Goal: Task Accomplishment & Management: Use online tool/utility

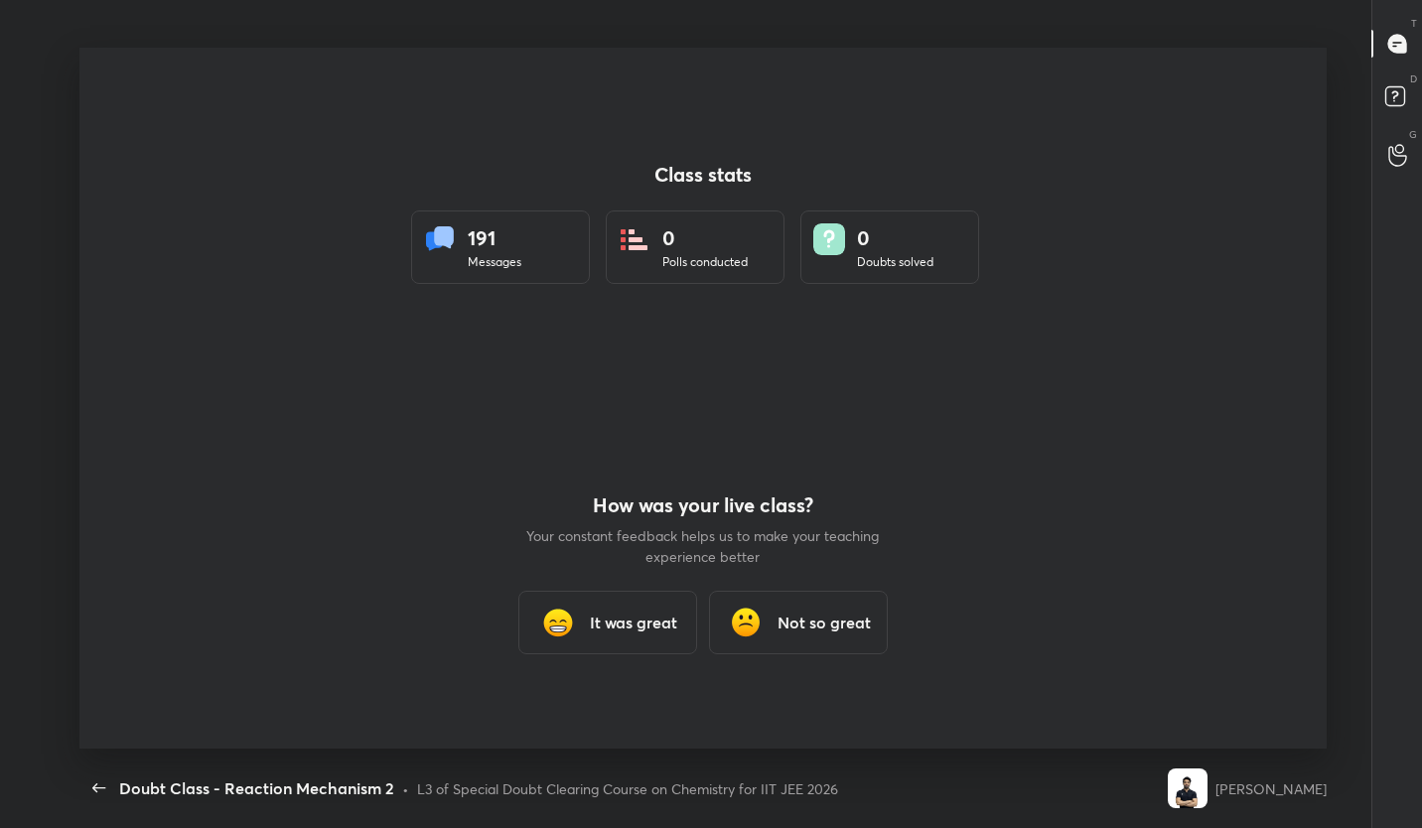
scroll to position [7, 1]
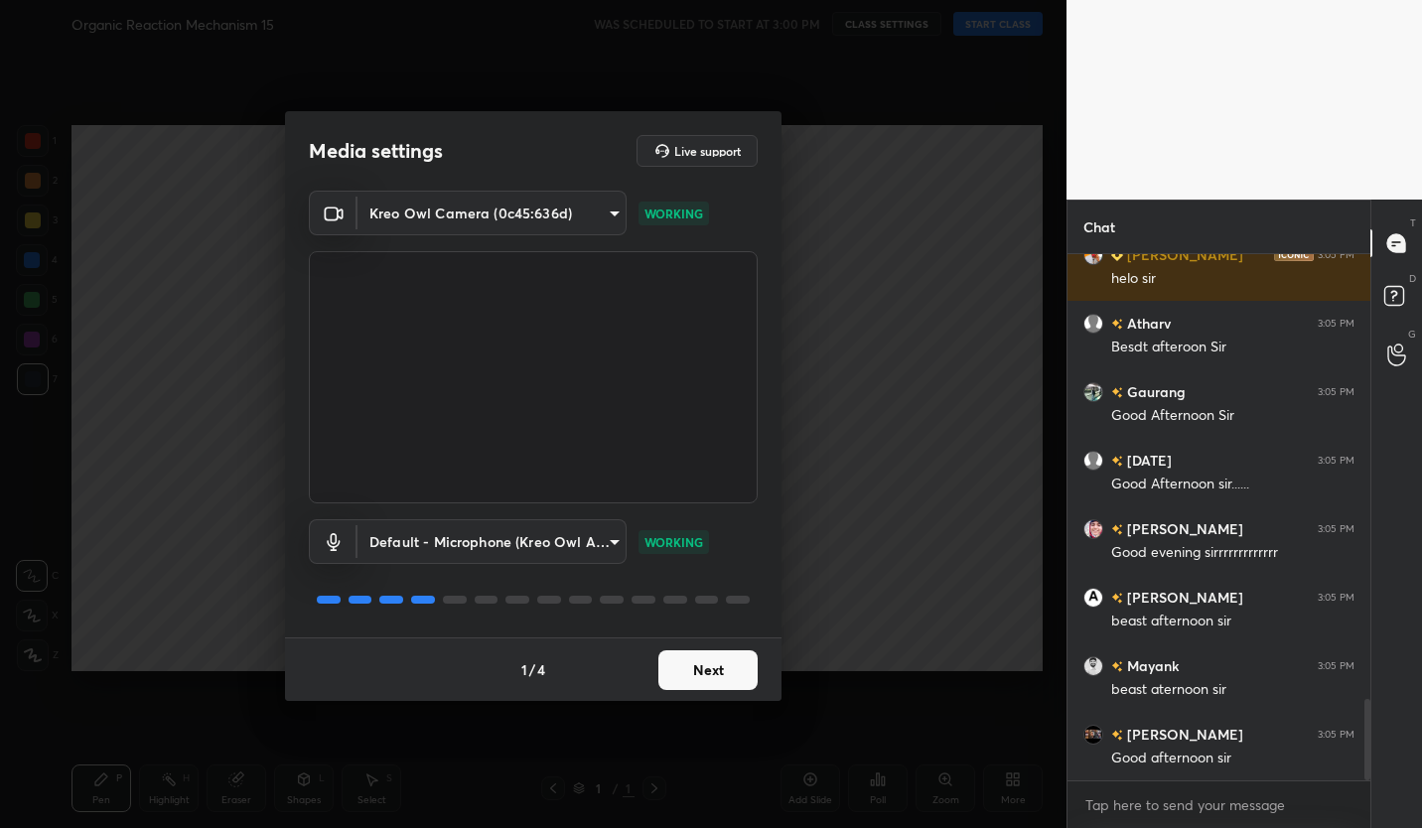
scroll to position [2949, 0]
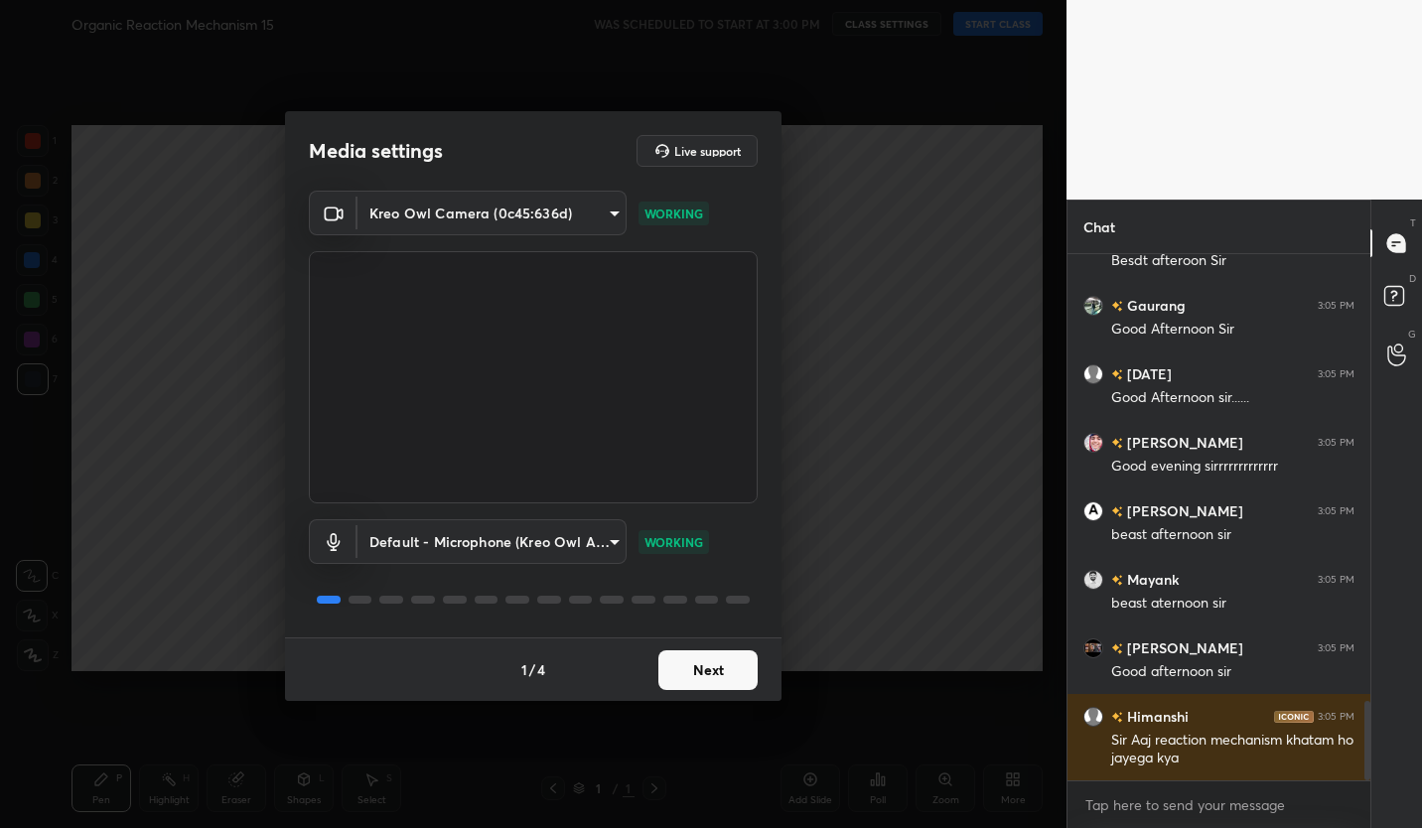
click at [723, 680] on button "Next" at bounding box center [707, 670] width 99 height 40
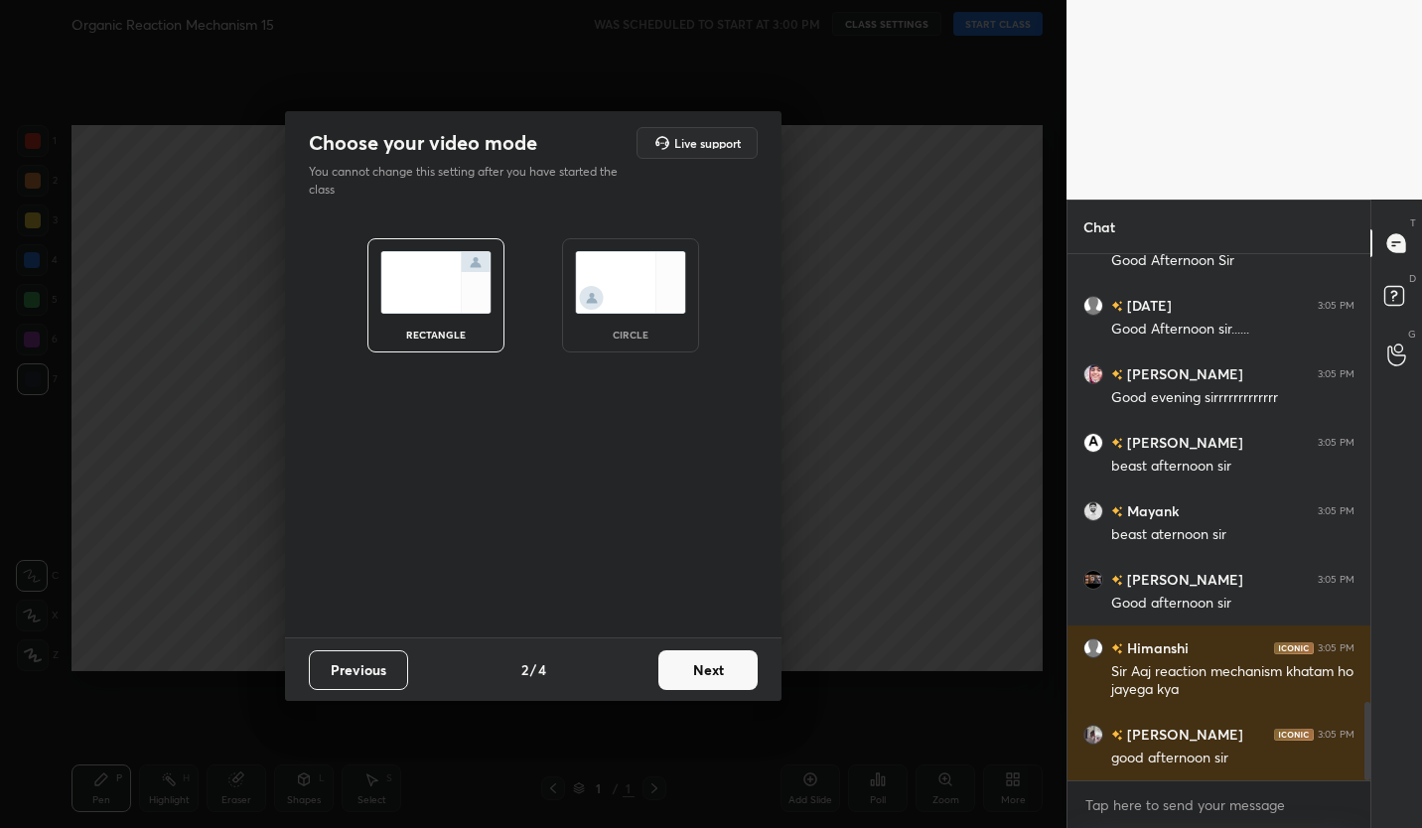
click at [739, 675] on button "Next" at bounding box center [707, 670] width 99 height 40
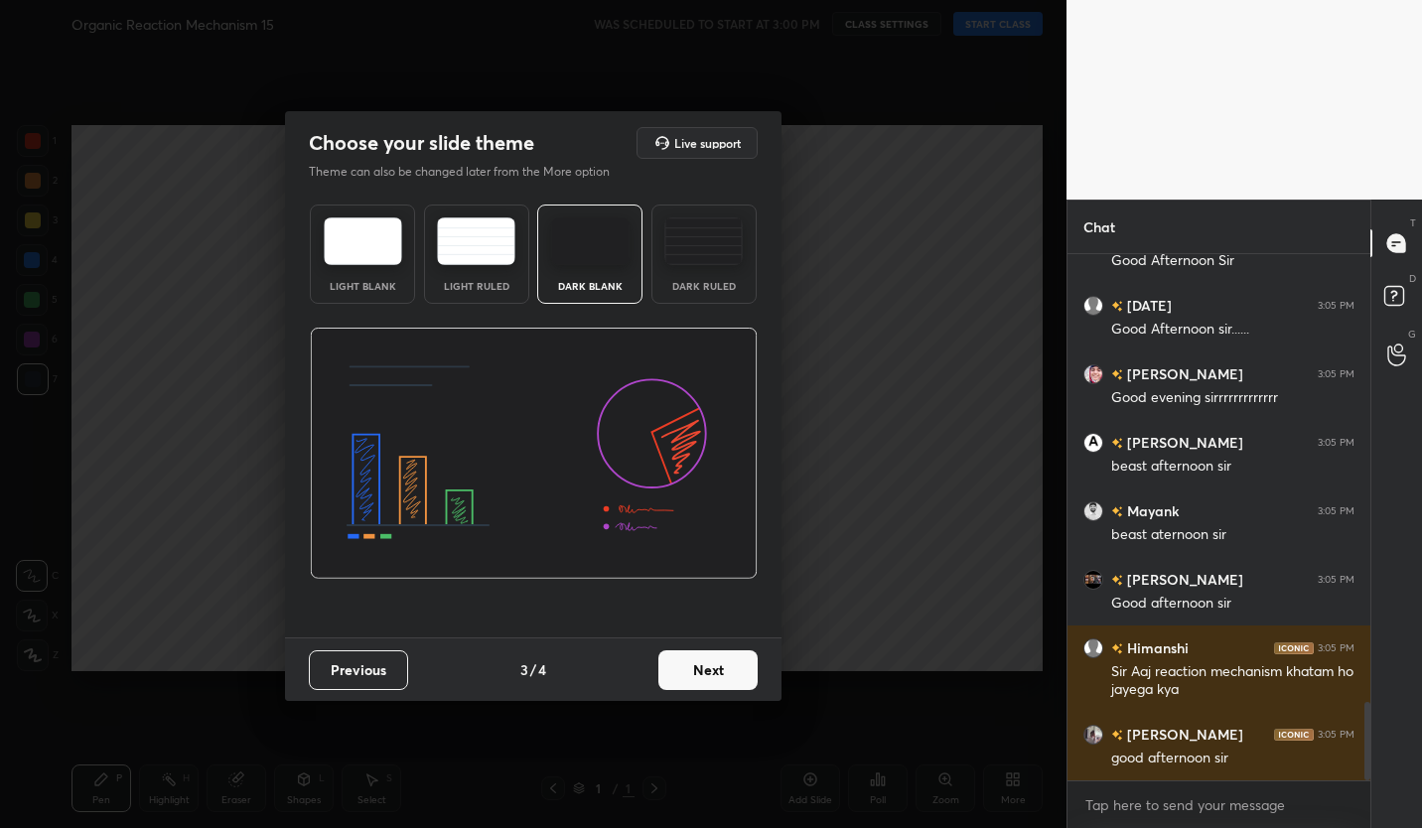
click at [728, 669] on button "Next" at bounding box center [707, 670] width 99 height 40
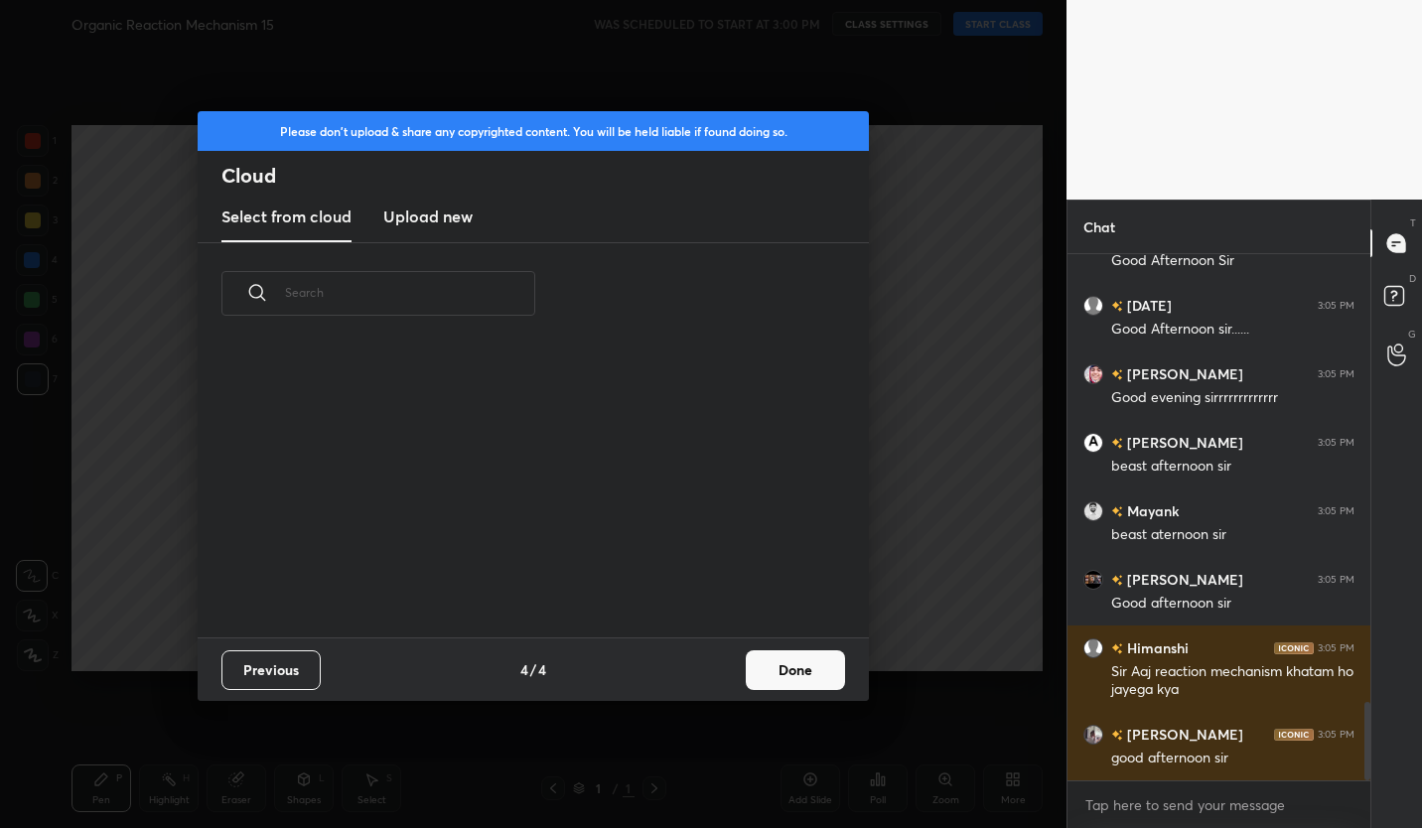
click at [808, 663] on button "Done" at bounding box center [795, 670] width 99 height 40
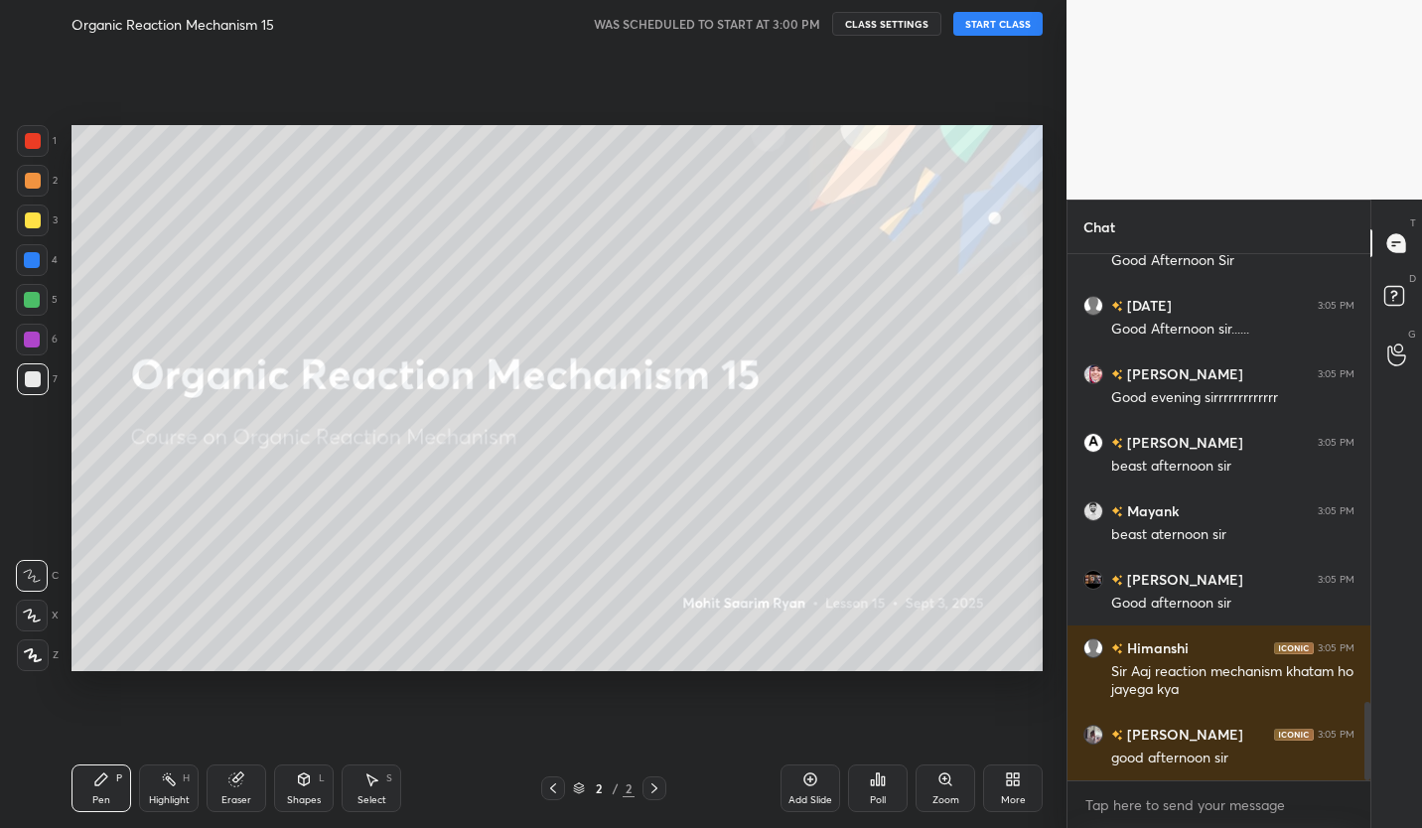
click at [883, 24] on button "CLASS SETTINGS" at bounding box center [886, 24] width 109 height 24
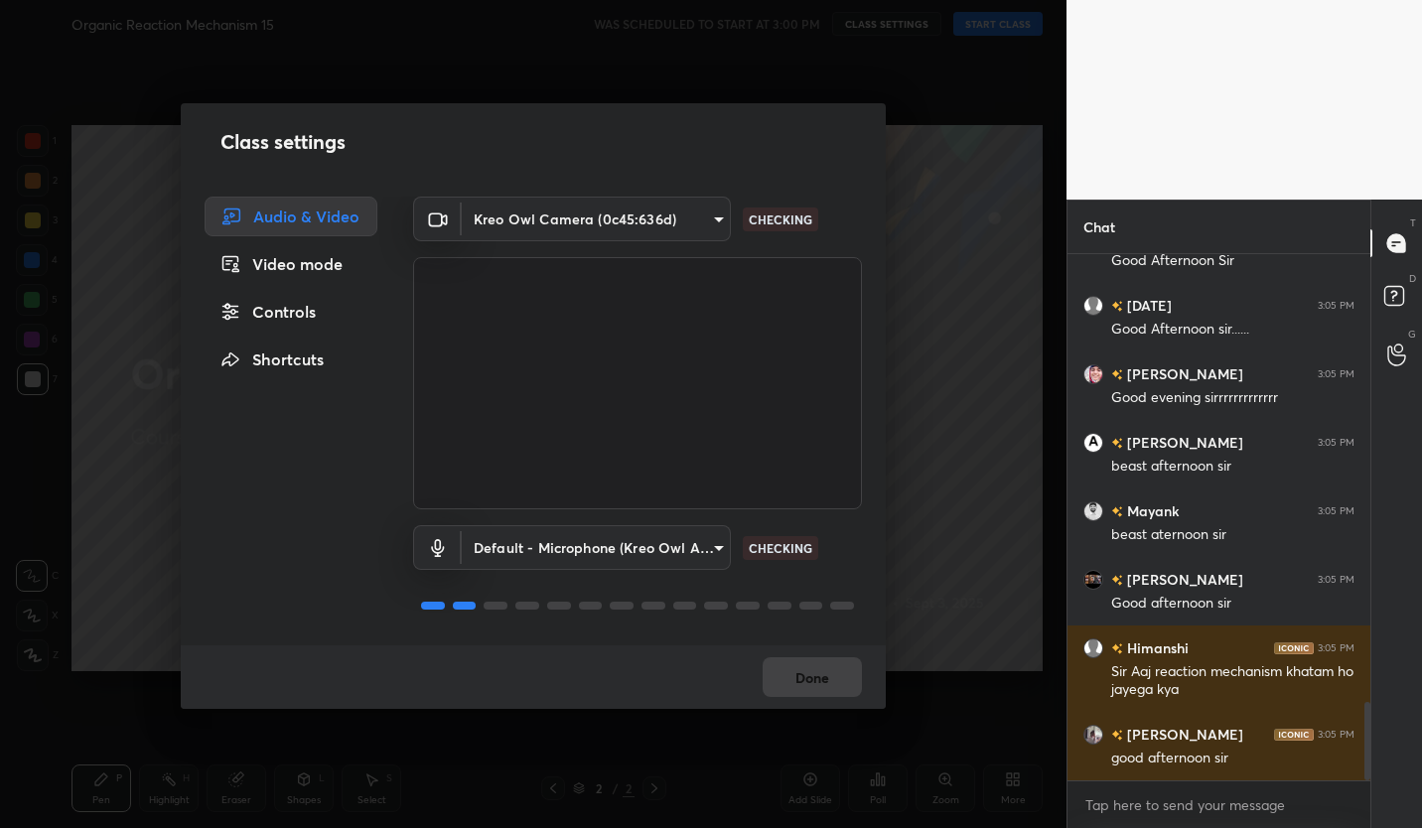
click at [308, 321] on div "Controls" at bounding box center [291, 312] width 173 height 40
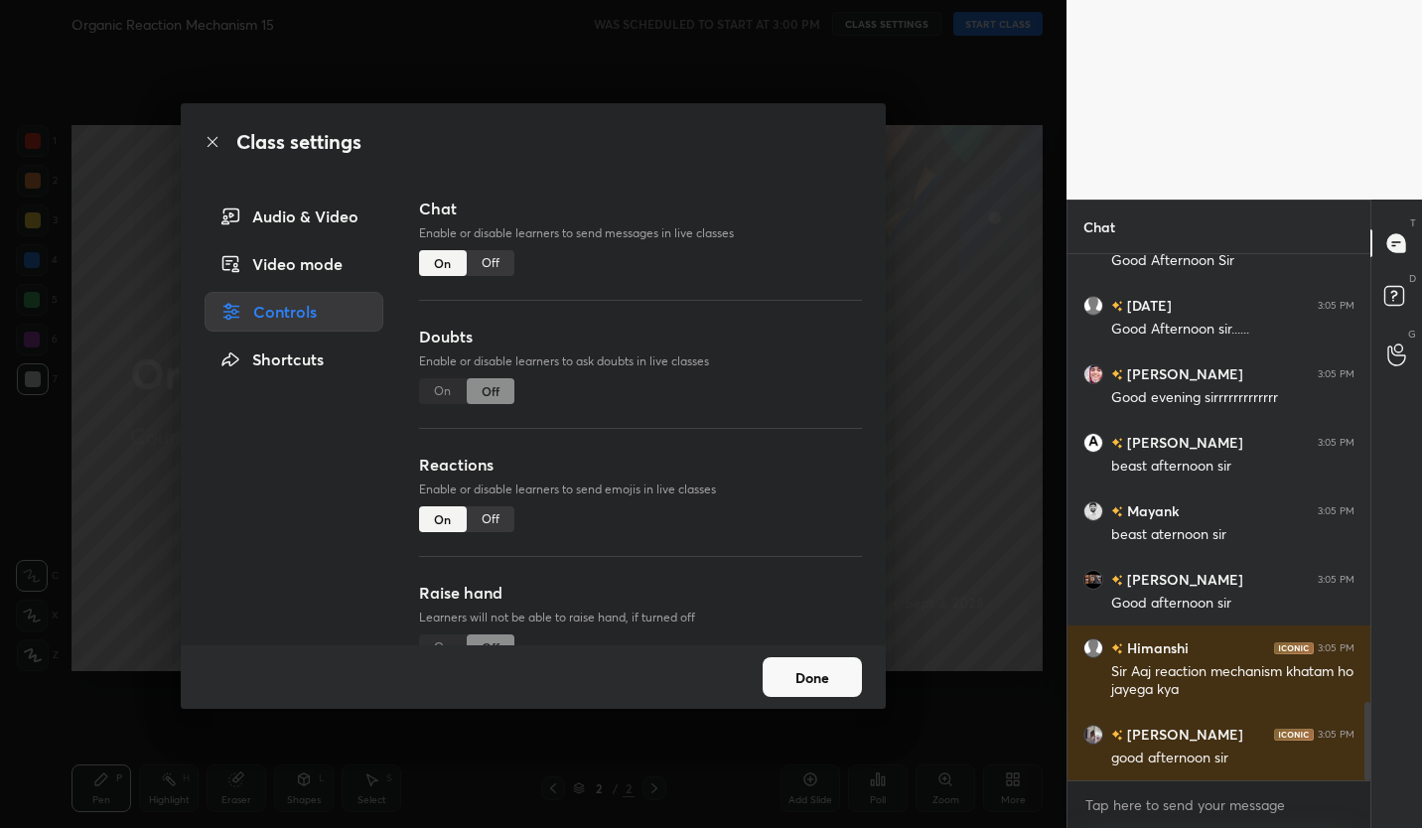
click at [494, 264] on div "Off" at bounding box center [491, 263] width 48 height 26
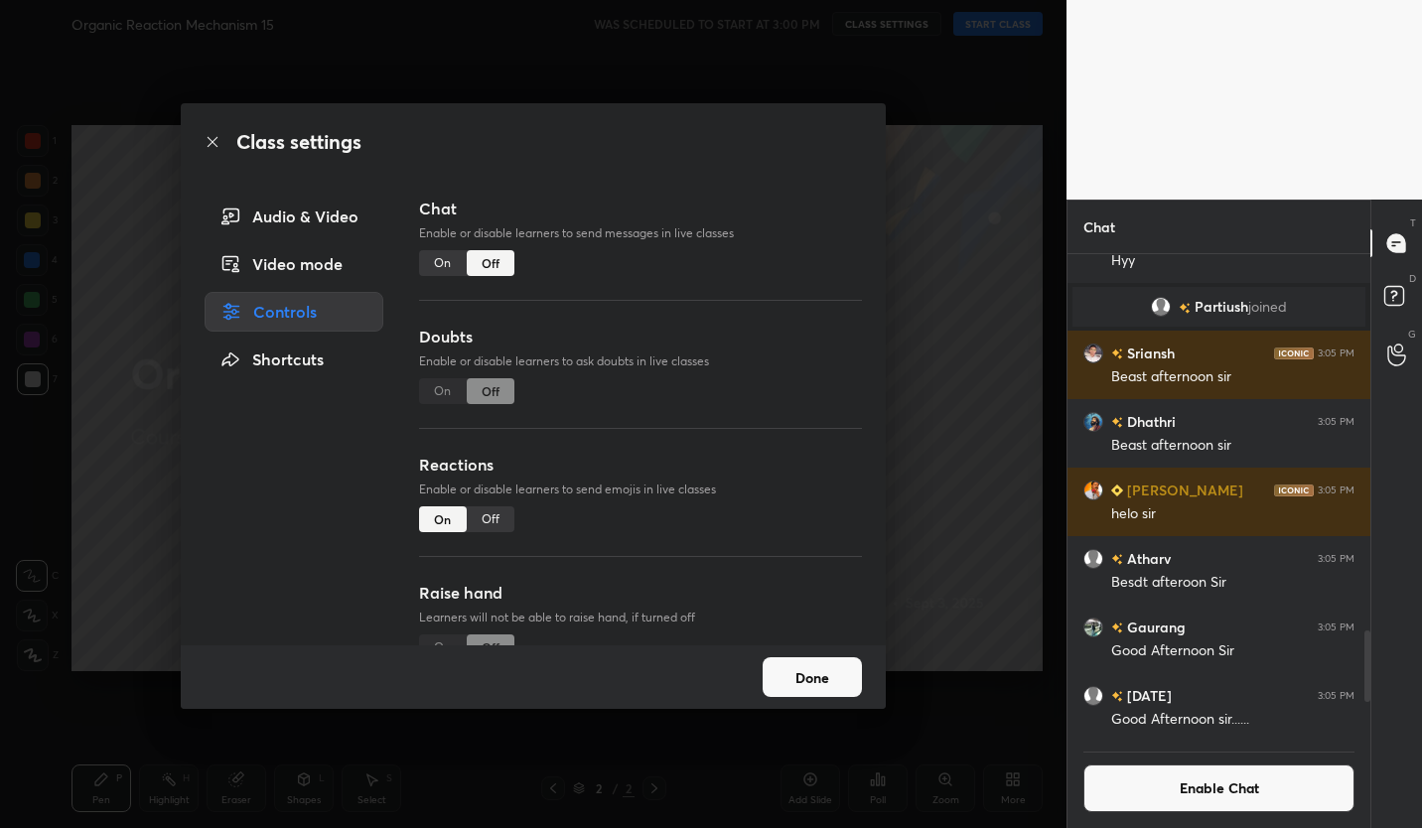
scroll to position [0, 0]
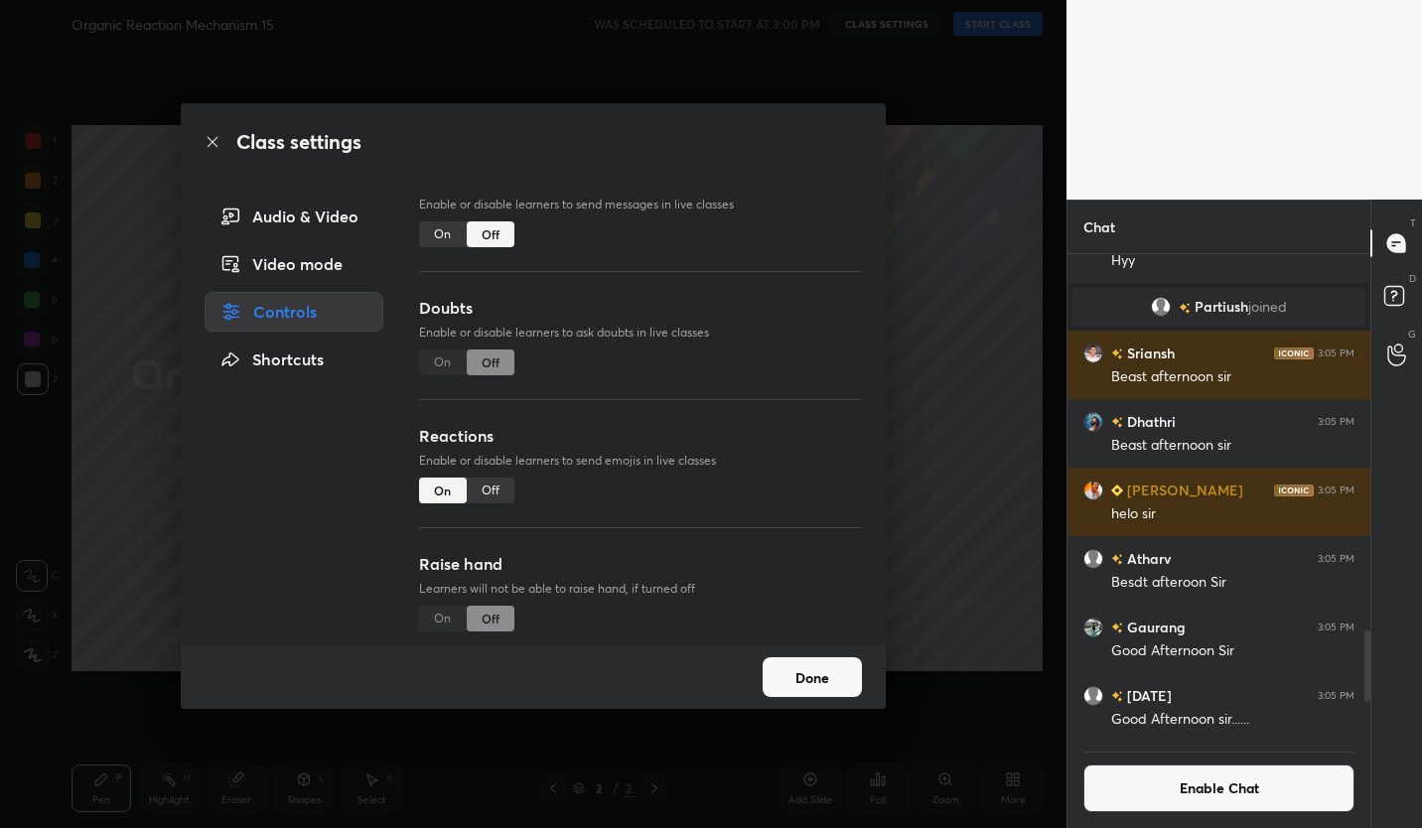
click at [496, 487] on div "Off" at bounding box center [491, 491] width 48 height 26
click at [822, 675] on button "Done" at bounding box center [812, 677] width 99 height 40
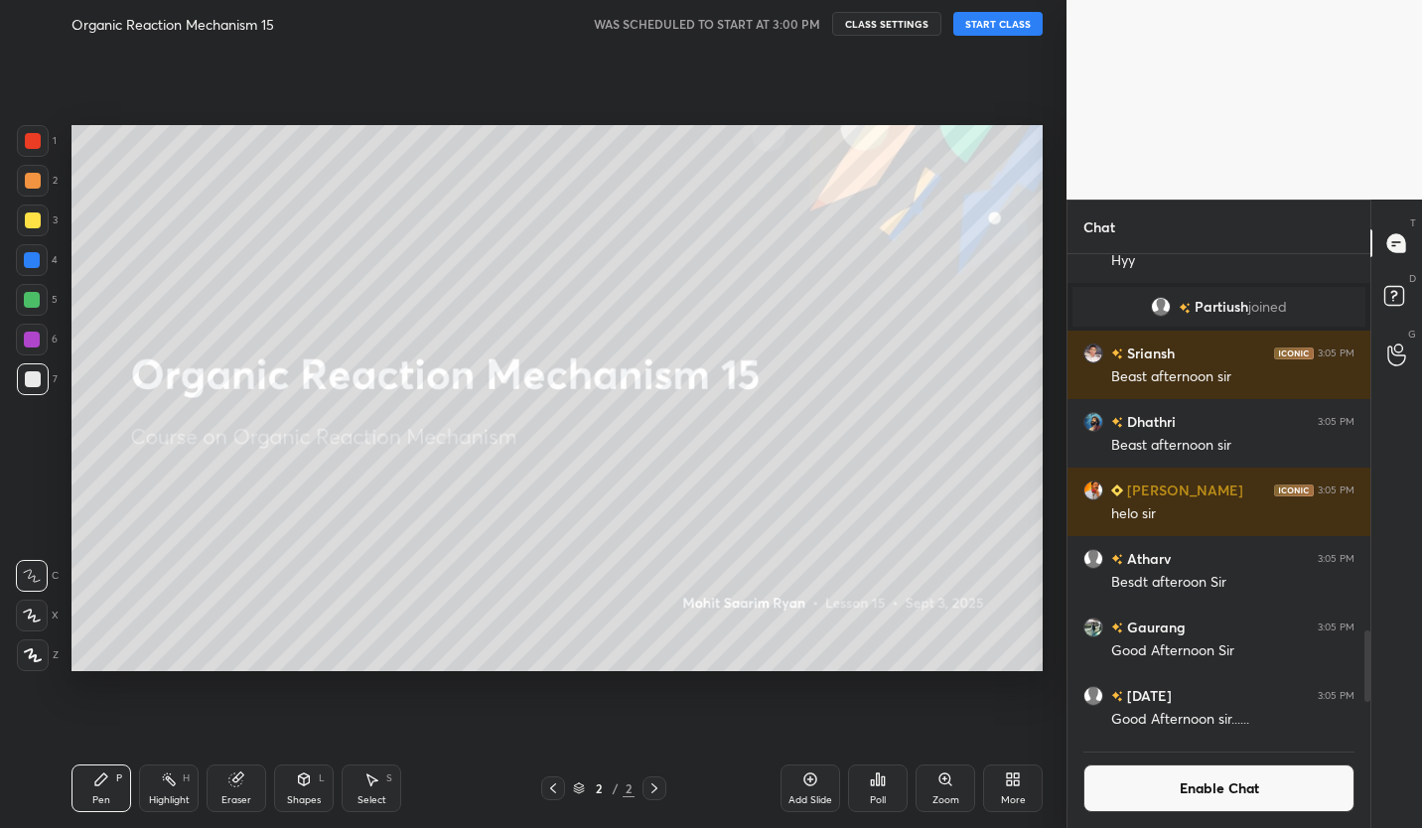
click at [1027, 791] on div "More" at bounding box center [1013, 788] width 60 height 48
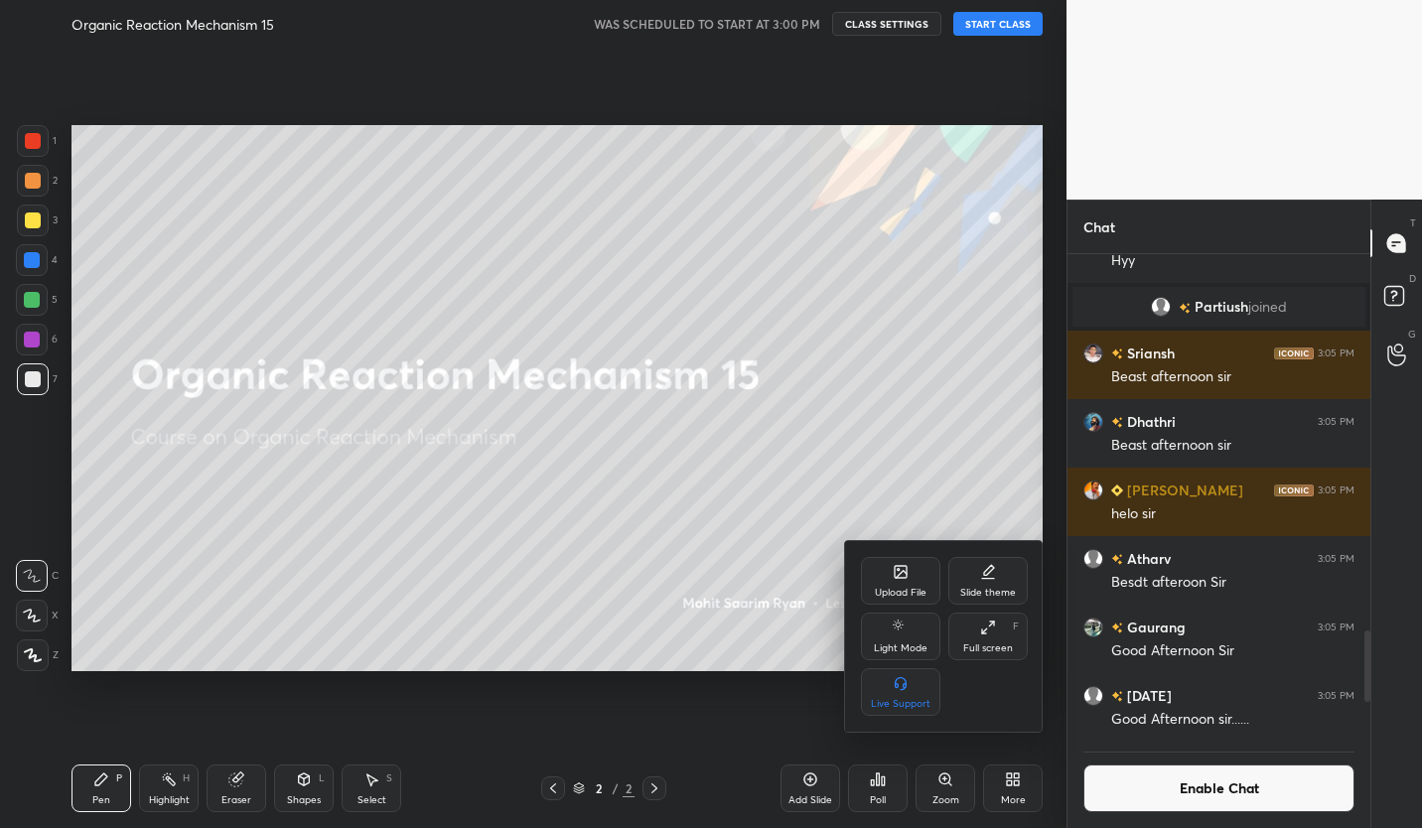
click at [903, 598] on div "Upload File" at bounding box center [901, 593] width 52 height 10
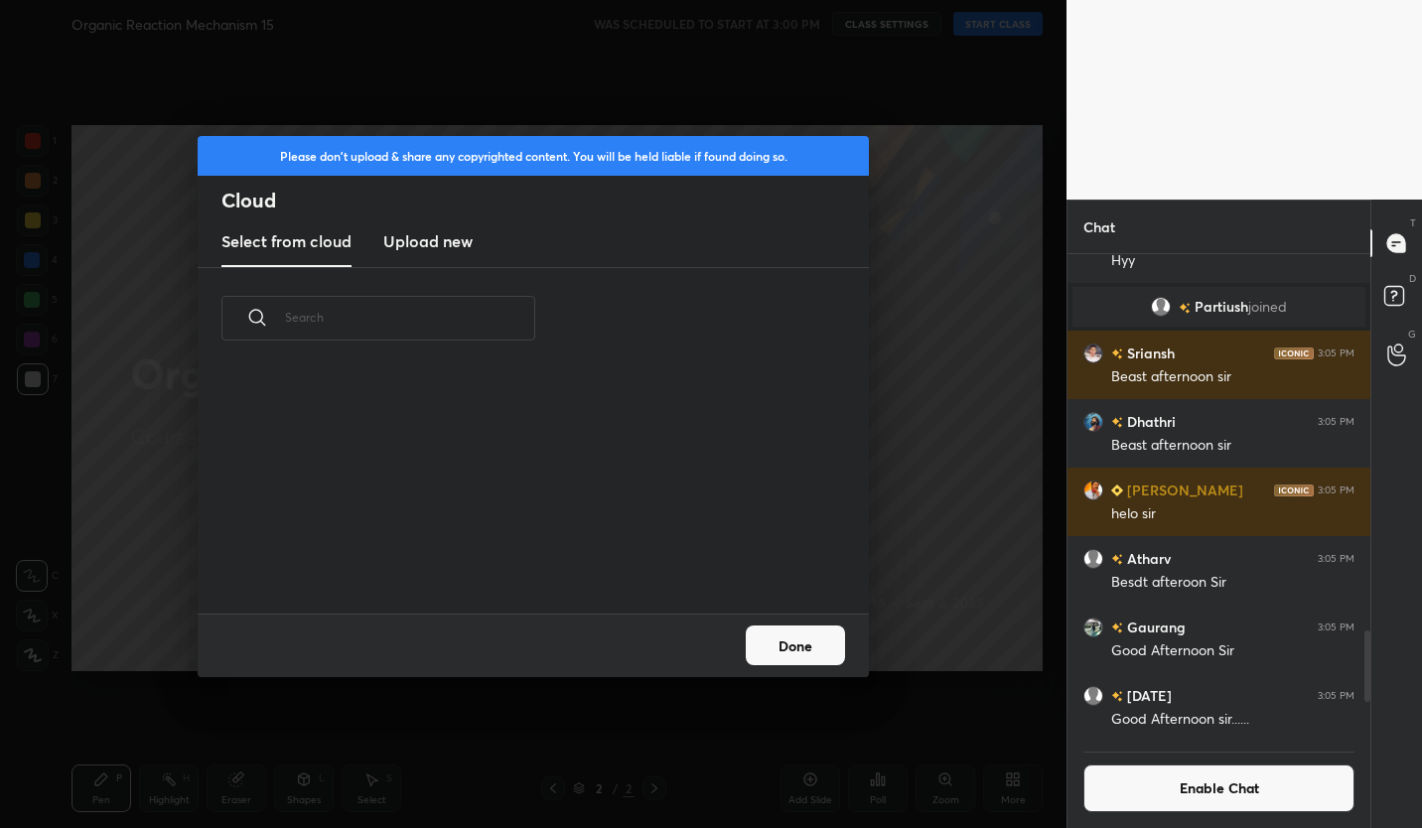
click at [431, 246] on h3 "Upload new" at bounding box center [427, 241] width 89 height 24
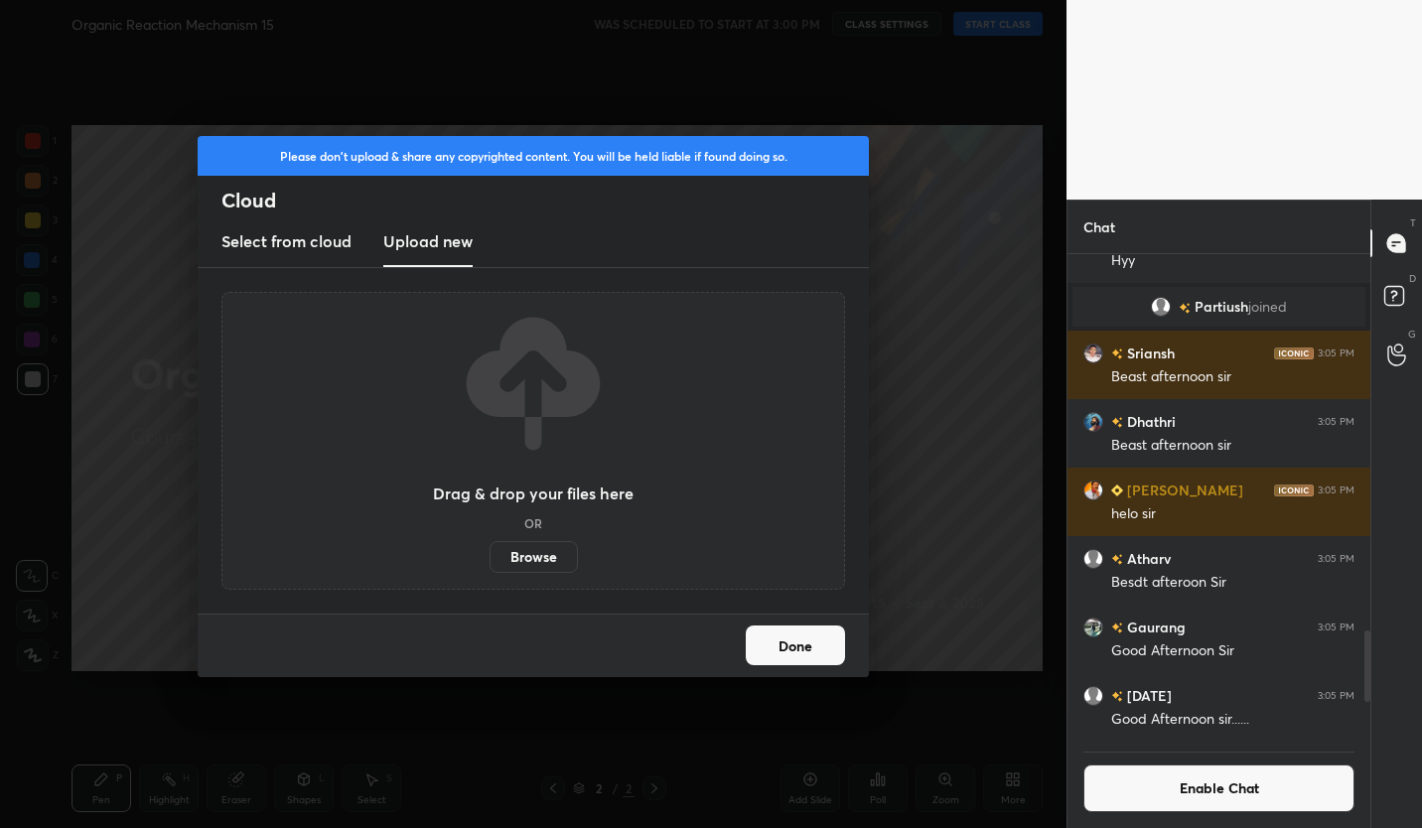
click at [553, 558] on label "Browse" at bounding box center [533, 557] width 88 height 32
click at [489, 558] on input "Browse" at bounding box center [489, 557] width 0 height 32
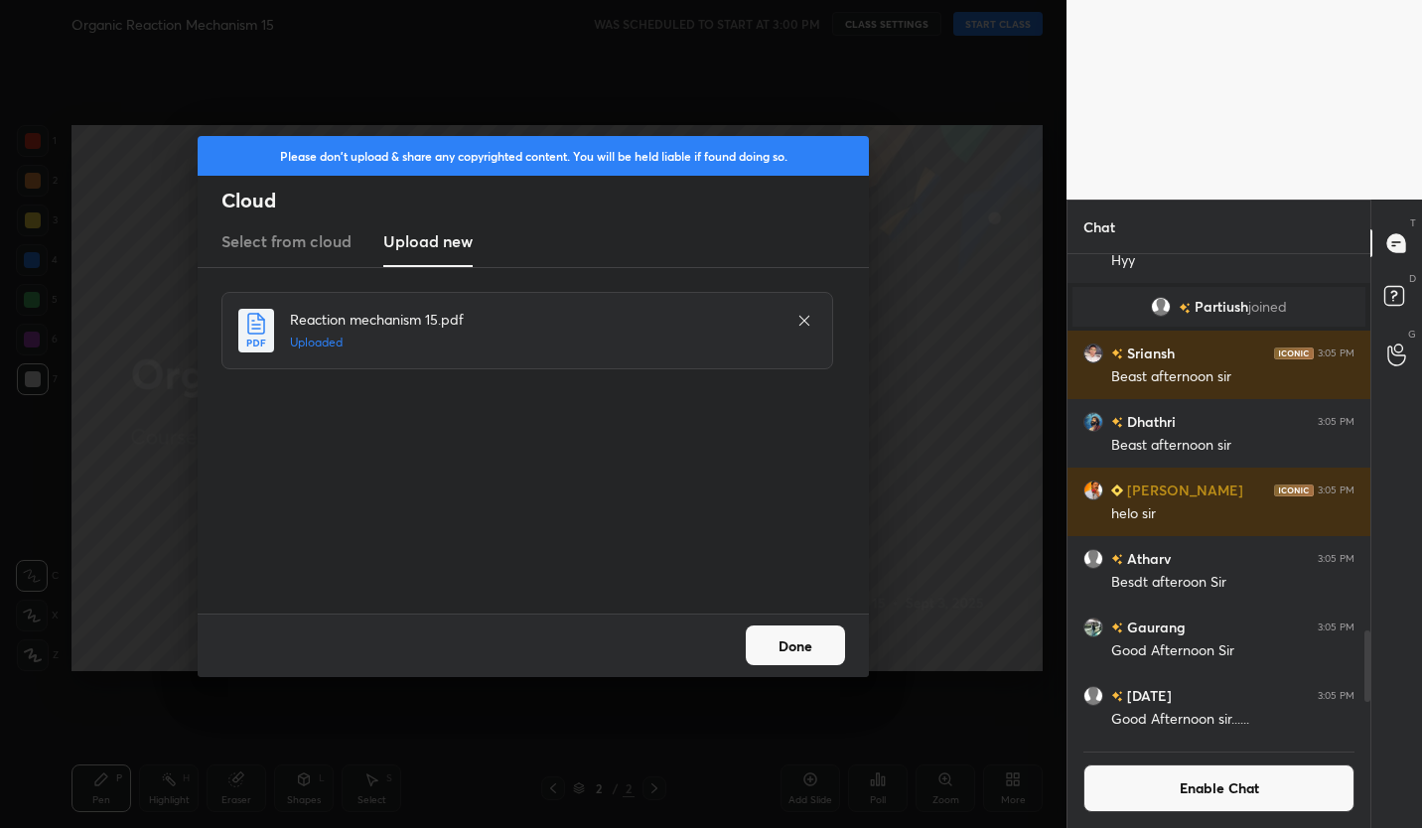
click at [815, 643] on button "Done" at bounding box center [795, 645] width 99 height 40
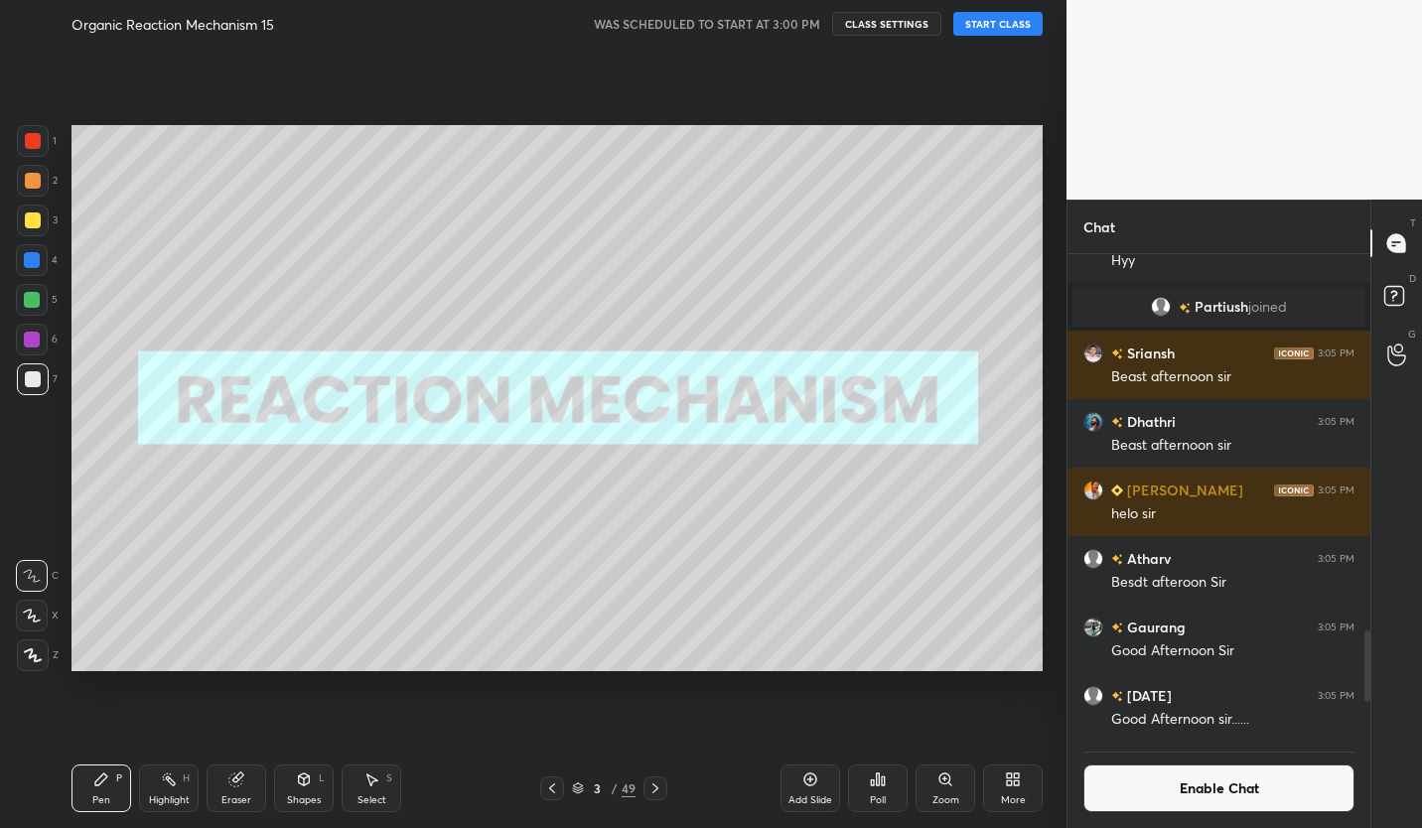
click at [1018, 33] on button "START CLASS" at bounding box center [997, 24] width 89 height 24
click at [1302, 785] on button "Enable Chat" at bounding box center [1218, 788] width 271 height 48
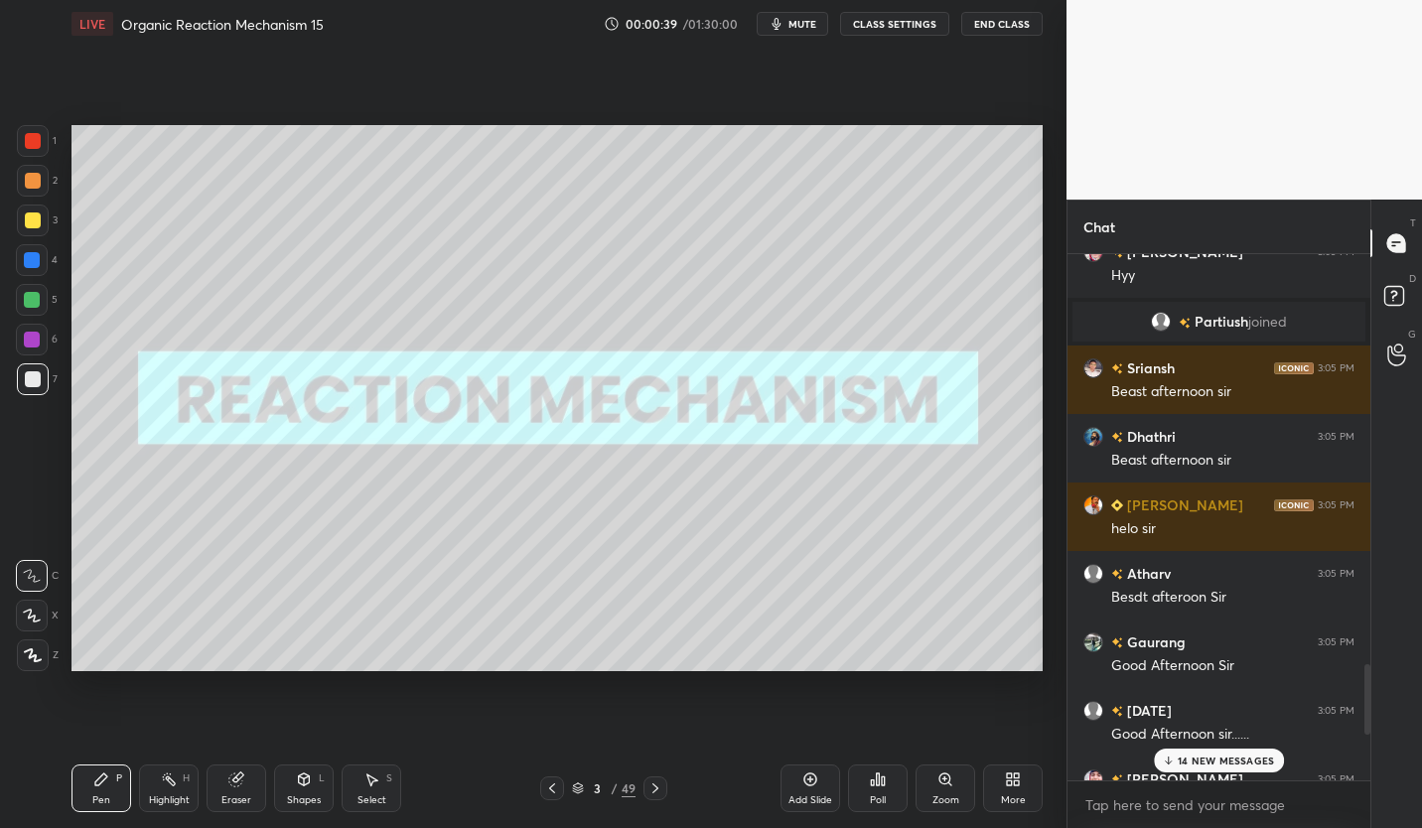
click at [1257, 757] on p "14 NEW MESSAGES" at bounding box center [1226, 761] width 96 height 12
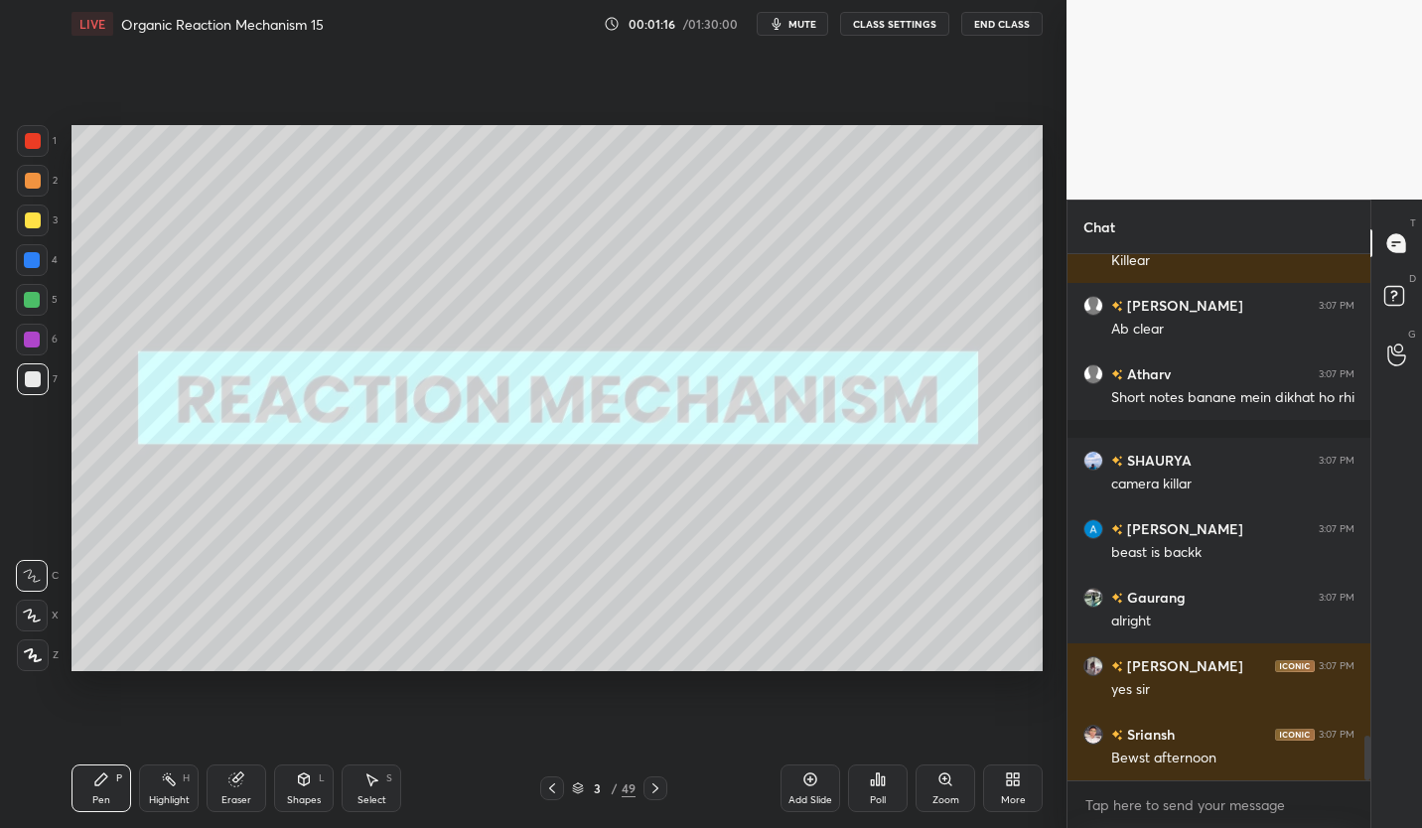
scroll to position [5686, 0]
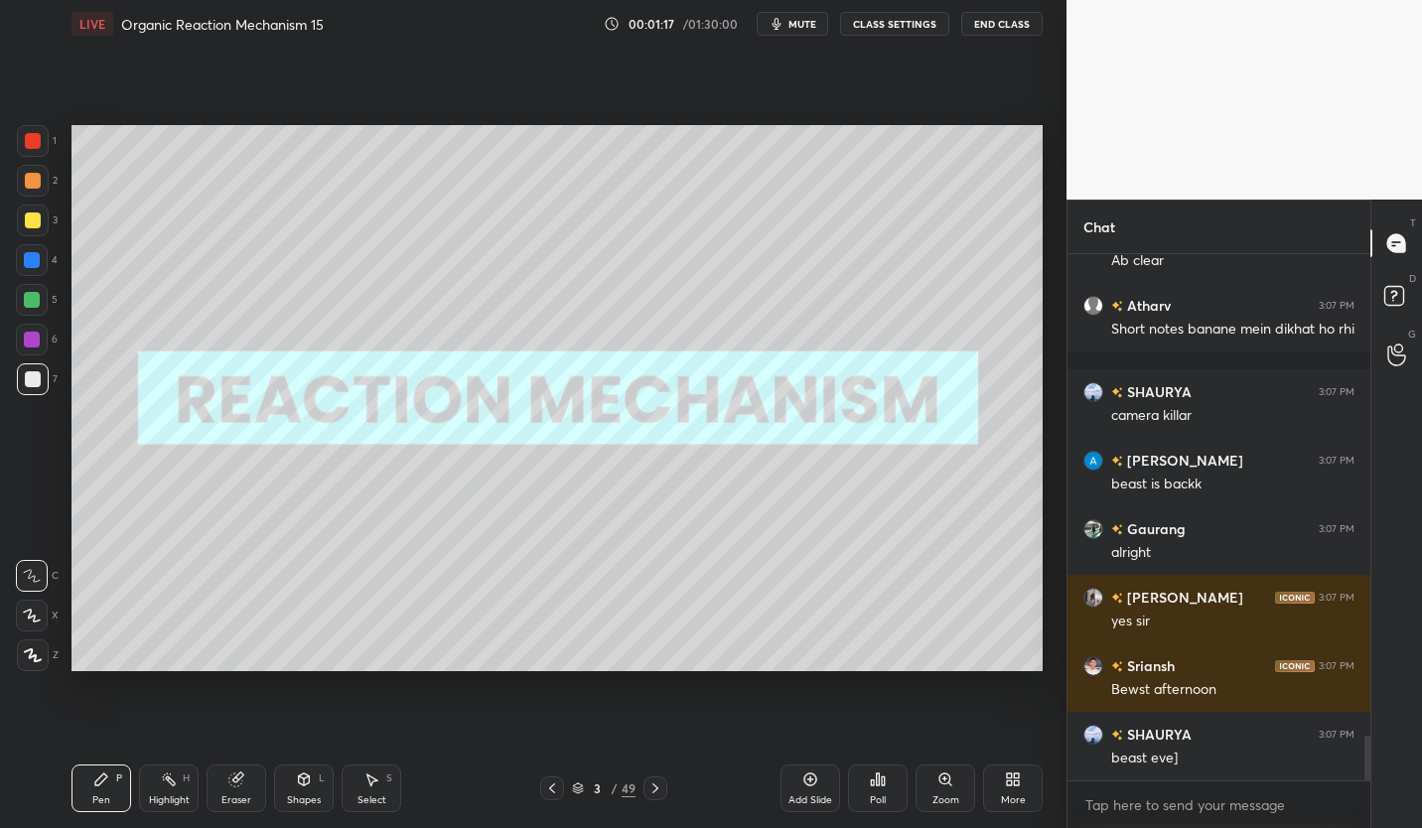
click at [902, 31] on button "CLASS SETTINGS" at bounding box center [894, 24] width 109 height 24
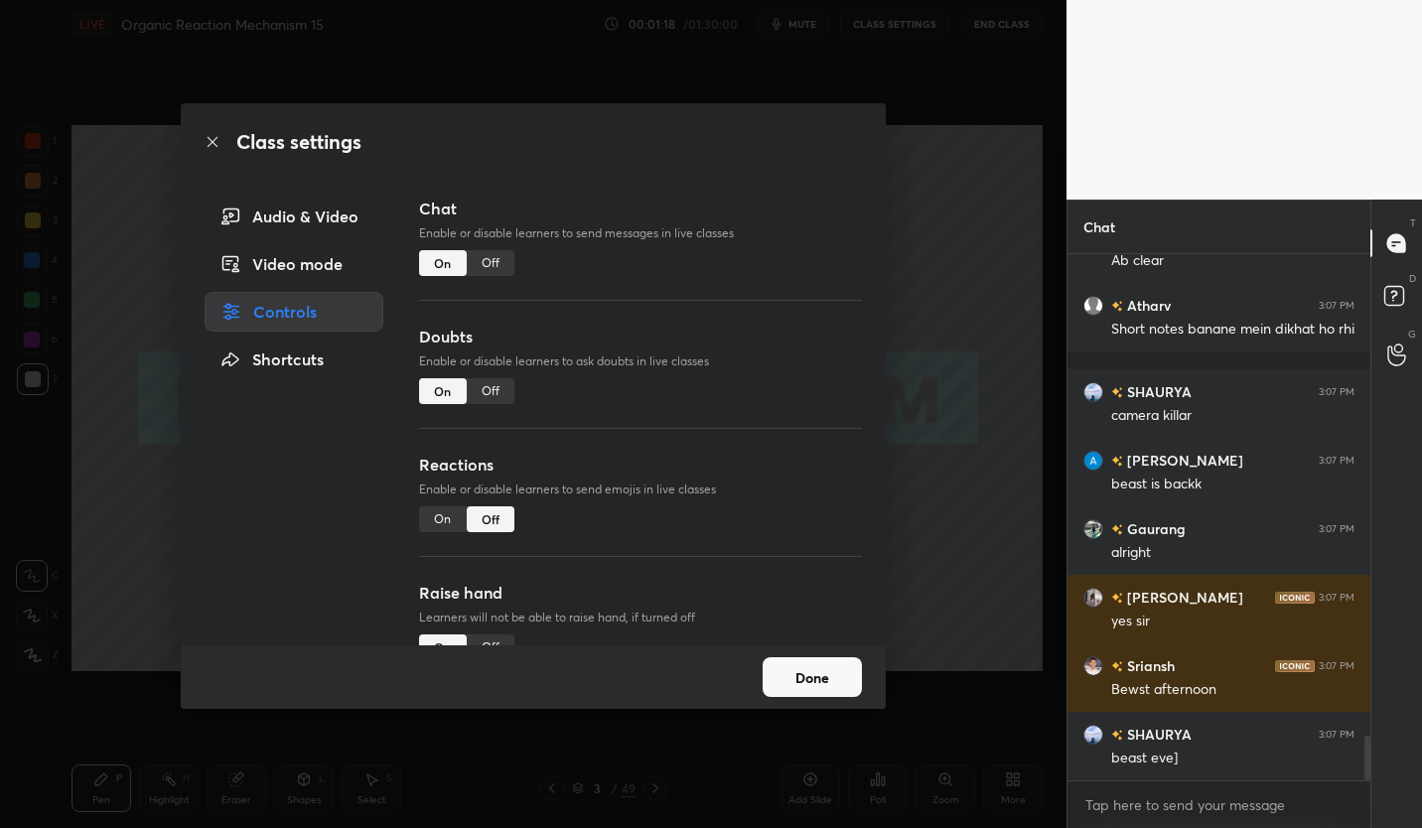
click at [495, 267] on div "Off" at bounding box center [491, 263] width 48 height 26
click at [511, 390] on div "Off" at bounding box center [491, 391] width 48 height 26
click at [836, 674] on button "Done" at bounding box center [812, 677] width 99 height 40
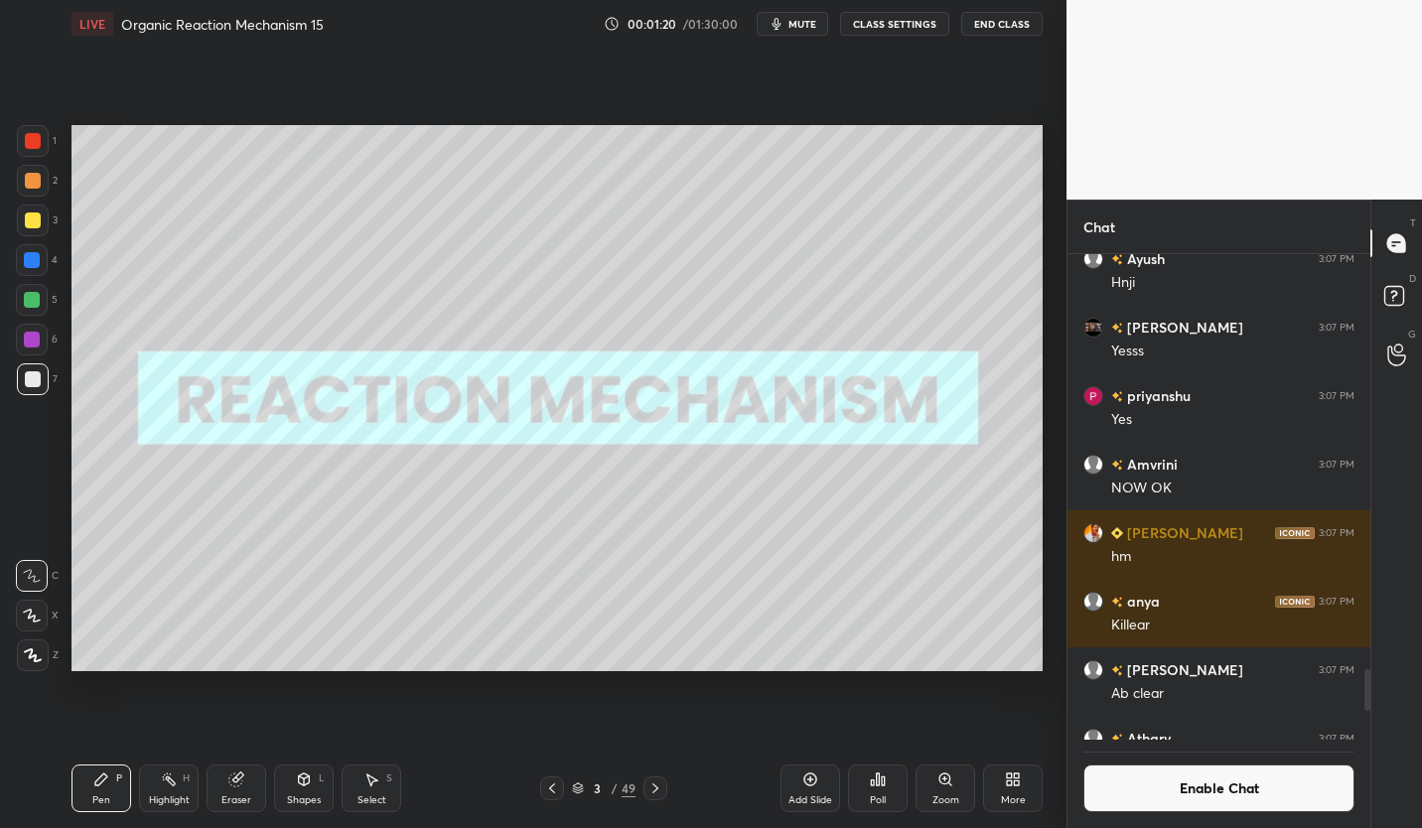
scroll to position [480, 297]
click at [255, 789] on div "Eraser" at bounding box center [237, 788] width 60 height 48
click at [110, 785] on div "Pen P" at bounding box center [101, 788] width 60 height 48
click at [109, 786] on div "Pen P" at bounding box center [101, 788] width 60 height 48
click at [23, 213] on div at bounding box center [33, 221] width 32 height 32
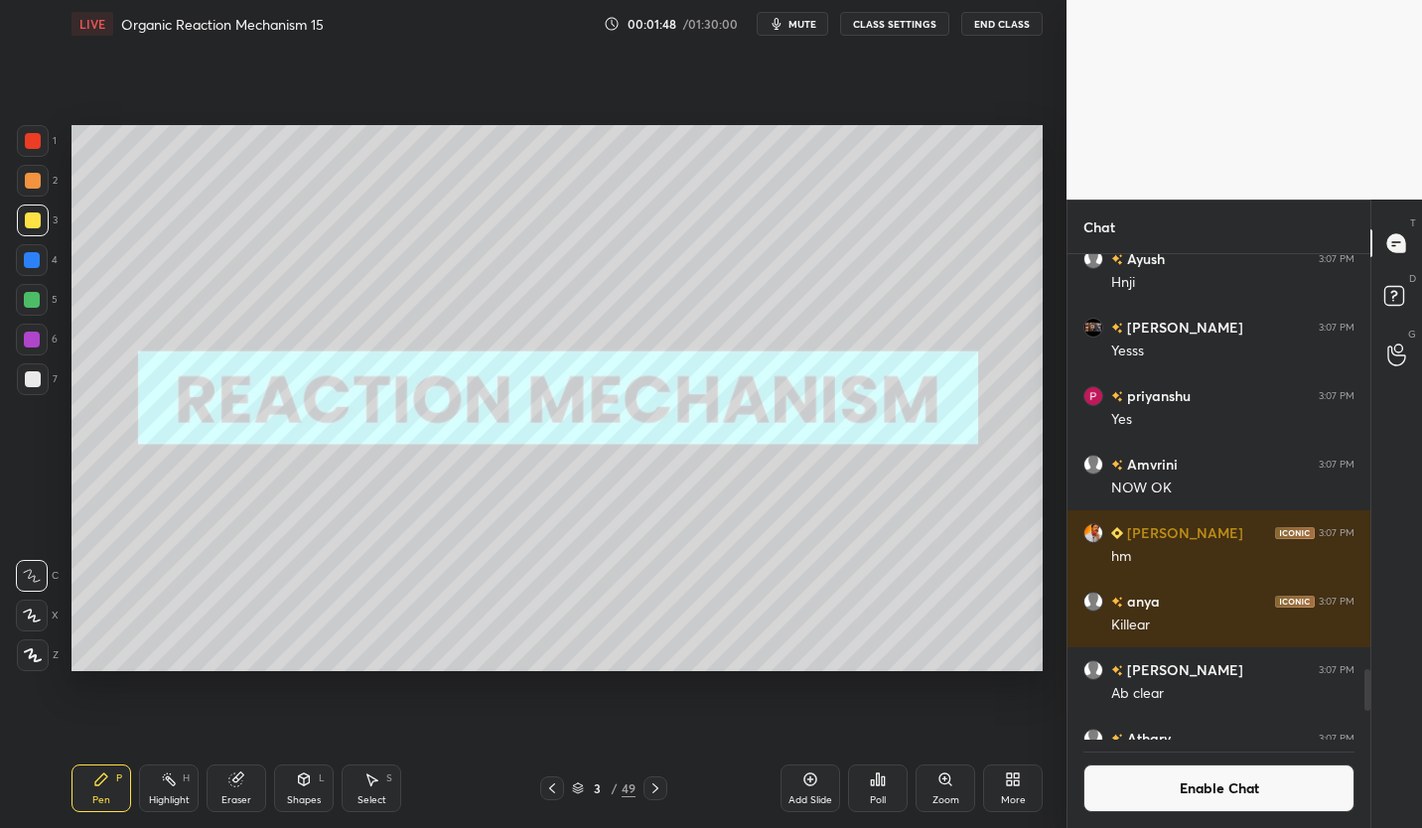
click at [1300, 782] on button "Enable Chat" at bounding box center [1218, 788] width 271 height 48
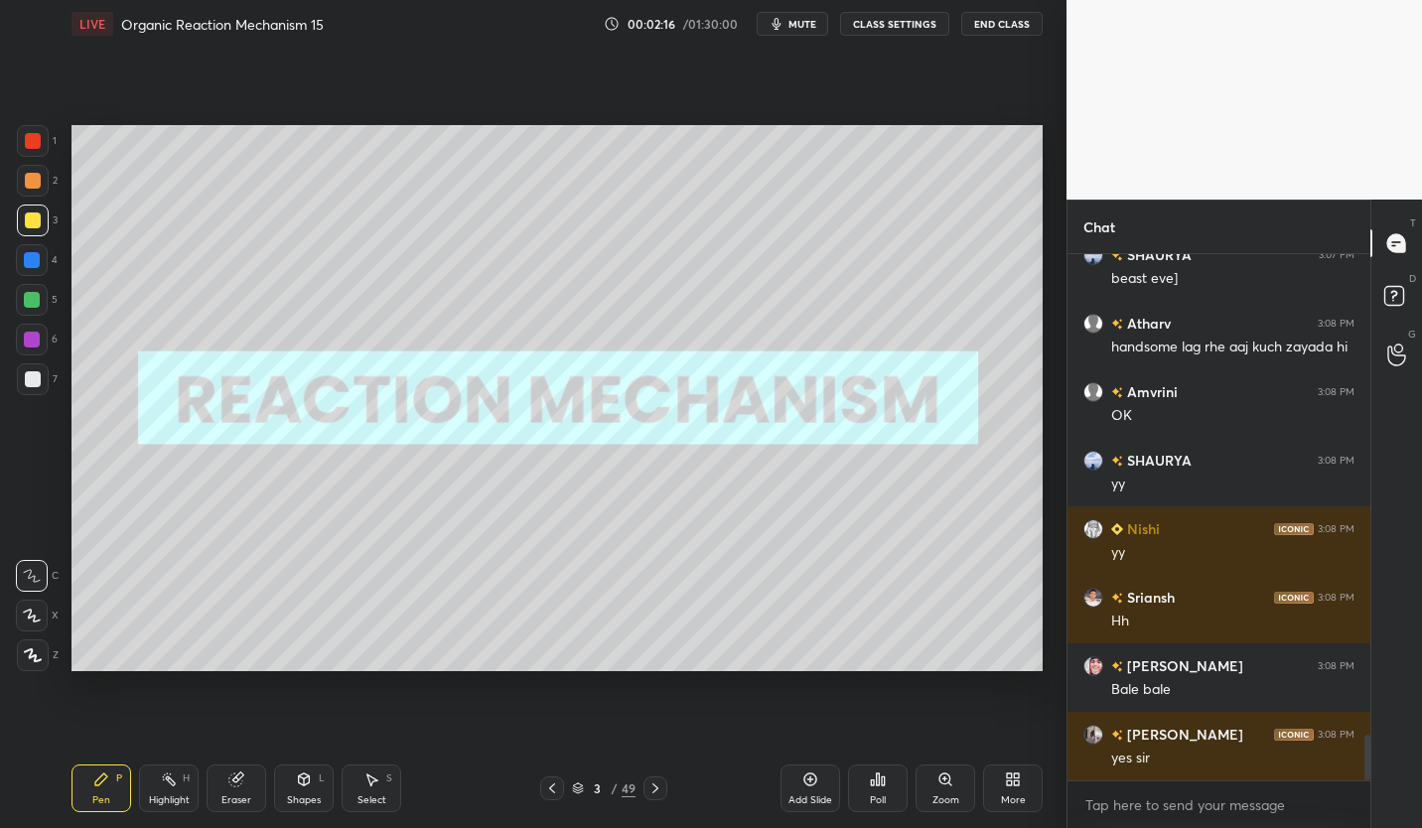
scroll to position [5506, 0]
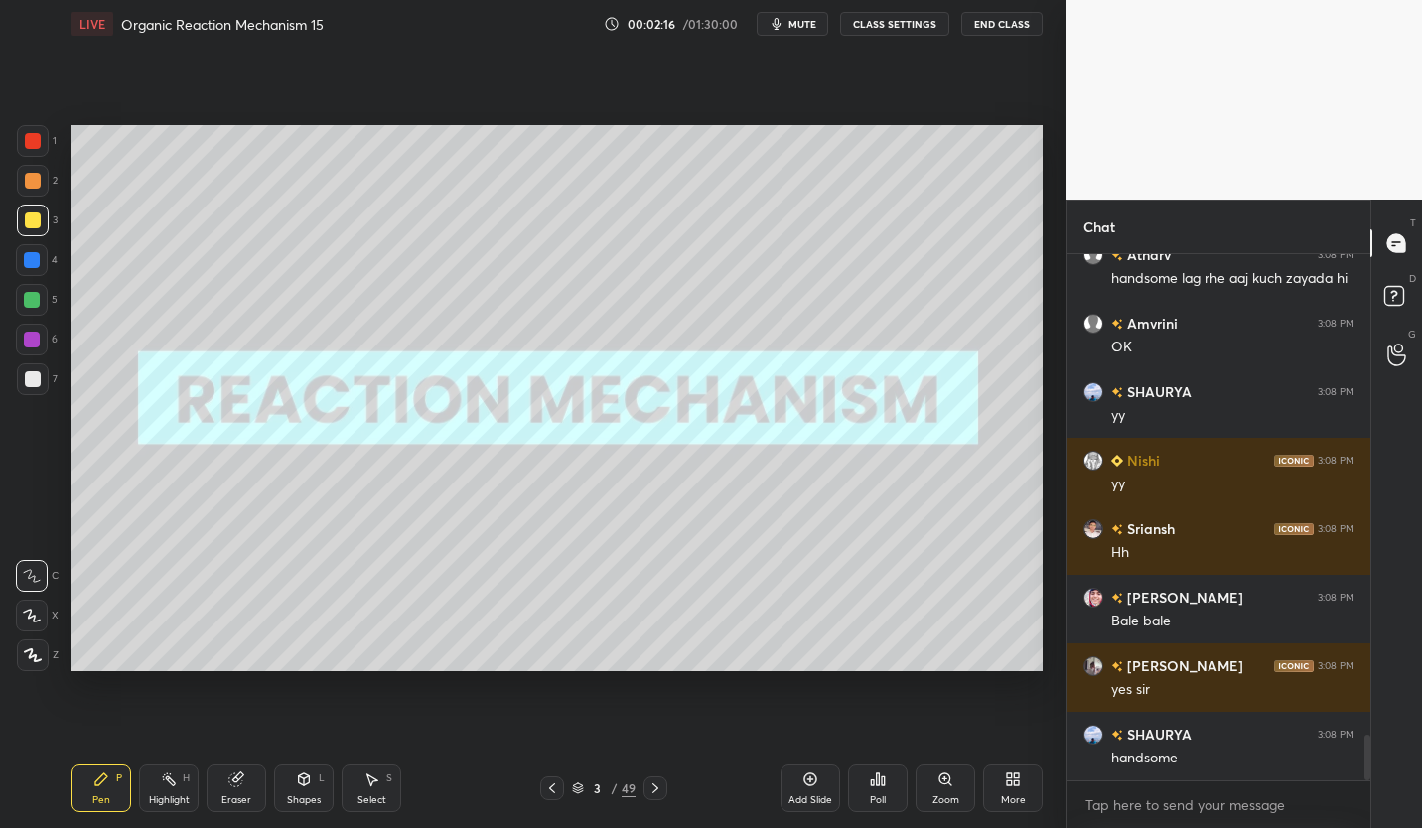
click at [922, 26] on button "CLASS SETTINGS" at bounding box center [894, 24] width 109 height 24
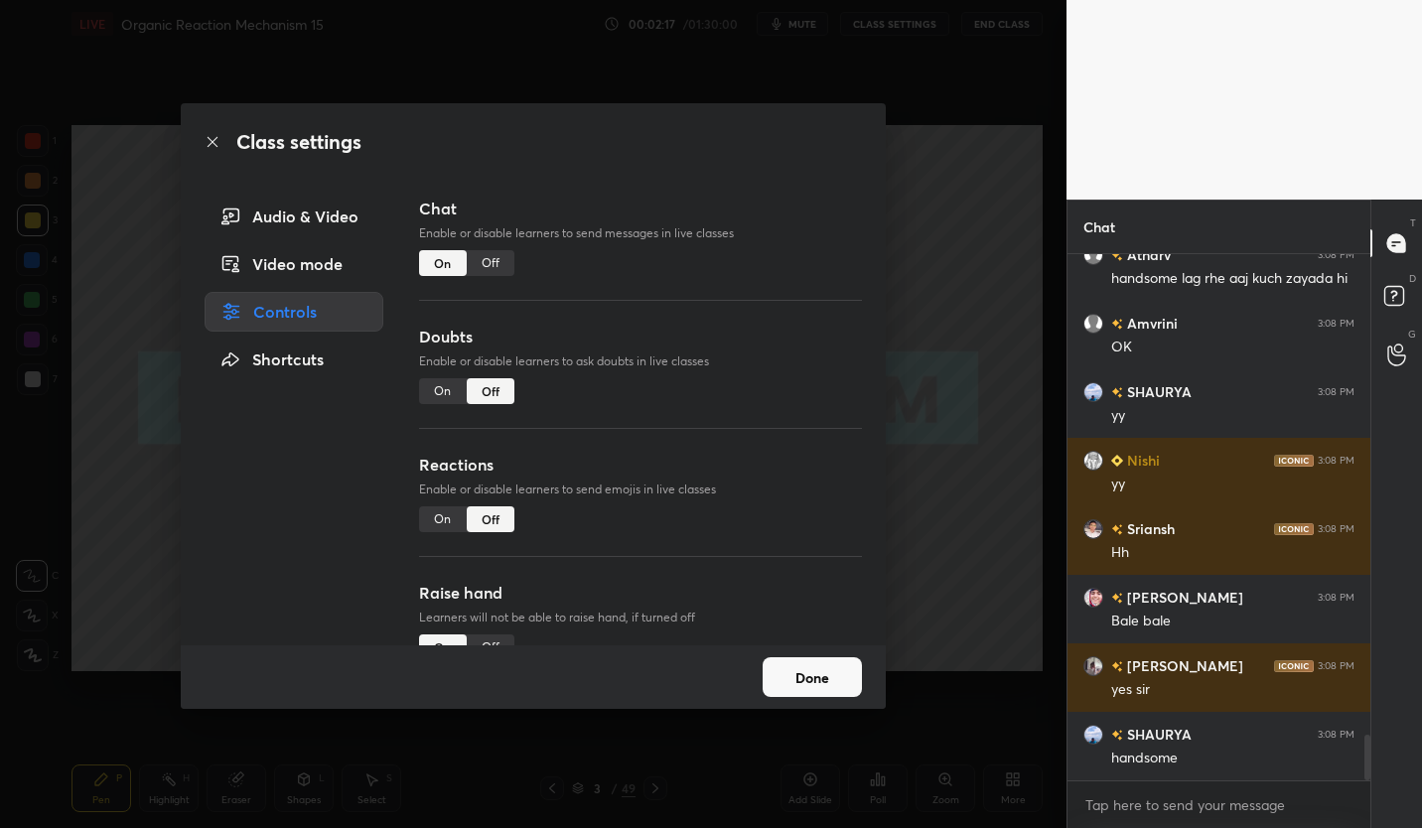
click at [501, 262] on div "Off" at bounding box center [491, 263] width 48 height 26
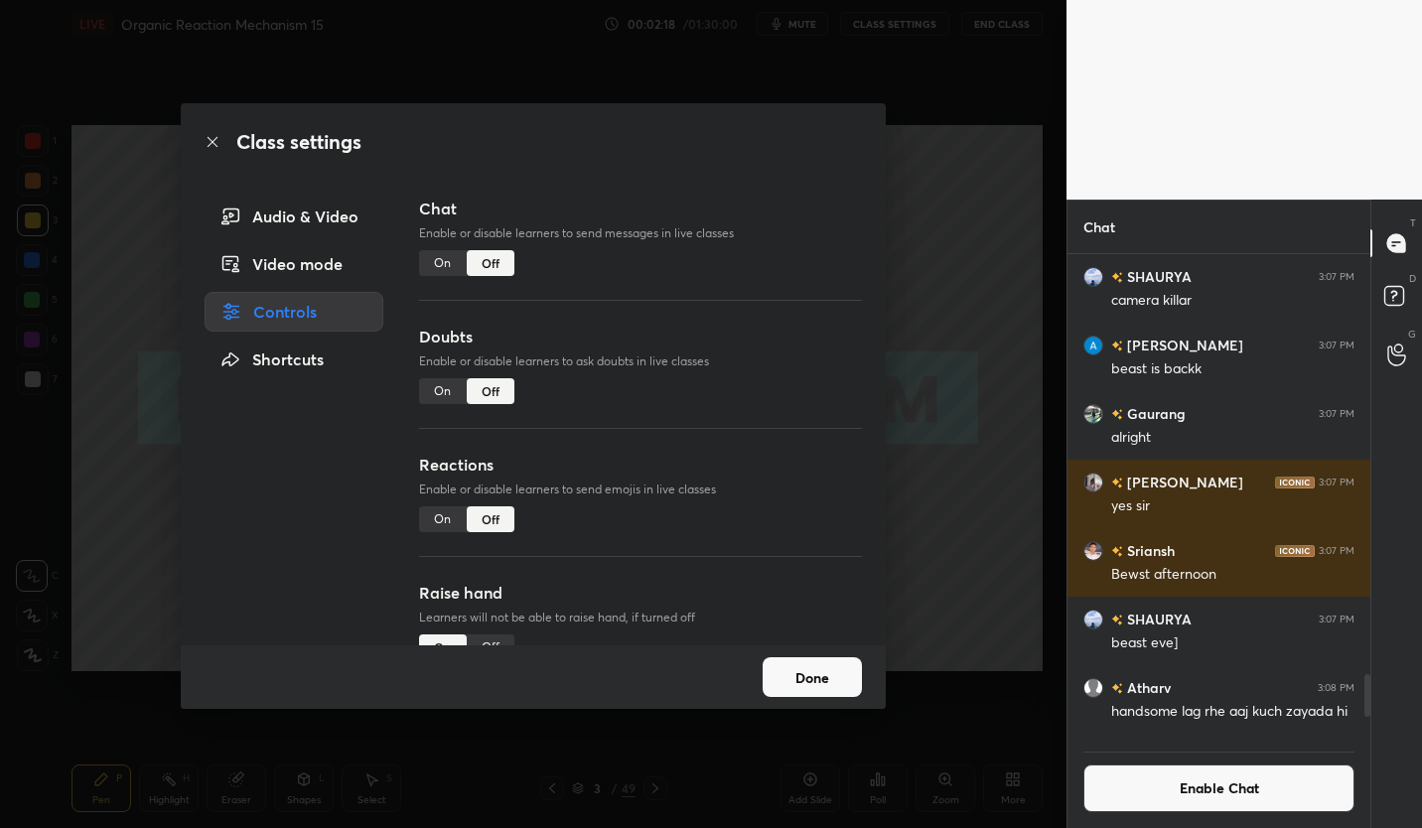
click at [821, 673] on button "Done" at bounding box center [812, 677] width 99 height 40
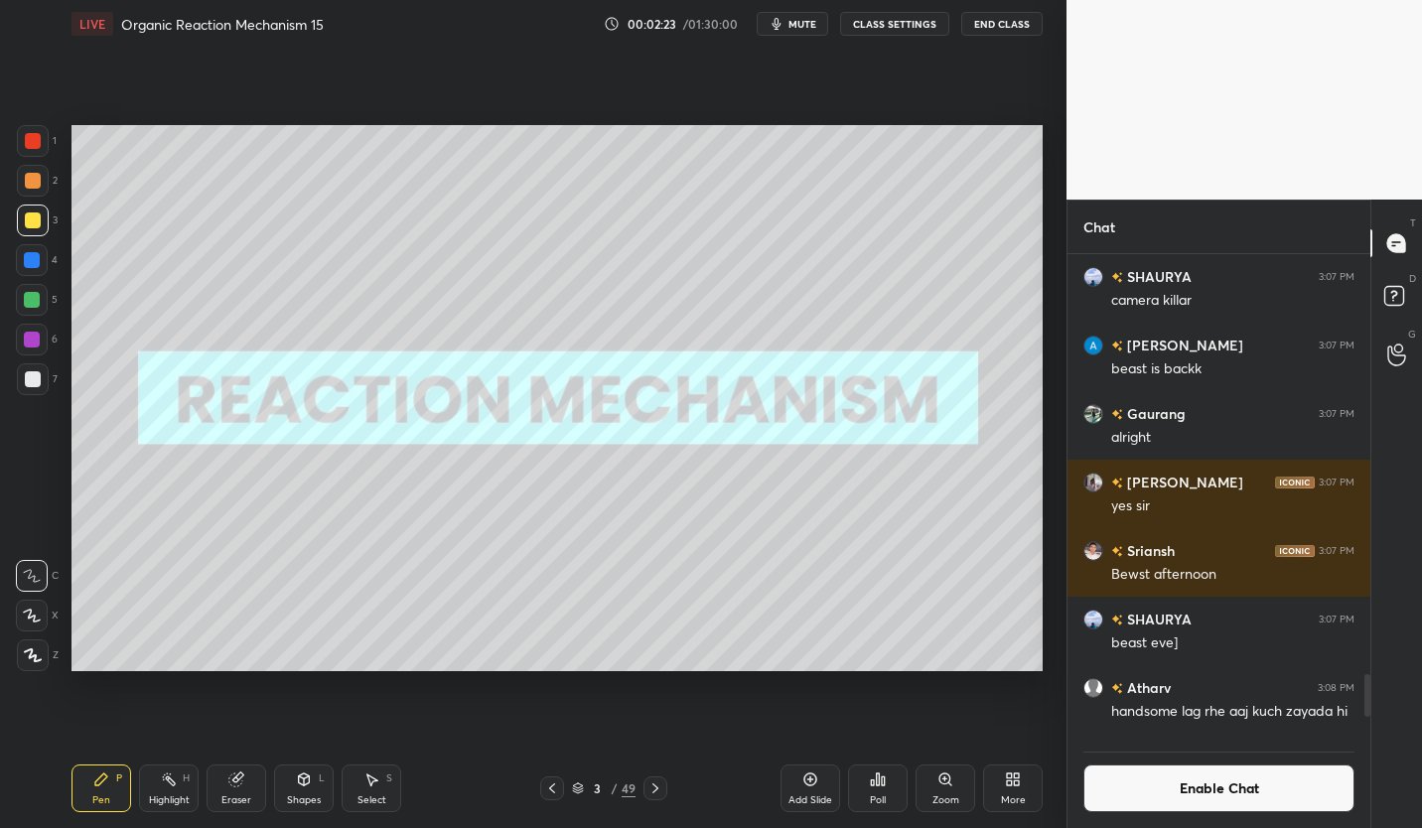
click at [557, 790] on icon at bounding box center [552, 788] width 16 height 16
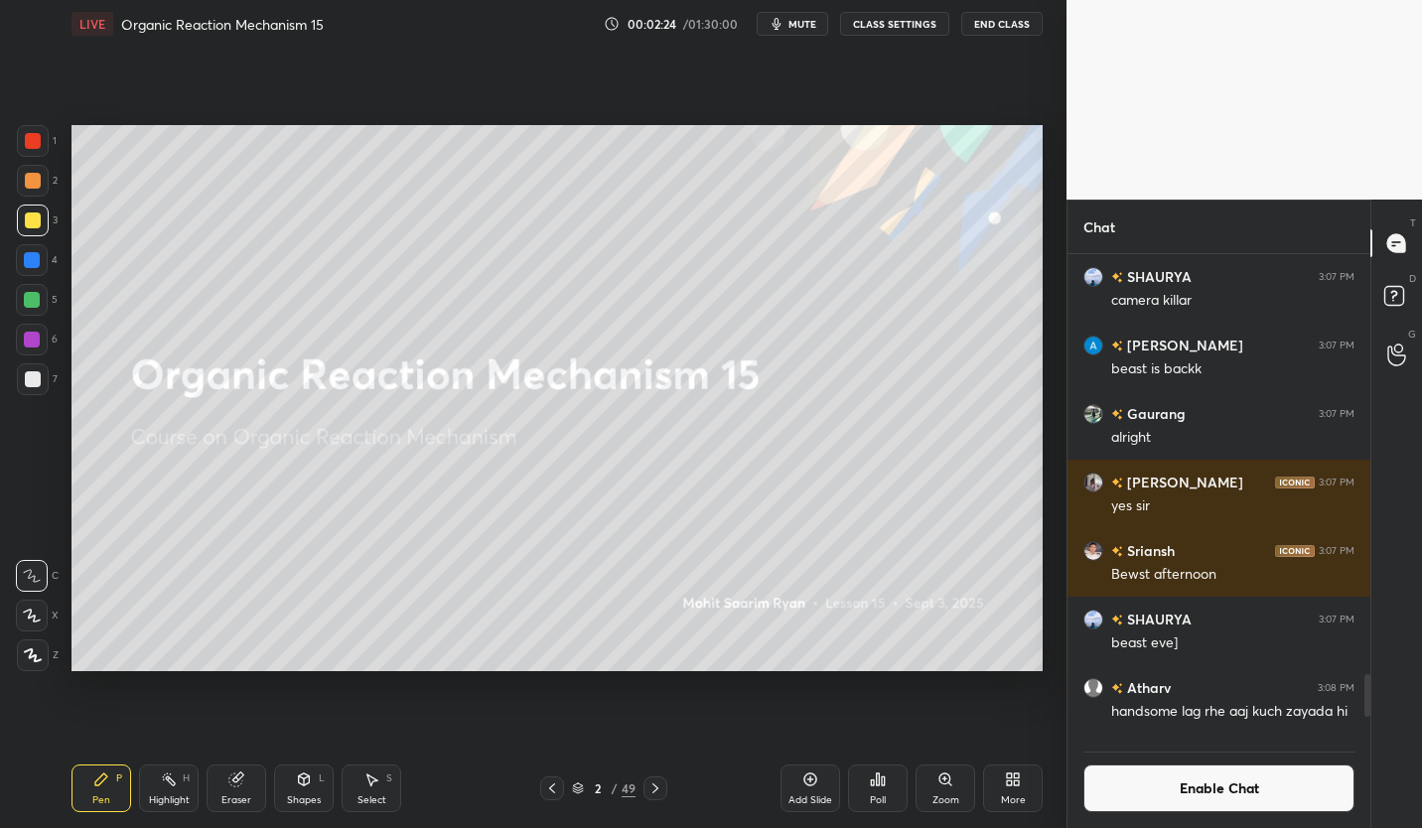
click at [816, 773] on icon at bounding box center [810, 779] width 16 height 16
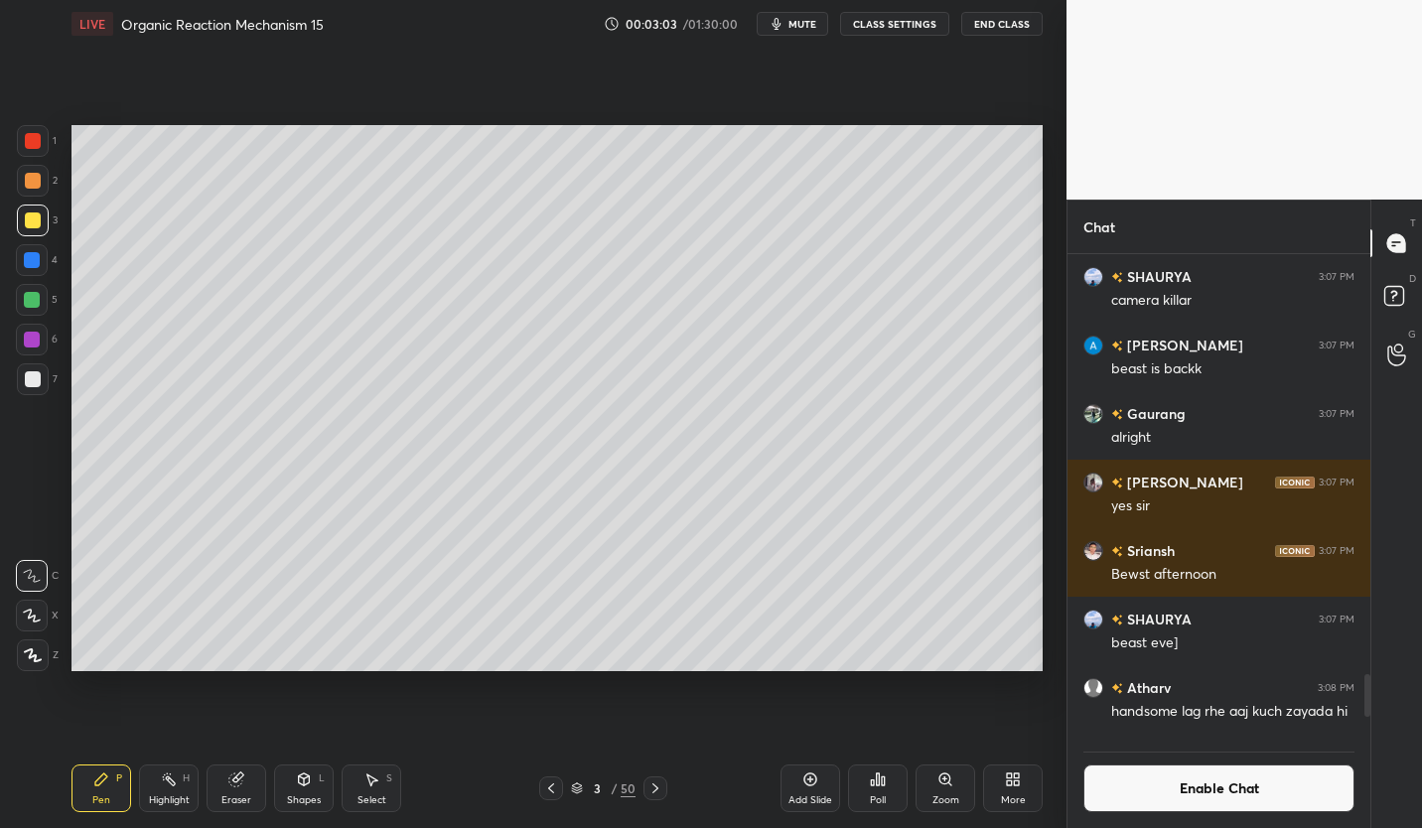
click at [32, 382] on div at bounding box center [33, 379] width 16 height 16
click at [34, 223] on div at bounding box center [33, 220] width 16 height 16
click at [1287, 788] on button "Enable Chat" at bounding box center [1218, 788] width 271 height 48
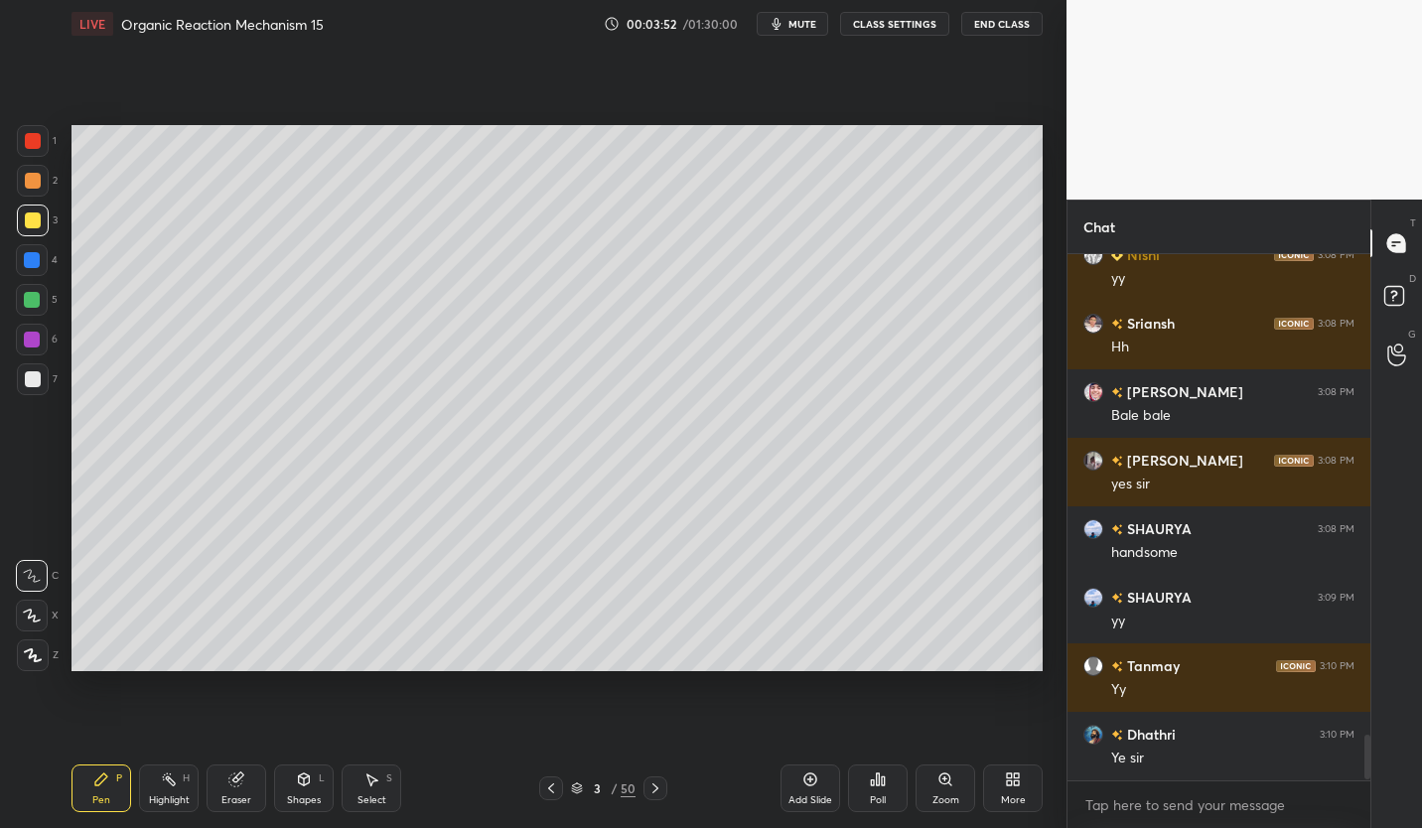
scroll to position [5629, 0]
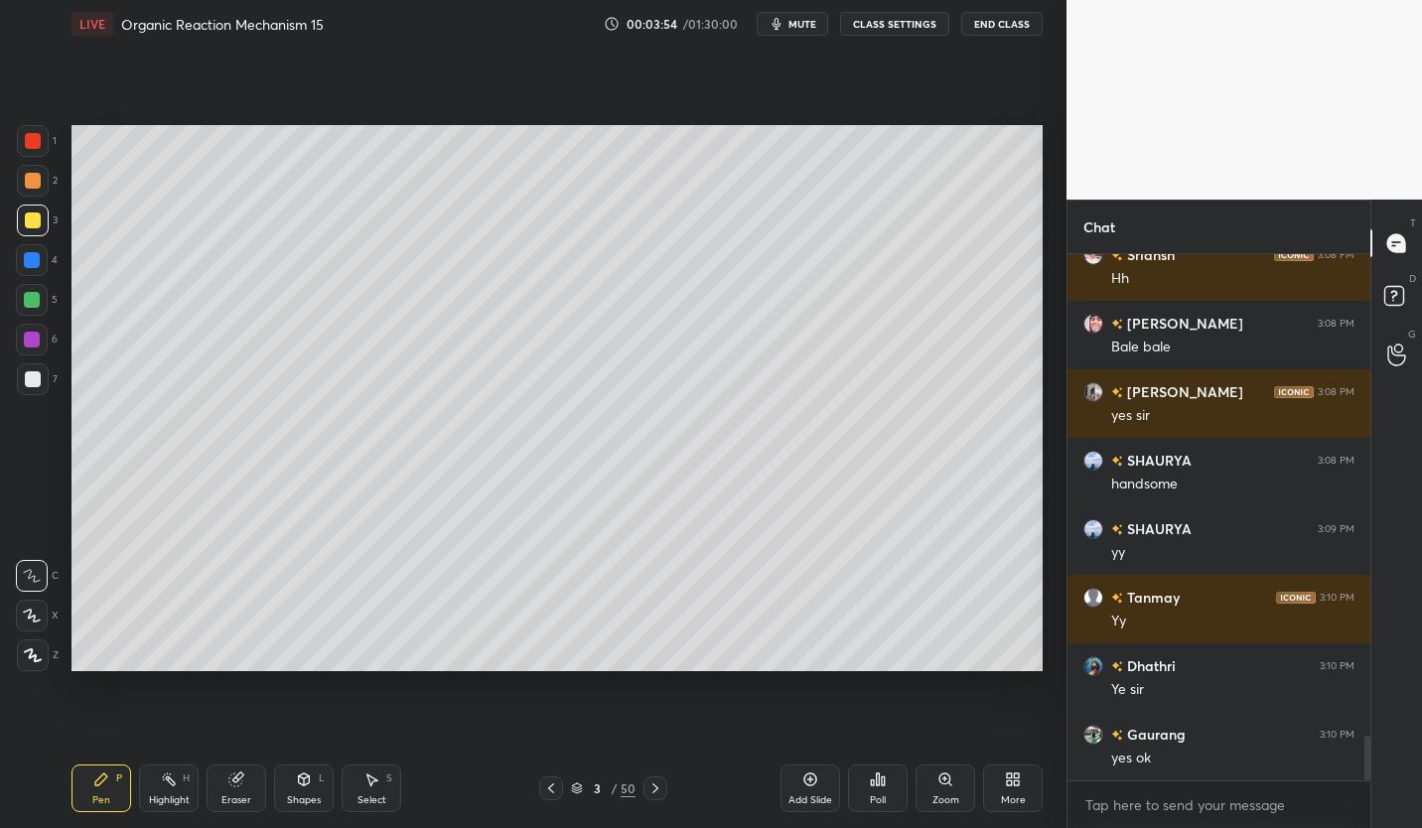
click at [913, 23] on button "CLASS SETTINGS" at bounding box center [894, 24] width 109 height 24
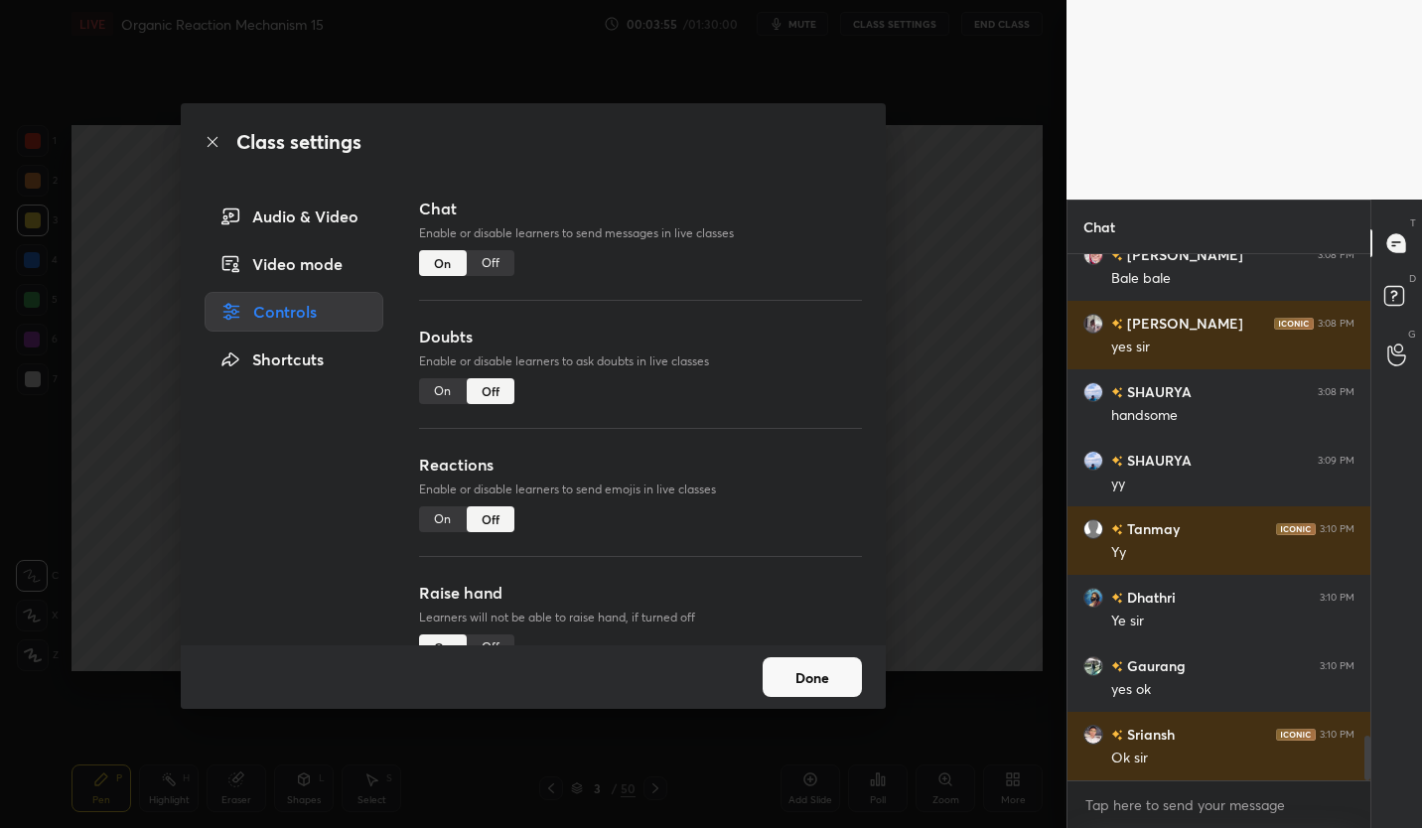
click at [492, 265] on div "Off" at bounding box center [491, 263] width 48 height 26
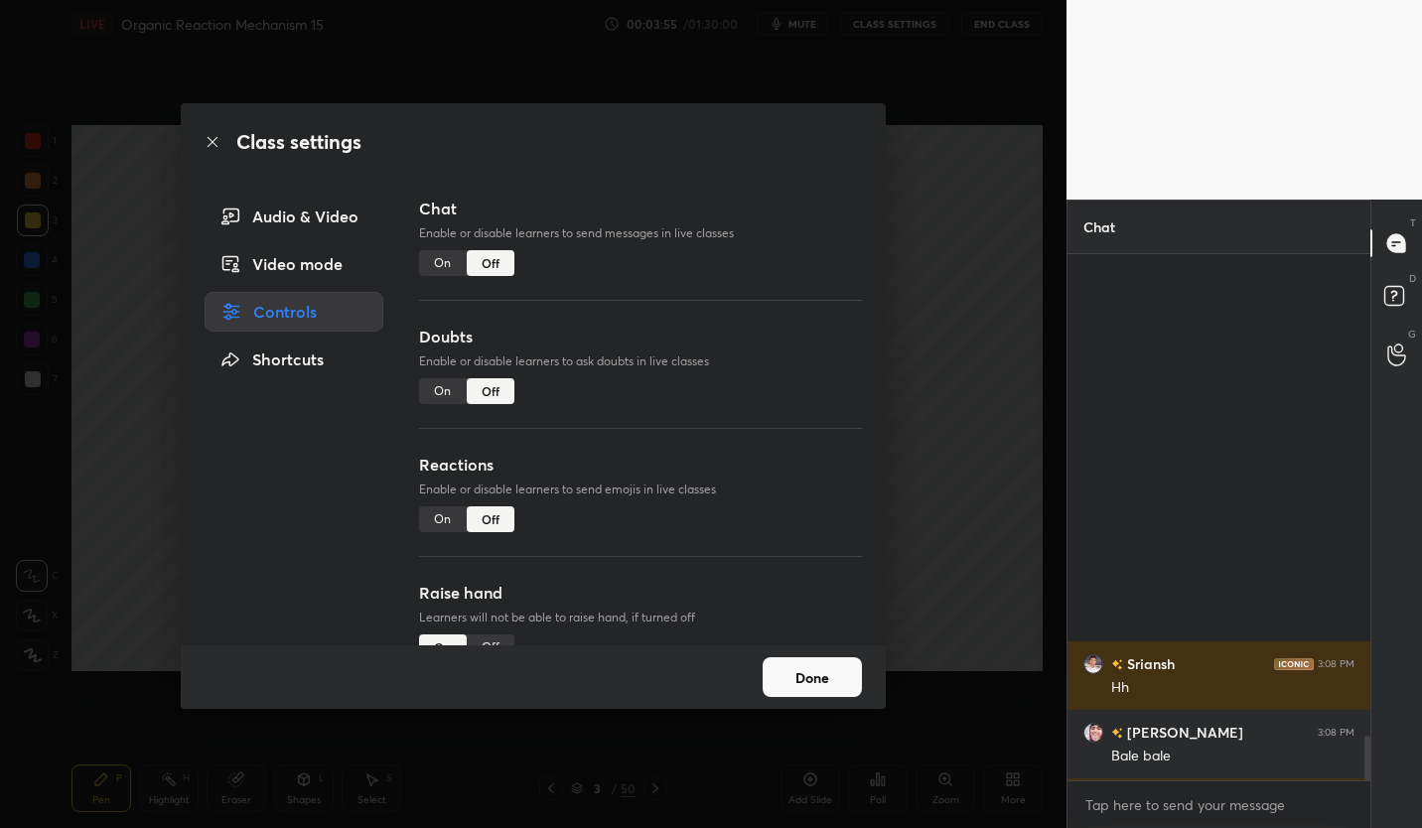
scroll to position [480, 297]
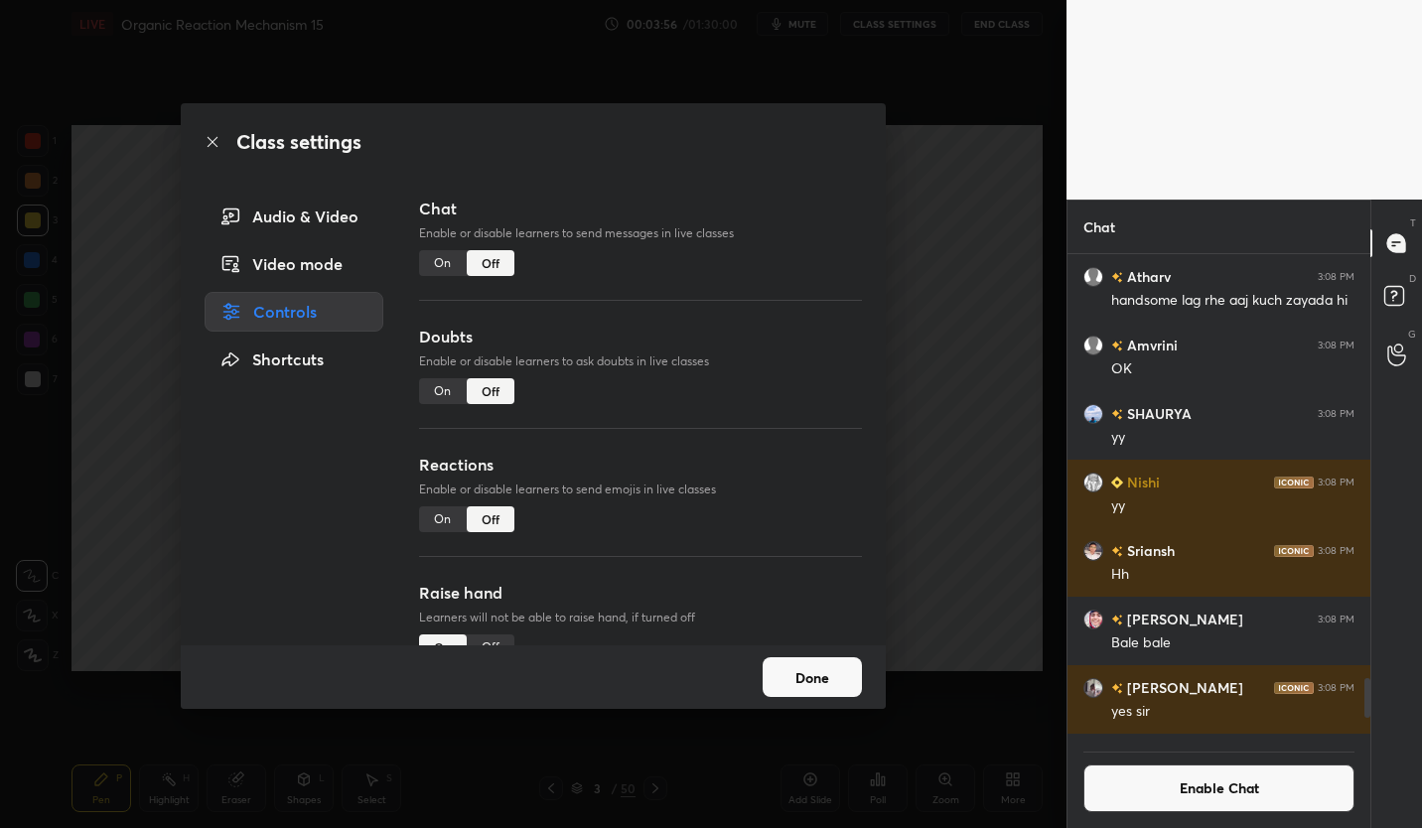
click at [819, 692] on button "Done" at bounding box center [812, 677] width 99 height 40
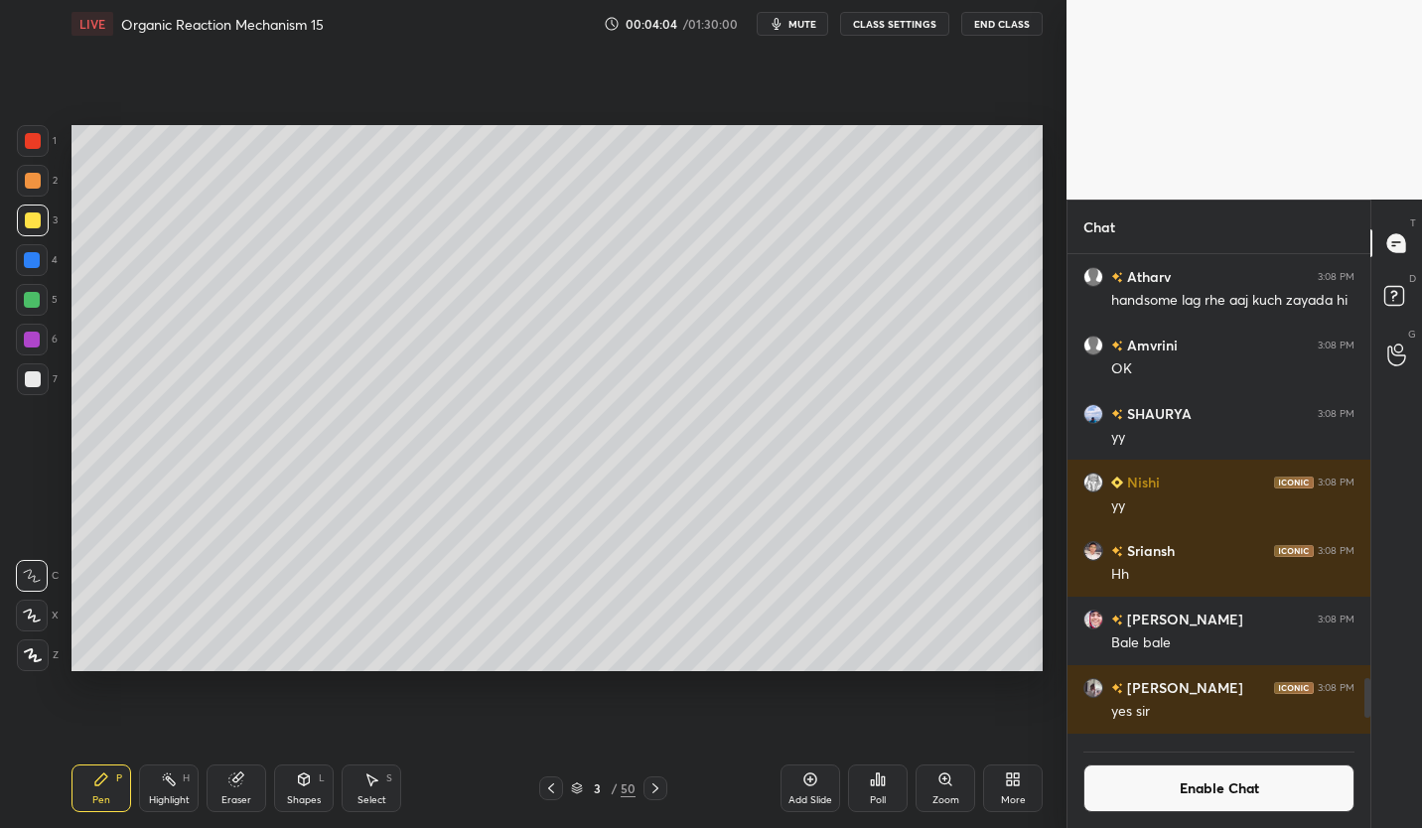
click at [804, 797] on div "Add Slide" at bounding box center [810, 800] width 44 height 10
click at [1302, 783] on button "Enable Chat" at bounding box center [1218, 788] width 271 height 48
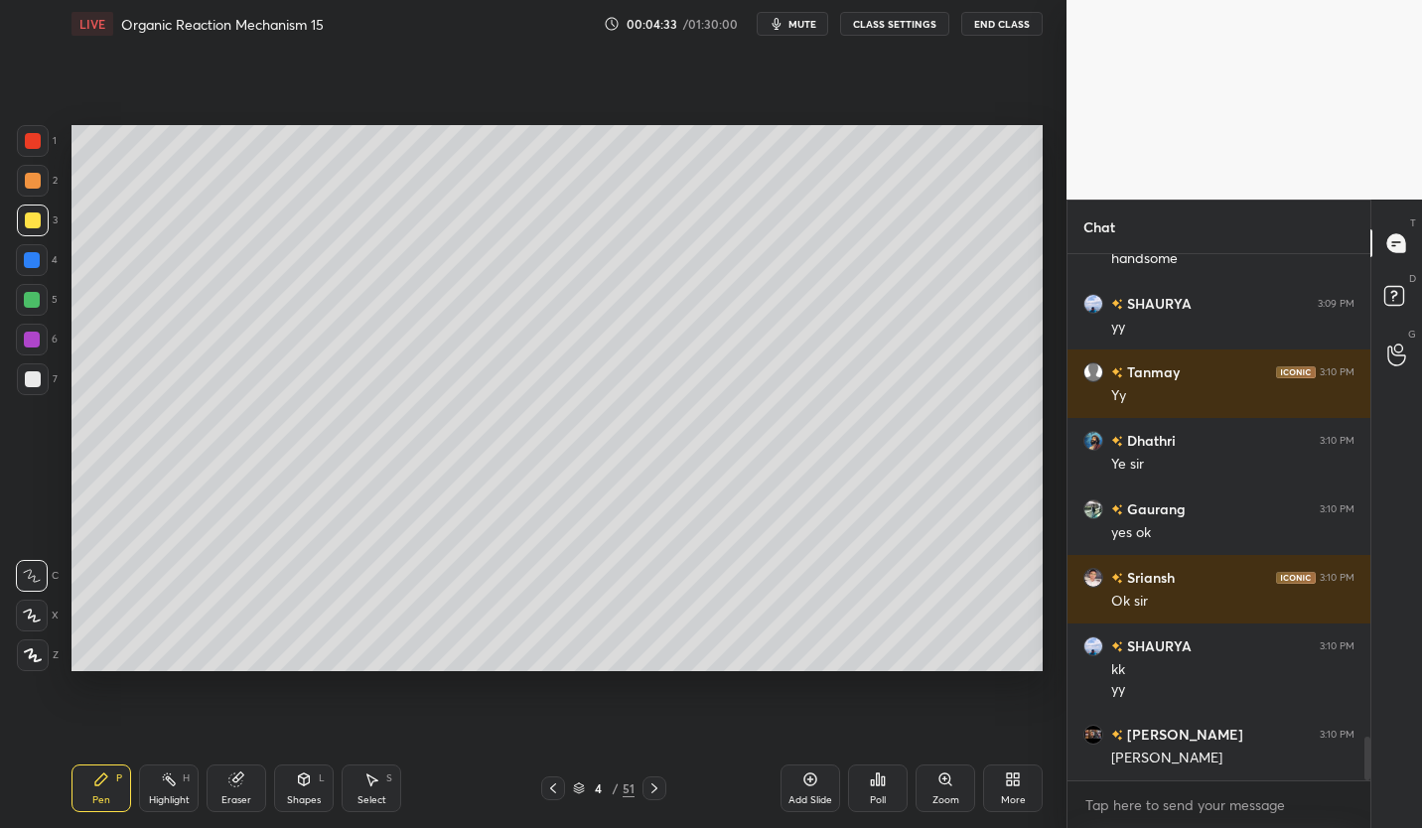
scroll to position [5810, 0]
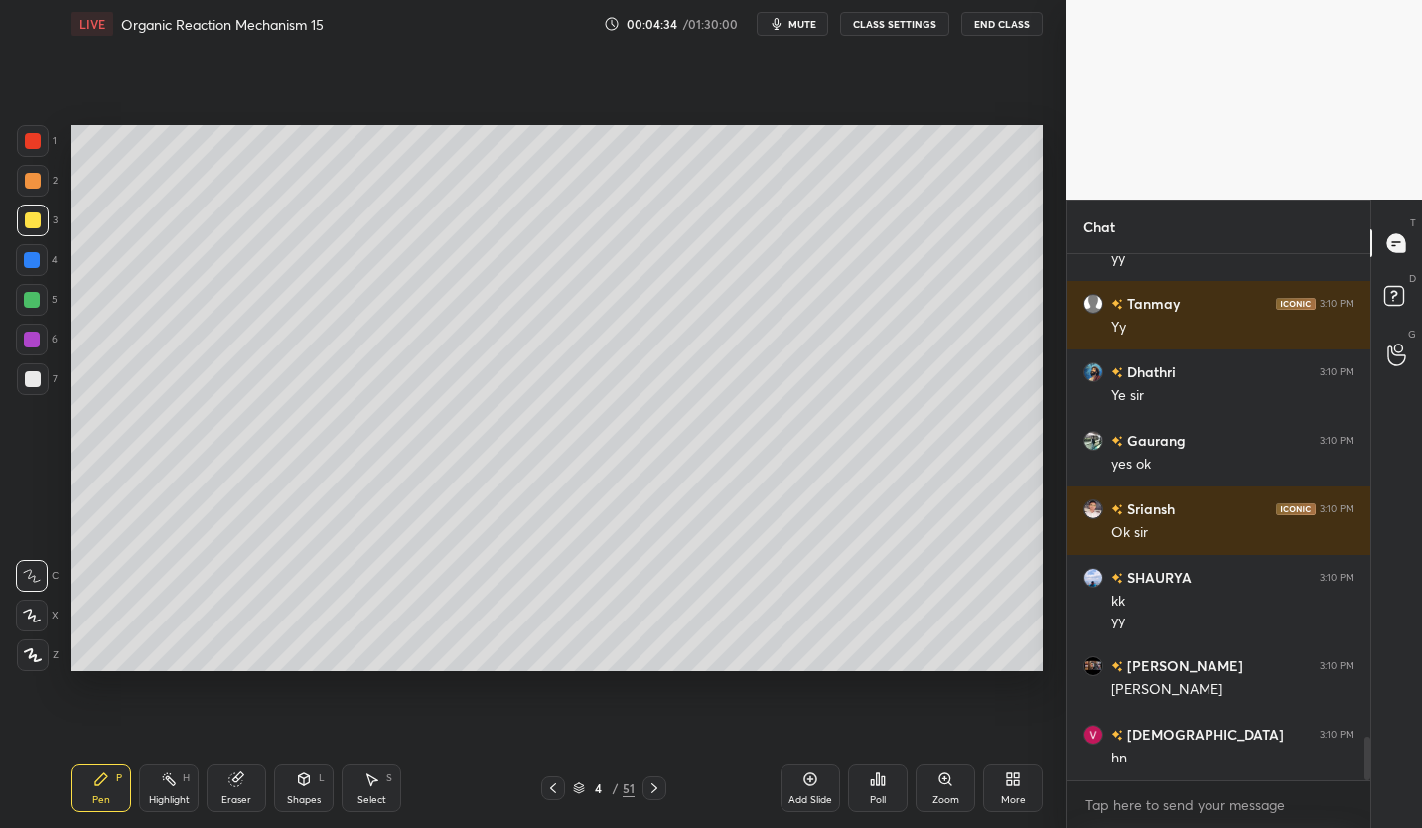
click at [27, 381] on div at bounding box center [33, 379] width 16 height 16
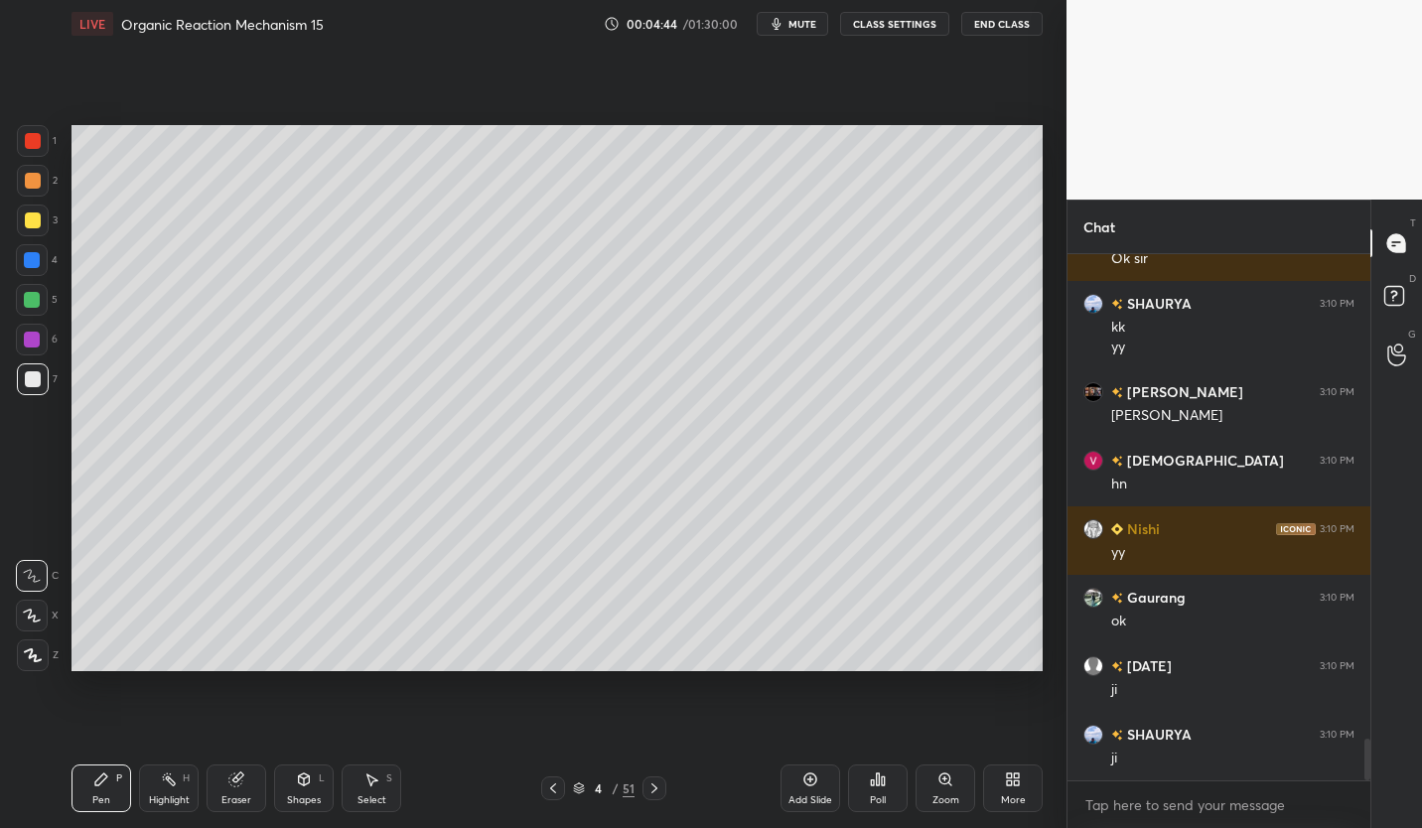
scroll to position [6153, 0]
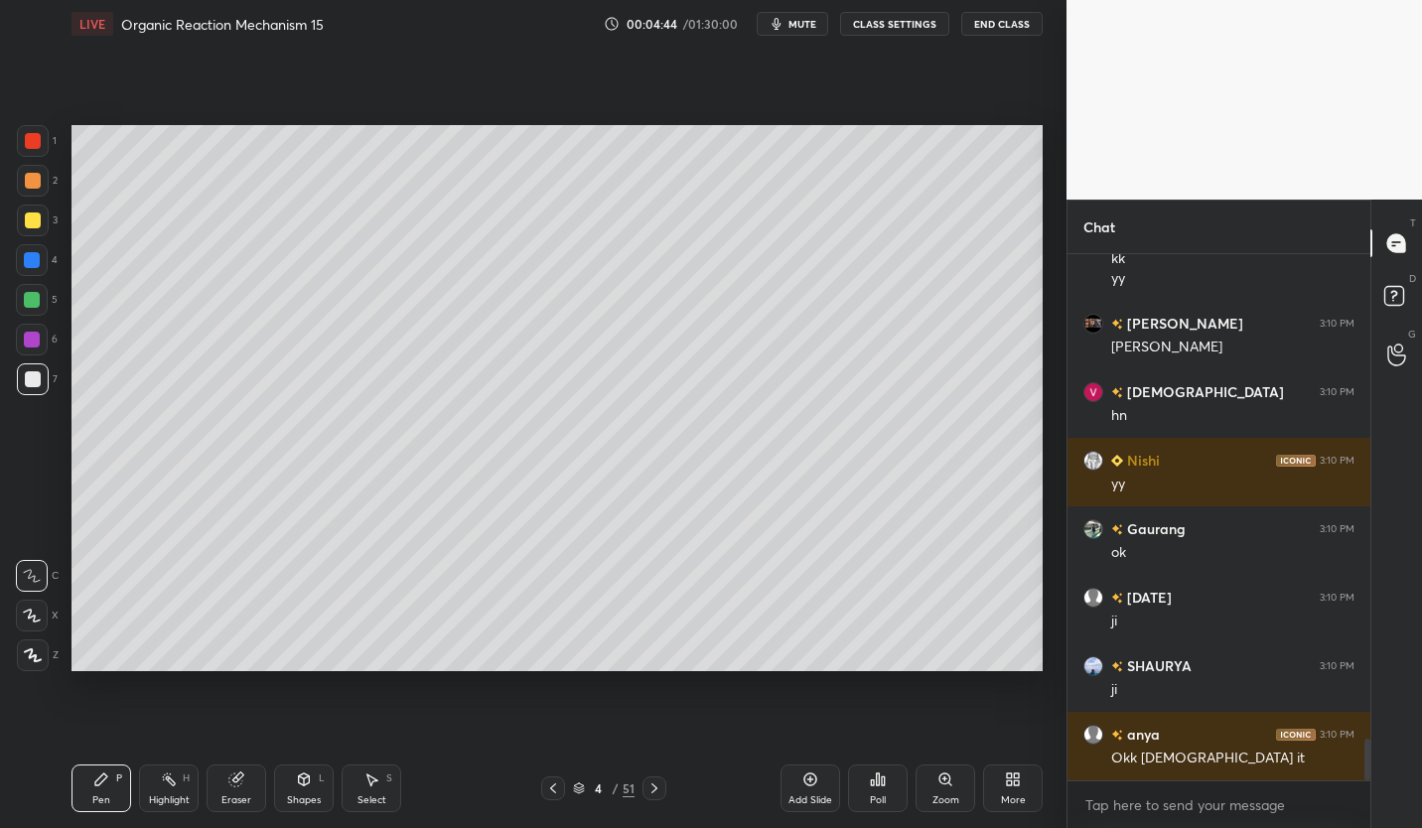
click at [925, 15] on button "CLASS SETTINGS" at bounding box center [894, 24] width 109 height 24
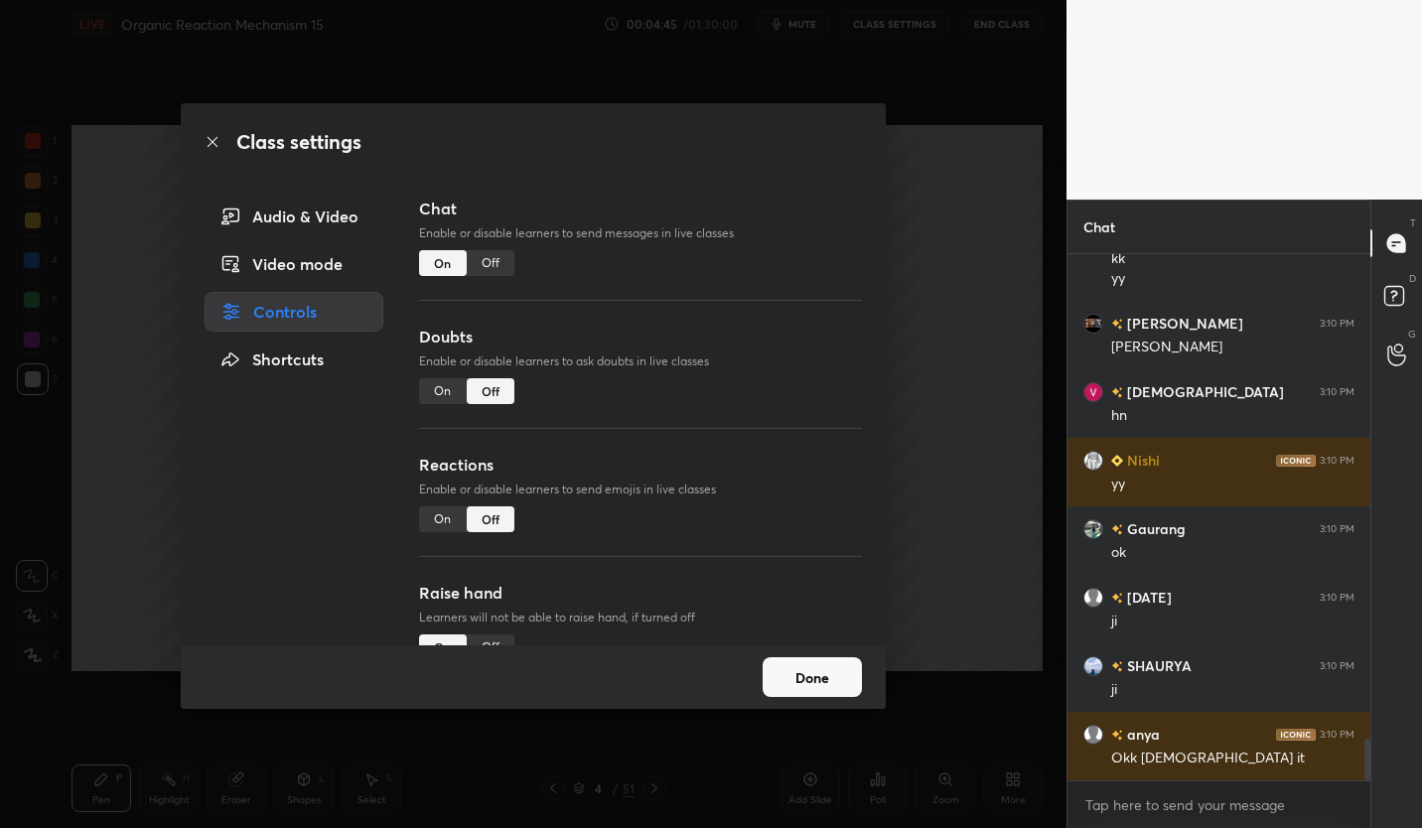
click at [488, 266] on div "Off" at bounding box center [491, 263] width 48 height 26
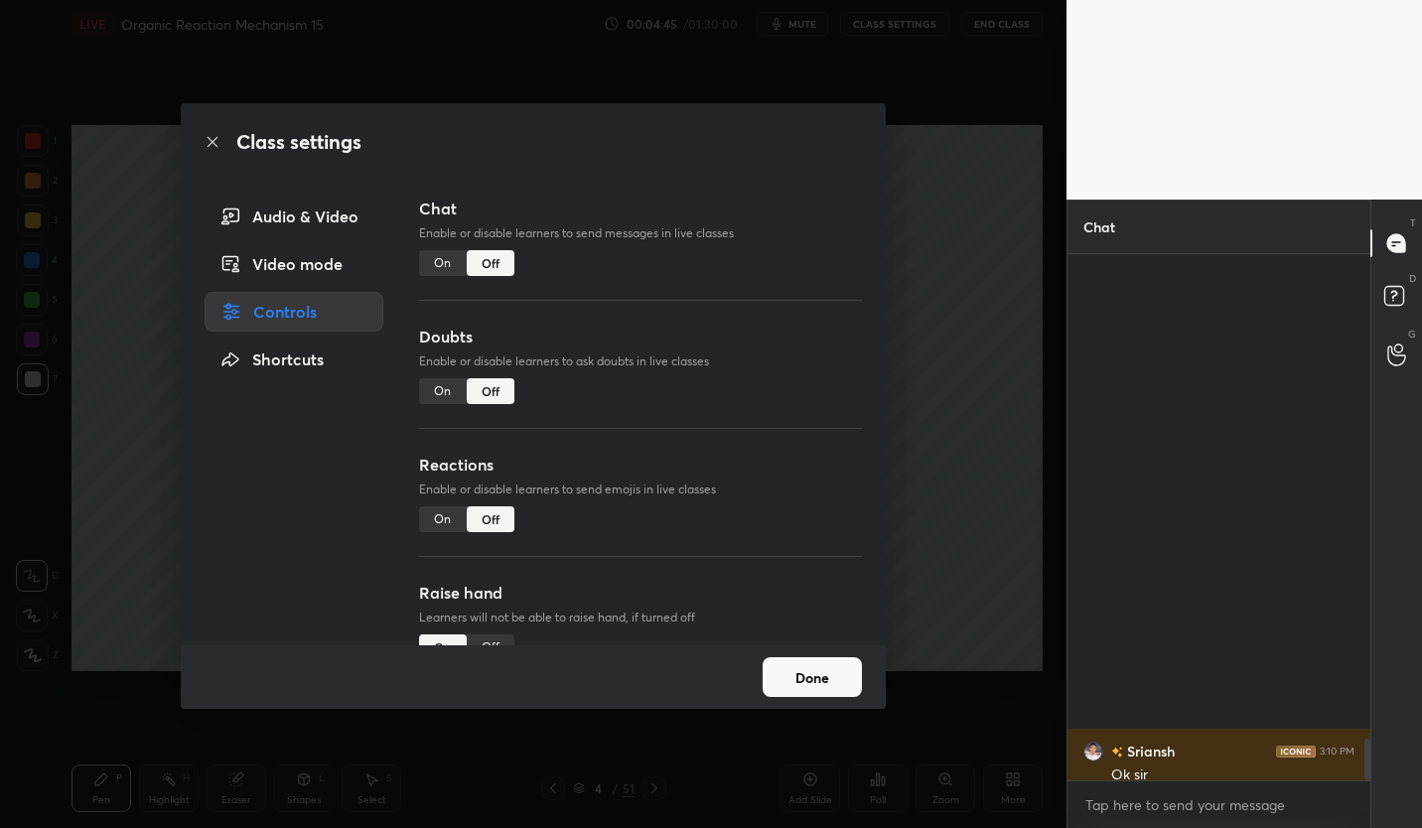
scroll to position [480, 297]
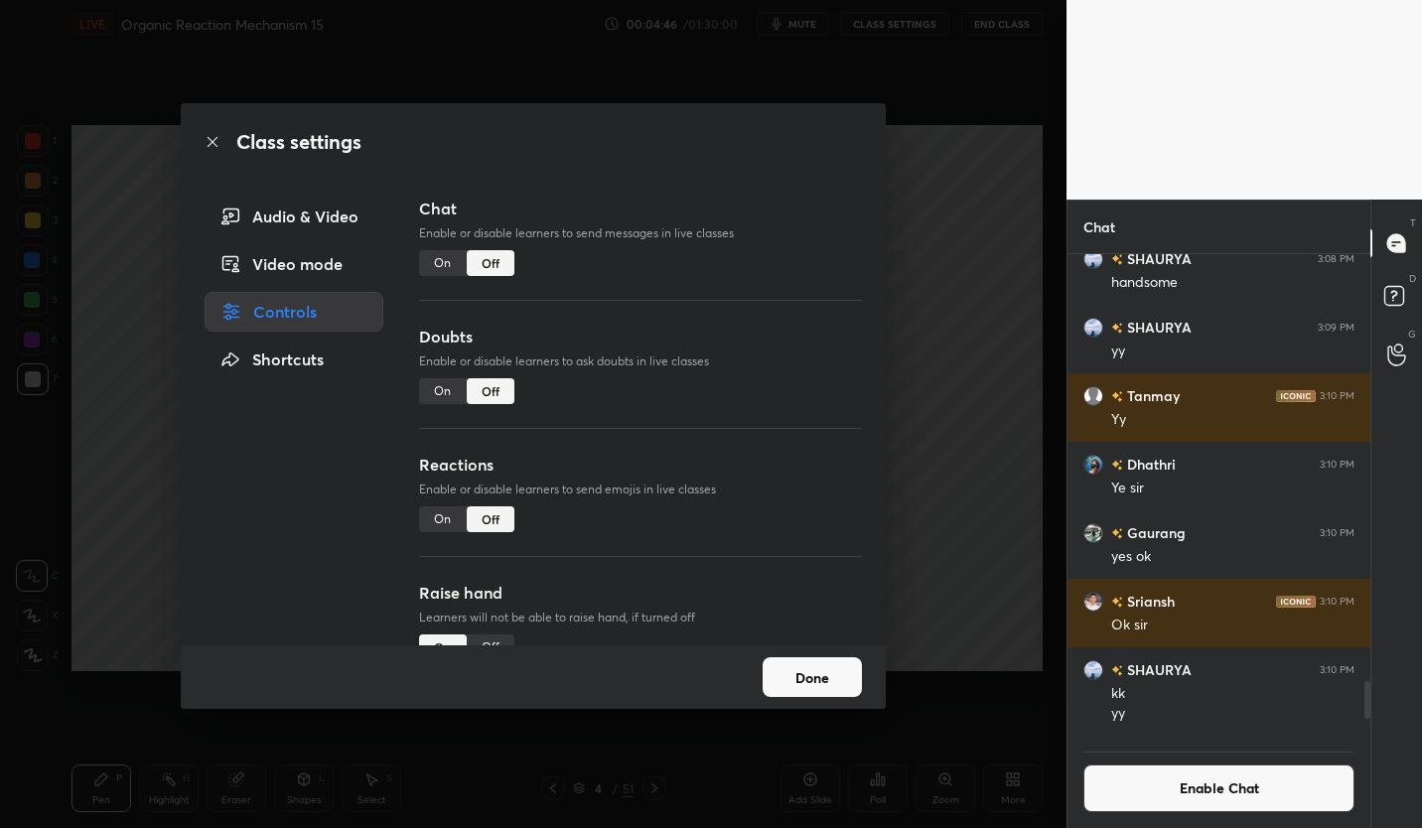
click at [818, 675] on button "Done" at bounding box center [812, 677] width 99 height 40
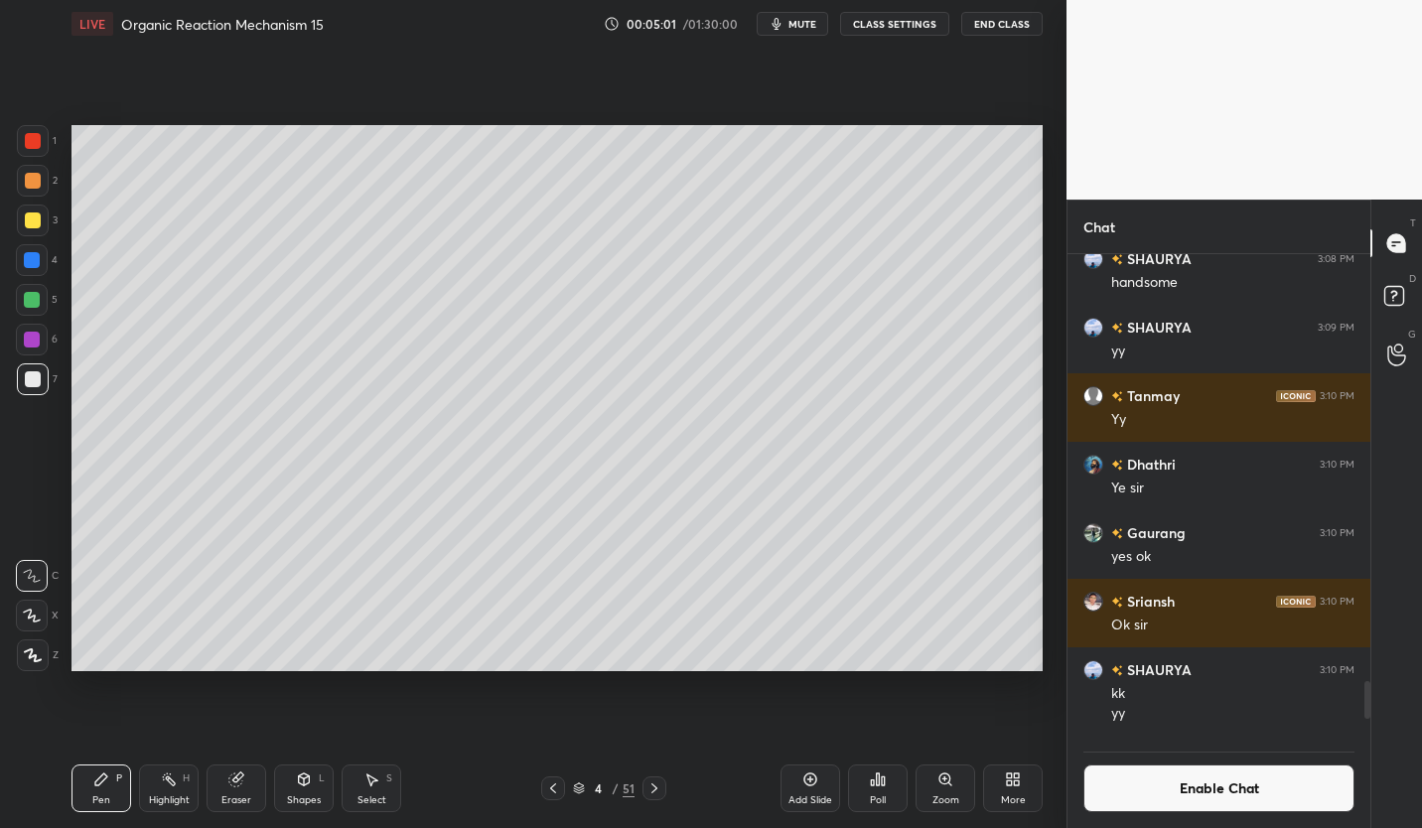
click at [34, 222] on div at bounding box center [33, 220] width 16 height 16
click at [34, 387] on div at bounding box center [33, 379] width 32 height 32
click at [34, 305] on div at bounding box center [32, 300] width 16 height 16
click at [805, 784] on icon at bounding box center [810, 779] width 16 height 16
click at [29, 217] on div at bounding box center [33, 220] width 16 height 16
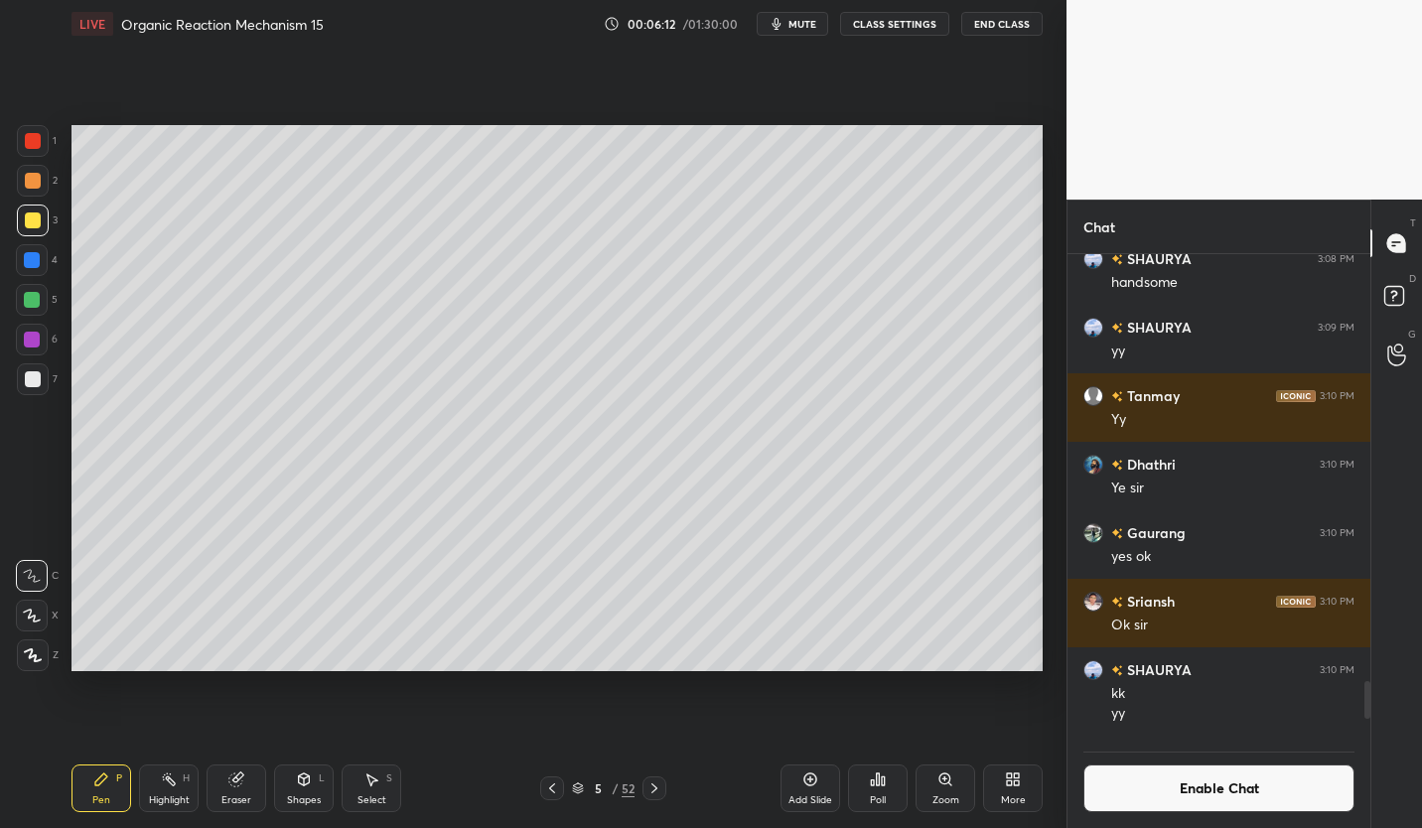
click at [1282, 786] on button "Enable Chat" at bounding box center [1218, 788] width 271 height 48
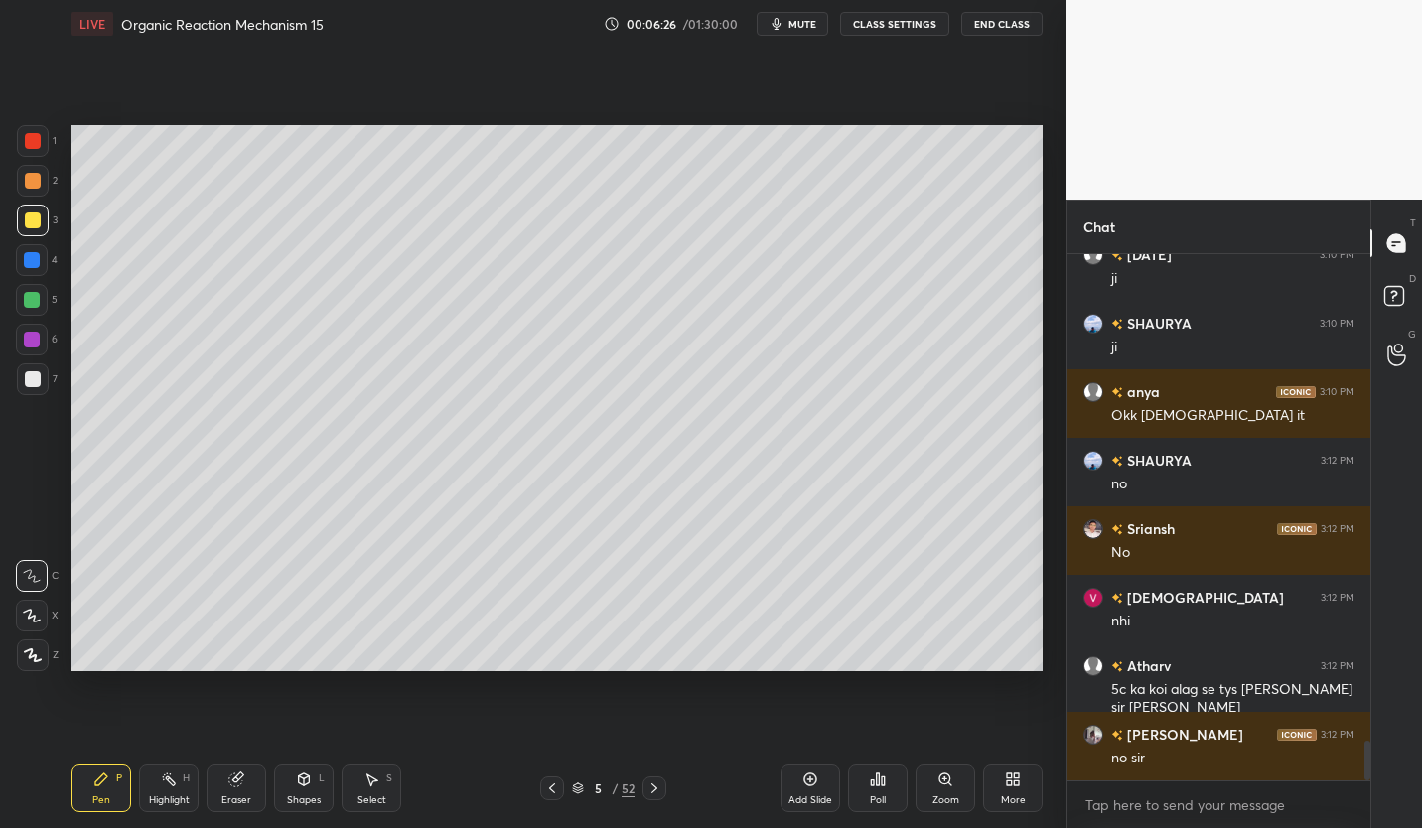
scroll to position [6414, 0]
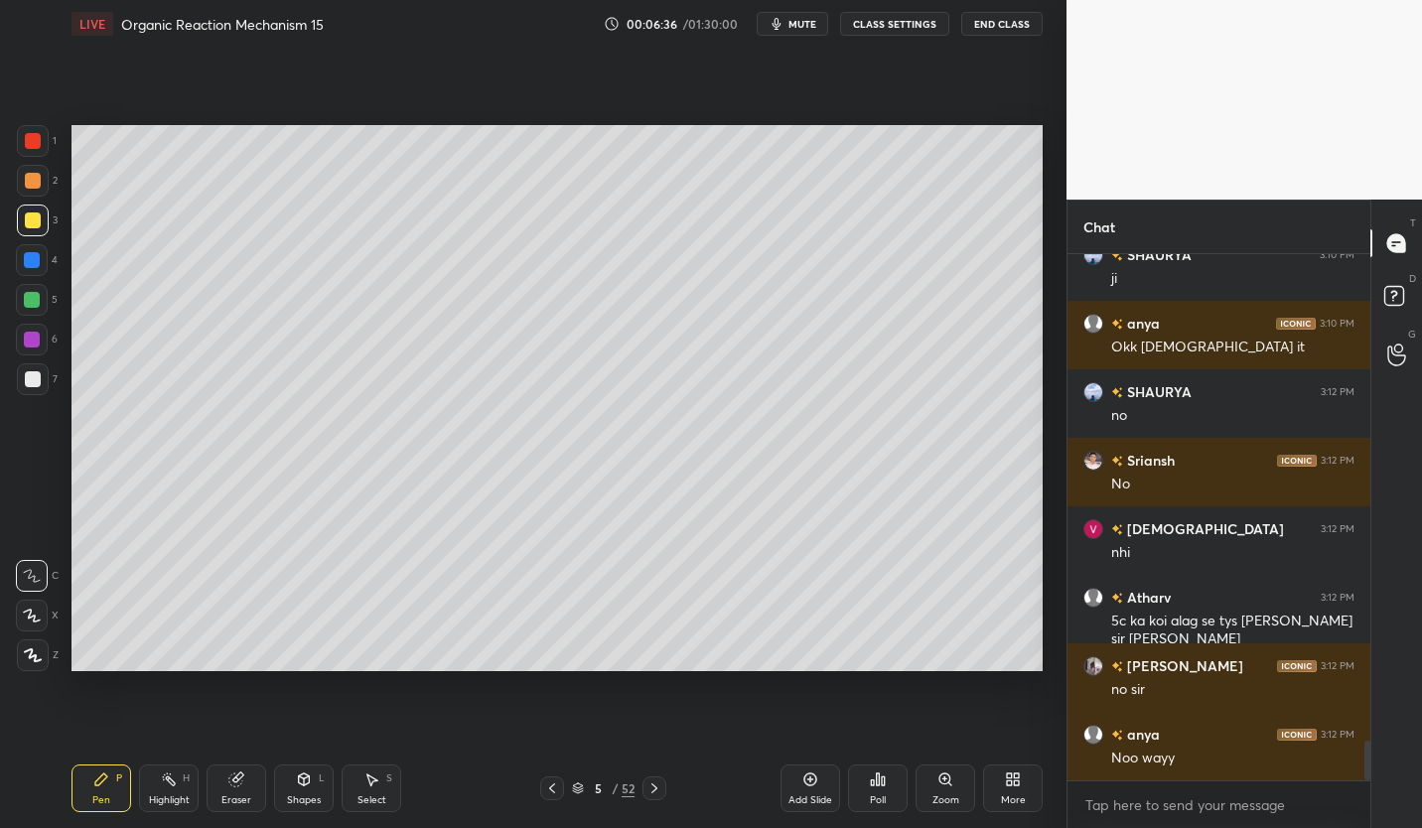
click at [905, 24] on button "CLASS SETTINGS" at bounding box center [894, 24] width 109 height 24
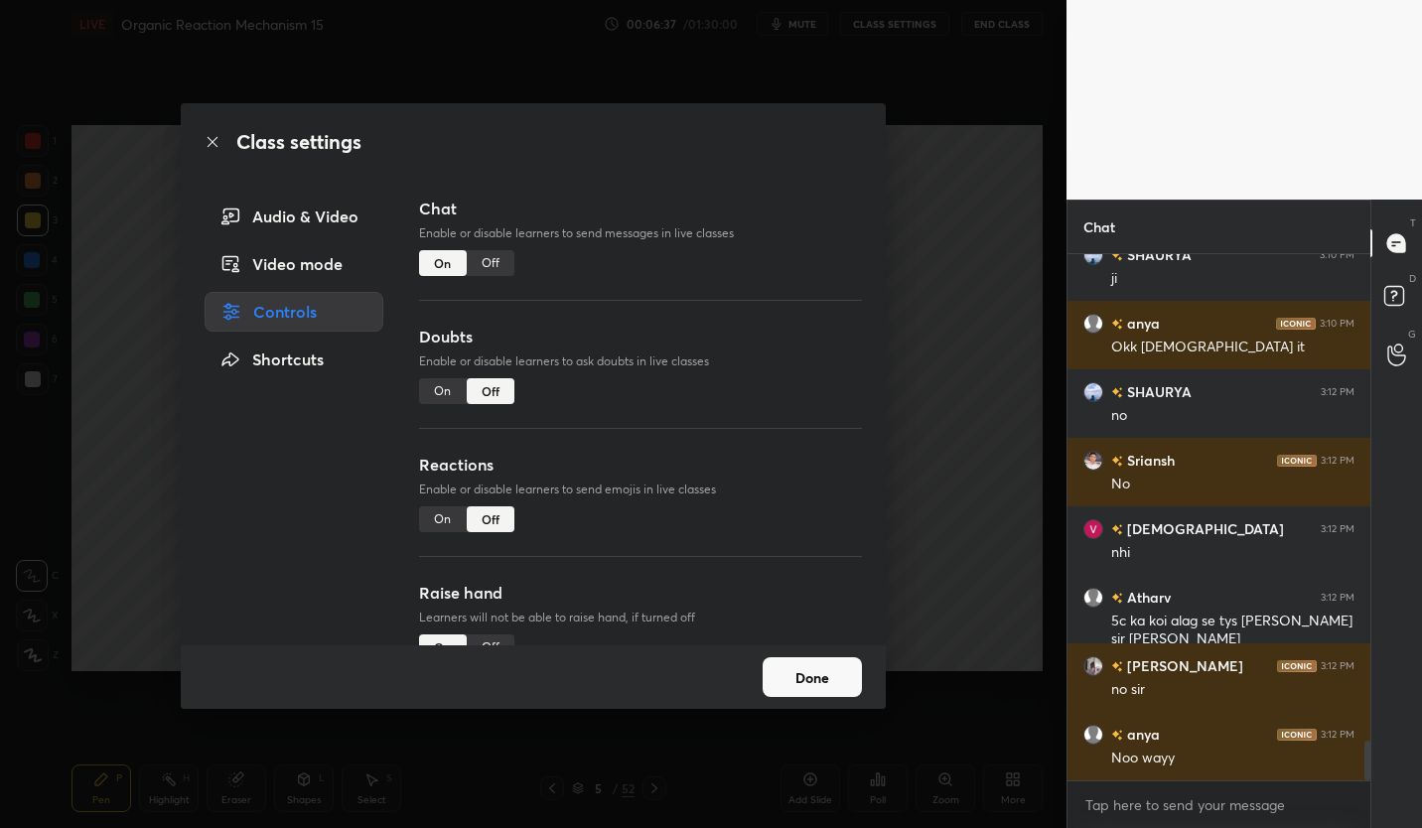
click at [500, 252] on div "Off" at bounding box center [491, 263] width 48 height 26
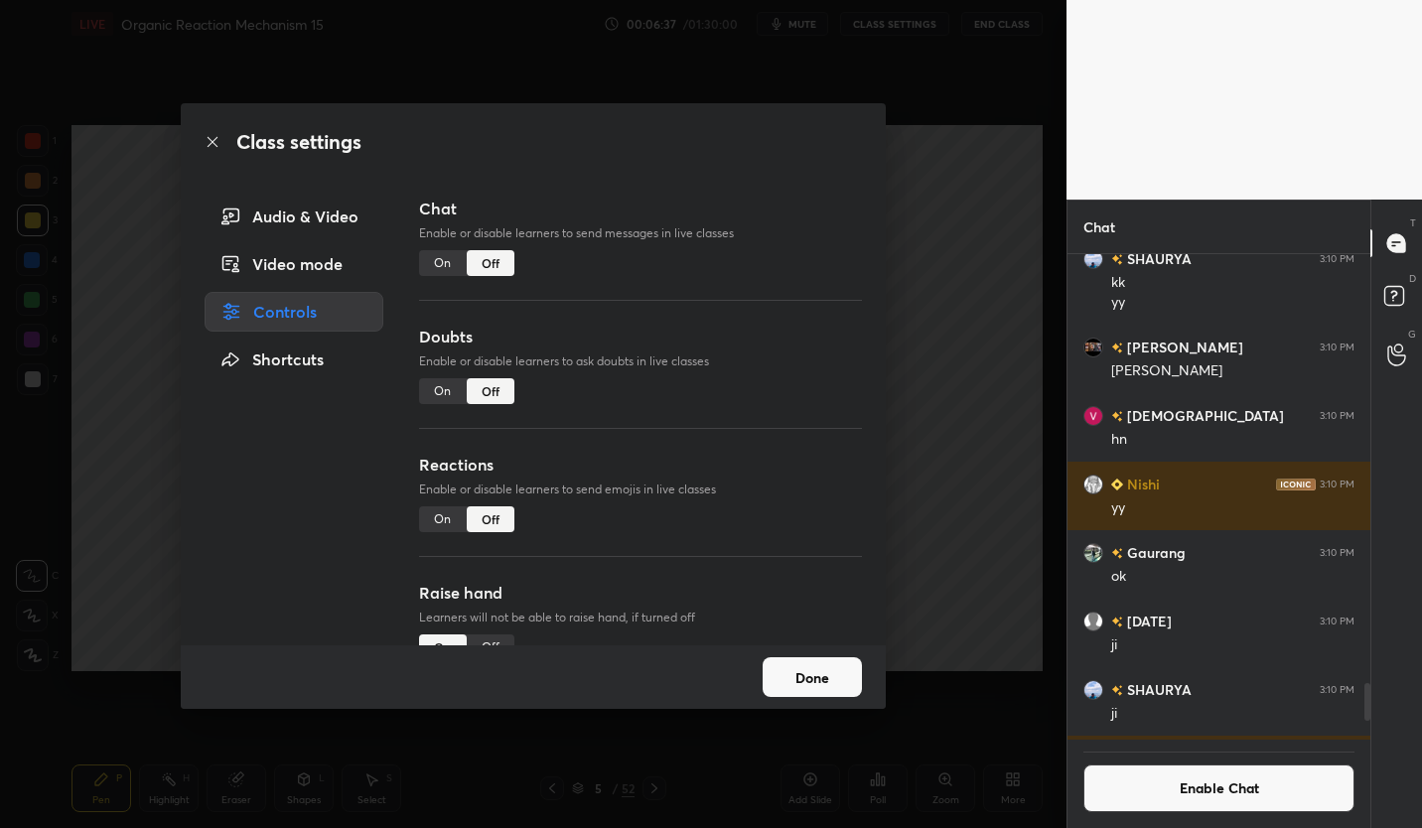
click at [830, 667] on button "Done" at bounding box center [812, 677] width 99 height 40
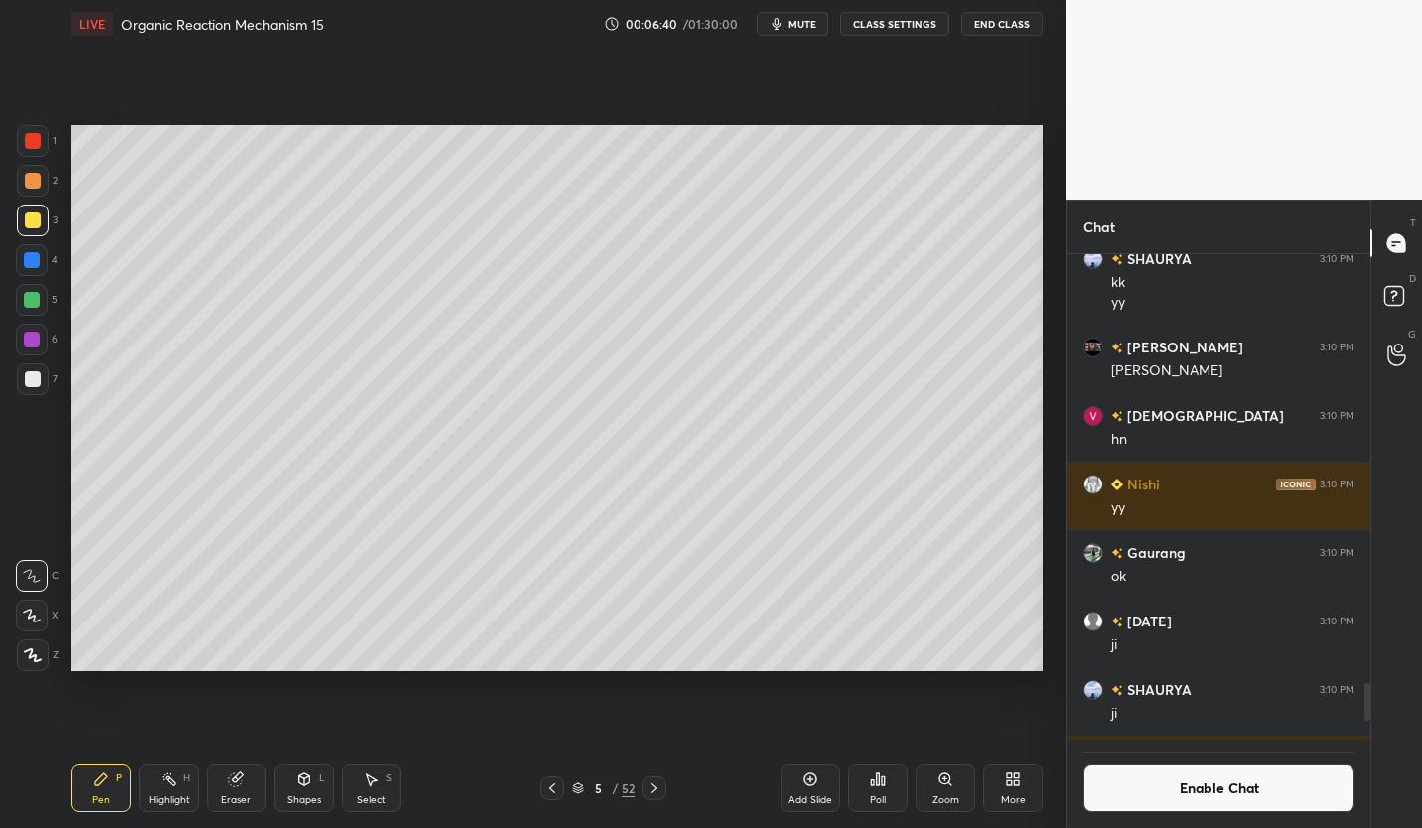
click at [557, 788] on icon at bounding box center [552, 788] width 16 height 16
click at [551, 789] on icon at bounding box center [552, 788] width 6 height 10
click at [654, 788] on icon at bounding box center [654, 788] width 16 height 16
click at [658, 790] on icon at bounding box center [654, 788] width 16 height 16
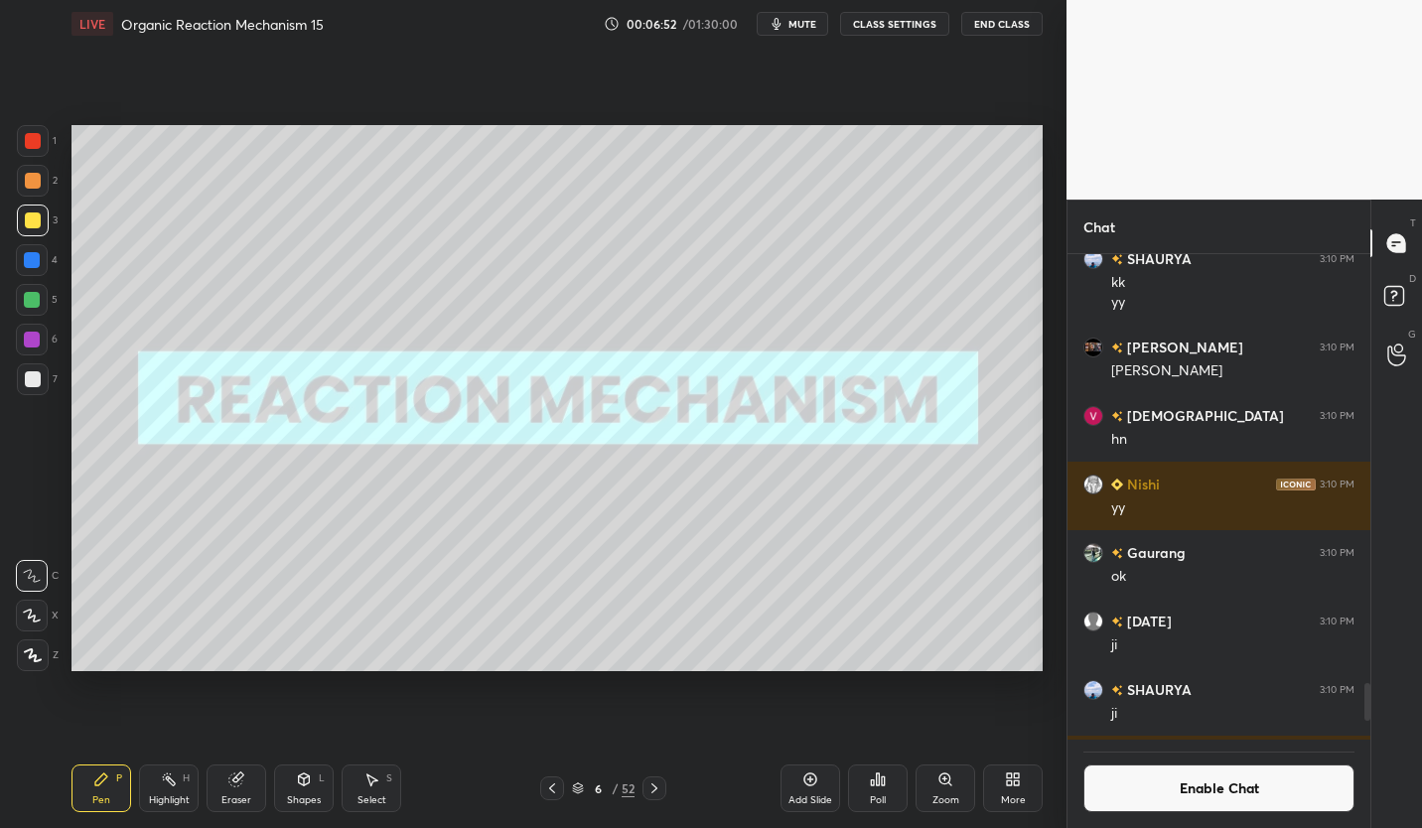
click at [654, 788] on icon at bounding box center [654, 788] width 16 height 16
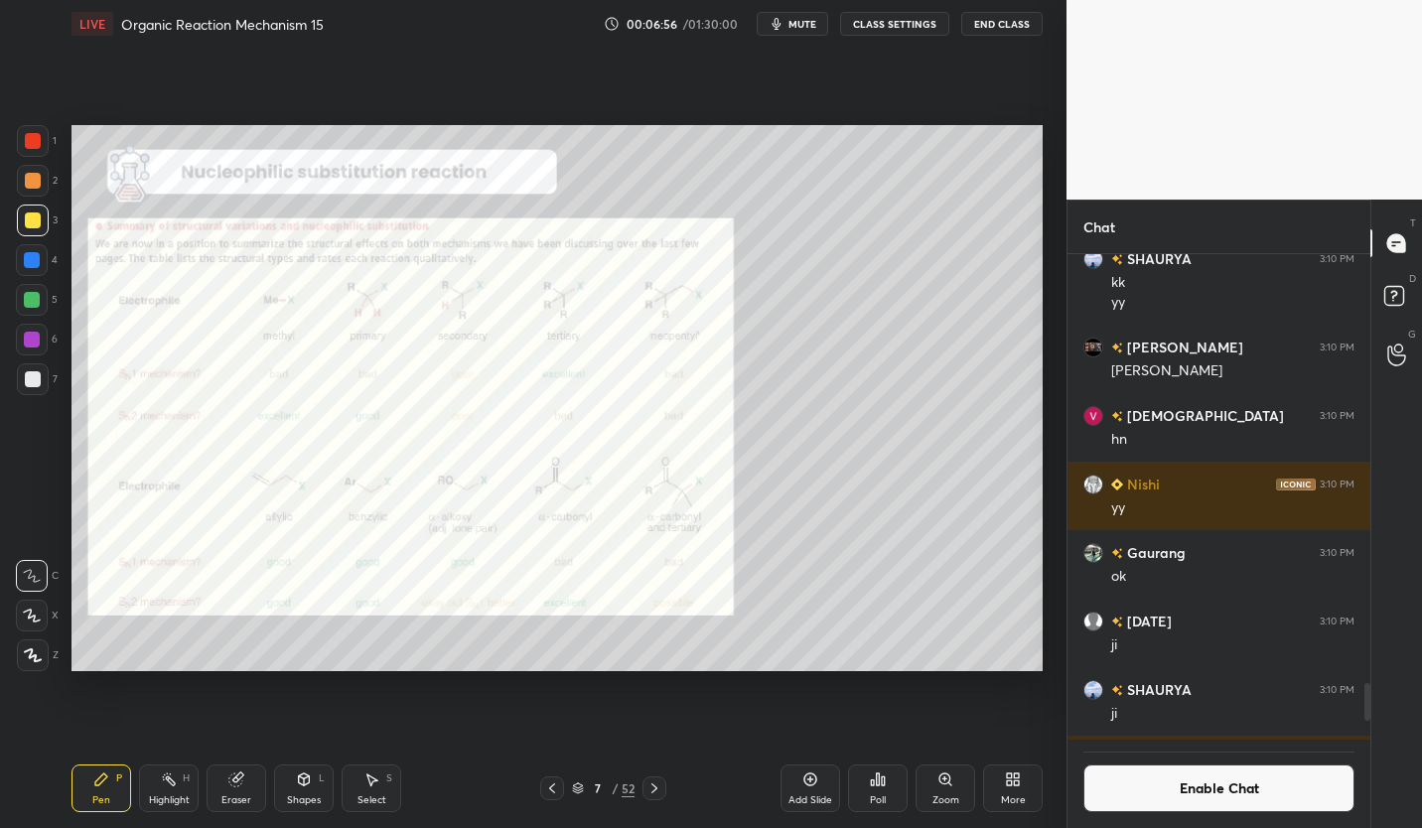
click at [37, 300] on div at bounding box center [32, 300] width 16 height 16
click at [1294, 799] on button "Enable Chat" at bounding box center [1218, 788] width 271 height 48
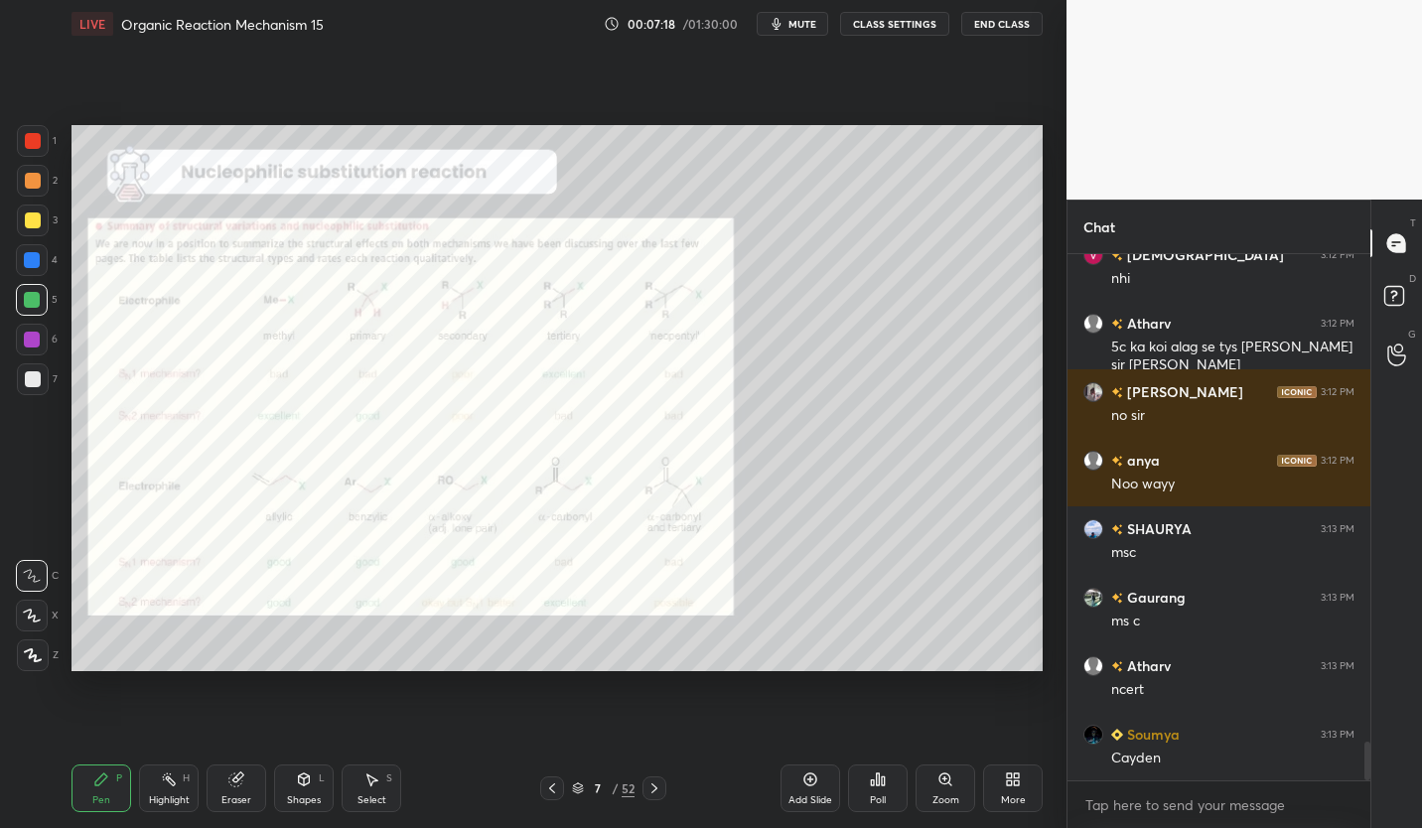
scroll to position [6643, 0]
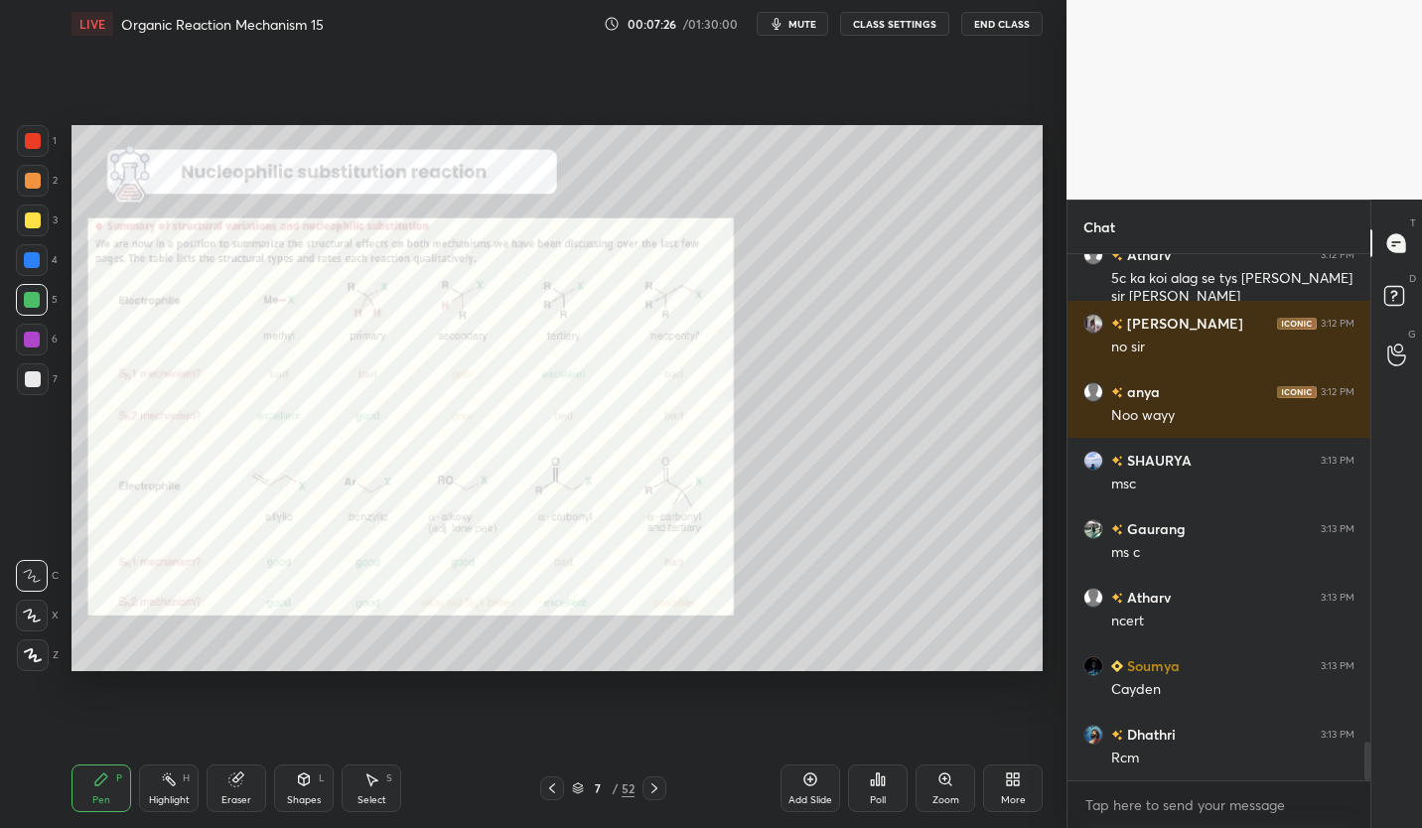
click at [245, 795] on div "Eraser" at bounding box center [236, 800] width 30 height 10
click at [102, 795] on div "Pen" at bounding box center [101, 800] width 18 height 10
click at [906, 18] on button "CLASS SETTINGS" at bounding box center [894, 24] width 109 height 24
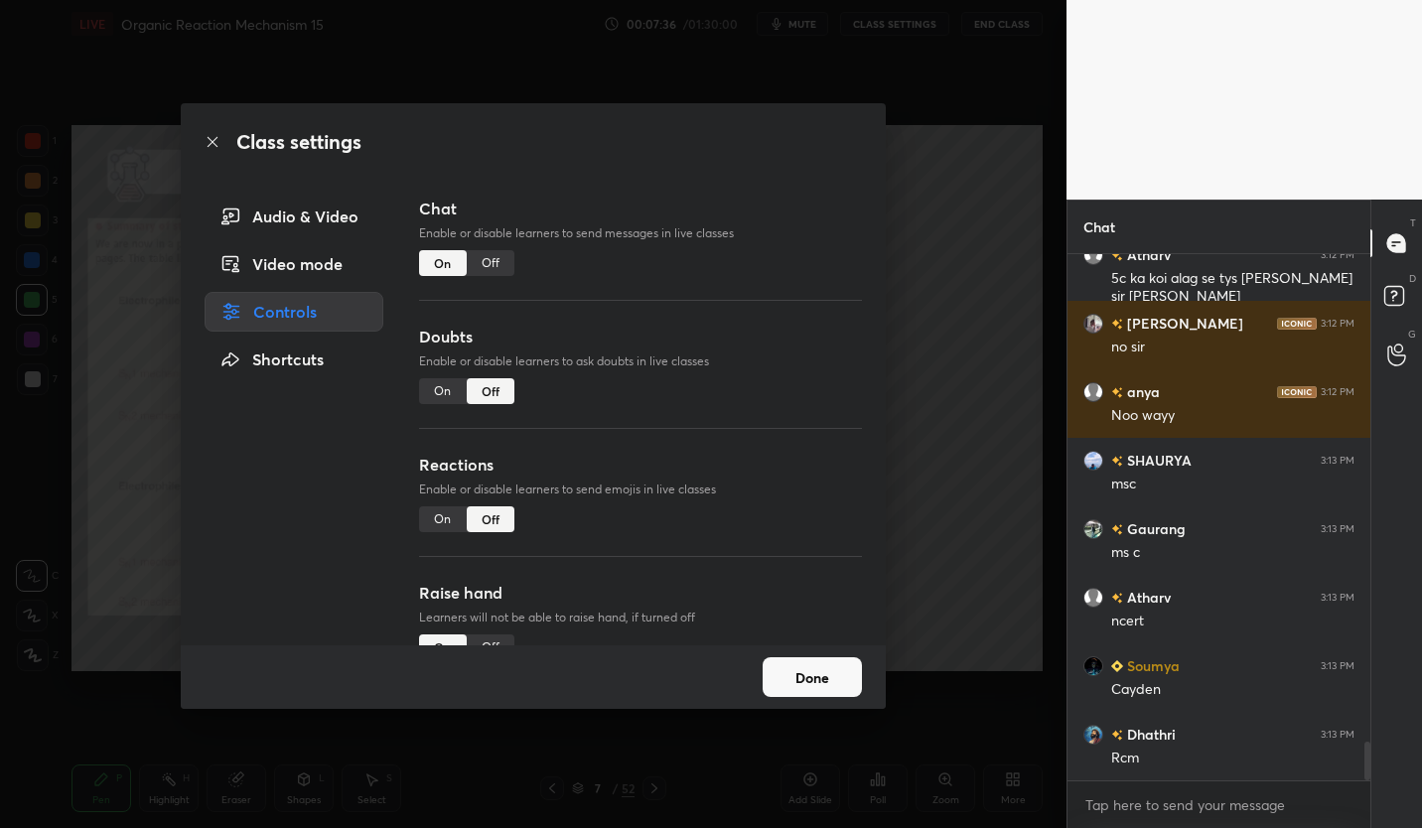
click at [486, 263] on div "Off" at bounding box center [491, 263] width 48 height 26
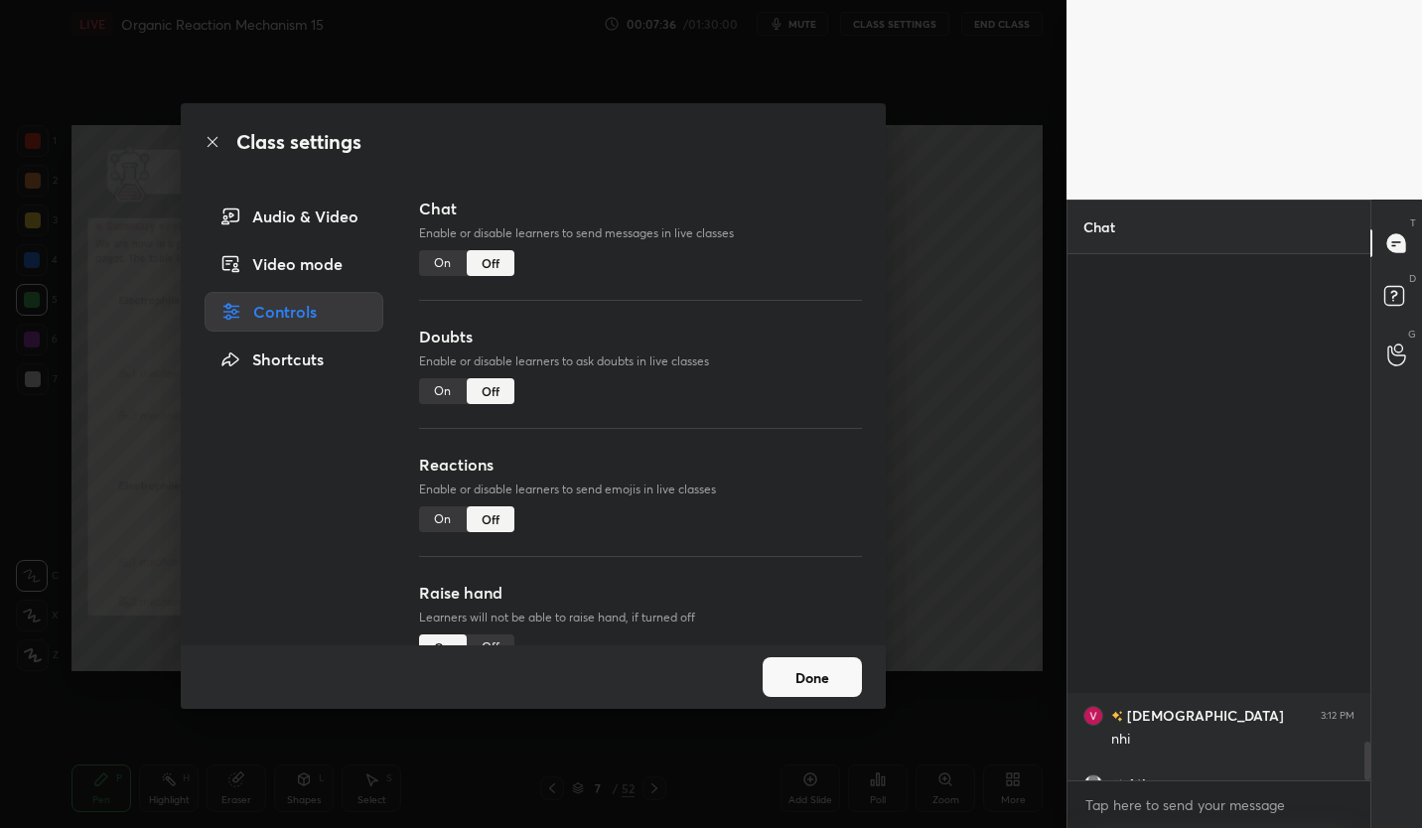
scroll to position [480, 297]
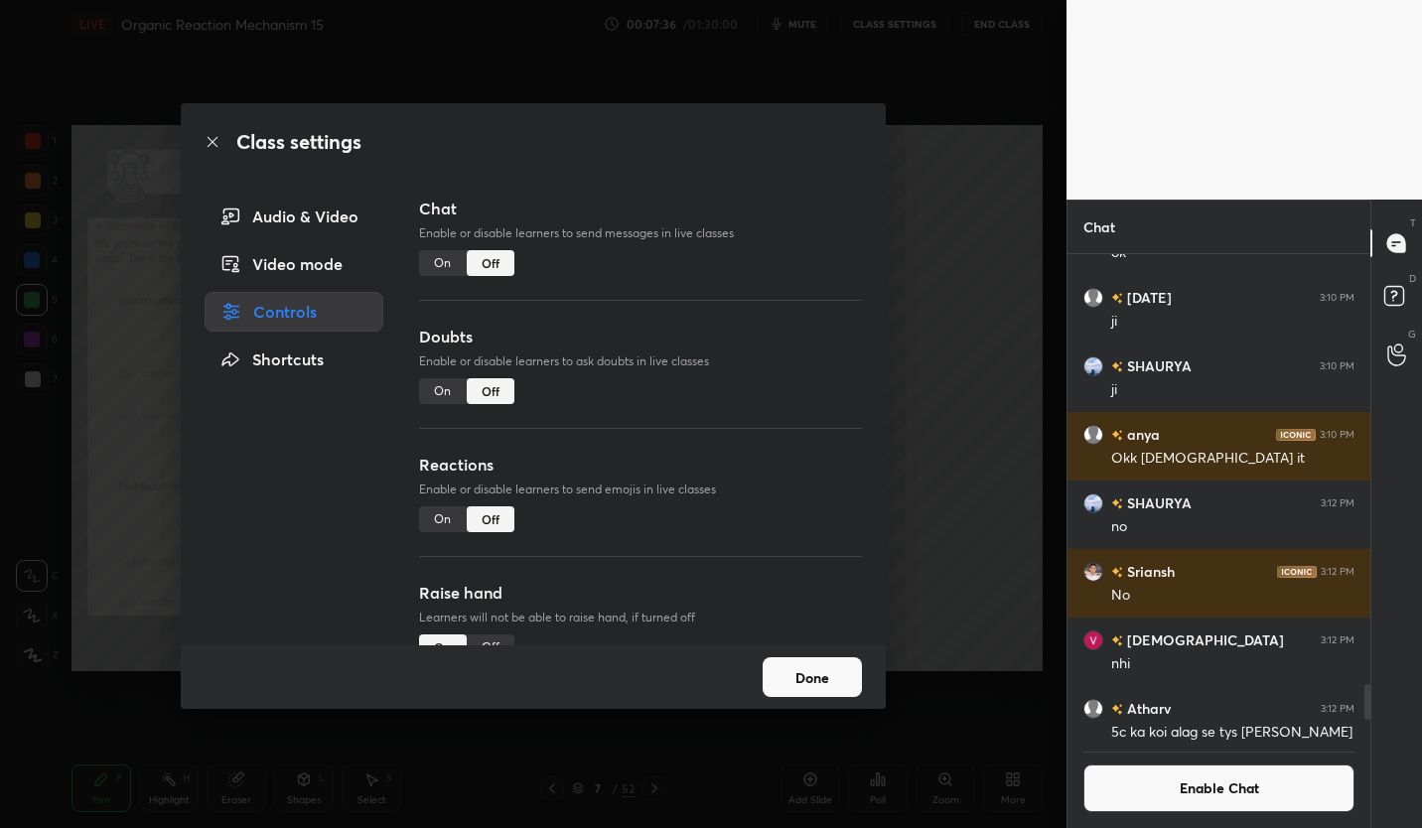
click at [832, 684] on button "Done" at bounding box center [812, 677] width 99 height 40
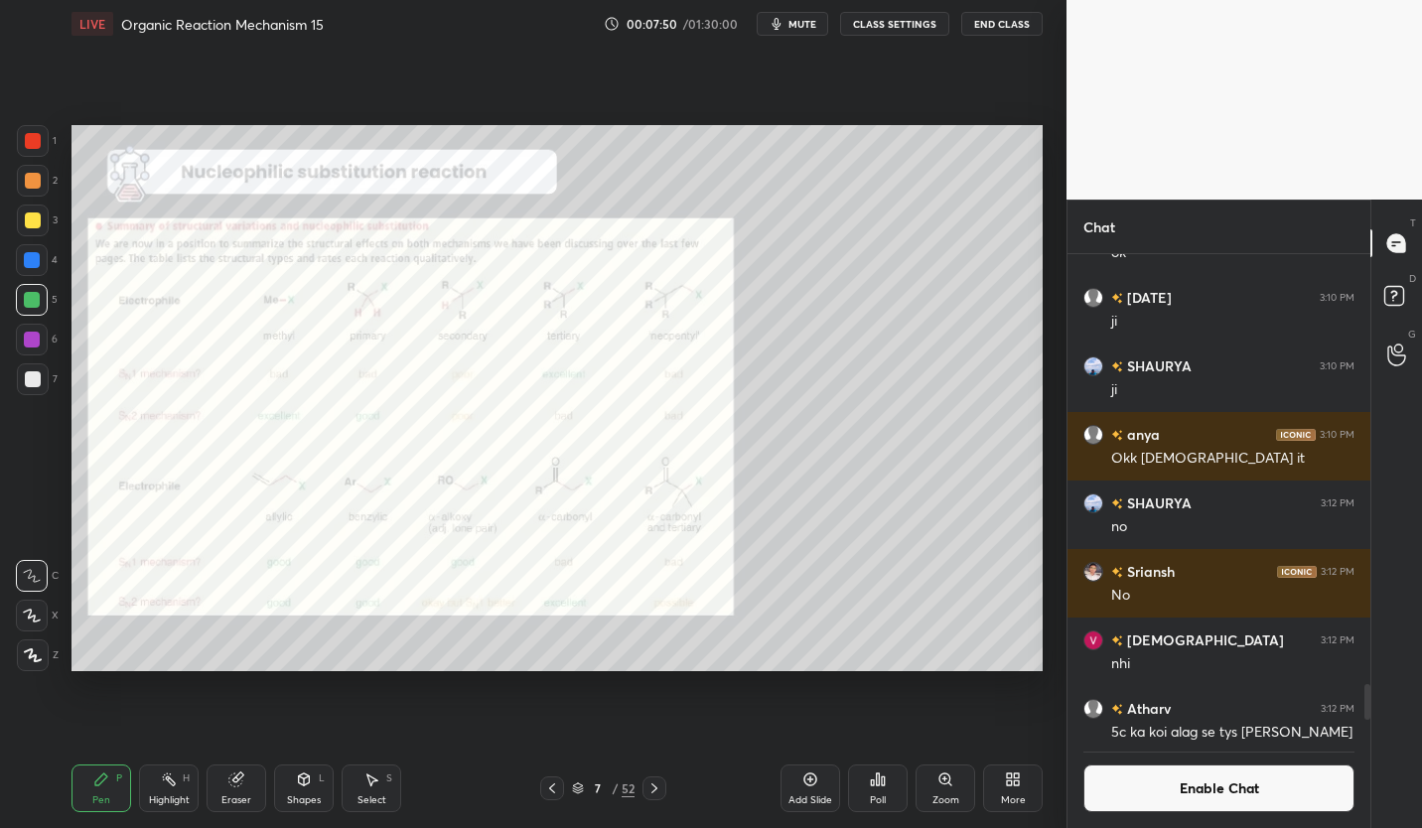
click at [35, 145] on div at bounding box center [33, 141] width 16 height 16
click at [941, 778] on icon at bounding box center [944, 778] width 11 height 11
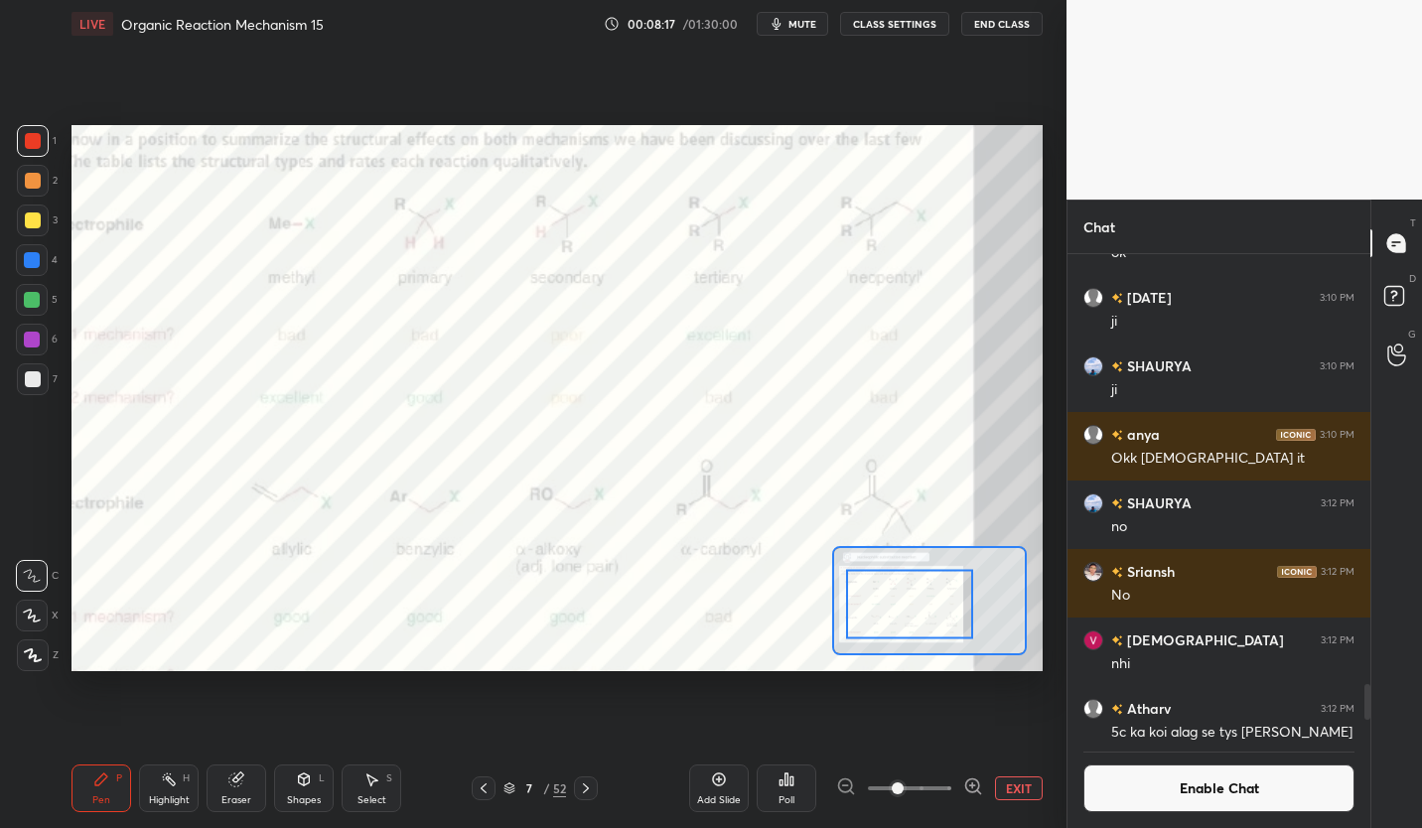
click at [1022, 789] on button "EXIT" at bounding box center [1019, 788] width 48 height 24
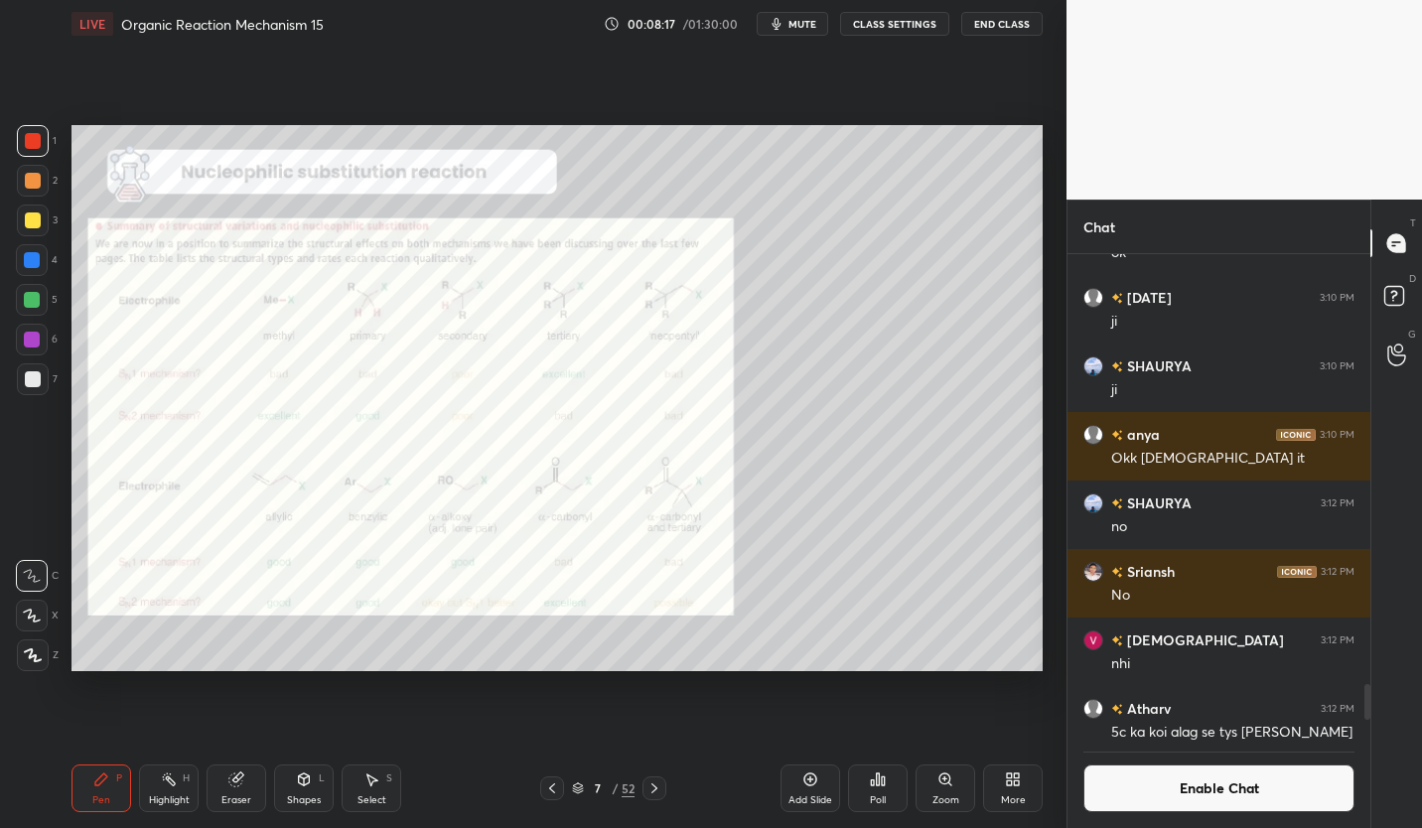
click at [1244, 793] on button "Enable Chat" at bounding box center [1218, 788] width 271 height 48
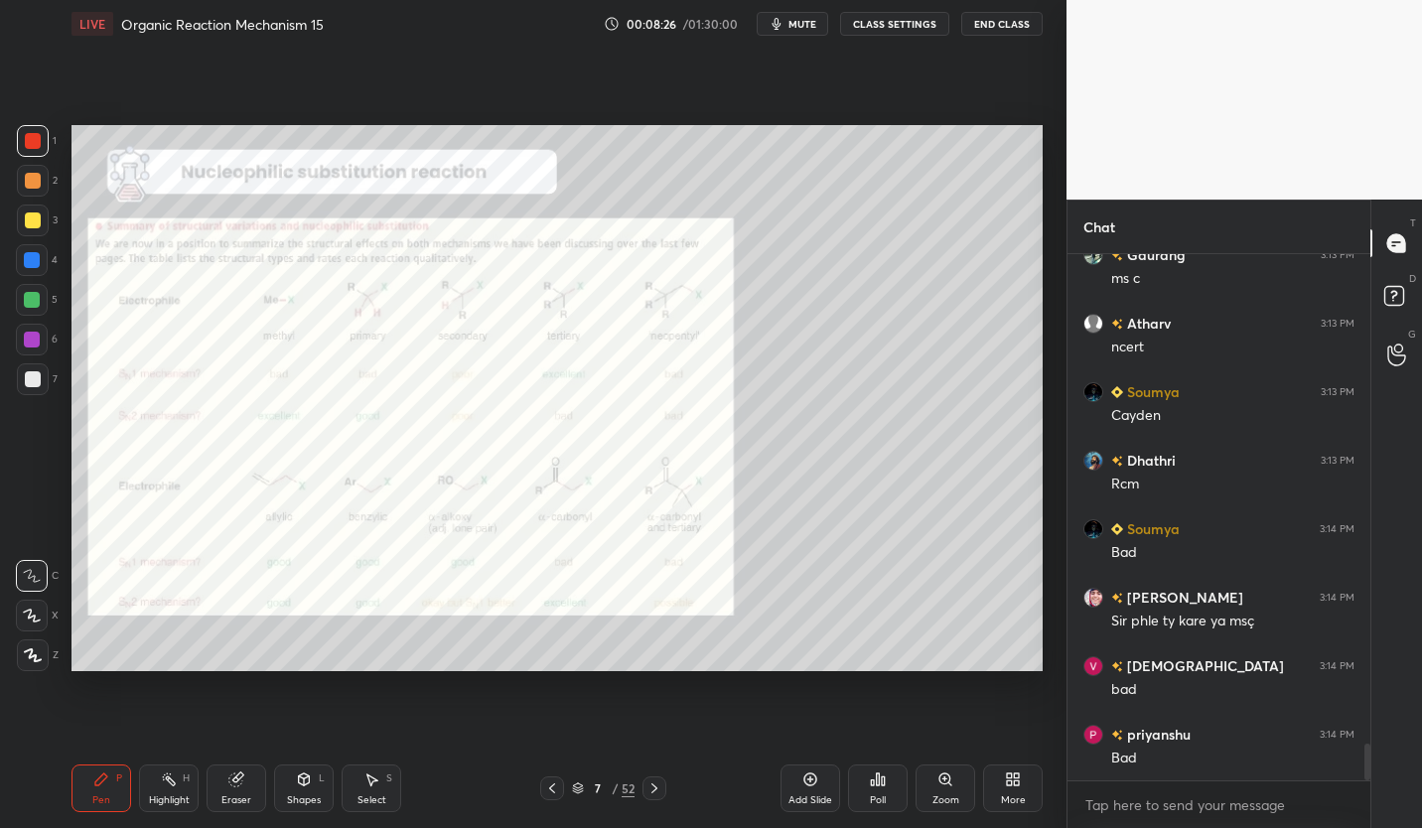
scroll to position [6910, 0]
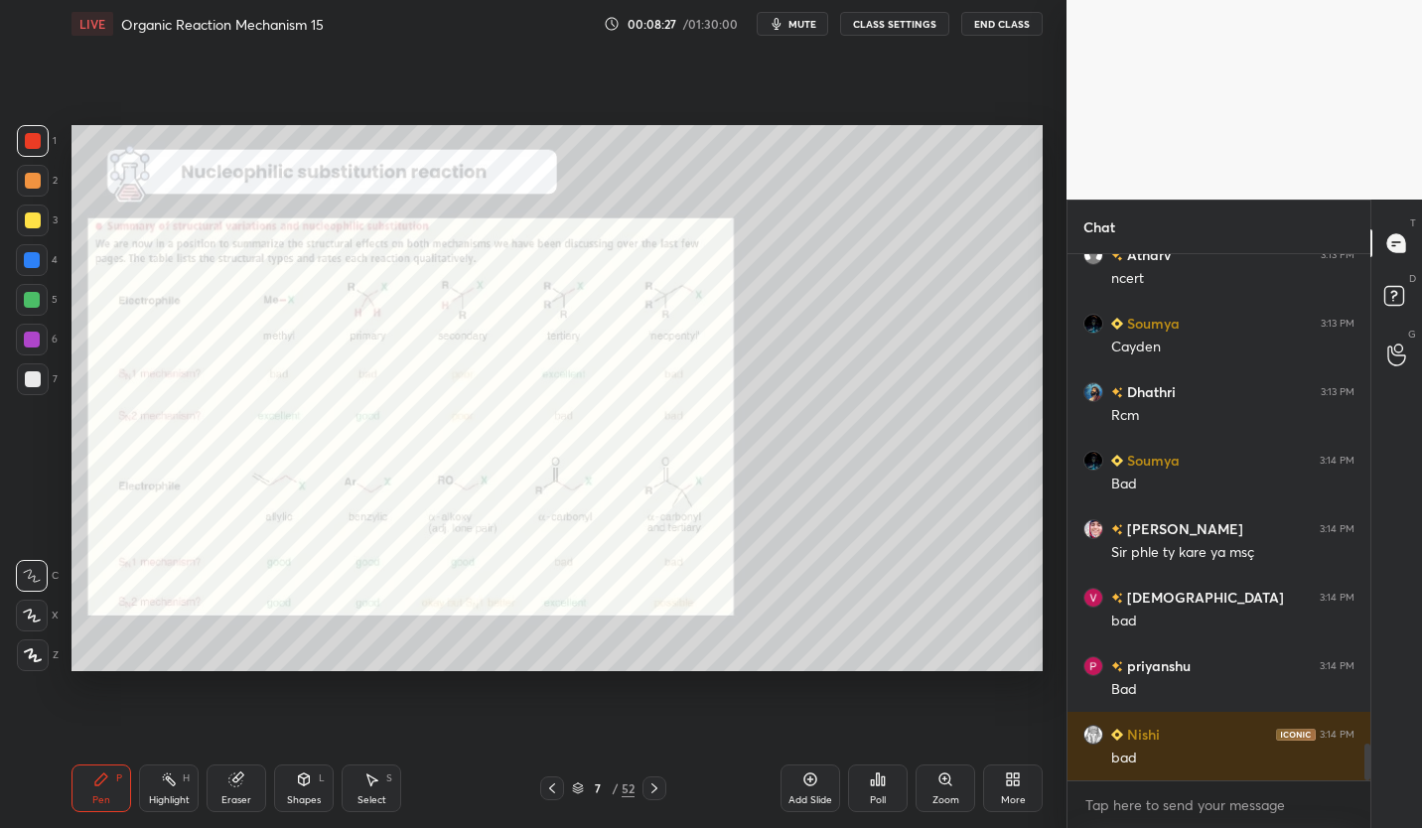
click at [922, 28] on button "CLASS SETTINGS" at bounding box center [894, 24] width 109 height 24
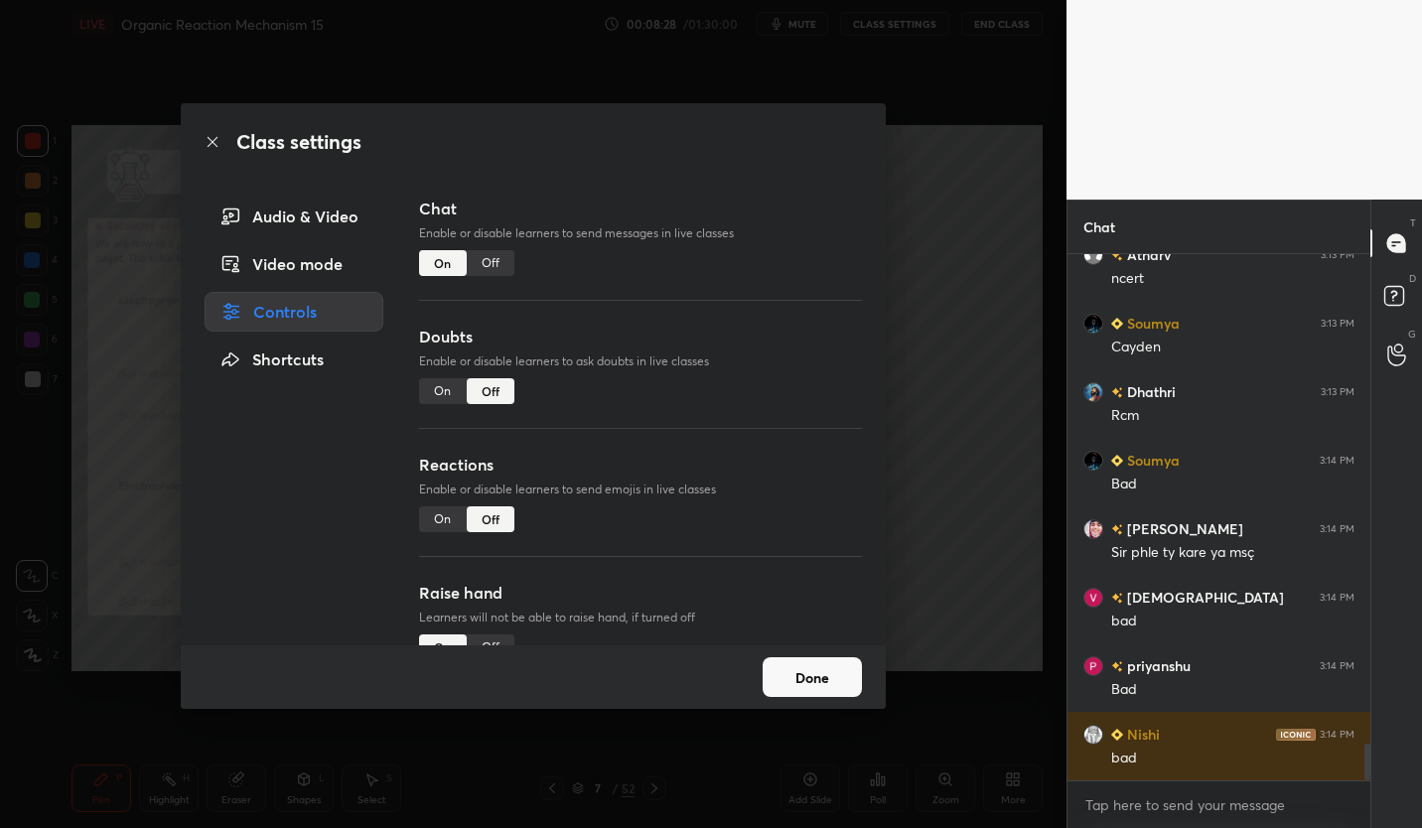
click at [488, 273] on div "Off" at bounding box center [491, 263] width 48 height 26
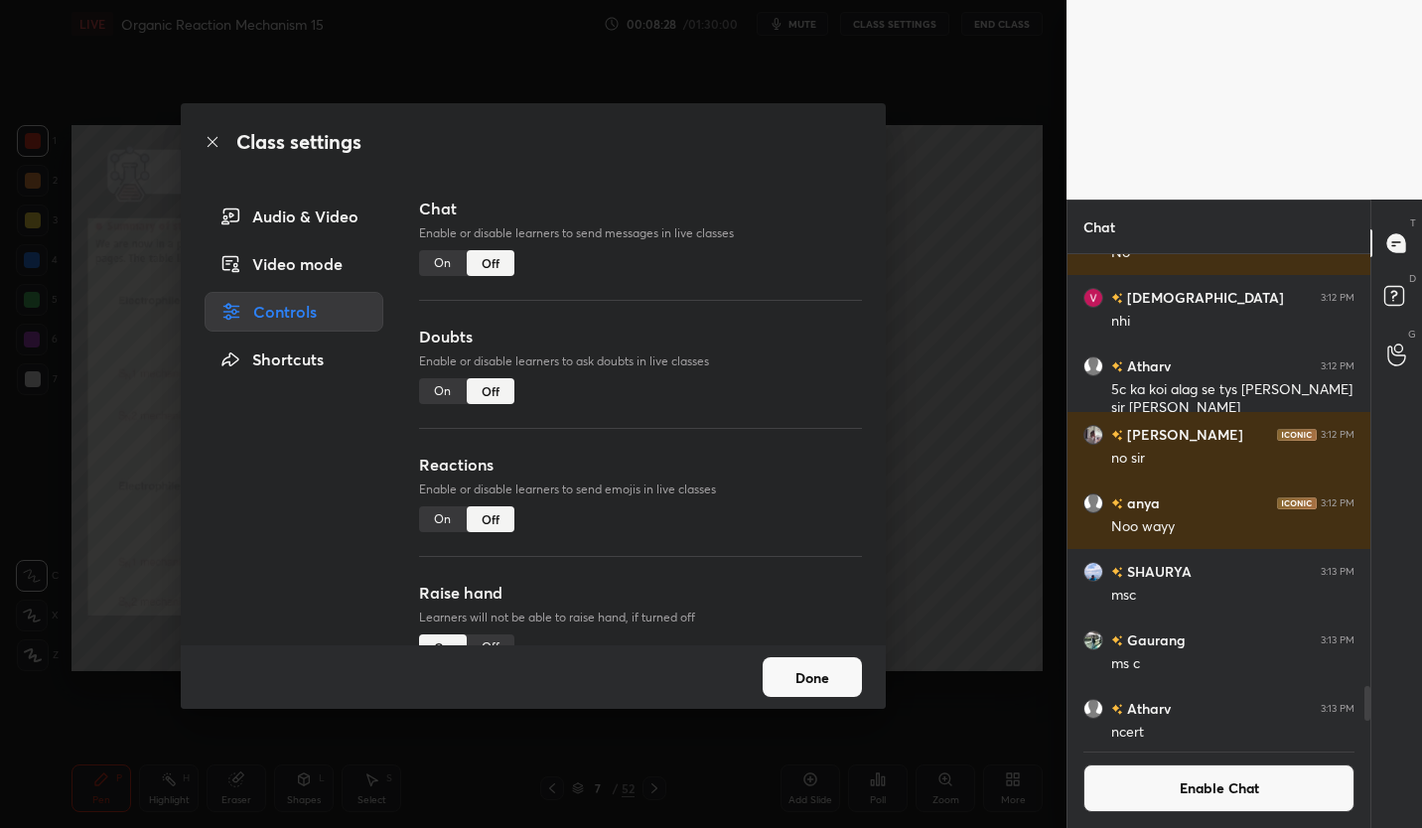
scroll to position [480, 297]
click at [806, 666] on button "Done" at bounding box center [812, 677] width 99 height 40
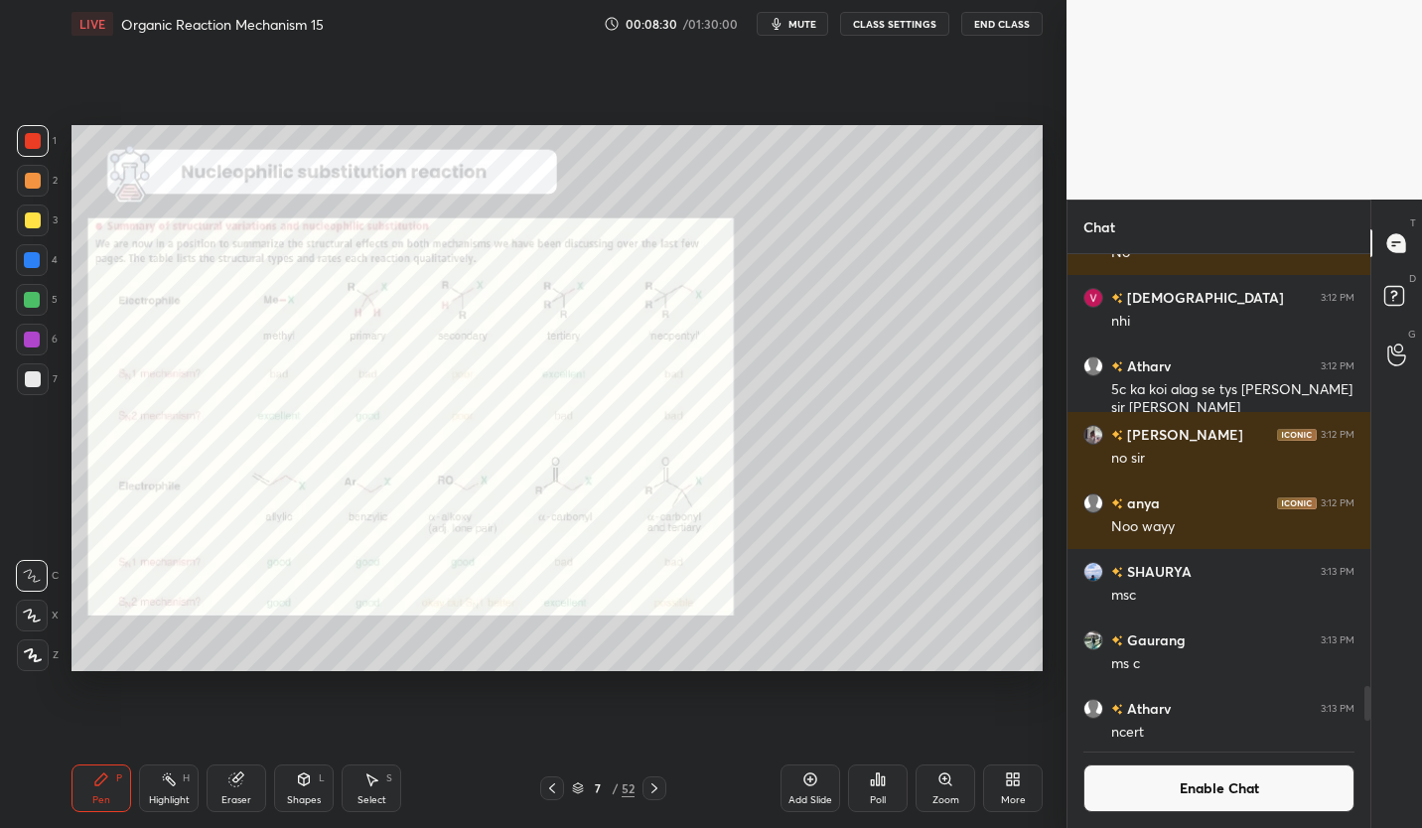
click at [818, 786] on div "Add Slide" at bounding box center [810, 788] width 60 height 48
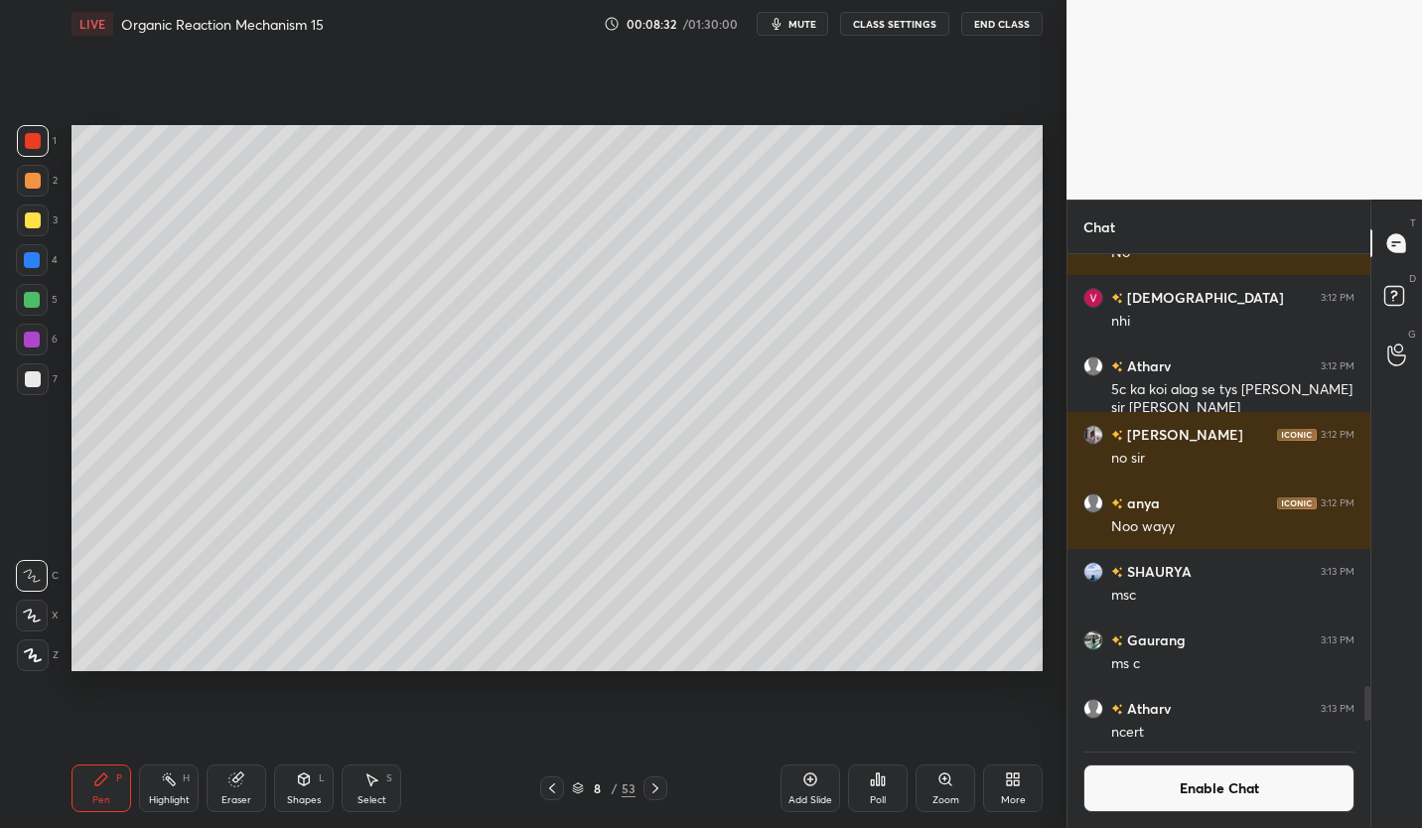
click at [39, 226] on div at bounding box center [33, 221] width 32 height 32
click at [242, 790] on div "Eraser" at bounding box center [237, 788] width 60 height 48
click at [248, 781] on div "Eraser" at bounding box center [237, 788] width 60 height 48
click at [255, 776] on div "Eraser" at bounding box center [237, 788] width 60 height 48
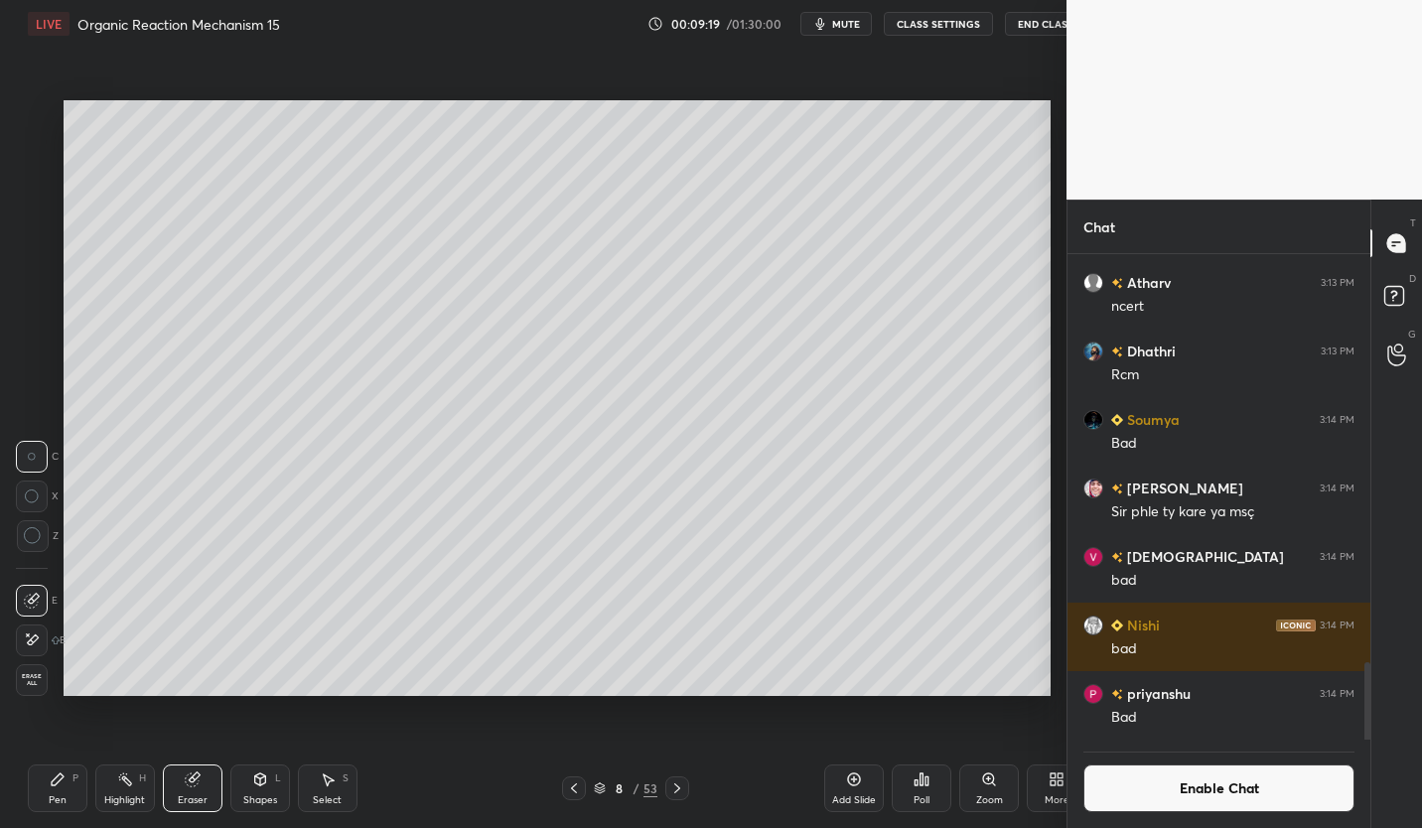
scroll to position [98583, 98297]
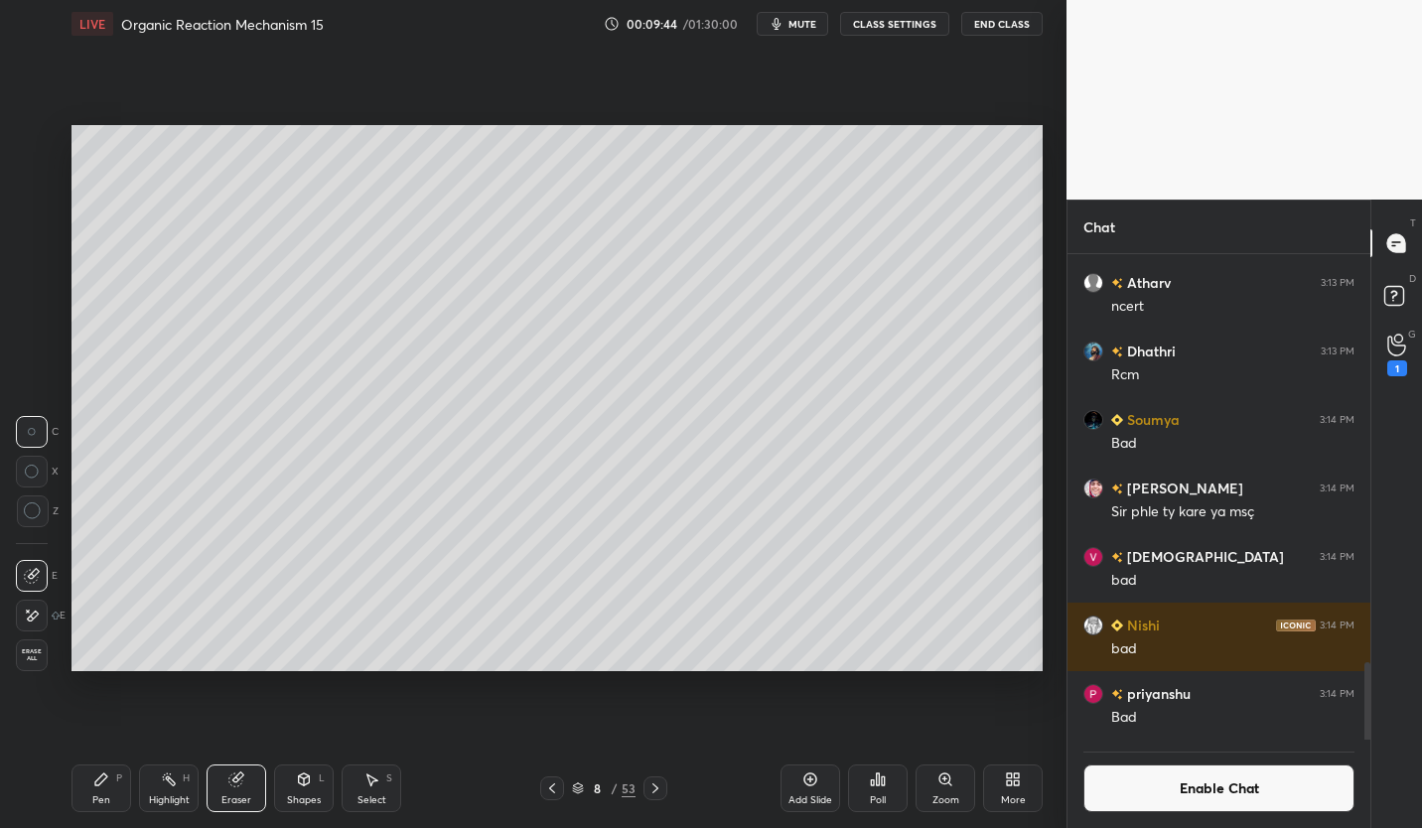
click at [119, 787] on div "Pen P" at bounding box center [101, 788] width 60 height 48
click at [1270, 774] on button "Enable Chat" at bounding box center [1218, 788] width 271 height 48
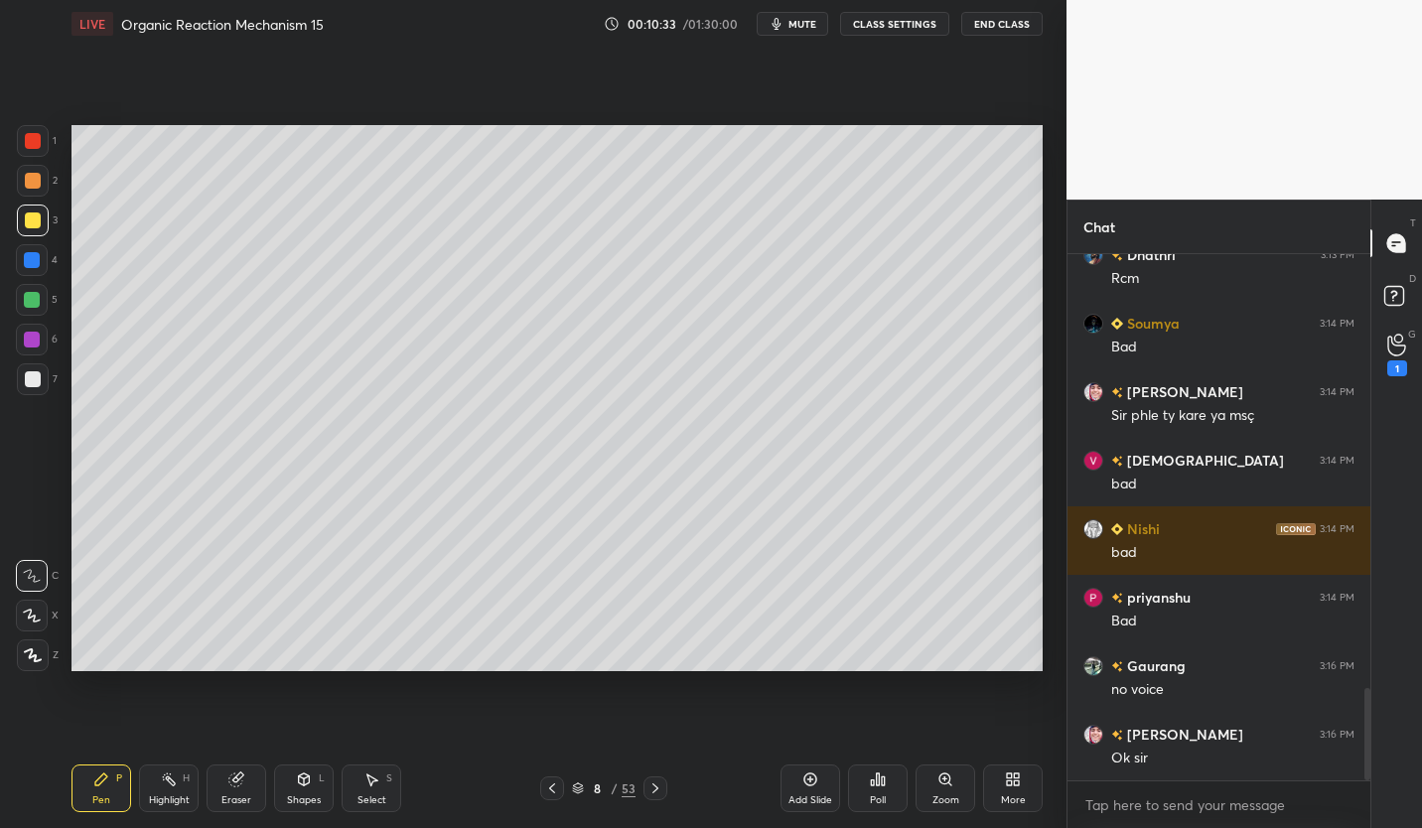
scroll to position [2546, 0]
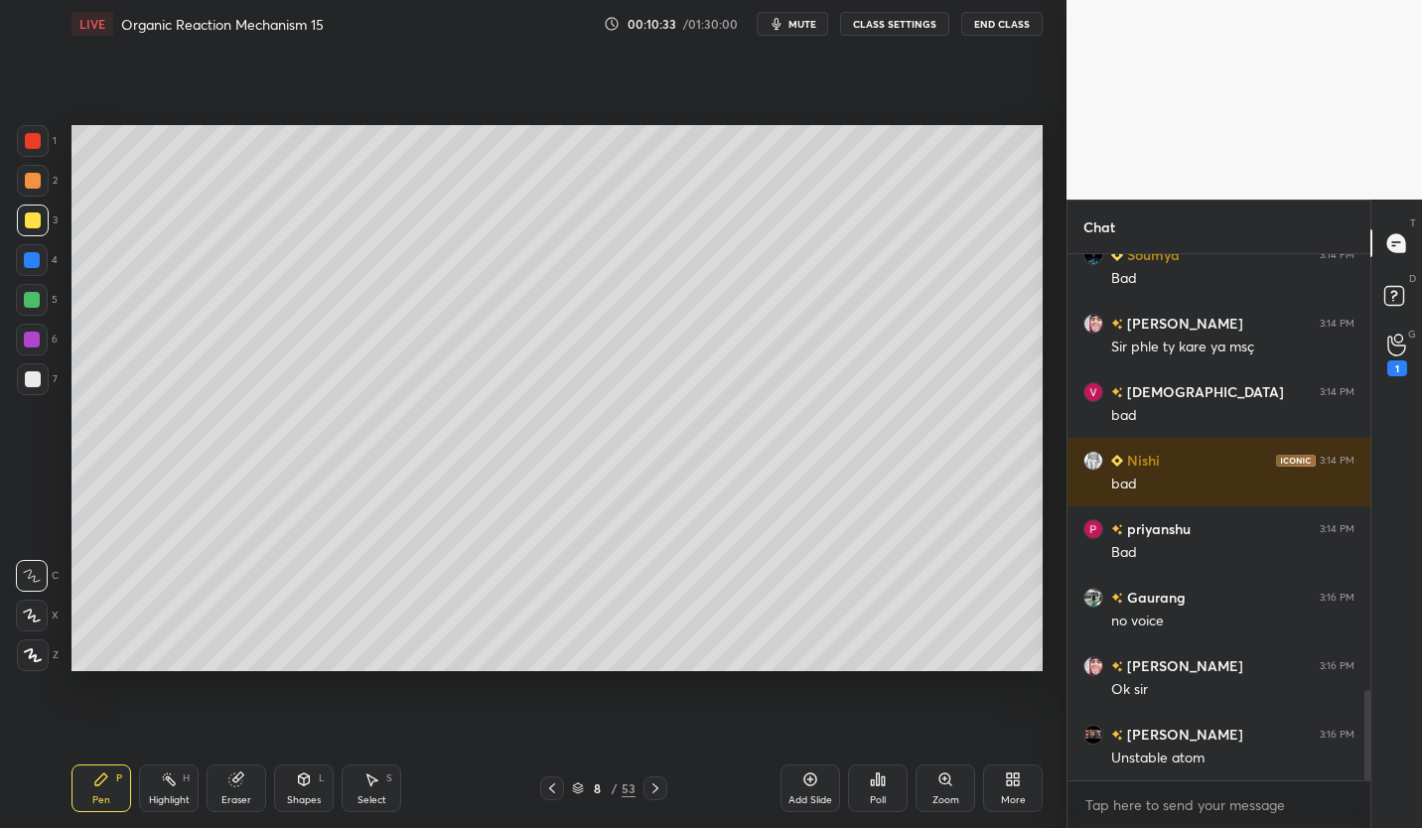
click at [934, 19] on button "CLASS SETTINGS" at bounding box center [894, 24] width 109 height 24
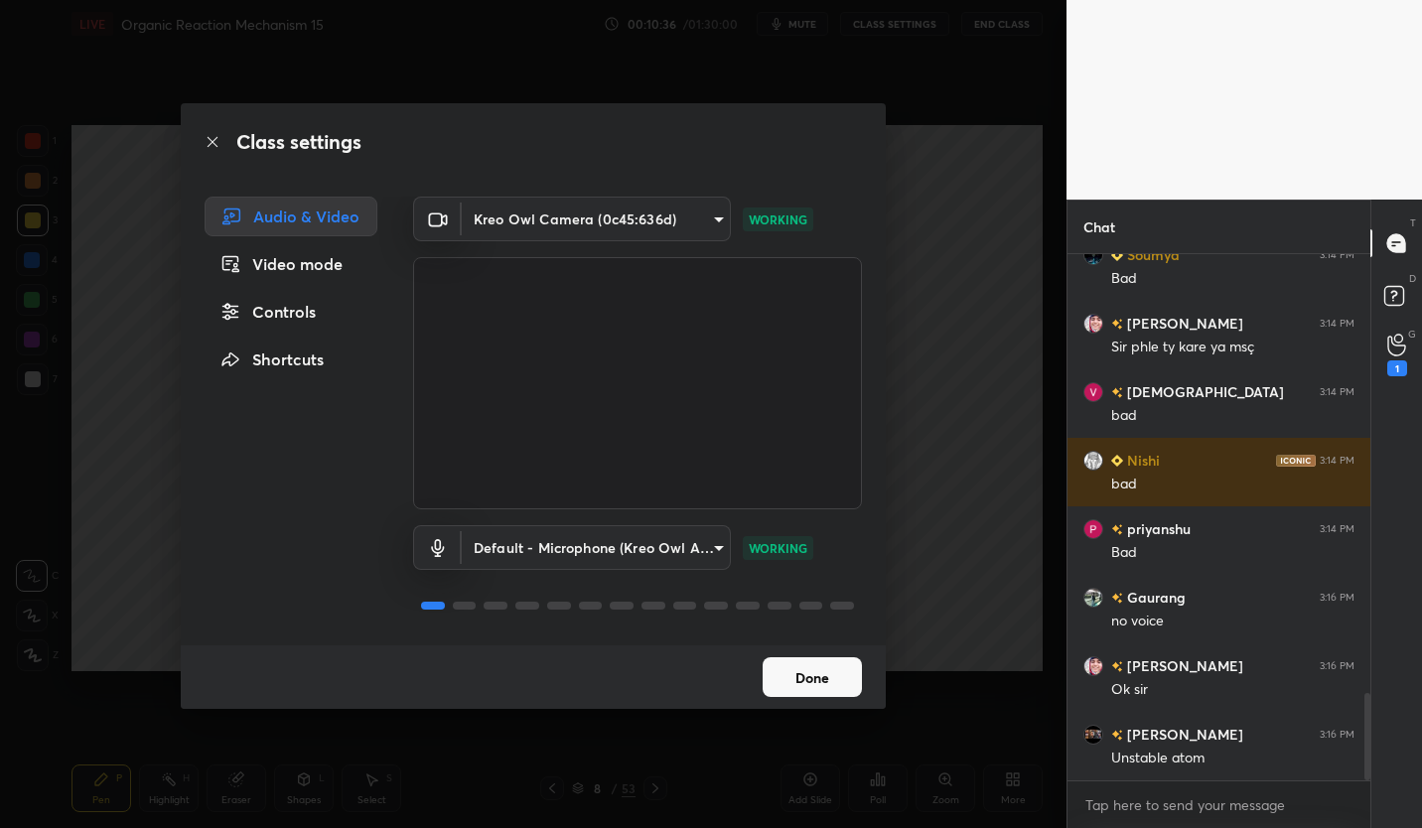
scroll to position [2632, 0]
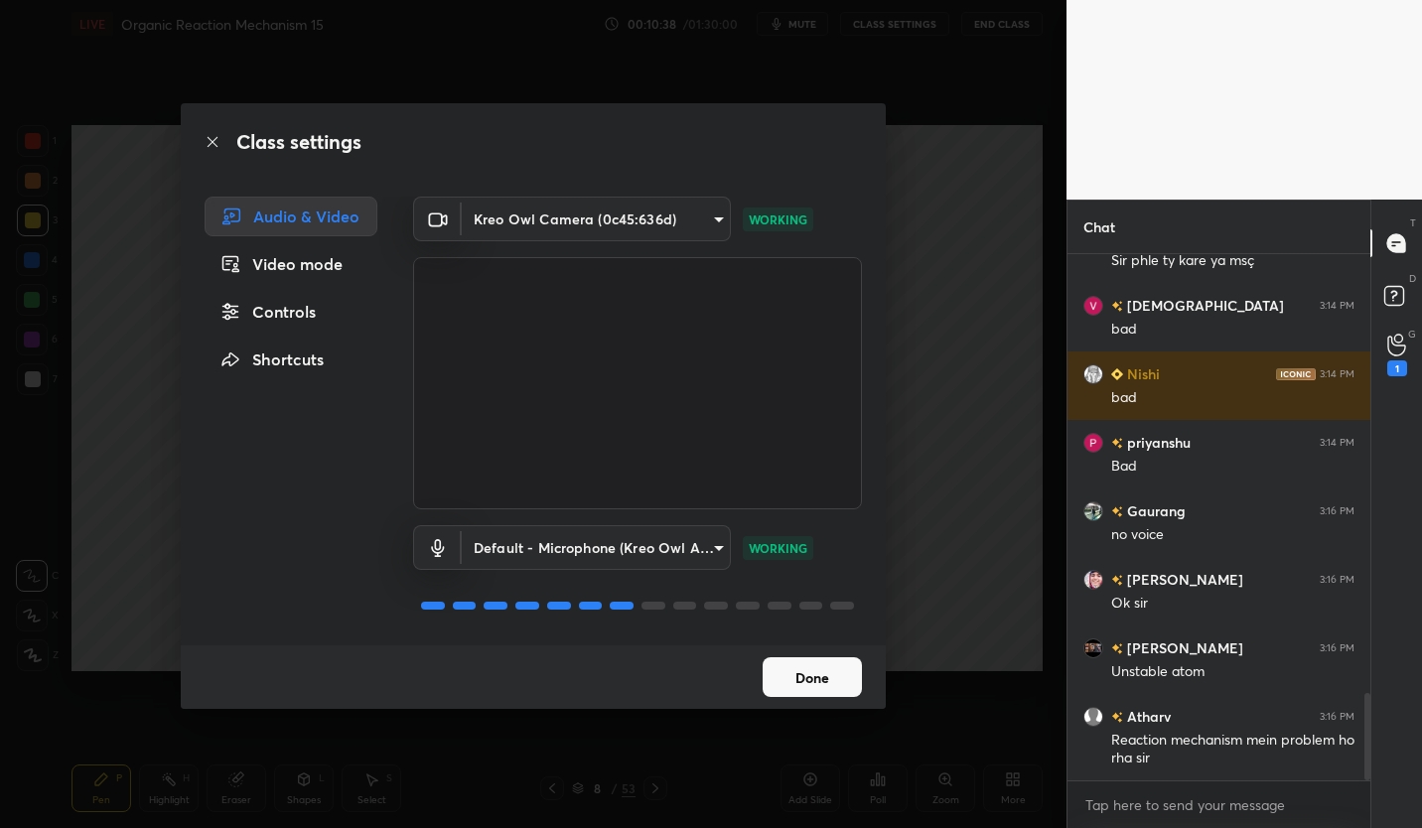
click at [299, 311] on div "Controls" at bounding box center [291, 312] width 173 height 40
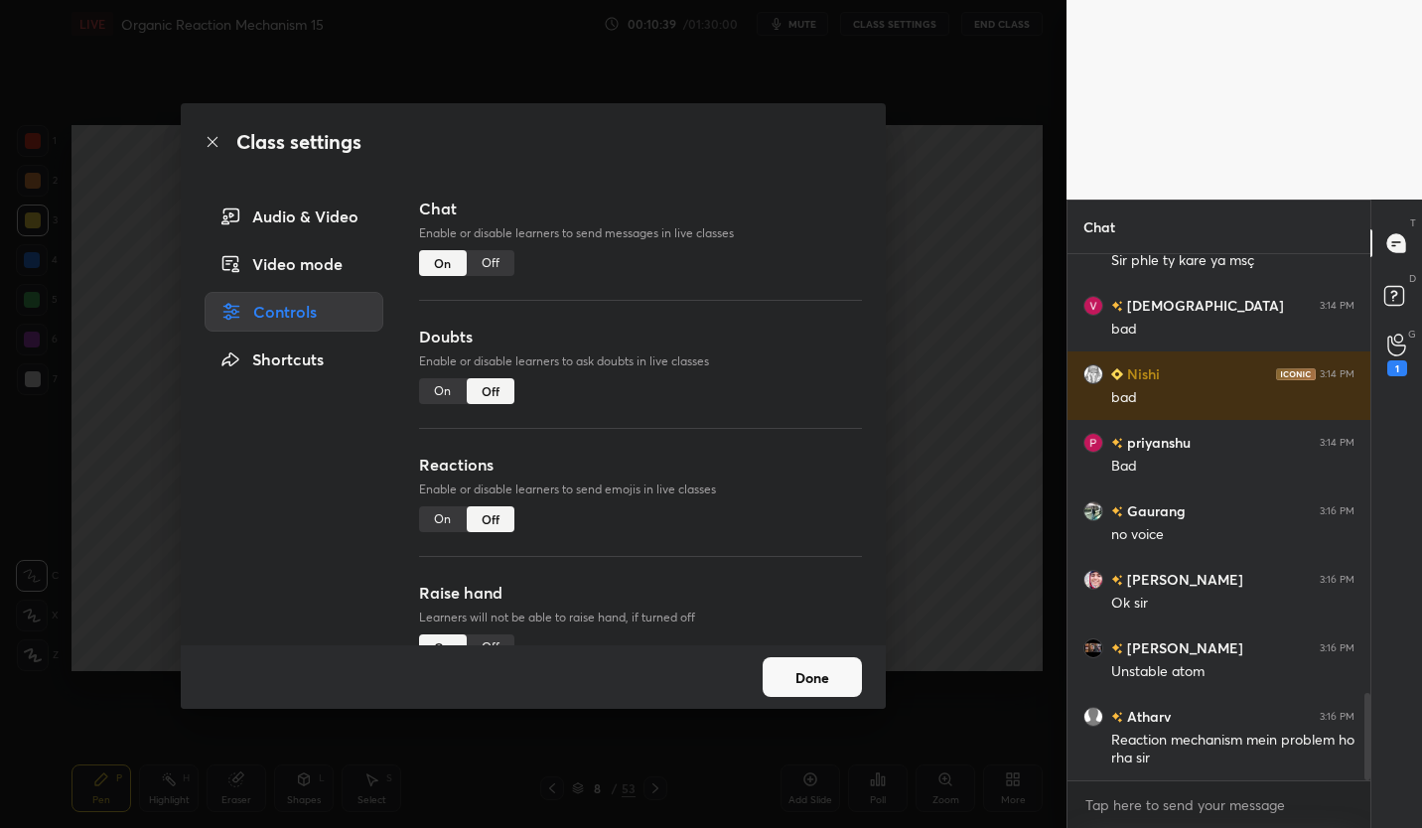
click at [482, 270] on div "Off" at bounding box center [491, 263] width 48 height 26
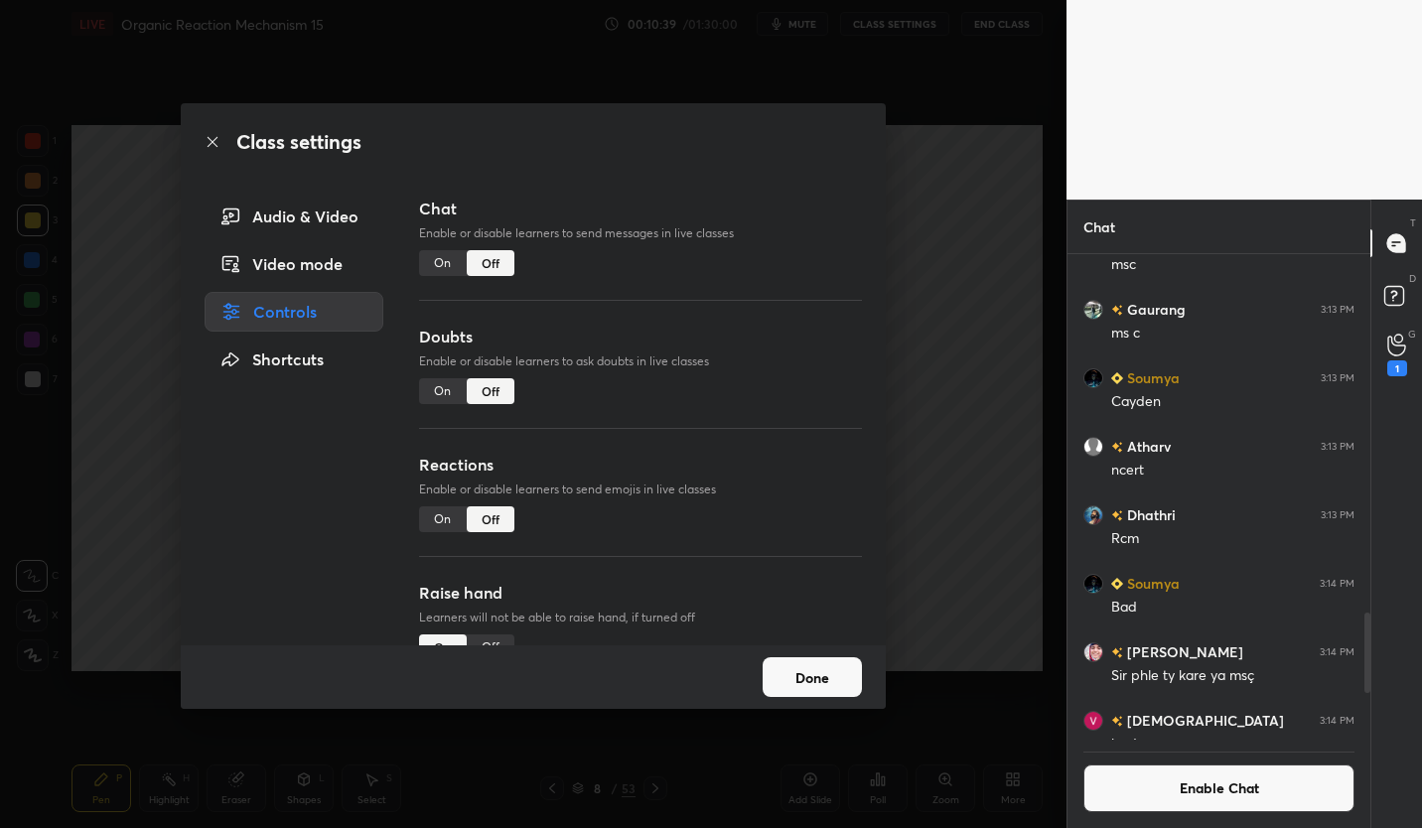
click at [837, 685] on button "Done" at bounding box center [812, 677] width 99 height 40
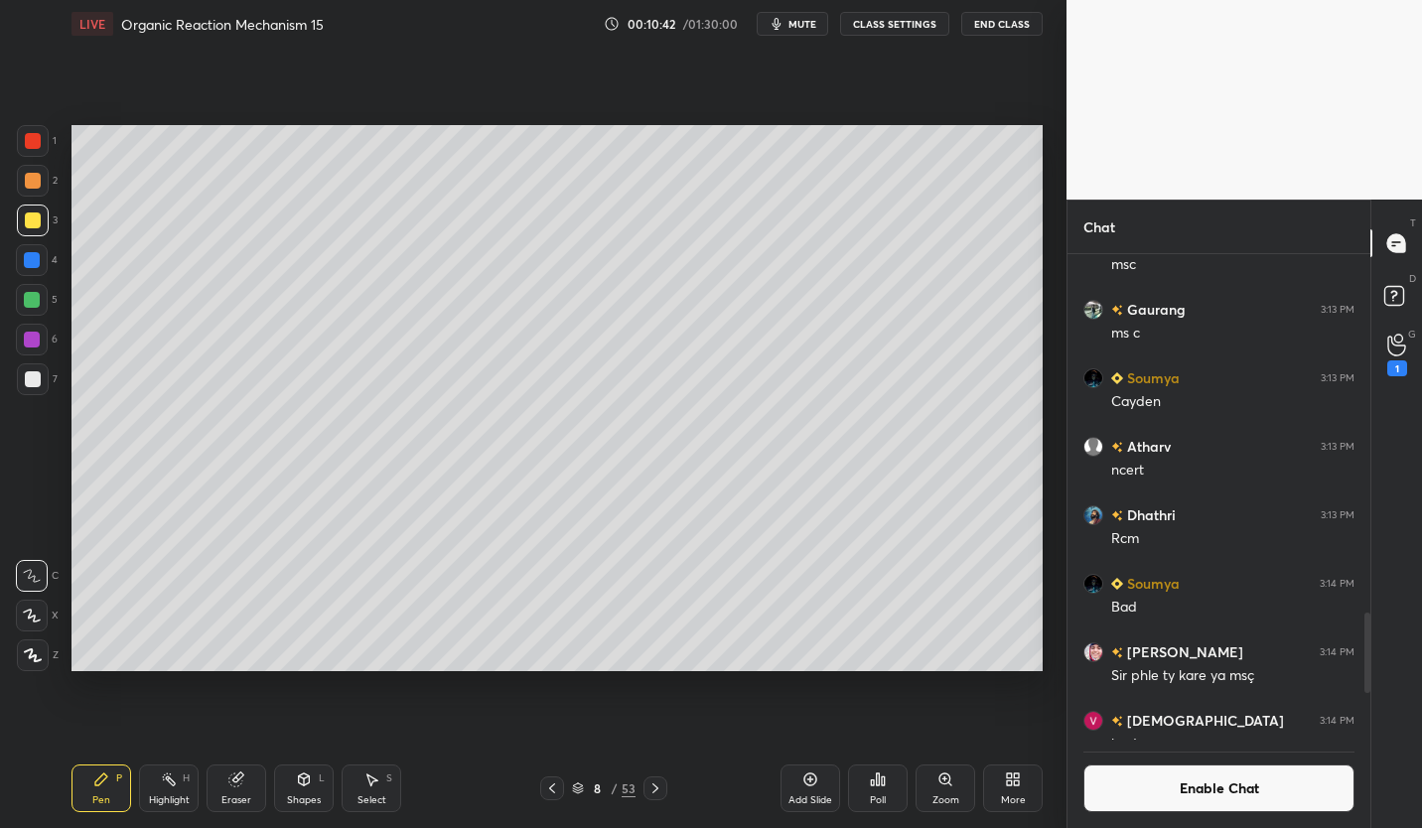
click at [39, 388] on div at bounding box center [33, 379] width 32 height 32
click at [548, 788] on icon at bounding box center [552, 788] width 16 height 16
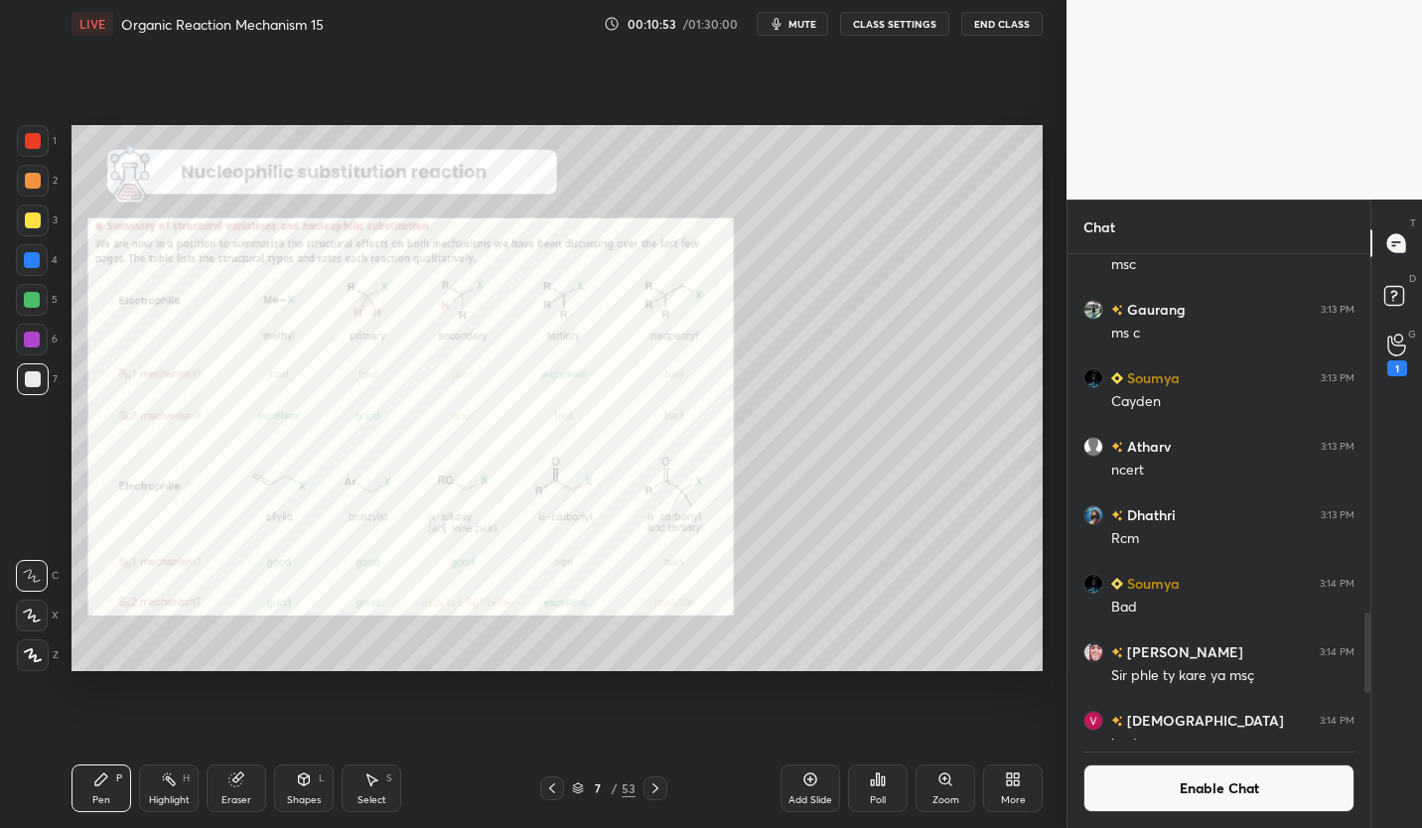
click at [658, 785] on icon at bounding box center [655, 788] width 16 height 16
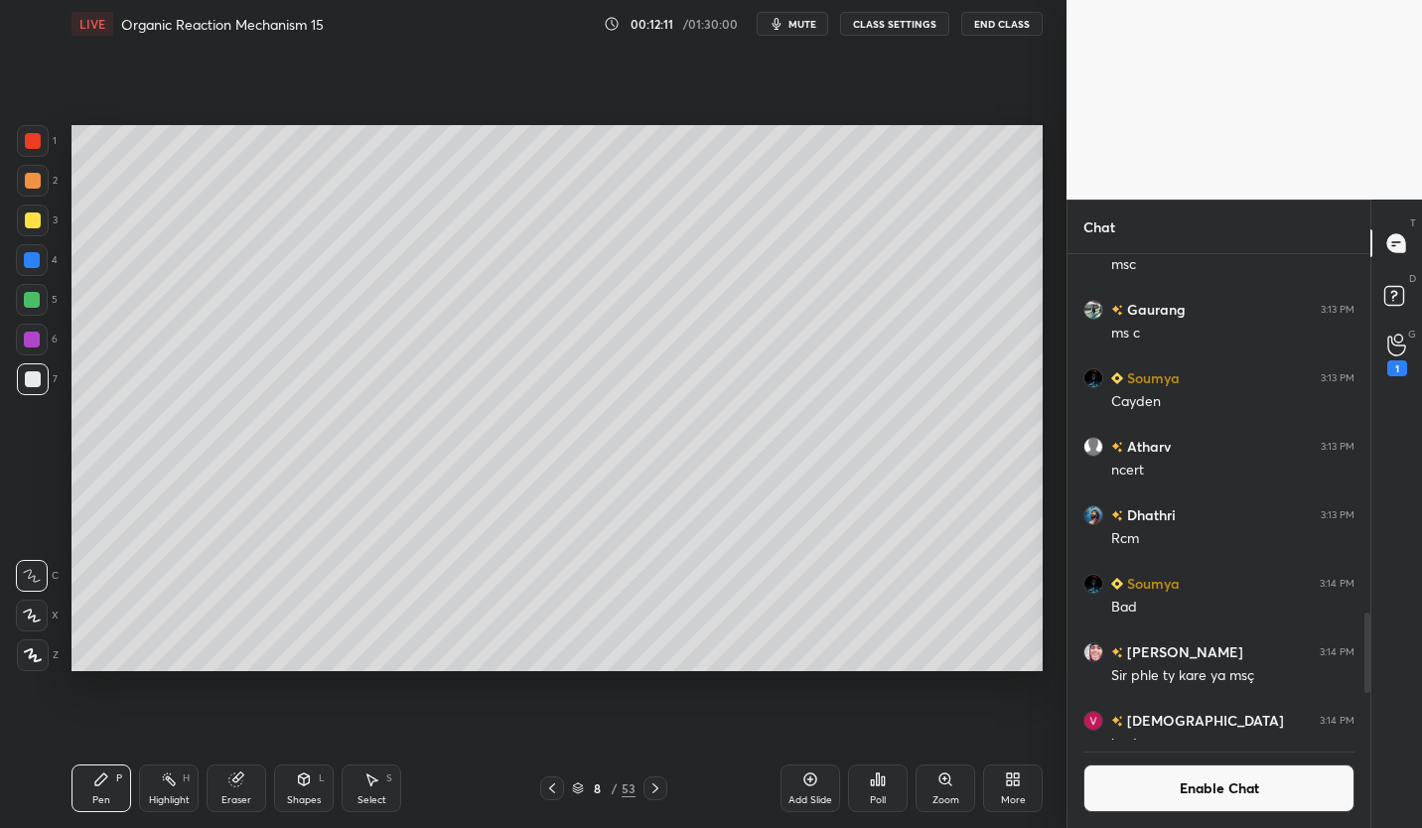
click at [35, 222] on div at bounding box center [33, 220] width 16 height 16
click at [1315, 790] on button "Enable Chat" at bounding box center [1218, 788] width 271 height 48
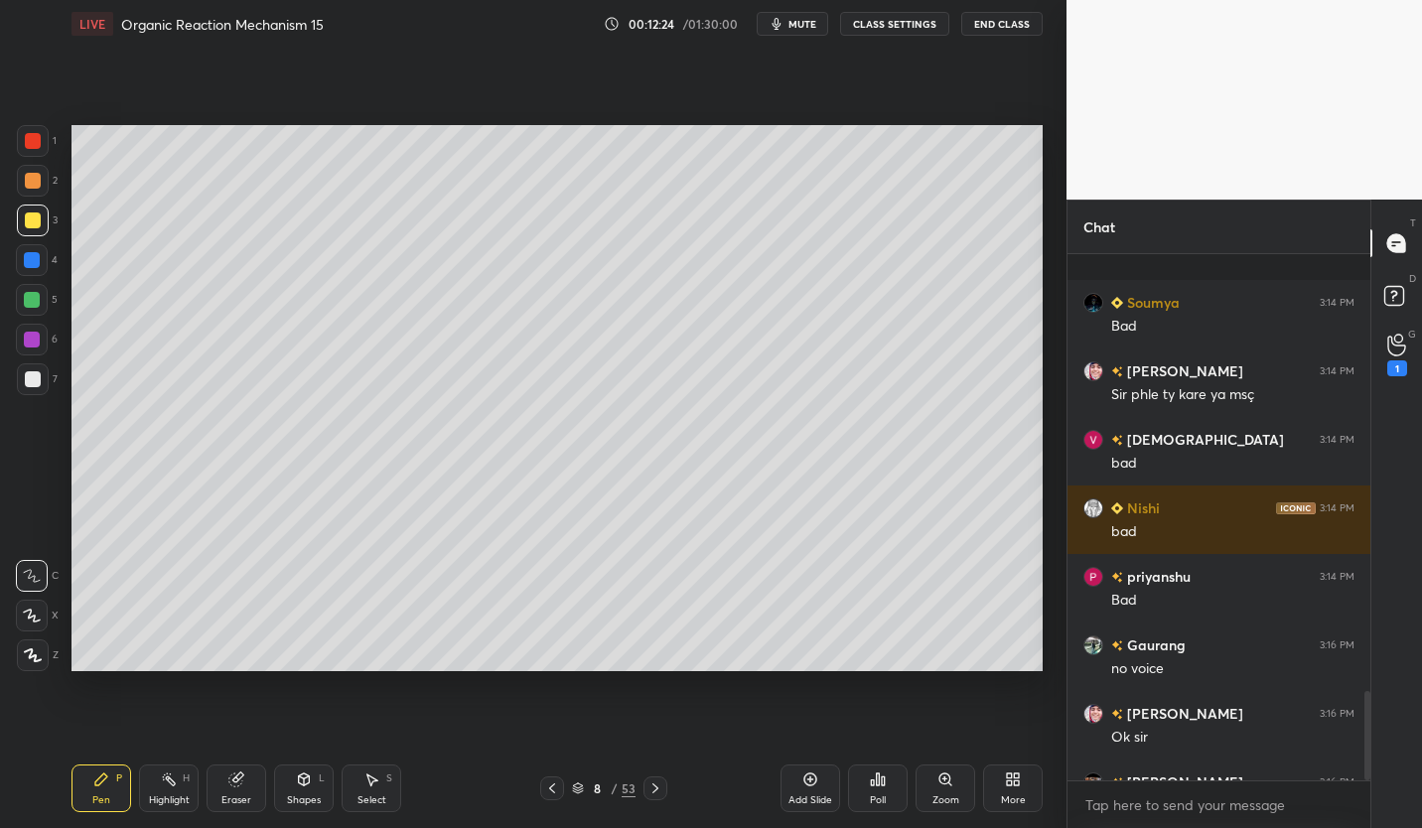
scroll to position [2575, 0]
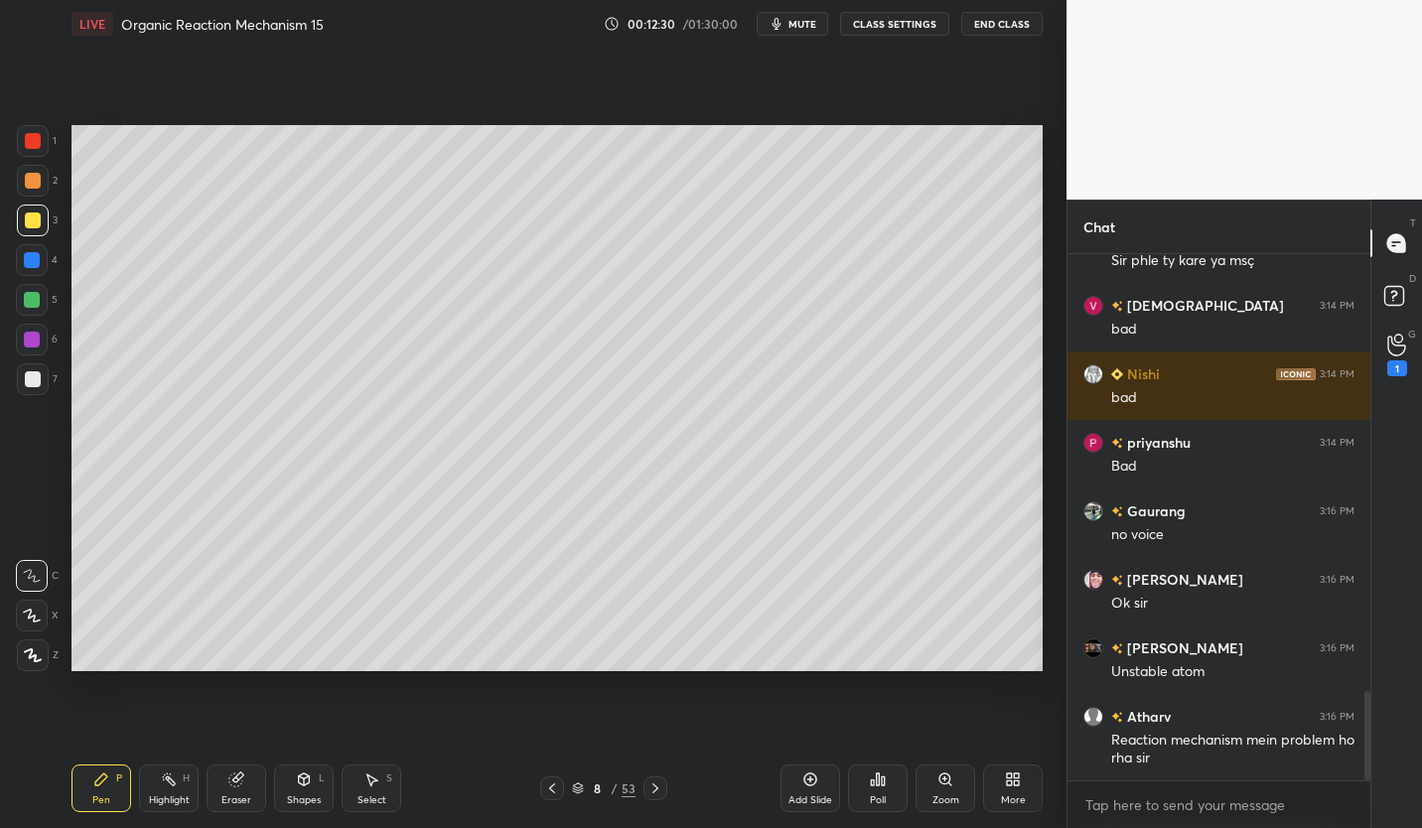
click at [247, 784] on div "Eraser" at bounding box center [237, 788] width 60 height 48
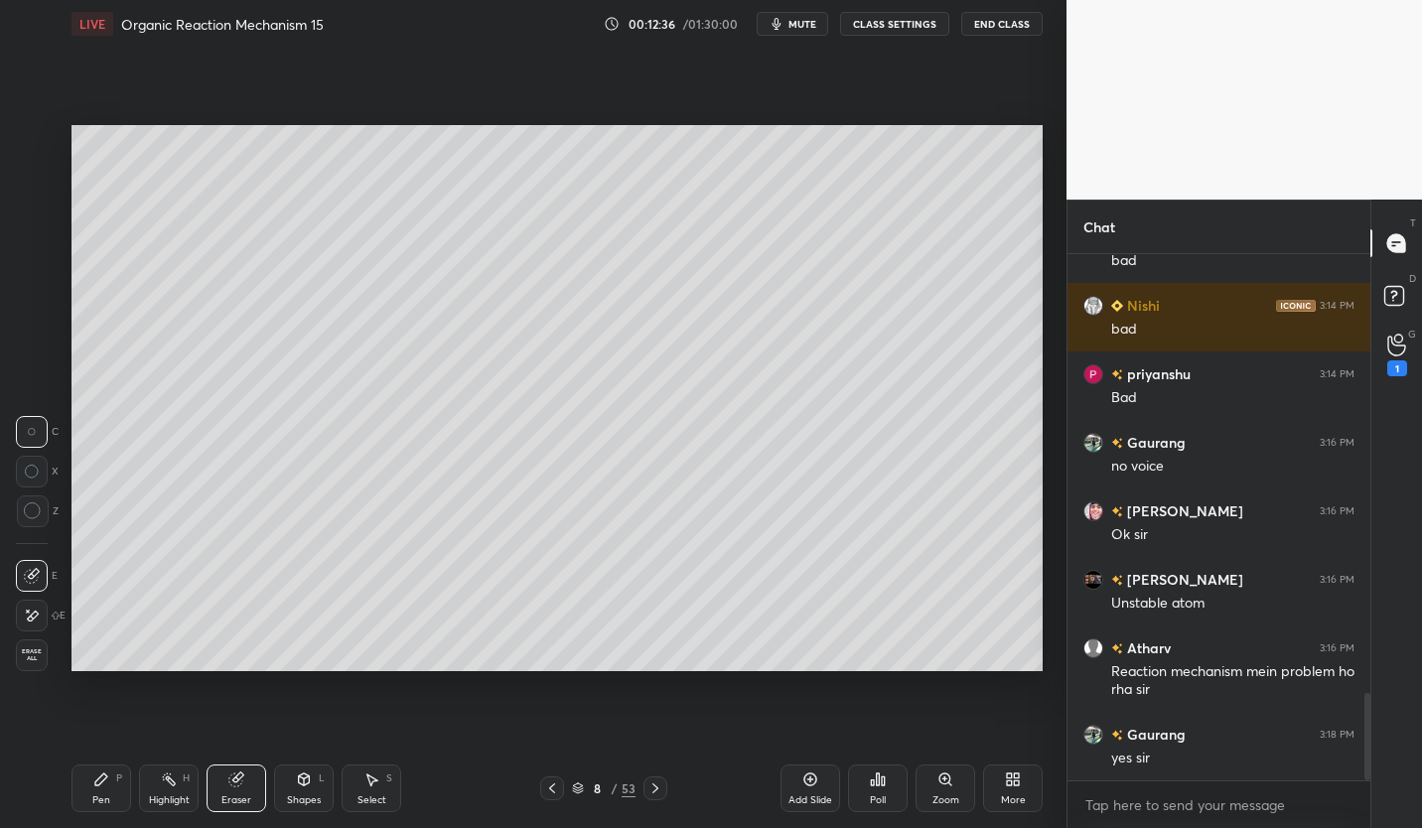
click at [103, 791] on div "Pen P" at bounding box center [101, 788] width 60 height 48
click at [111, 790] on div "Pen P" at bounding box center [101, 788] width 60 height 48
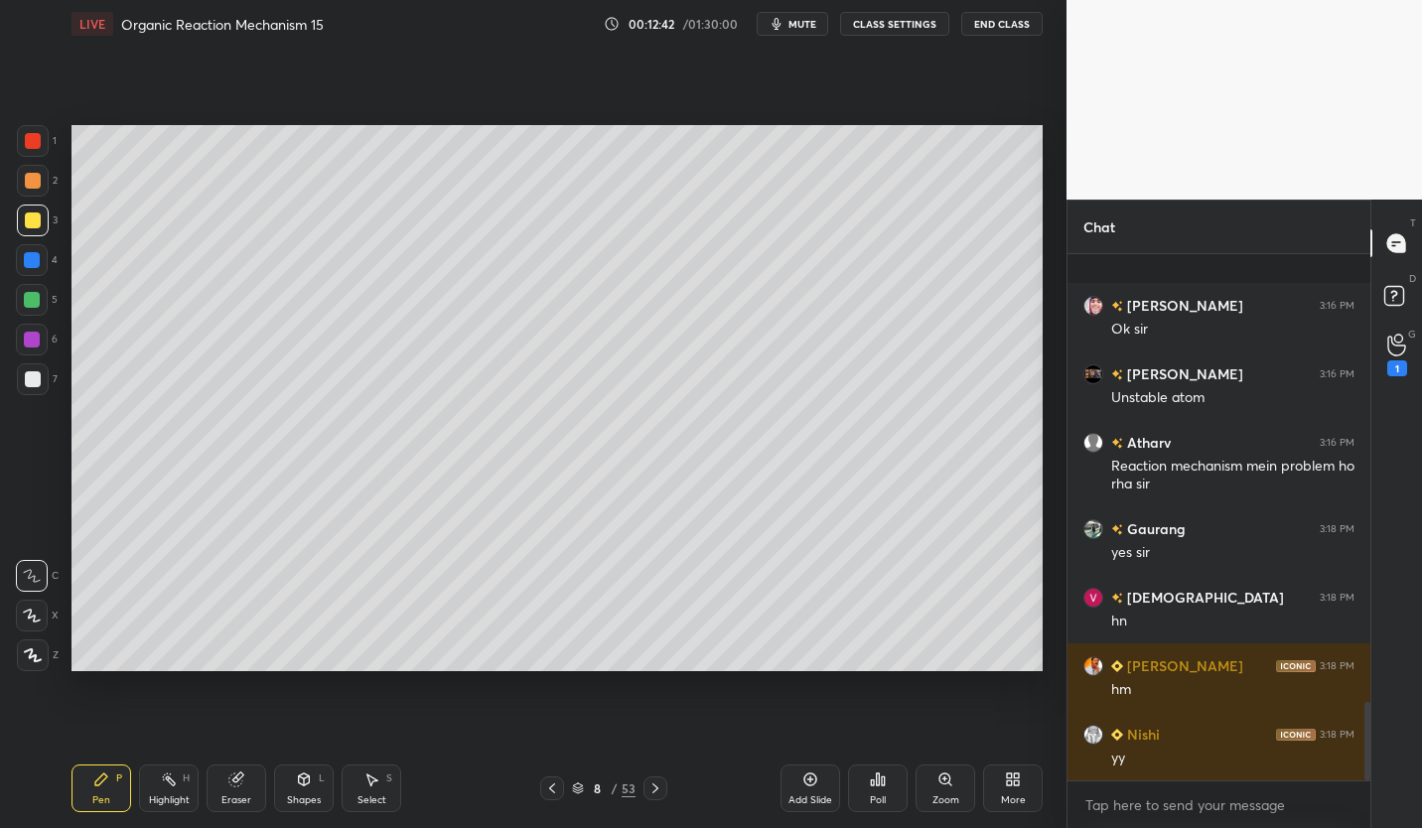
scroll to position [2986, 0]
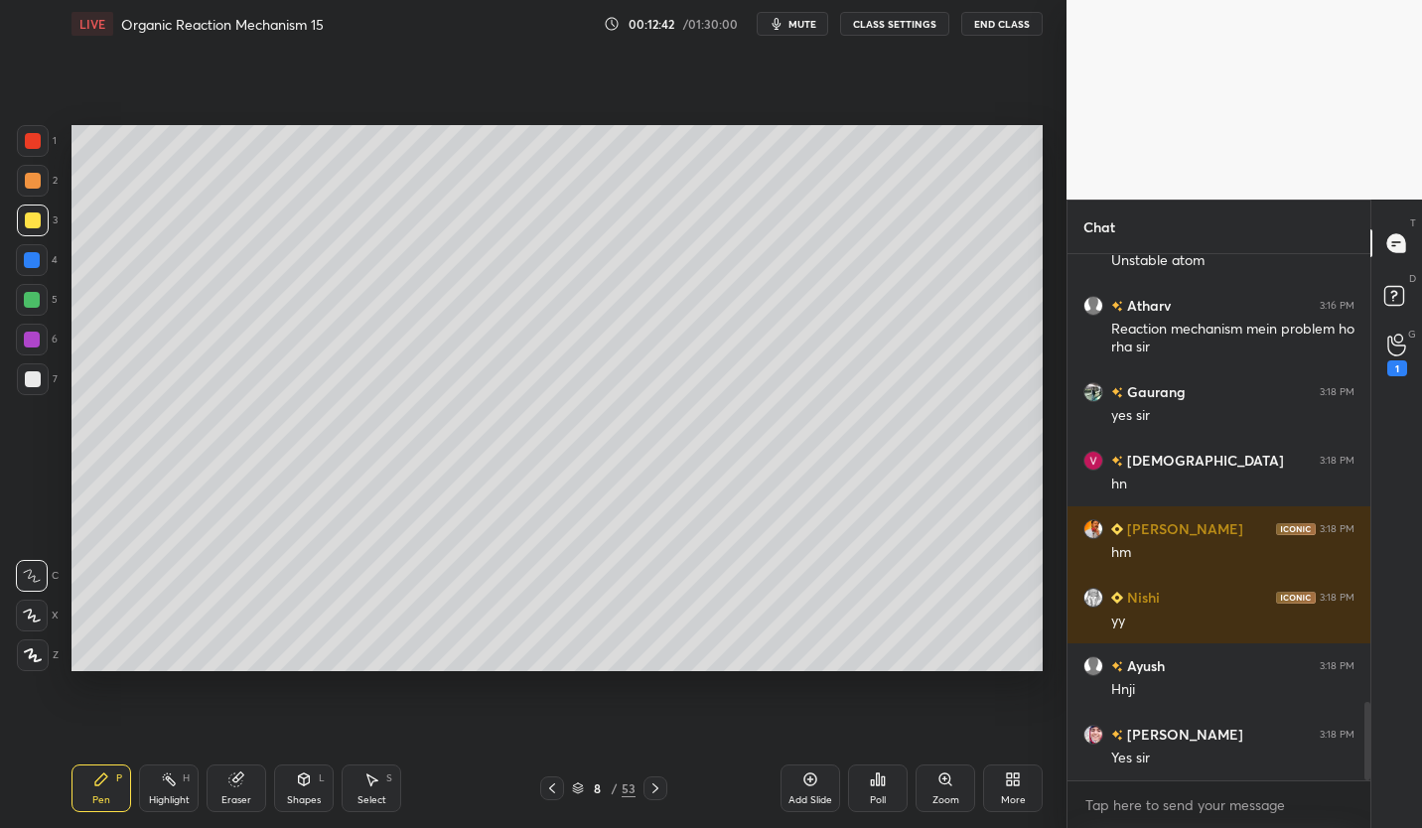
click at [912, 18] on button "CLASS SETTINGS" at bounding box center [894, 24] width 109 height 24
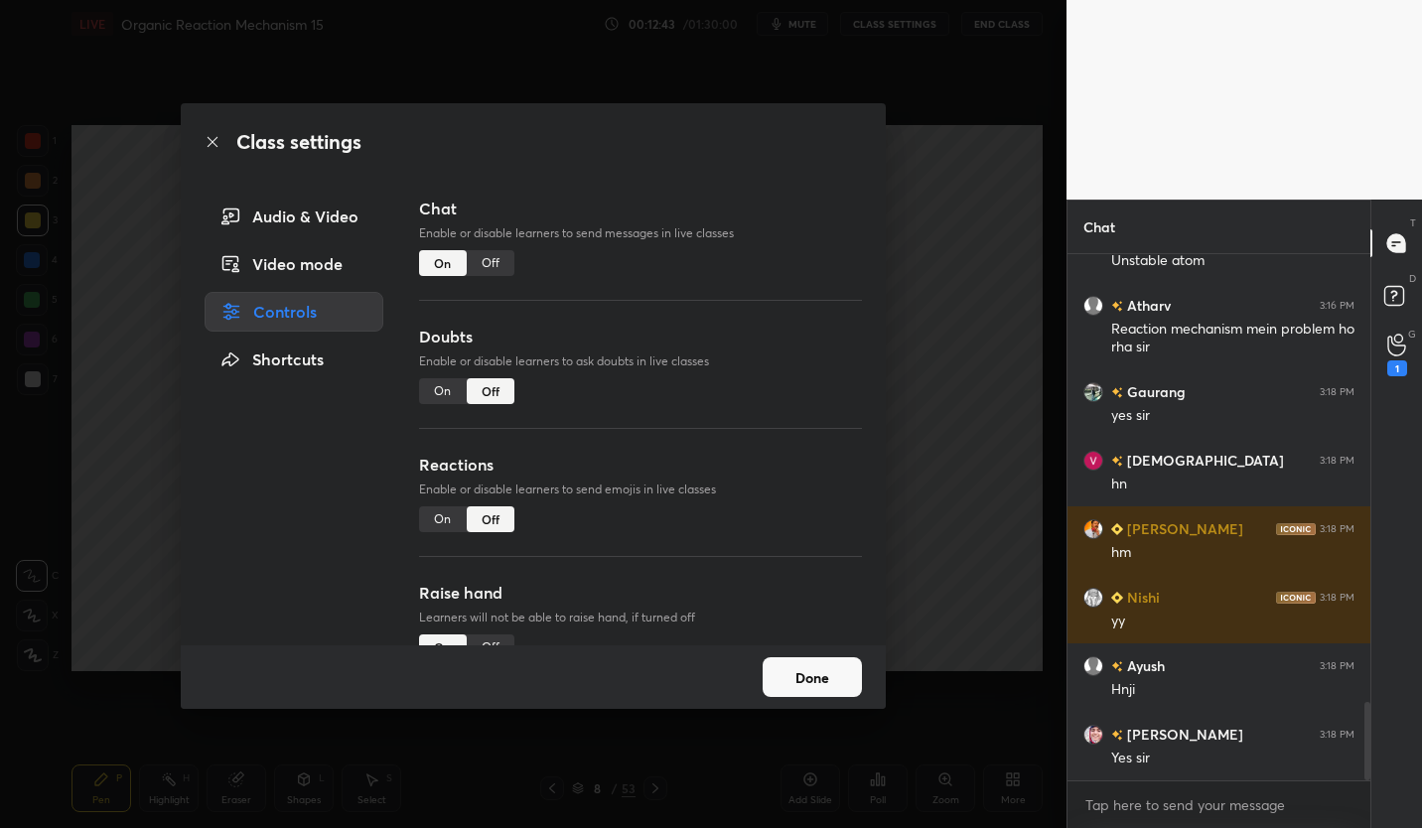
click at [500, 259] on div "Off" at bounding box center [491, 263] width 48 height 26
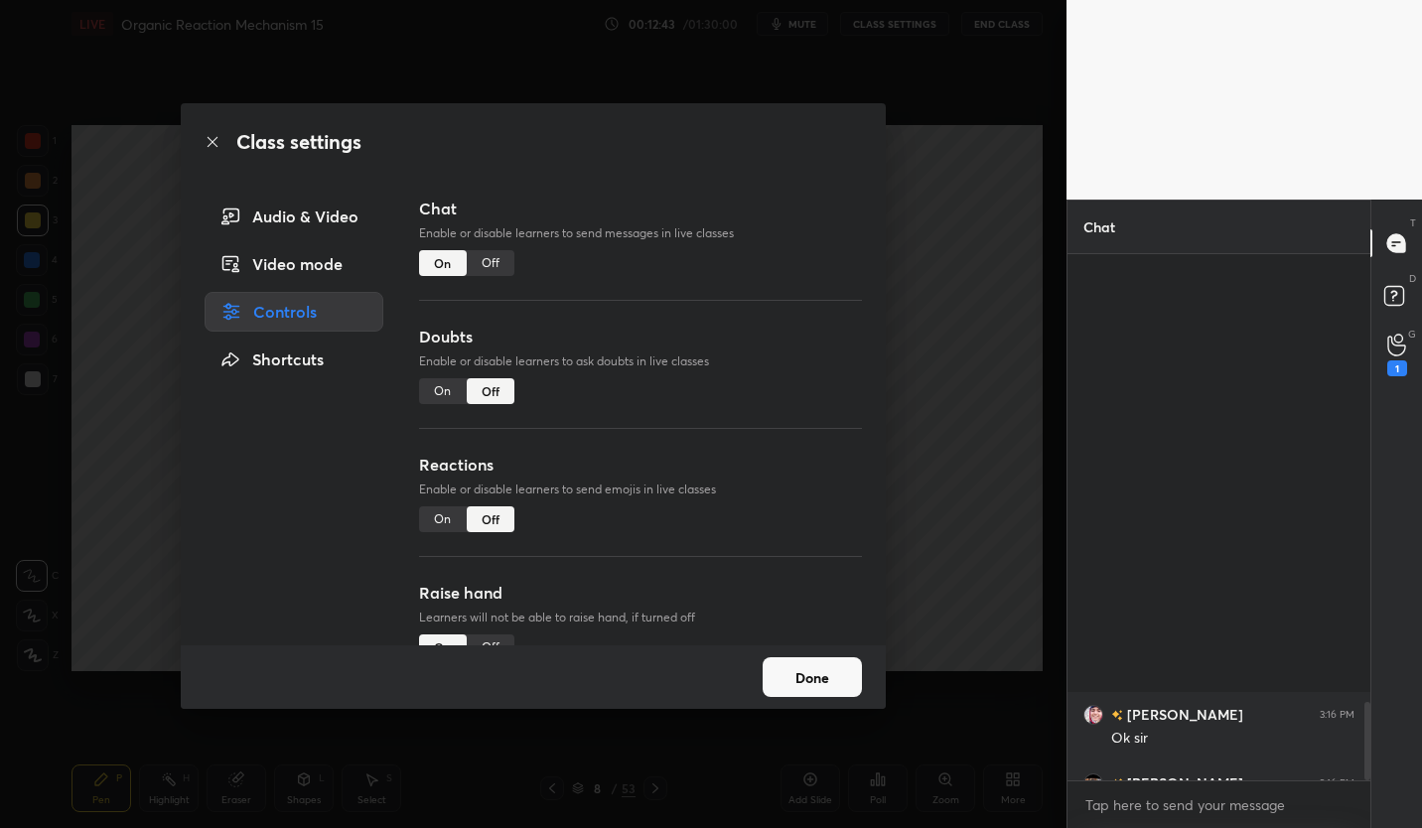
scroll to position [480, 297]
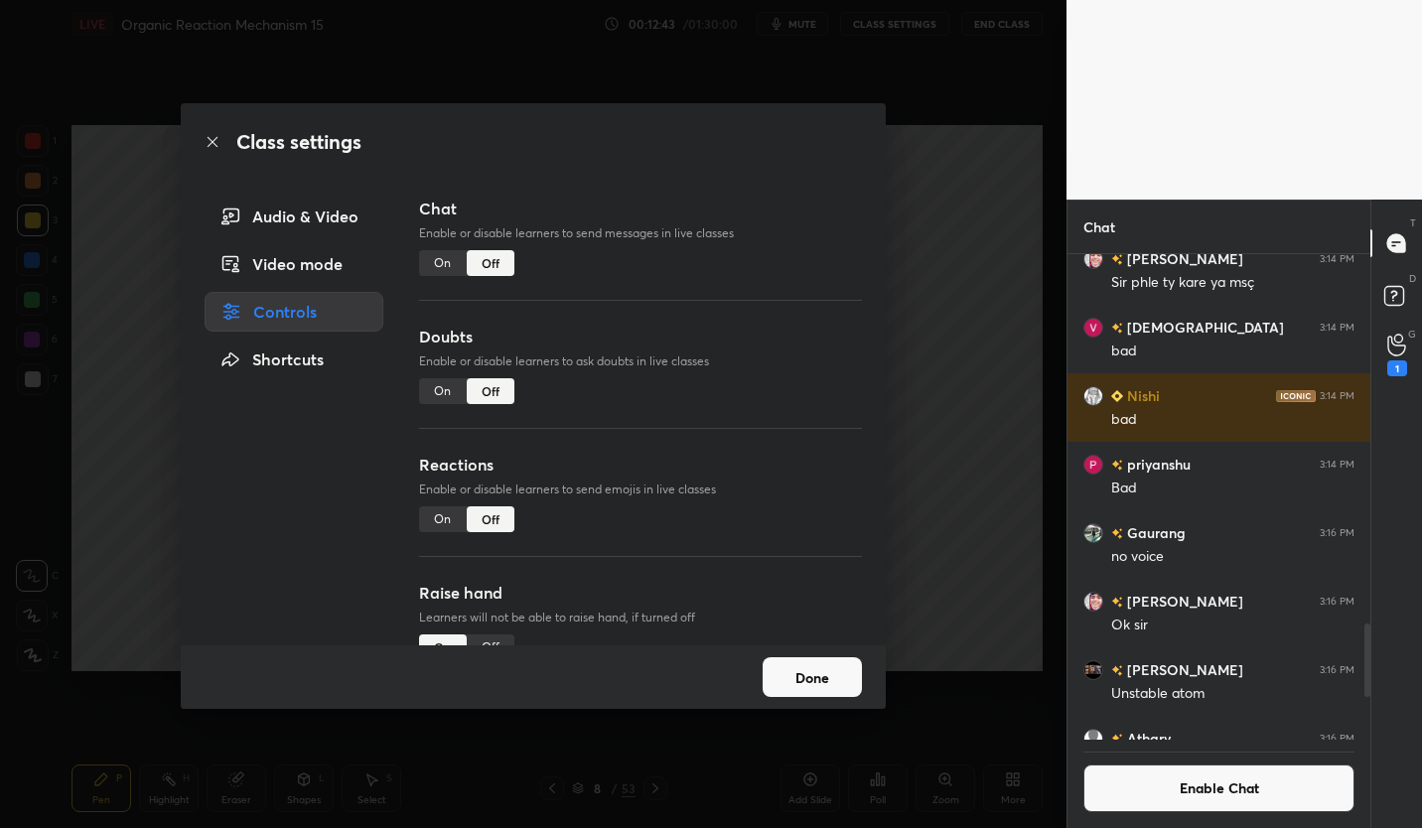
click at [839, 678] on button "Done" at bounding box center [812, 677] width 99 height 40
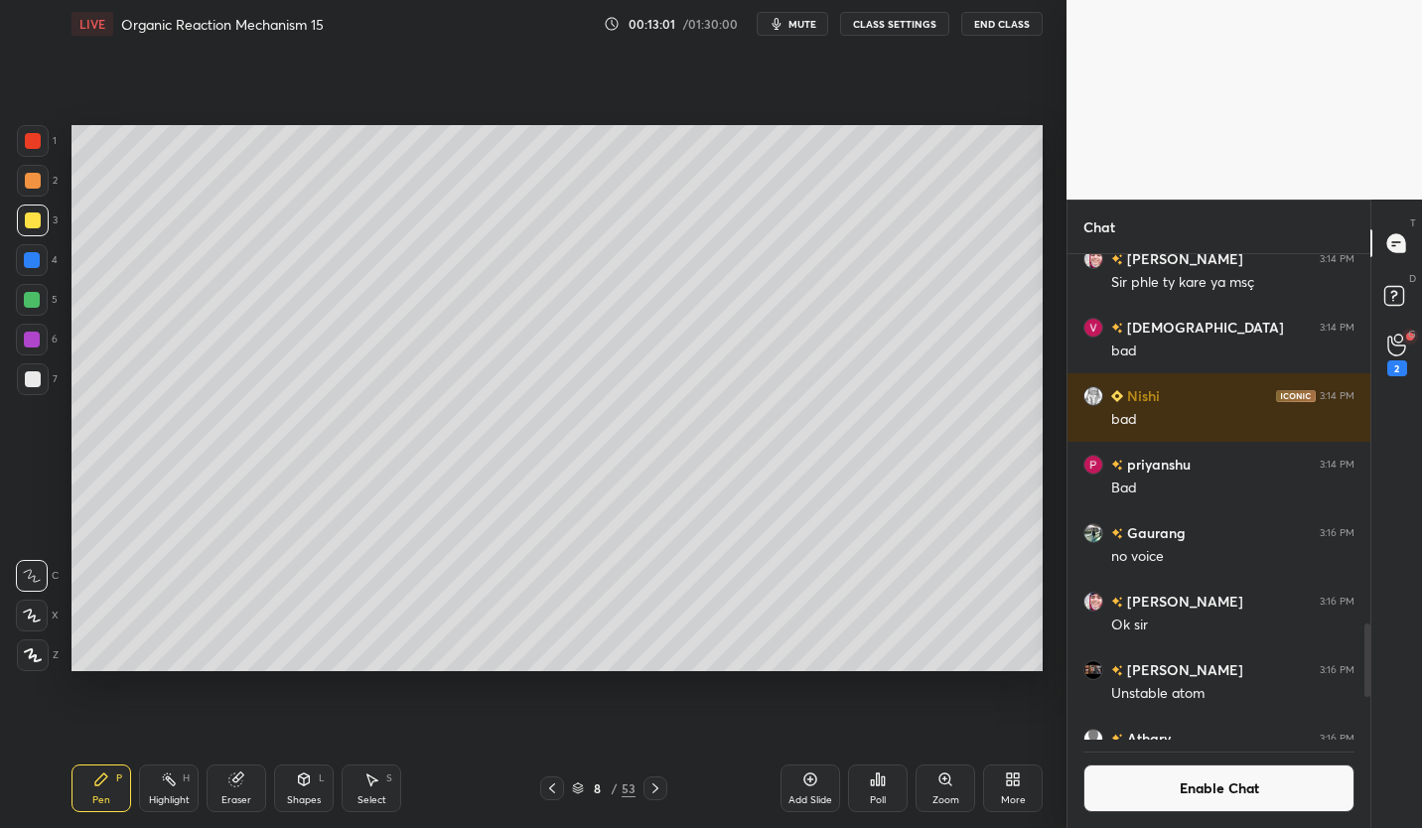
click at [26, 381] on div at bounding box center [33, 379] width 16 height 16
click at [1297, 785] on button "Enable Chat" at bounding box center [1218, 788] width 271 height 48
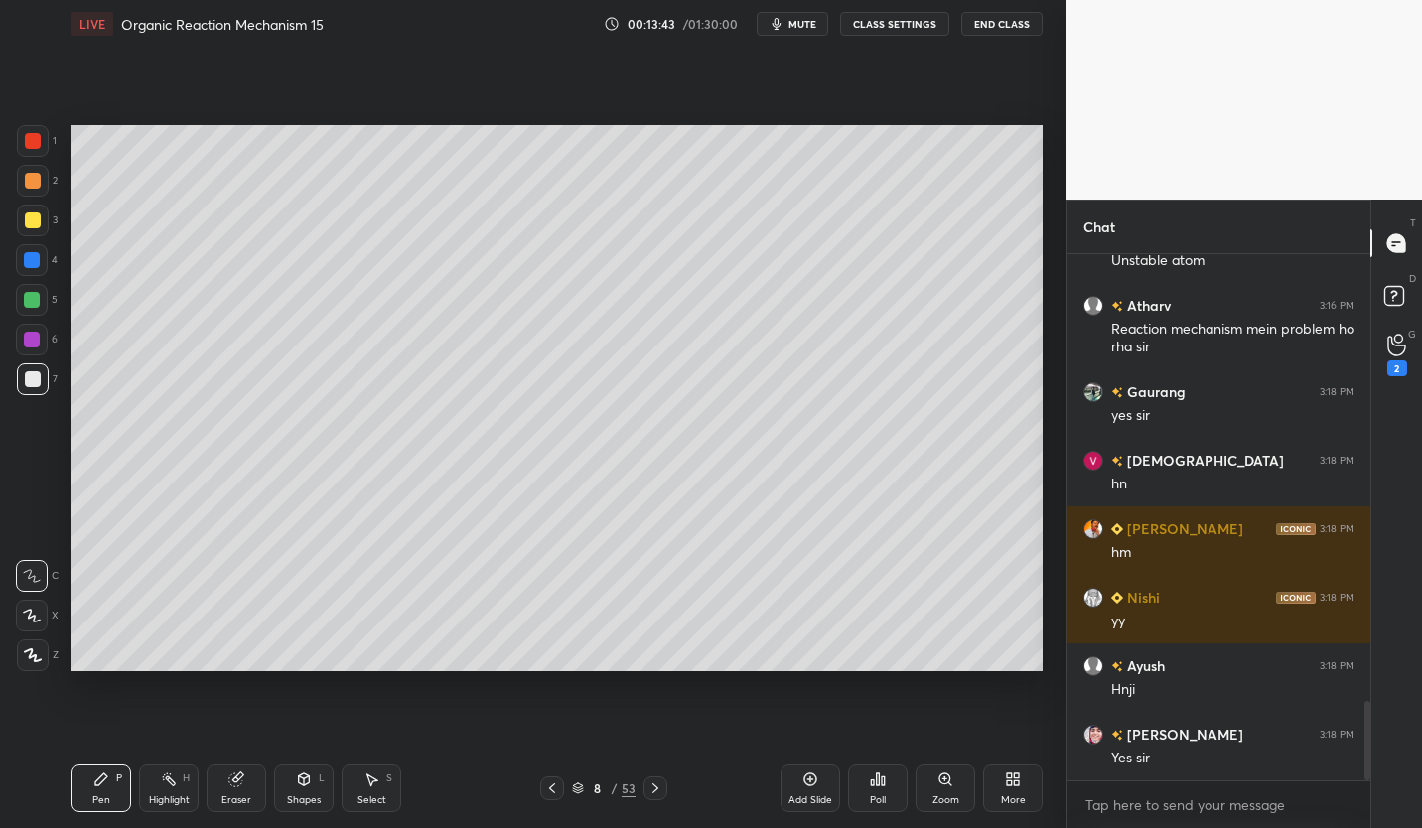
scroll to position [2942, 0]
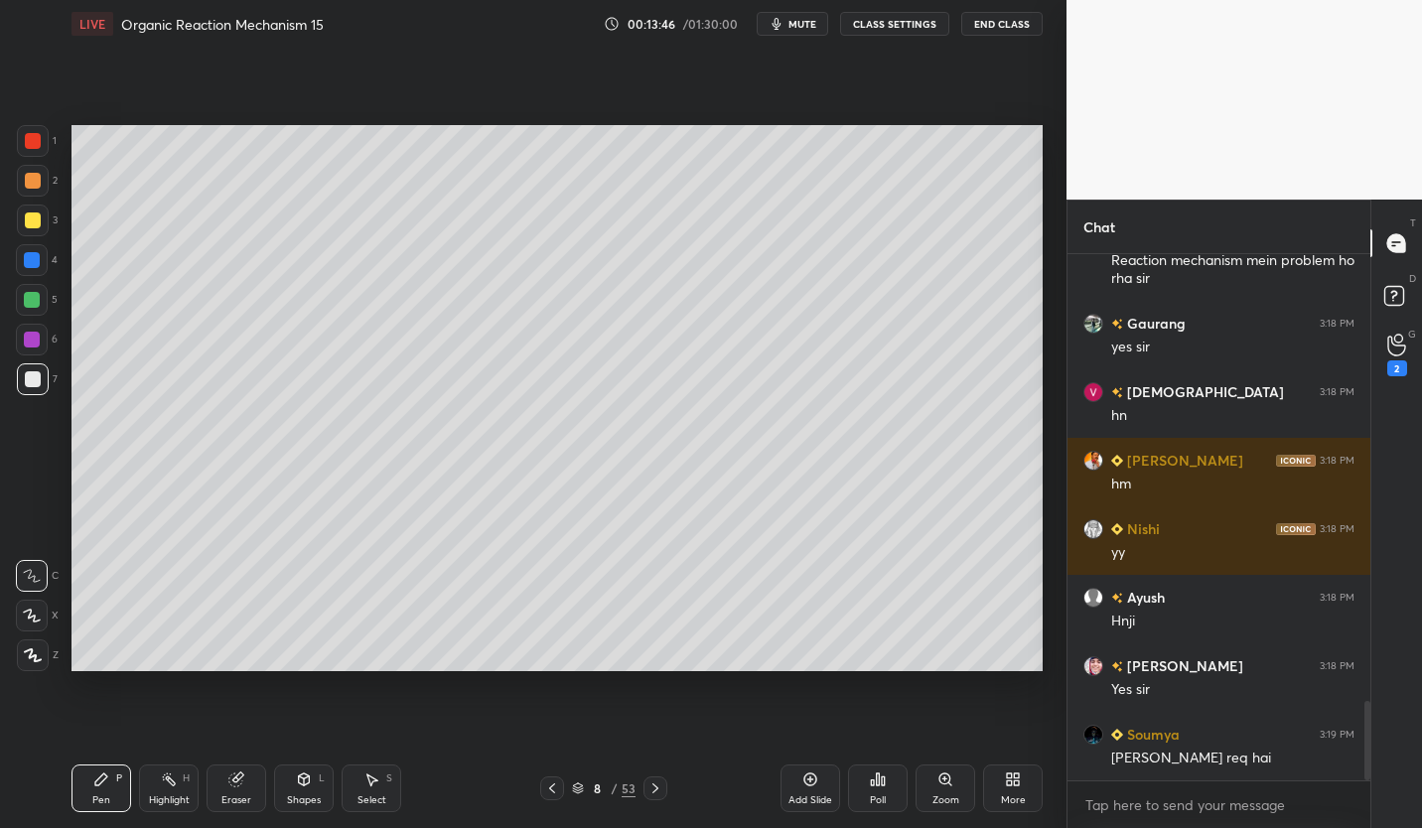
click at [902, 27] on button "CLASS SETTINGS" at bounding box center [894, 24] width 109 height 24
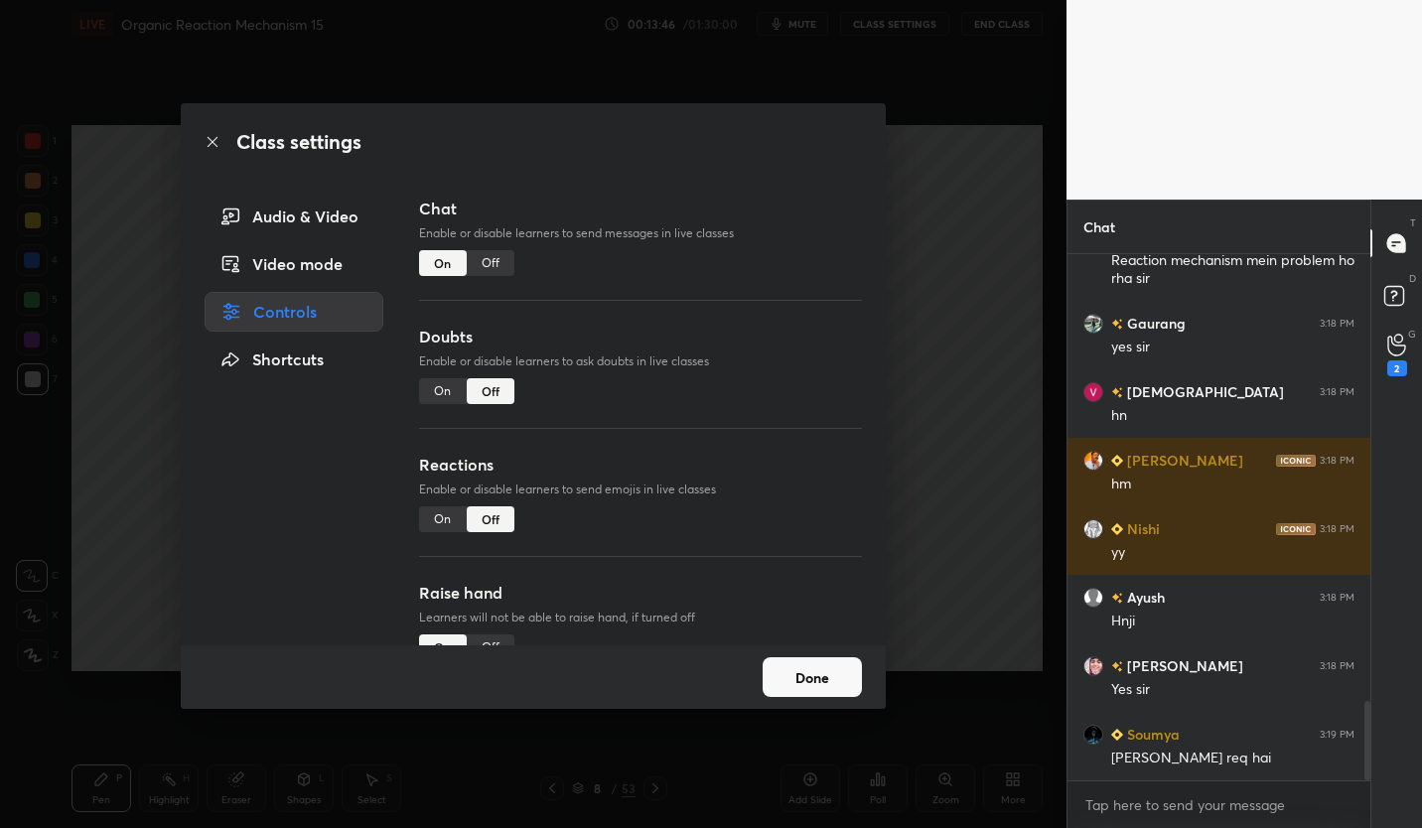
scroll to position [3010, 0]
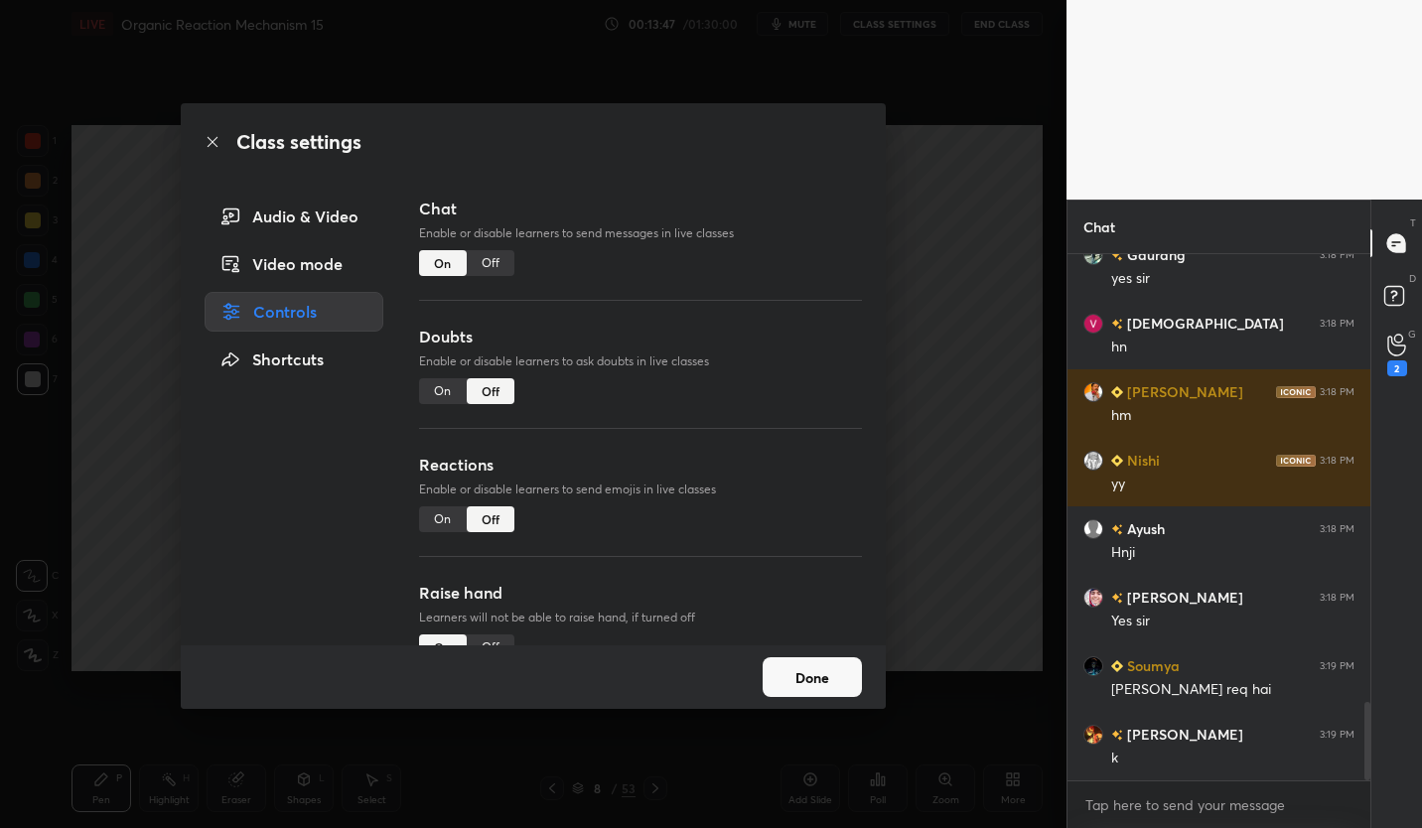
click at [489, 263] on div "Off" at bounding box center [491, 263] width 48 height 26
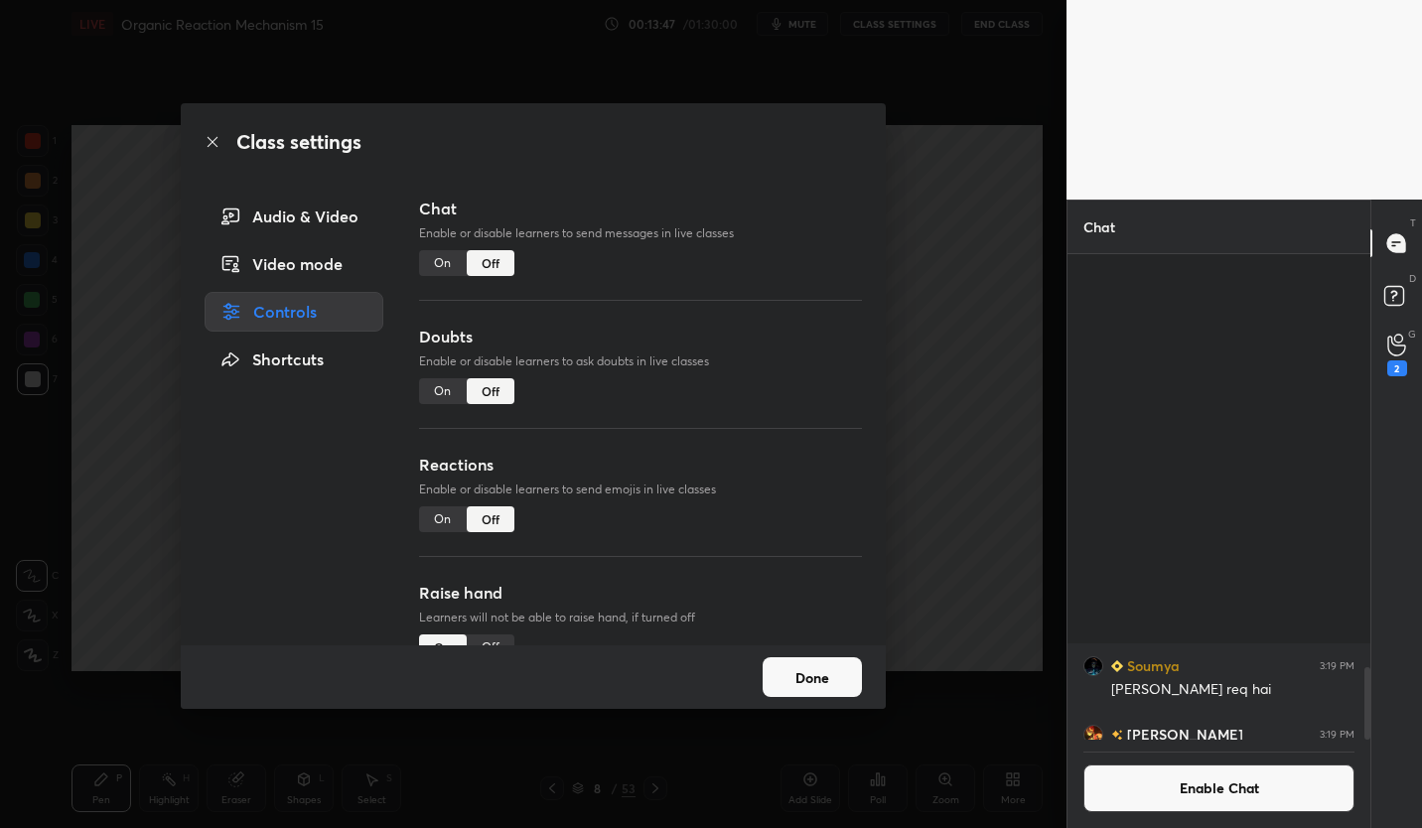
scroll to position [480, 297]
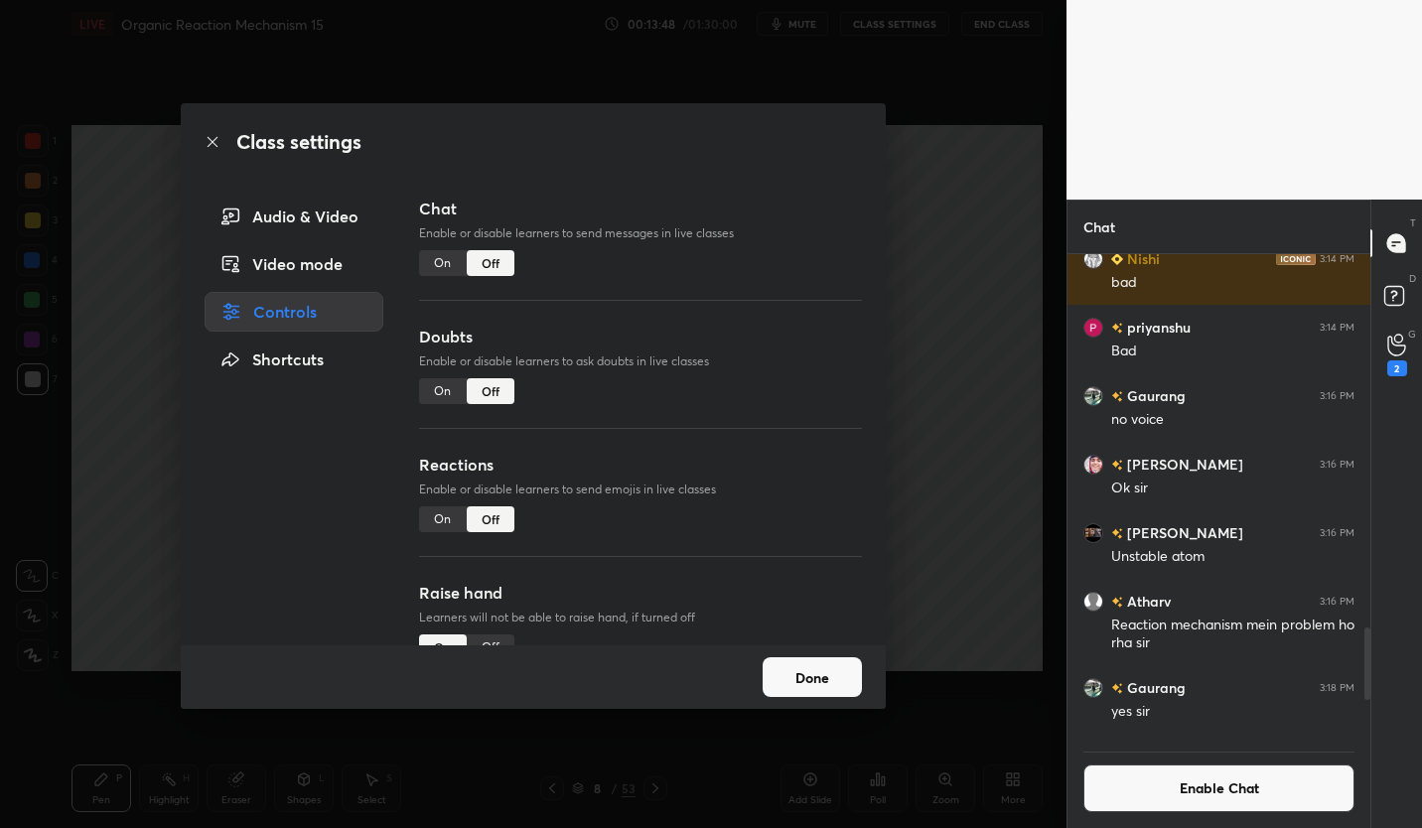
click at [817, 670] on button "Done" at bounding box center [812, 677] width 99 height 40
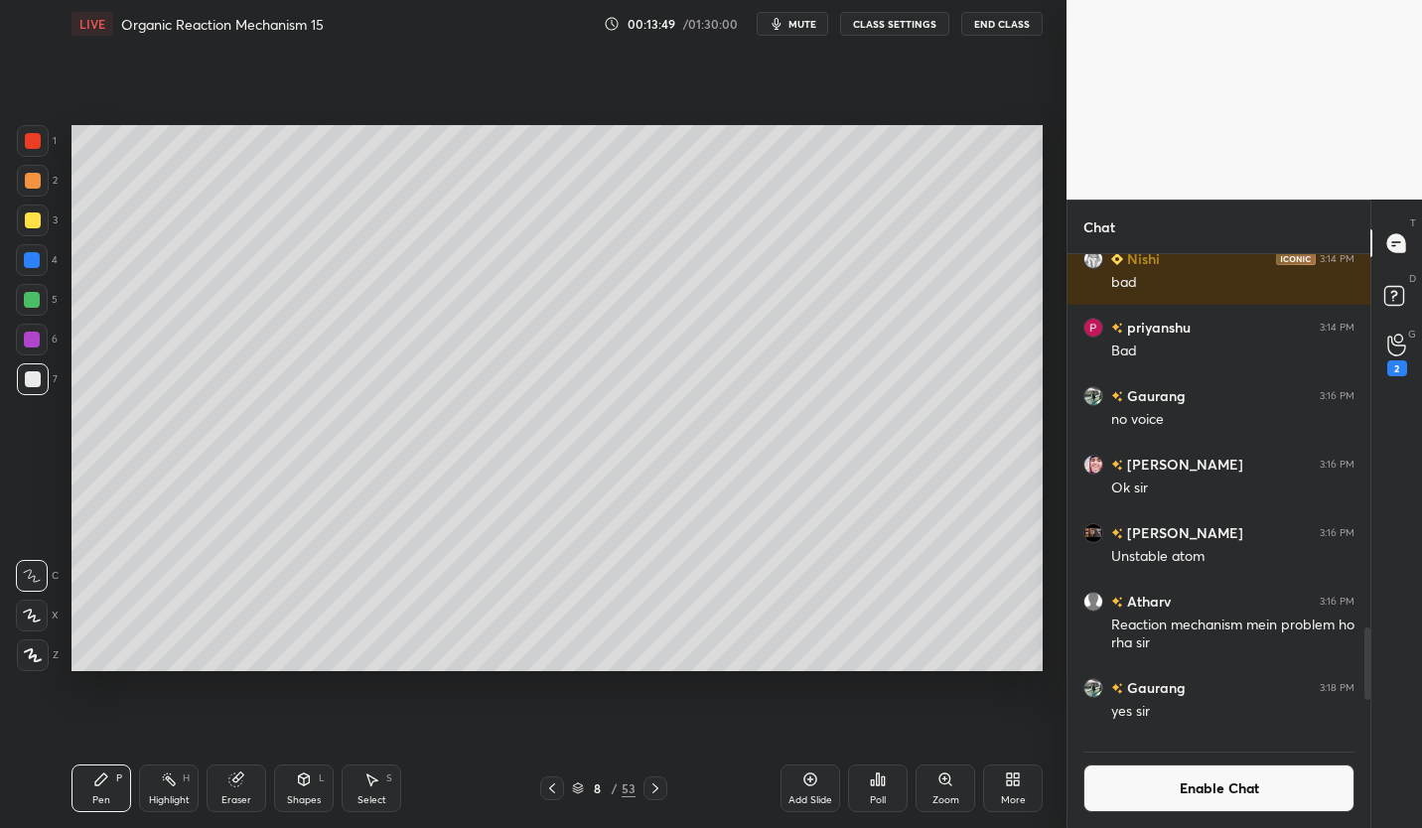
click at [246, 791] on div "Eraser" at bounding box center [237, 788] width 60 height 48
click at [39, 509] on icon at bounding box center [33, 511] width 18 height 18
click at [118, 793] on div "Pen P" at bounding box center [101, 788] width 60 height 48
click at [33, 225] on div at bounding box center [33, 220] width 16 height 16
click at [240, 807] on div "Eraser" at bounding box center [237, 788] width 60 height 48
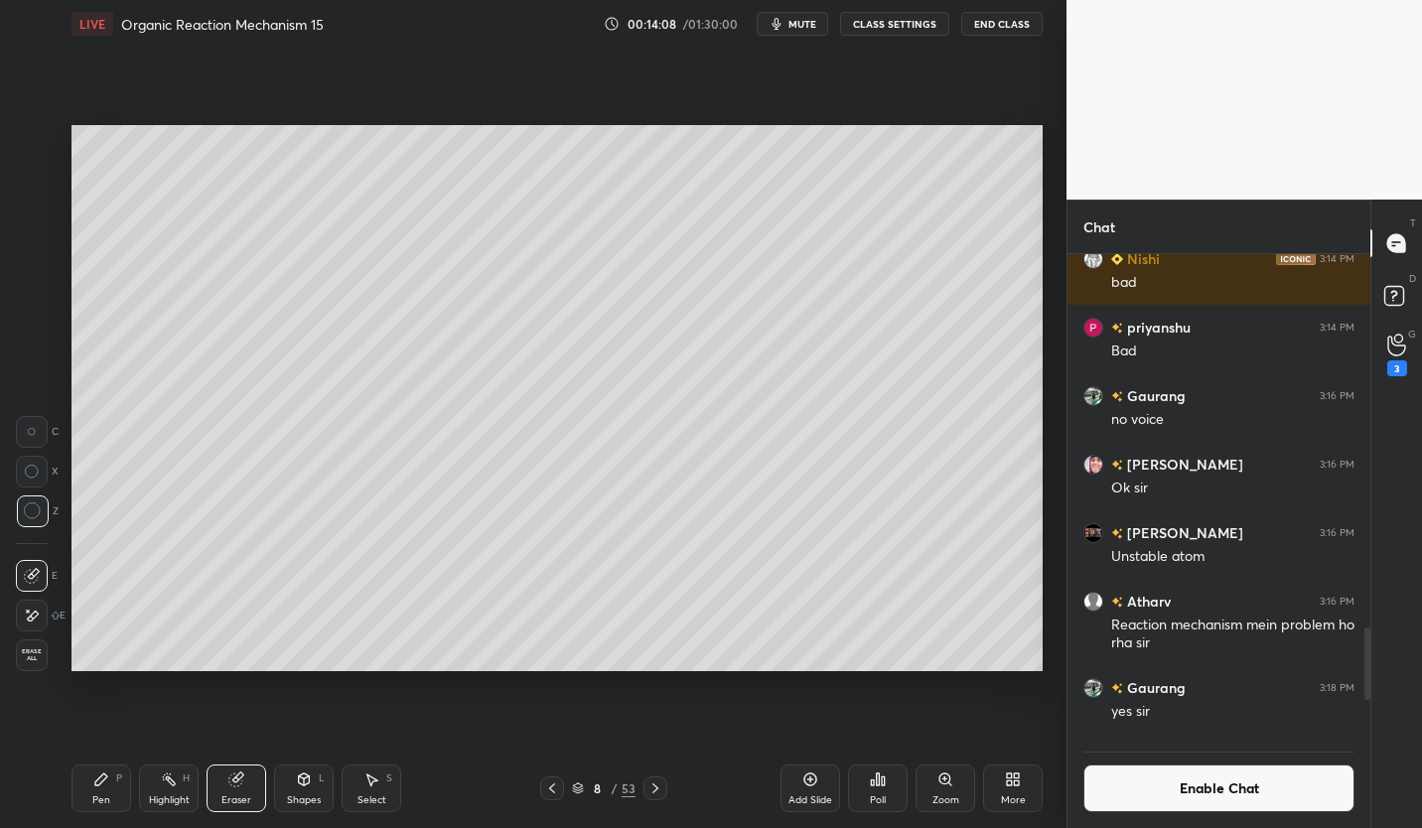
click at [110, 794] on div "Pen P" at bounding box center [101, 788] width 60 height 48
click at [593, 781] on div "8 / 53" at bounding box center [604, 788] width 64 height 18
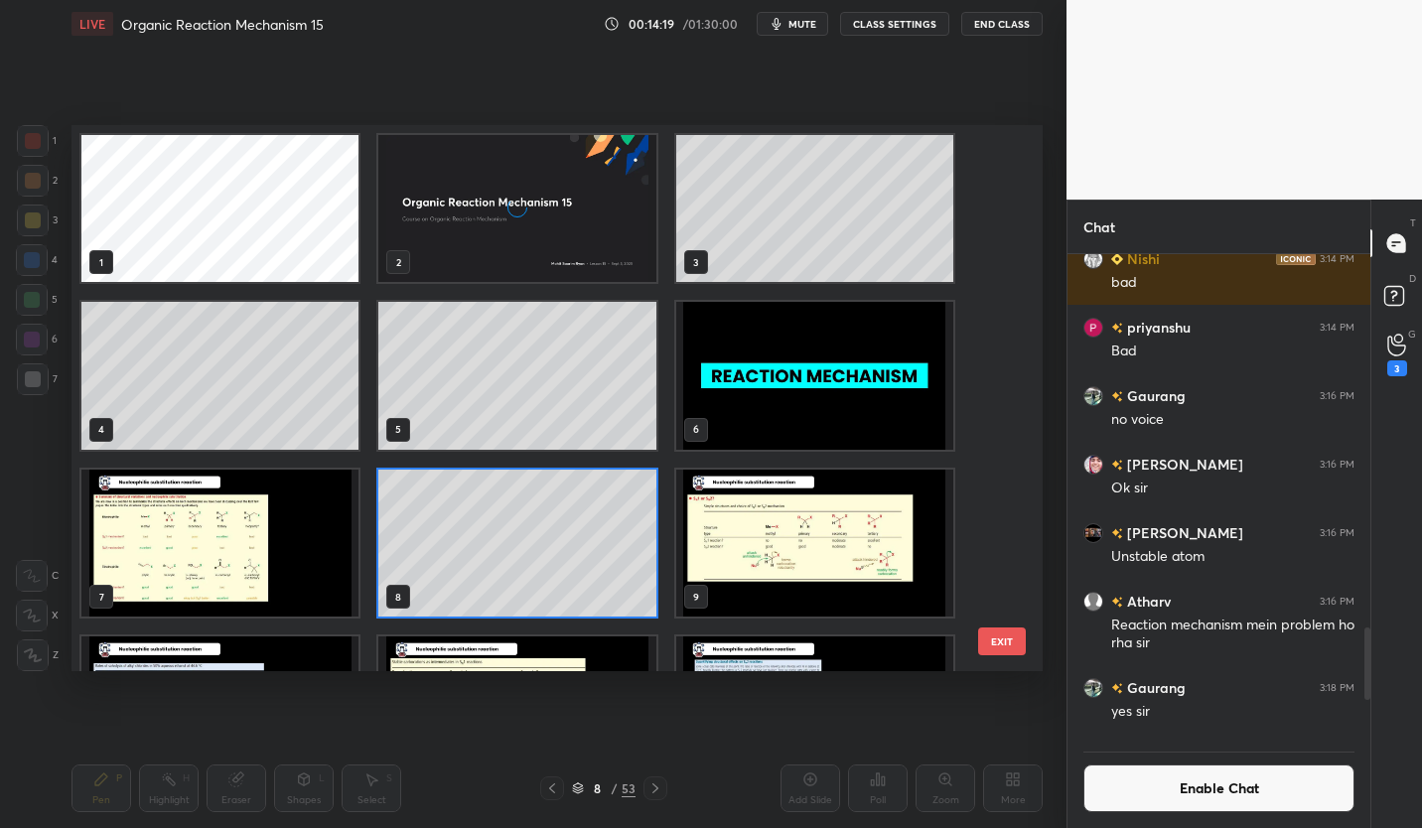
scroll to position [540, 961]
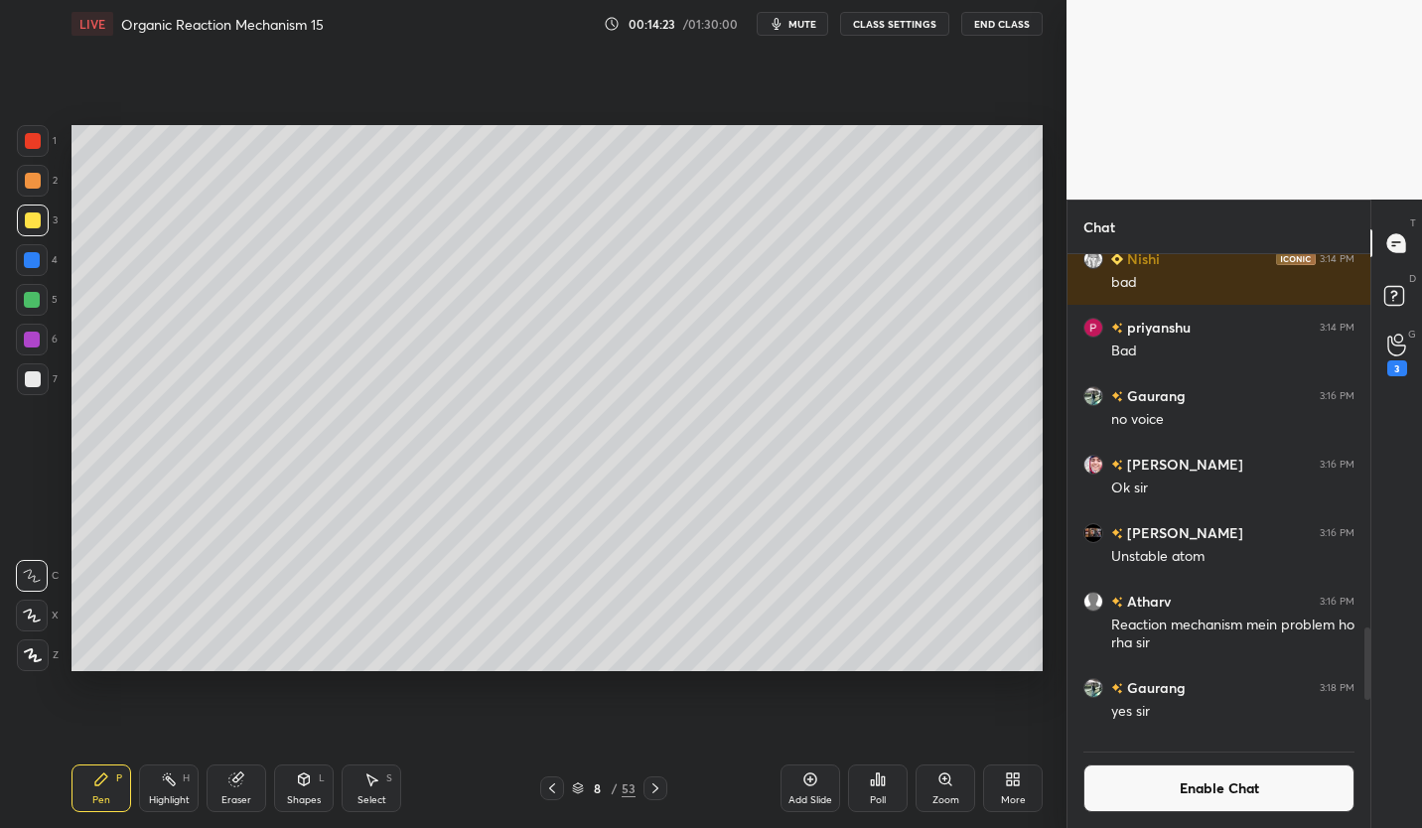
click at [34, 372] on div at bounding box center [33, 379] width 16 height 16
click at [32, 307] on div at bounding box center [32, 300] width 16 height 16
click at [640, 792] on div "8 / 53" at bounding box center [603, 788] width 127 height 24
click at [654, 790] on icon at bounding box center [655, 788] width 6 height 10
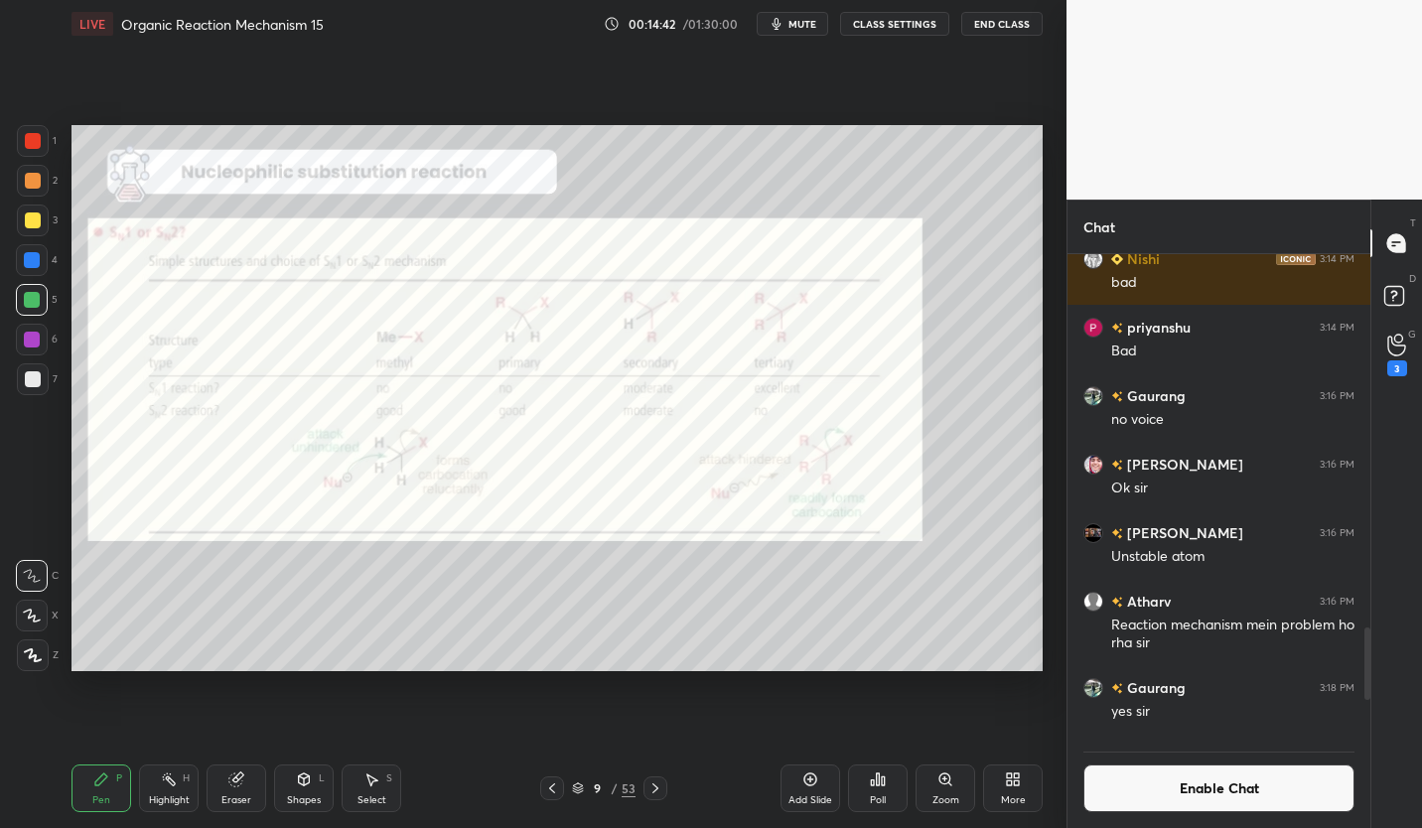
click at [553, 789] on icon at bounding box center [552, 788] width 16 height 16
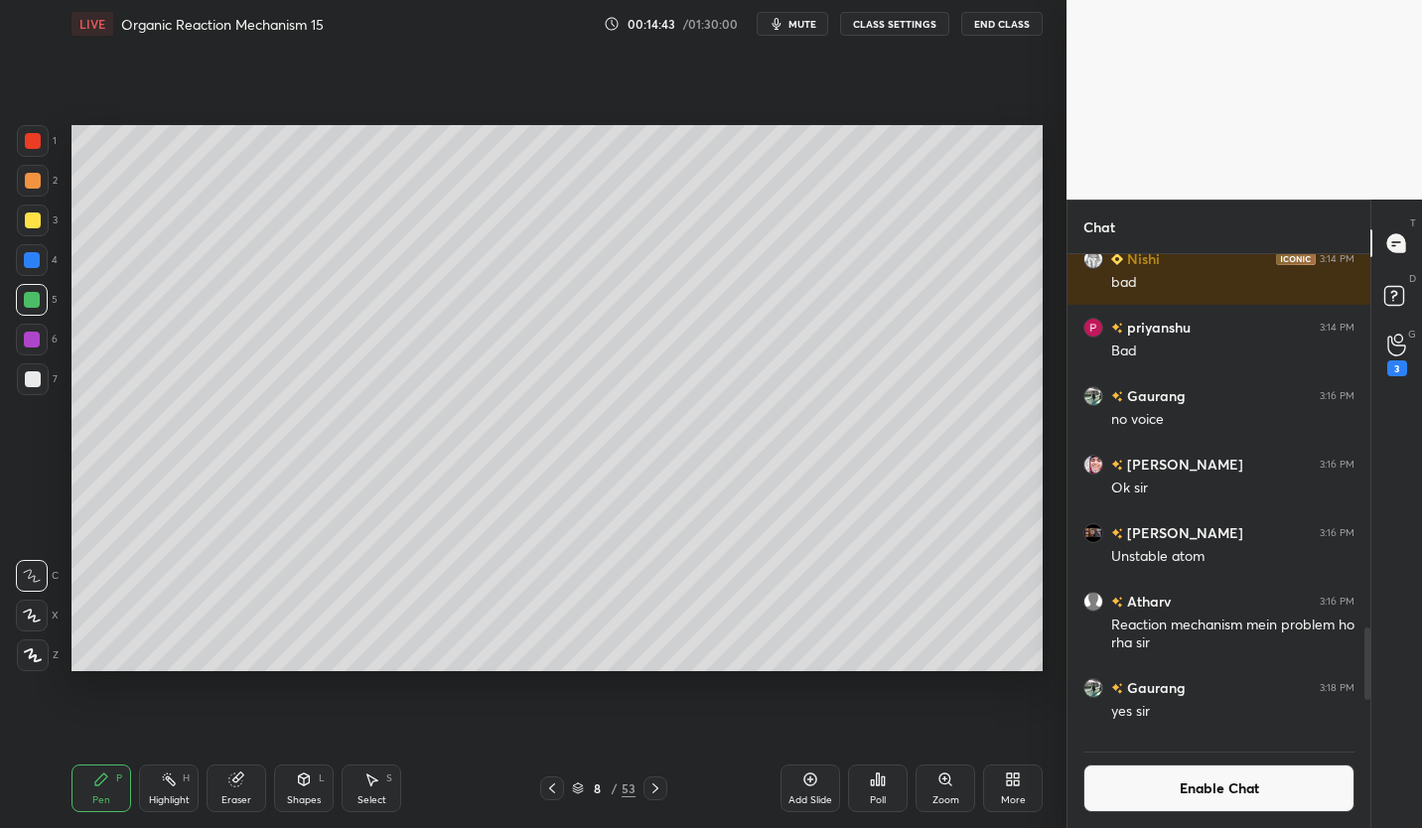
click at [551, 785] on icon at bounding box center [552, 788] width 16 height 16
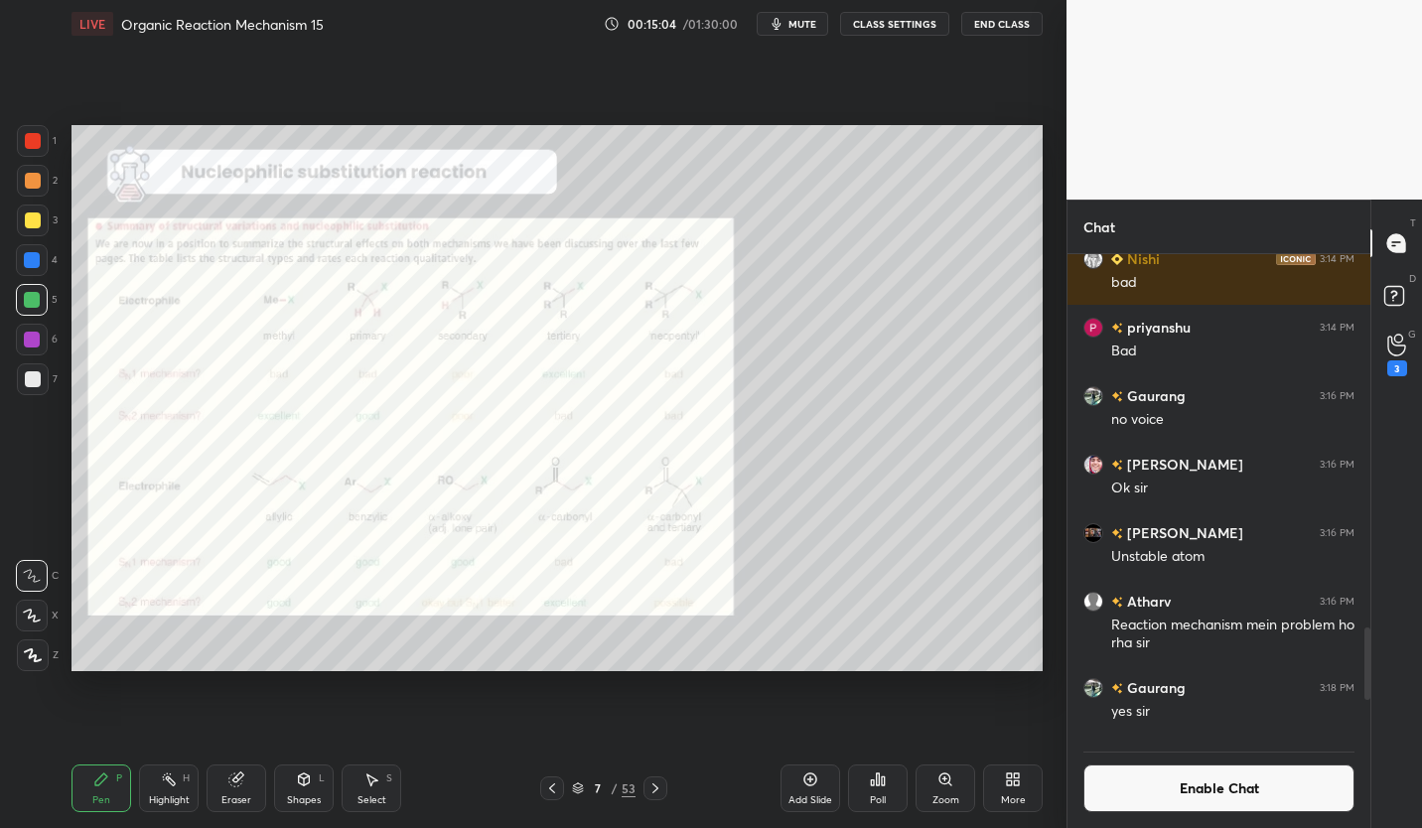
click at [31, 139] on div at bounding box center [33, 141] width 16 height 16
click at [243, 784] on icon at bounding box center [236, 779] width 16 height 16
click at [104, 785] on icon at bounding box center [101, 779] width 16 height 16
click at [806, 785] on icon at bounding box center [810, 779] width 16 height 16
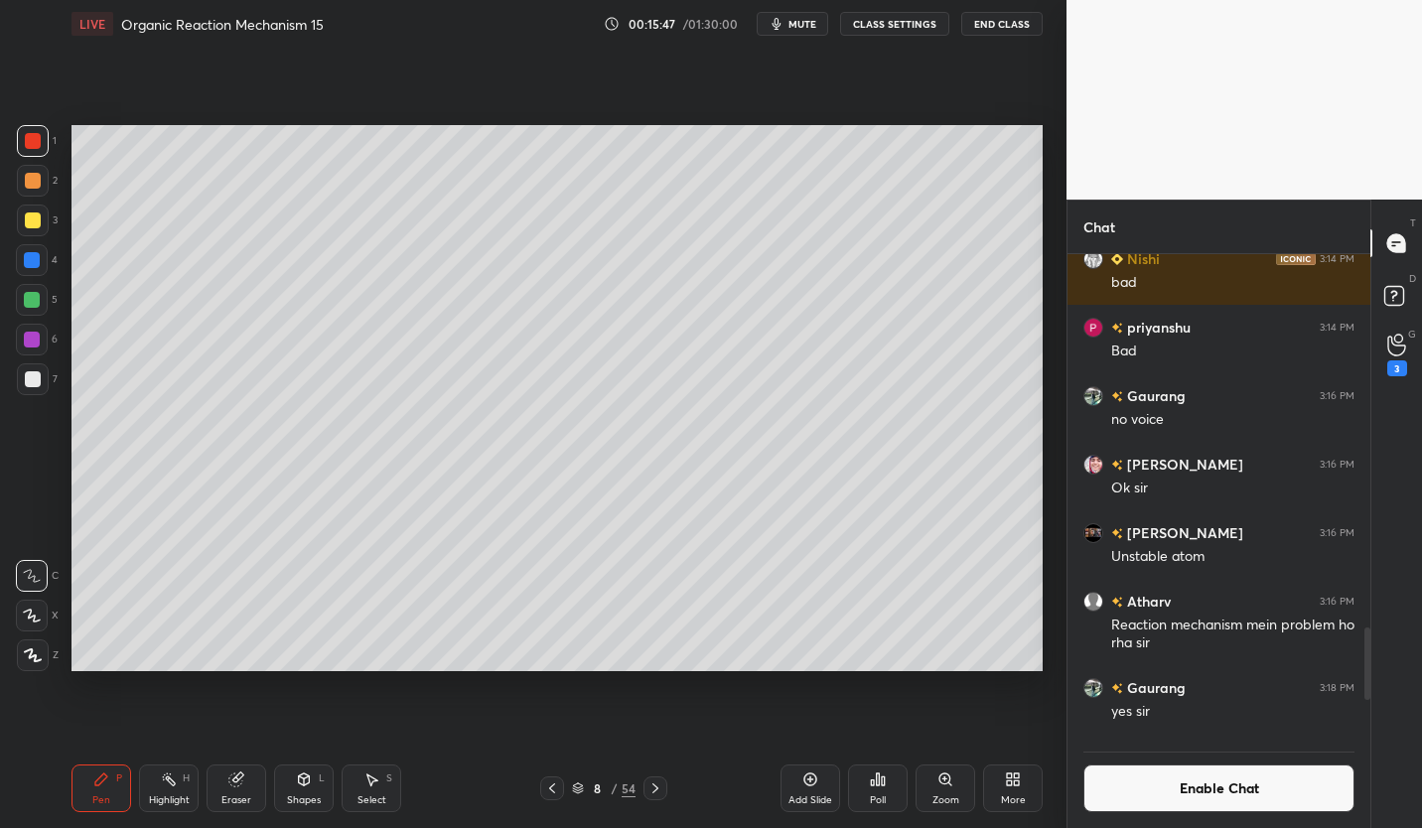
click at [38, 379] on div at bounding box center [33, 379] width 16 height 16
click at [232, 780] on icon at bounding box center [235, 779] width 13 height 13
click at [106, 789] on div "Pen P" at bounding box center [101, 788] width 60 height 48
click at [40, 227] on div at bounding box center [33, 221] width 32 height 32
click at [23, 380] on div at bounding box center [33, 379] width 32 height 32
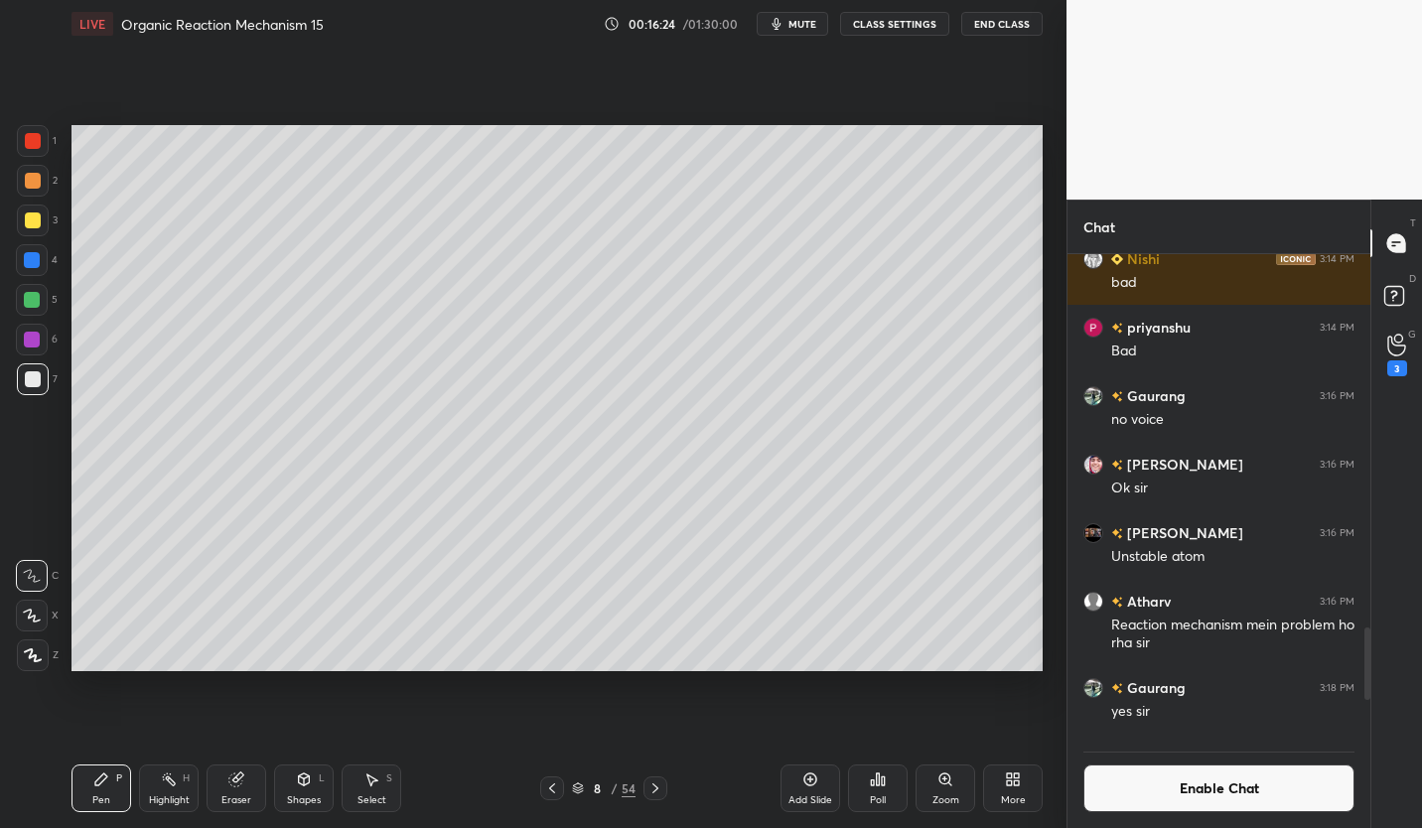
click at [31, 187] on div at bounding box center [33, 181] width 16 height 16
click at [31, 303] on div at bounding box center [32, 300] width 16 height 16
click at [32, 377] on div at bounding box center [33, 379] width 16 height 16
click at [1258, 798] on button "Enable Chat" at bounding box center [1218, 788] width 271 height 48
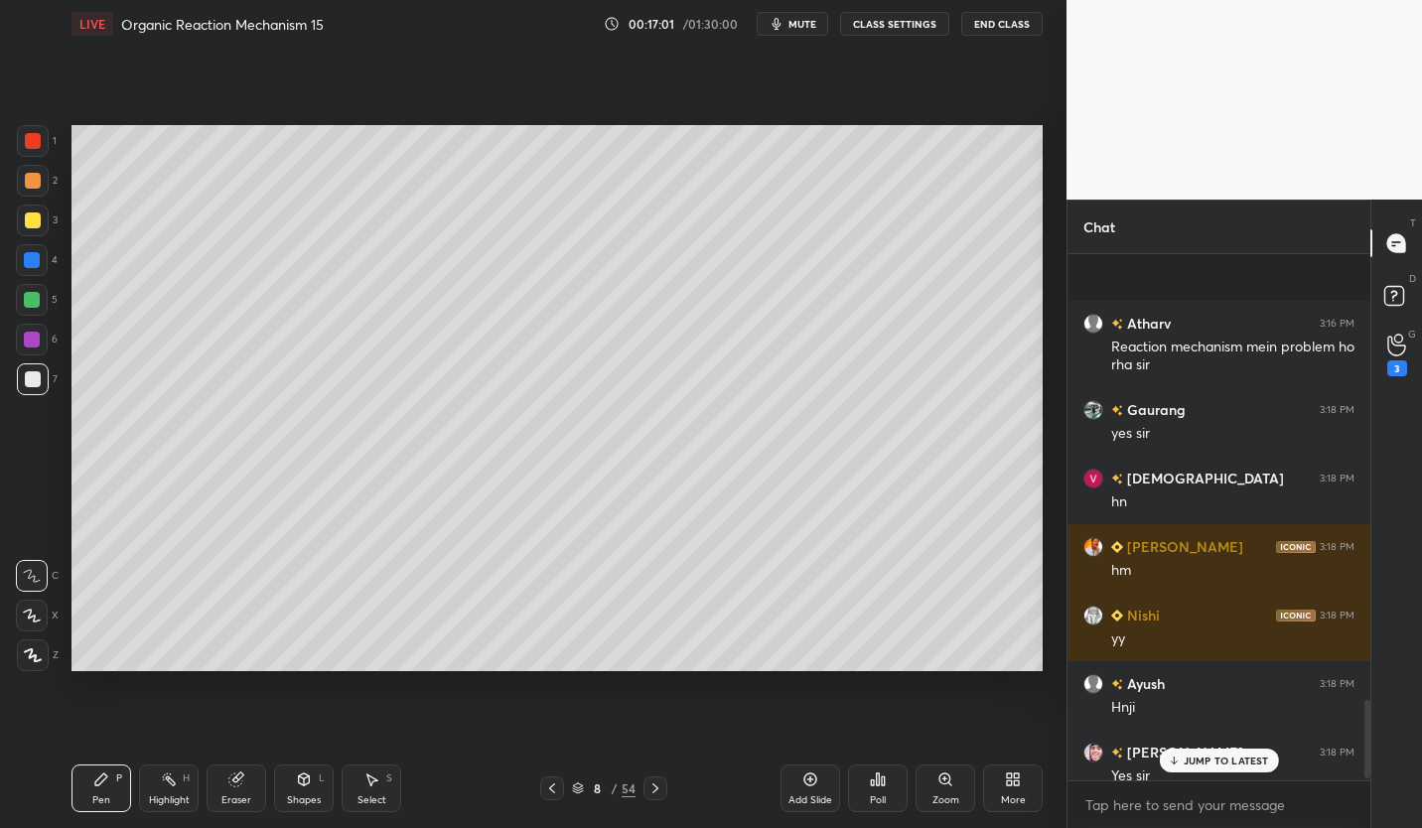
scroll to position [2973, 0]
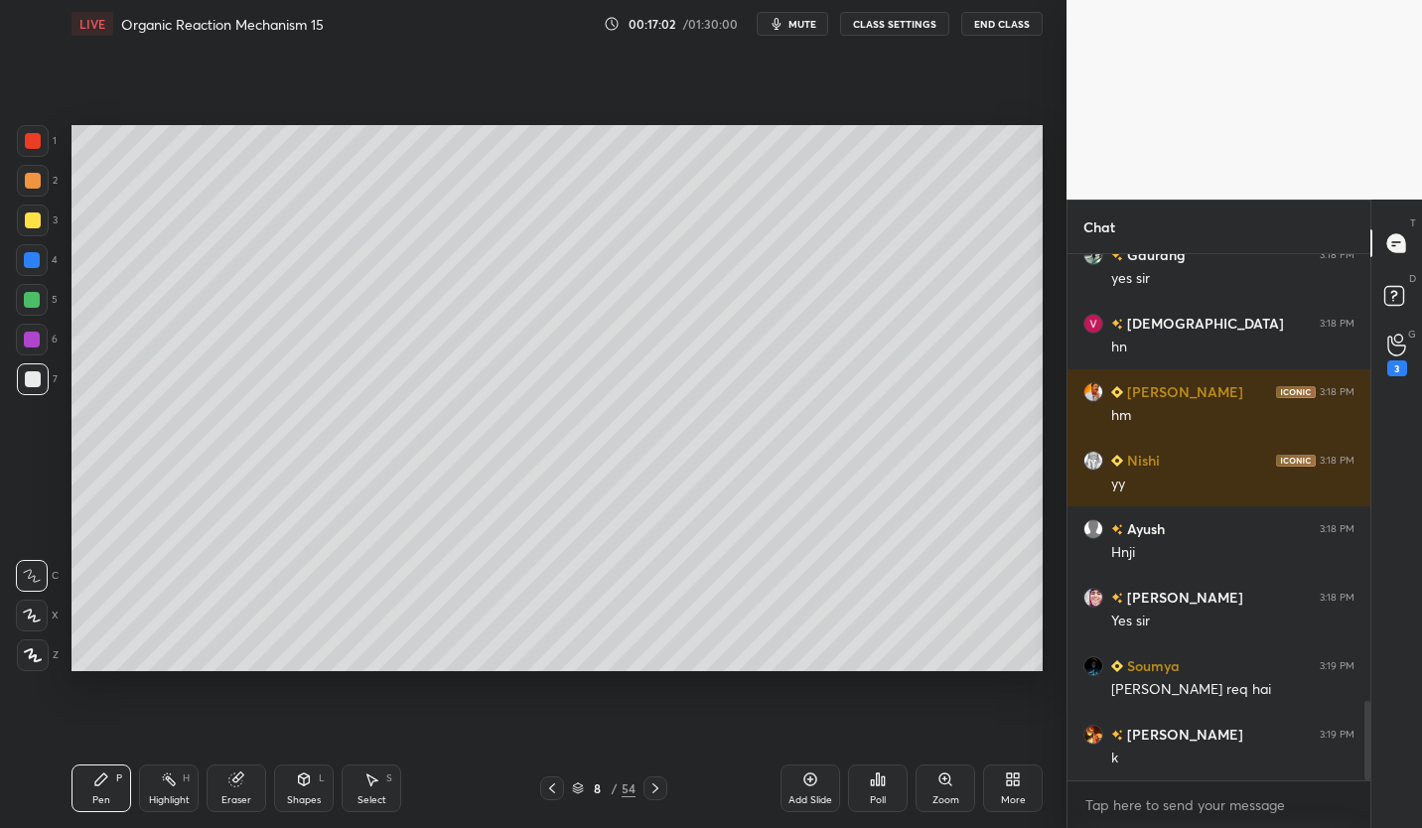
click at [38, 233] on div at bounding box center [33, 221] width 32 height 32
click at [714, 713] on div "Setting up your live class Poll for secs No correct answer Start poll" at bounding box center [557, 398] width 987 height 701
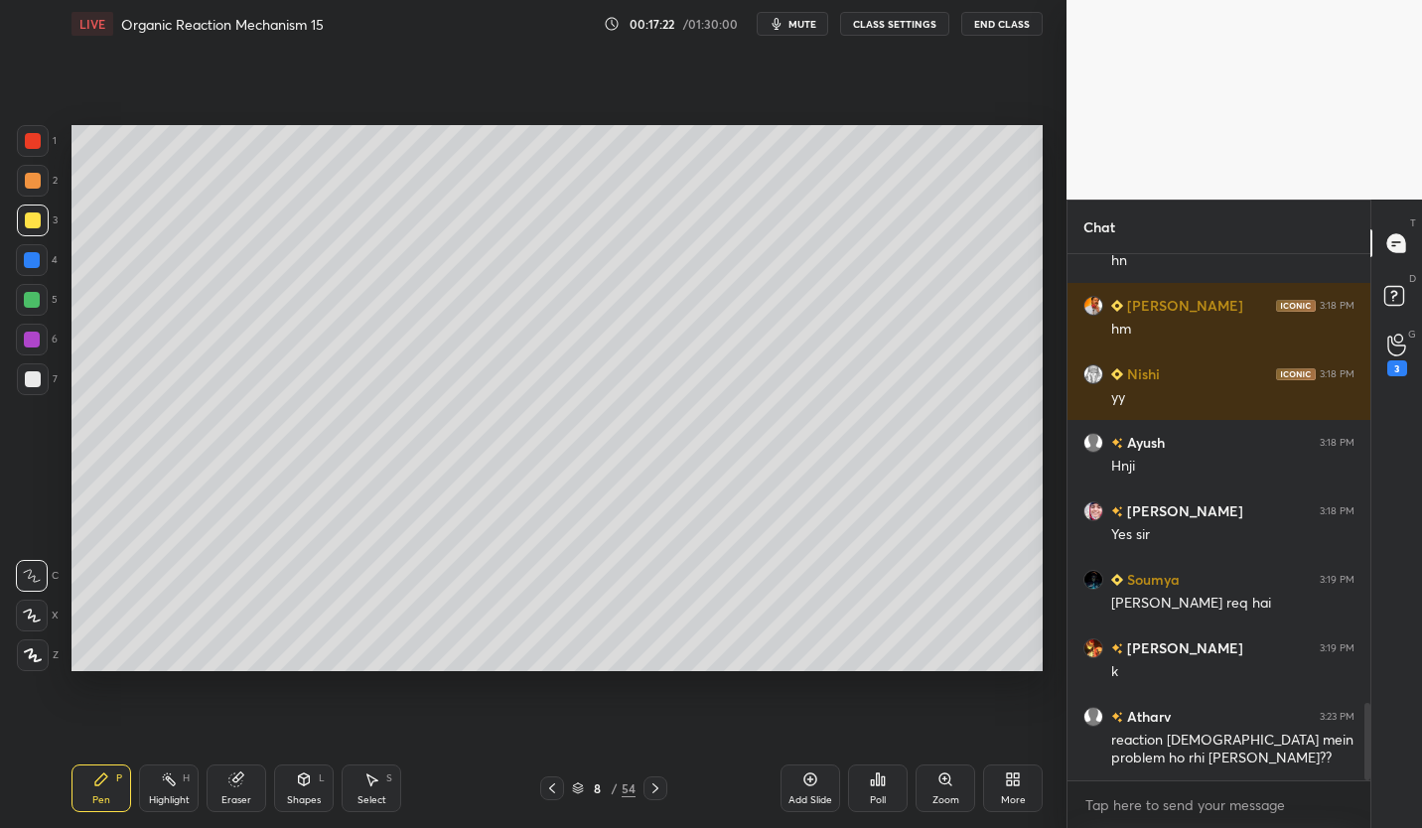
click at [552, 787] on icon at bounding box center [552, 788] width 16 height 16
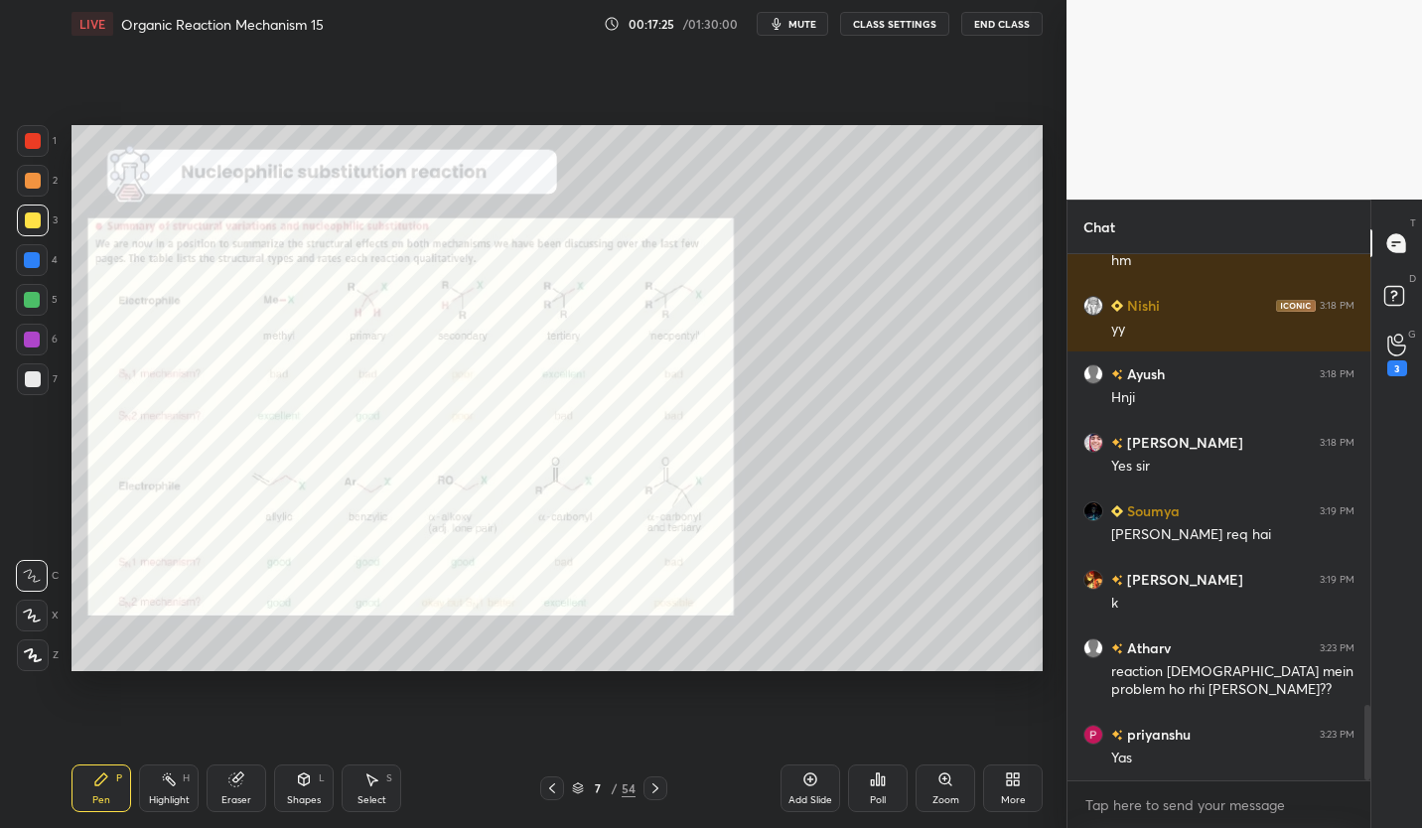
click at [34, 141] on div at bounding box center [33, 141] width 16 height 16
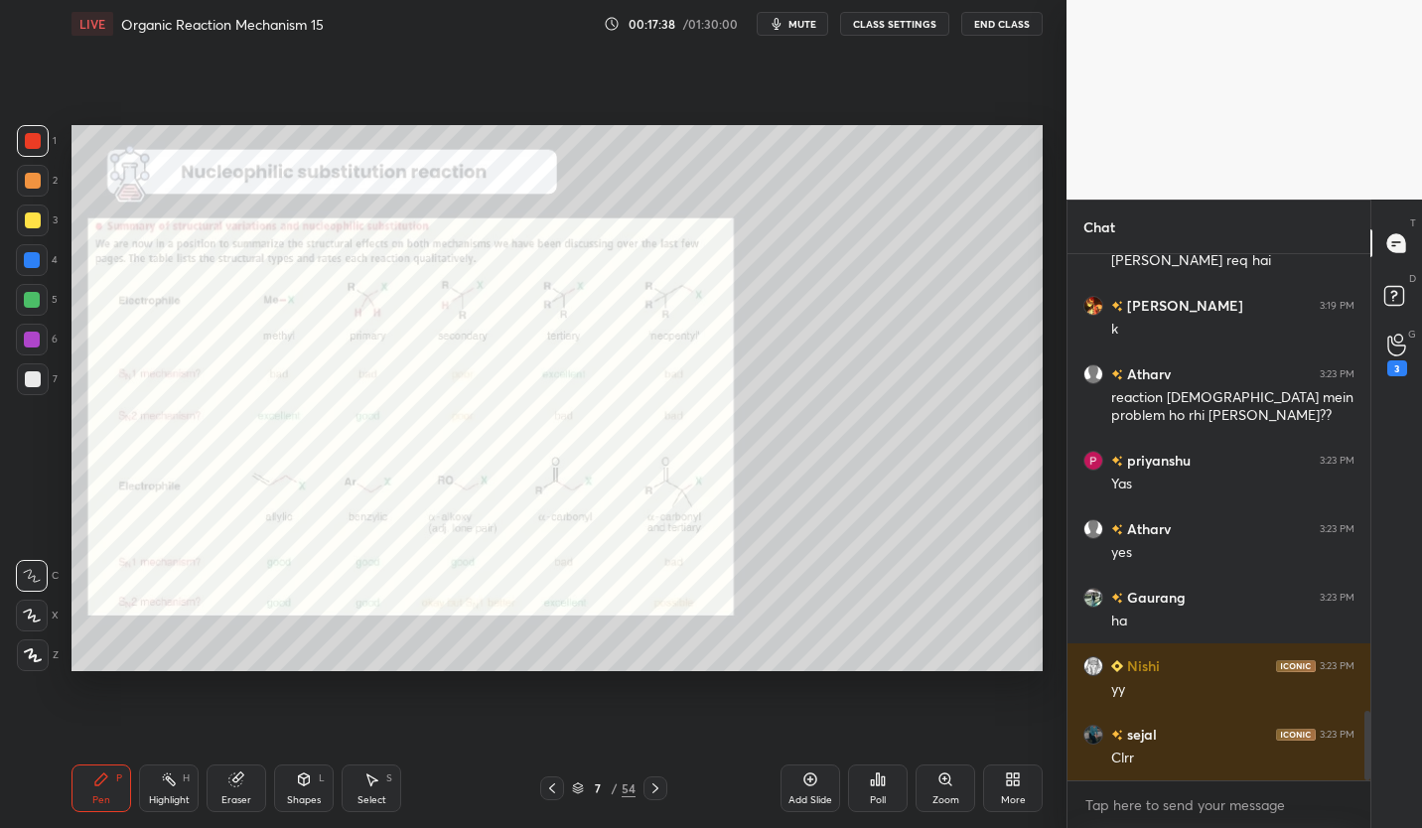
scroll to position [3470, 0]
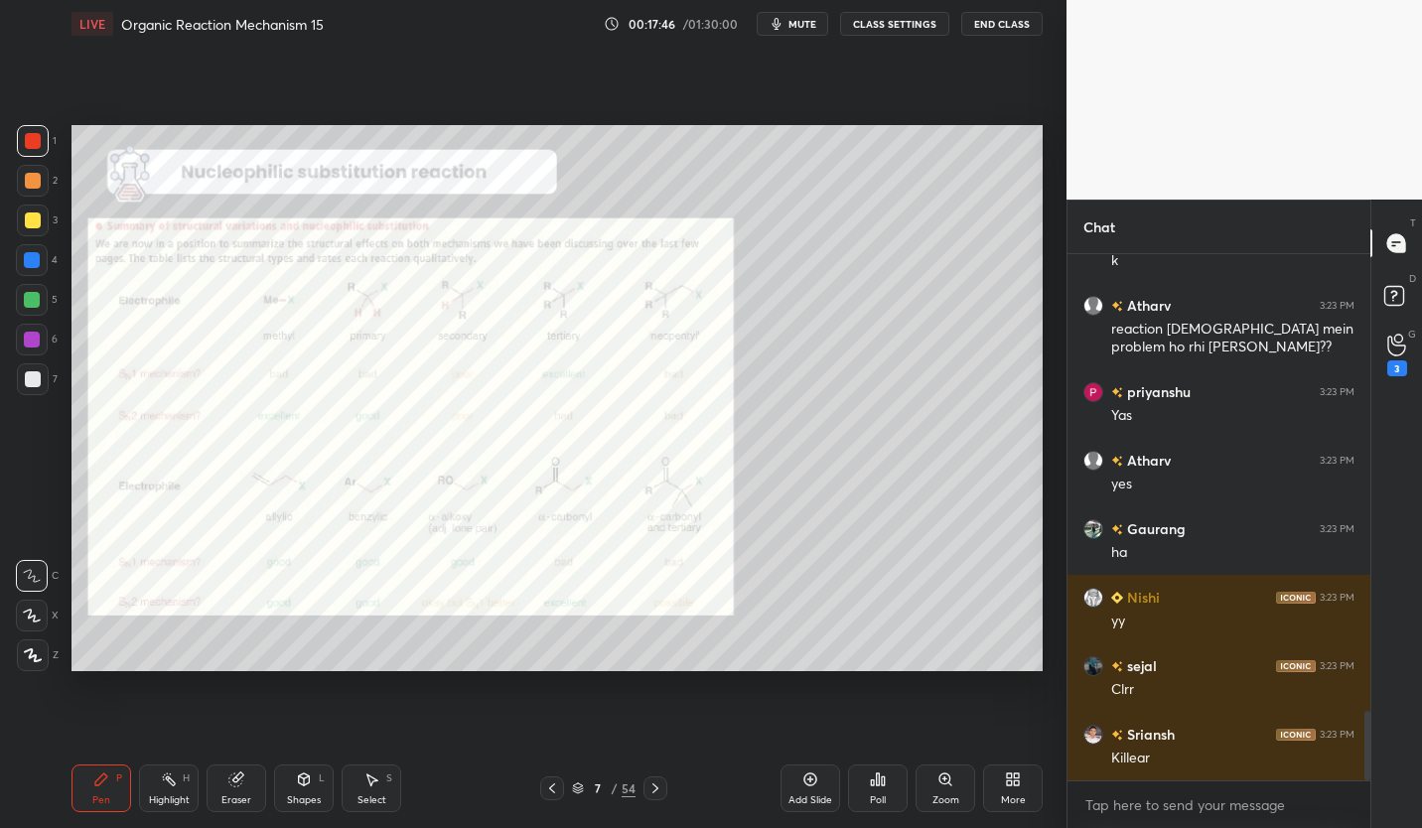
click at [915, 30] on button "CLASS SETTINGS" at bounding box center [894, 24] width 109 height 24
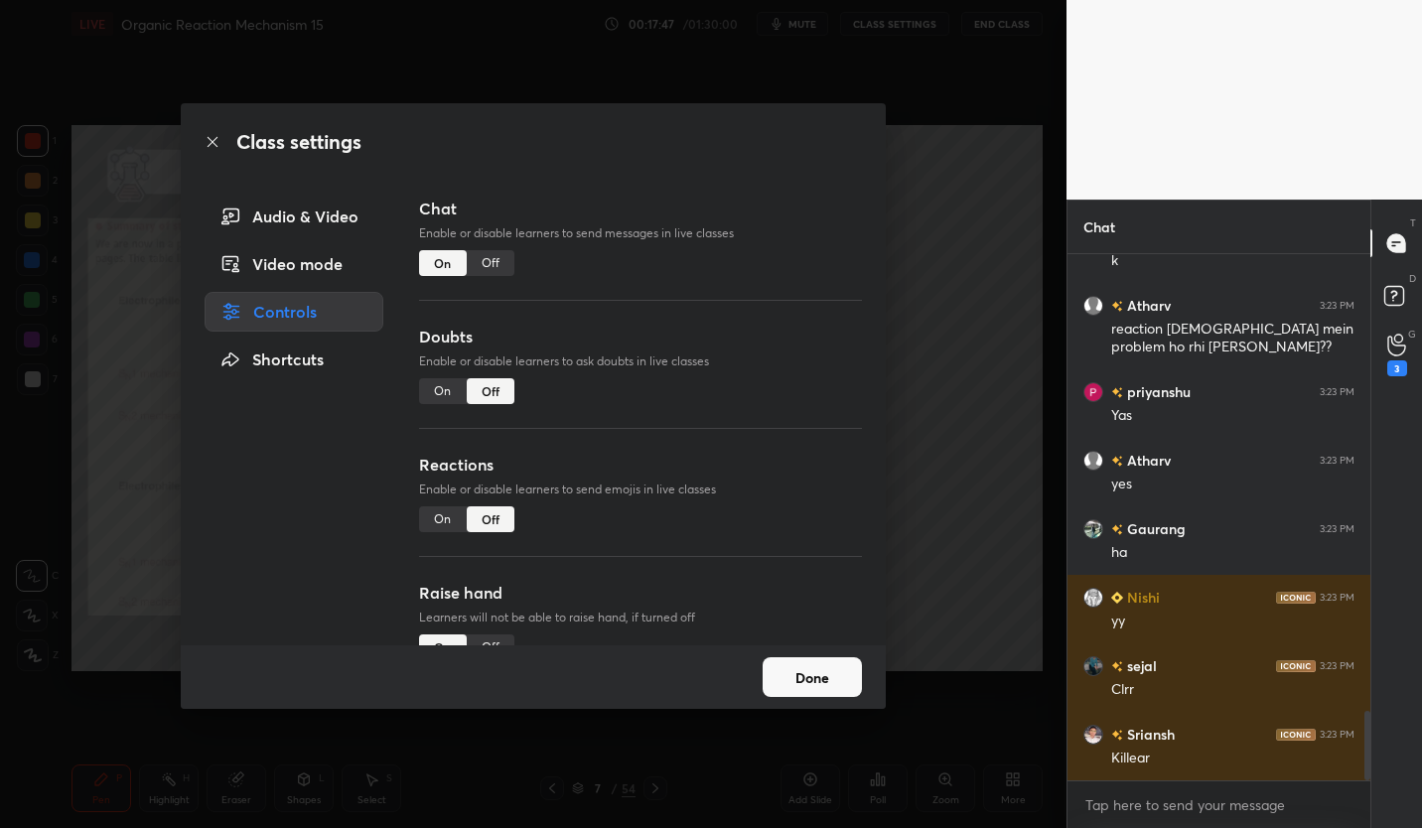
click at [489, 280] on div "Chat Enable or disable learners to send messages in live classes On Off" at bounding box center [640, 261] width 443 height 128
click at [495, 258] on div "Off" at bounding box center [491, 263] width 48 height 26
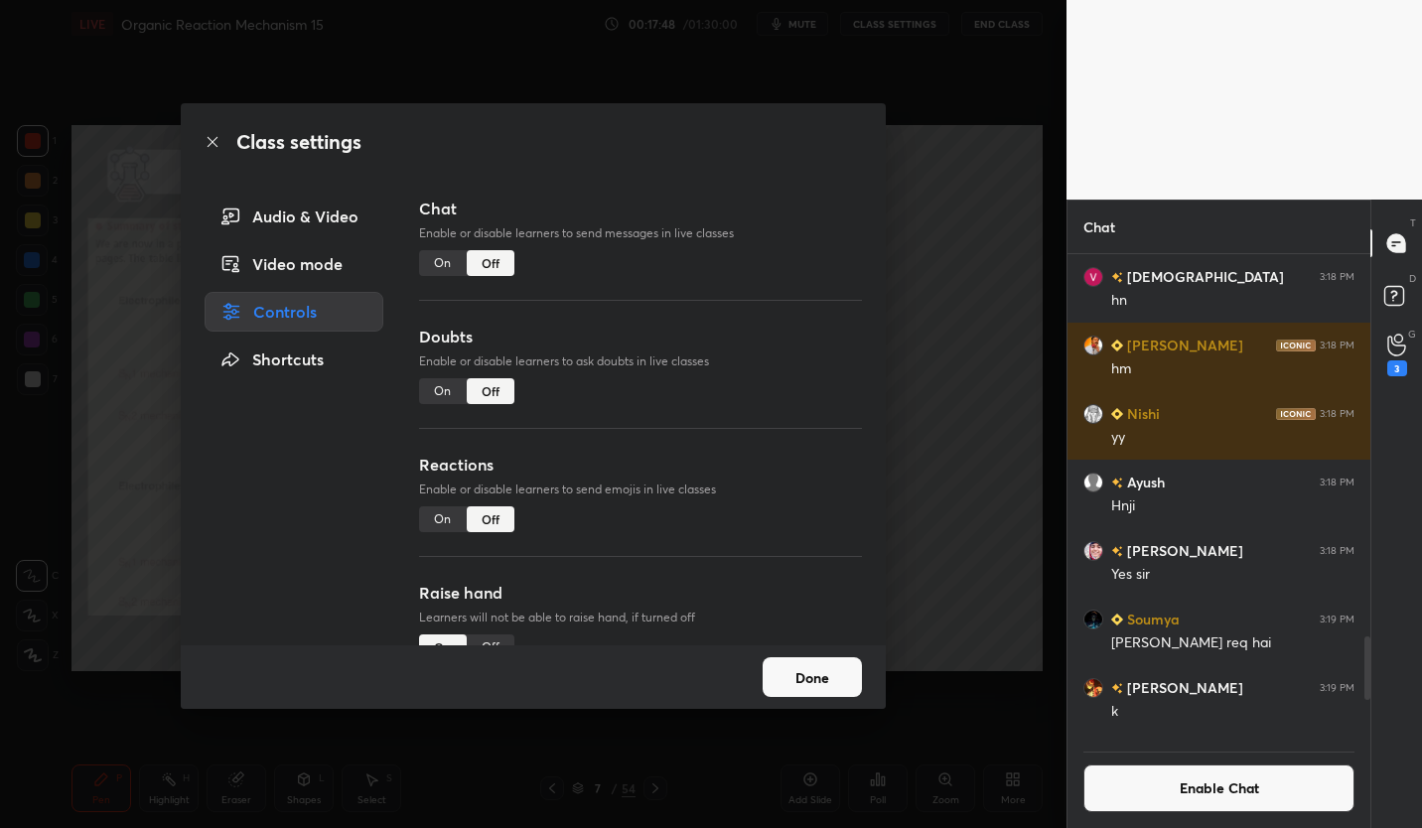
click at [848, 676] on button "Done" at bounding box center [812, 677] width 99 height 40
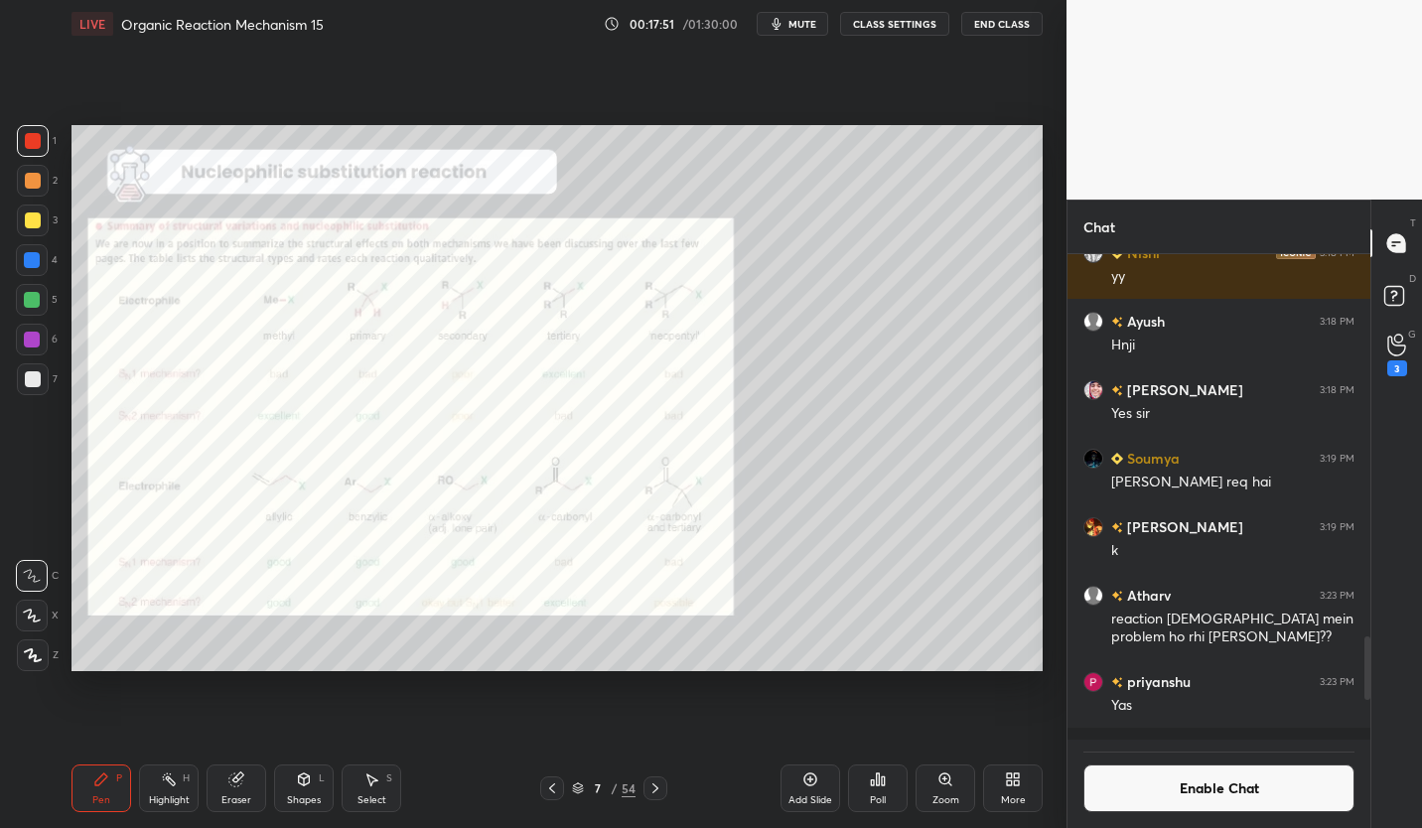
scroll to position [3379, 0]
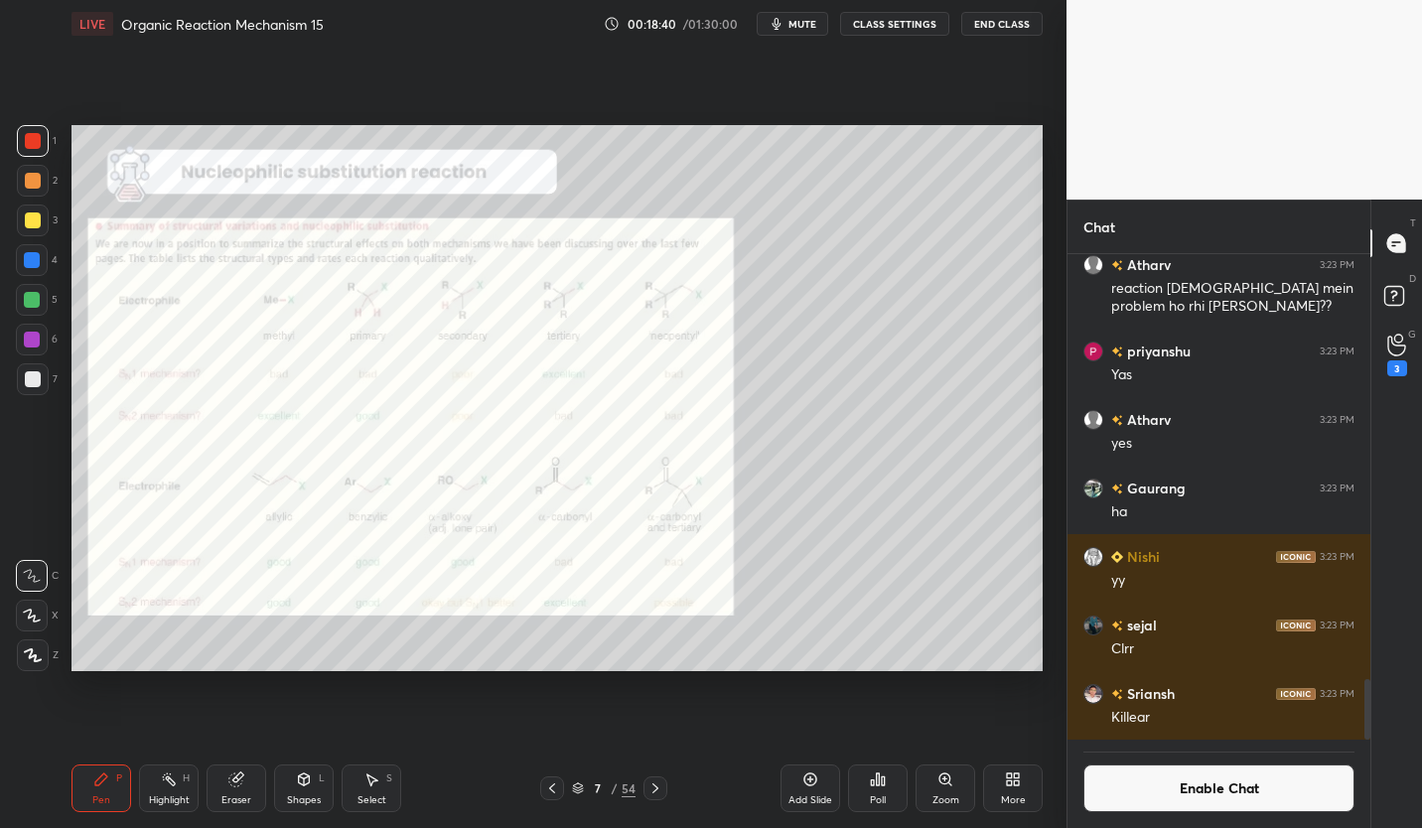
click at [655, 792] on icon at bounding box center [655, 788] width 16 height 16
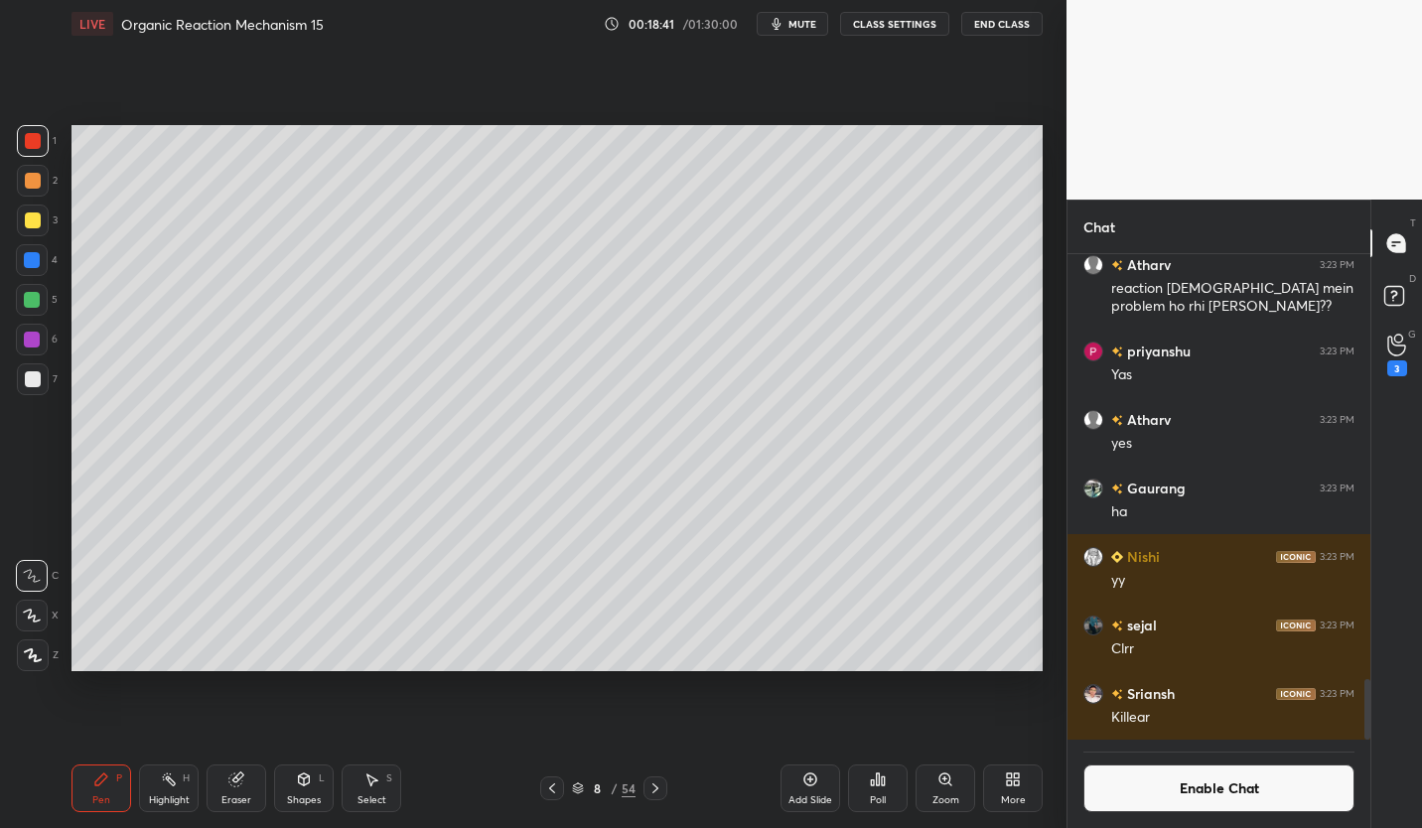
click at [656, 788] on icon at bounding box center [655, 788] width 6 height 10
click at [552, 788] on icon at bounding box center [552, 788] width 16 height 16
click at [820, 782] on div "Add Slide" at bounding box center [810, 788] width 60 height 48
click at [39, 218] on div at bounding box center [33, 220] width 16 height 16
click at [232, 796] on div "Eraser" at bounding box center [236, 800] width 30 height 10
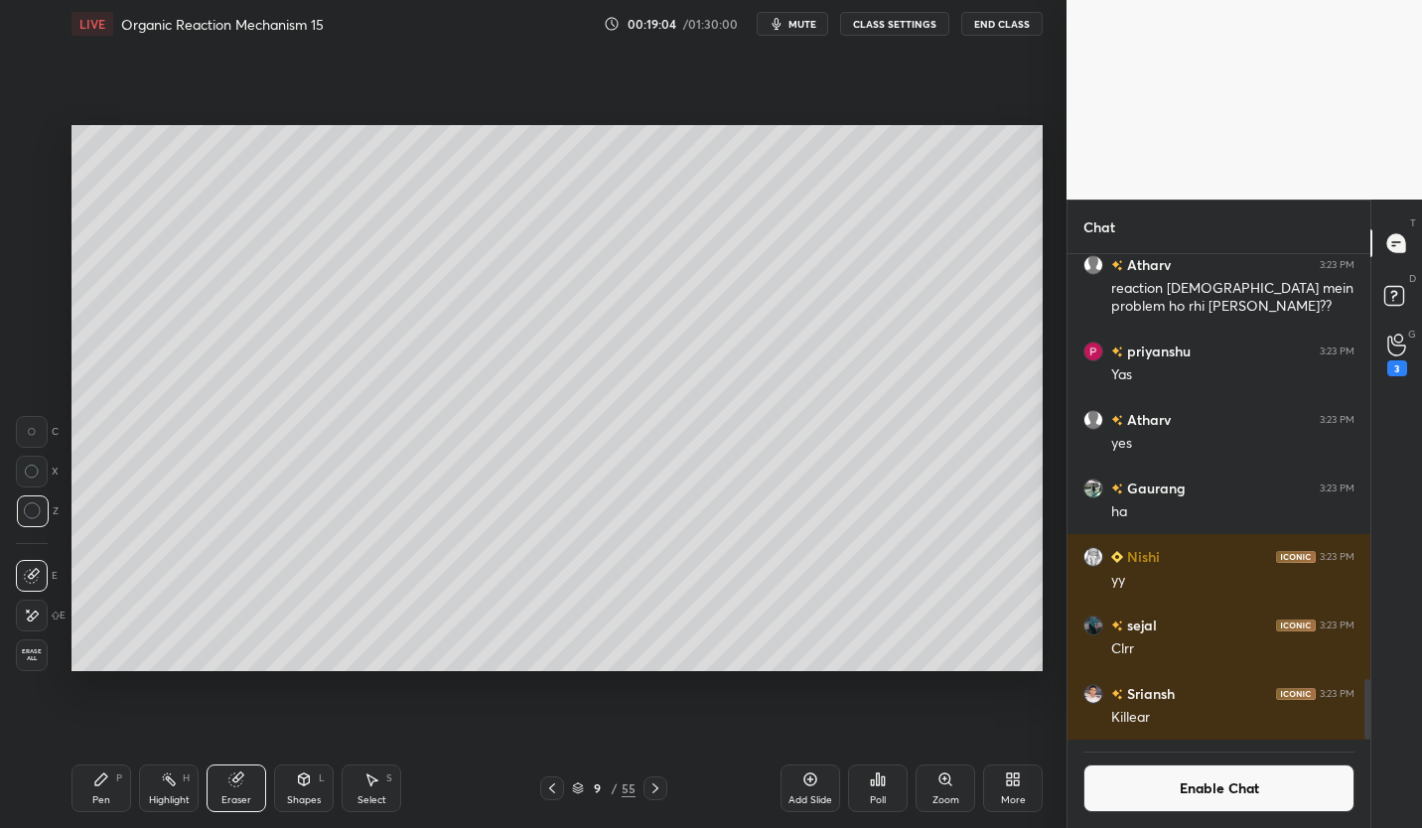
click at [113, 783] on div "Pen P" at bounding box center [101, 788] width 60 height 48
click at [34, 378] on div at bounding box center [33, 379] width 16 height 16
click at [248, 790] on div "Eraser" at bounding box center [237, 788] width 60 height 48
click at [104, 788] on div "Pen P" at bounding box center [101, 788] width 60 height 48
click at [36, 227] on div at bounding box center [33, 220] width 16 height 16
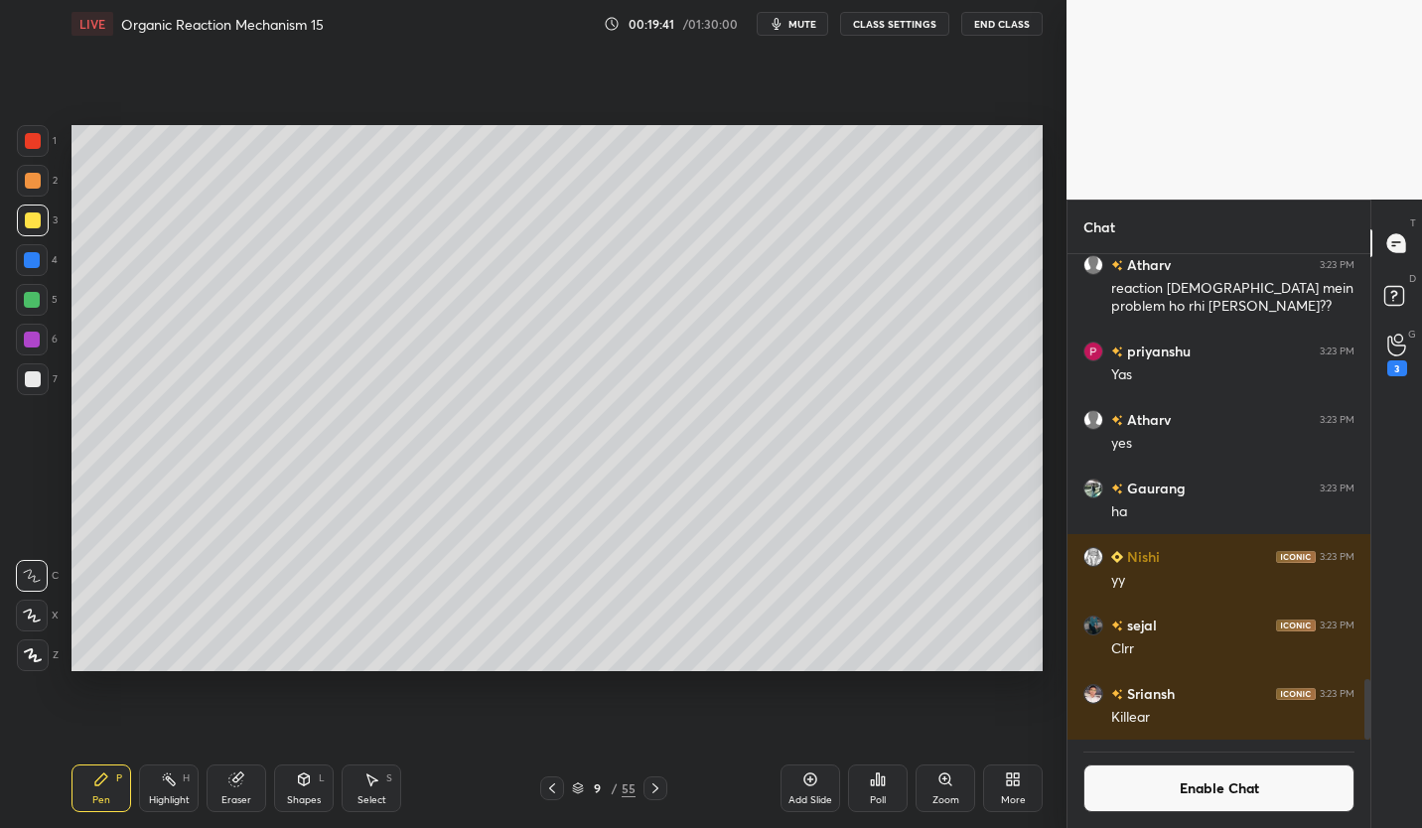
click at [244, 795] on div "Eraser" at bounding box center [236, 800] width 30 height 10
click at [111, 784] on div "Pen P" at bounding box center [101, 788] width 60 height 48
click at [37, 308] on div at bounding box center [32, 300] width 32 height 32
click at [1252, 791] on button "Enable Chat" at bounding box center [1218, 788] width 271 height 48
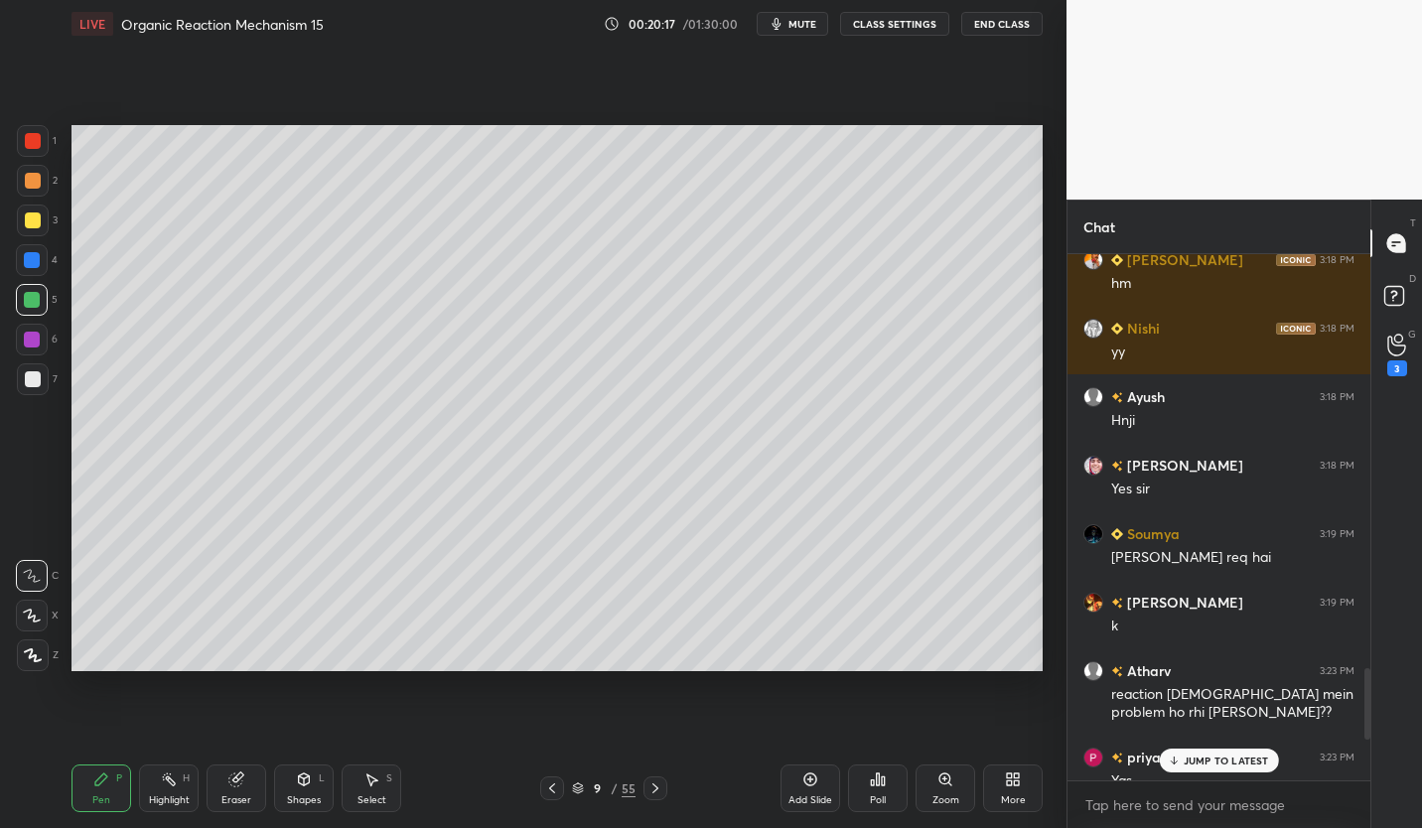
scroll to position [3338, 0]
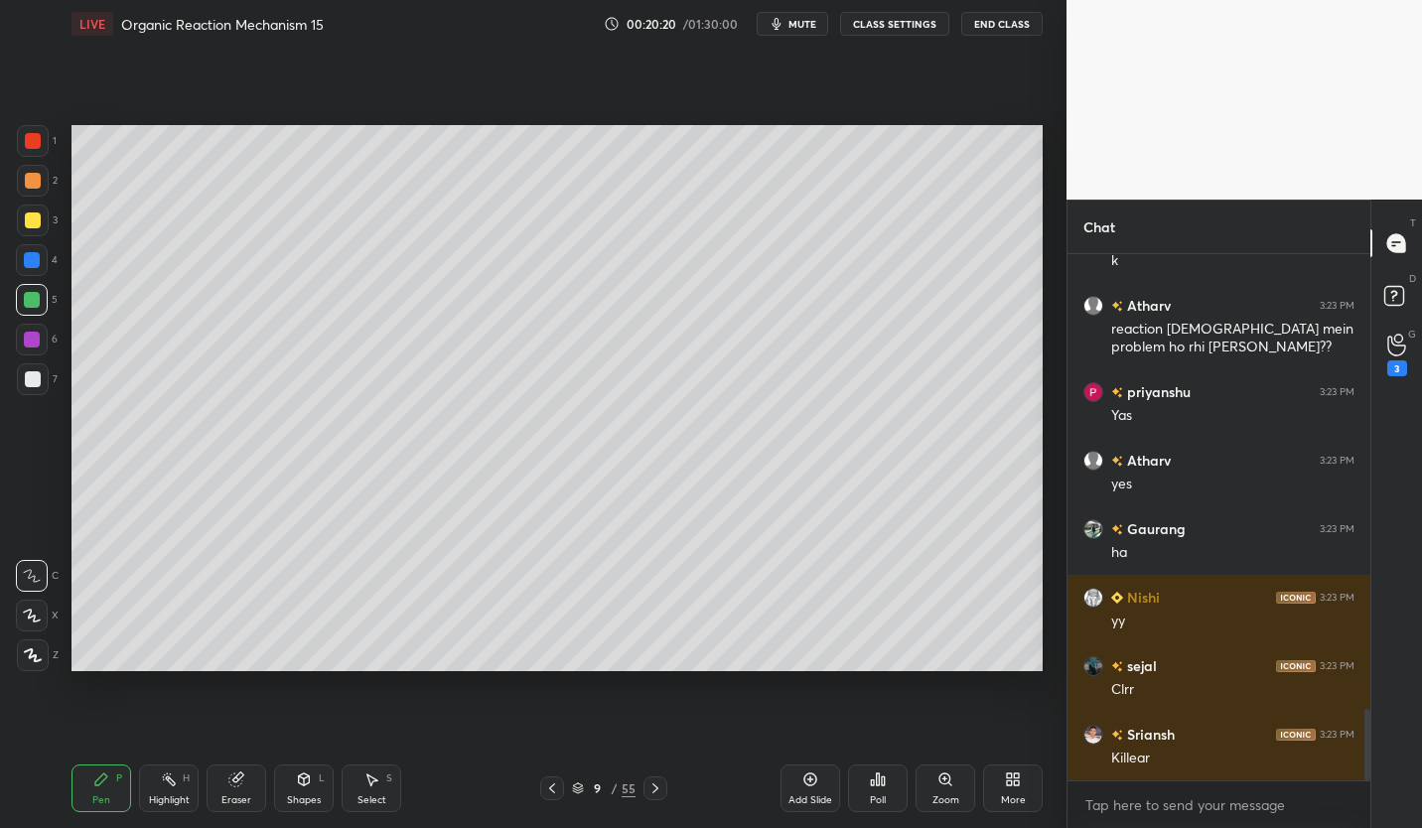
click at [557, 786] on icon at bounding box center [552, 788] width 16 height 16
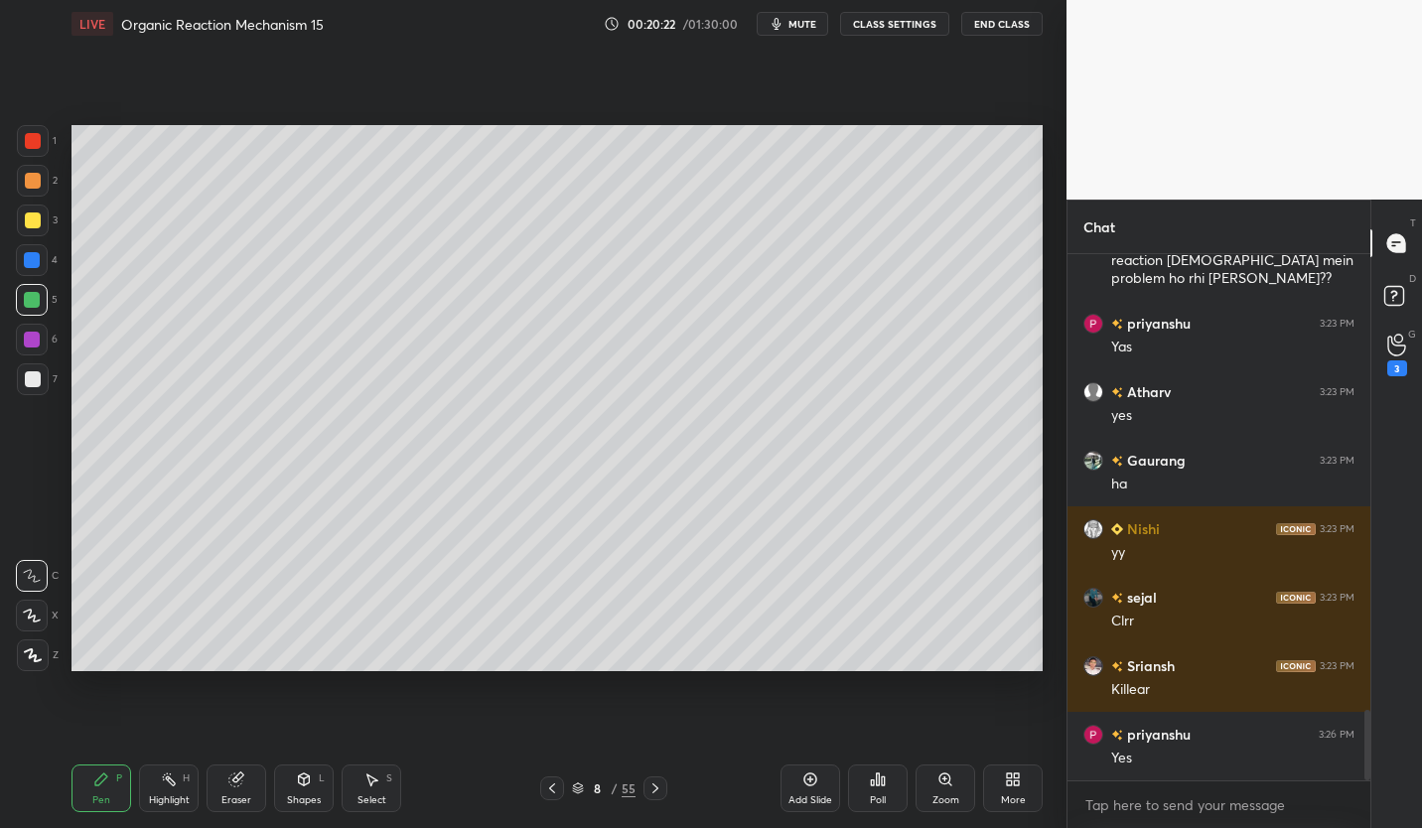
click at [547, 792] on icon at bounding box center [552, 788] width 16 height 16
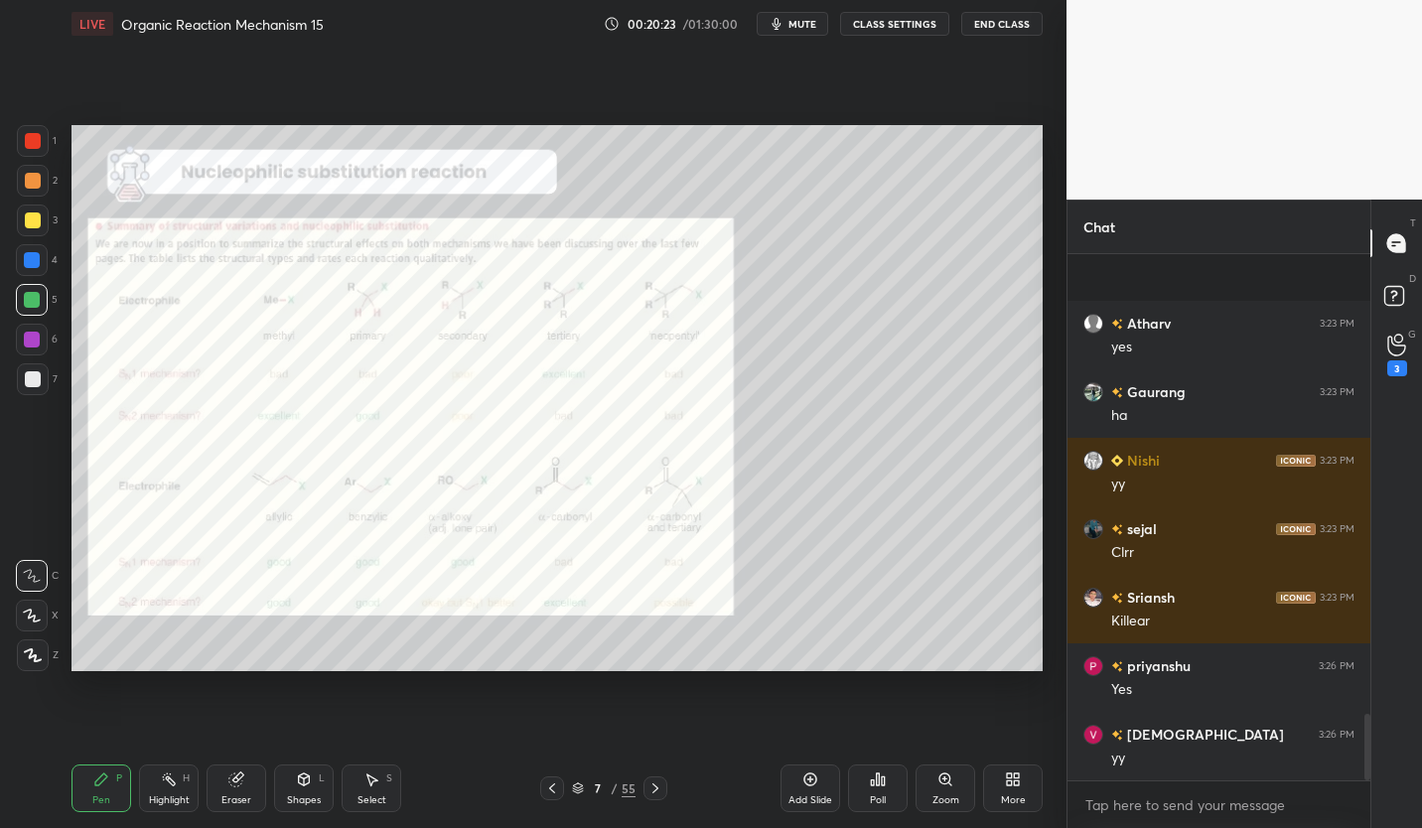
scroll to position [3612, 0]
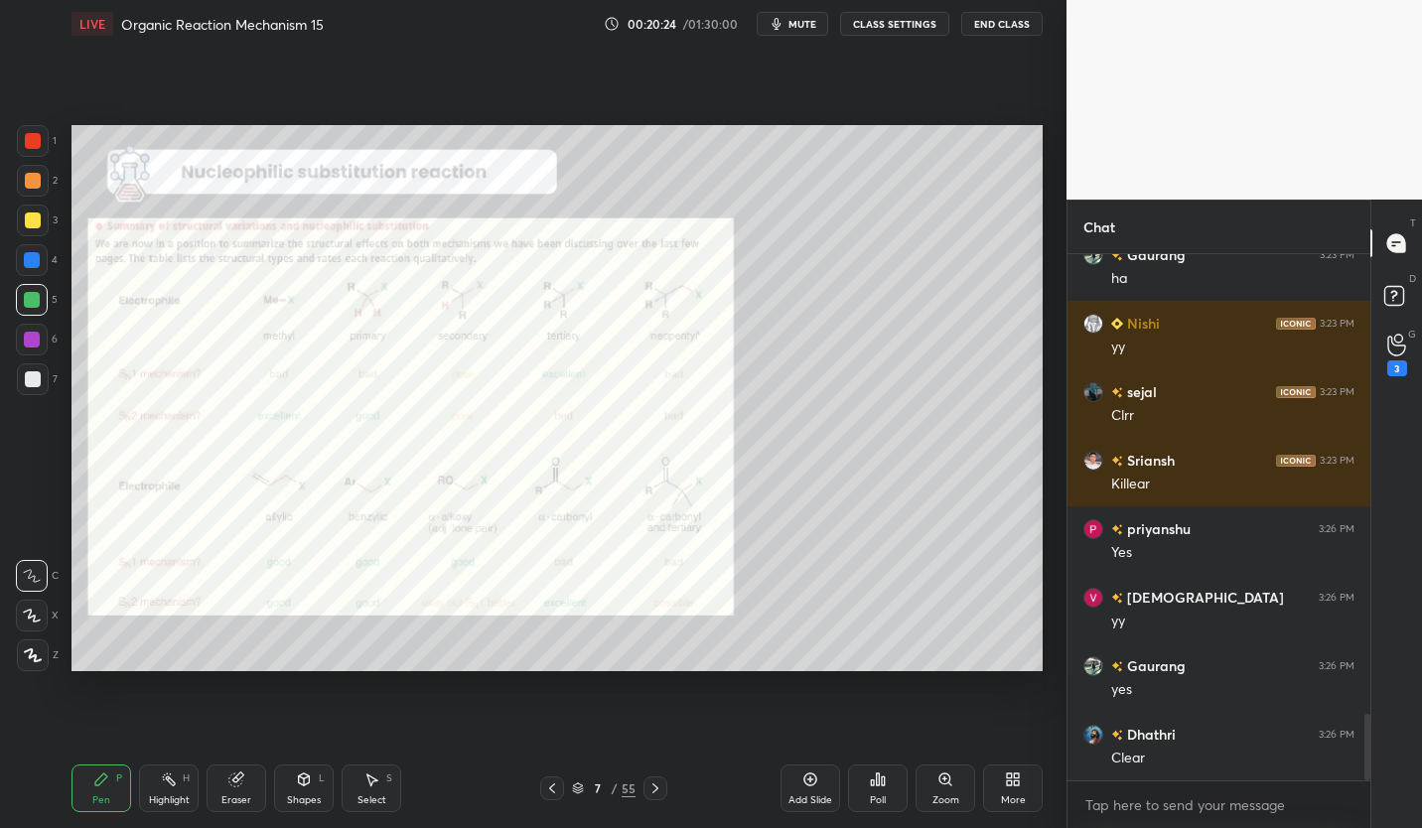
click at [40, 145] on div at bounding box center [33, 141] width 16 height 16
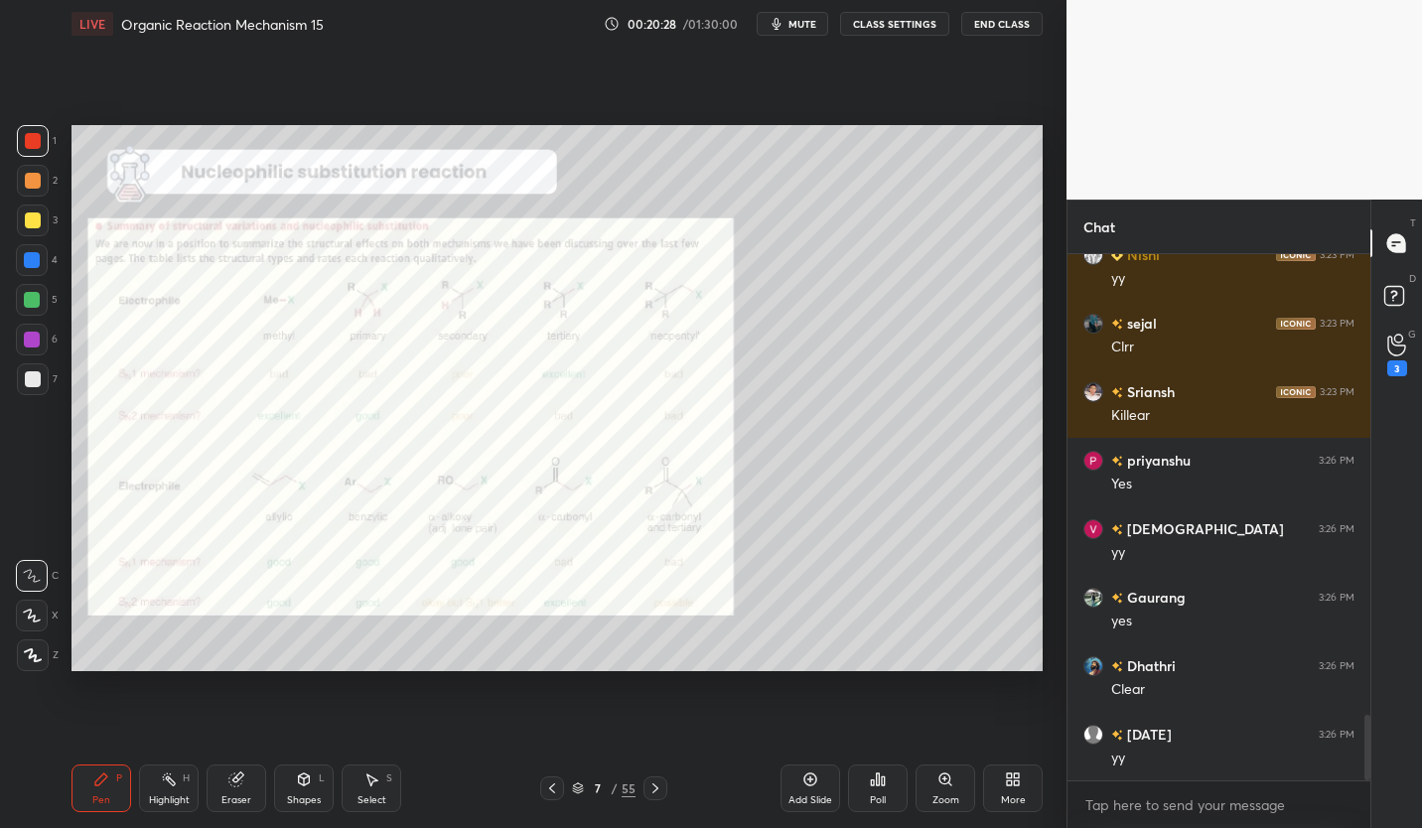
scroll to position [3749, 0]
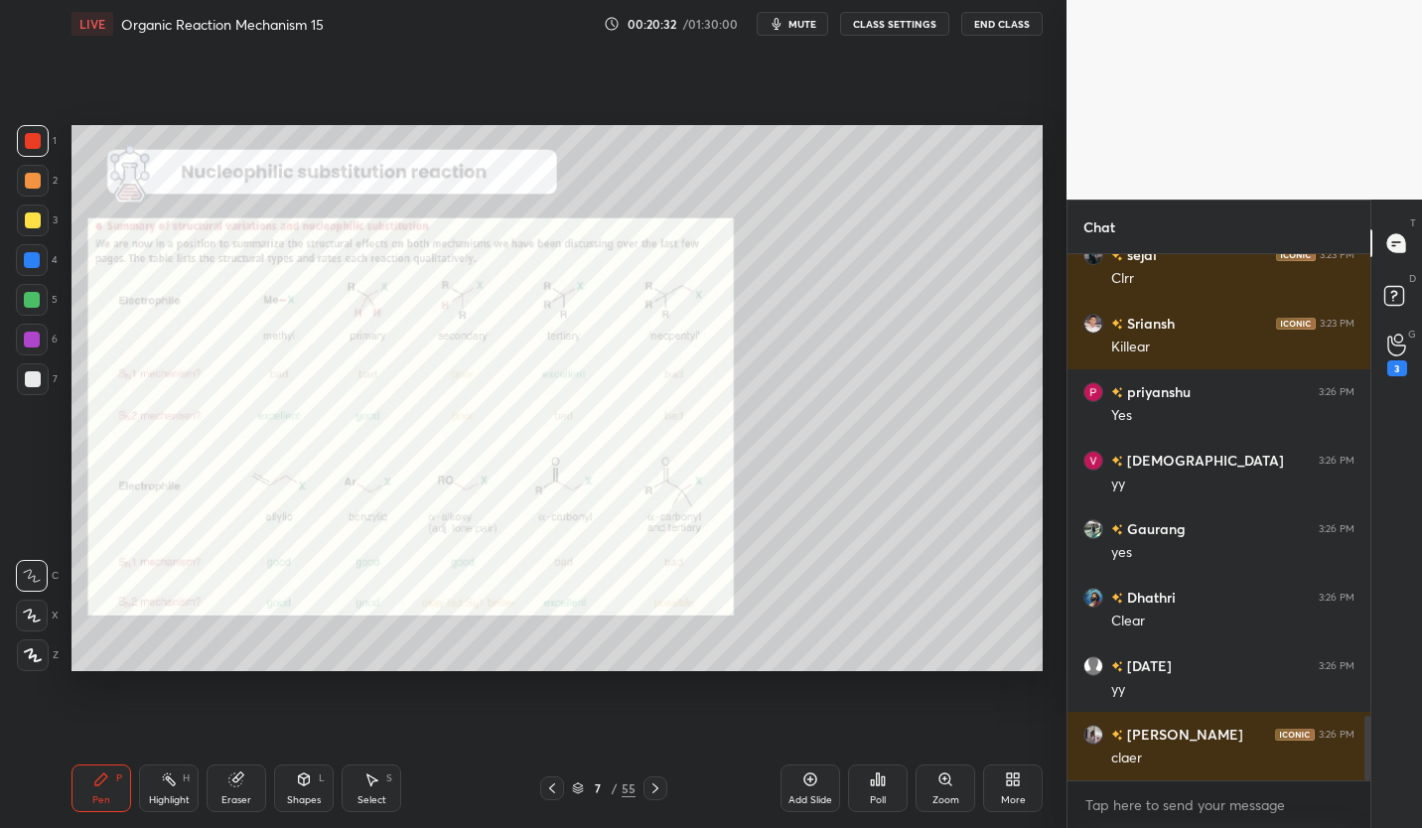
click at [911, 29] on button "CLASS SETTINGS" at bounding box center [894, 24] width 109 height 24
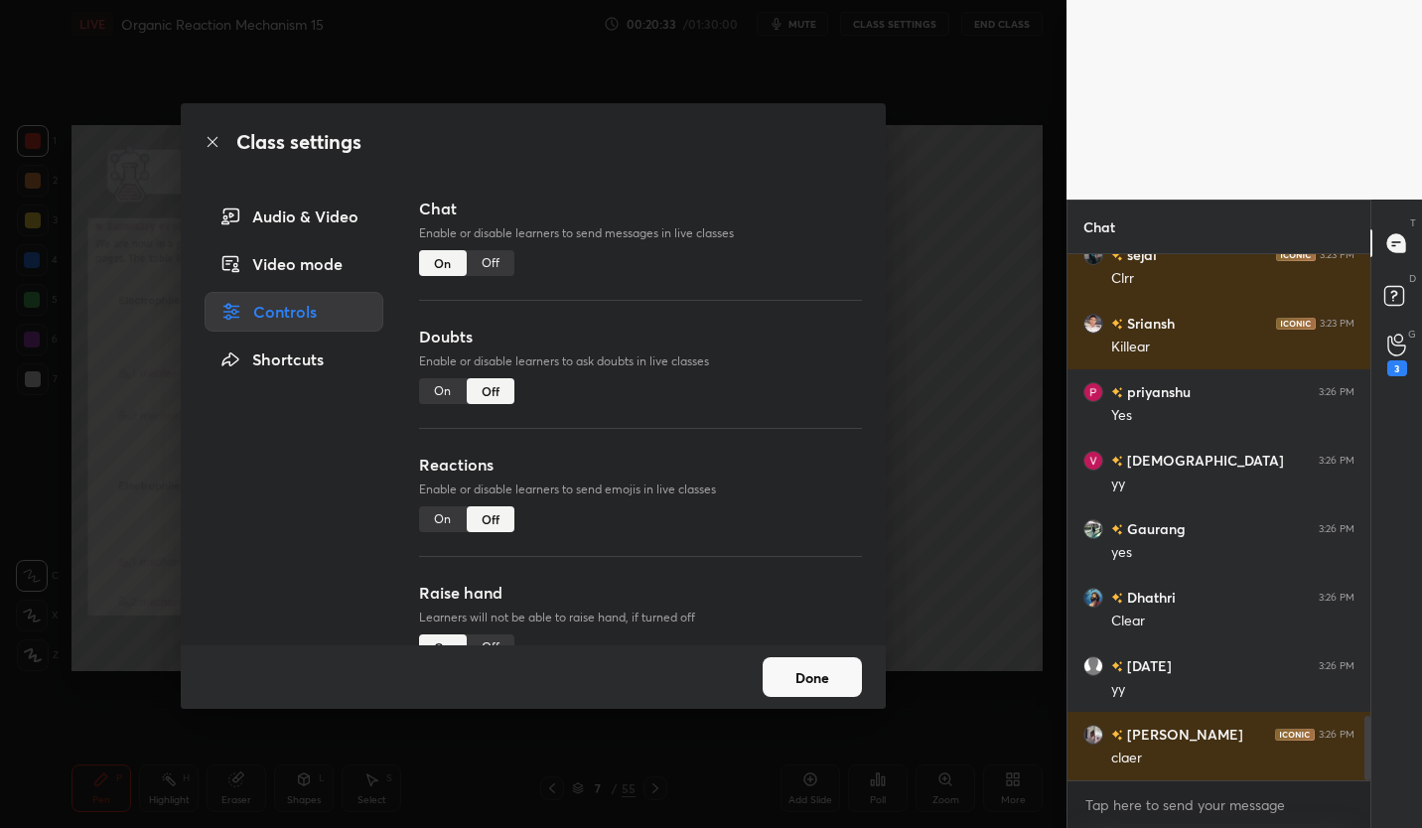
click at [505, 265] on div "Off" at bounding box center [491, 263] width 48 height 26
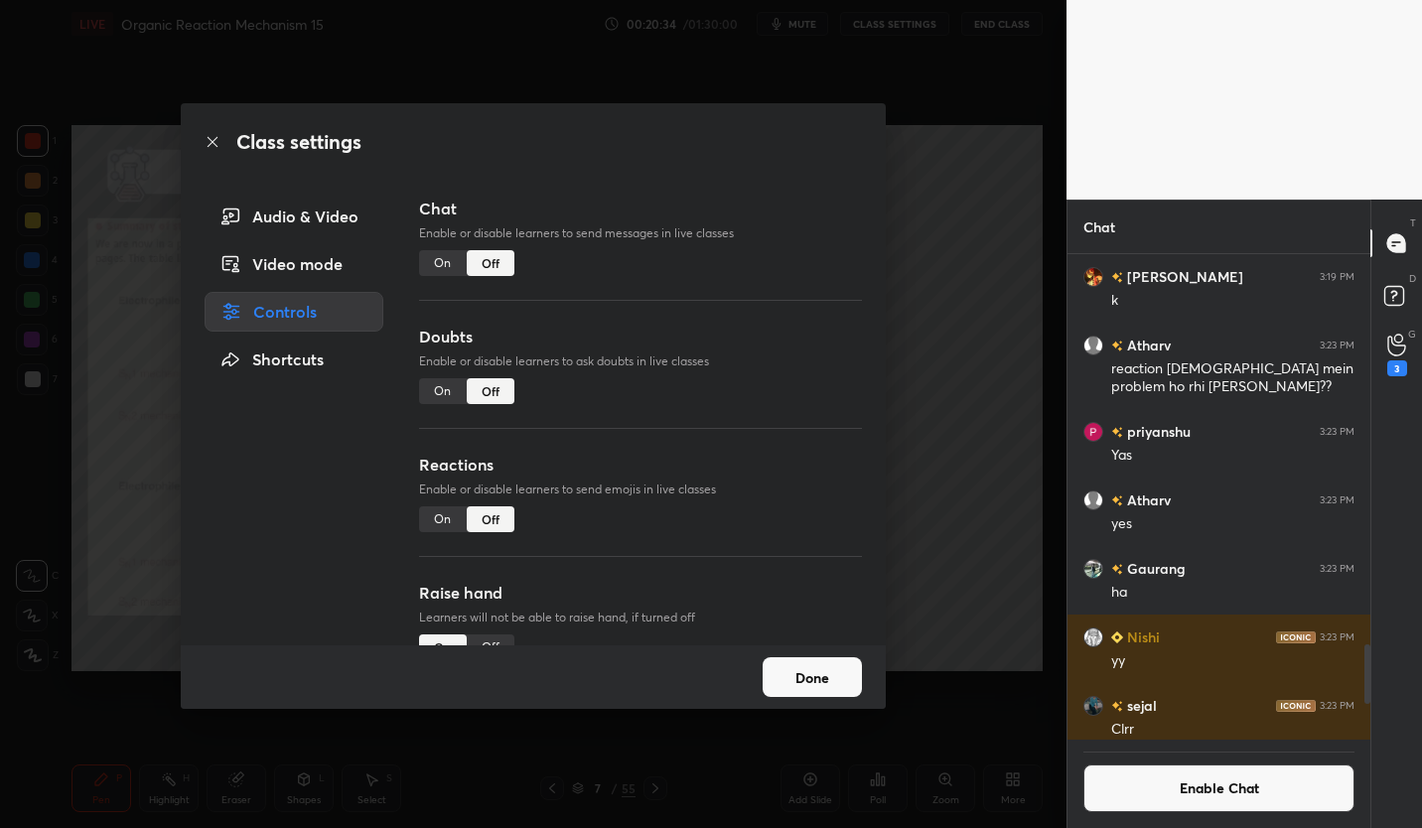
click at [834, 684] on button "Done" at bounding box center [812, 677] width 99 height 40
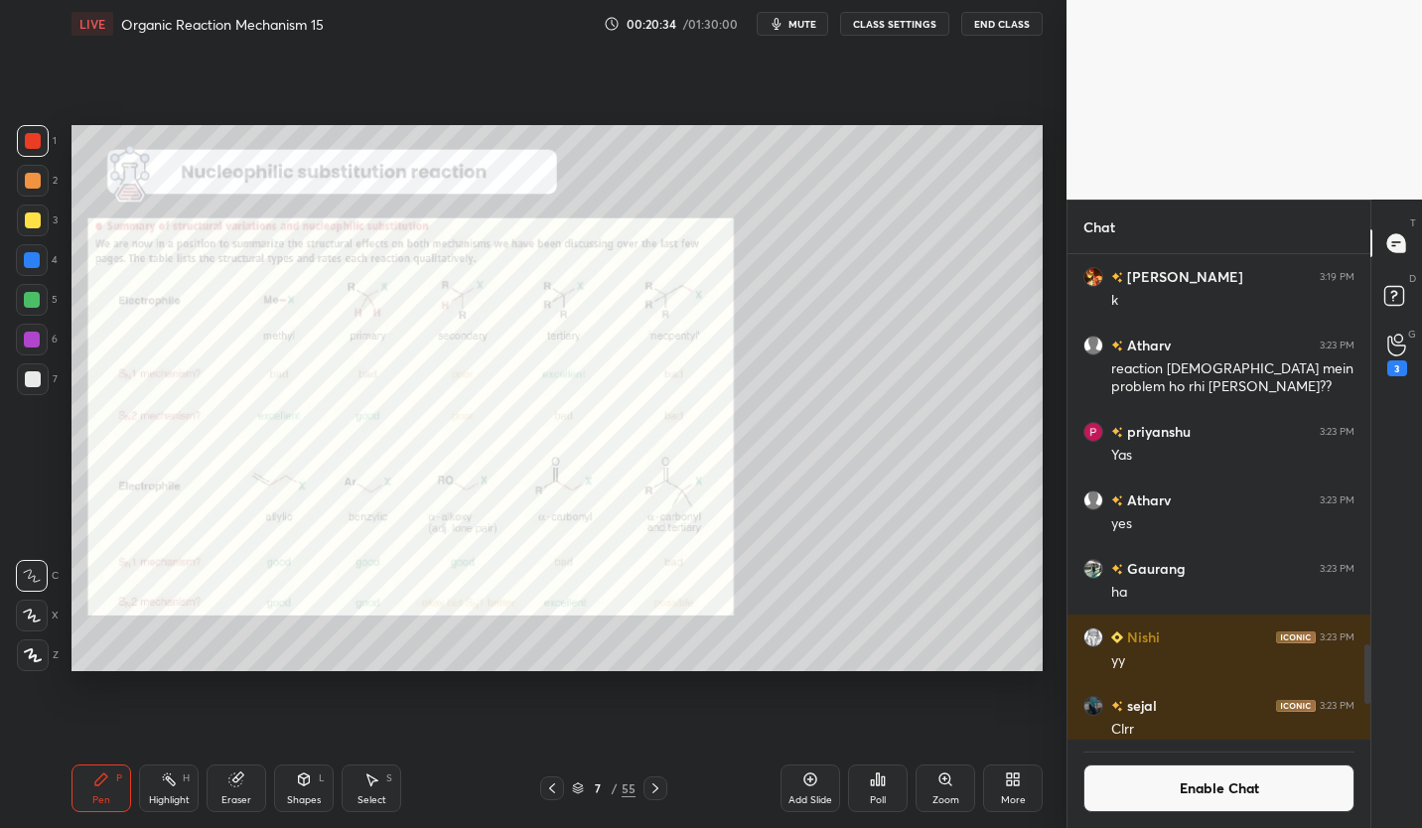
click at [660, 789] on icon at bounding box center [655, 788] width 16 height 16
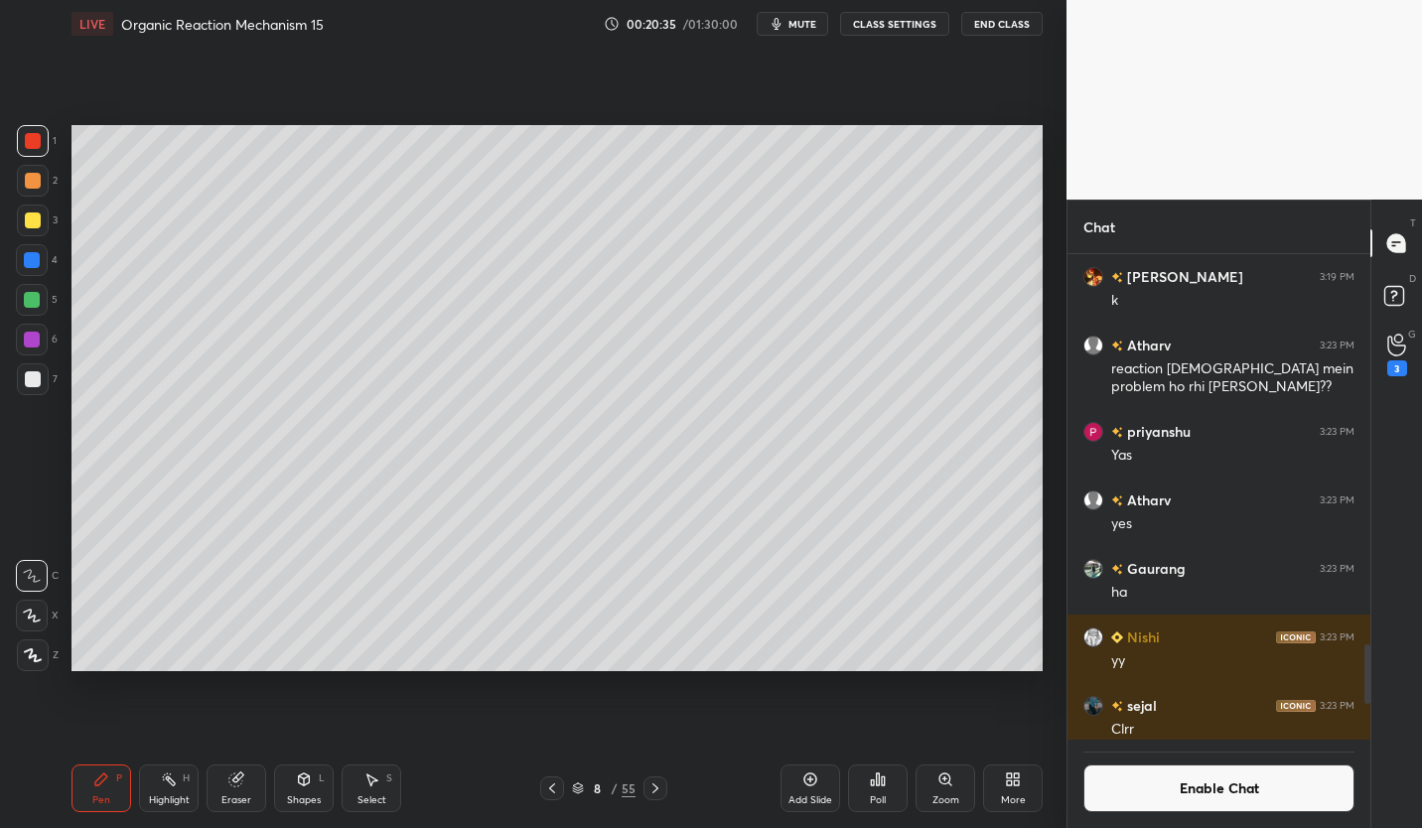
click at [666, 782] on div "8 / 55" at bounding box center [603, 788] width 354 height 24
click at [664, 781] on div at bounding box center [655, 788] width 24 height 24
click at [815, 791] on div "Add Slide" at bounding box center [810, 788] width 60 height 48
click at [911, 22] on button "CLASS SETTINGS" at bounding box center [894, 24] width 109 height 24
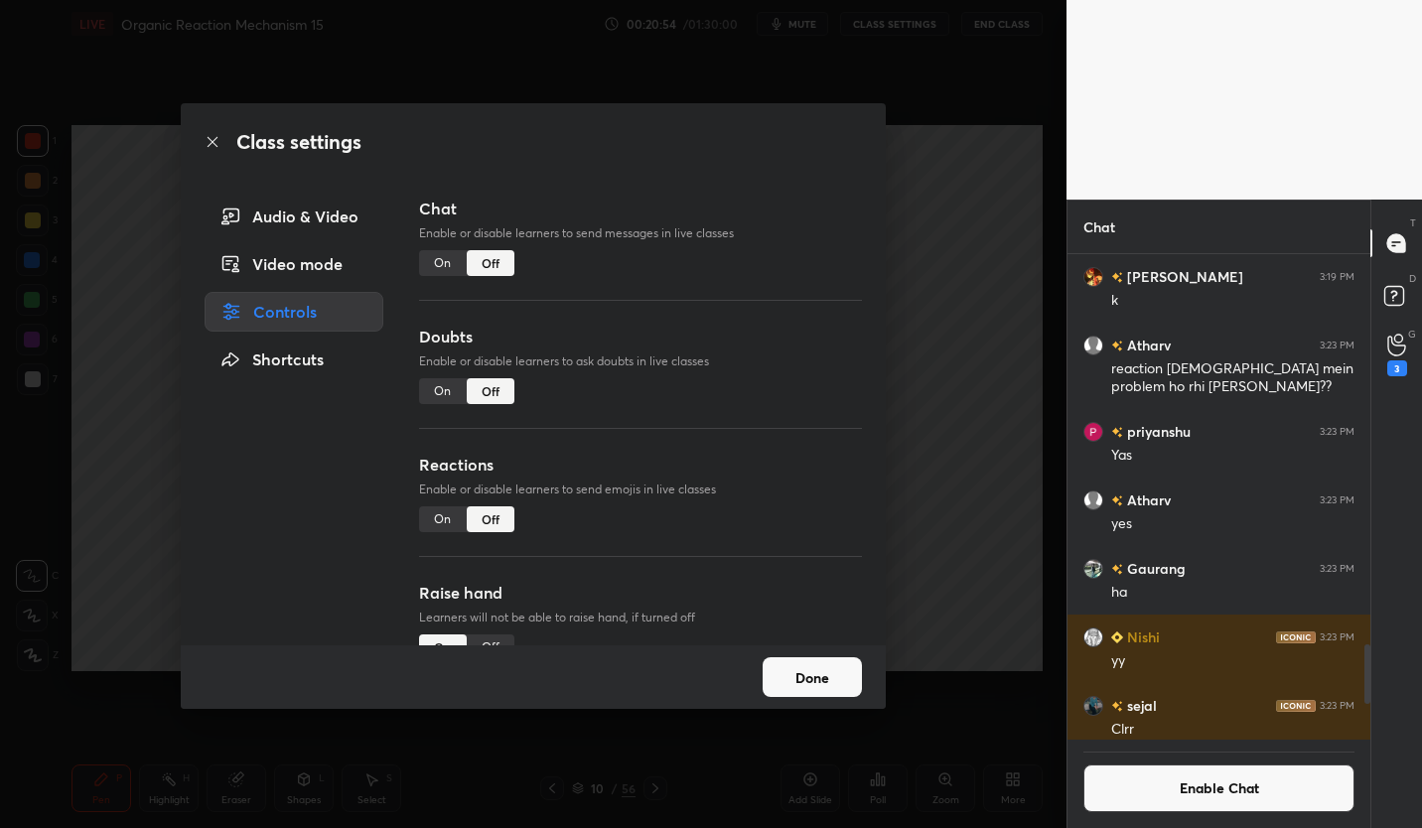
click at [830, 684] on button "Done" at bounding box center [812, 677] width 99 height 40
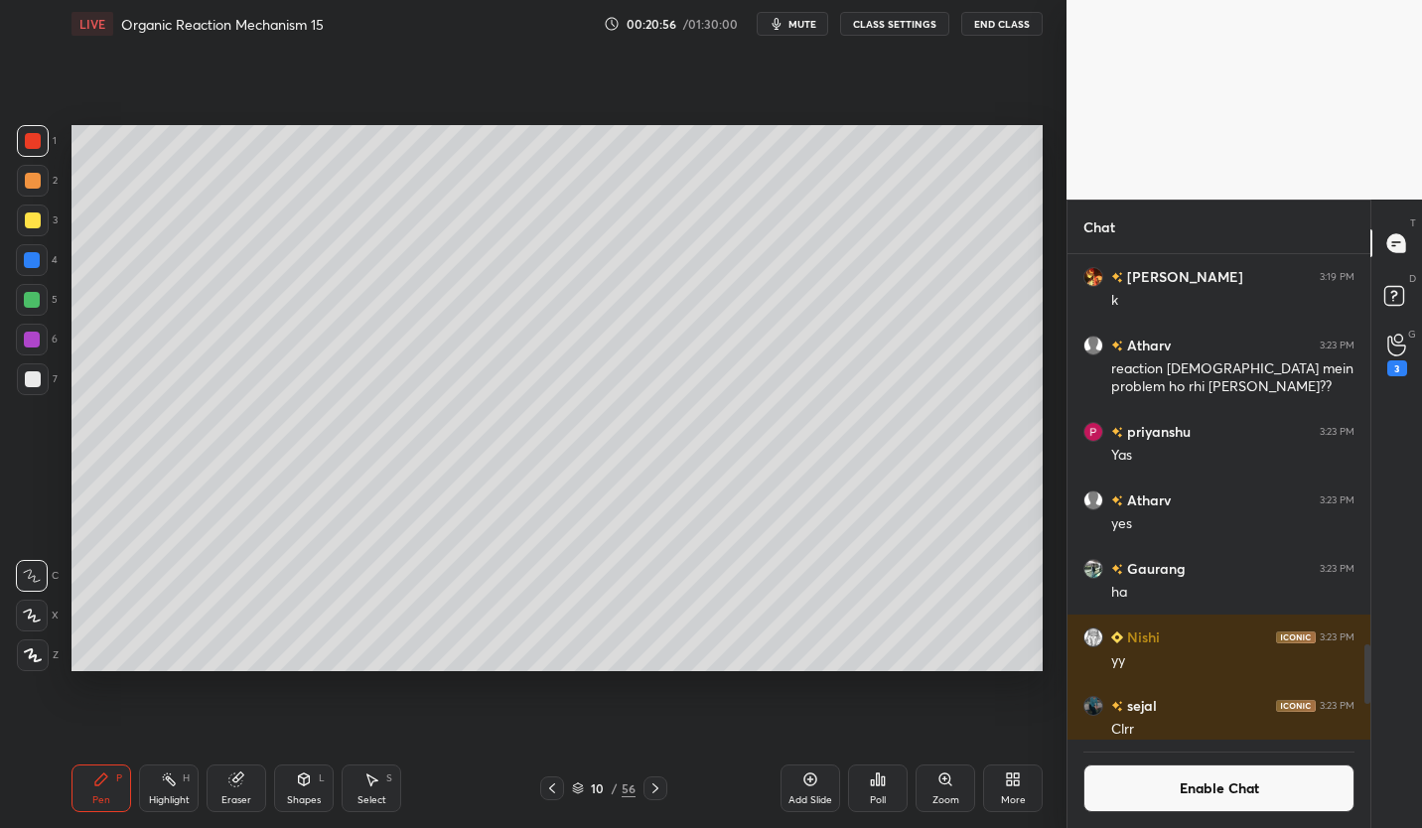
click at [35, 228] on div at bounding box center [33, 221] width 32 height 32
click at [38, 386] on div at bounding box center [33, 379] width 16 height 16
click at [12, 225] on div "1 2 3 4 5 6 7 C X Z C X Z E E Erase all H H" at bounding box center [32, 398] width 64 height 546
click at [39, 300] on div at bounding box center [32, 300] width 16 height 16
click at [33, 220] on div at bounding box center [33, 220] width 16 height 16
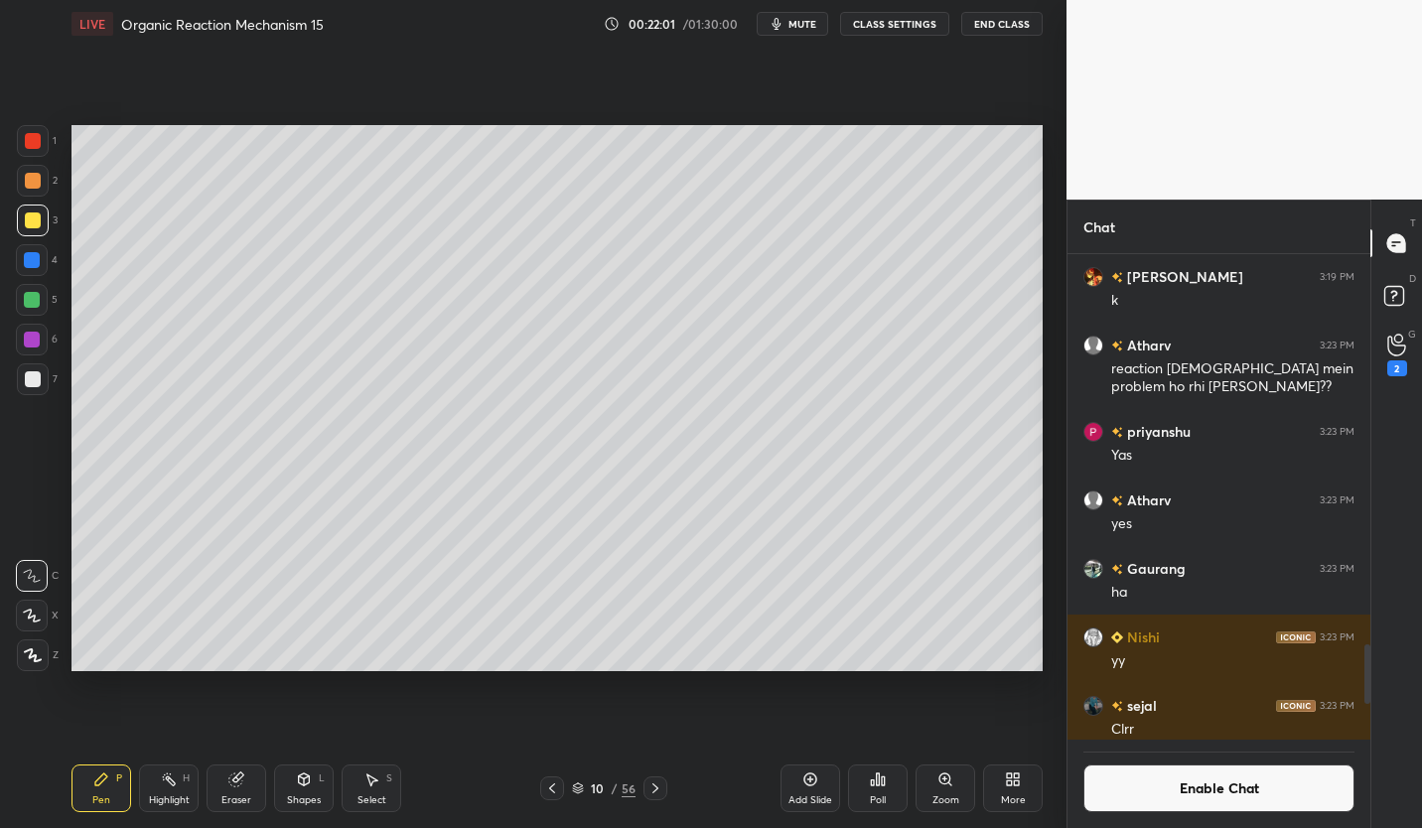
click at [810, 785] on icon at bounding box center [810, 779] width 13 height 13
click at [22, 390] on div at bounding box center [33, 379] width 32 height 32
click at [1315, 791] on button "Enable Chat" at bounding box center [1218, 788] width 271 height 48
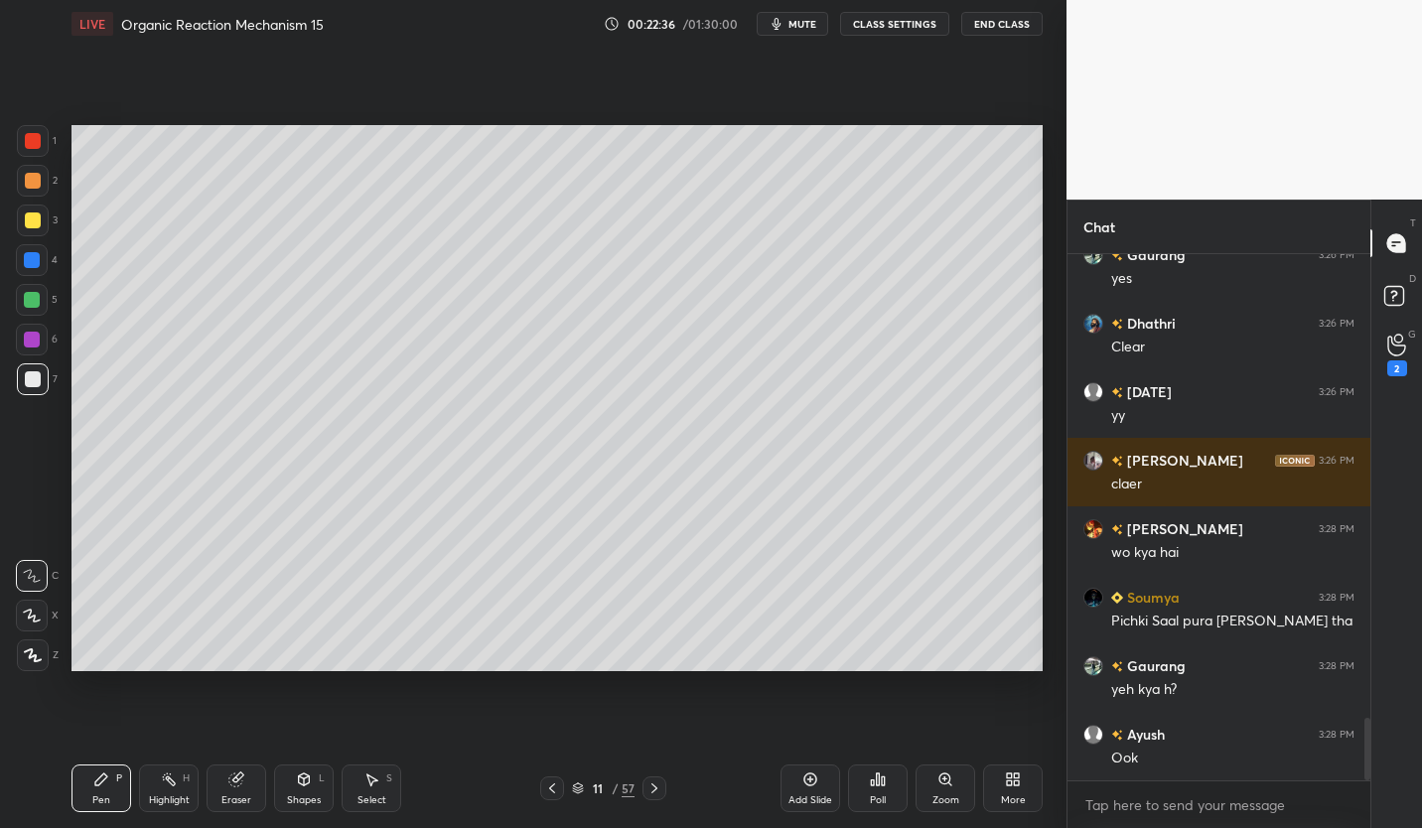
scroll to position [3978, 0]
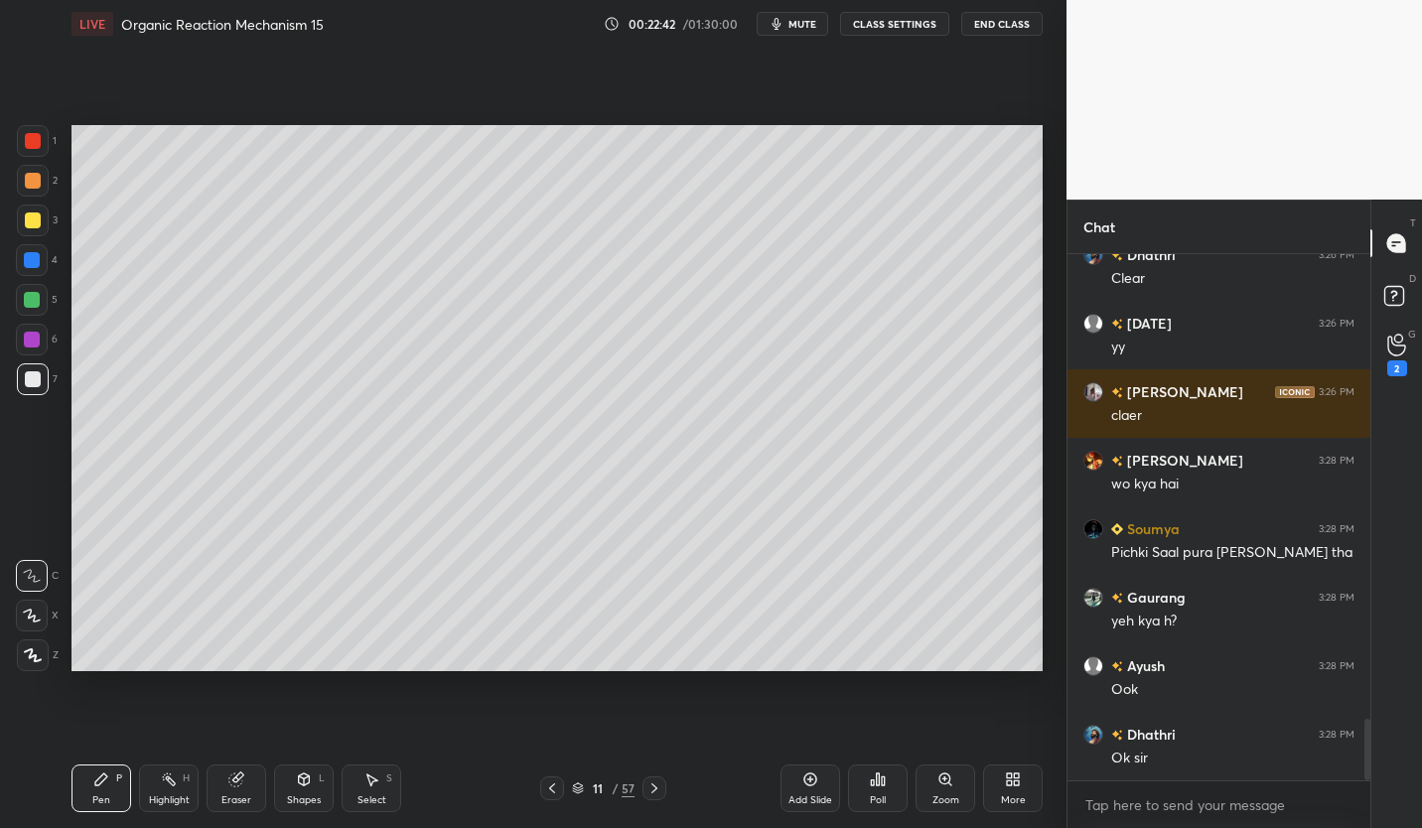
click at [551, 793] on icon at bounding box center [552, 788] width 16 height 16
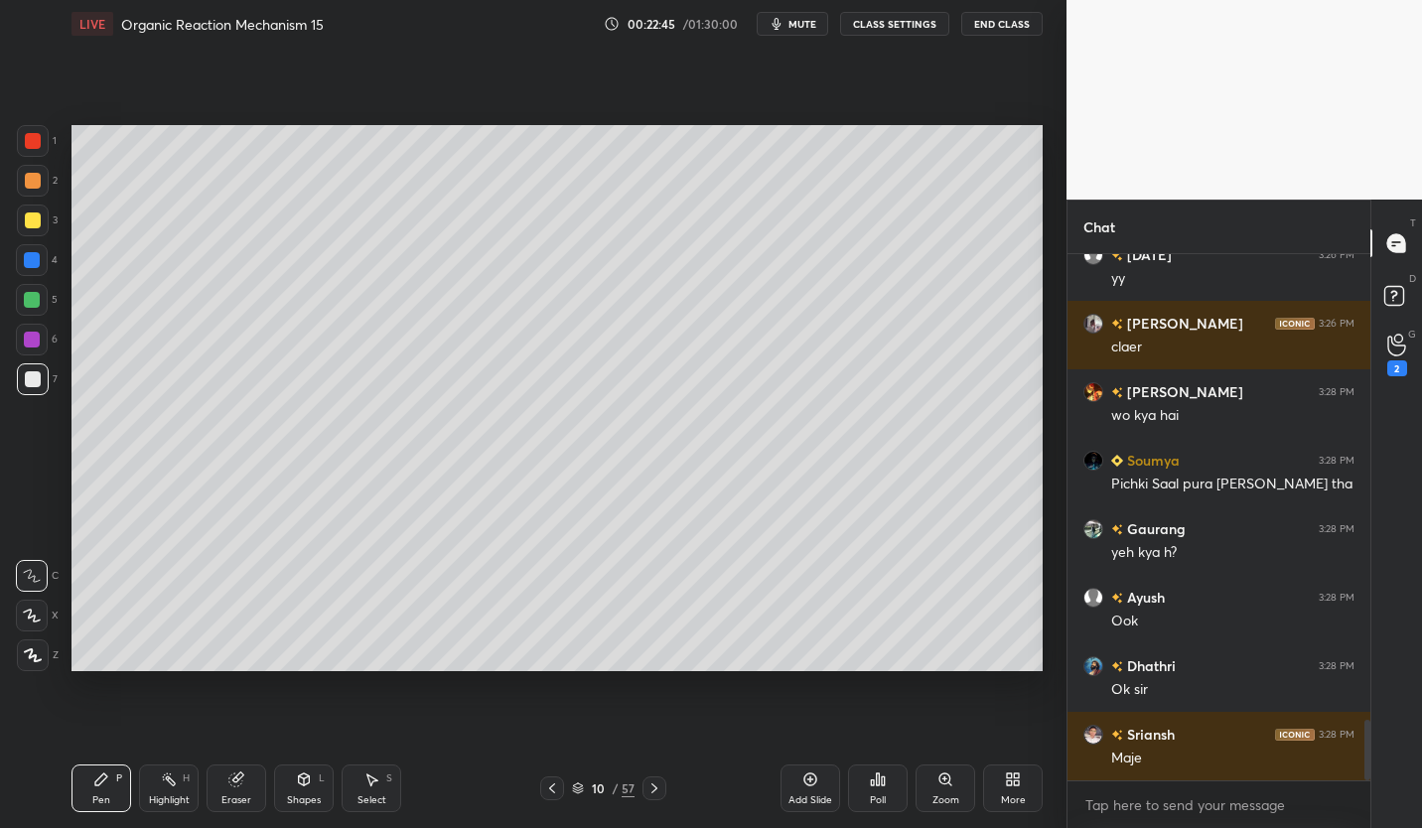
click at [554, 792] on icon at bounding box center [552, 788] width 6 height 10
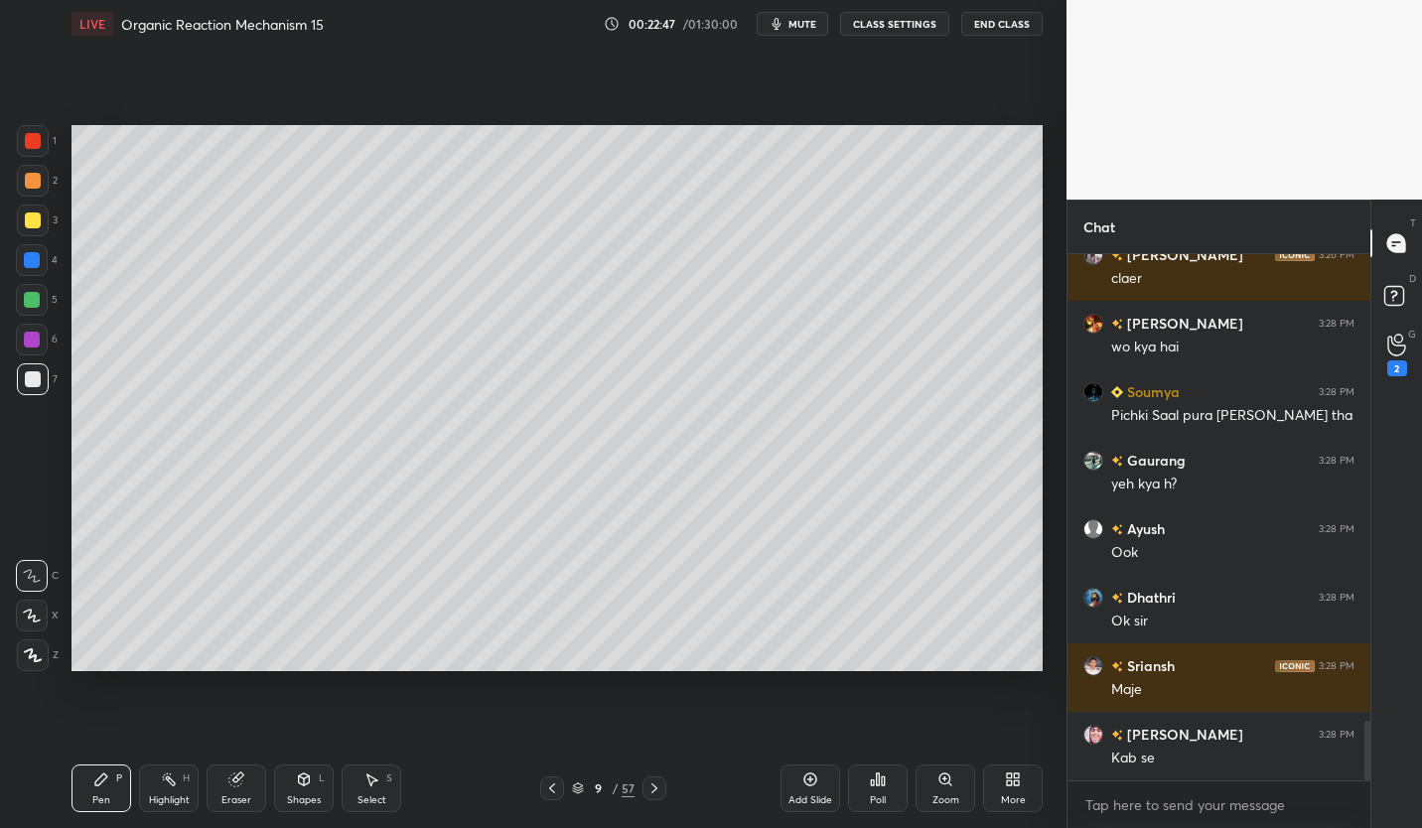
click at [918, 17] on button "CLASS SETTINGS" at bounding box center [894, 24] width 109 height 24
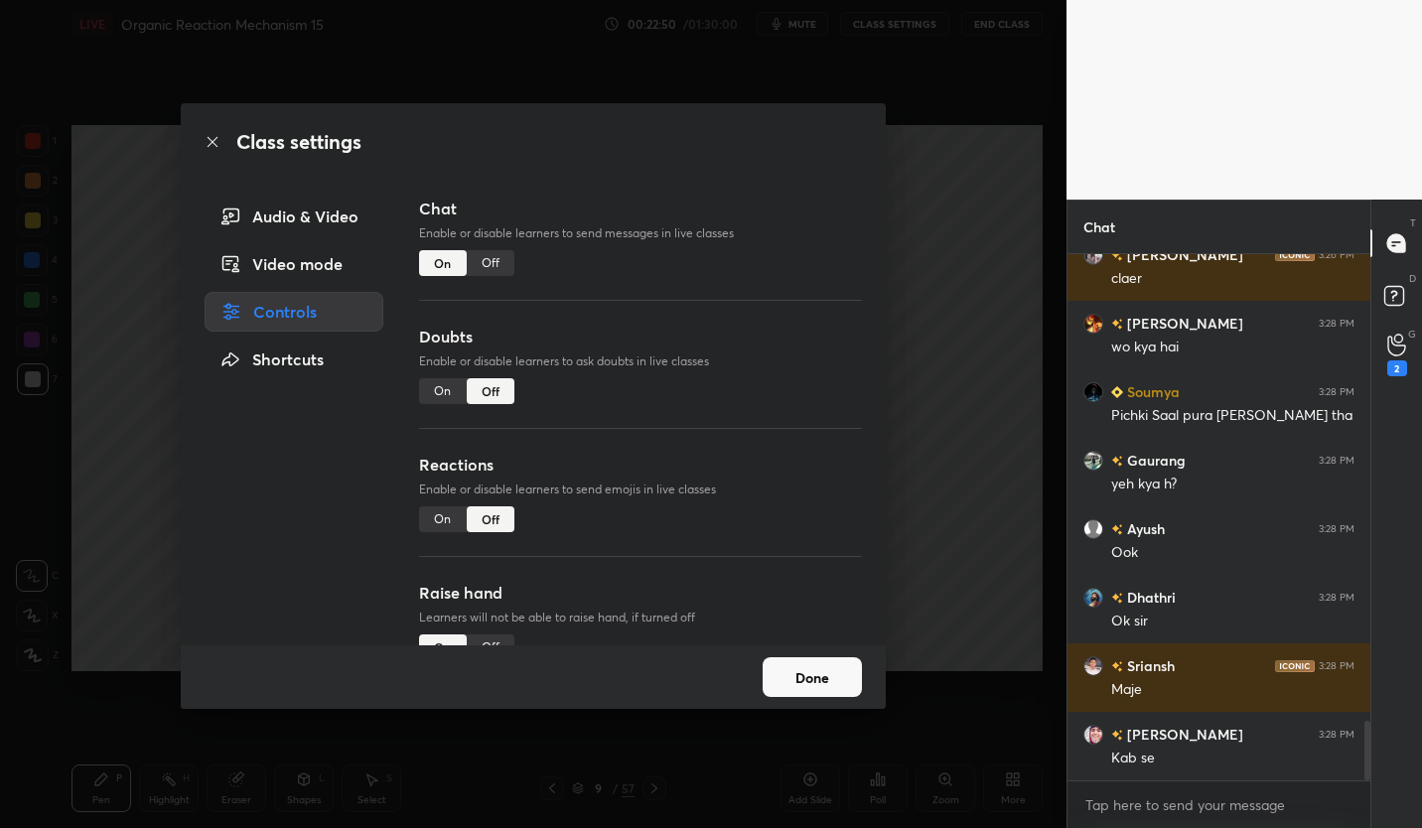
click at [503, 260] on div "Off" at bounding box center [491, 263] width 48 height 26
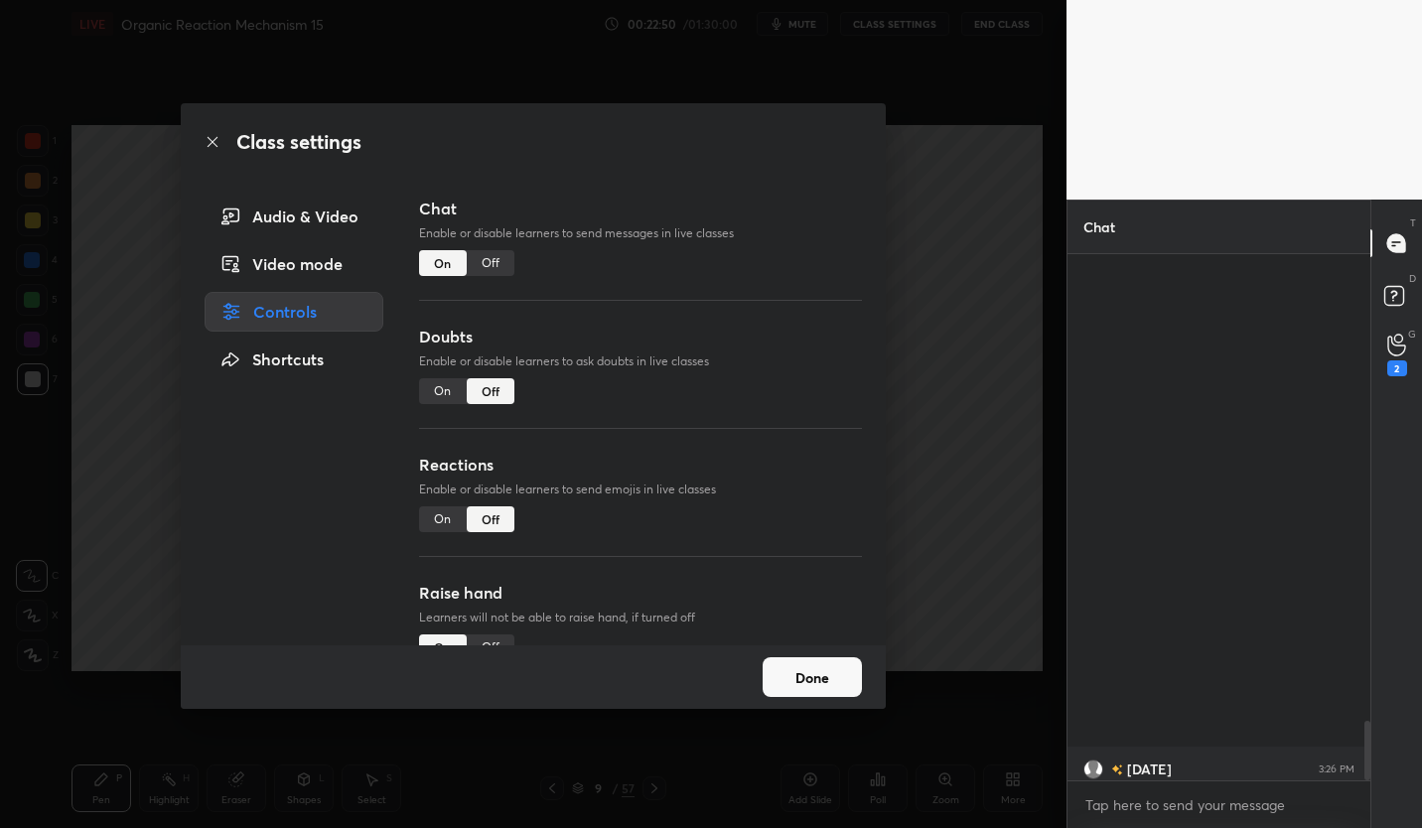
scroll to position [480, 297]
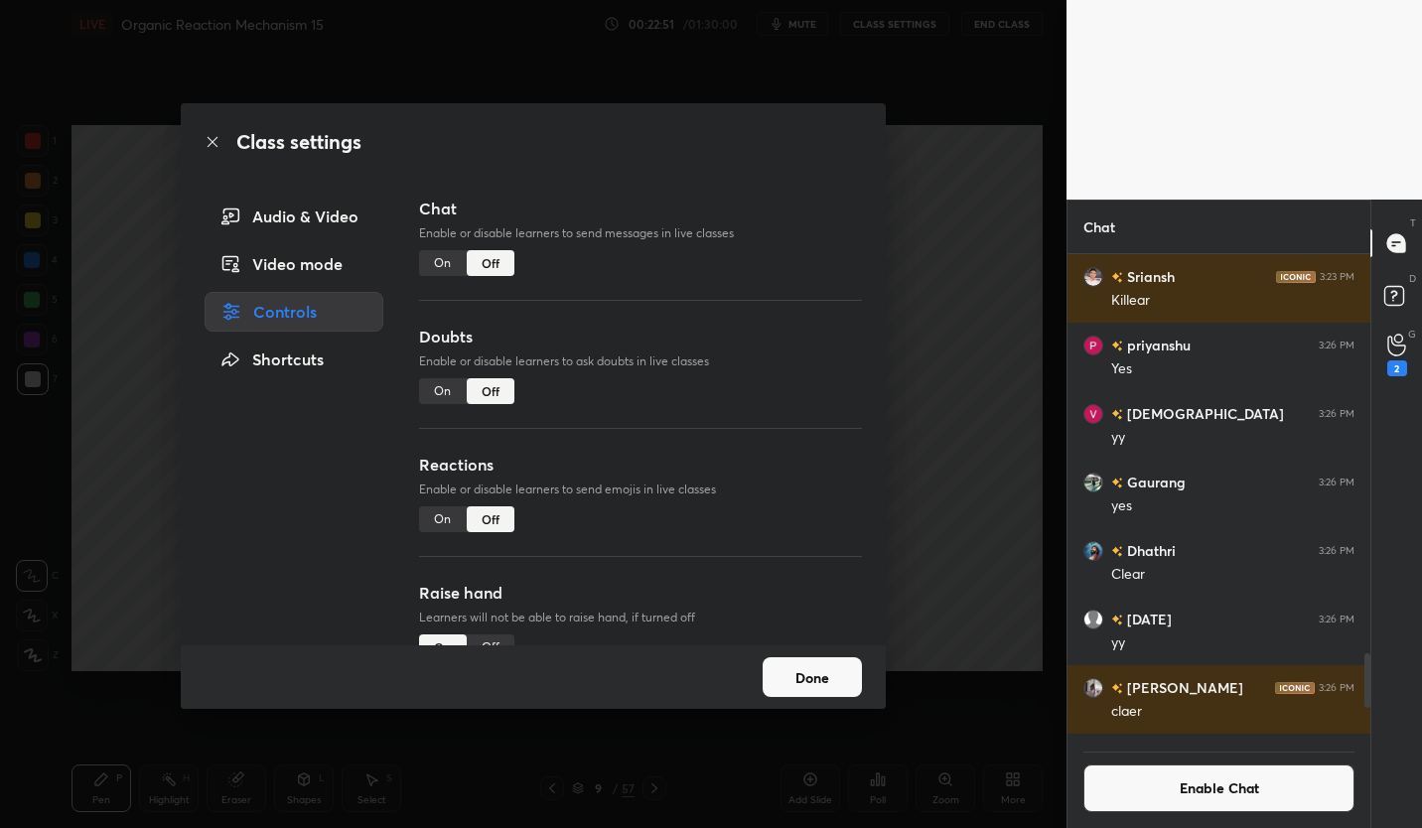
click at [843, 687] on button "Done" at bounding box center [812, 677] width 99 height 40
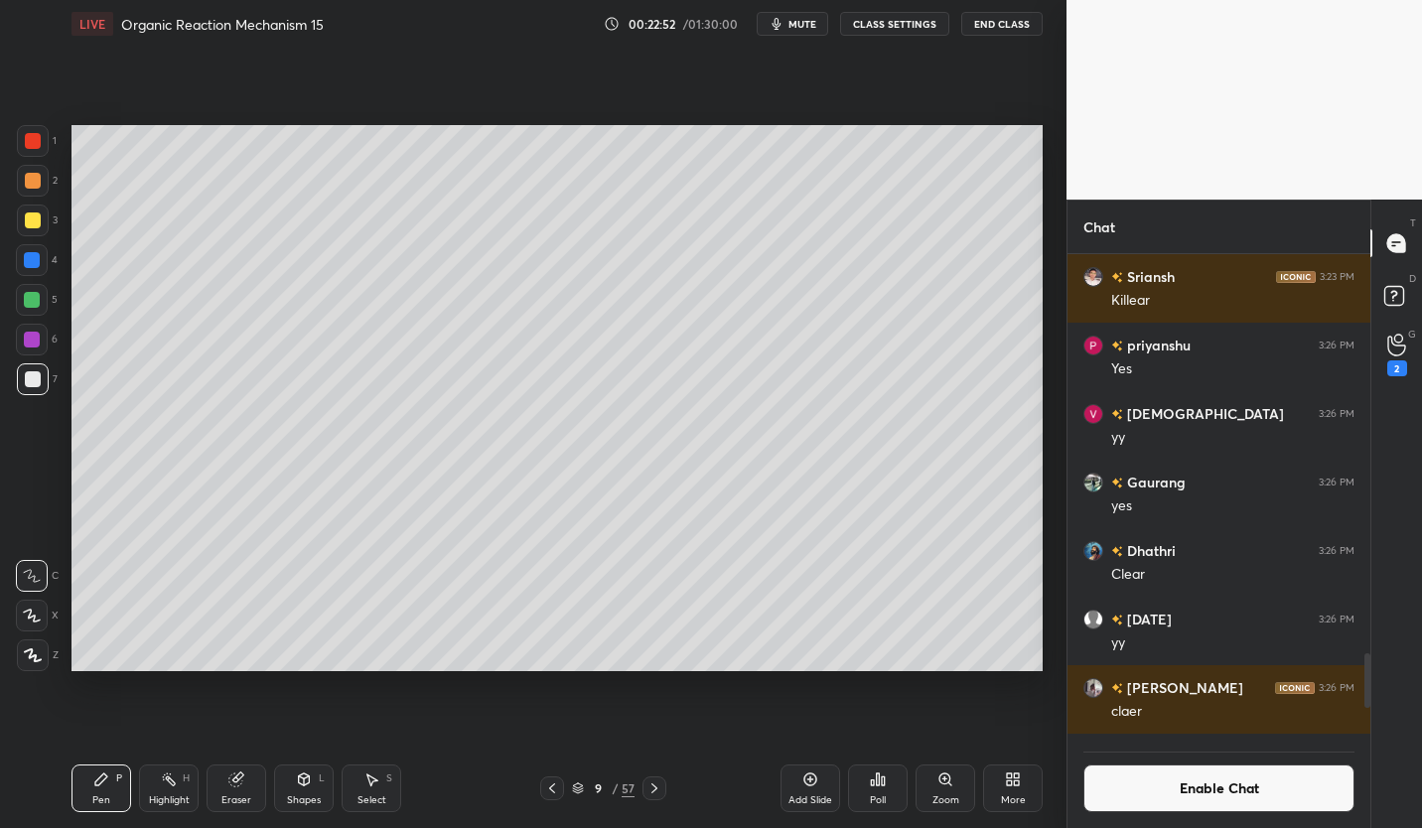
click at [908, 23] on button "CLASS SETTINGS" at bounding box center [894, 24] width 109 height 24
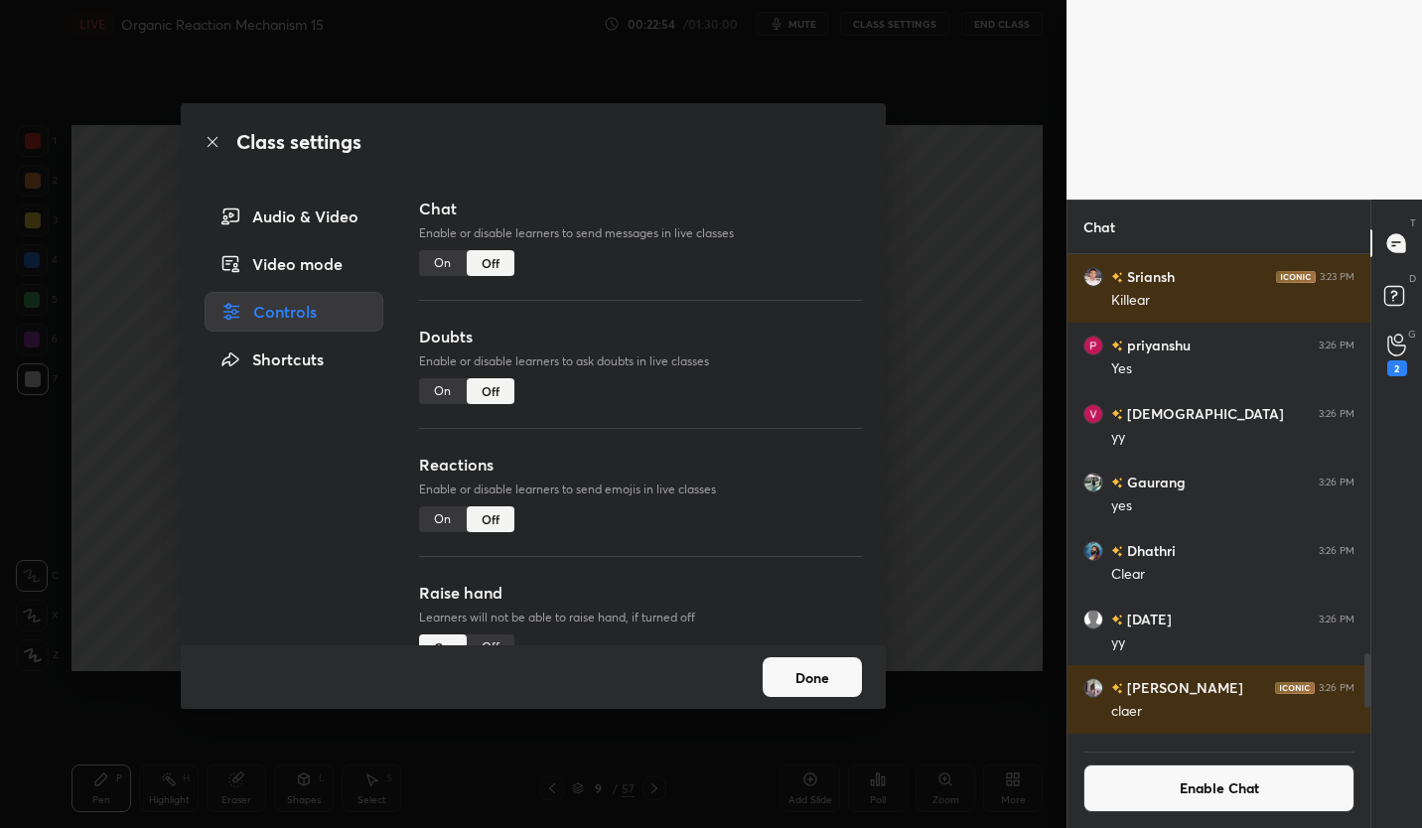
click at [830, 677] on button "Done" at bounding box center [812, 677] width 99 height 40
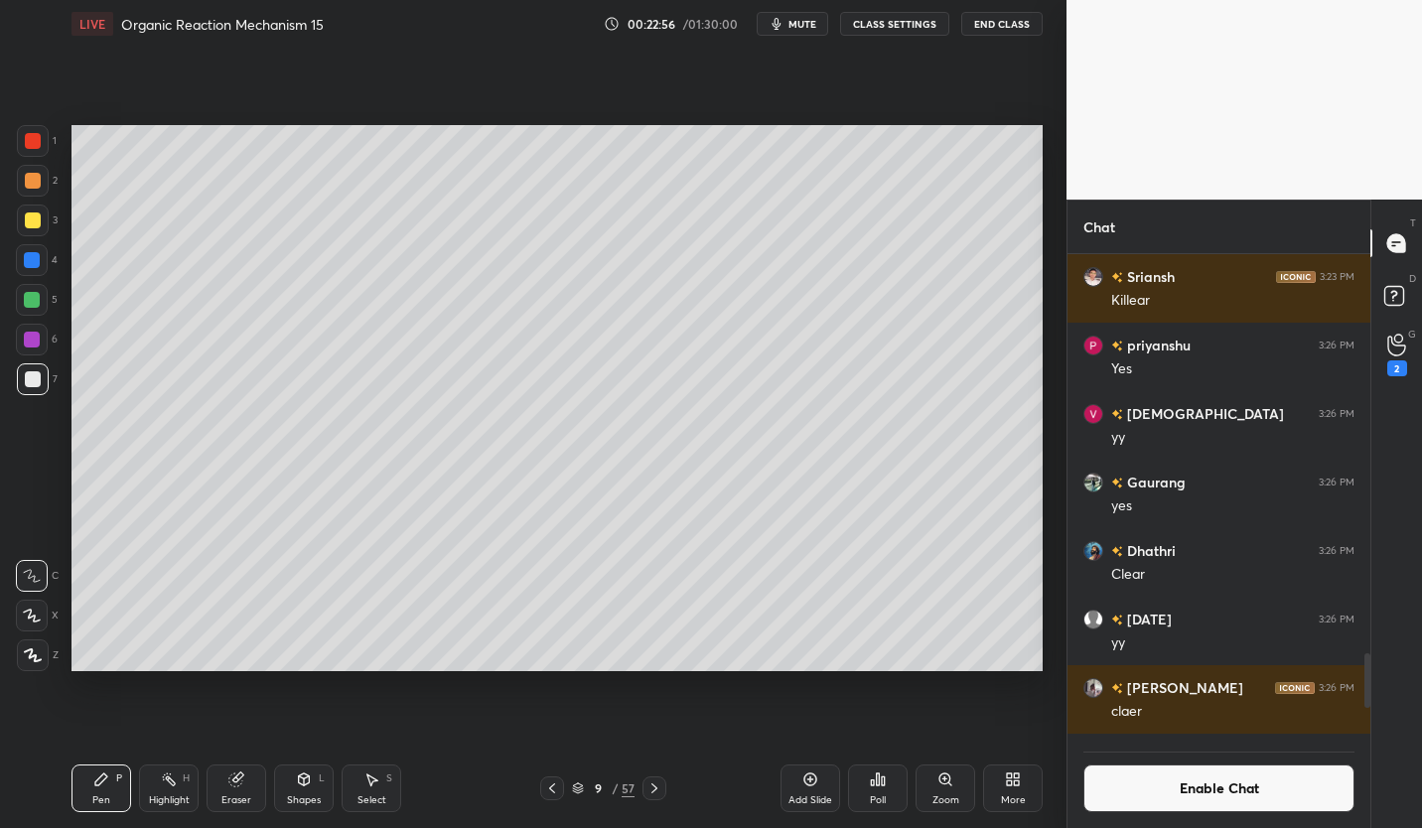
click at [654, 793] on icon at bounding box center [654, 788] width 16 height 16
click at [660, 790] on icon at bounding box center [654, 788] width 16 height 16
click at [556, 781] on icon at bounding box center [552, 788] width 16 height 16
click at [550, 784] on icon at bounding box center [552, 788] width 16 height 16
click at [644, 789] on div at bounding box center [654, 788] width 24 height 24
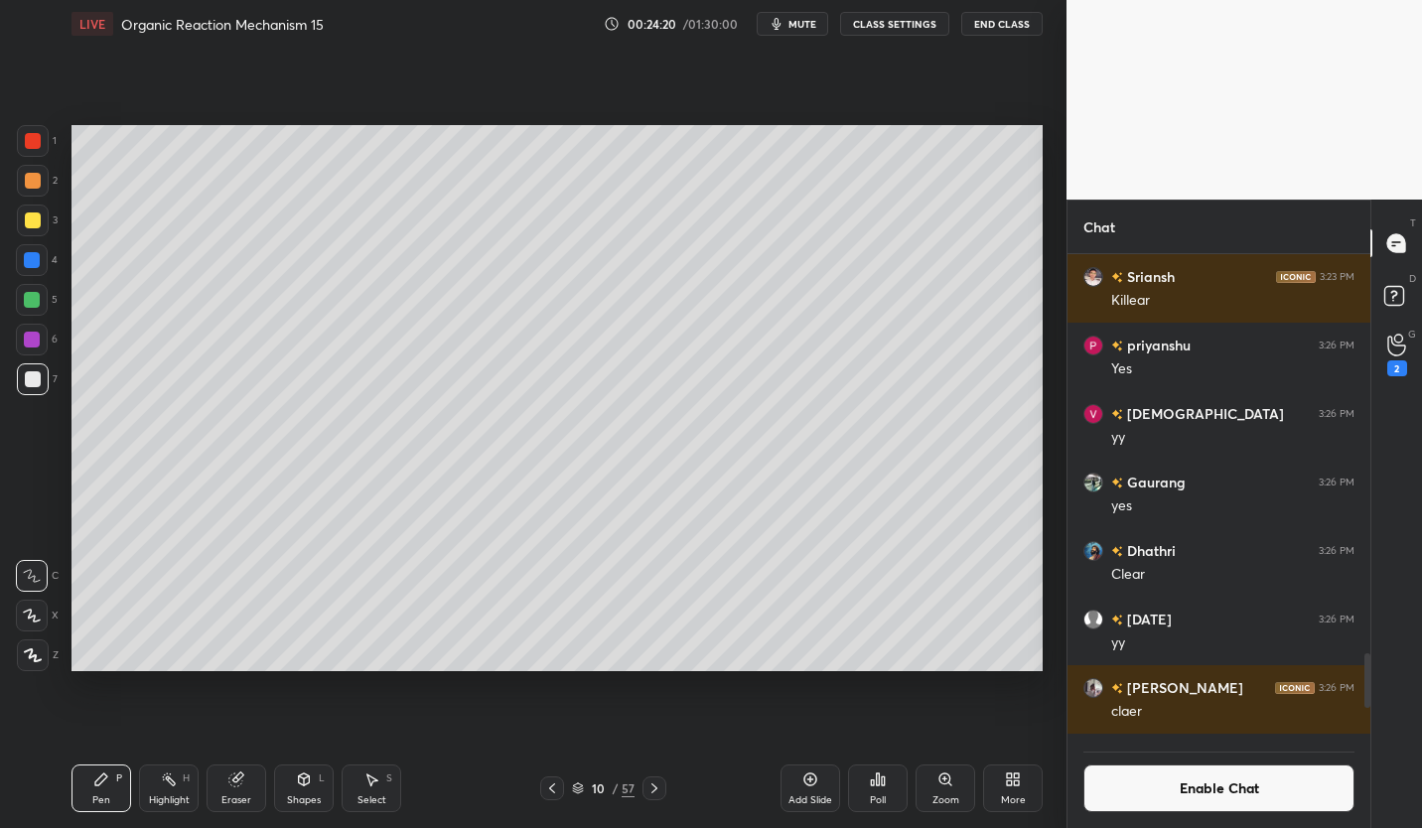
click at [42, 223] on div at bounding box center [33, 221] width 32 height 32
click at [244, 785] on div "Eraser" at bounding box center [237, 788] width 60 height 48
click at [88, 792] on div "Pen P" at bounding box center [101, 788] width 60 height 48
click at [1283, 798] on button "Enable Chat" at bounding box center [1218, 788] width 271 height 48
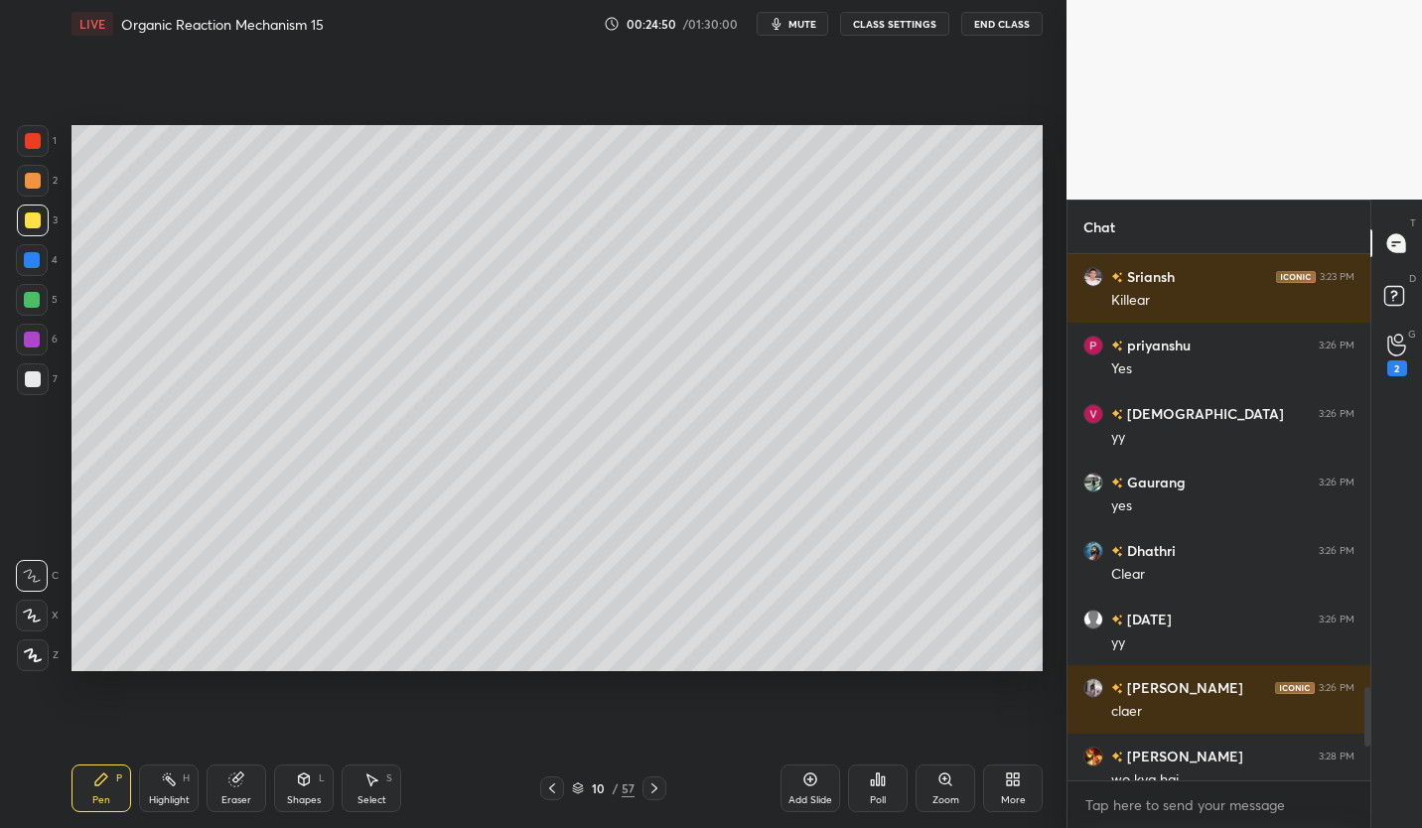
scroll to position [3965, 0]
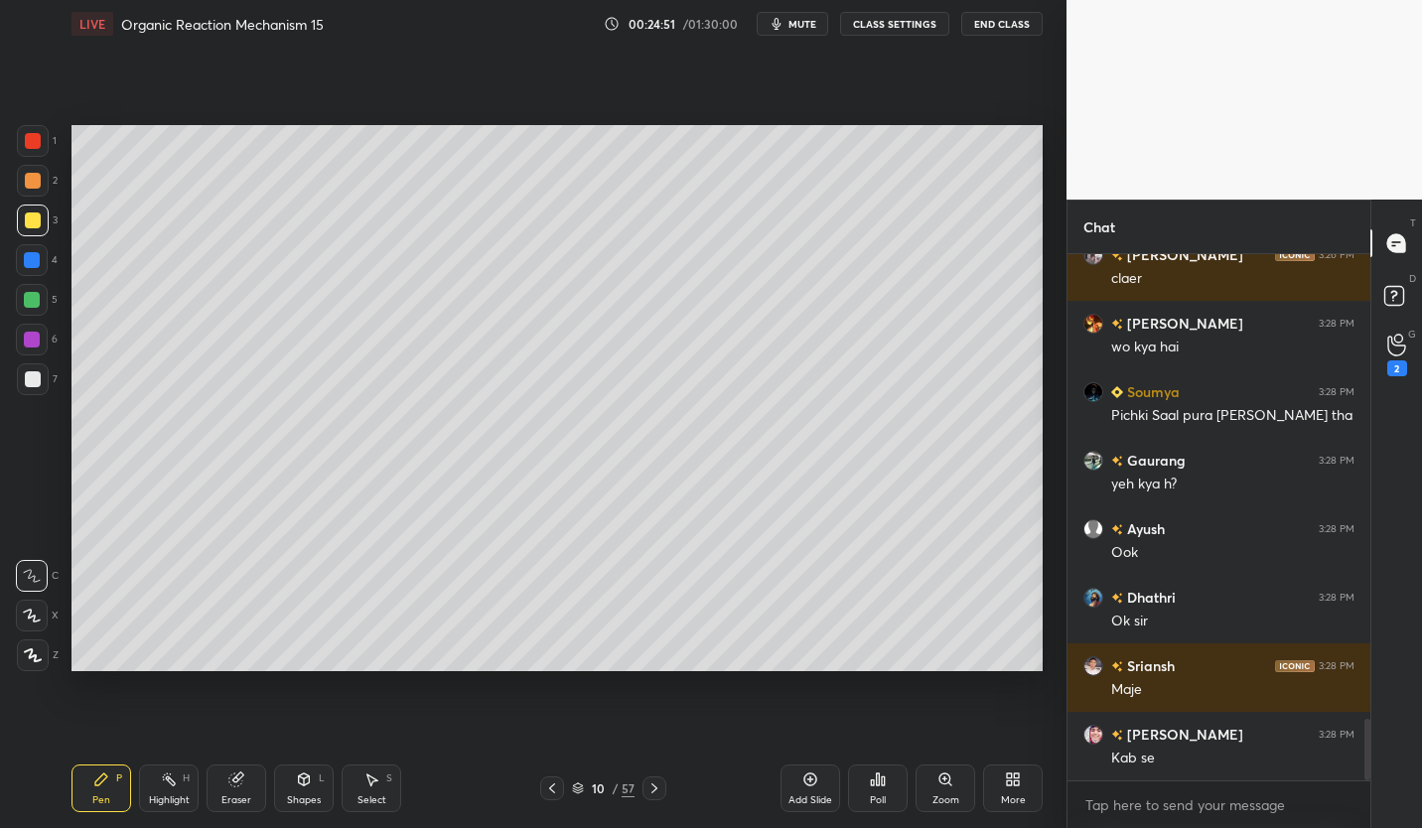
click at [559, 784] on icon at bounding box center [552, 788] width 16 height 16
click at [549, 787] on icon at bounding box center [552, 788] width 16 height 16
click at [558, 789] on icon at bounding box center [552, 788] width 16 height 16
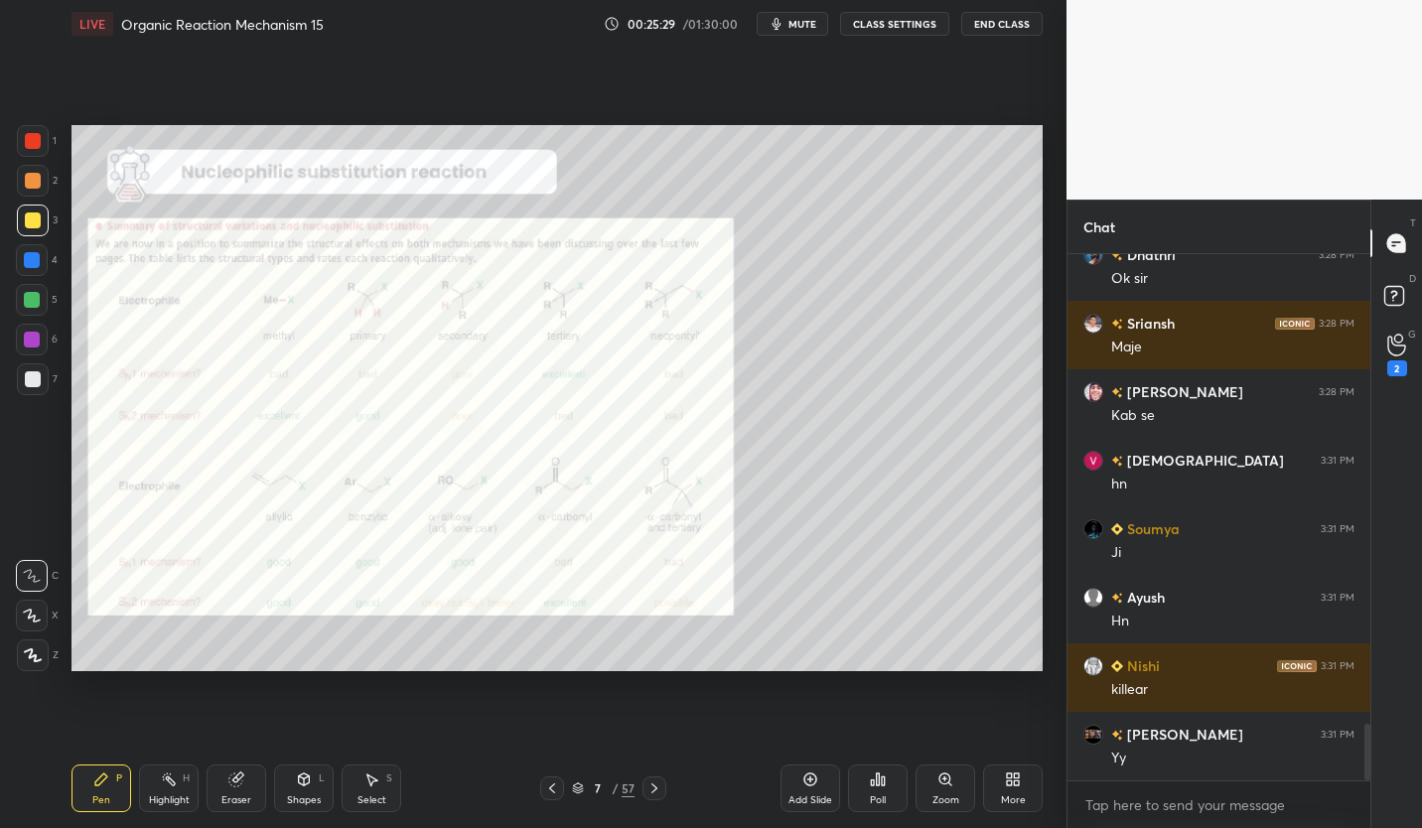
scroll to position [4376, 0]
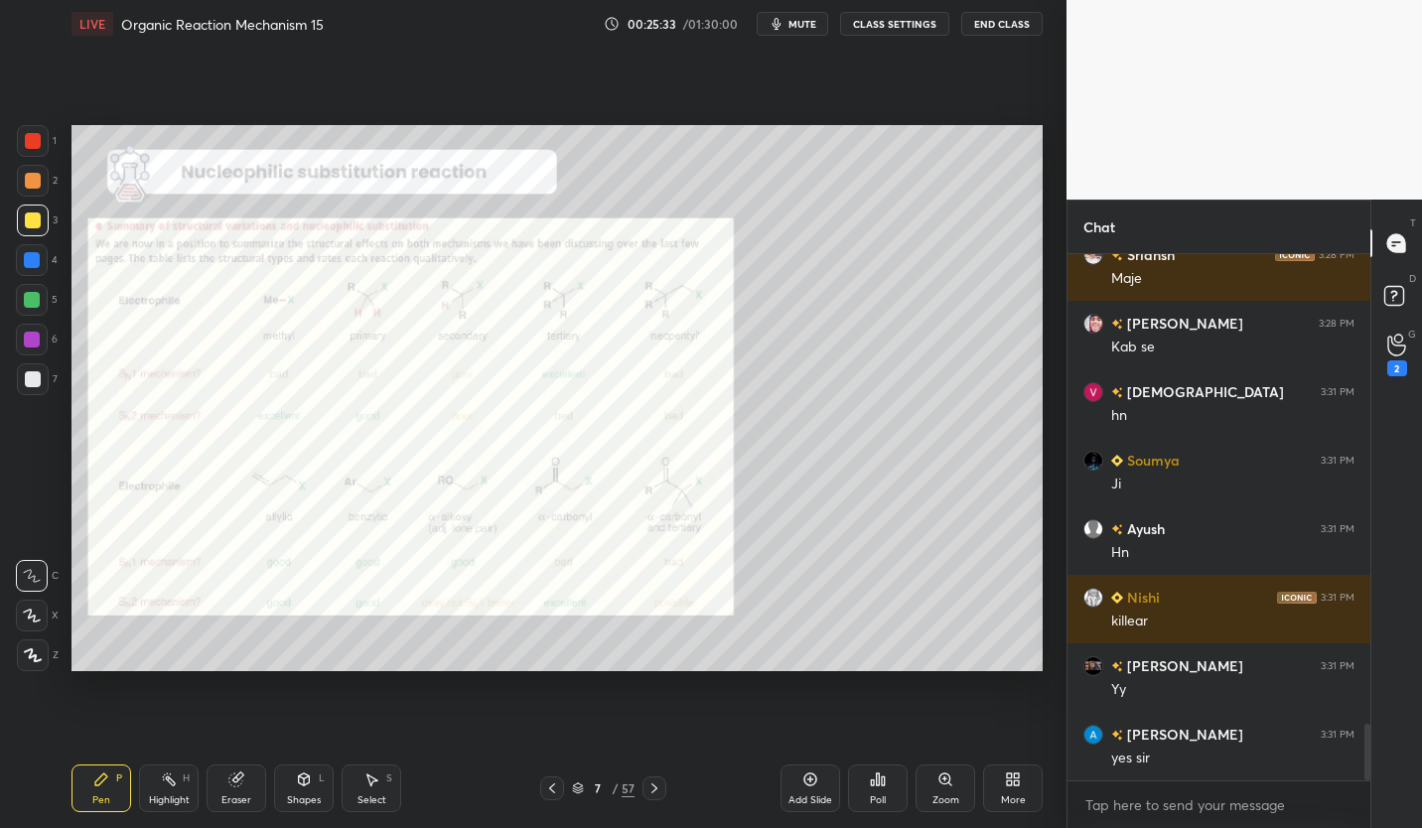
click at [916, 31] on button "CLASS SETTINGS" at bounding box center [894, 24] width 109 height 24
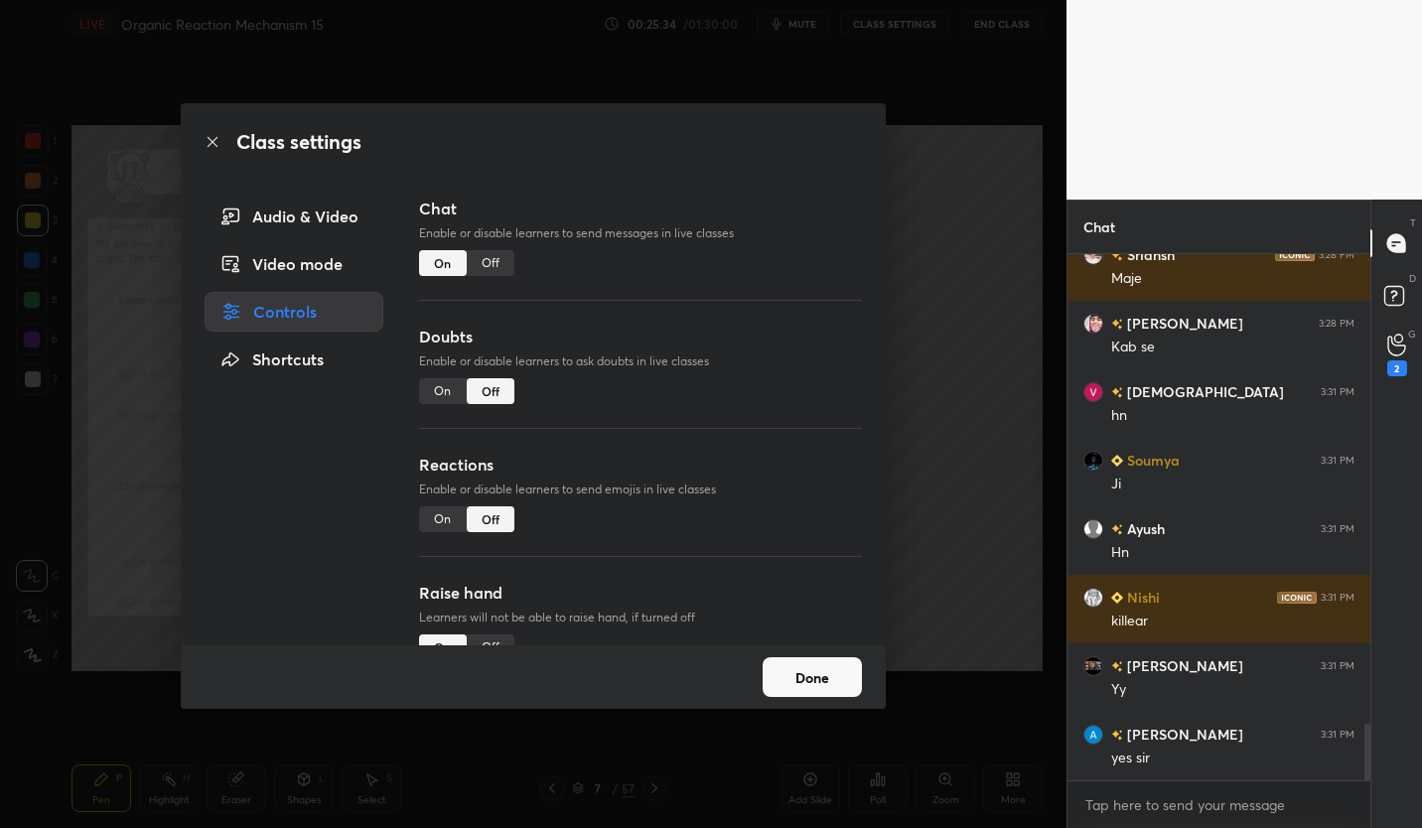
click at [490, 261] on div "Off" at bounding box center [491, 263] width 48 height 26
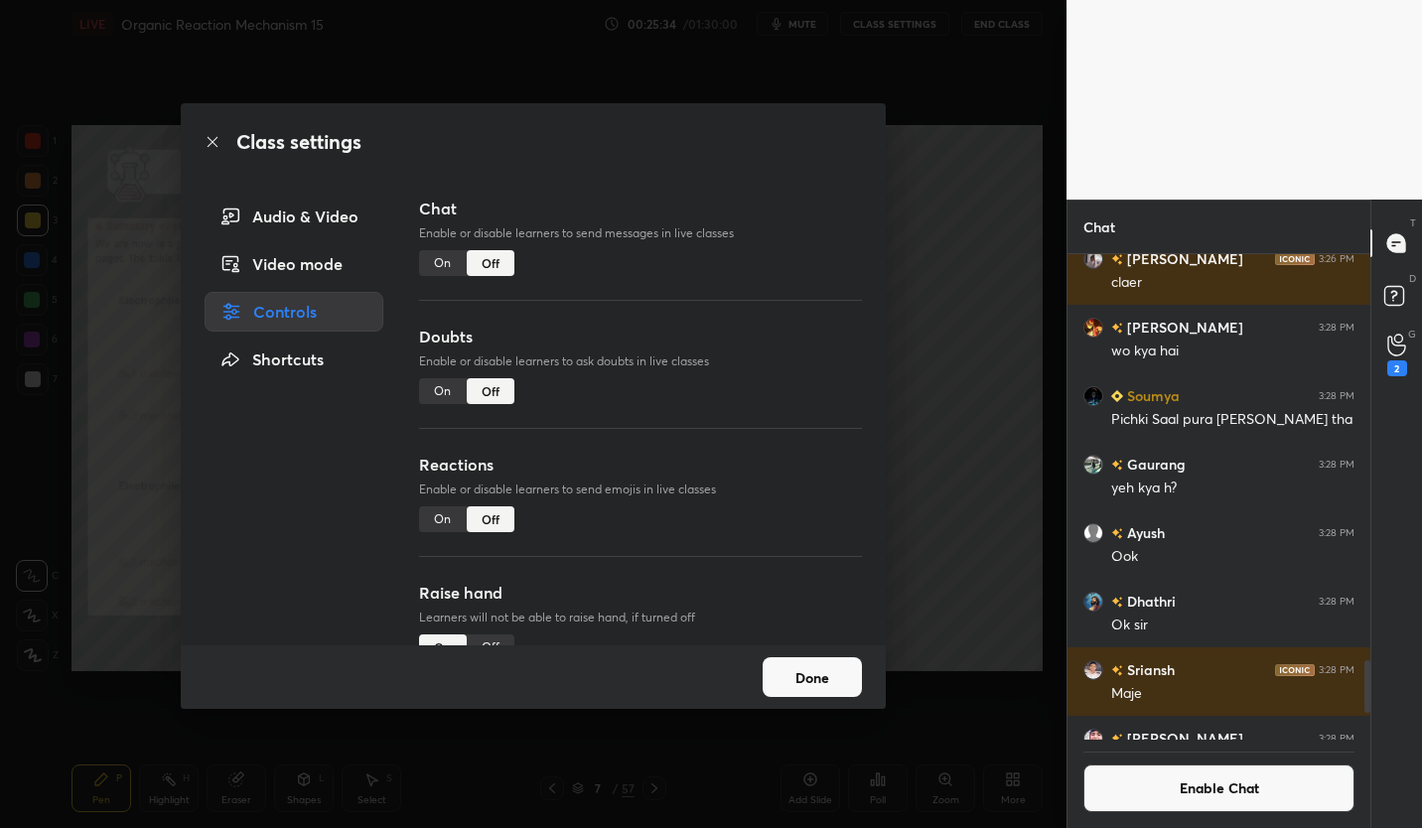
scroll to position [480, 297]
click at [825, 674] on button "Done" at bounding box center [812, 677] width 99 height 40
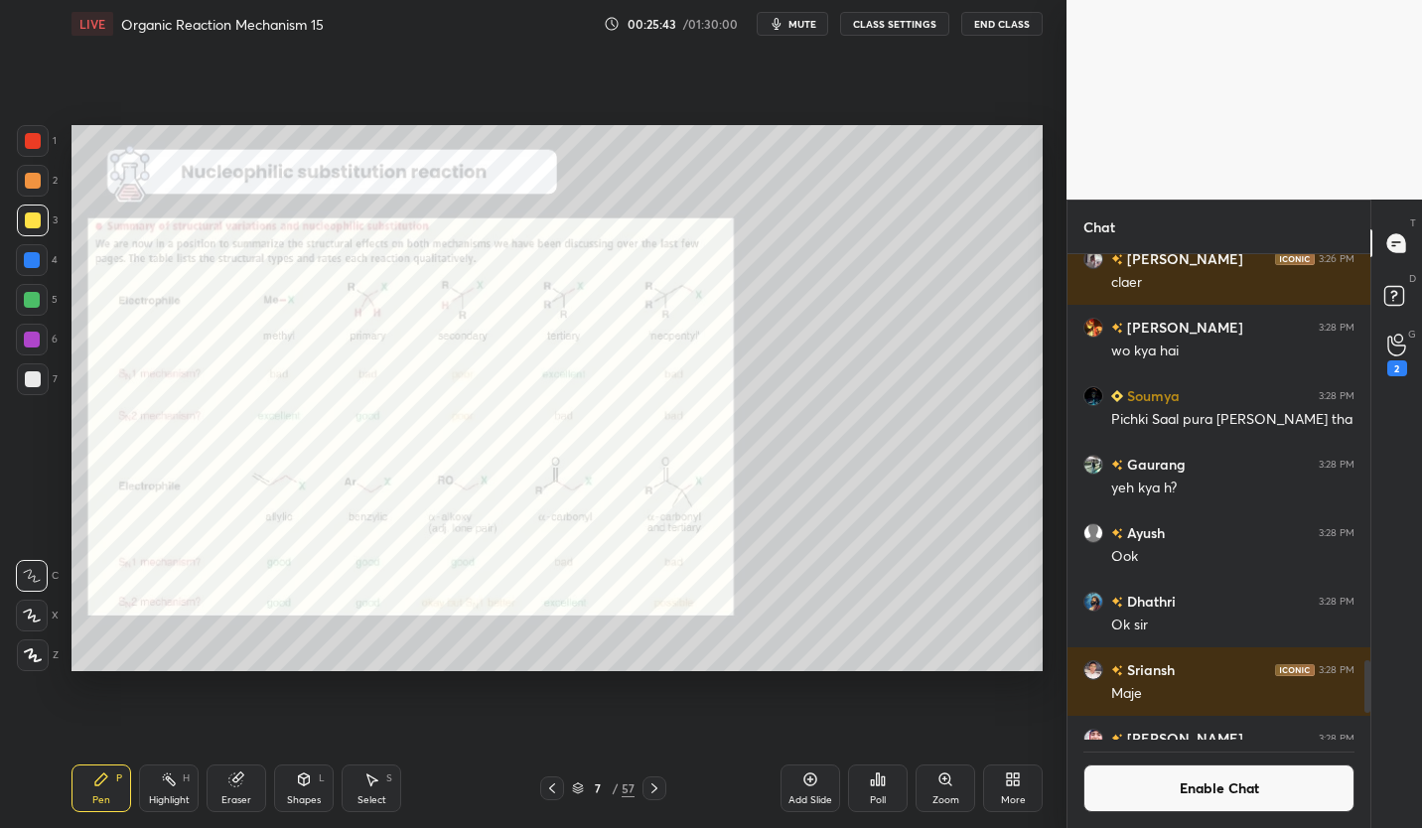
click at [31, 144] on div at bounding box center [33, 141] width 16 height 16
click at [813, 784] on icon at bounding box center [810, 779] width 13 height 13
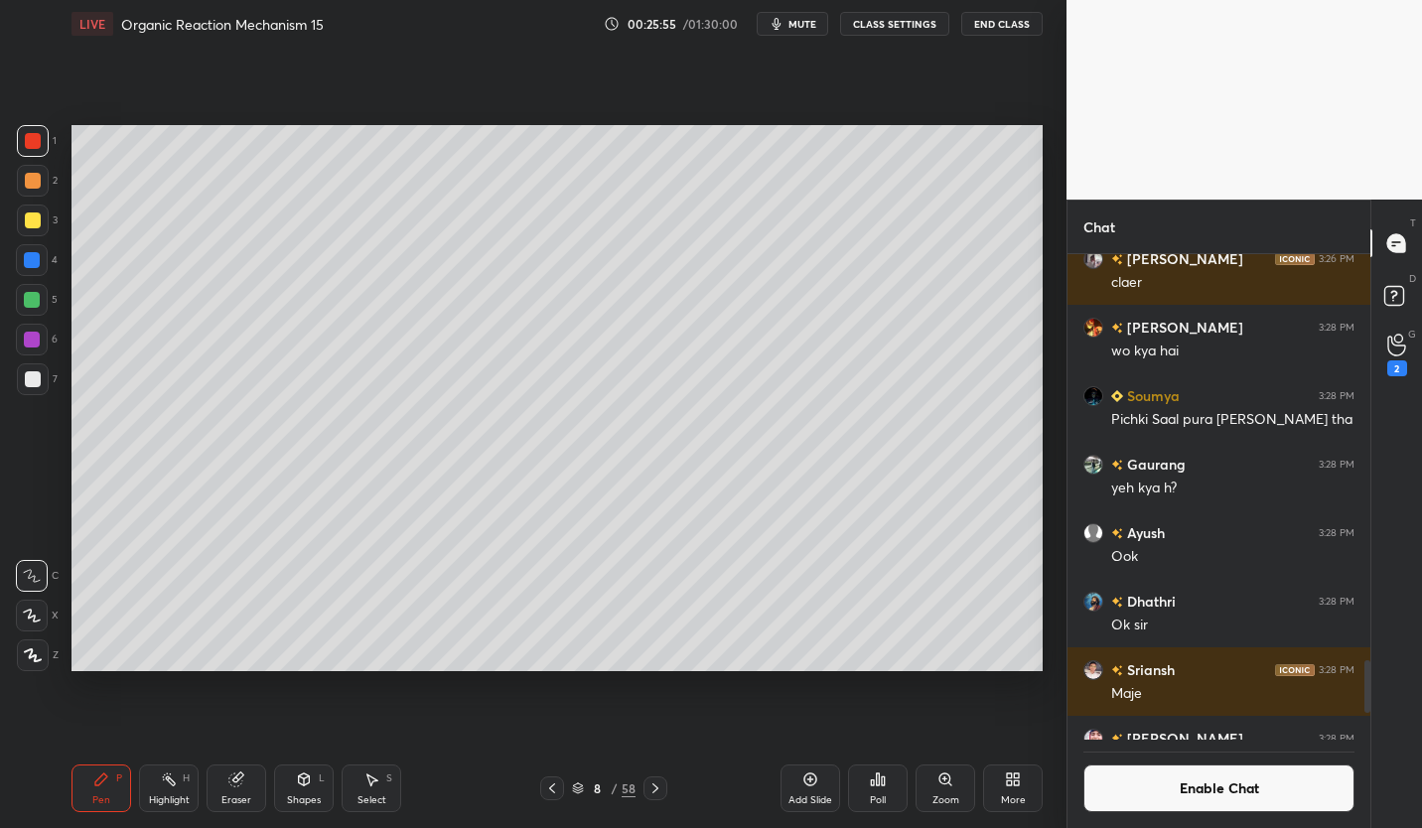
click at [240, 789] on div "Eraser" at bounding box center [237, 788] width 60 height 48
click at [111, 790] on div "Pen P" at bounding box center [101, 788] width 60 height 48
click at [34, 377] on div at bounding box center [33, 379] width 16 height 16
click at [244, 795] on div "Eraser" at bounding box center [236, 800] width 30 height 10
click at [99, 778] on icon at bounding box center [101, 779] width 12 height 12
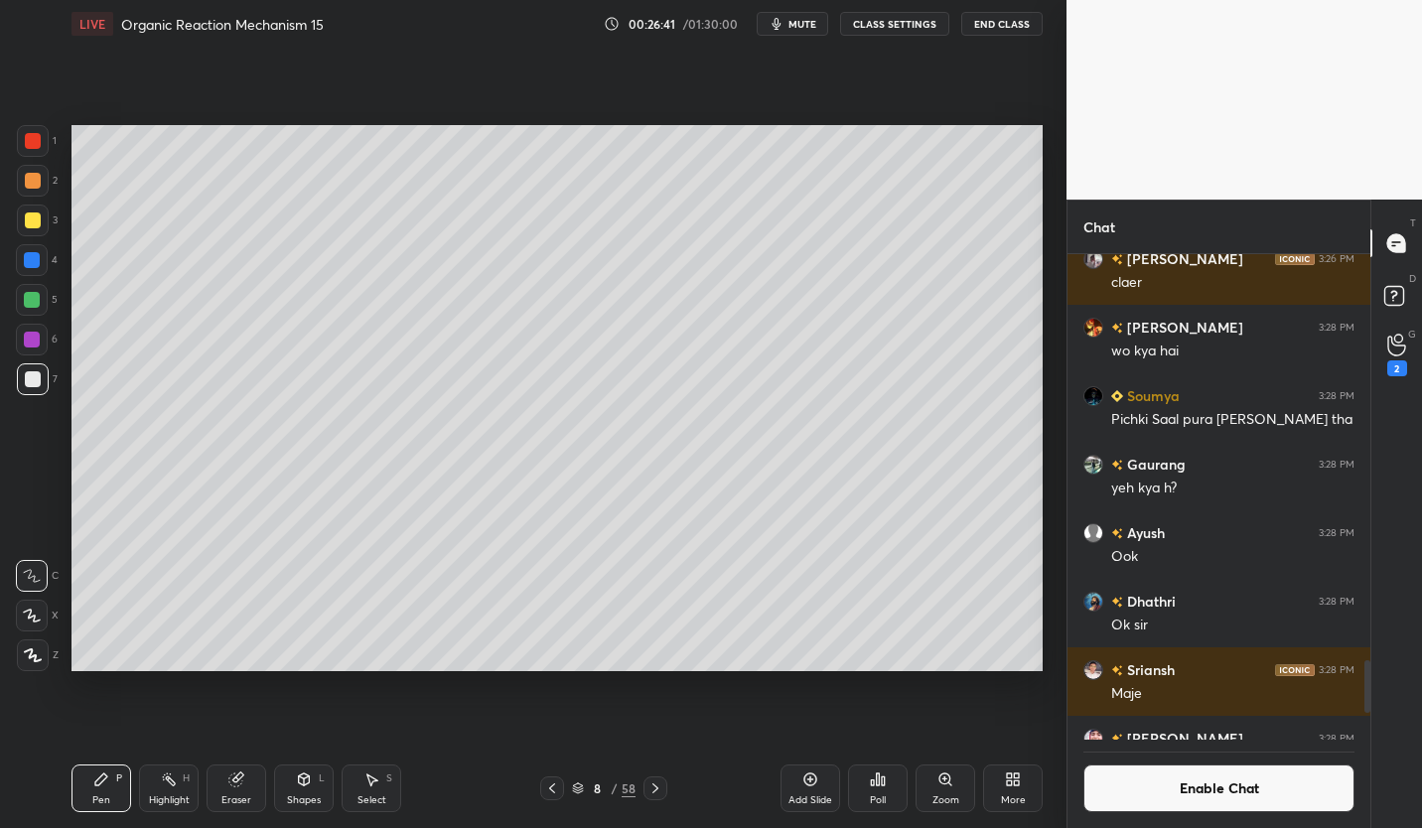
click at [550, 788] on icon at bounding box center [552, 788] width 6 height 10
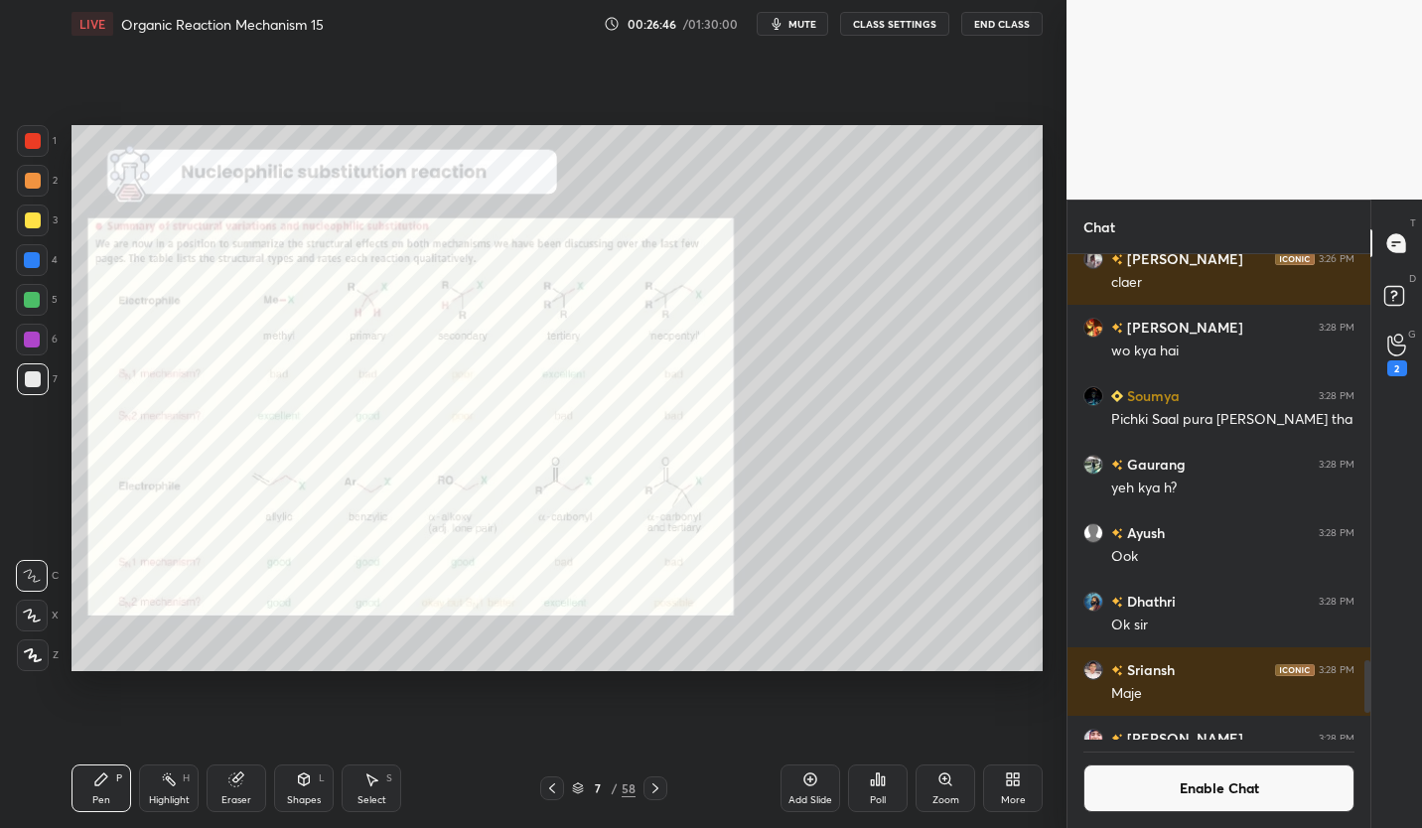
click at [38, 141] on div at bounding box center [33, 141] width 16 height 16
click at [654, 789] on icon at bounding box center [655, 788] width 16 height 16
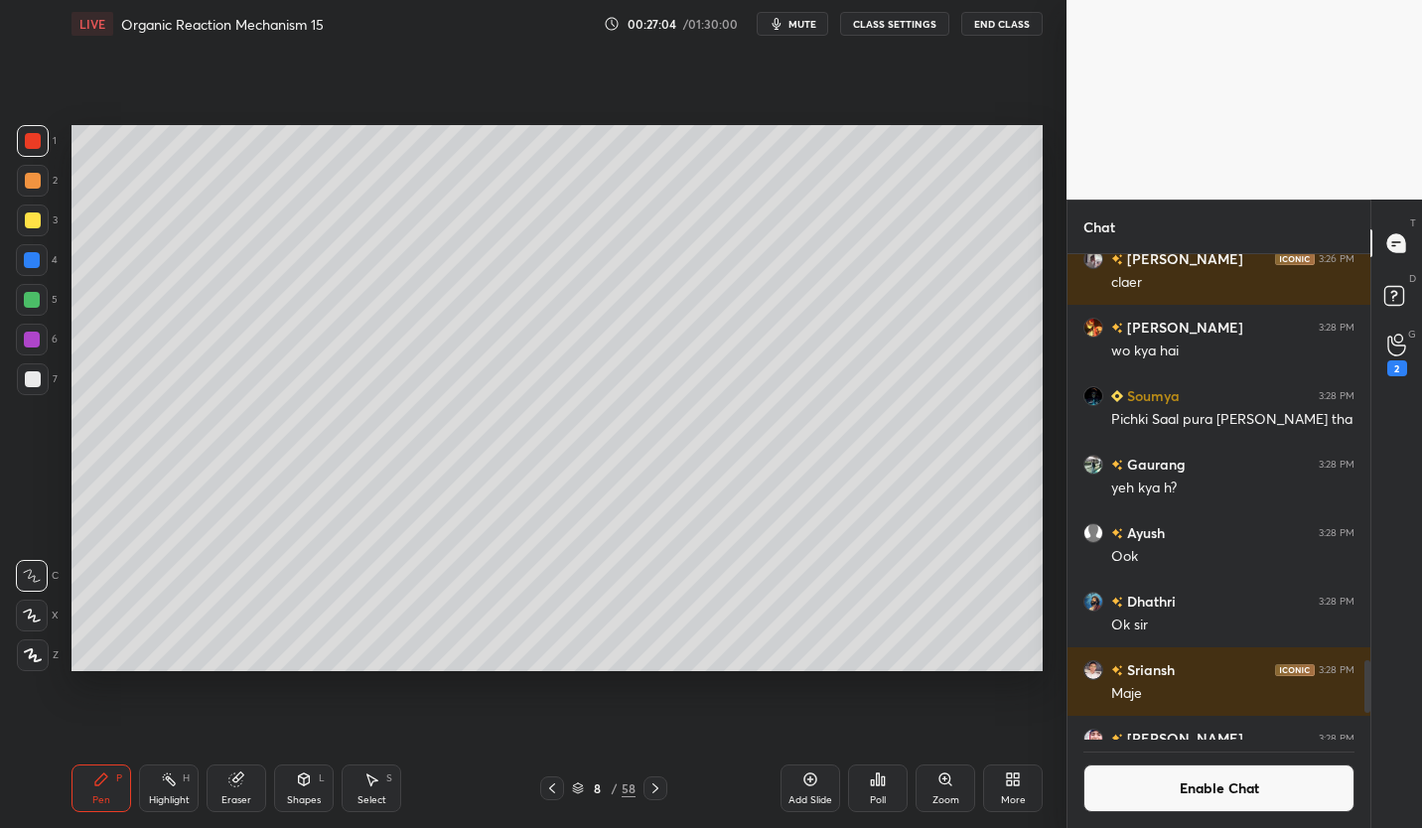
click at [658, 783] on icon at bounding box center [655, 788] width 16 height 16
click at [657, 780] on icon at bounding box center [655, 788] width 16 height 16
click at [549, 790] on icon at bounding box center [552, 788] width 16 height 16
click at [35, 377] on div at bounding box center [33, 379] width 16 height 16
click at [241, 783] on icon at bounding box center [235, 779] width 13 height 13
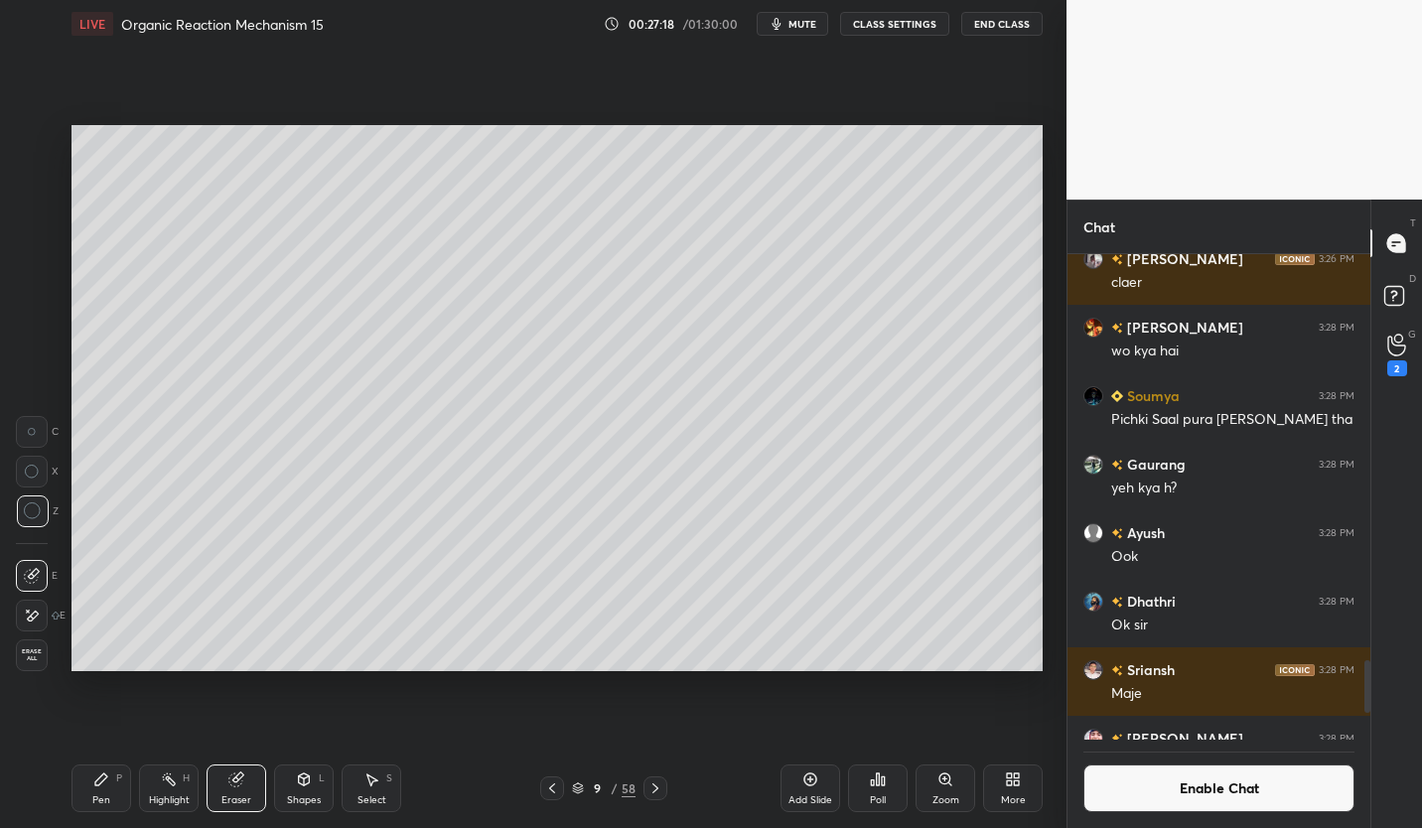
click at [549, 791] on icon at bounding box center [552, 788] width 16 height 16
click at [816, 779] on icon at bounding box center [810, 779] width 13 height 13
click at [110, 782] on div "Pen P" at bounding box center [101, 788] width 60 height 48
click at [31, 212] on div at bounding box center [33, 220] width 16 height 16
click at [658, 791] on icon at bounding box center [655, 788] width 16 height 16
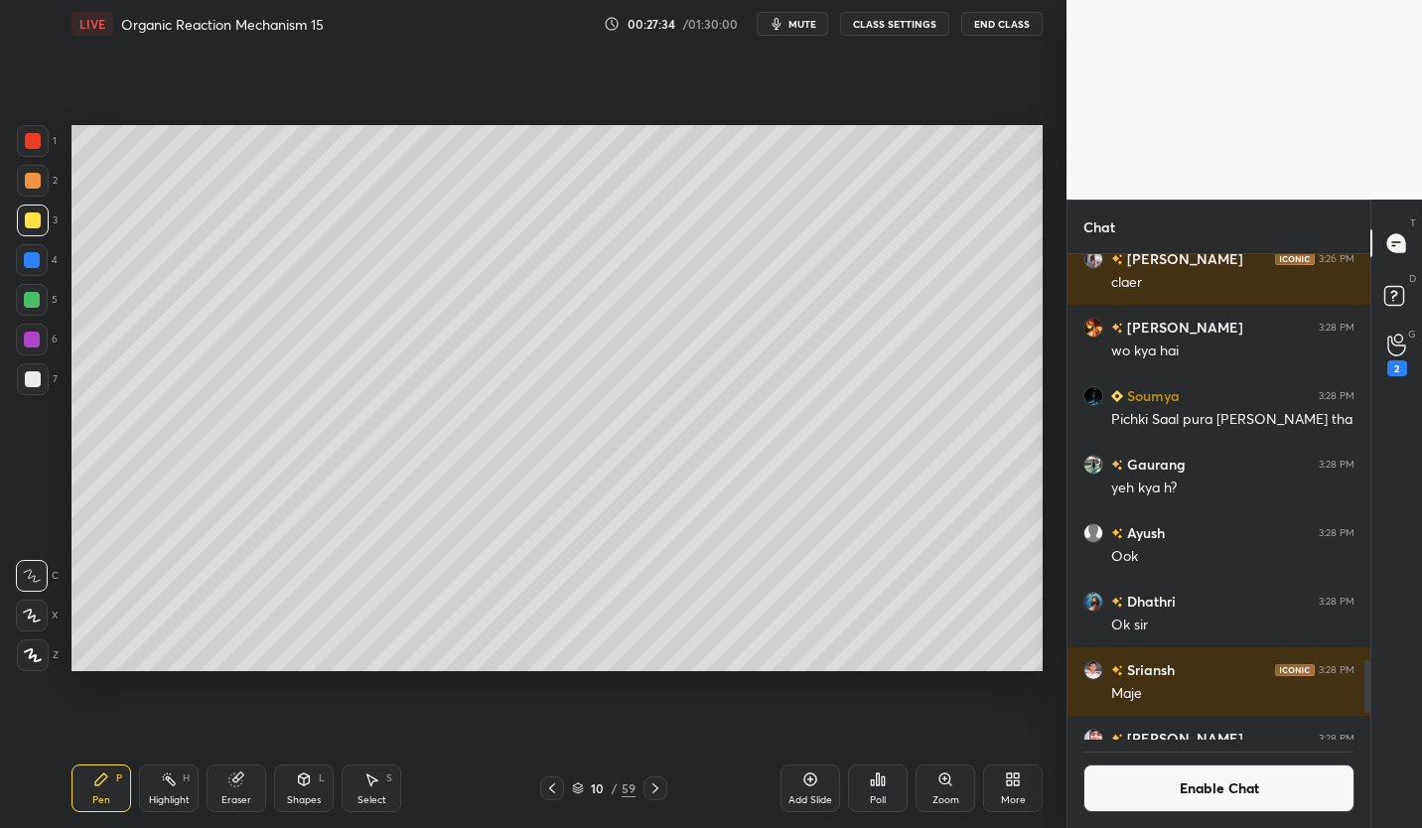
click at [663, 786] on div at bounding box center [655, 788] width 24 height 24
click at [546, 791] on icon at bounding box center [552, 788] width 16 height 16
click at [814, 790] on div "Add Slide" at bounding box center [810, 788] width 60 height 48
click at [659, 786] on icon at bounding box center [655, 788] width 16 height 16
click at [662, 786] on icon at bounding box center [655, 788] width 16 height 16
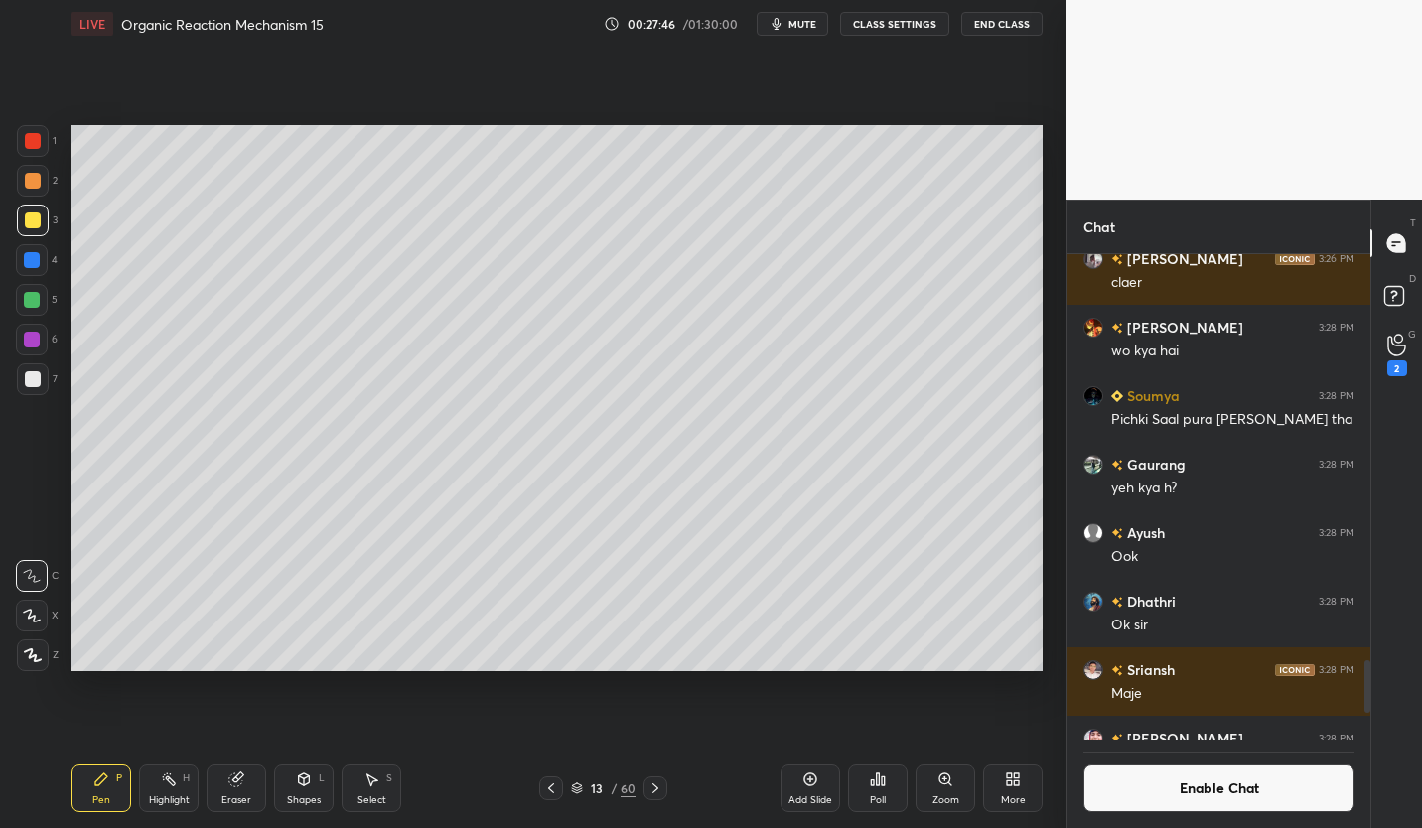
click at [668, 784] on div "13 / 60" at bounding box center [603, 788] width 354 height 24
click at [657, 784] on icon at bounding box center [655, 788] width 16 height 16
click at [546, 789] on icon at bounding box center [551, 788] width 16 height 16
click at [814, 783] on icon at bounding box center [810, 779] width 13 height 13
click at [26, 382] on div at bounding box center [33, 379] width 16 height 16
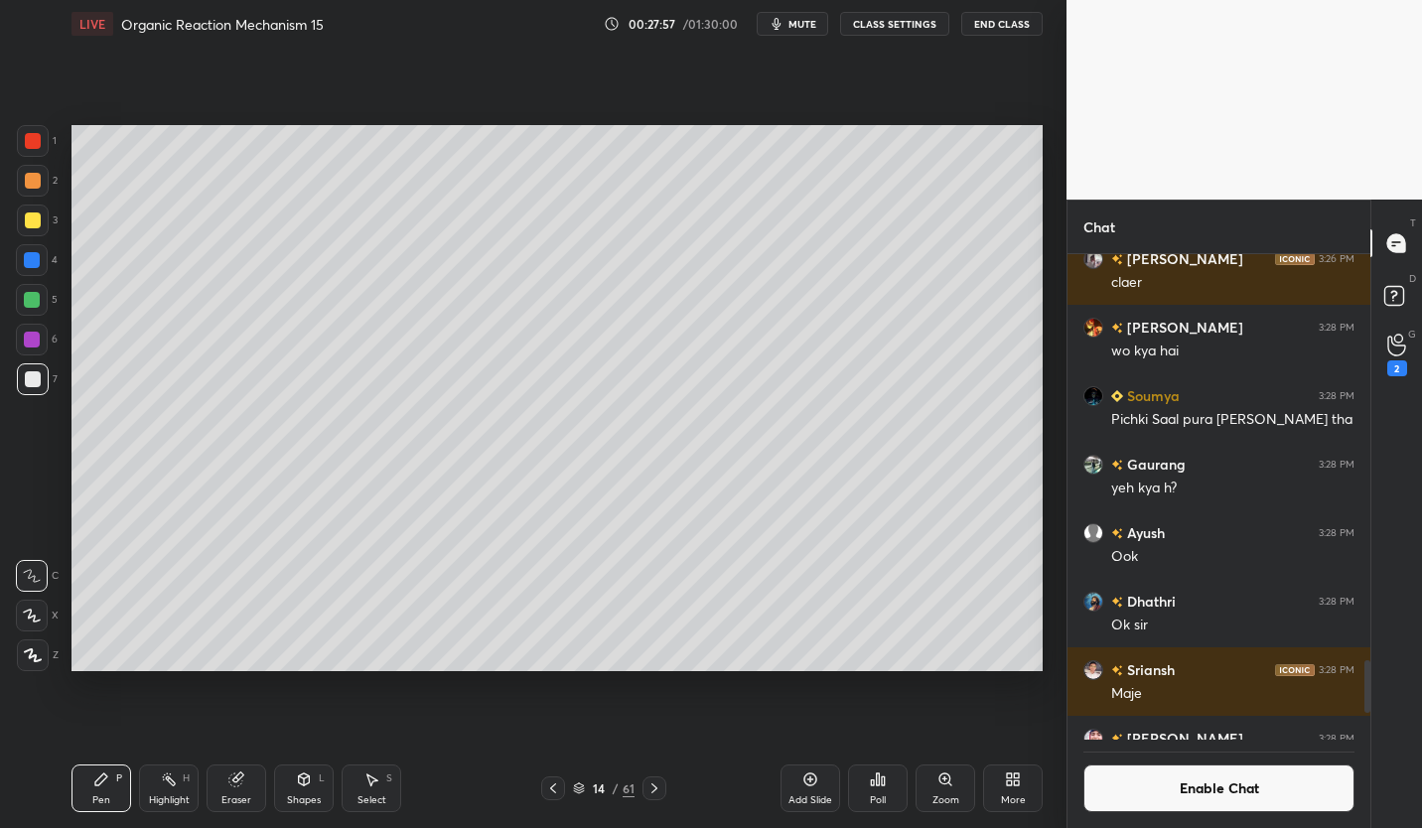
click at [229, 792] on div "Eraser" at bounding box center [237, 788] width 60 height 48
click at [110, 790] on div "Pen P" at bounding box center [101, 788] width 60 height 48
click at [27, 224] on div at bounding box center [33, 220] width 16 height 16
click at [26, 302] on div at bounding box center [32, 300] width 16 height 16
click at [38, 382] on div at bounding box center [33, 379] width 16 height 16
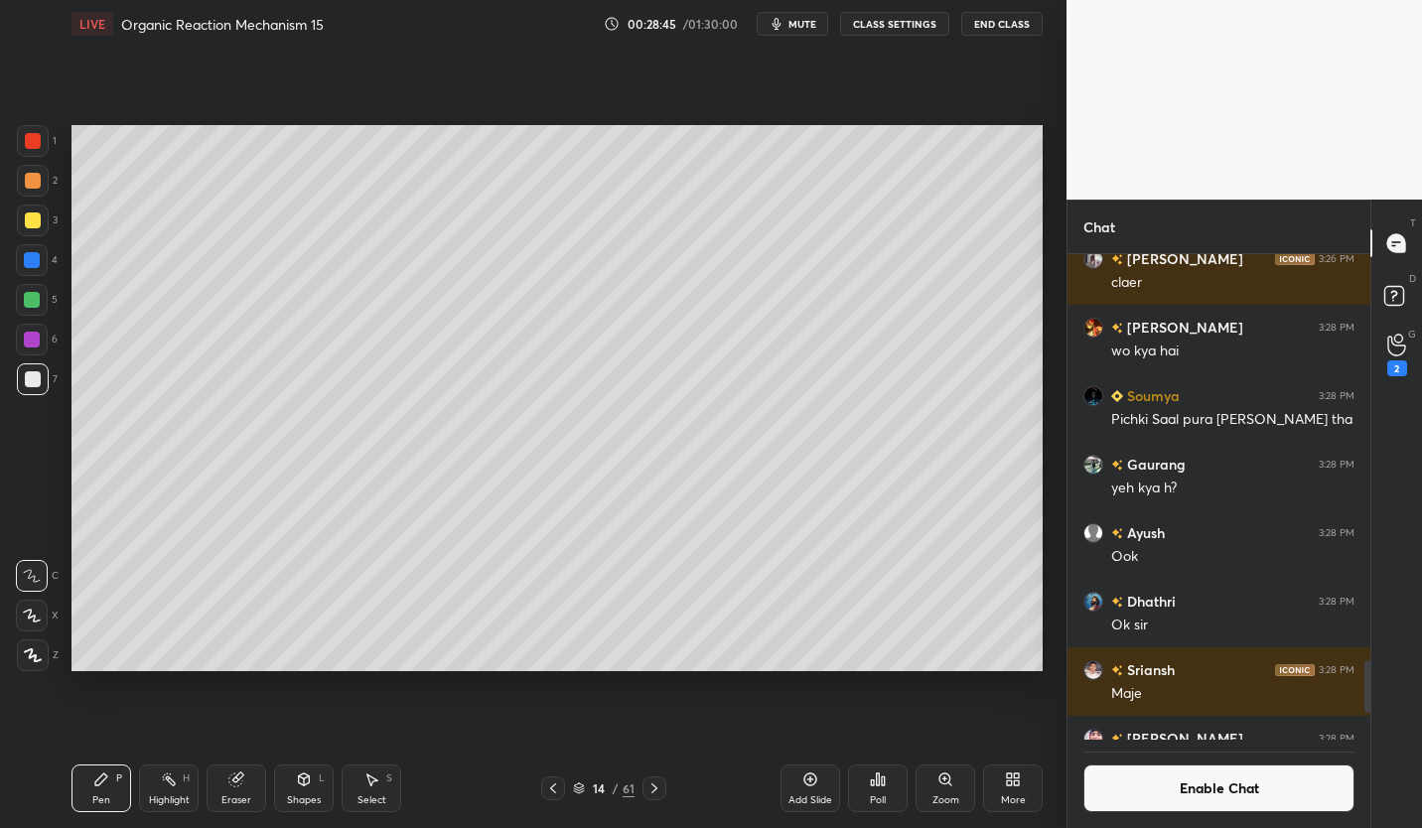
click at [37, 215] on div at bounding box center [33, 220] width 16 height 16
click at [234, 784] on icon at bounding box center [235, 779] width 13 height 13
click at [94, 792] on div "Pen P" at bounding box center [101, 788] width 60 height 48
click at [33, 378] on div at bounding box center [33, 379] width 16 height 16
click at [547, 791] on icon at bounding box center [553, 788] width 16 height 16
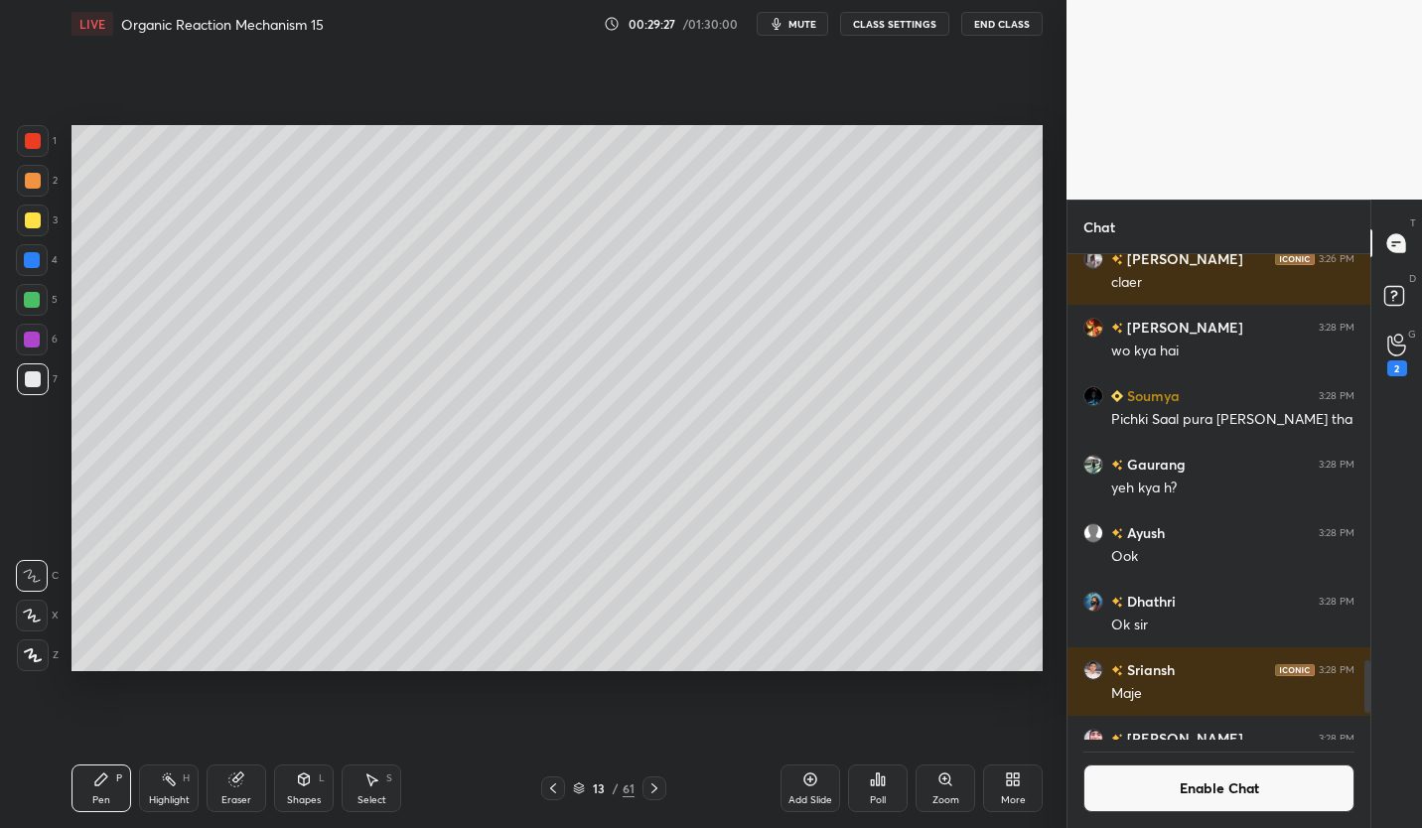
click at [550, 785] on icon at bounding box center [553, 788] width 16 height 16
click at [550, 786] on icon at bounding box center [553, 788] width 16 height 16
click at [552, 792] on icon at bounding box center [553, 788] width 16 height 16
click at [551, 789] on icon at bounding box center [553, 788] width 6 height 10
click at [539, 801] on div "Pen P Highlight H Eraser Shapes L Select S 9 / 61 Add Slide Poll Zoom More" at bounding box center [556, 788] width 971 height 79
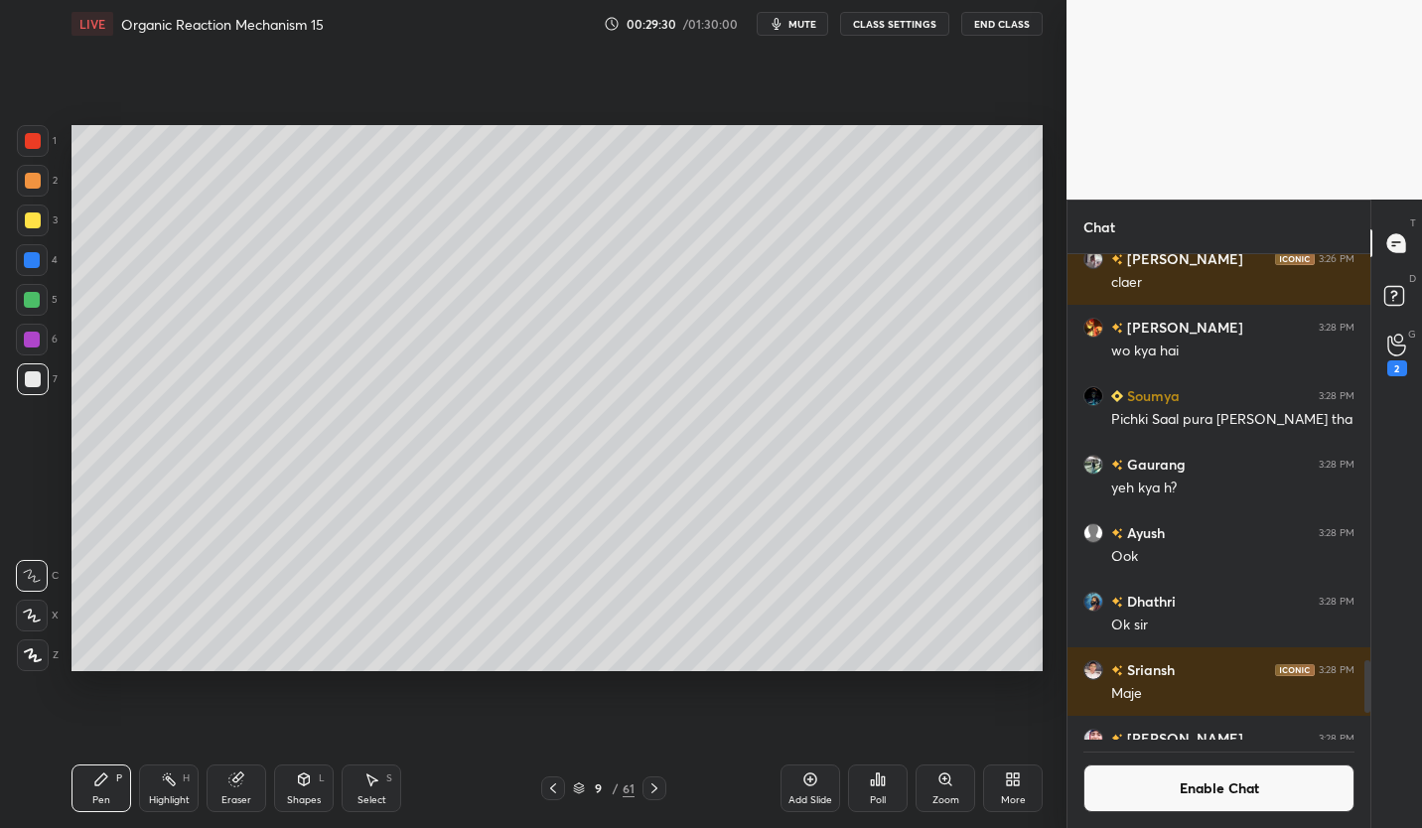
click at [557, 792] on icon at bounding box center [553, 788] width 16 height 16
click at [541, 795] on div at bounding box center [553, 788] width 24 height 24
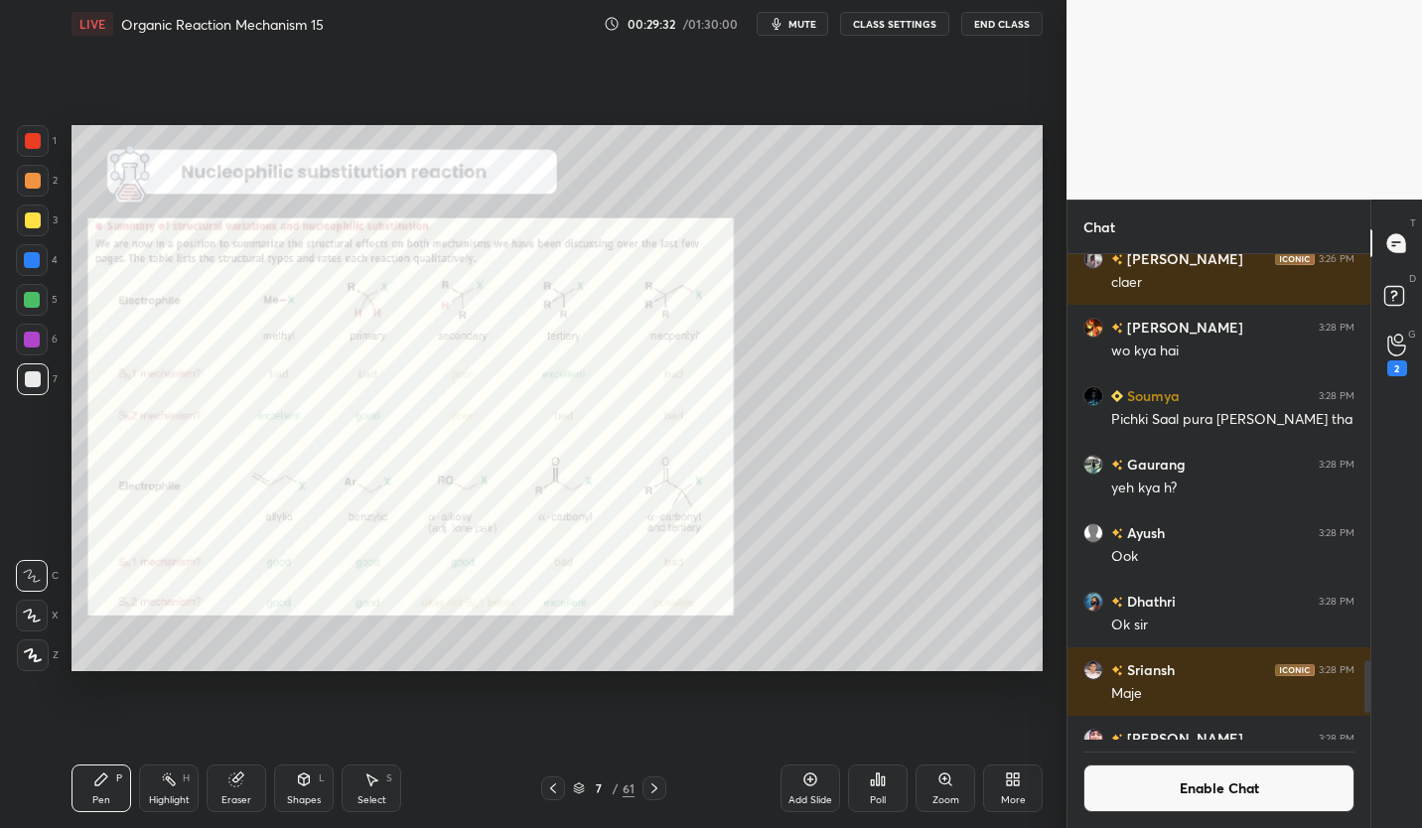
click at [37, 136] on div at bounding box center [33, 141] width 16 height 16
click at [647, 791] on icon at bounding box center [654, 788] width 16 height 16
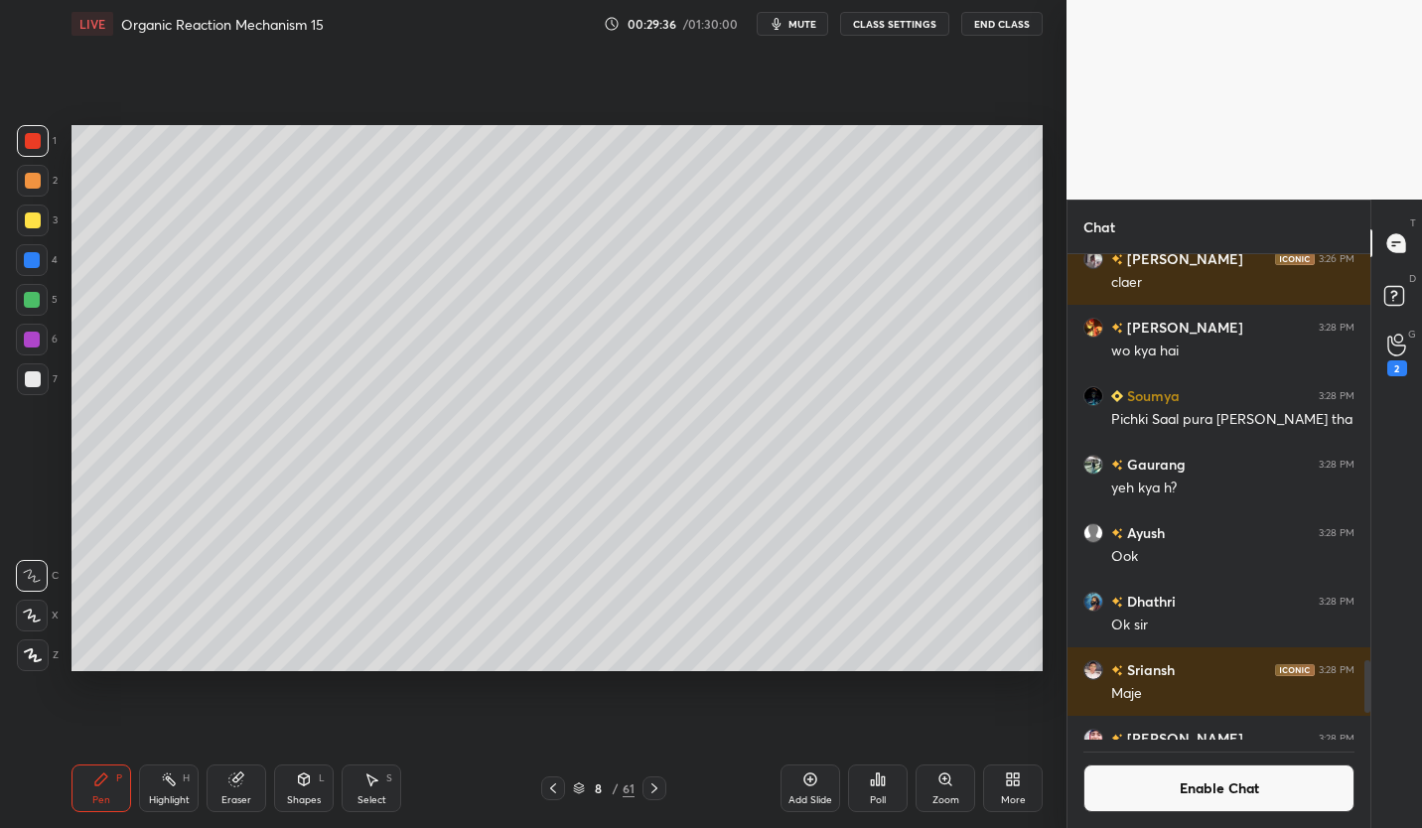
click at [651, 788] on icon at bounding box center [654, 788] width 16 height 16
click at [654, 788] on icon at bounding box center [654, 788] width 16 height 16
click at [660, 785] on icon at bounding box center [654, 788] width 16 height 16
click at [656, 784] on icon at bounding box center [654, 788] width 16 height 16
click at [659, 779] on div at bounding box center [654, 788] width 24 height 24
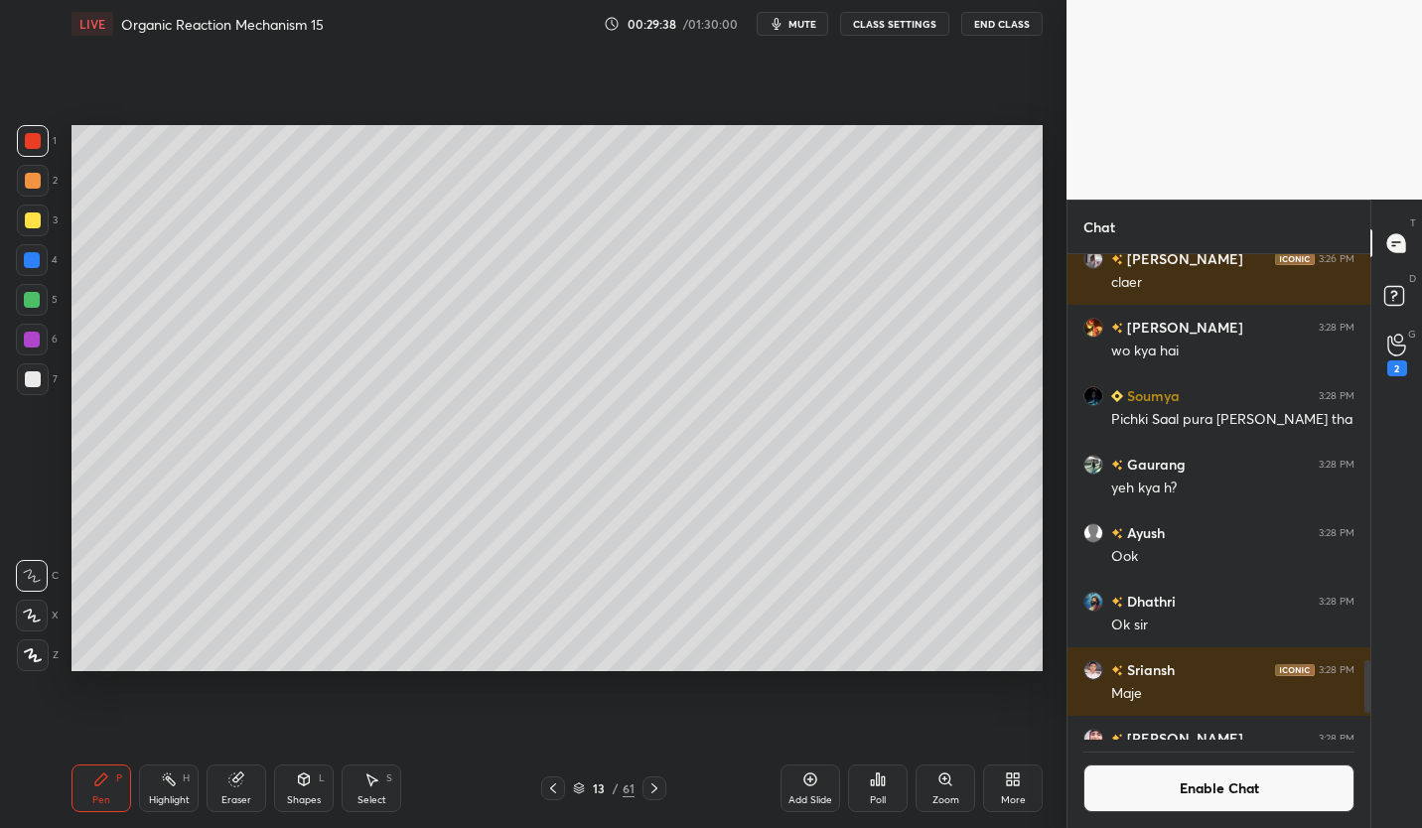
click at [659, 781] on icon at bounding box center [654, 788] width 16 height 16
click at [230, 804] on div "Eraser" at bounding box center [236, 800] width 30 height 10
click at [100, 783] on icon at bounding box center [101, 779] width 12 height 12
click at [25, 388] on div at bounding box center [33, 379] width 32 height 32
click at [244, 786] on div "Eraser" at bounding box center [237, 788] width 60 height 48
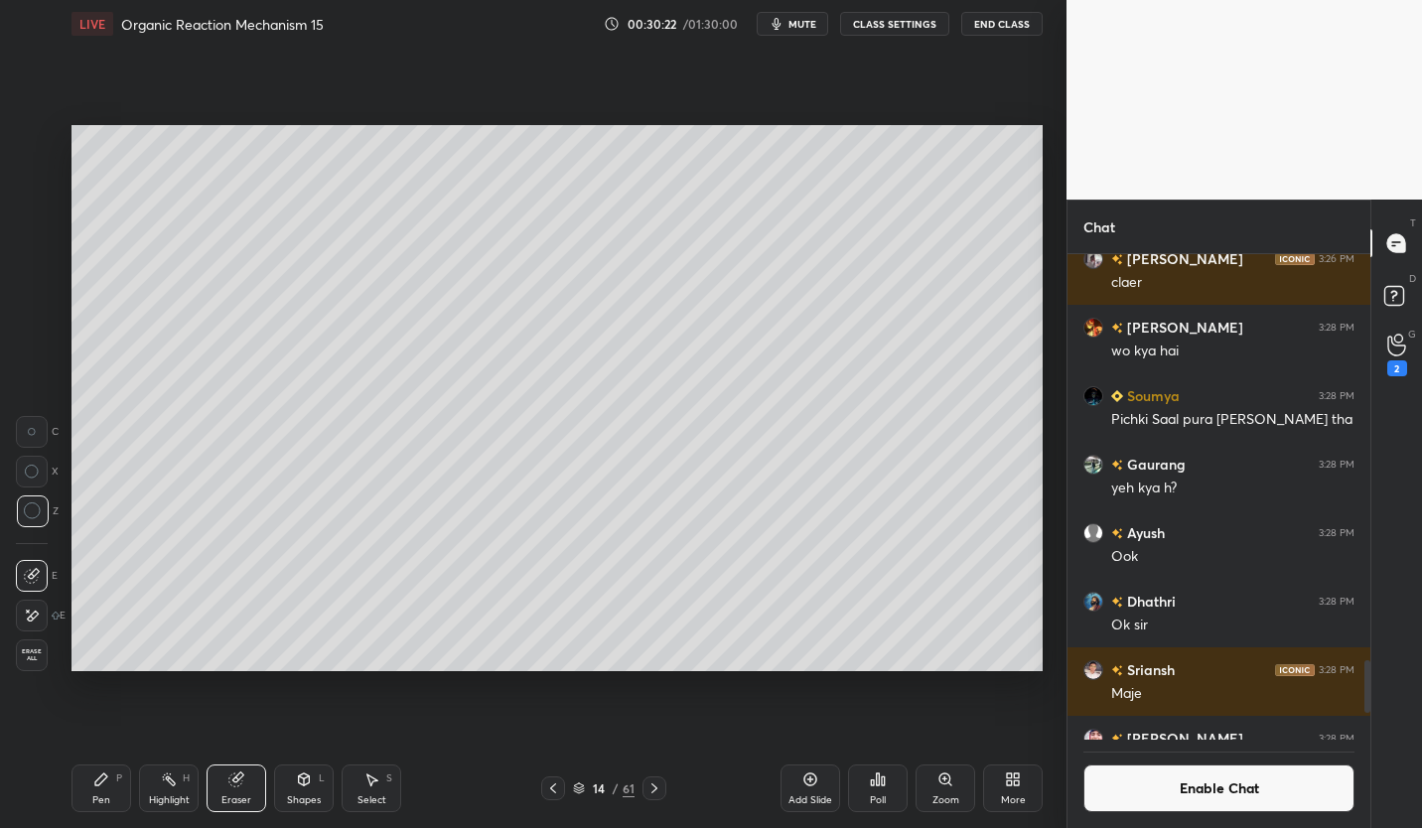
click at [110, 784] on div "Pen P" at bounding box center [101, 788] width 60 height 48
click at [1220, 781] on button "Enable Chat" at bounding box center [1218, 788] width 271 height 48
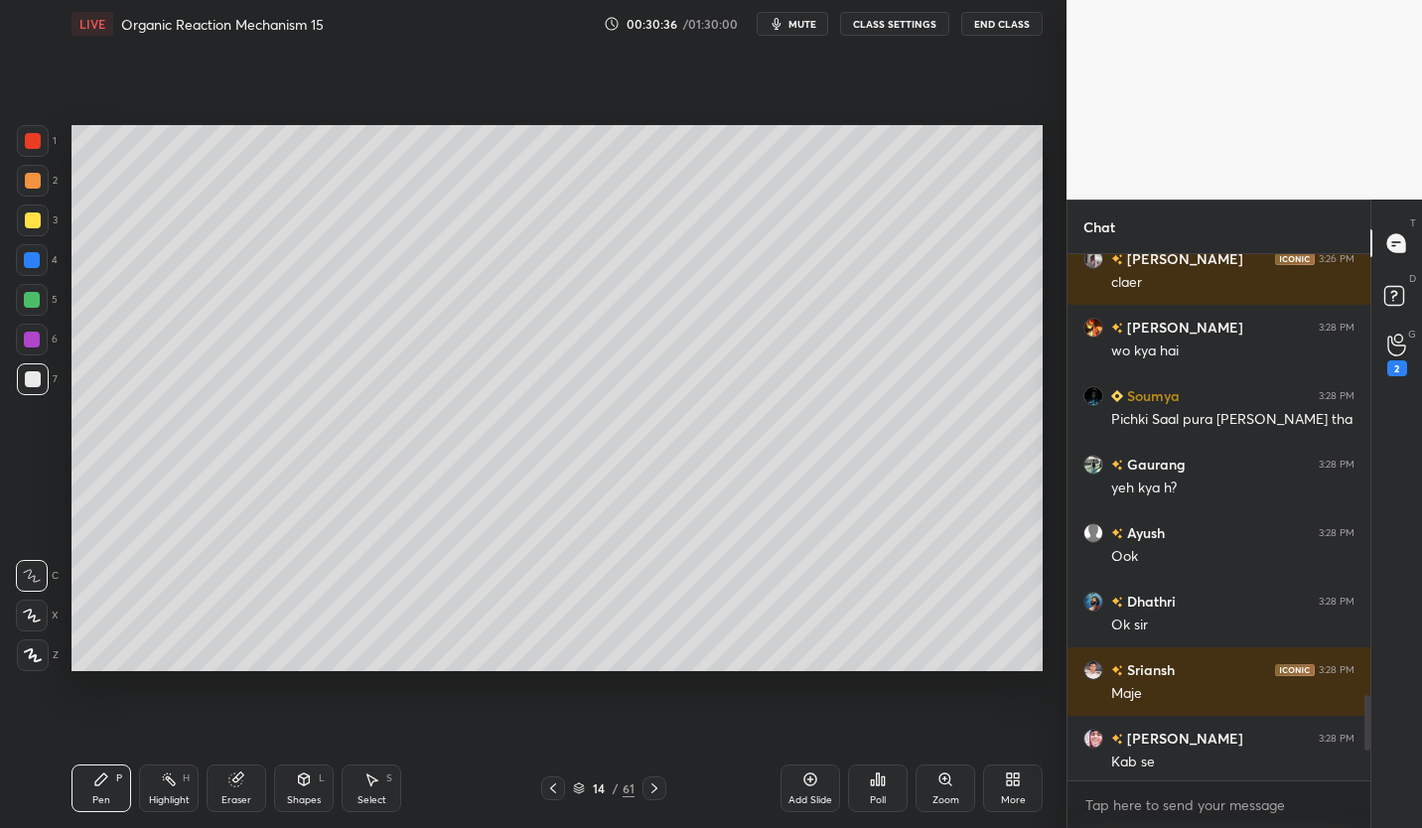
scroll to position [520, 297]
click at [592, 790] on div "14" at bounding box center [599, 788] width 20 height 12
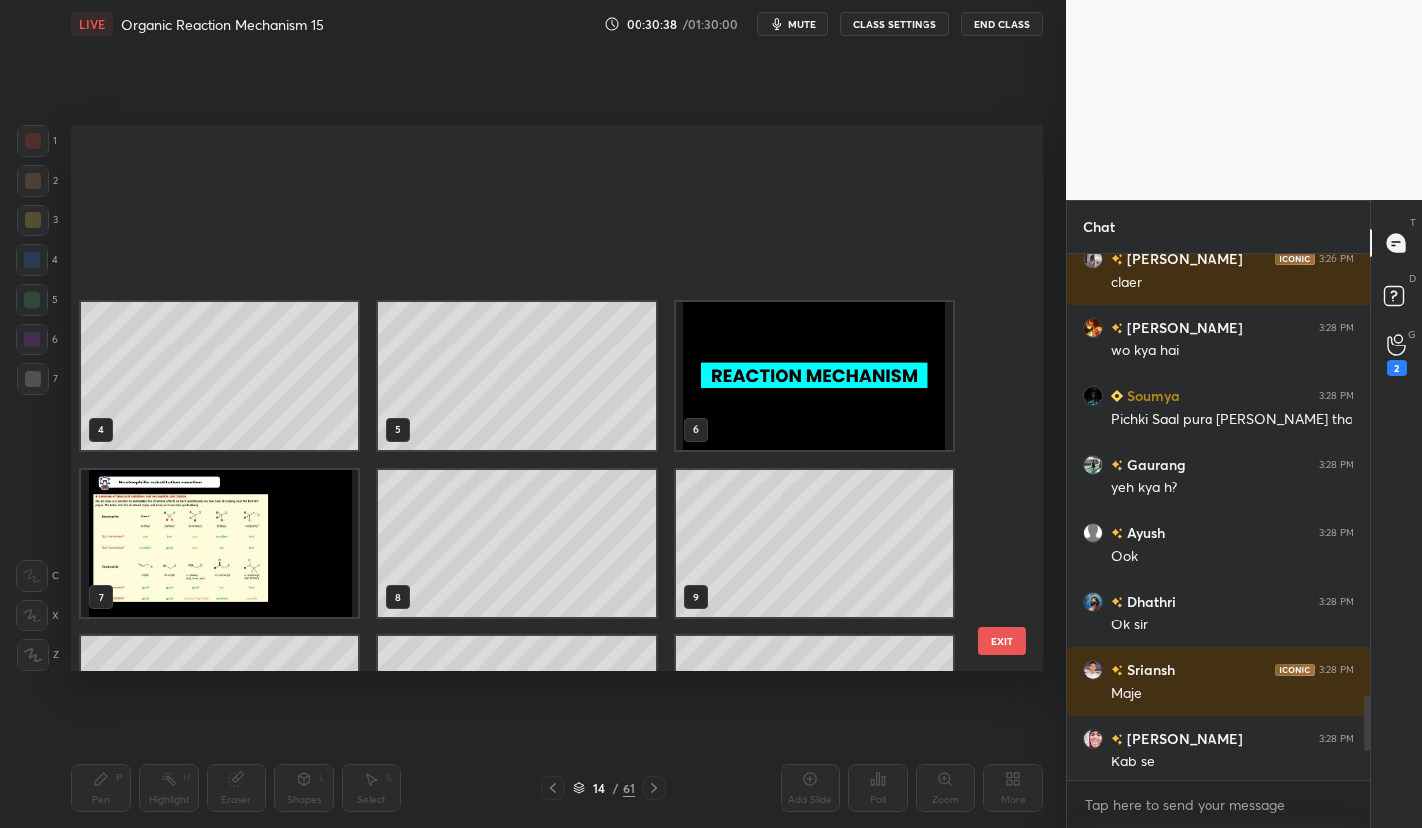
scroll to position [540, 961]
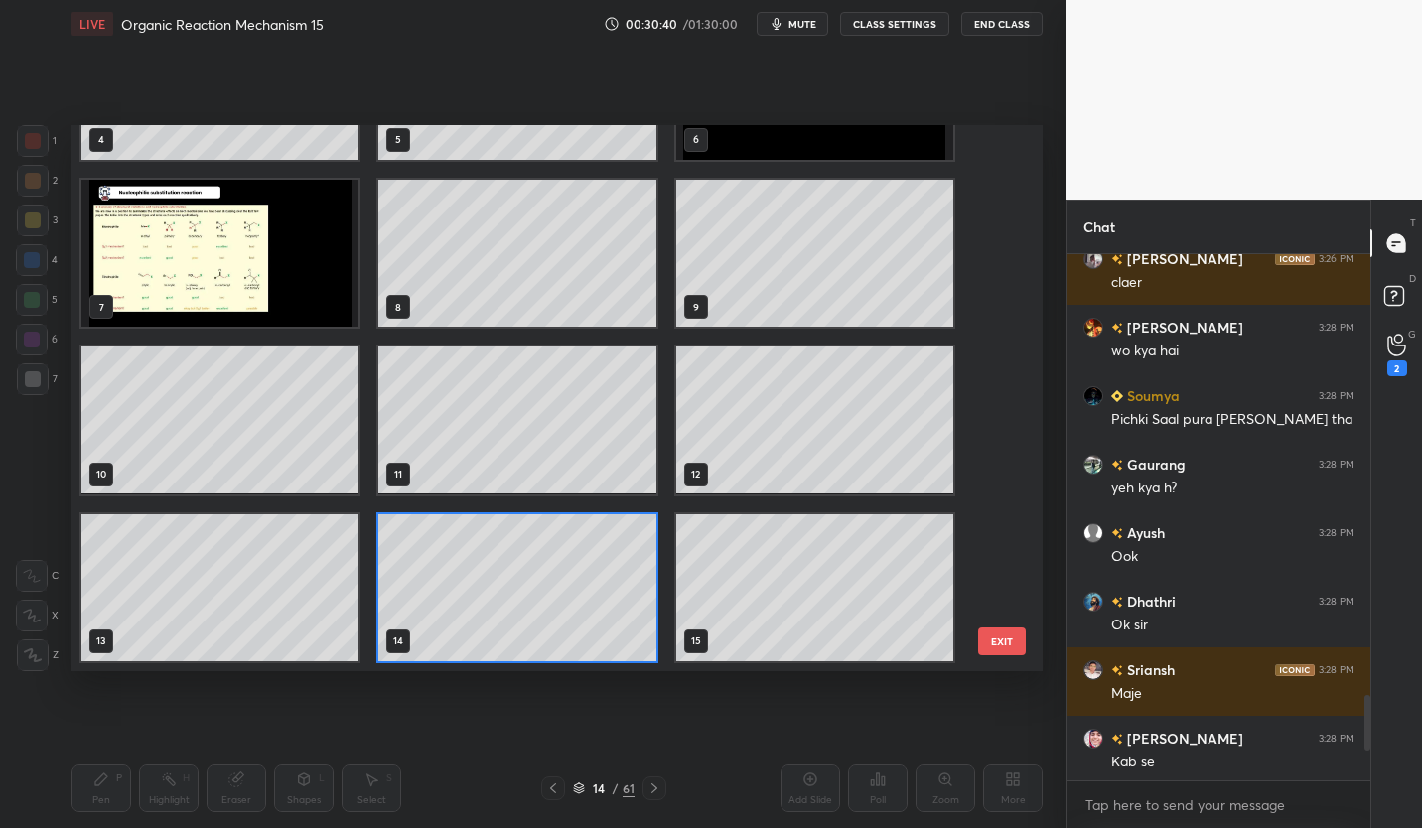
click at [211, 274] on img "grid" at bounding box center [219, 253] width 277 height 147
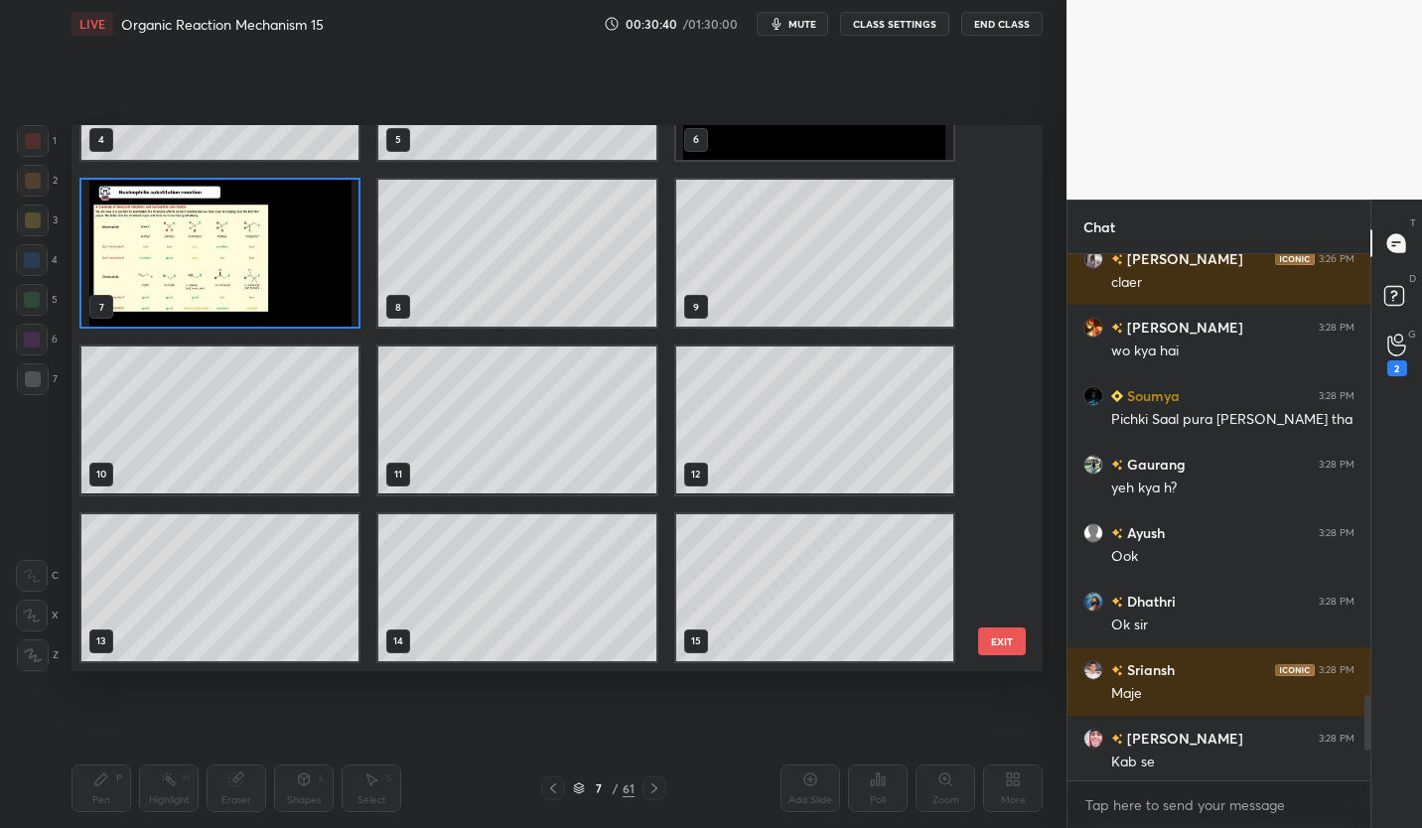
click at [221, 270] on img "grid" at bounding box center [219, 253] width 277 height 147
click at [229, 271] on img "grid" at bounding box center [219, 253] width 277 height 147
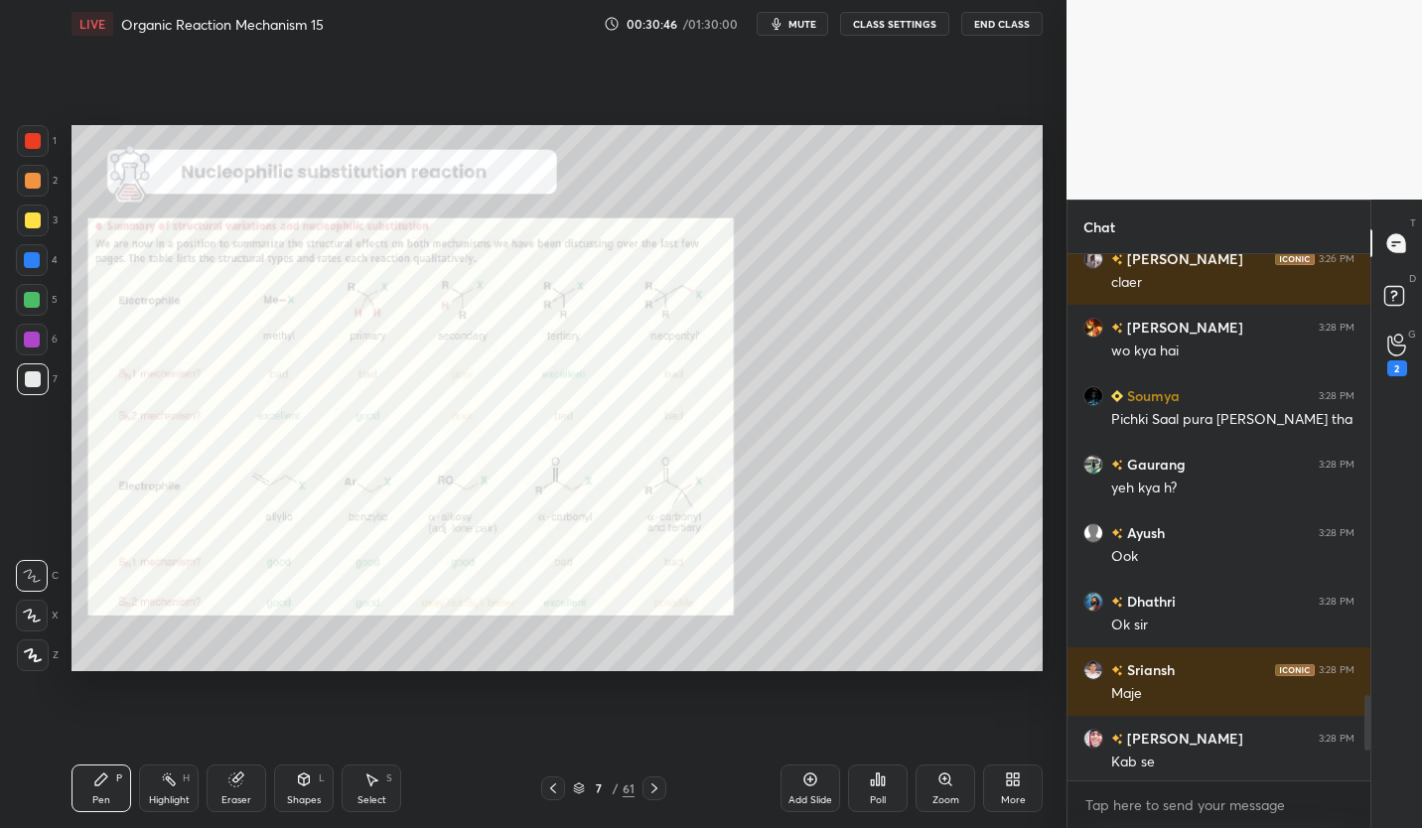
click at [26, 211] on div at bounding box center [33, 221] width 32 height 32
click at [653, 789] on icon at bounding box center [654, 788] width 16 height 16
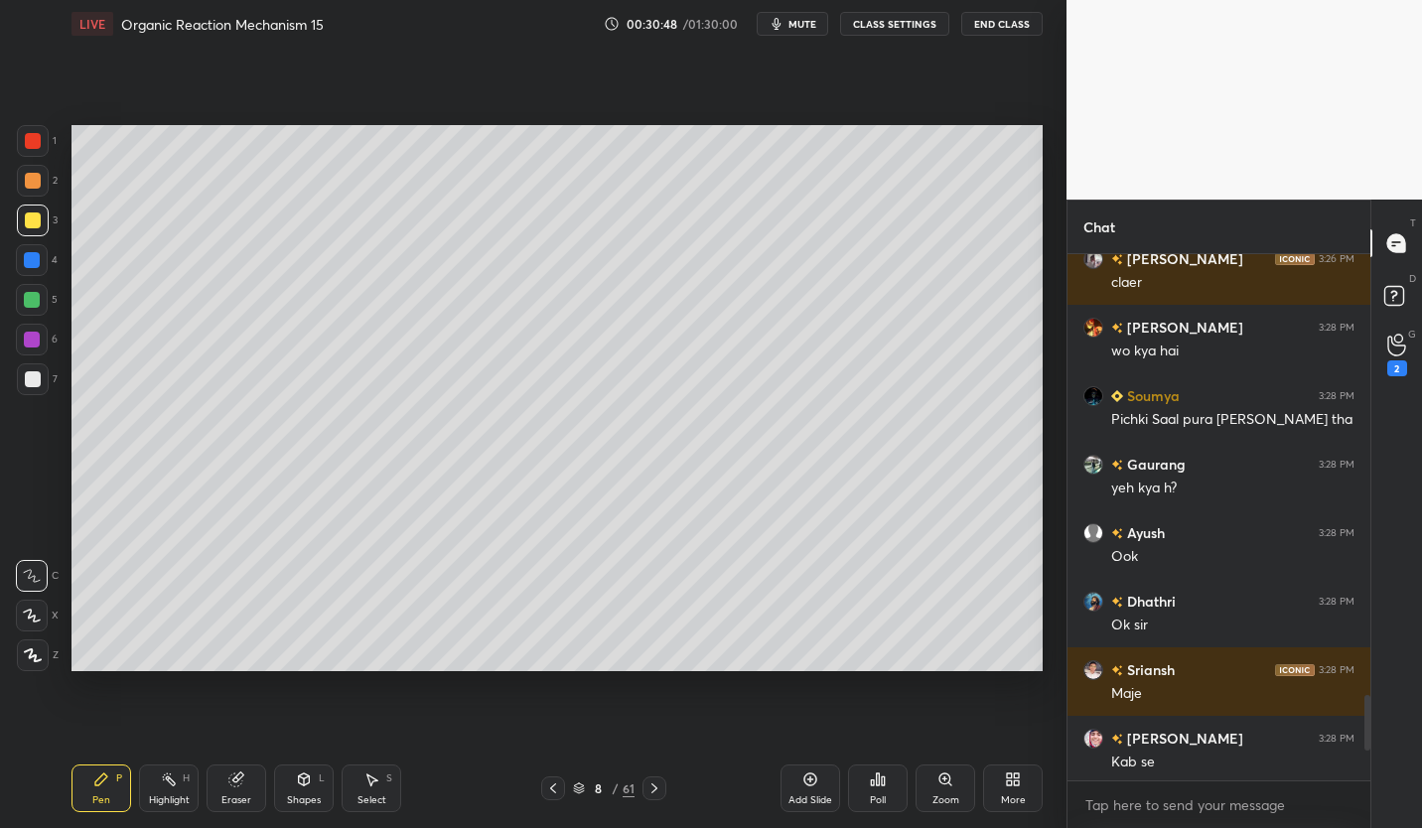
click at [656, 777] on div at bounding box center [654, 788] width 24 height 24
click at [656, 782] on icon at bounding box center [654, 788] width 16 height 16
click at [657, 782] on icon at bounding box center [654, 788] width 16 height 16
click at [655, 781] on icon at bounding box center [654, 788] width 16 height 16
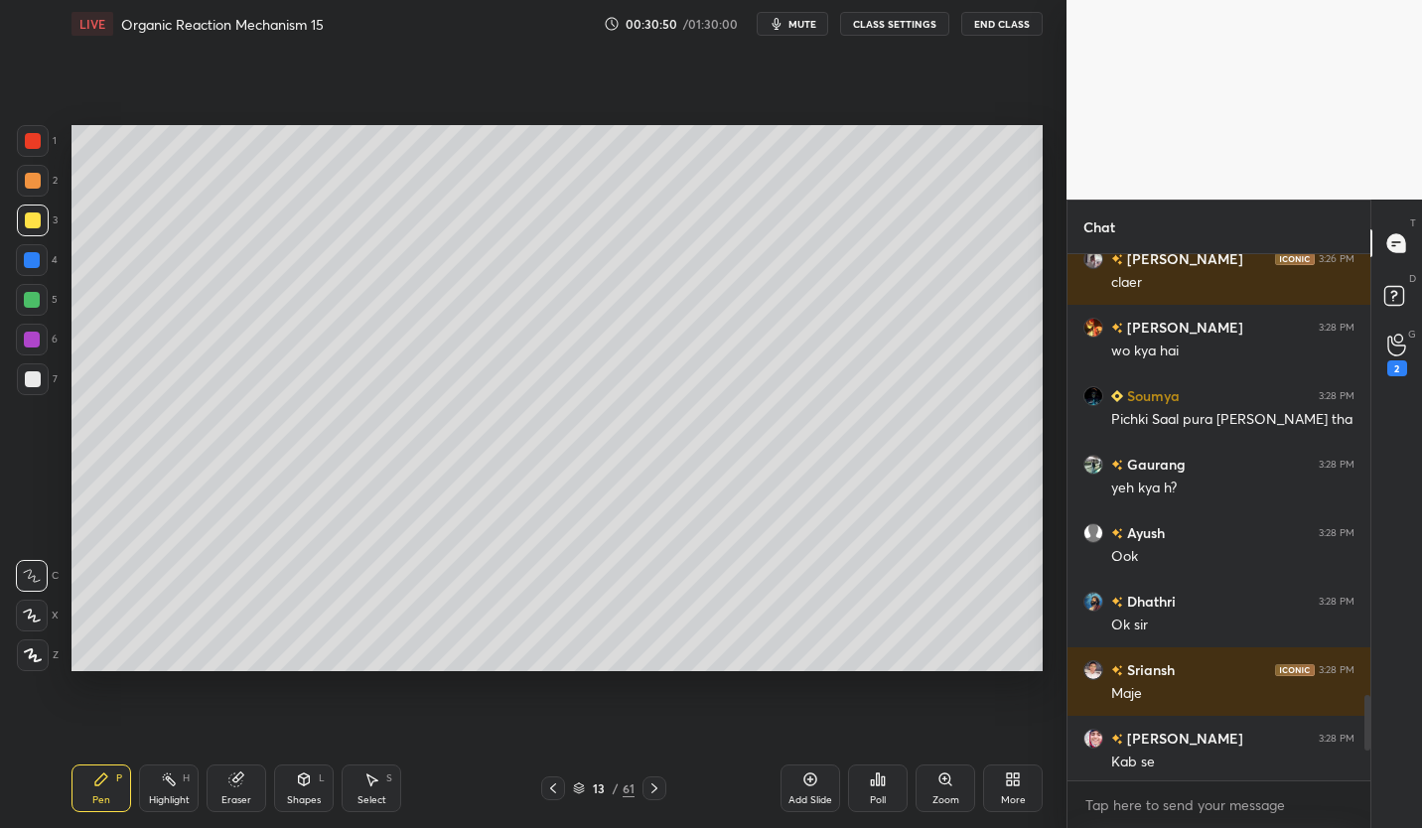
click at [657, 787] on icon at bounding box center [654, 788] width 16 height 16
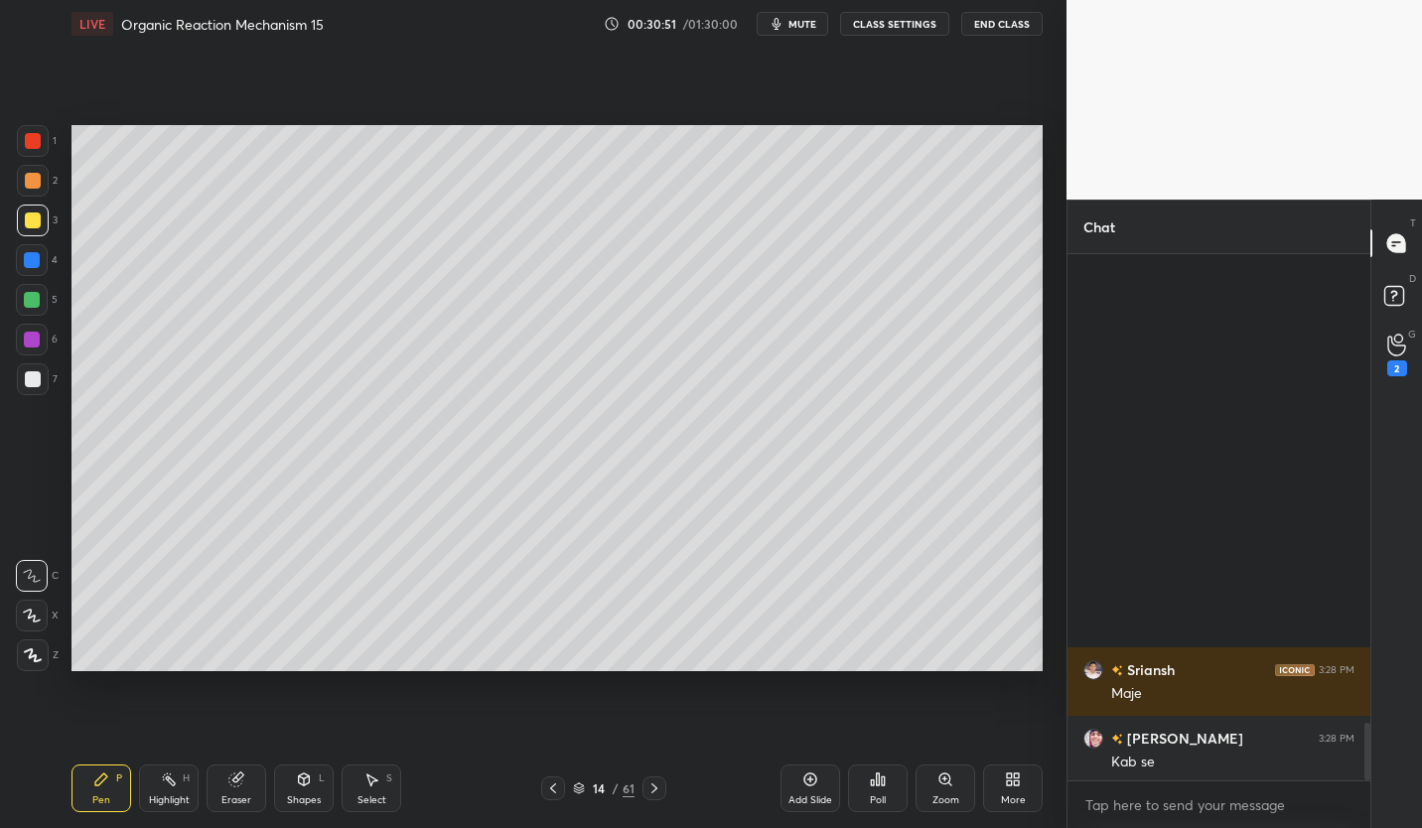
scroll to position [4293, 0]
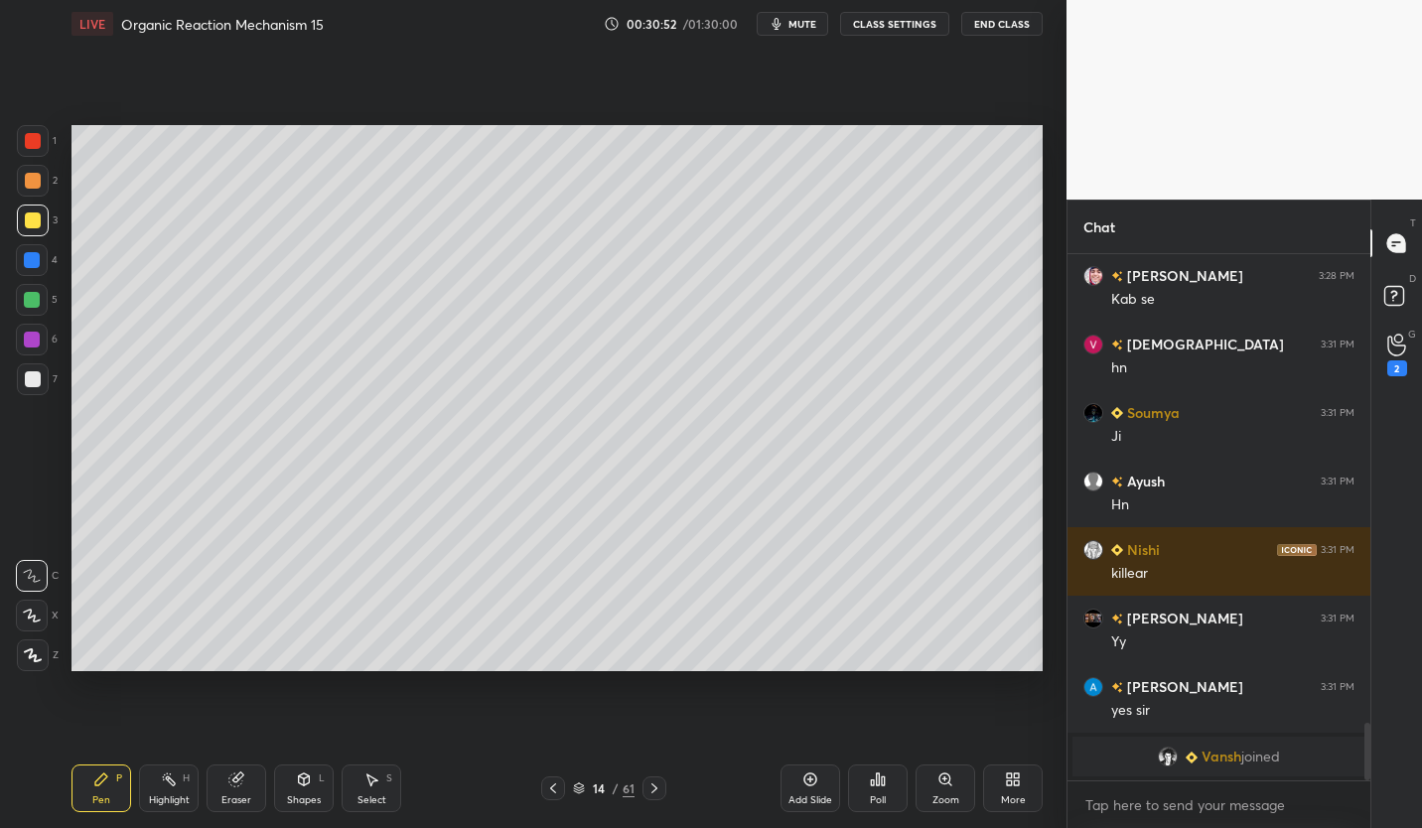
click at [213, 795] on div "Eraser" at bounding box center [237, 788] width 60 height 48
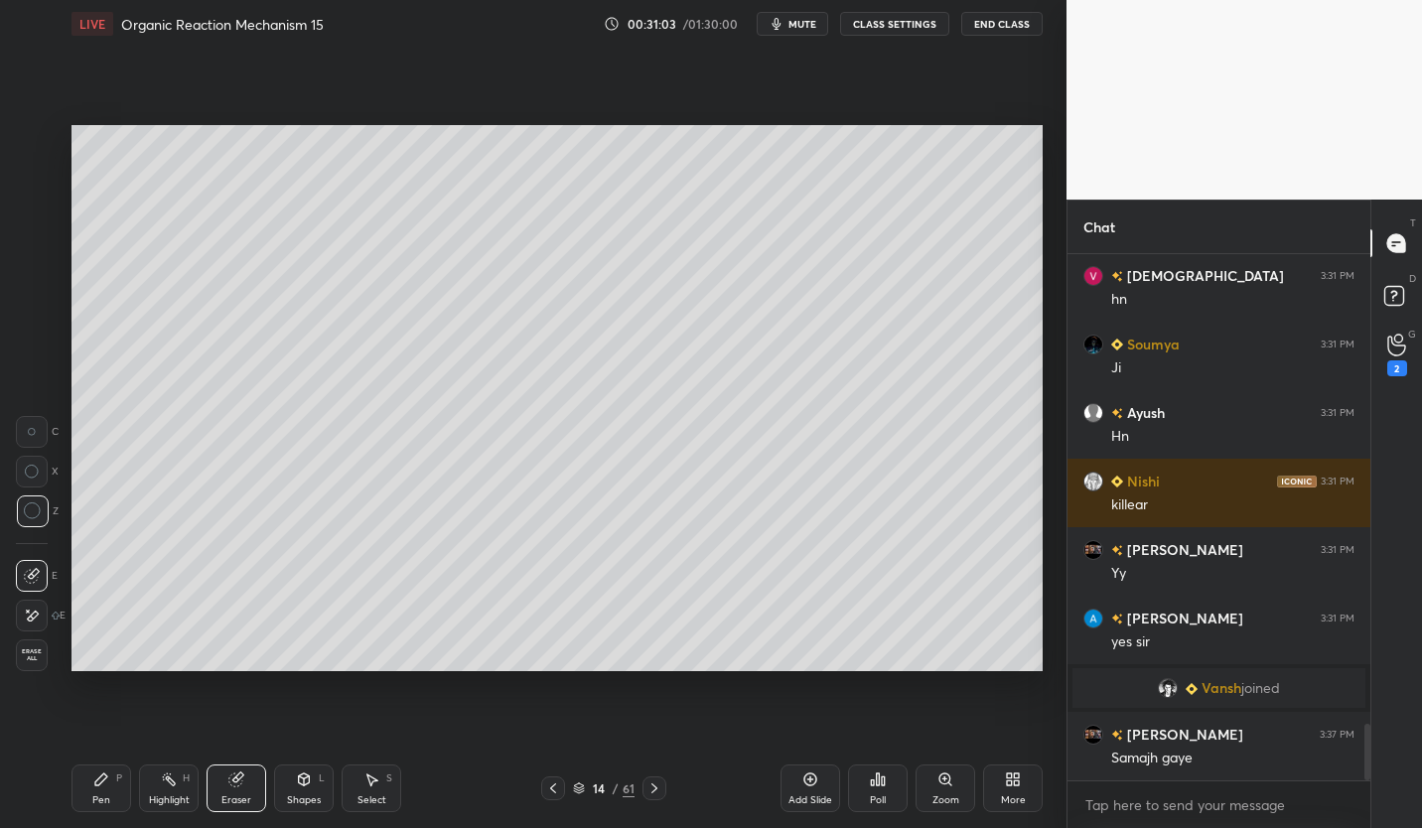
click at [920, 20] on button "CLASS SETTINGS" at bounding box center [894, 24] width 109 height 24
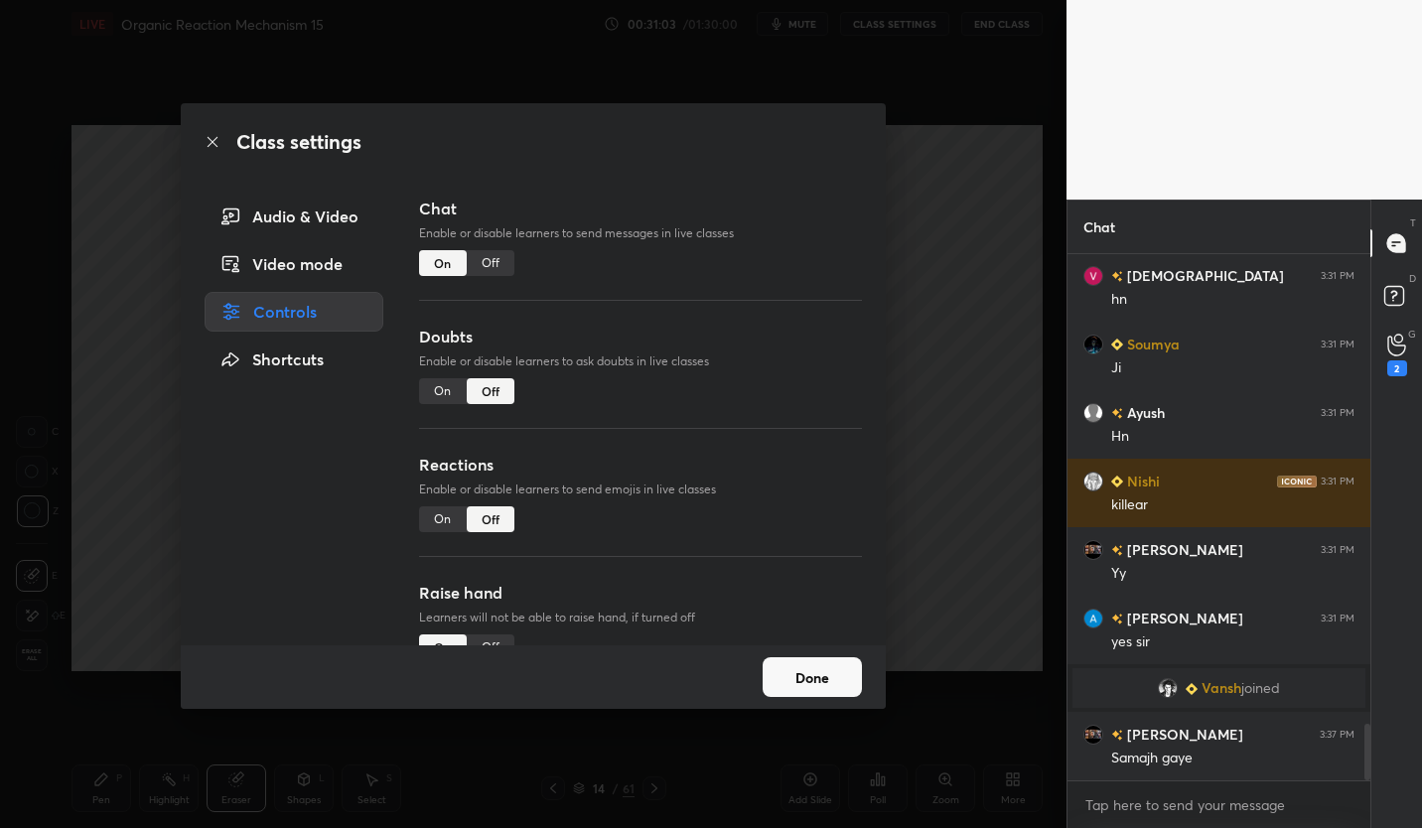
click at [498, 257] on div "Off" at bounding box center [491, 263] width 48 height 26
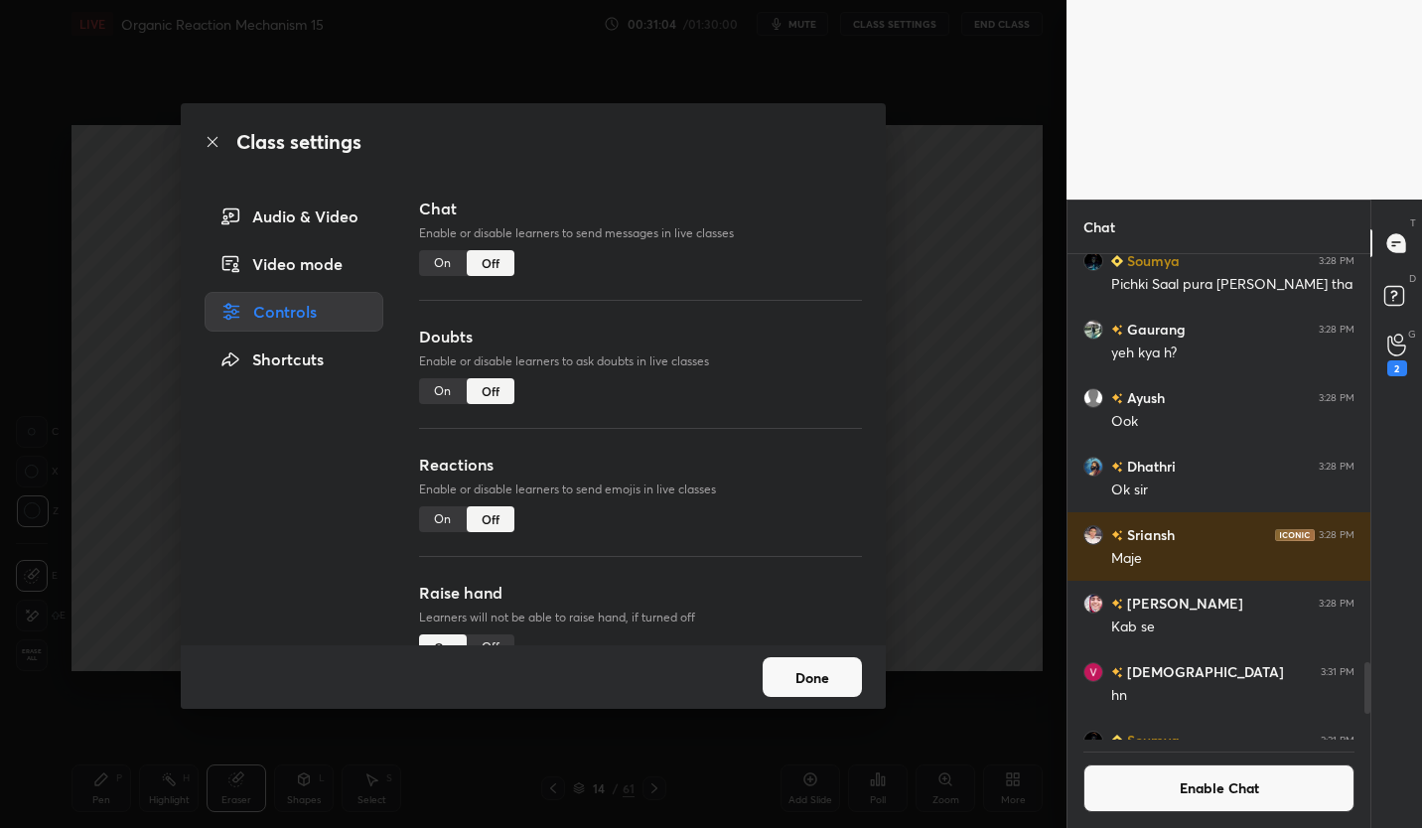
scroll to position [480, 297]
click at [839, 680] on button "Done" at bounding box center [812, 677] width 99 height 40
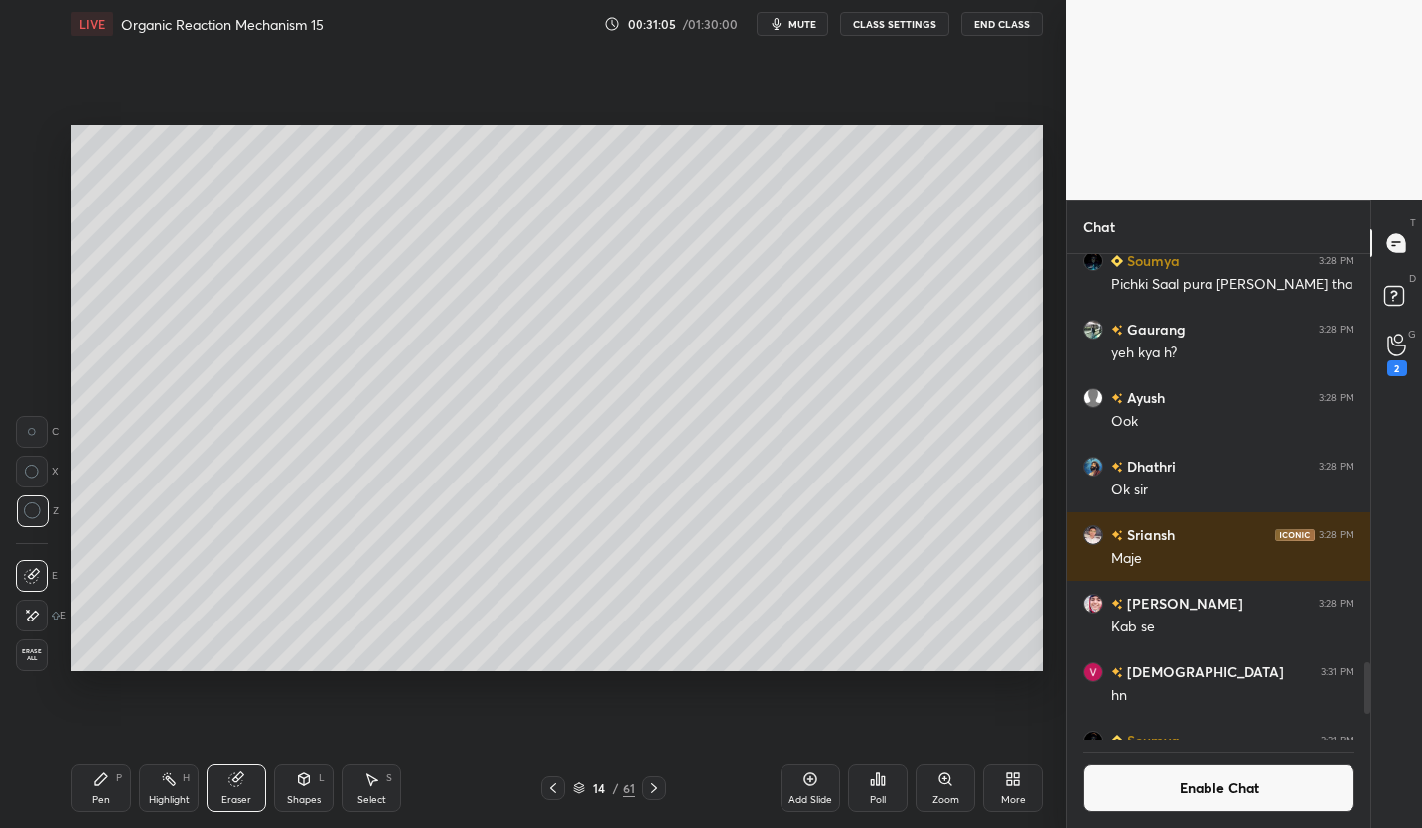
click at [810, 784] on icon at bounding box center [810, 779] width 13 height 13
click at [109, 787] on div "Pen P" at bounding box center [101, 788] width 60 height 48
click at [246, 773] on div "Eraser" at bounding box center [237, 788] width 60 height 48
click at [111, 778] on div "Pen P" at bounding box center [101, 788] width 60 height 48
click at [105, 788] on div "Pen P" at bounding box center [101, 788] width 60 height 48
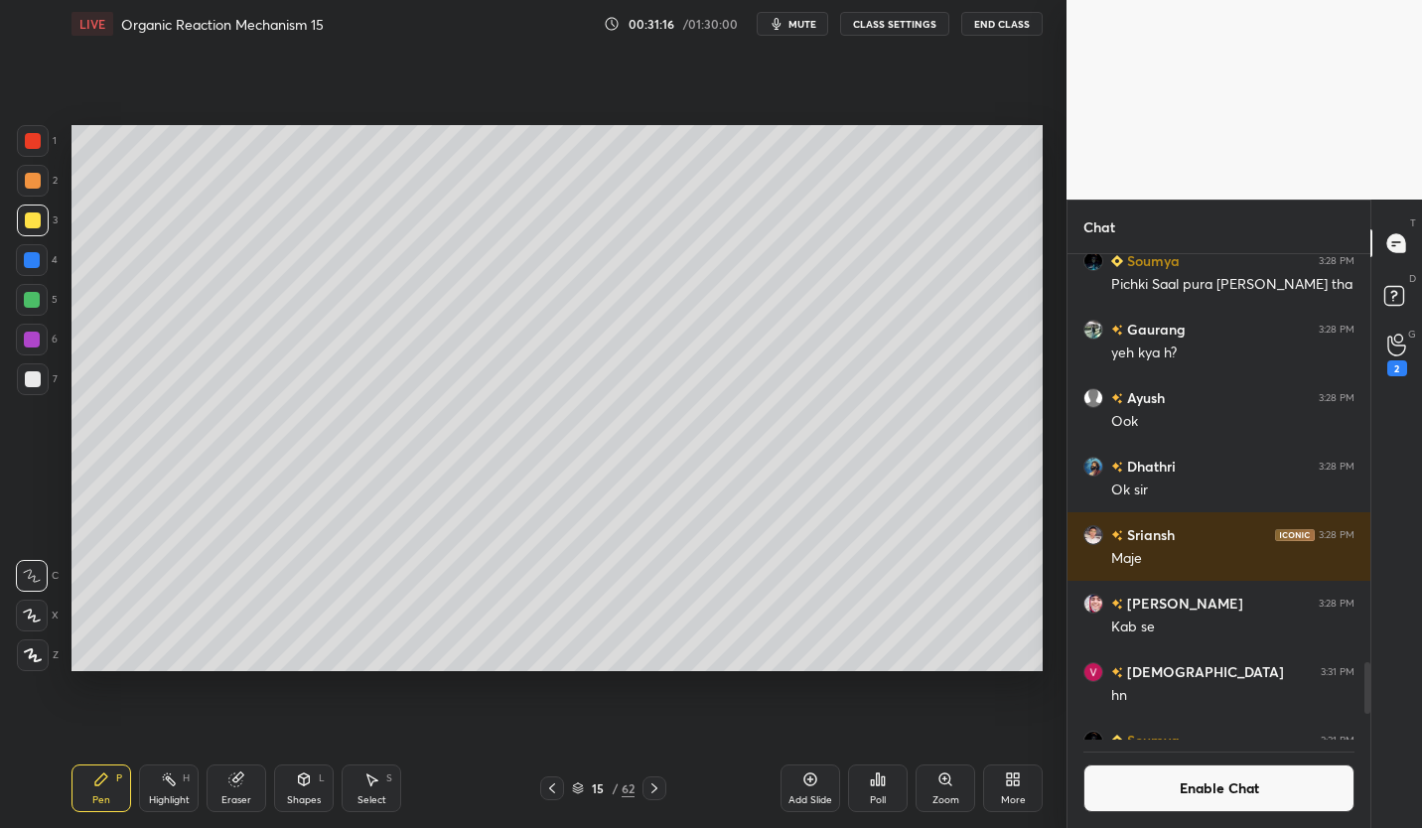
click at [38, 379] on div at bounding box center [33, 379] width 16 height 16
click at [36, 226] on div at bounding box center [33, 220] width 16 height 16
click at [29, 378] on div at bounding box center [33, 379] width 16 height 16
click at [36, 225] on div at bounding box center [33, 220] width 16 height 16
click at [42, 383] on div at bounding box center [33, 379] width 32 height 32
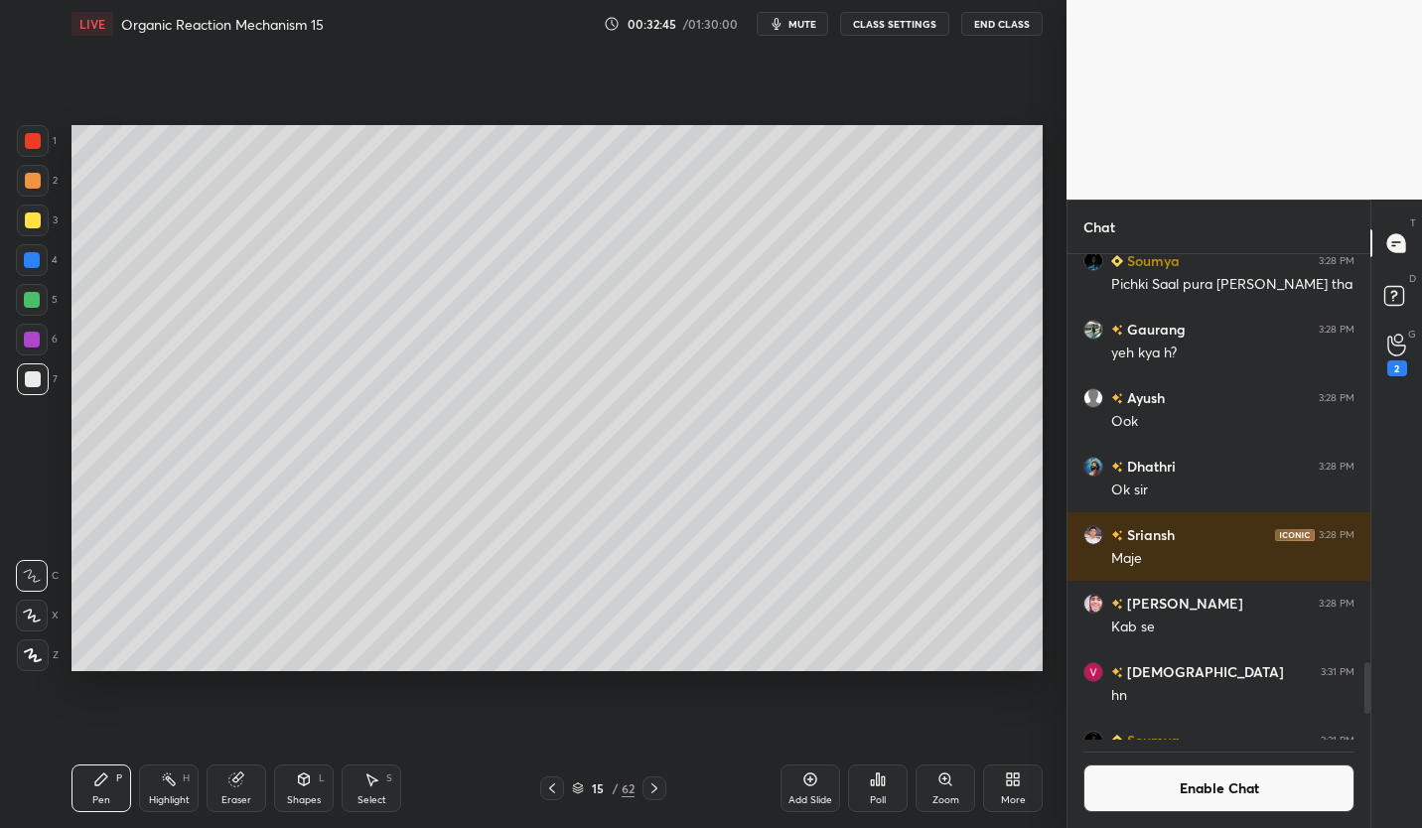
click at [32, 223] on div at bounding box center [33, 220] width 16 height 16
click at [33, 320] on div "5" at bounding box center [37, 304] width 42 height 40
click at [21, 382] on div at bounding box center [33, 379] width 32 height 32
click at [242, 792] on div "Eraser" at bounding box center [237, 788] width 60 height 48
click at [113, 786] on div "Pen P" at bounding box center [101, 788] width 60 height 48
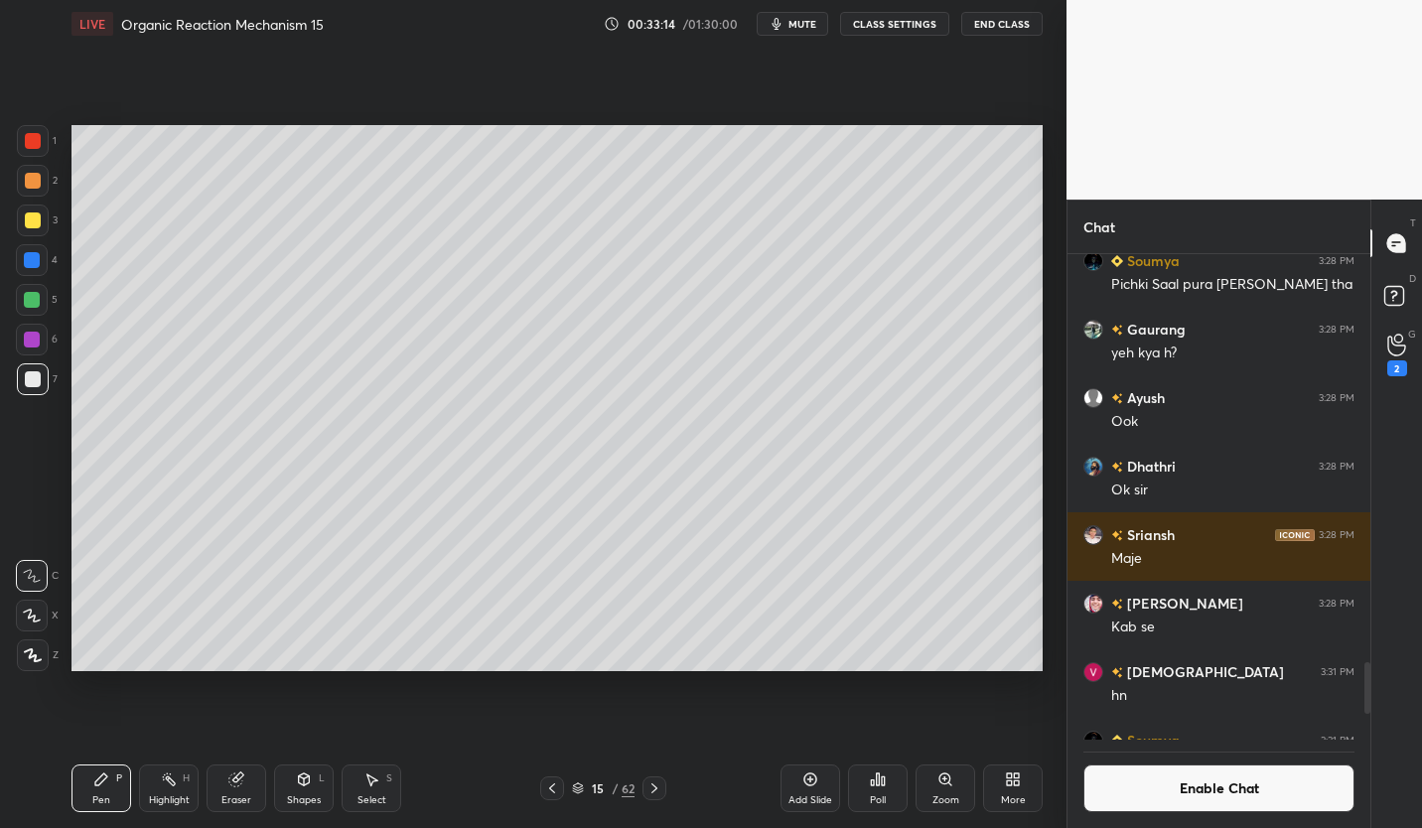
click at [241, 785] on icon at bounding box center [236, 779] width 16 height 16
click at [111, 790] on div "Pen P" at bounding box center [101, 788] width 60 height 48
click at [546, 785] on icon at bounding box center [552, 788] width 16 height 16
click at [238, 797] on div "Eraser" at bounding box center [236, 800] width 30 height 10
click at [101, 792] on div "Pen P" at bounding box center [101, 788] width 60 height 48
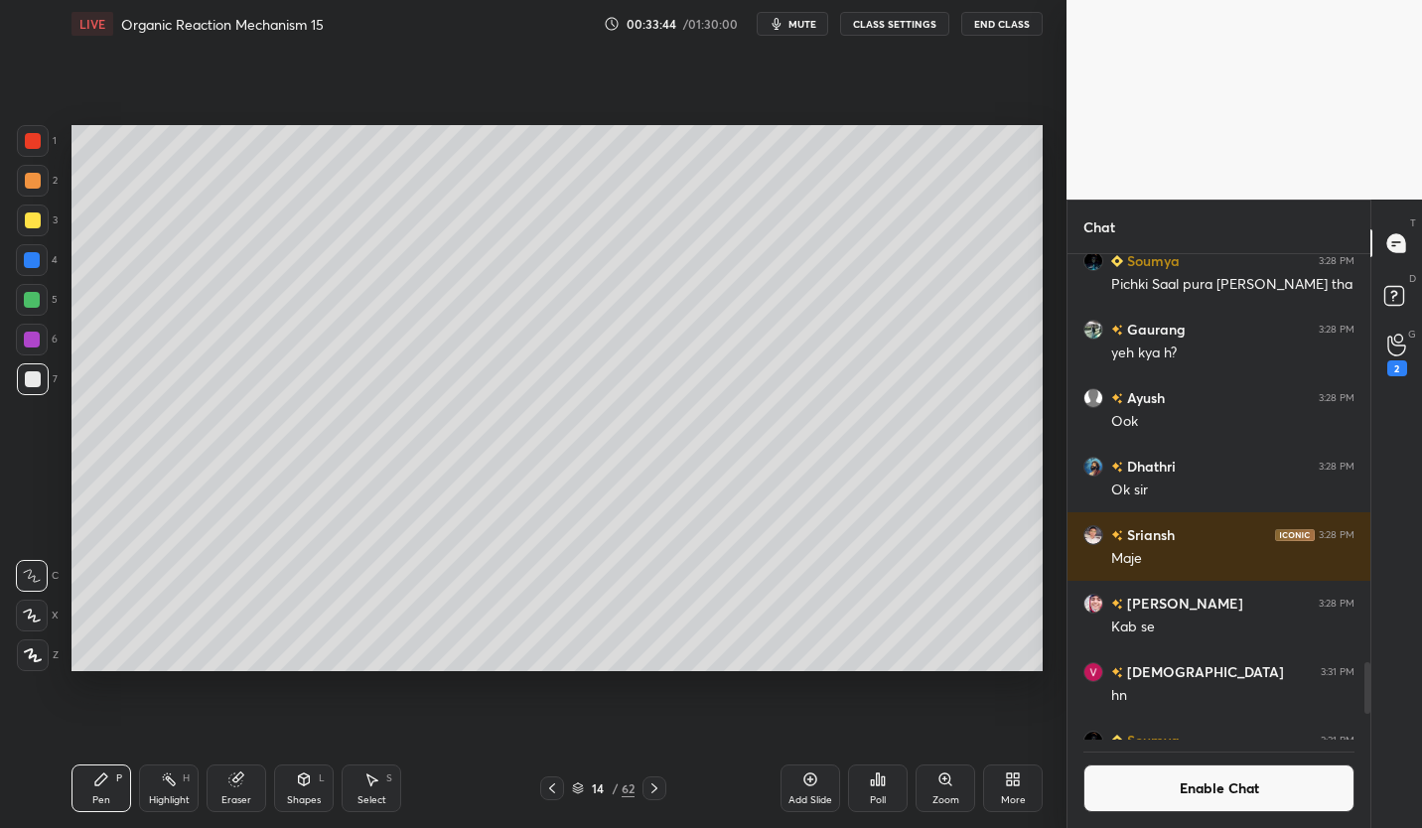
click at [251, 790] on div "Eraser" at bounding box center [237, 788] width 60 height 48
click at [94, 798] on div "Pen" at bounding box center [101, 800] width 18 height 10
click at [32, 221] on div at bounding box center [33, 220] width 16 height 16
click at [35, 309] on div at bounding box center [32, 300] width 32 height 32
click at [33, 379] on div at bounding box center [33, 379] width 16 height 16
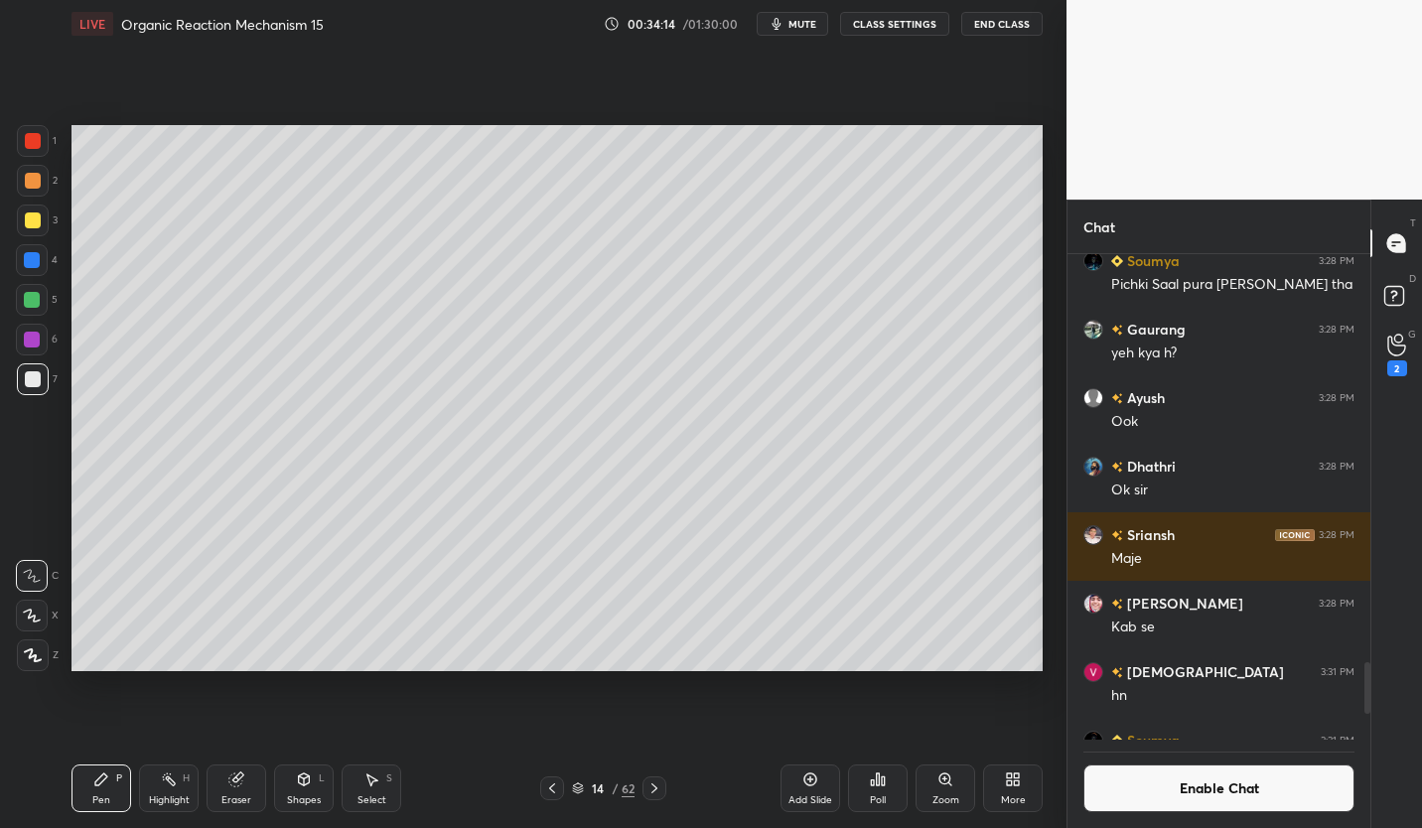
click at [299, 792] on div "Shapes L" at bounding box center [304, 788] width 60 height 48
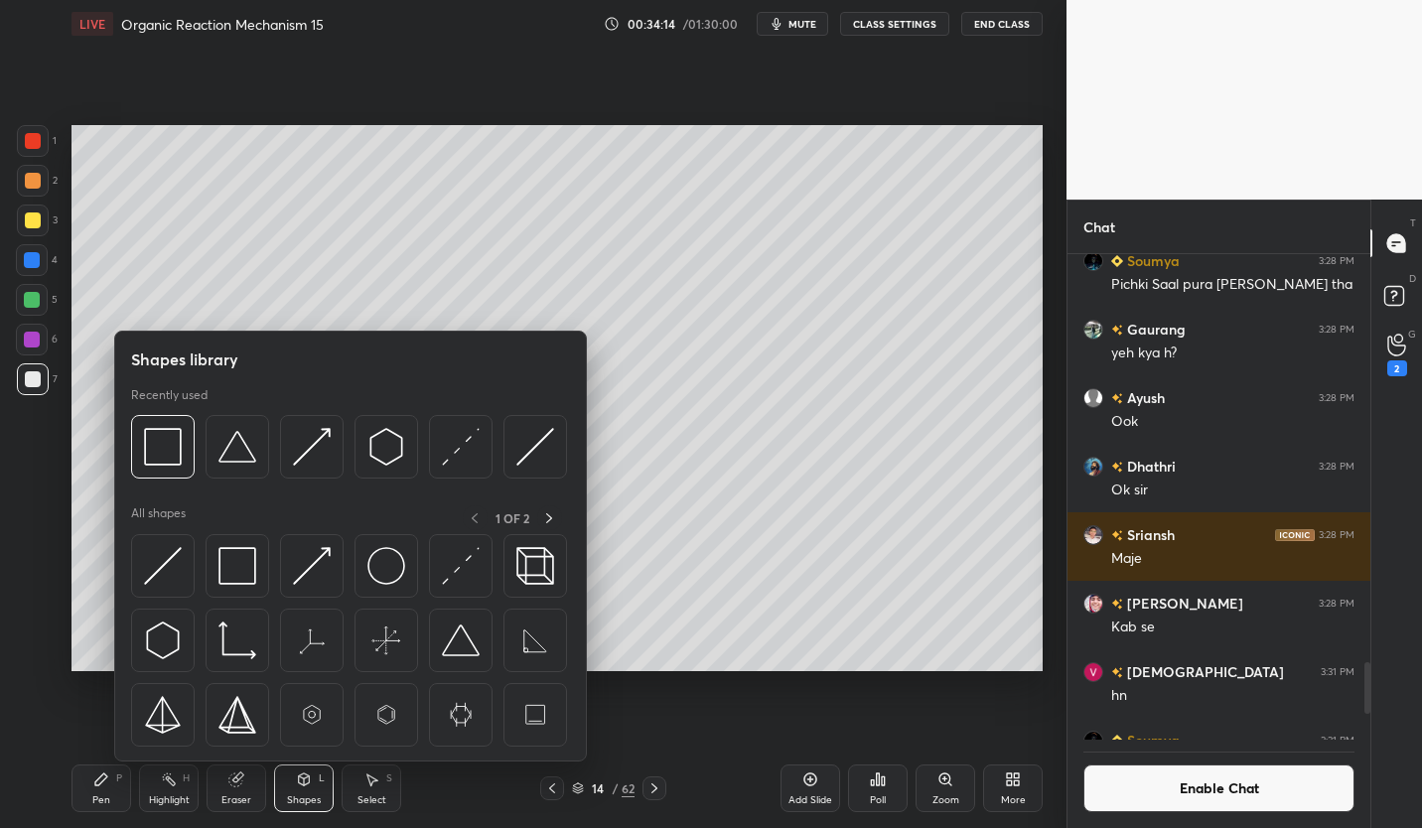
click at [454, 581] on img at bounding box center [461, 566] width 38 height 38
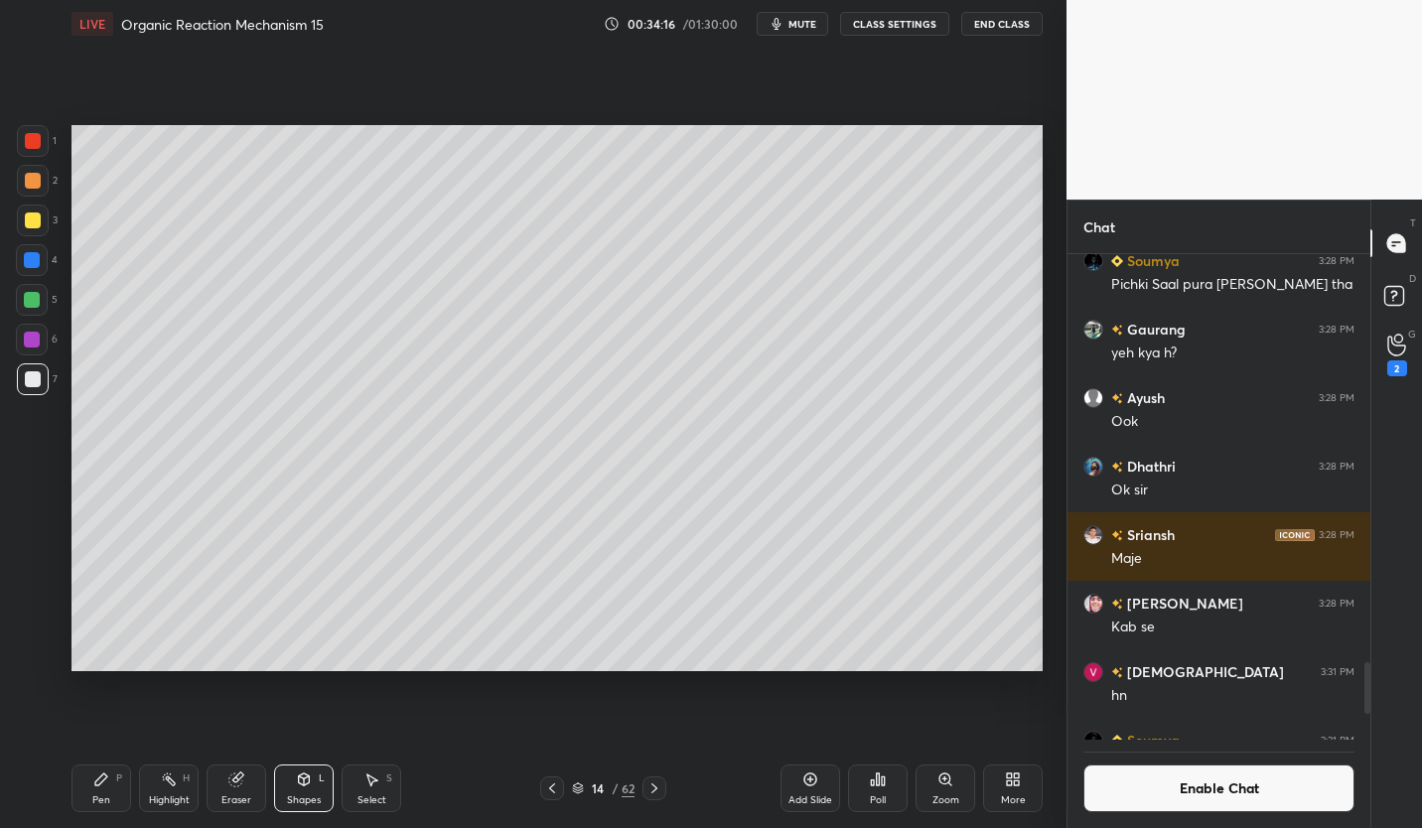
click at [100, 795] on div "Pen" at bounding box center [101, 800] width 18 height 10
click at [594, 784] on div "14" at bounding box center [598, 788] width 20 height 12
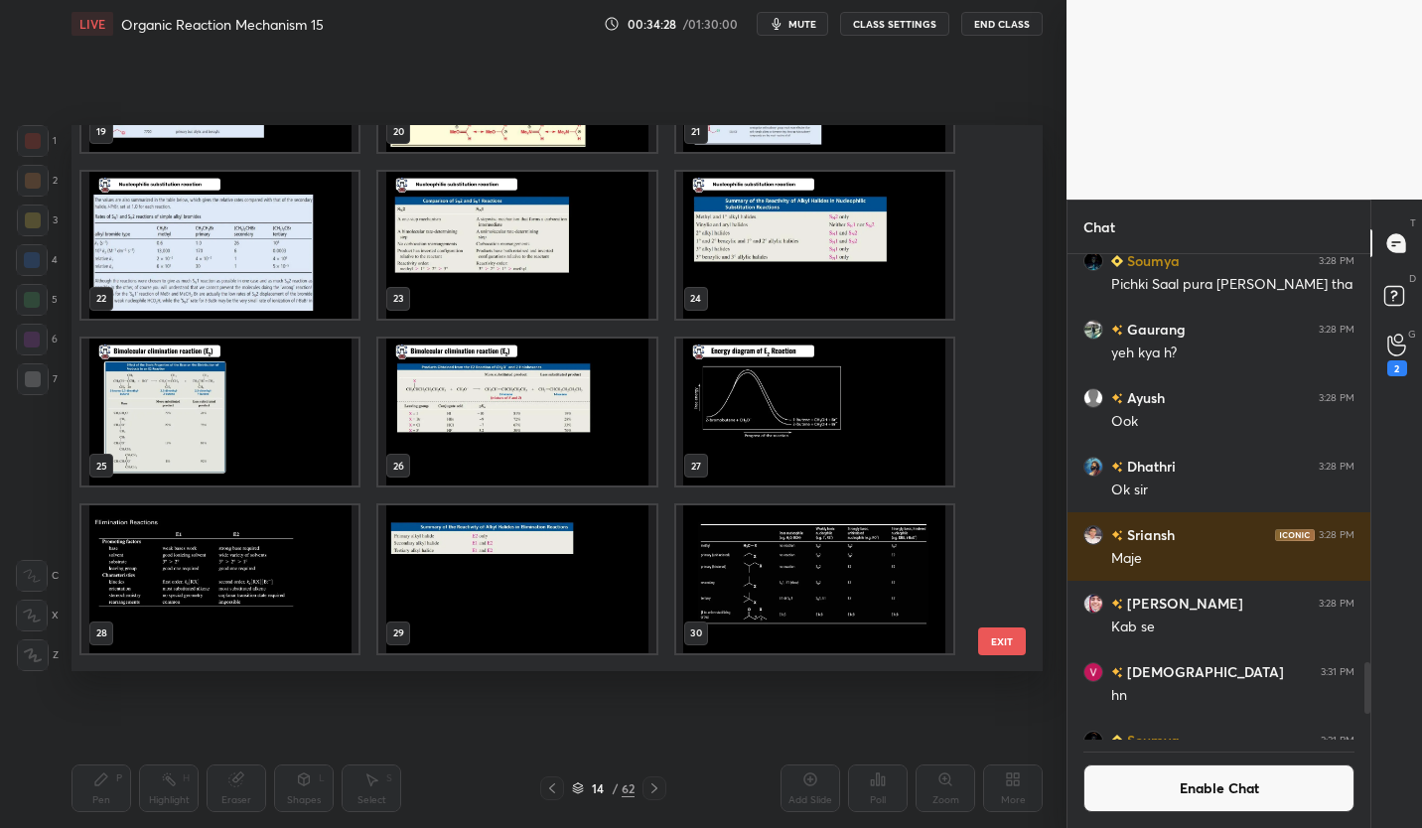
scroll to position [784, 0]
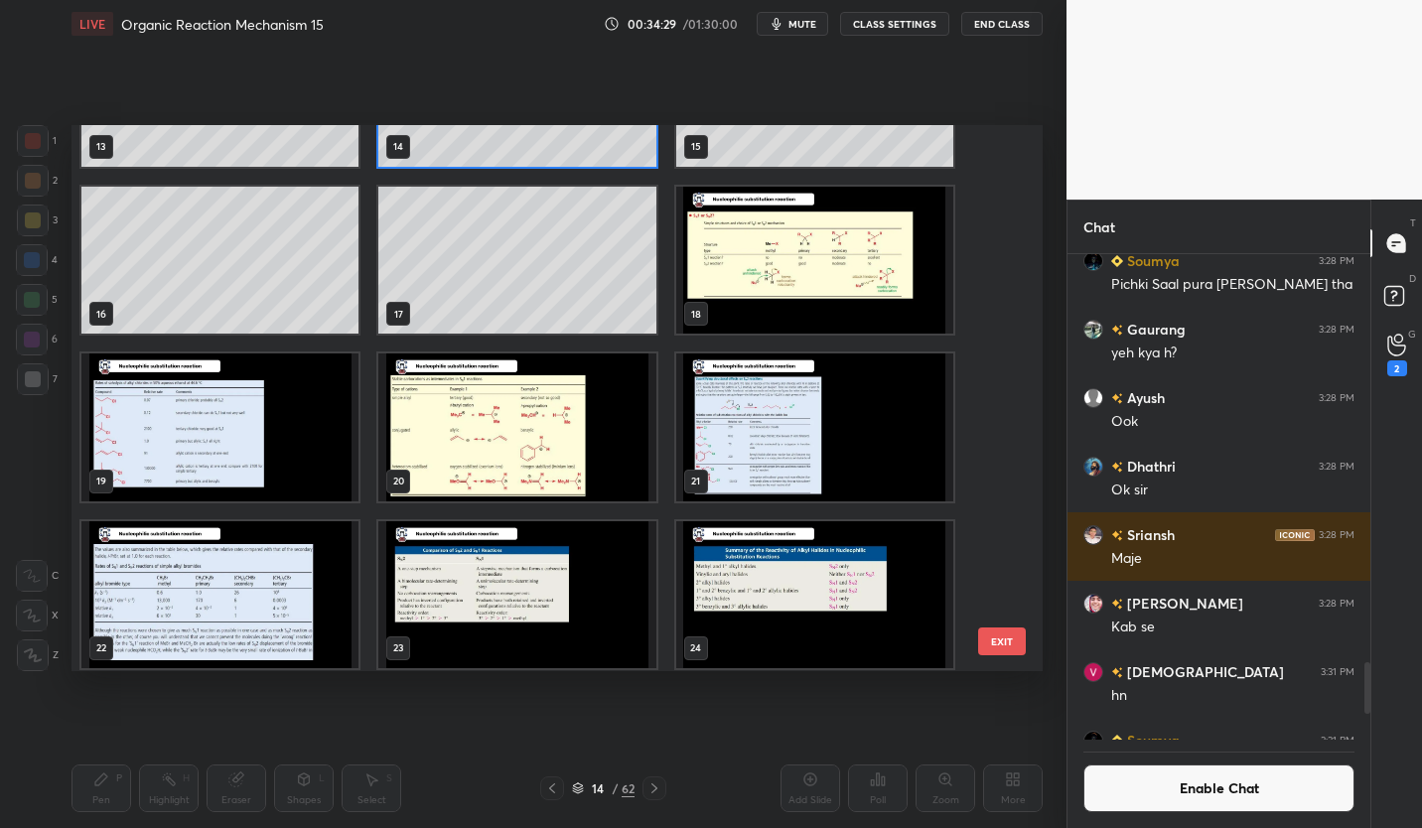
click at [816, 287] on img "grid" at bounding box center [814, 260] width 277 height 147
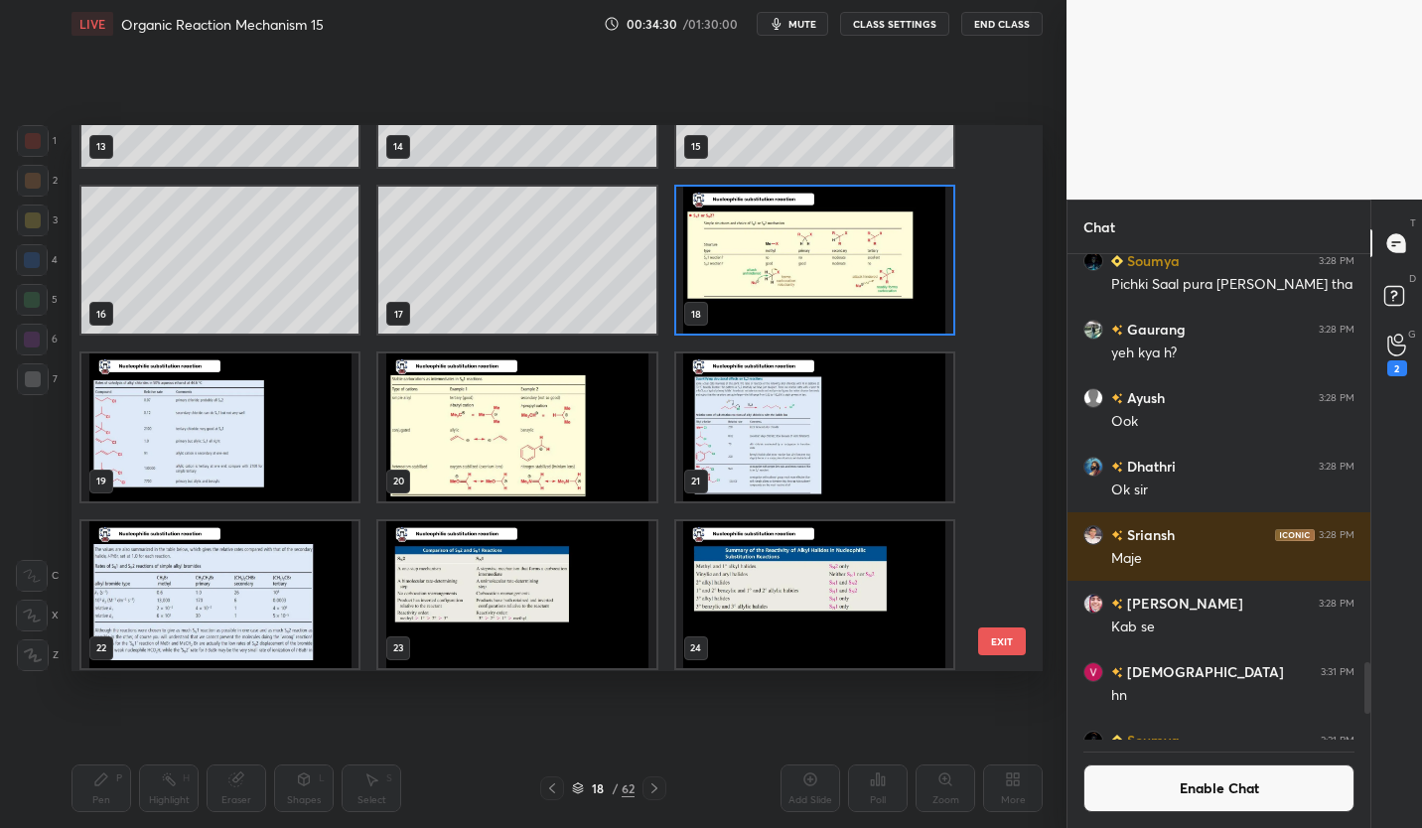
click at [818, 299] on img "grid" at bounding box center [814, 260] width 277 height 147
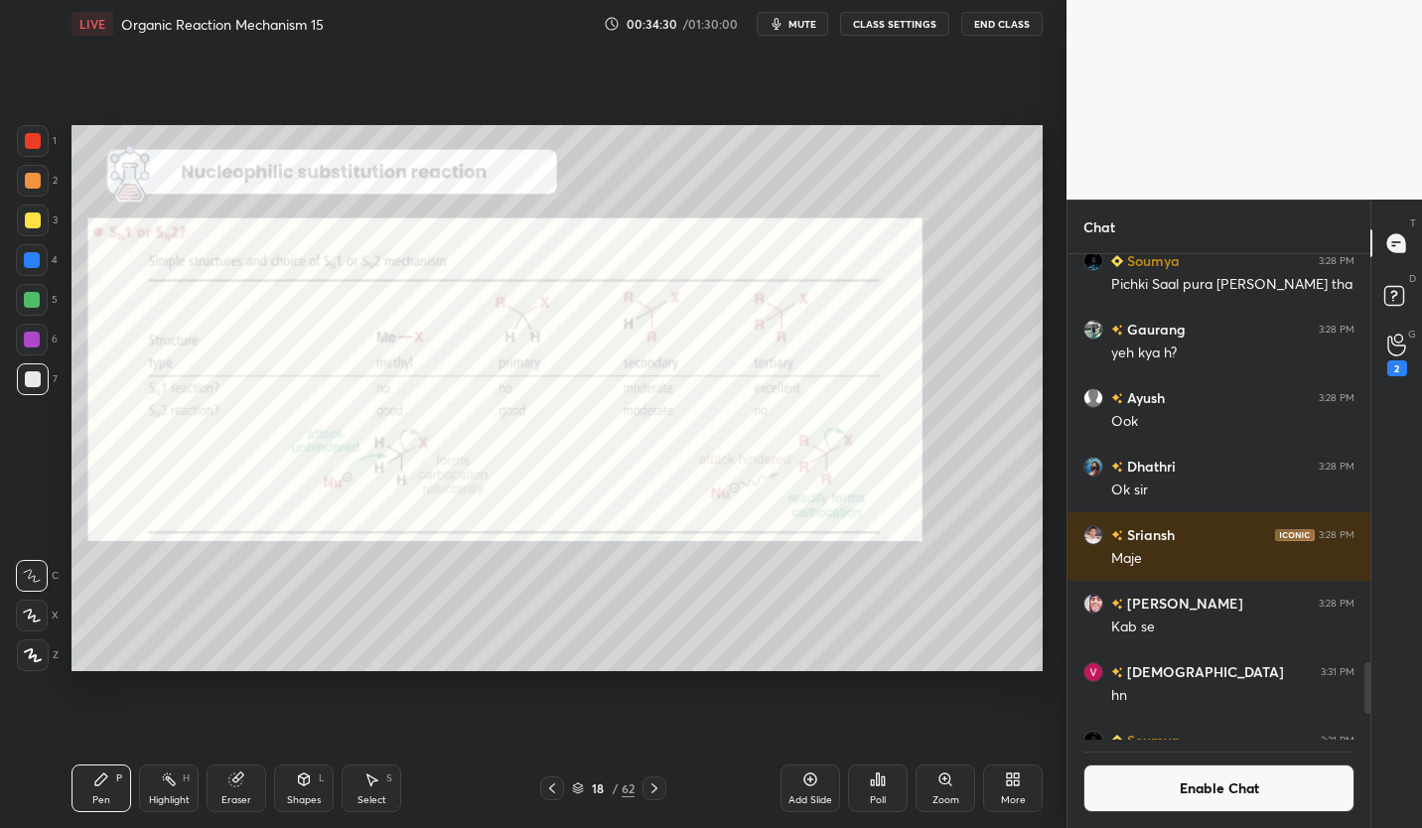
click at [819, 303] on img "grid" at bounding box center [814, 260] width 277 height 147
click at [552, 792] on icon at bounding box center [552, 788] width 16 height 16
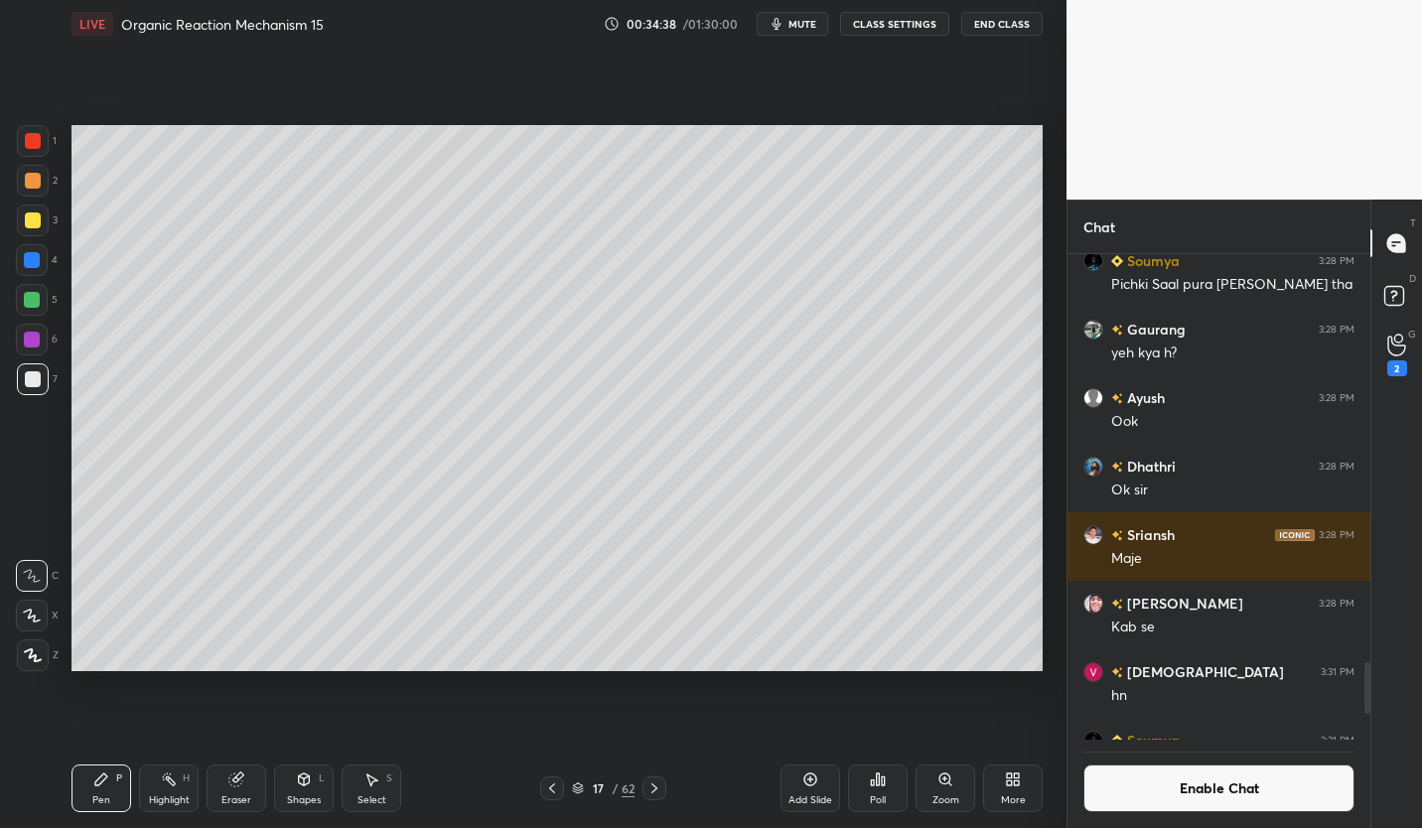
click at [556, 786] on icon at bounding box center [552, 788] width 16 height 16
click at [558, 782] on icon at bounding box center [552, 788] width 16 height 16
click at [559, 781] on icon at bounding box center [552, 788] width 16 height 16
click at [653, 792] on icon at bounding box center [654, 788] width 16 height 16
click at [649, 794] on icon at bounding box center [654, 788] width 16 height 16
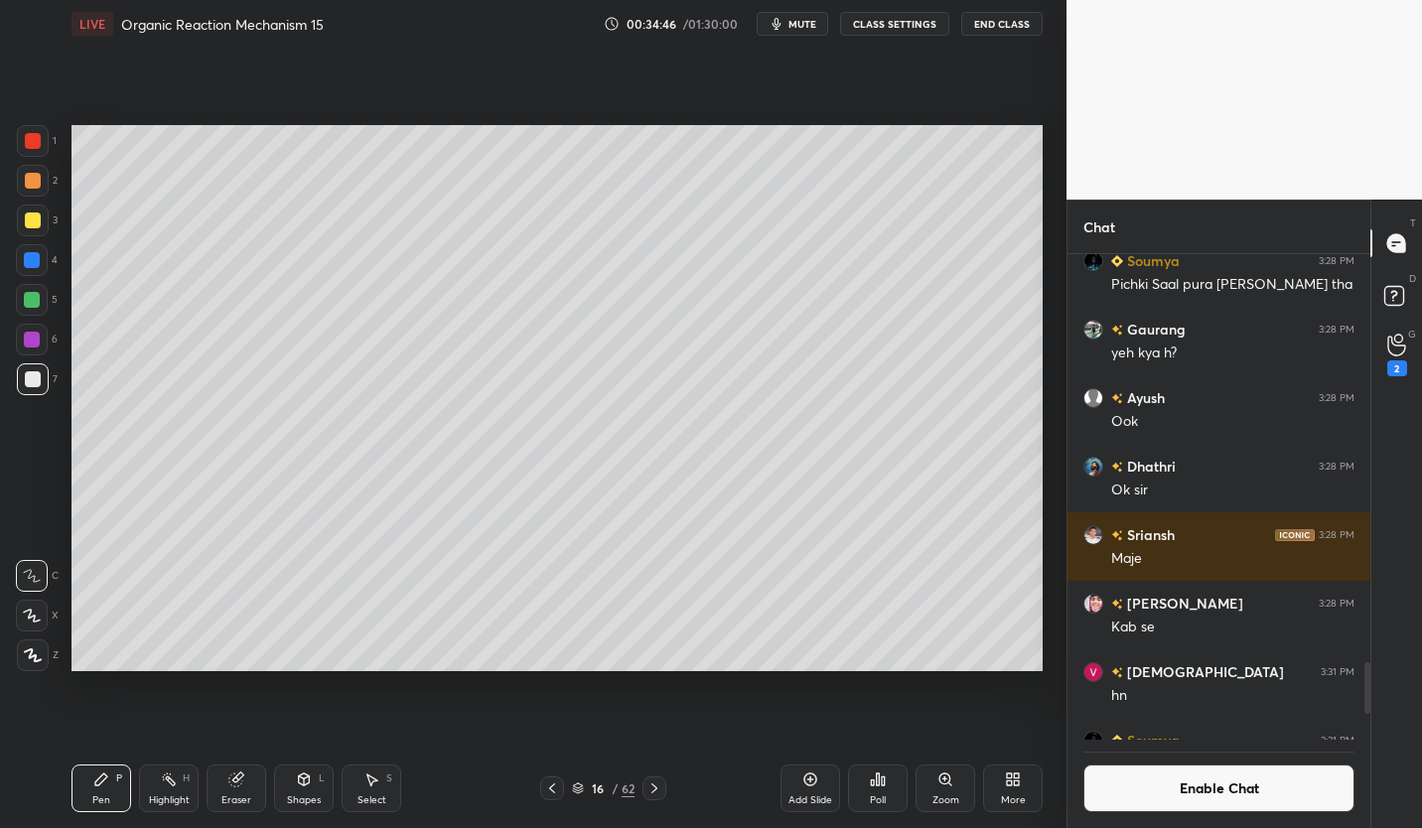
click at [553, 785] on icon at bounding box center [552, 788] width 6 height 10
click at [548, 792] on icon at bounding box center [552, 788] width 16 height 16
click at [546, 791] on icon at bounding box center [552, 788] width 16 height 16
click at [548, 788] on icon at bounding box center [552, 788] width 16 height 16
click at [554, 786] on icon at bounding box center [552, 788] width 16 height 16
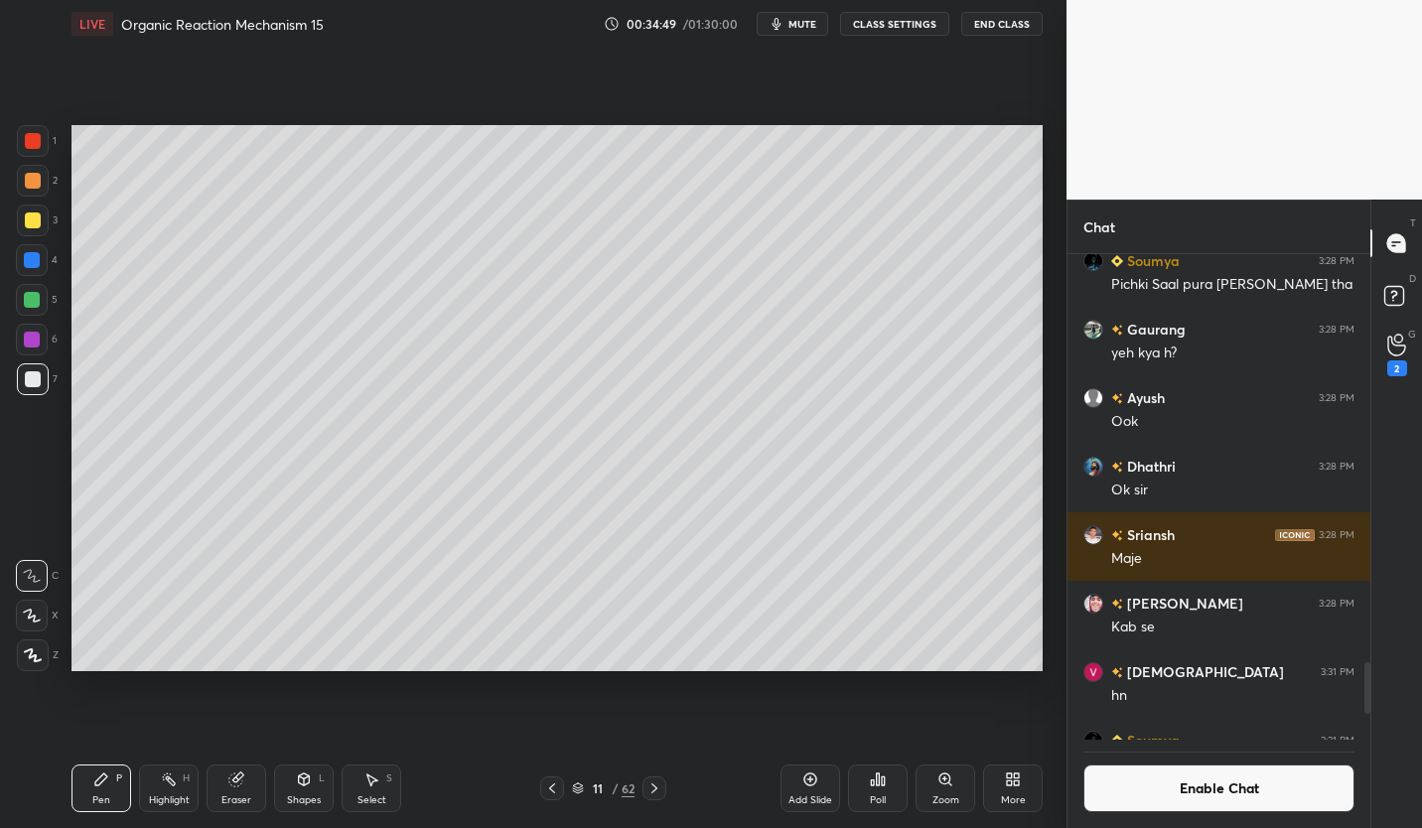
click at [559, 783] on icon at bounding box center [552, 788] width 16 height 16
click at [564, 780] on div "10 / 62" at bounding box center [603, 788] width 126 height 24
click at [554, 788] on icon at bounding box center [552, 788] width 16 height 16
click at [549, 785] on icon at bounding box center [552, 788] width 16 height 16
click at [550, 788] on icon at bounding box center [552, 788] width 6 height 10
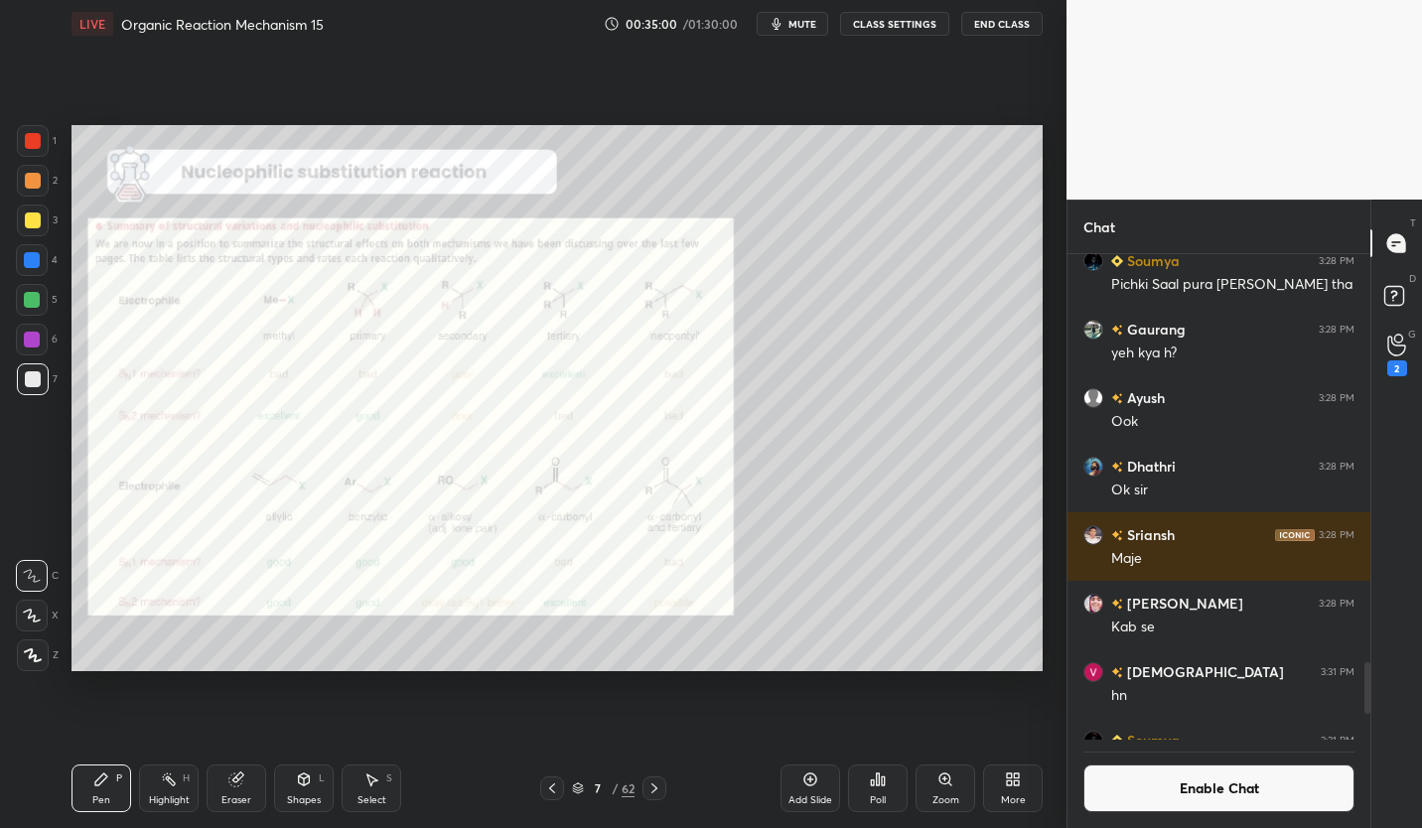
click at [653, 785] on icon at bounding box center [654, 788] width 16 height 16
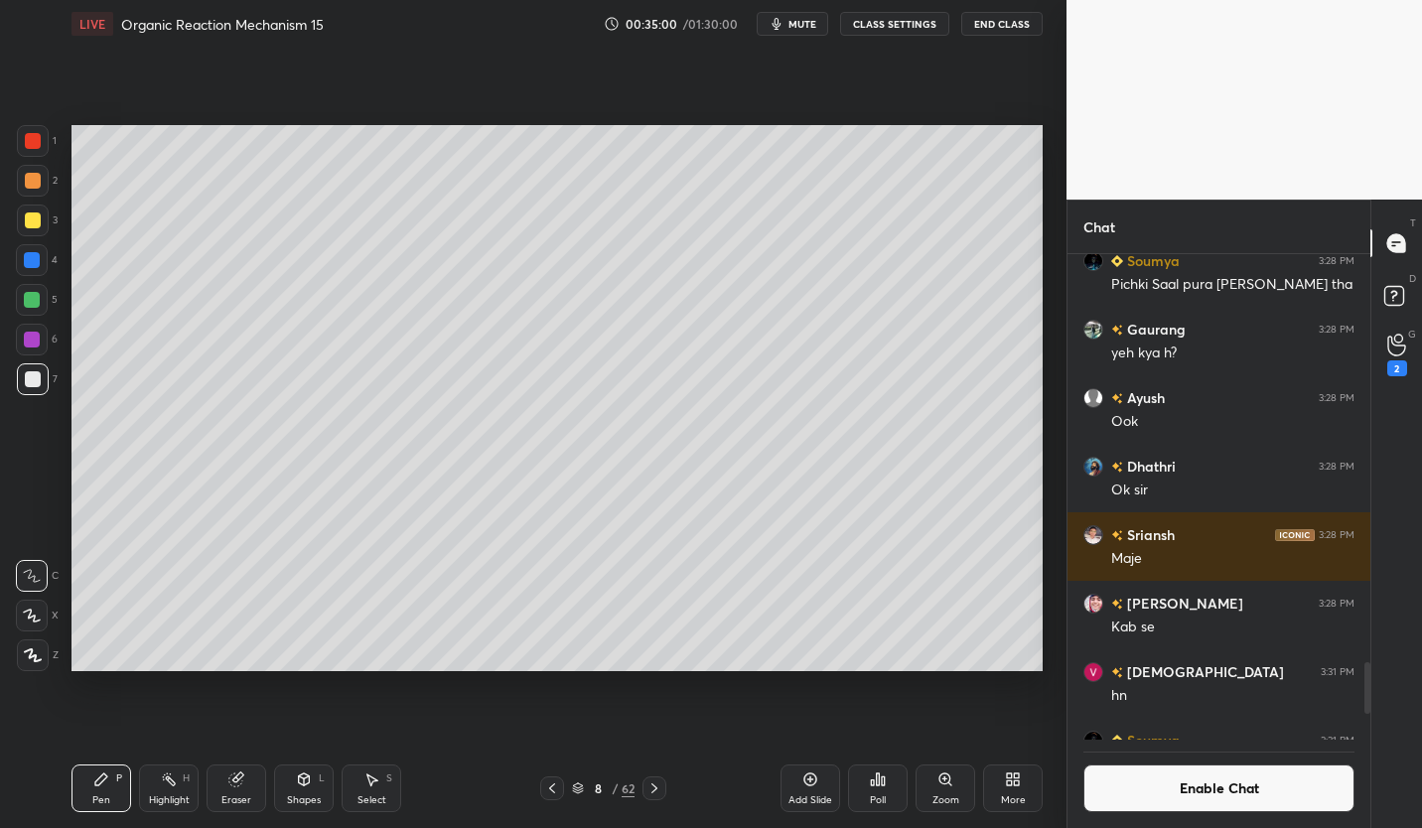
click at [653, 782] on icon at bounding box center [654, 788] width 16 height 16
click at [653, 781] on icon at bounding box center [654, 788] width 16 height 16
click at [656, 780] on icon at bounding box center [654, 788] width 16 height 16
click at [655, 780] on icon at bounding box center [654, 788] width 16 height 16
click at [656, 779] on div at bounding box center [654, 788] width 24 height 24
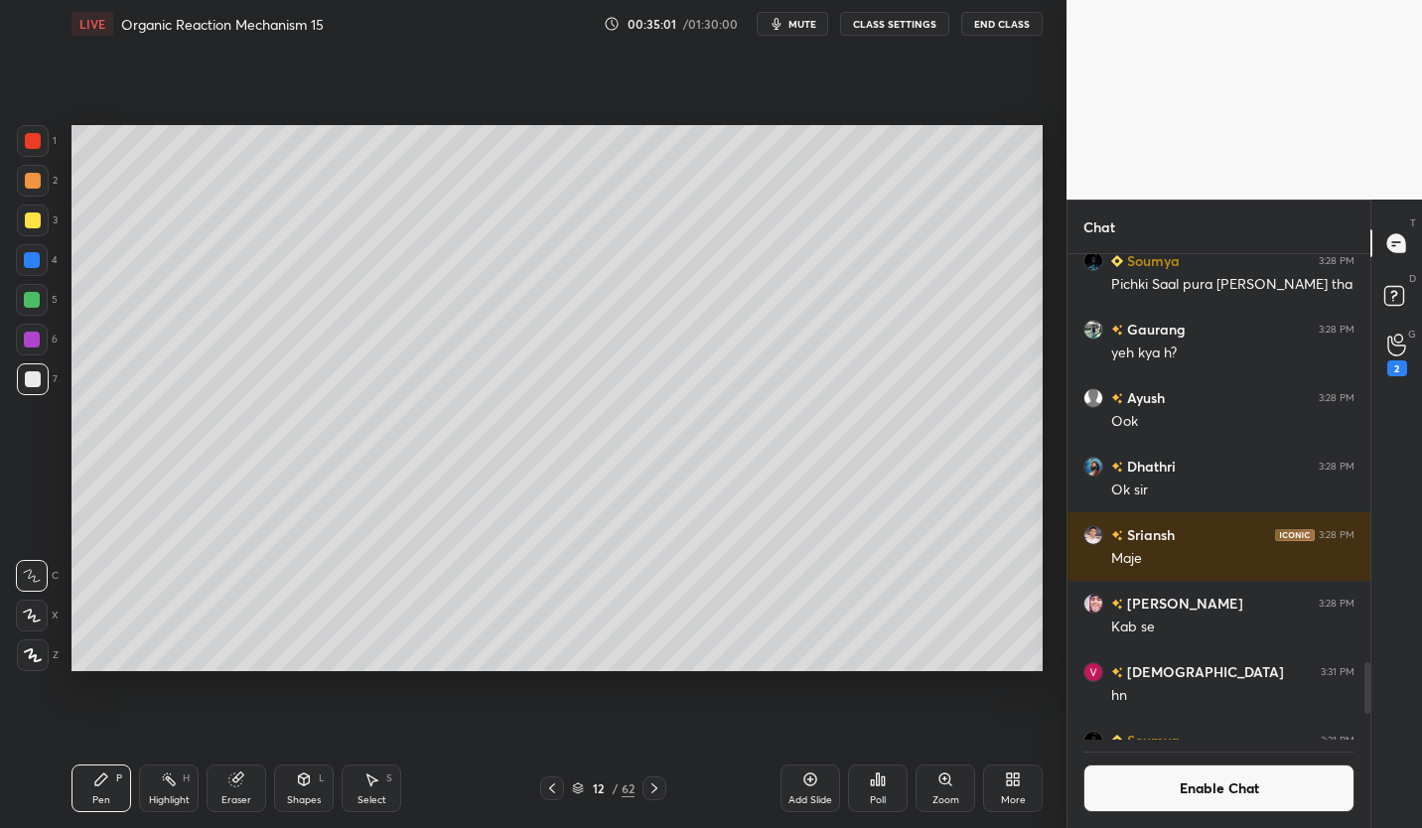
click at [654, 779] on div at bounding box center [654, 788] width 24 height 24
click at [655, 780] on icon at bounding box center [654, 788] width 16 height 16
click at [653, 791] on icon at bounding box center [654, 788] width 6 height 10
click at [551, 789] on icon at bounding box center [552, 788] width 6 height 10
click at [812, 786] on icon at bounding box center [810, 779] width 16 height 16
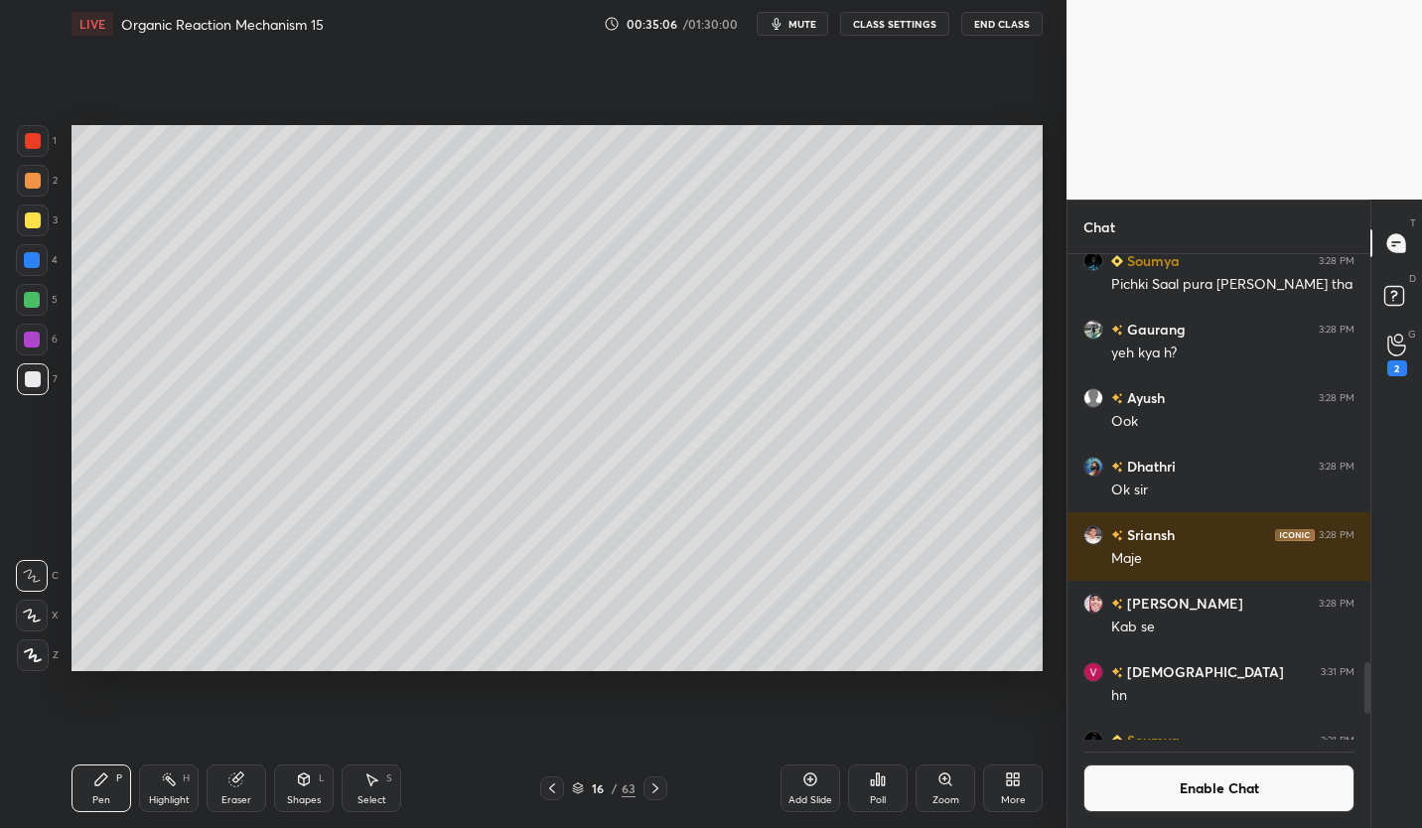
click at [35, 226] on div at bounding box center [33, 220] width 16 height 16
click at [577, 793] on icon at bounding box center [578, 788] width 12 height 12
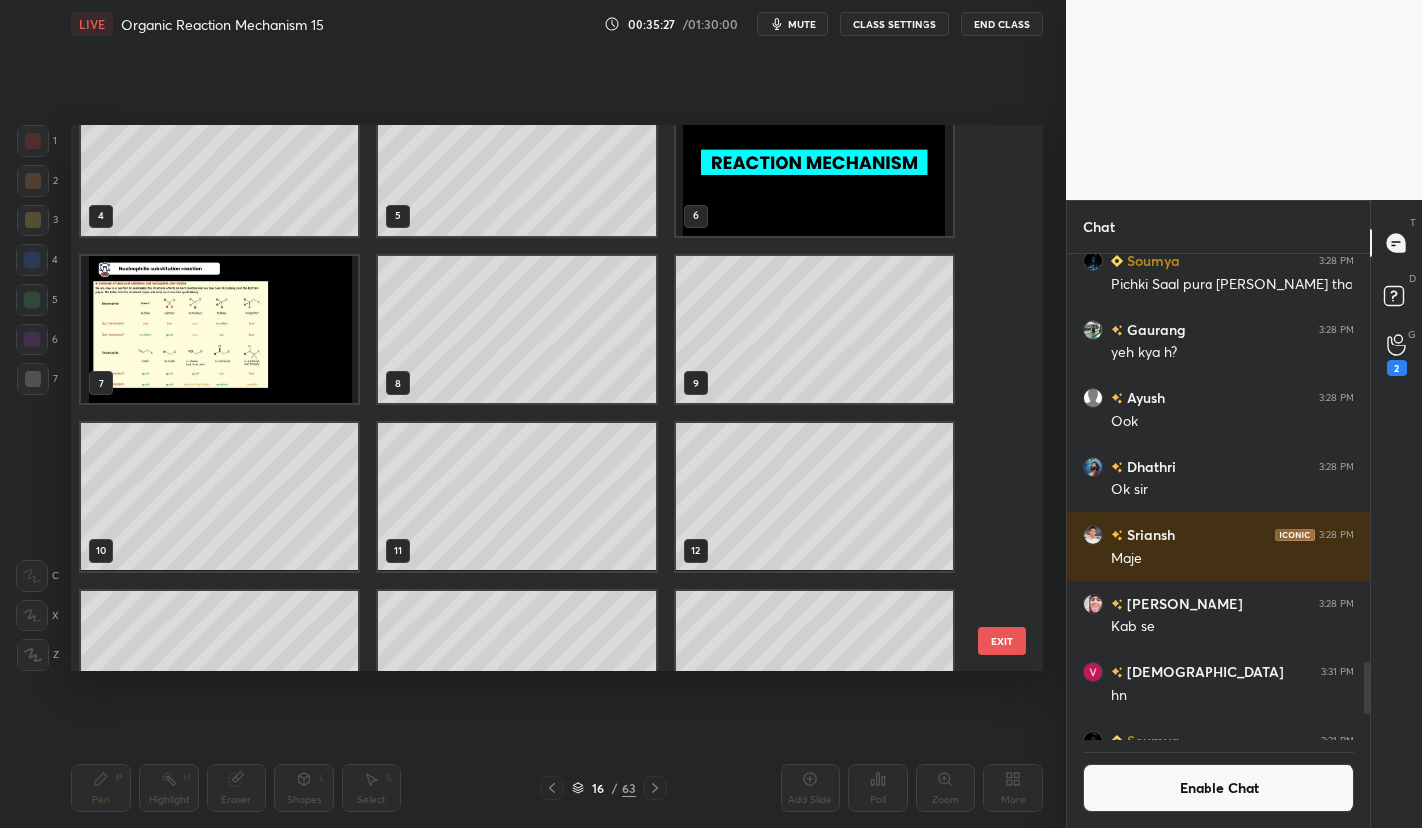
scroll to position [272, 0]
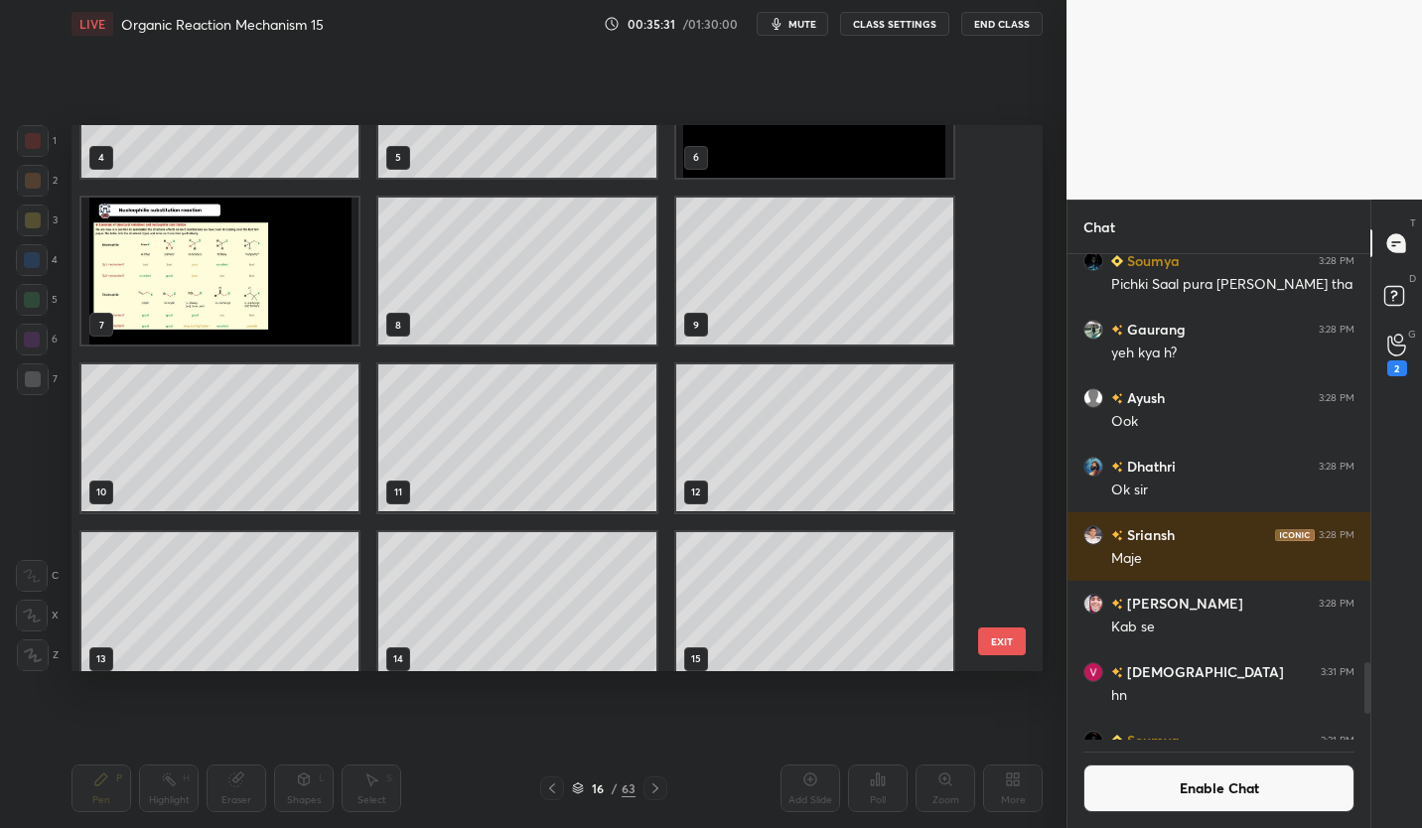
click at [311, 305] on img "grid" at bounding box center [219, 271] width 277 height 147
click at [316, 304] on img "grid" at bounding box center [219, 271] width 277 height 147
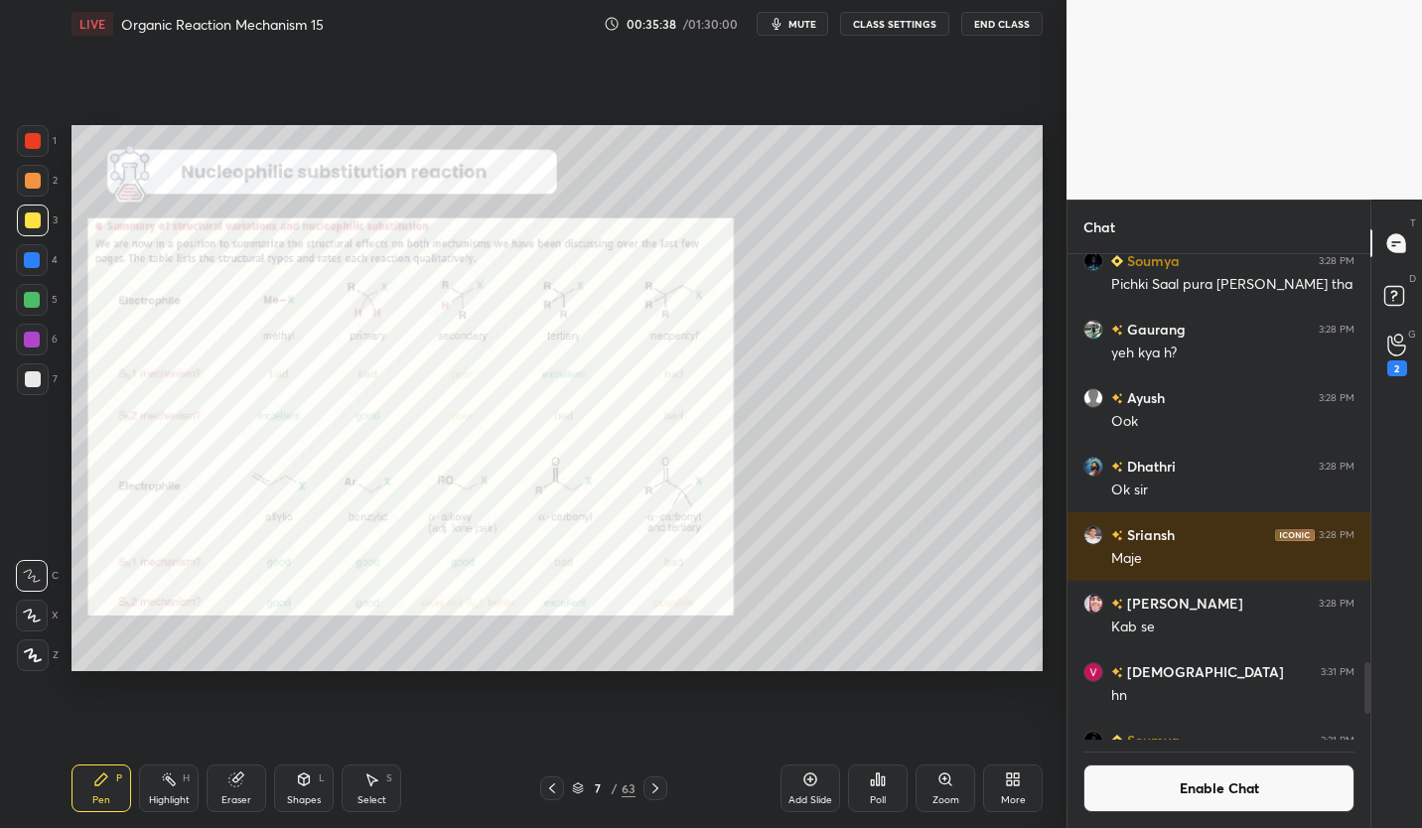
click at [598, 788] on div "7" at bounding box center [598, 788] width 20 height 12
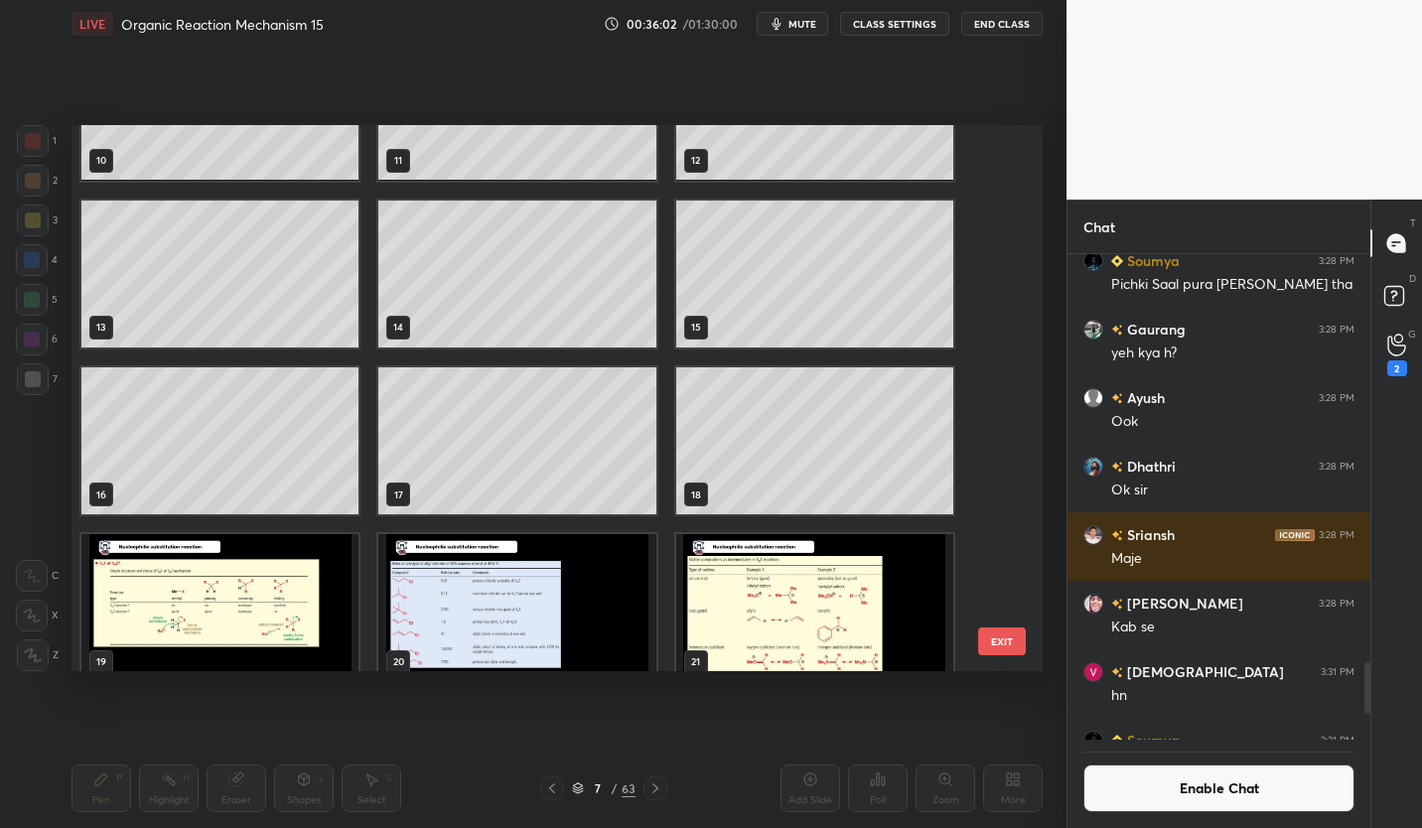
scroll to position [633, 0]
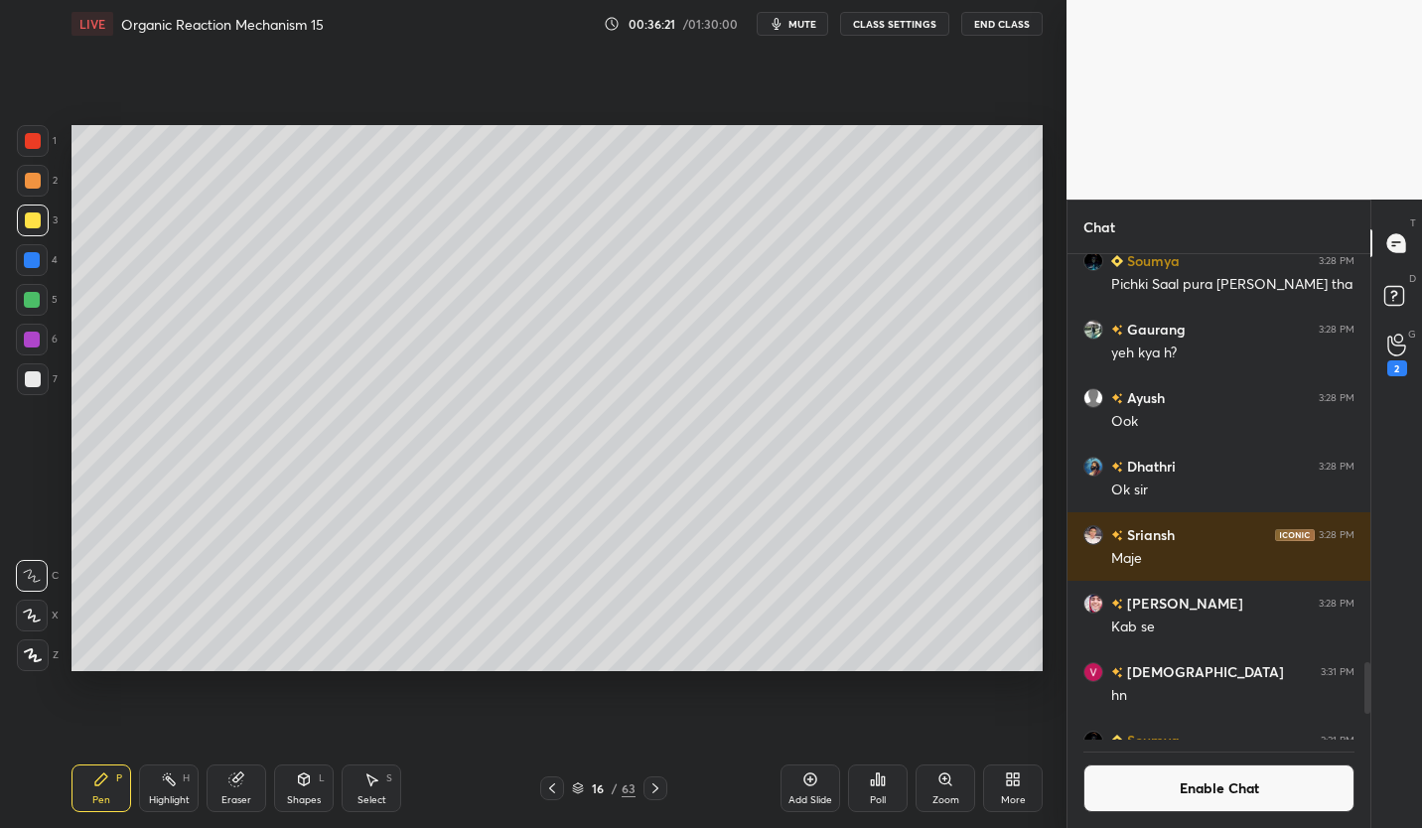
click at [582, 789] on icon at bounding box center [578, 788] width 12 height 12
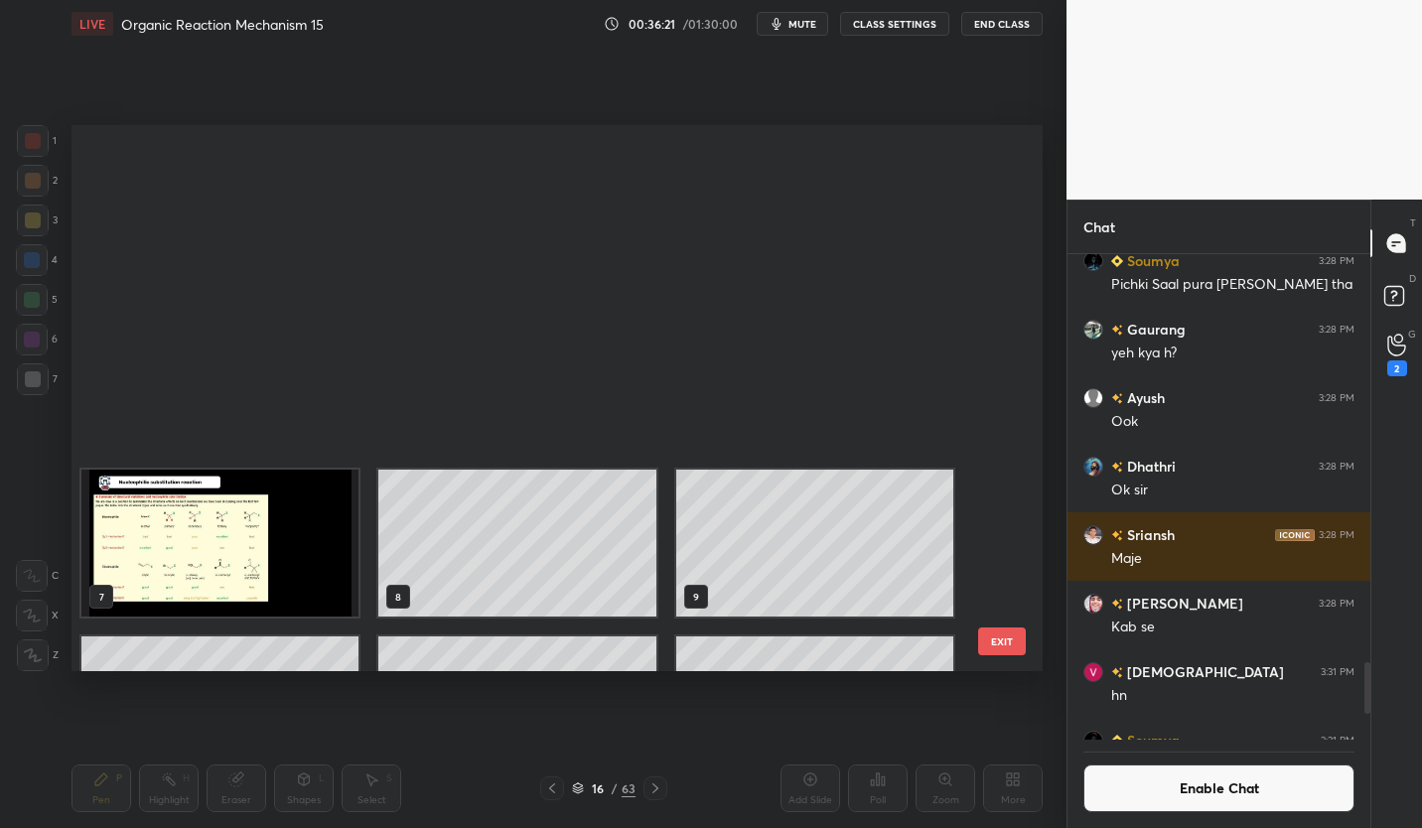
scroll to position [540, 961]
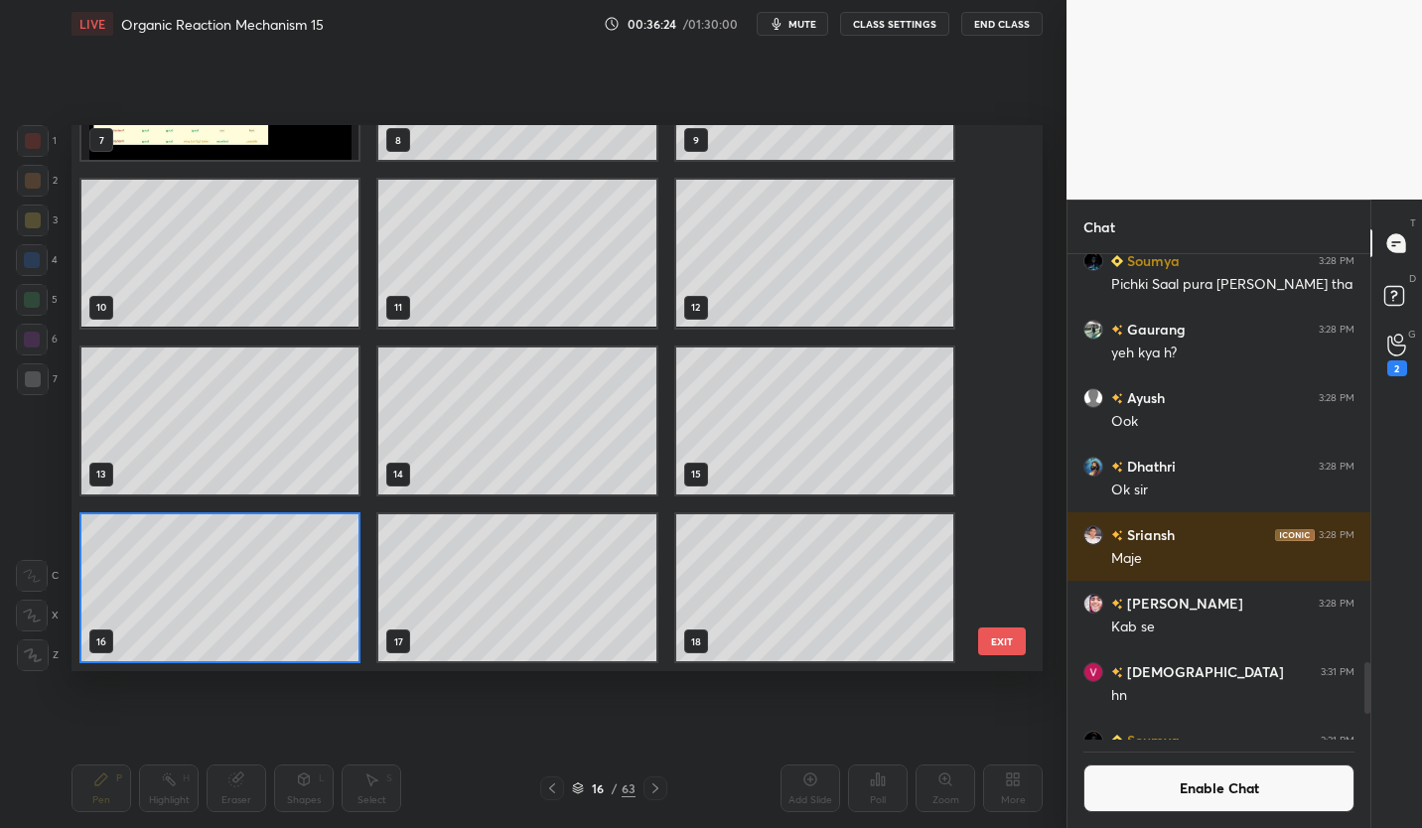
click at [1010, 252] on div "7 8 9 10 11 12 13 14 15 16 17 18 19 20 21 22 23 24 EXIT" at bounding box center [556, 398] width 971 height 546
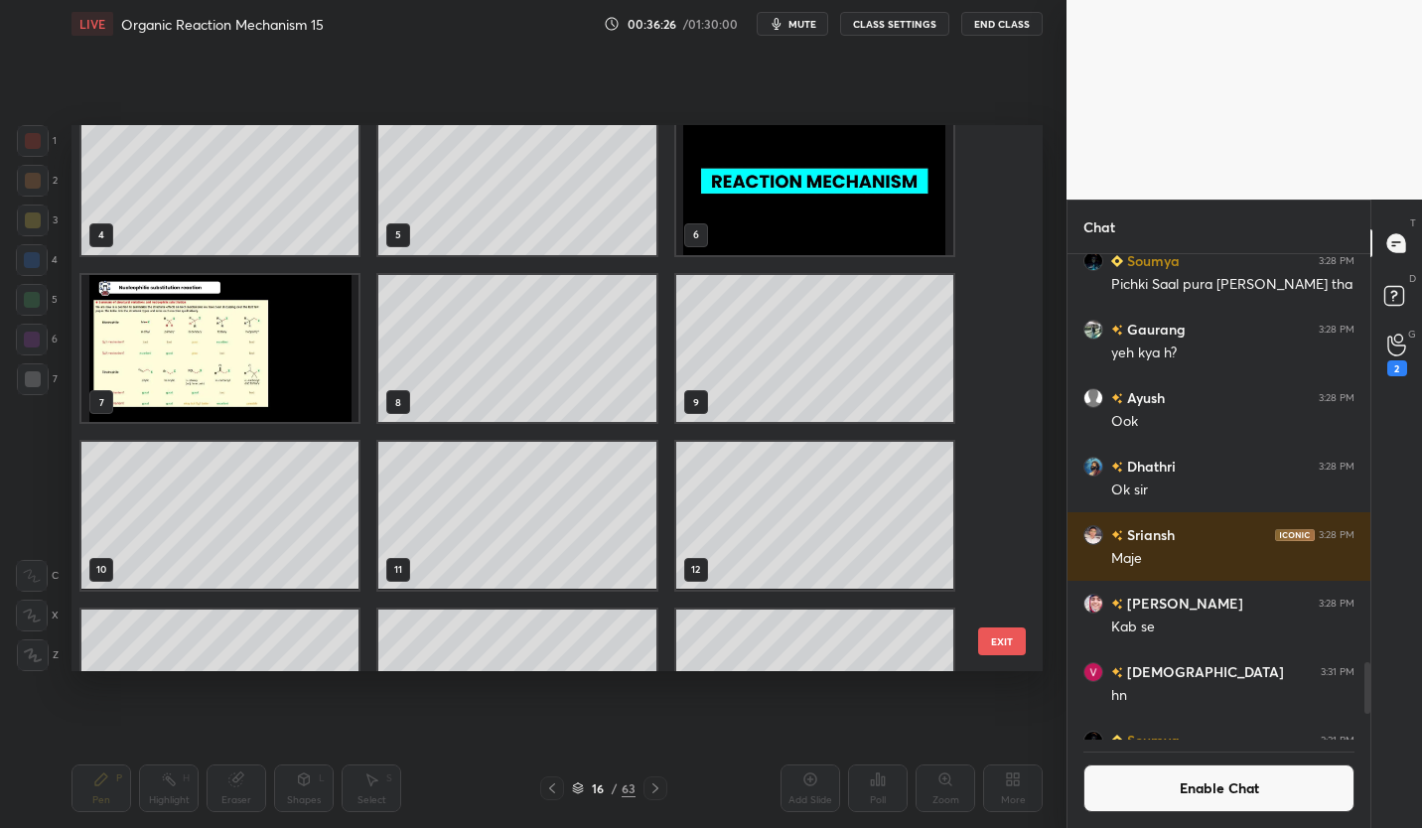
click at [274, 382] on img "grid" at bounding box center [219, 348] width 277 height 147
click at [286, 384] on img "grid" at bounding box center [219, 348] width 277 height 147
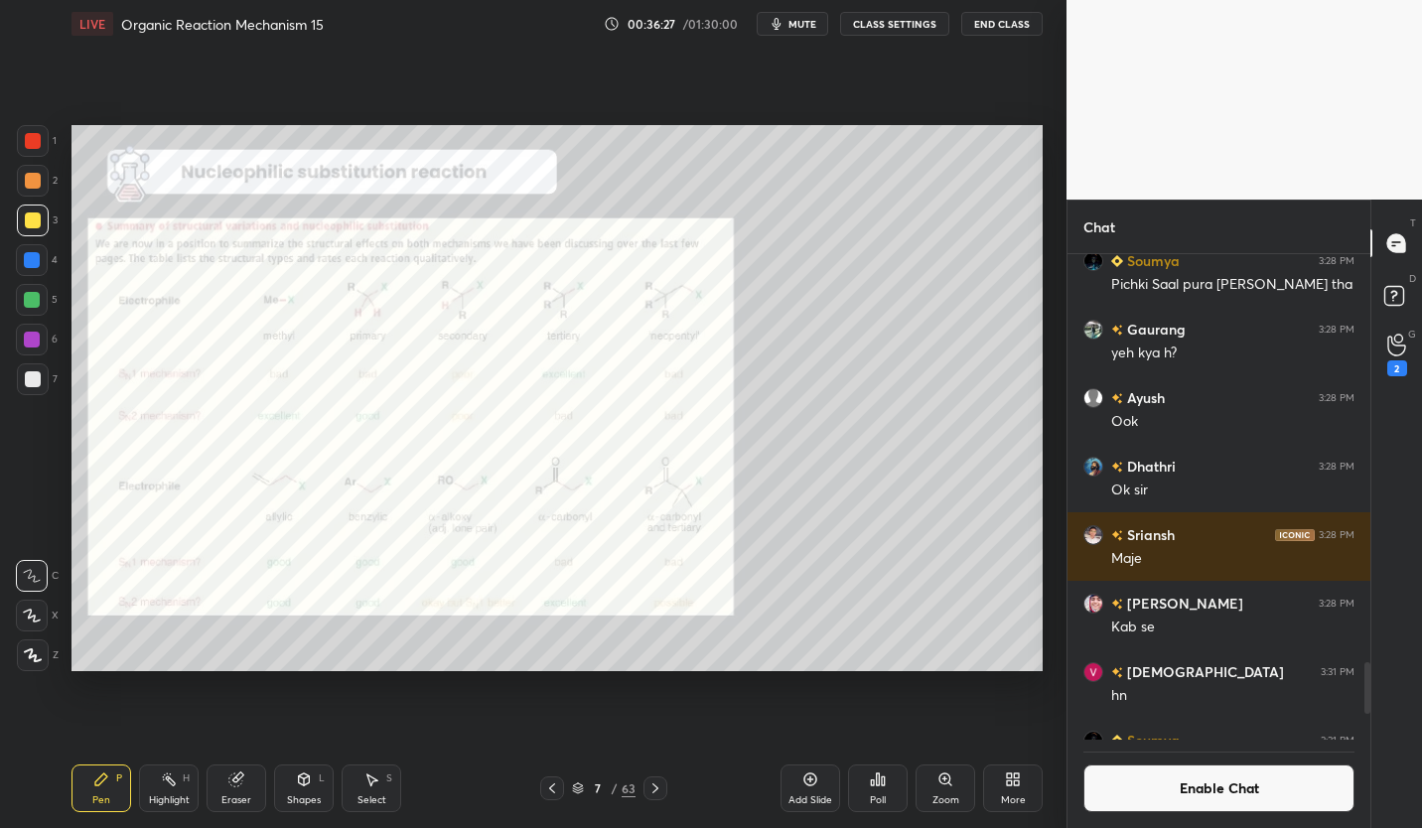
click at [295, 391] on img "grid" at bounding box center [219, 348] width 277 height 147
click at [590, 791] on div "7" at bounding box center [598, 788] width 20 height 12
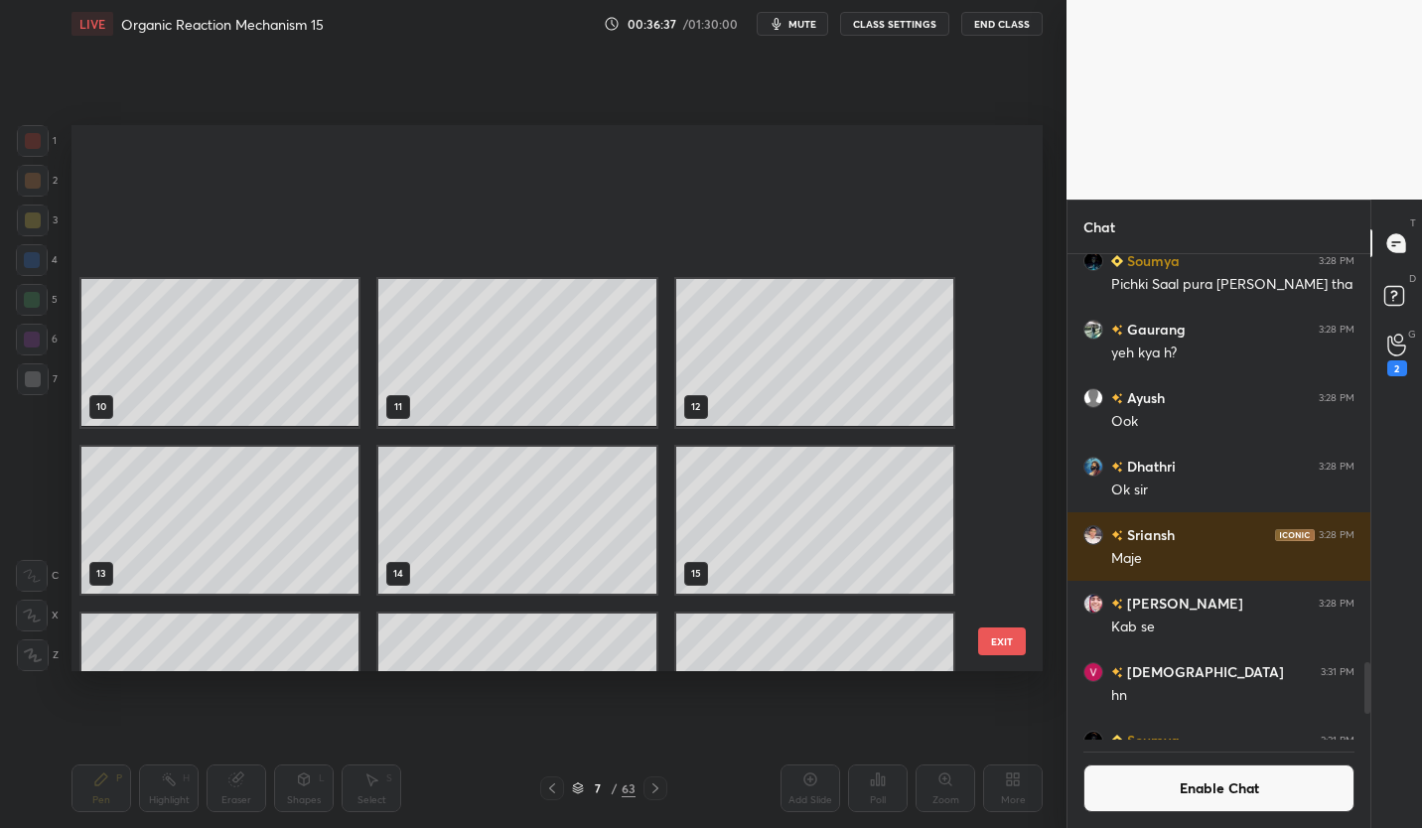
scroll to position [637, 0]
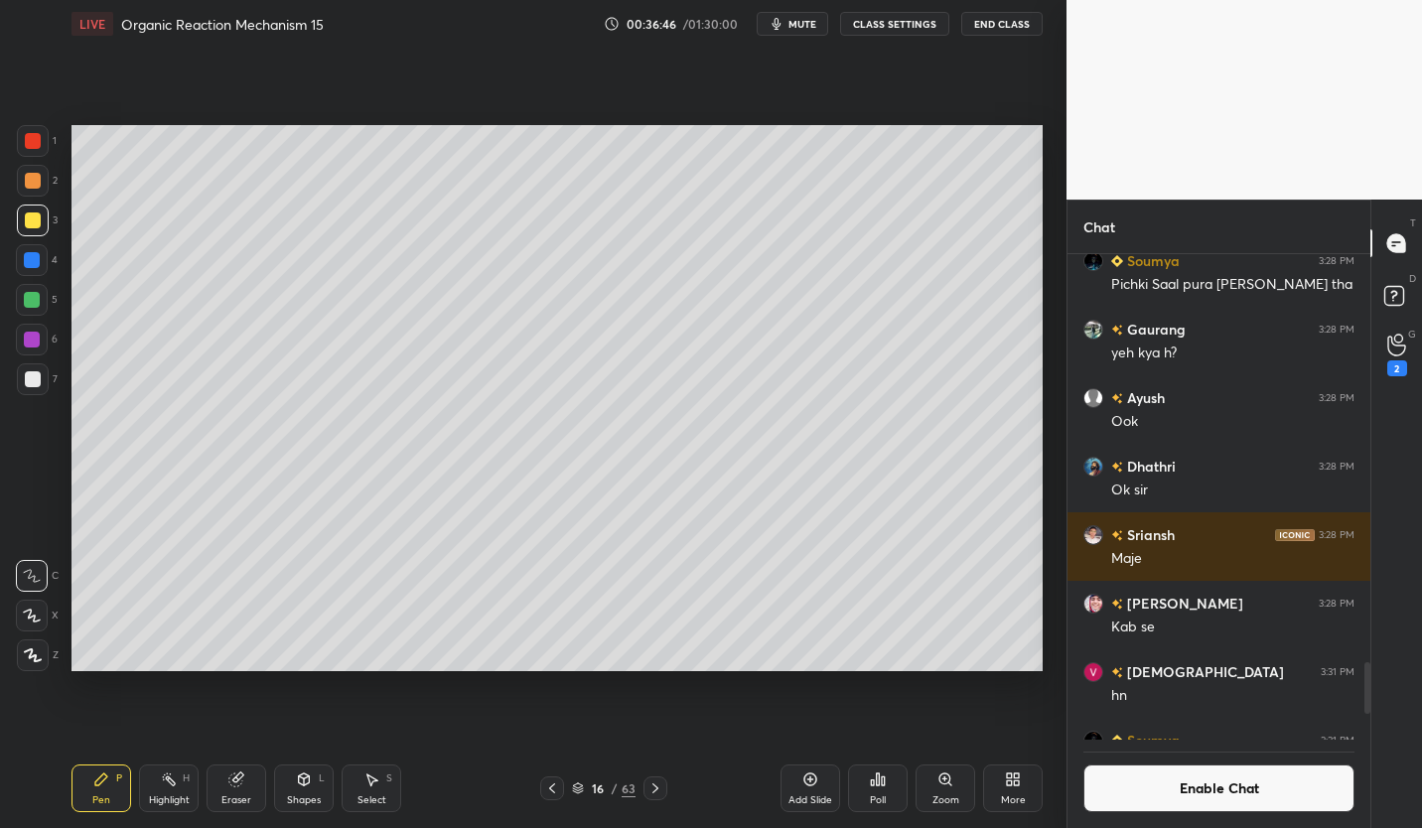
click at [44, 379] on div at bounding box center [33, 379] width 32 height 32
click at [755, 782] on div "16 / 63" at bounding box center [603, 788] width 354 height 24
click at [237, 790] on div "Eraser" at bounding box center [237, 788] width 60 height 48
click at [84, 792] on div "Pen P" at bounding box center [101, 788] width 60 height 48
click at [41, 380] on div at bounding box center [33, 379] width 32 height 32
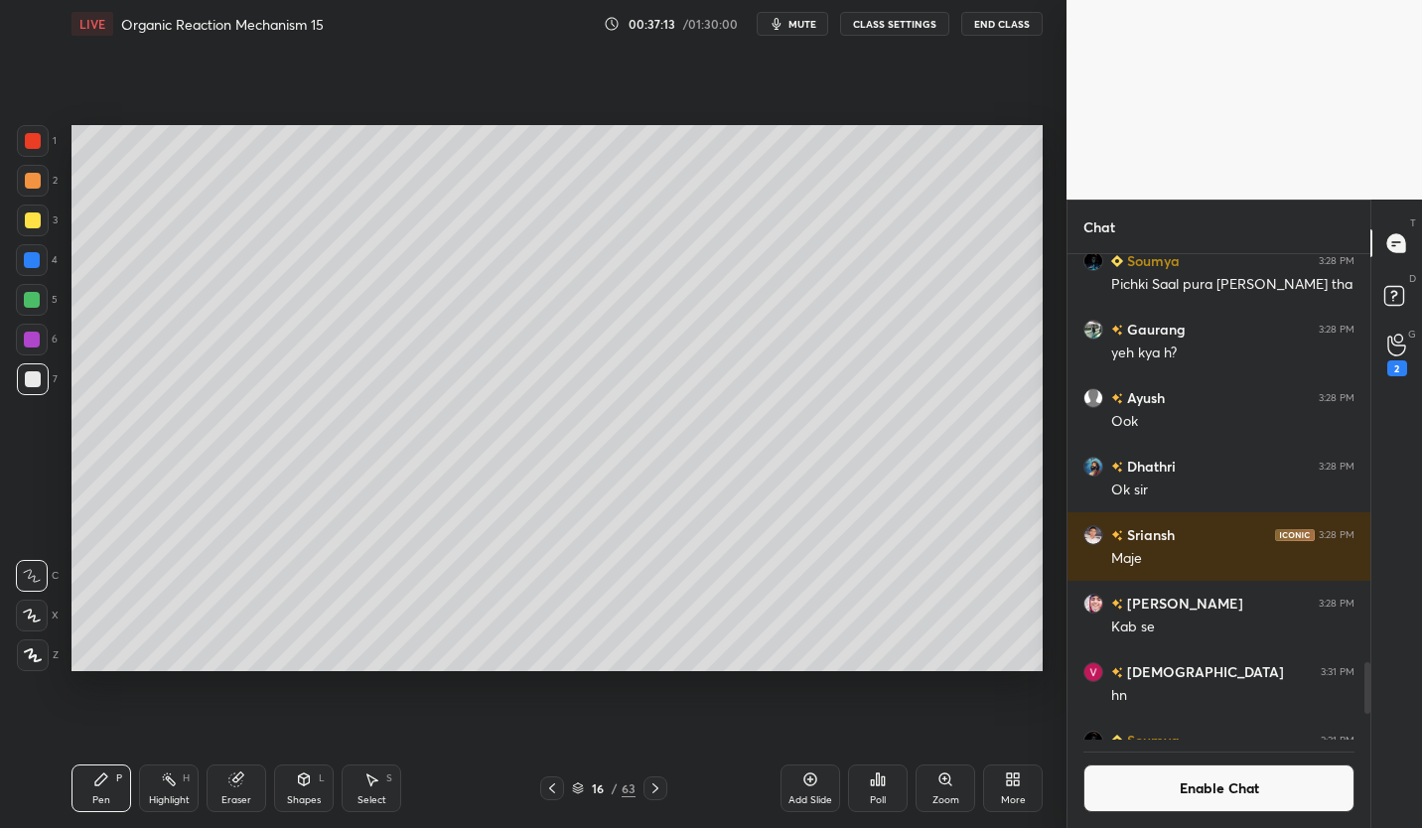
click at [31, 218] on div at bounding box center [33, 220] width 16 height 16
click at [578, 785] on icon at bounding box center [578, 788] width 12 height 12
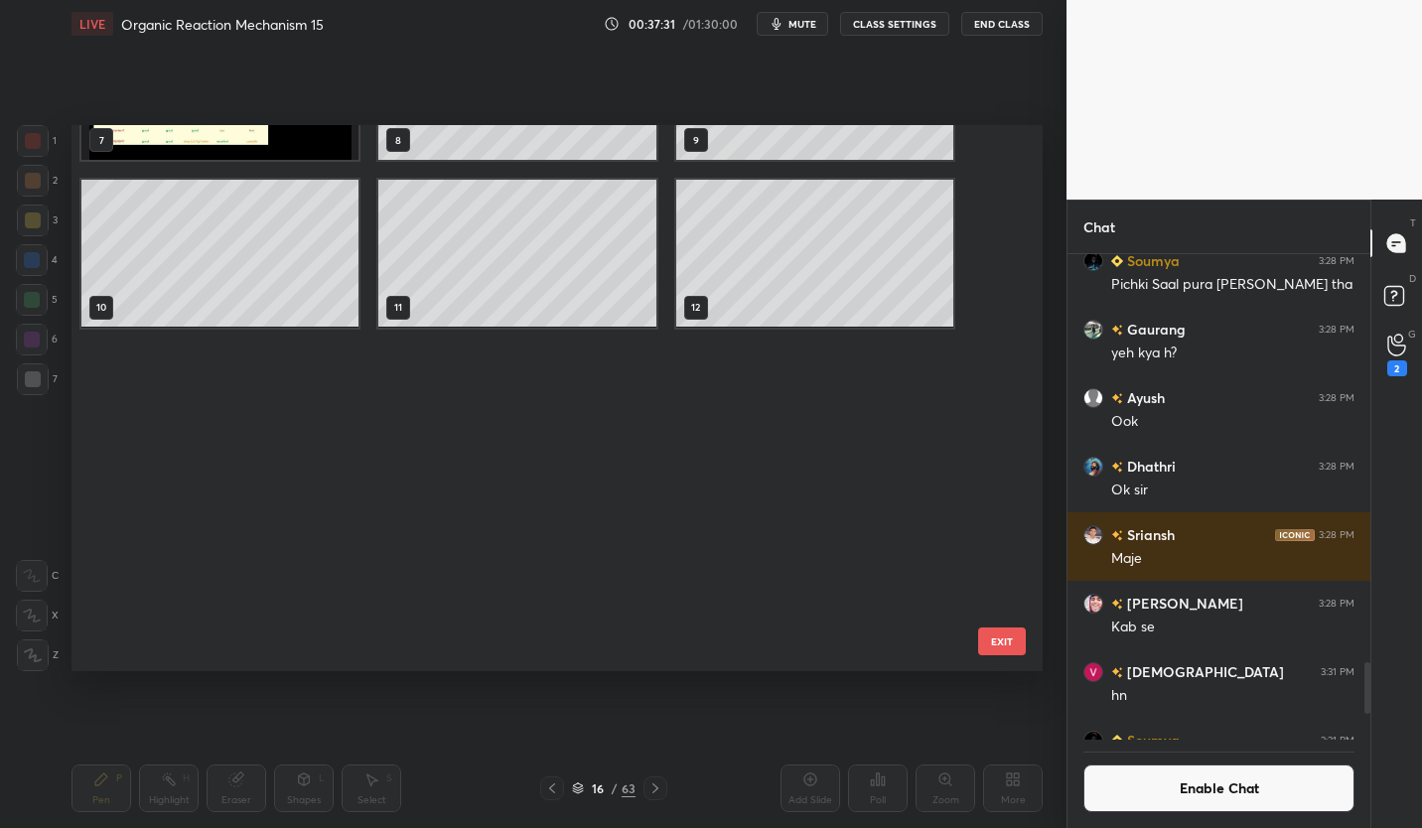
scroll to position [0, 0]
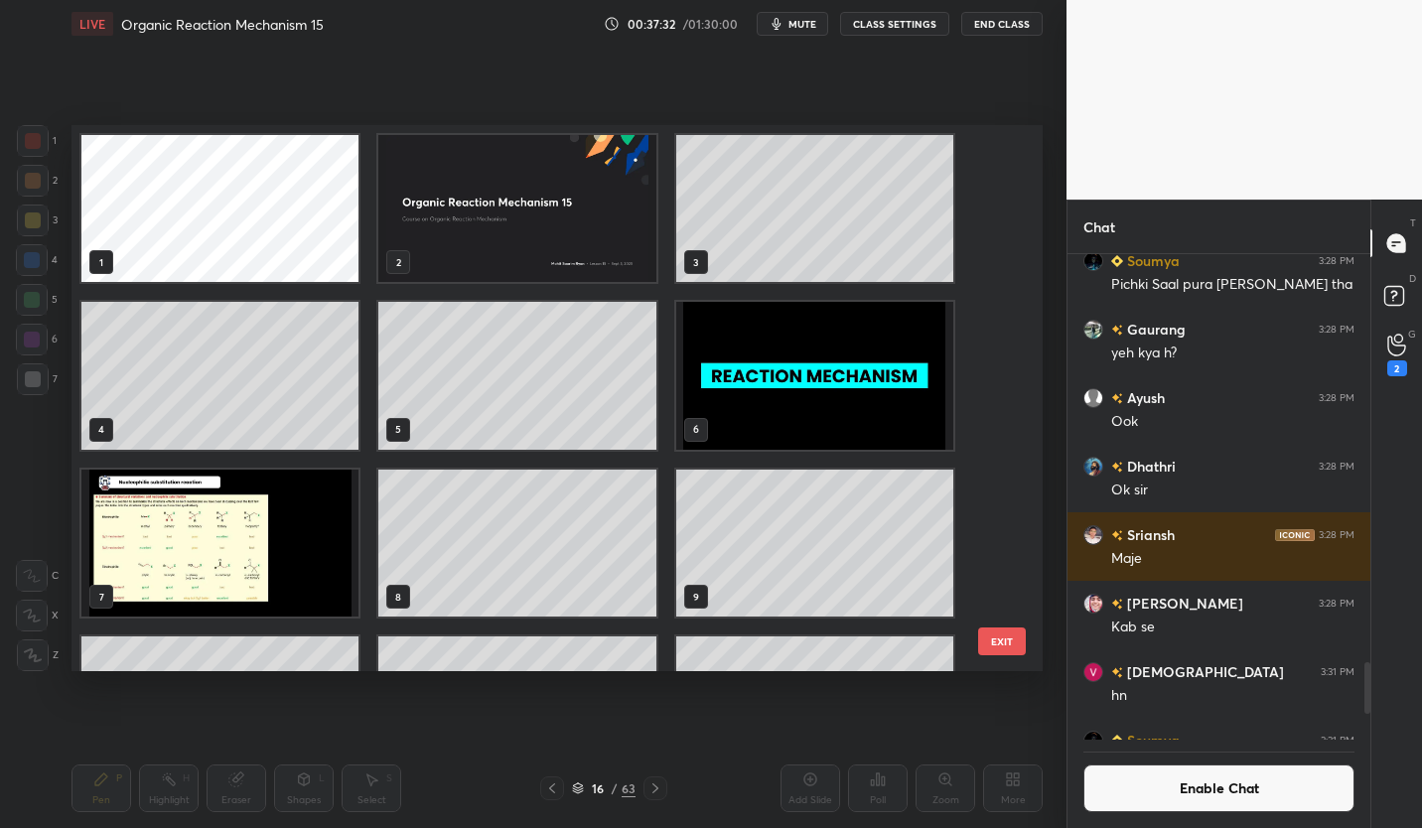
click at [258, 550] on img "grid" at bounding box center [219, 543] width 277 height 147
click at [259, 550] on img "grid" at bounding box center [219, 543] width 277 height 147
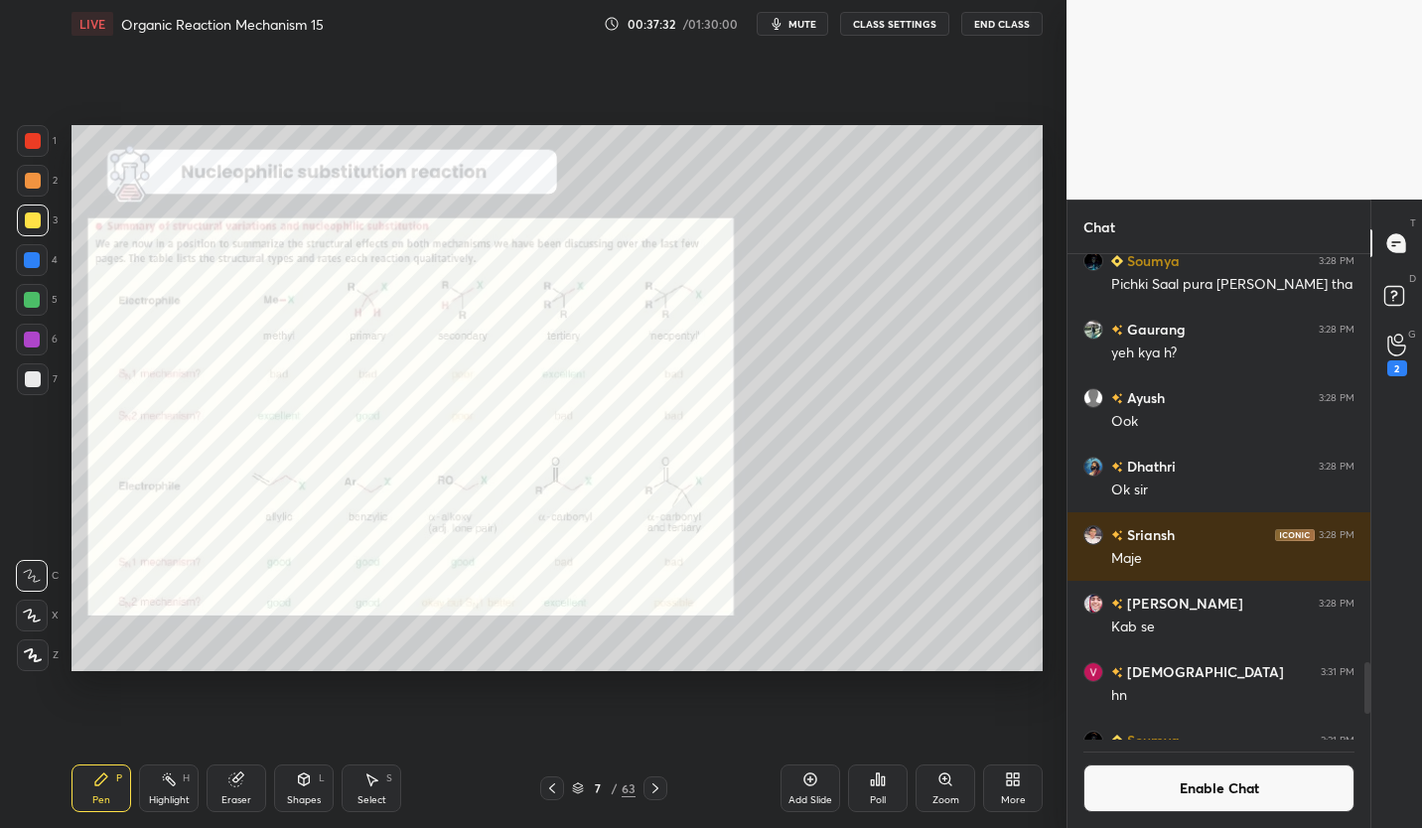
click at [264, 549] on img "grid" at bounding box center [219, 543] width 277 height 147
click at [41, 156] on div at bounding box center [33, 141] width 32 height 32
click at [582, 786] on icon at bounding box center [578, 788] width 12 height 12
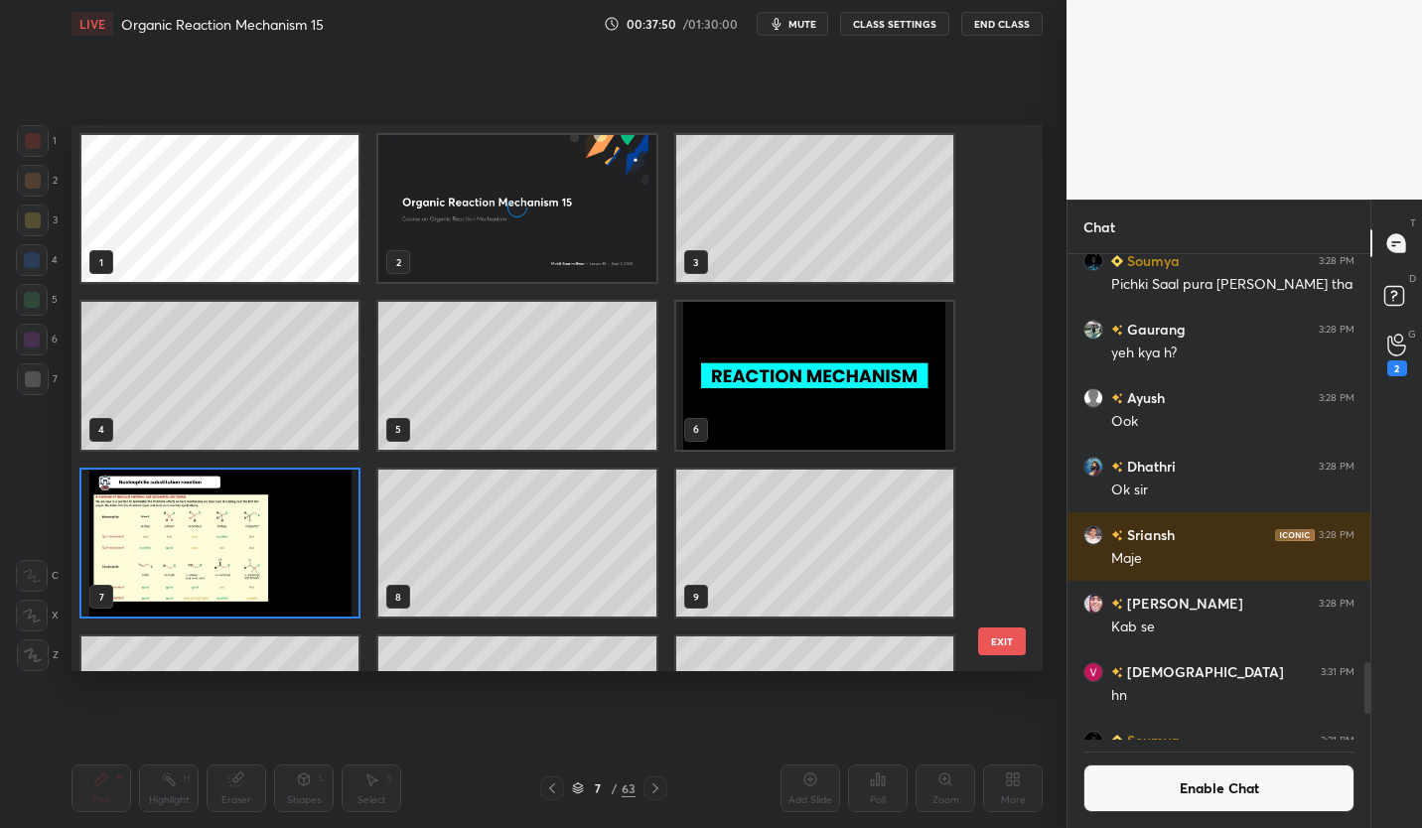
scroll to position [540, 961]
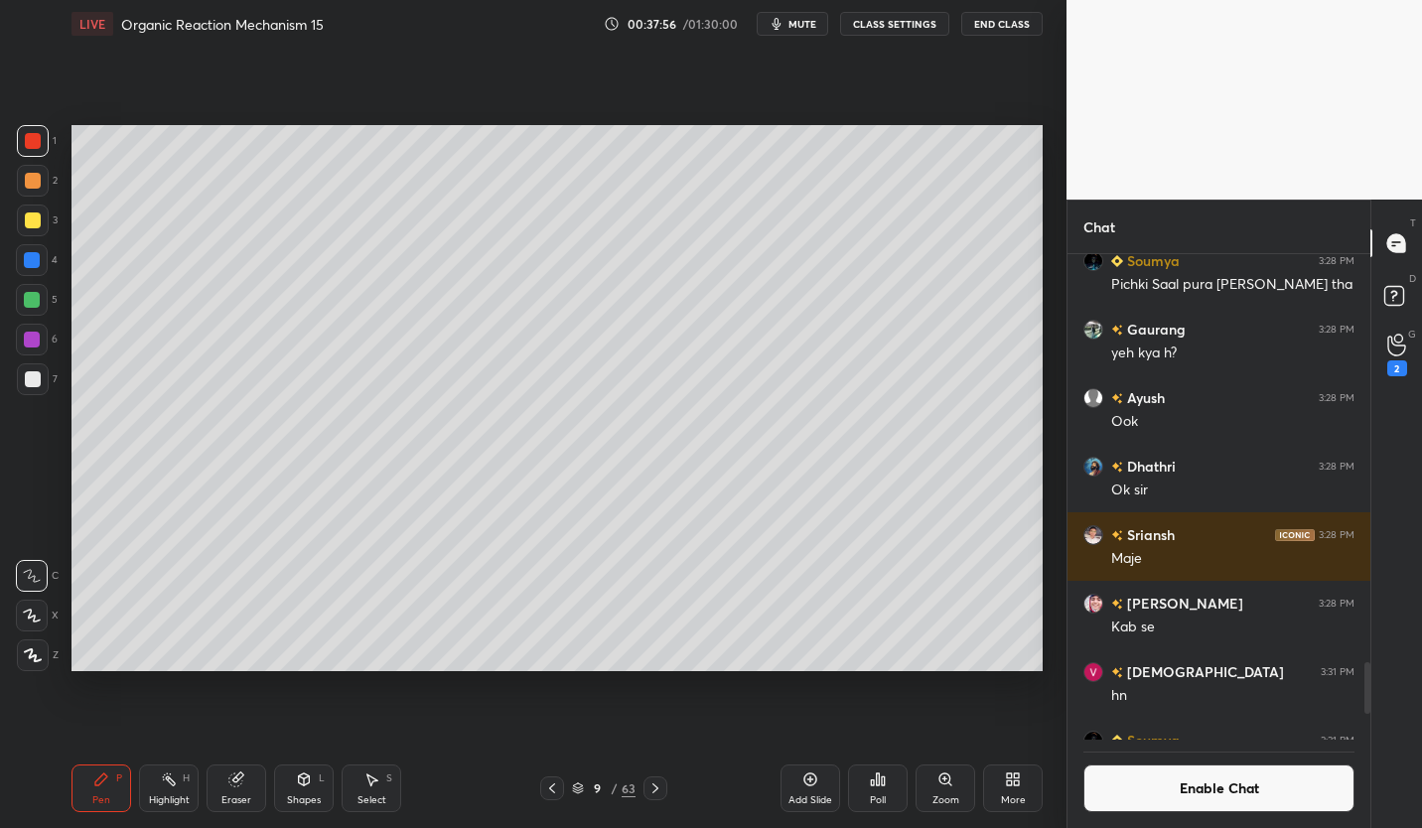
click at [588, 790] on div "9" at bounding box center [598, 788] width 20 height 12
click at [588, 792] on div "9" at bounding box center [598, 788] width 20 height 12
click at [575, 788] on icon at bounding box center [578, 788] width 12 height 12
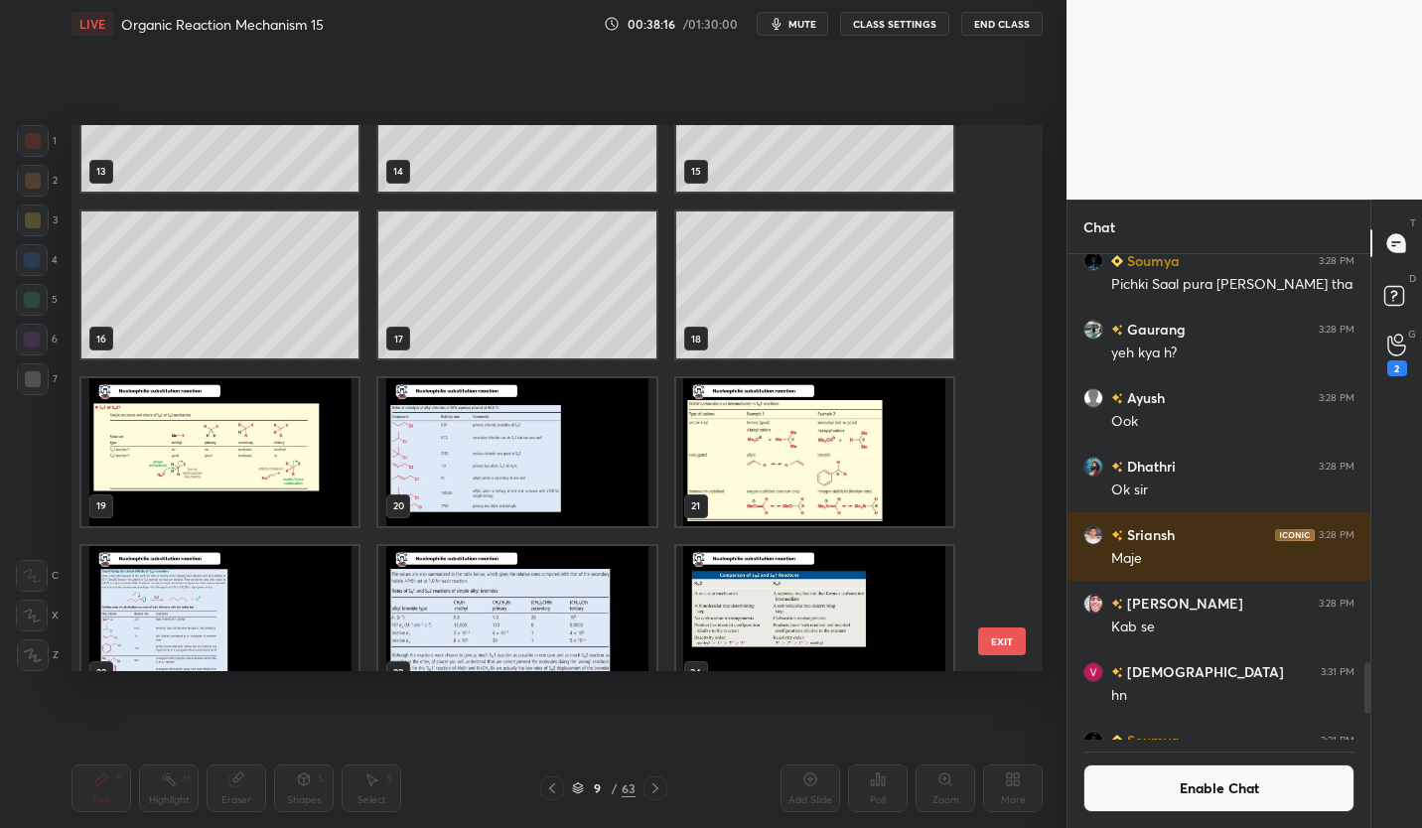
scroll to position [756, 0]
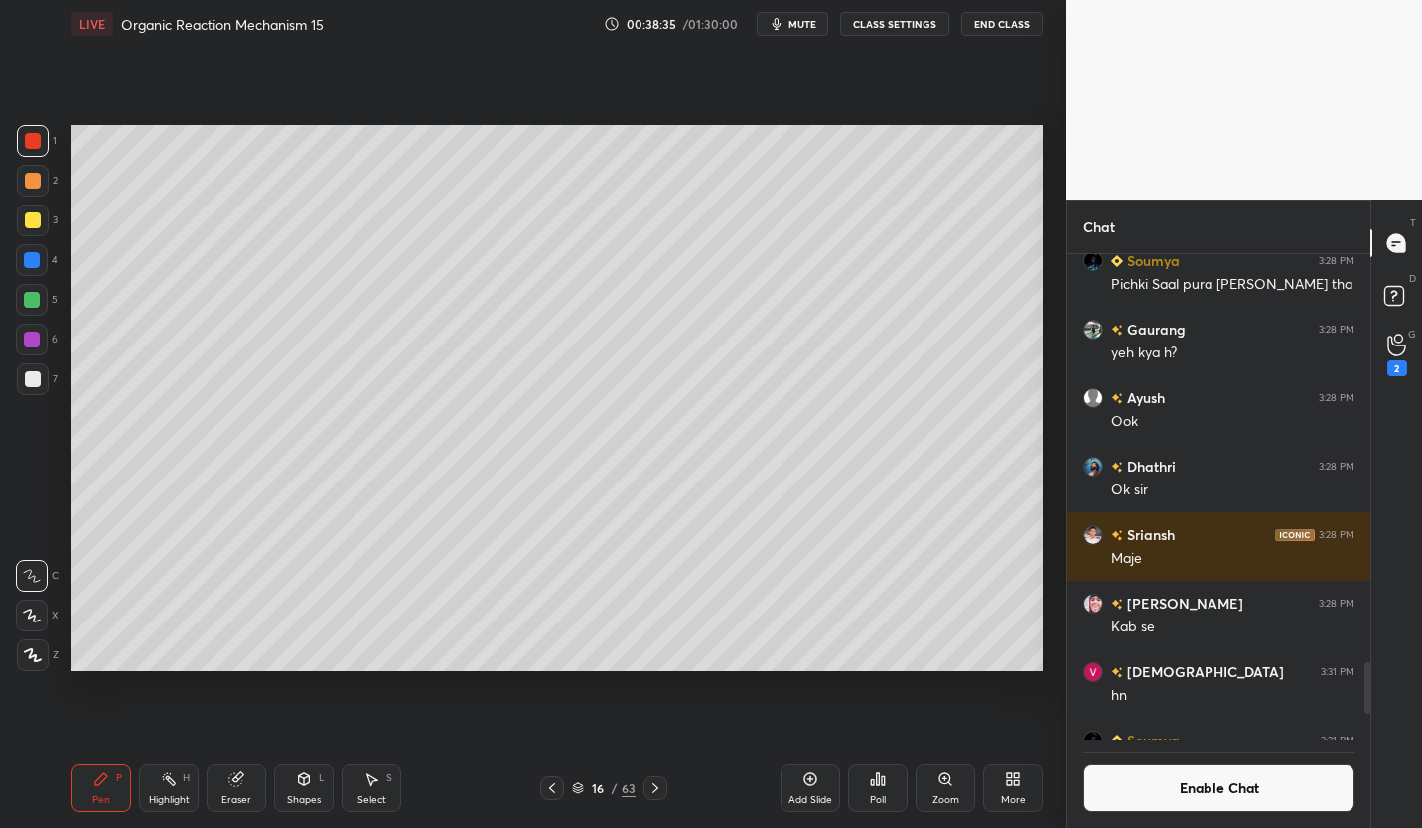
click at [597, 787] on div "16" at bounding box center [598, 788] width 20 height 12
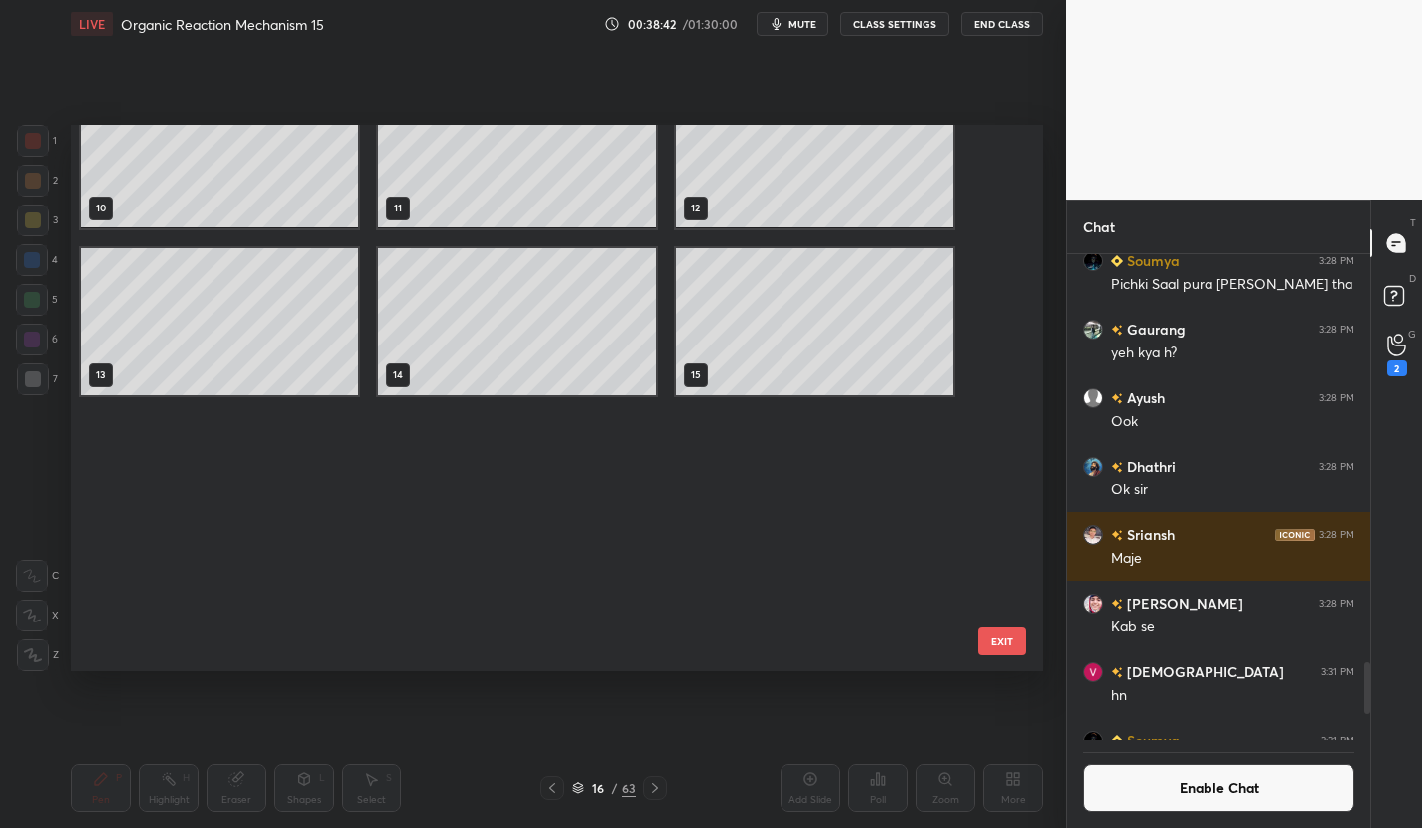
scroll to position [37, 0]
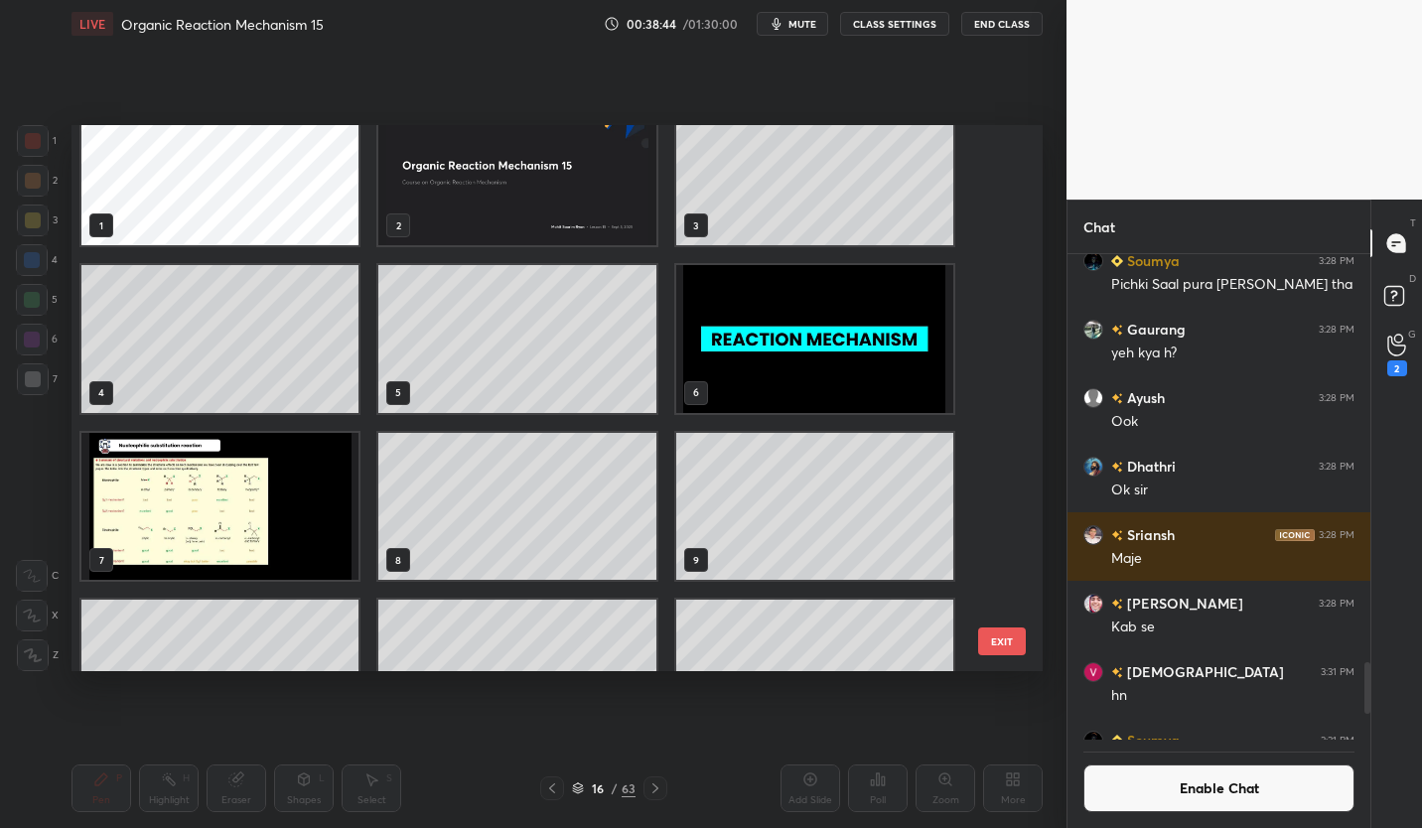
click at [231, 507] on img "grid" at bounding box center [219, 506] width 277 height 147
click at [229, 511] on img "grid" at bounding box center [219, 506] width 277 height 147
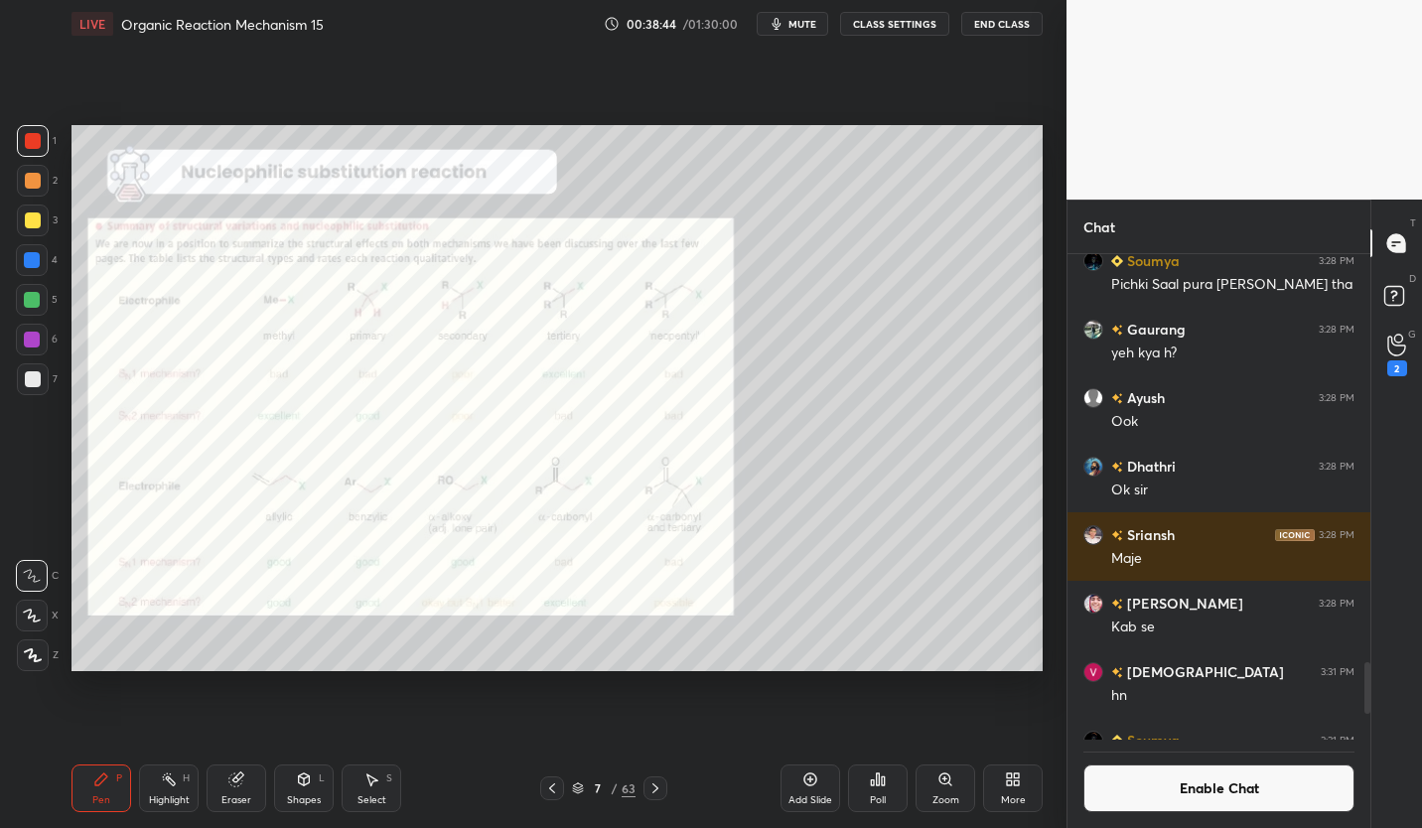
click at [228, 517] on img "grid" at bounding box center [219, 506] width 277 height 147
click at [582, 788] on icon at bounding box center [578, 789] width 10 height 3
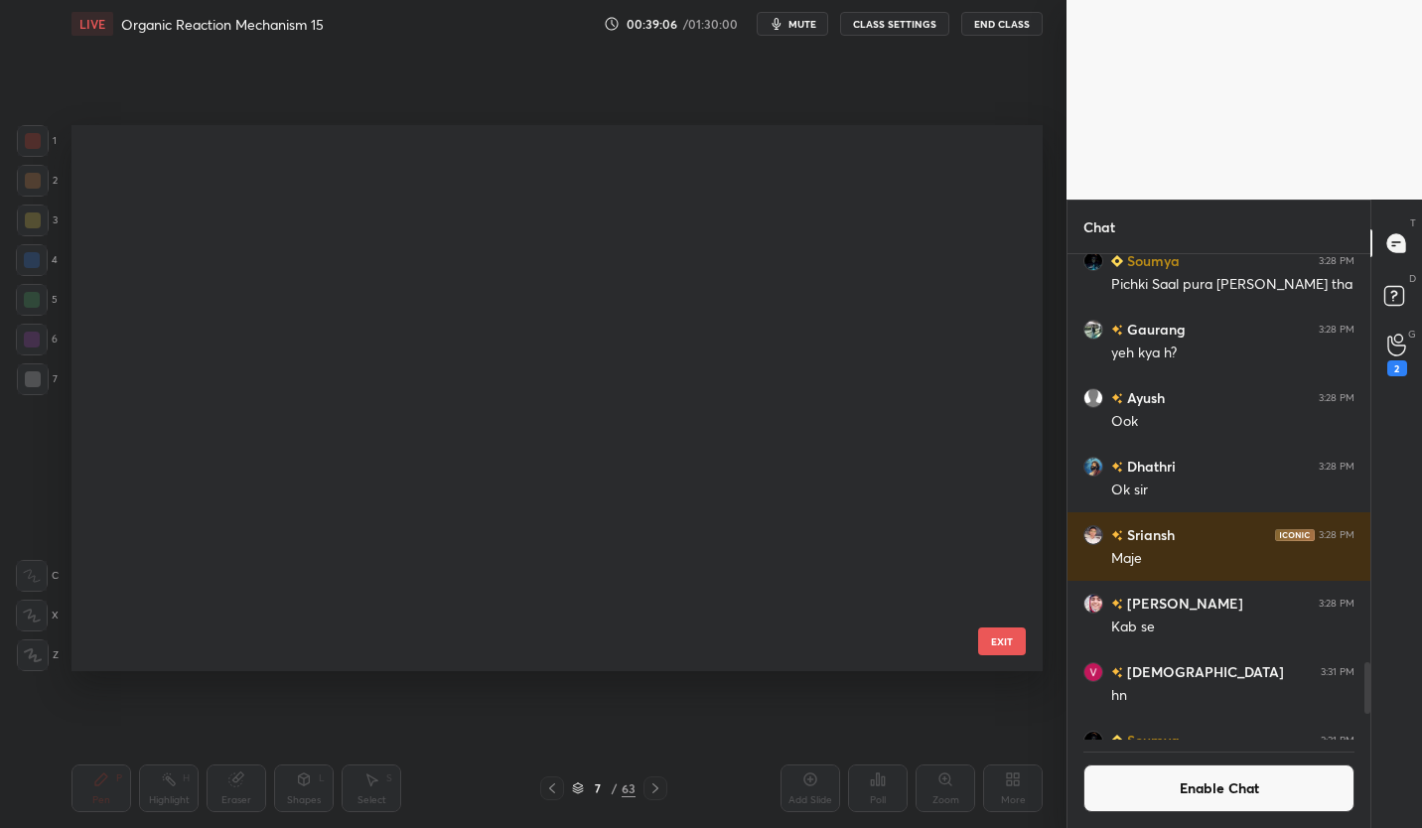
scroll to position [4, 0]
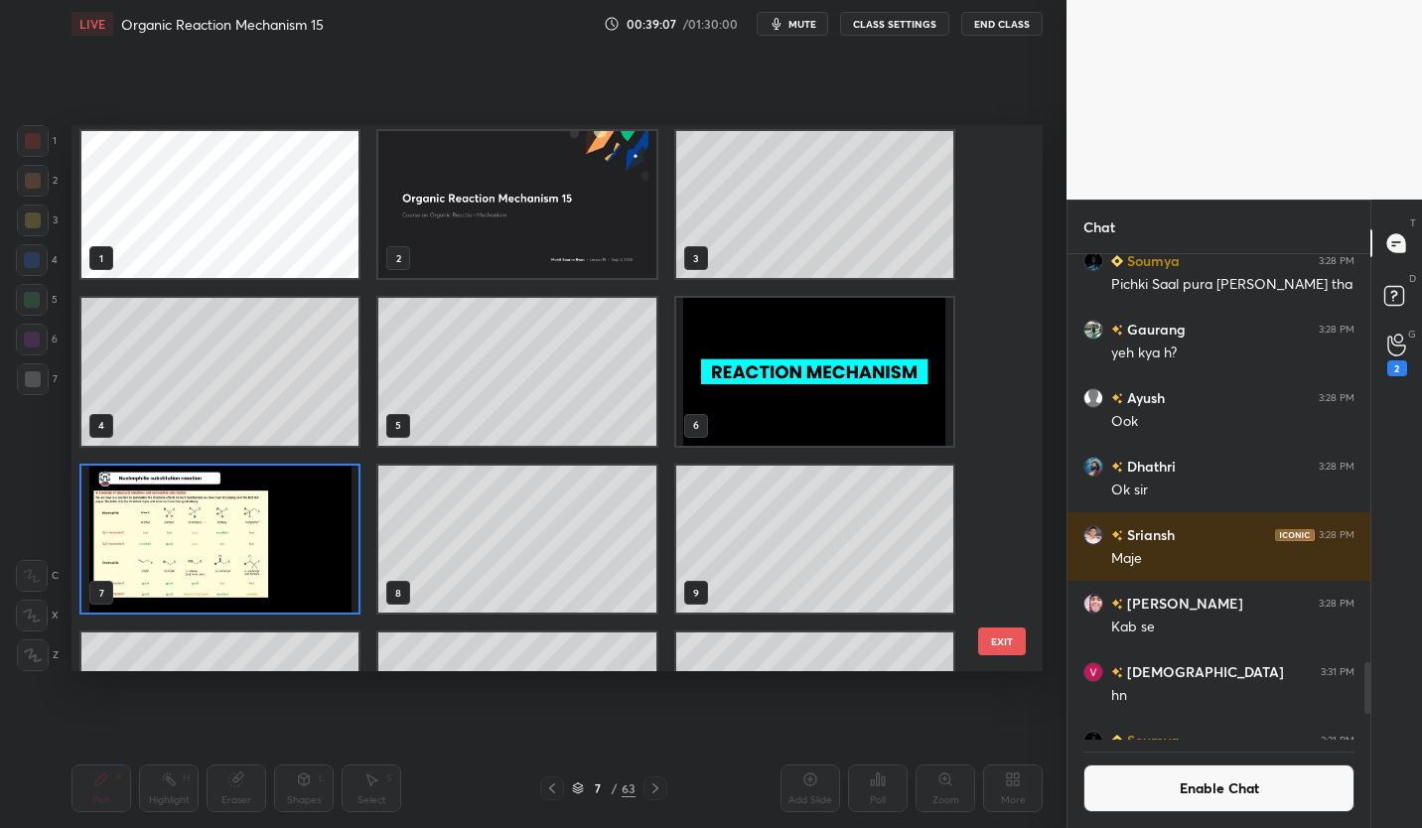
click at [261, 543] on img "grid" at bounding box center [219, 539] width 277 height 147
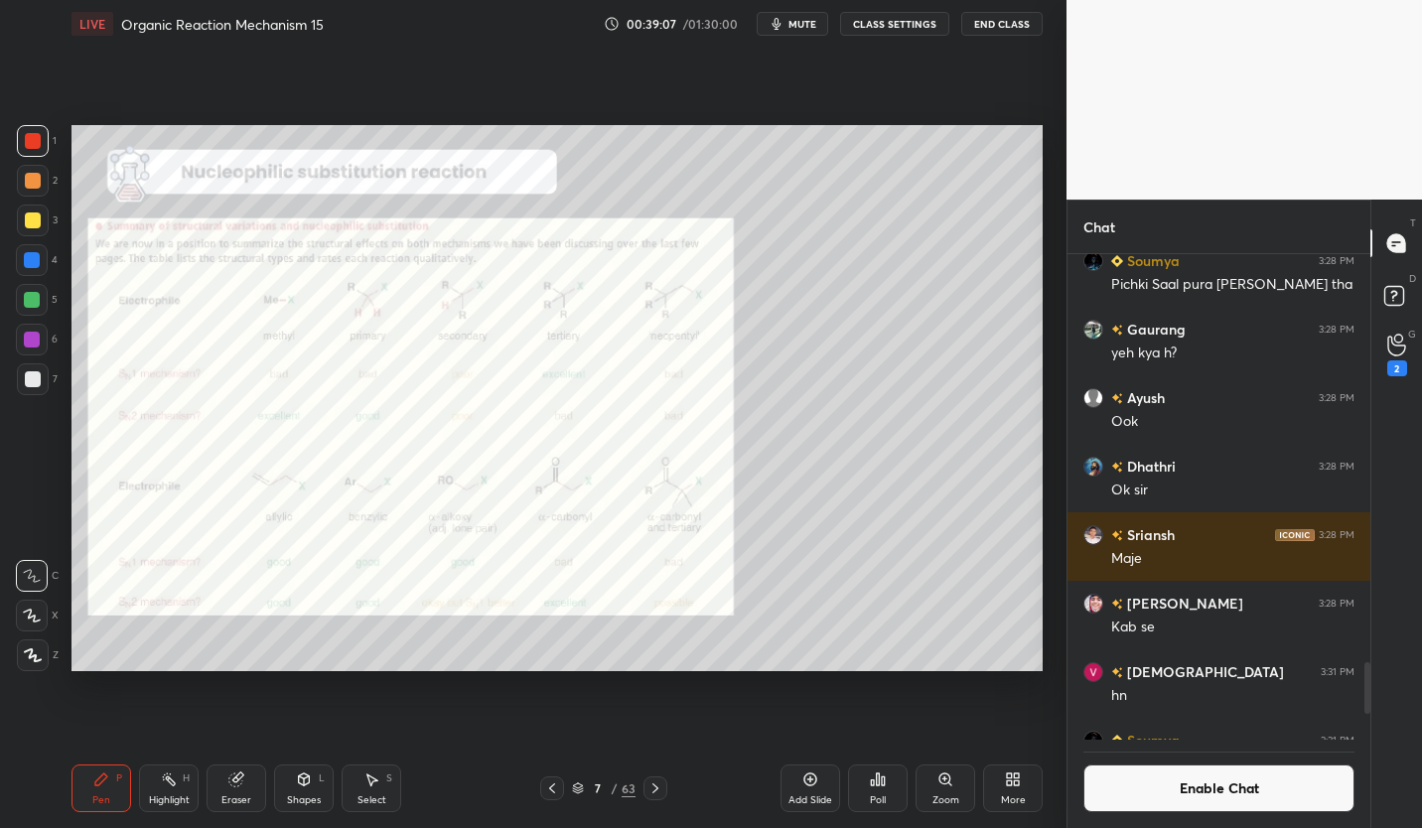
click at [268, 544] on img "grid" at bounding box center [219, 539] width 277 height 147
click at [279, 544] on img "grid" at bounding box center [219, 539] width 277 height 147
click at [815, 782] on icon at bounding box center [810, 779] width 13 height 13
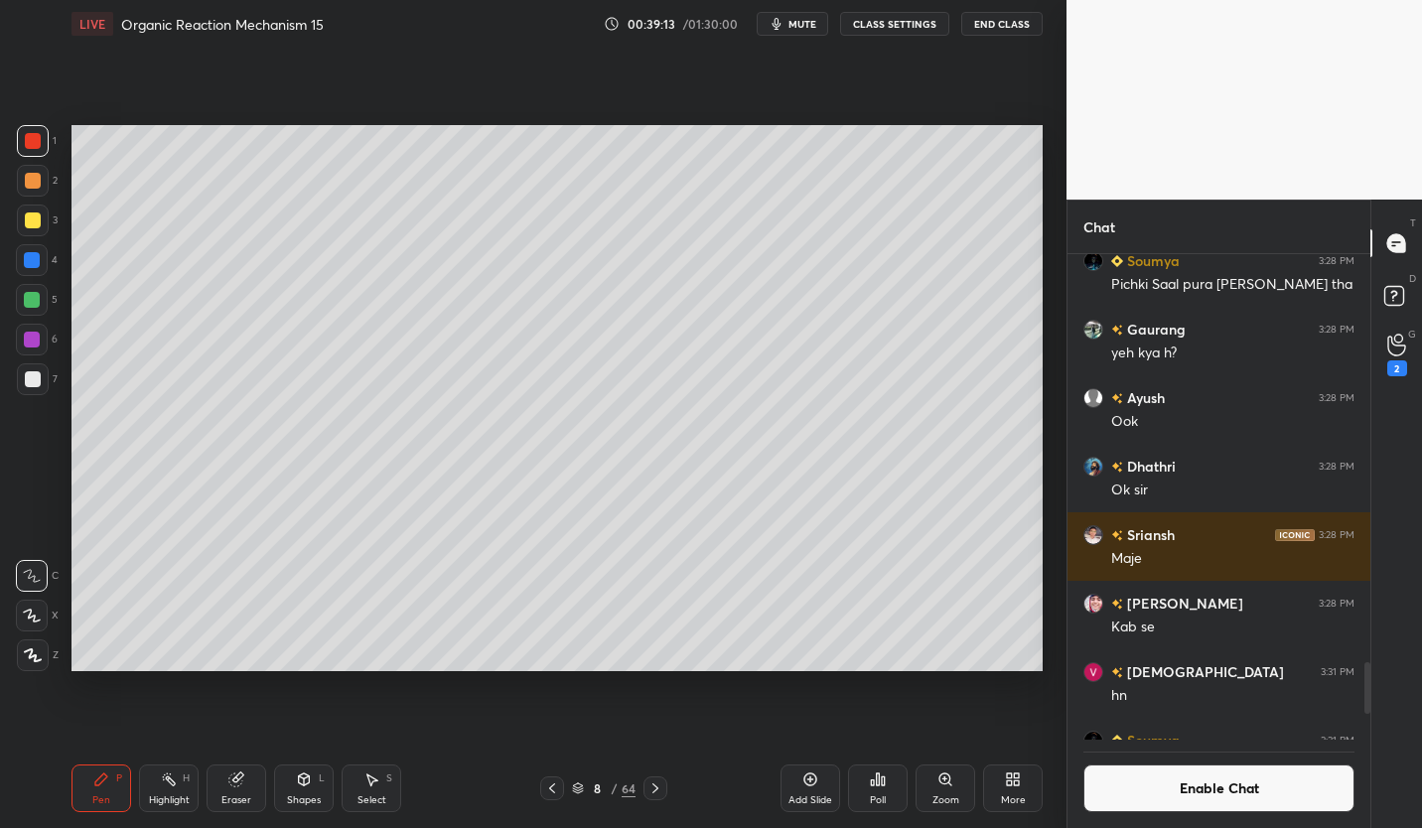
click at [30, 378] on div at bounding box center [33, 379] width 16 height 16
click at [233, 786] on icon at bounding box center [236, 779] width 16 height 16
click at [93, 791] on div "Pen P" at bounding box center [101, 788] width 60 height 48
click at [575, 793] on icon at bounding box center [578, 788] width 12 height 12
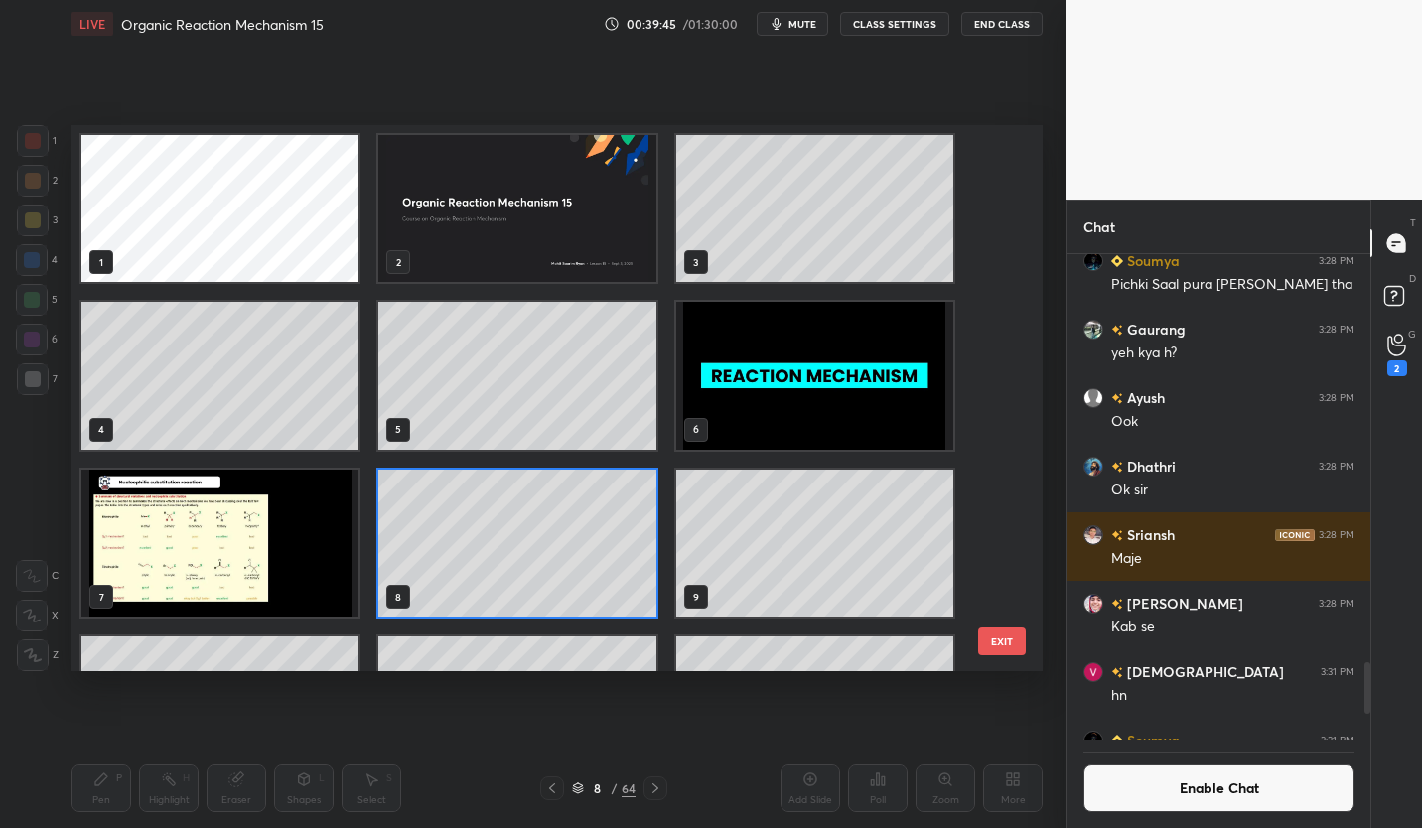
scroll to position [540, 961]
click at [279, 568] on img "grid" at bounding box center [219, 543] width 277 height 147
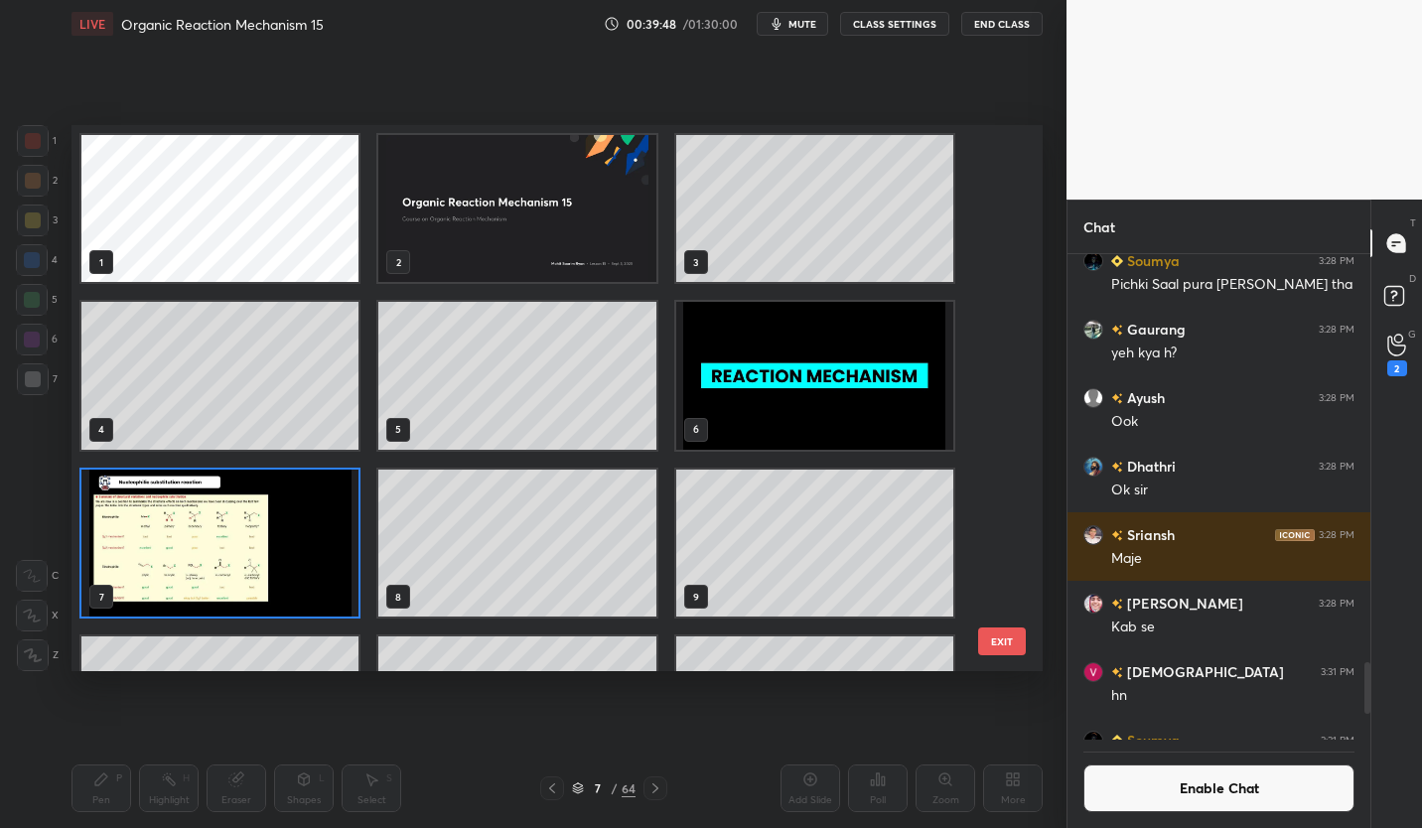
click at [286, 568] on img "grid" at bounding box center [219, 543] width 277 height 147
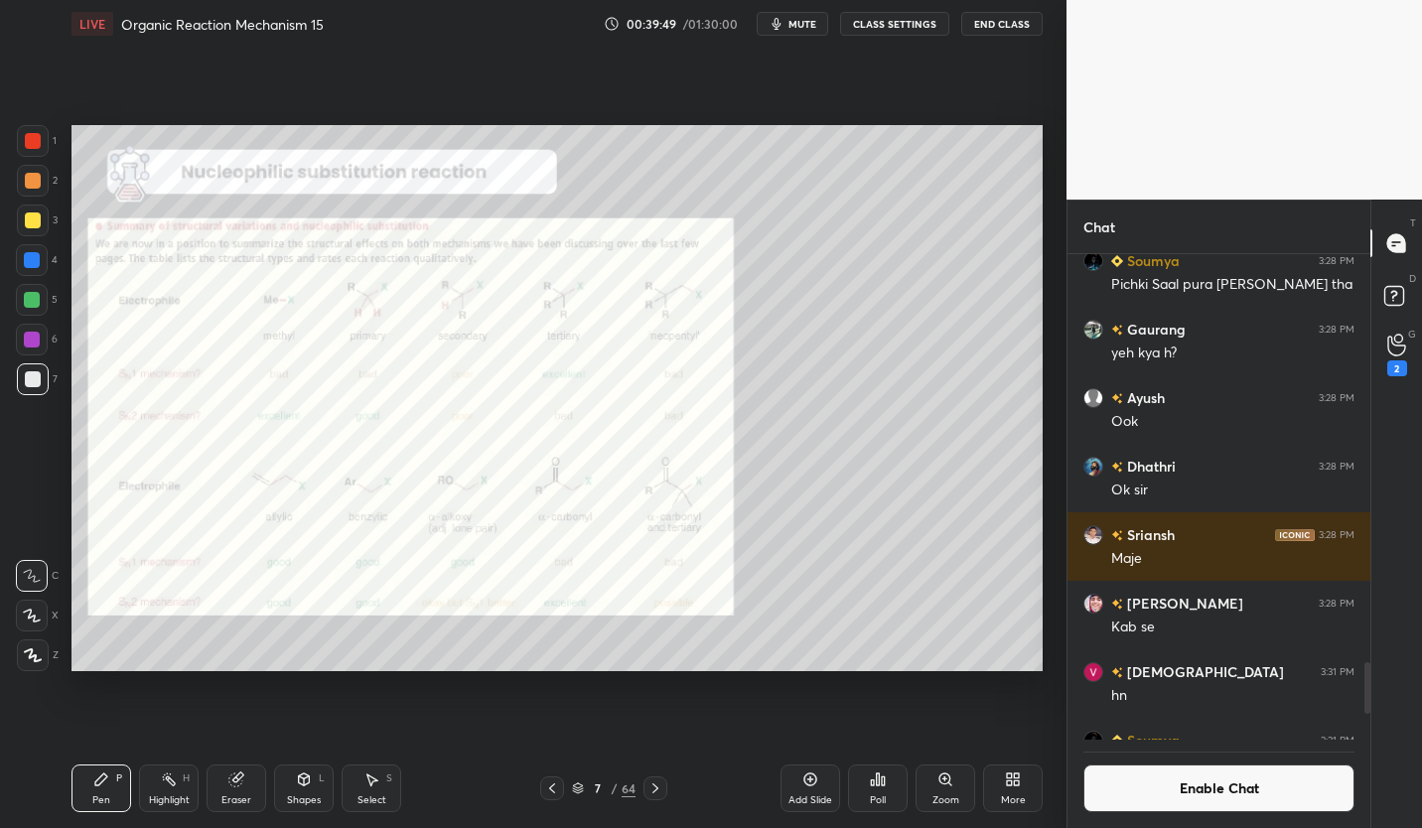
click at [296, 570] on img "grid" at bounding box center [219, 543] width 277 height 147
click at [666, 791] on div at bounding box center [655, 788] width 24 height 24
click at [662, 790] on icon at bounding box center [655, 788] width 16 height 16
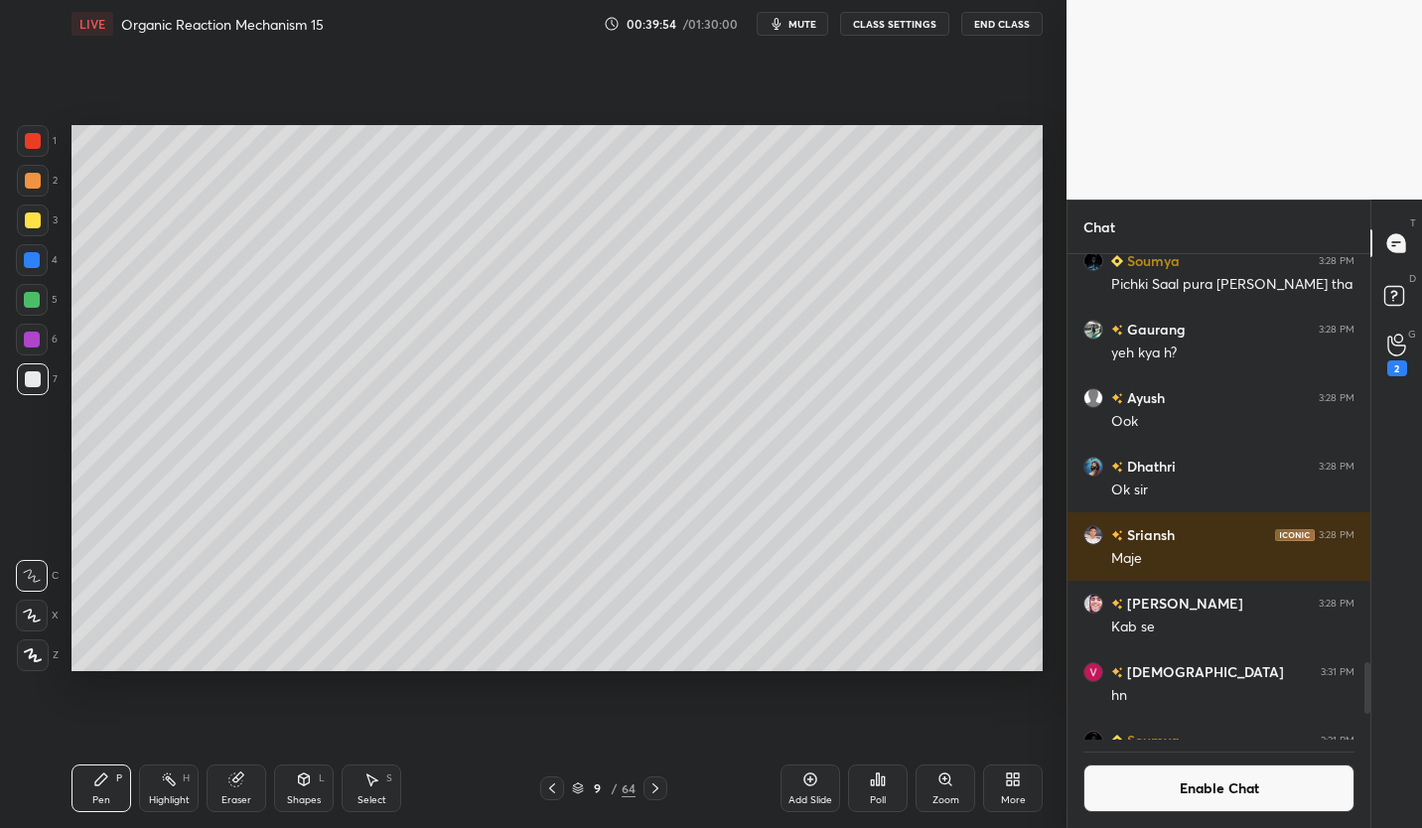
click at [545, 785] on icon at bounding box center [552, 788] width 16 height 16
click at [40, 216] on div at bounding box center [33, 220] width 16 height 16
click at [235, 785] on icon at bounding box center [235, 779] width 13 height 13
click at [106, 784] on icon at bounding box center [101, 779] width 16 height 16
click at [597, 794] on div "8" at bounding box center [598, 788] width 20 height 12
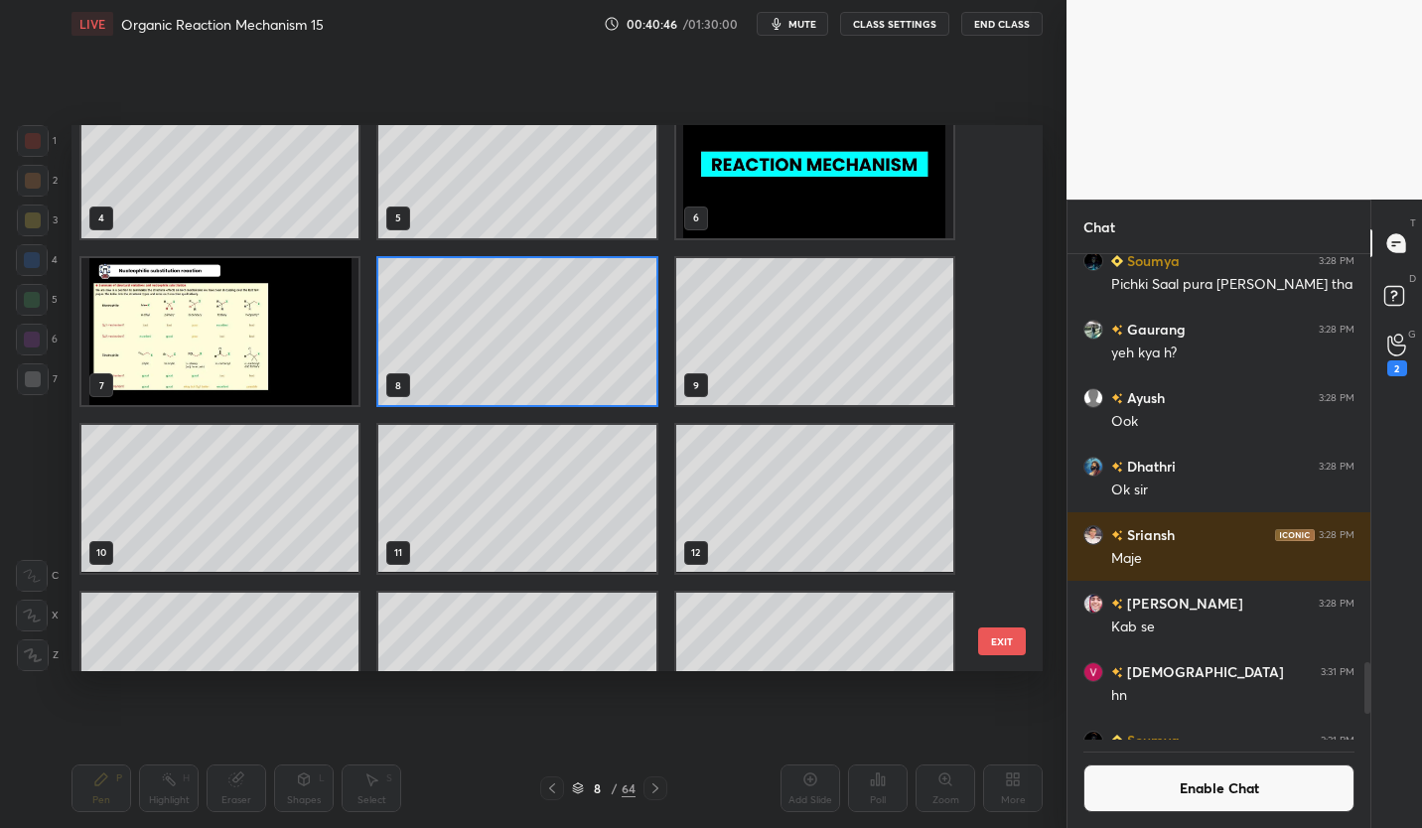
scroll to position [193, 0]
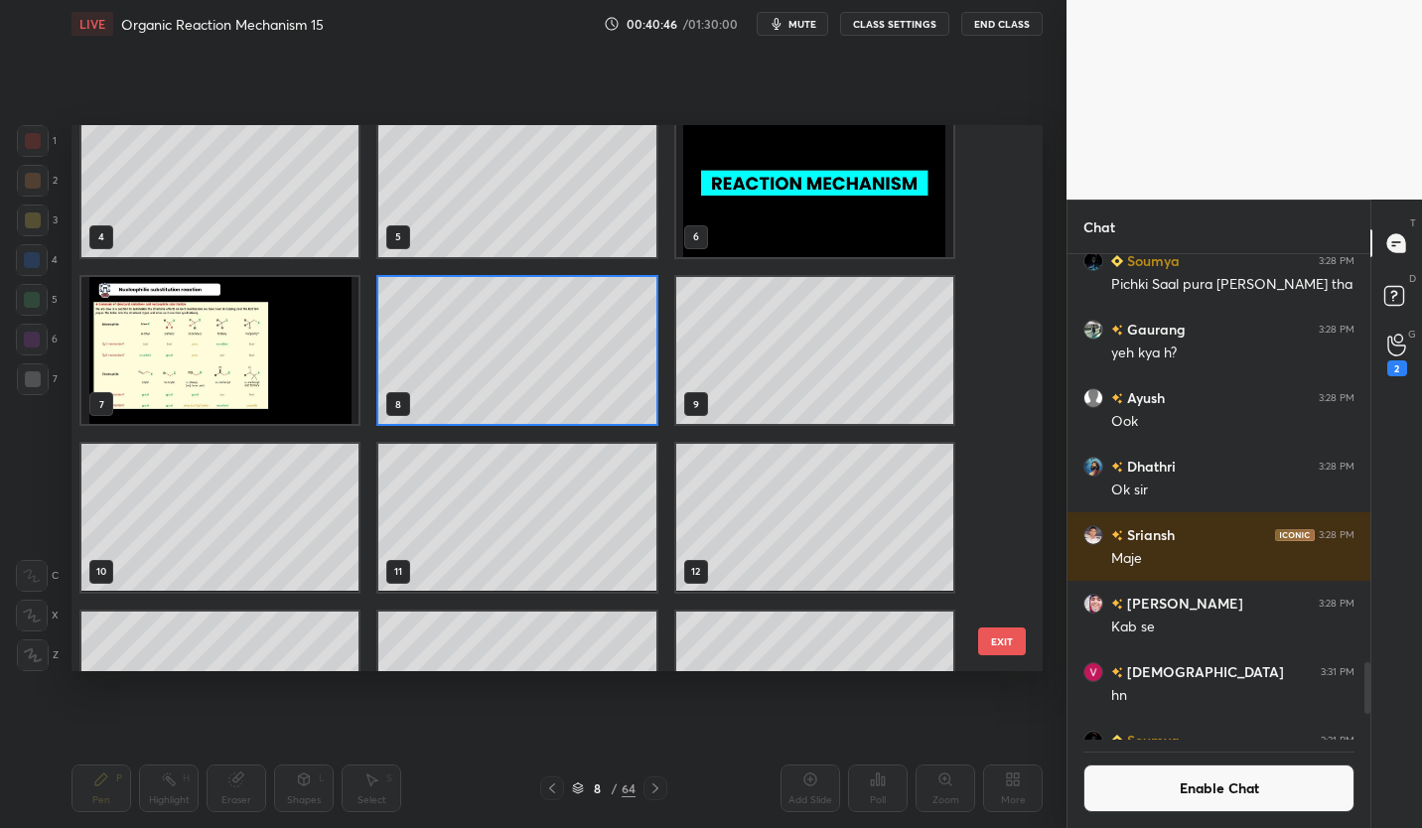
click at [261, 358] on img "grid" at bounding box center [219, 350] width 277 height 147
click at [267, 357] on img "grid" at bounding box center [219, 350] width 277 height 147
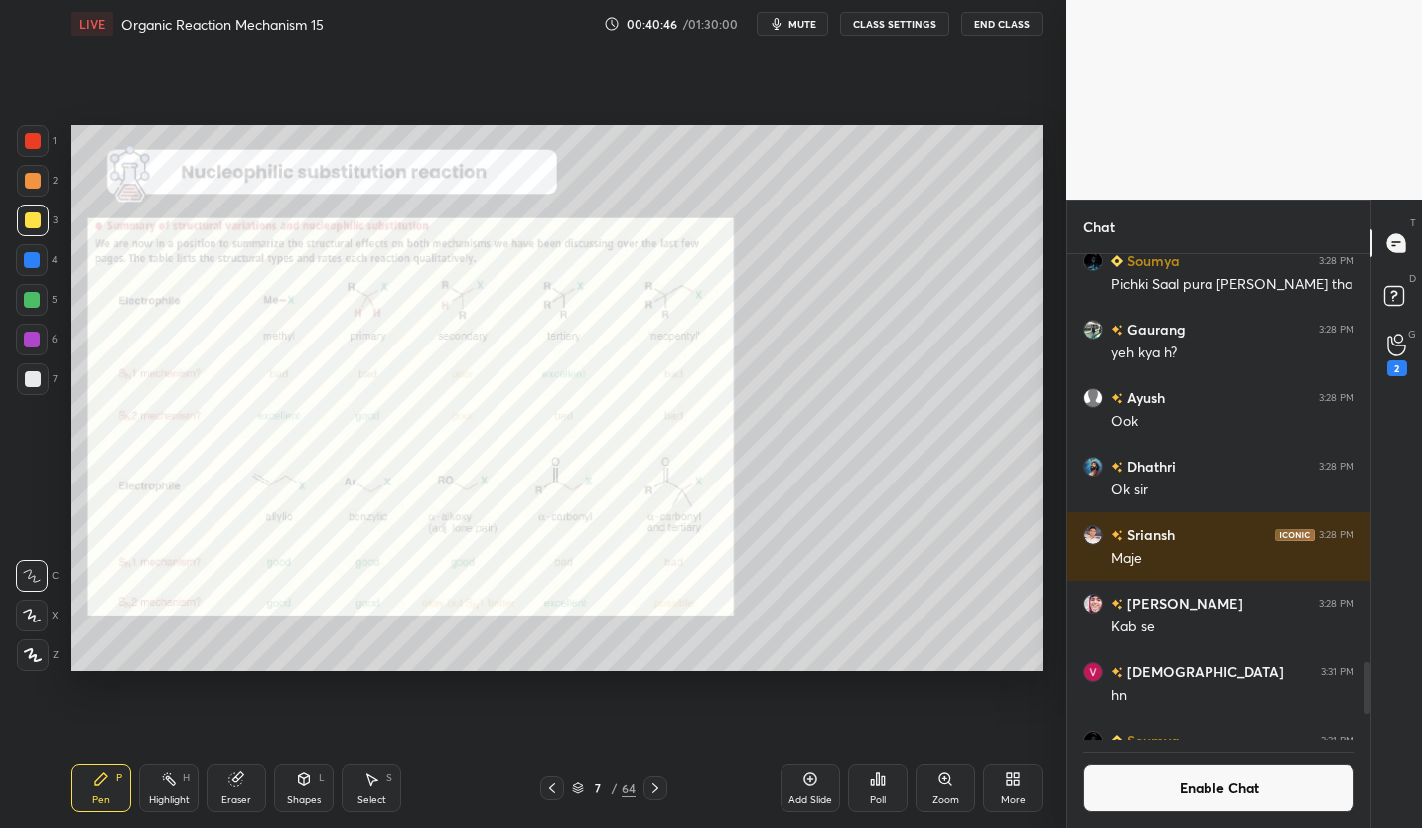
click at [275, 363] on img "grid" at bounding box center [219, 350] width 277 height 147
click at [656, 787] on icon at bounding box center [655, 788] width 6 height 10
click at [655, 787] on icon at bounding box center [655, 788] width 16 height 16
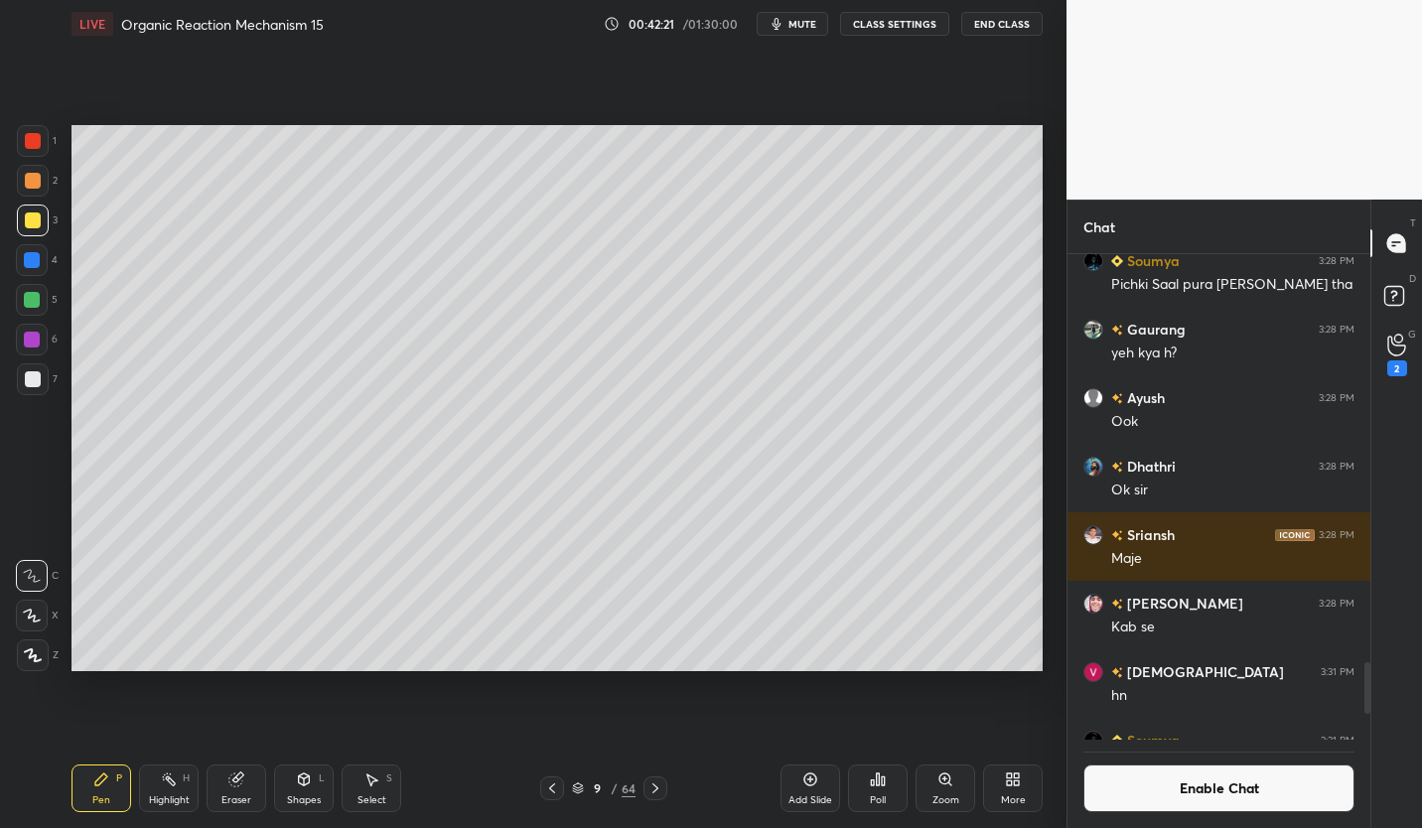
click at [657, 787] on icon at bounding box center [655, 788] width 16 height 16
click at [658, 787] on icon at bounding box center [655, 788] width 16 height 16
click at [659, 787] on icon at bounding box center [655, 788] width 16 height 16
click at [660, 787] on icon at bounding box center [655, 788] width 16 height 16
click at [661, 785] on icon at bounding box center [655, 788] width 16 height 16
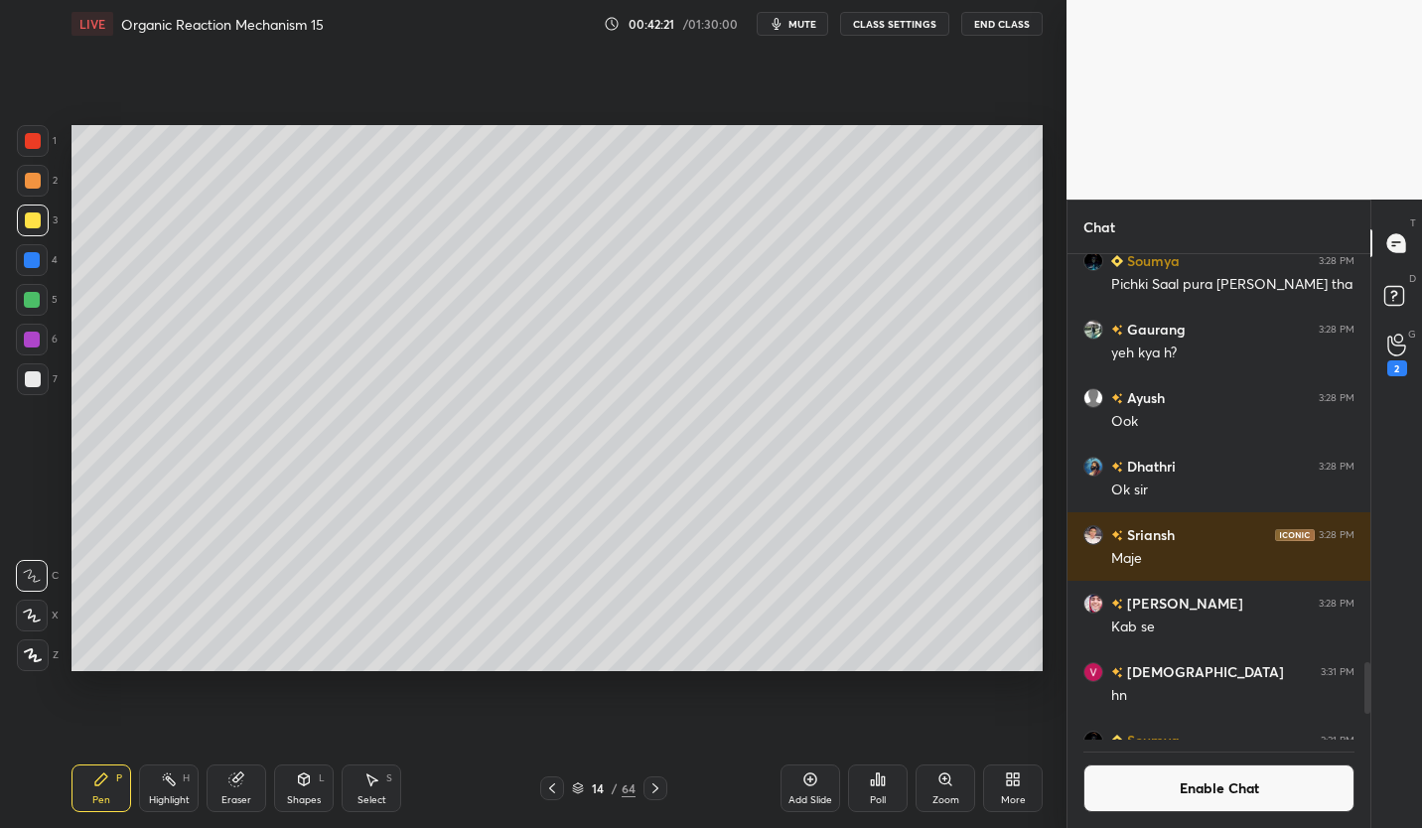
click at [660, 785] on icon at bounding box center [655, 788] width 16 height 16
click at [662, 783] on icon at bounding box center [655, 788] width 16 height 16
click at [655, 782] on icon at bounding box center [655, 788] width 16 height 16
click at [654, 783] on icon at bounding box center [655, 788] width 16 height 16
click at [657, 782] on icon at bounding box center [655, 788] width 16 height 16
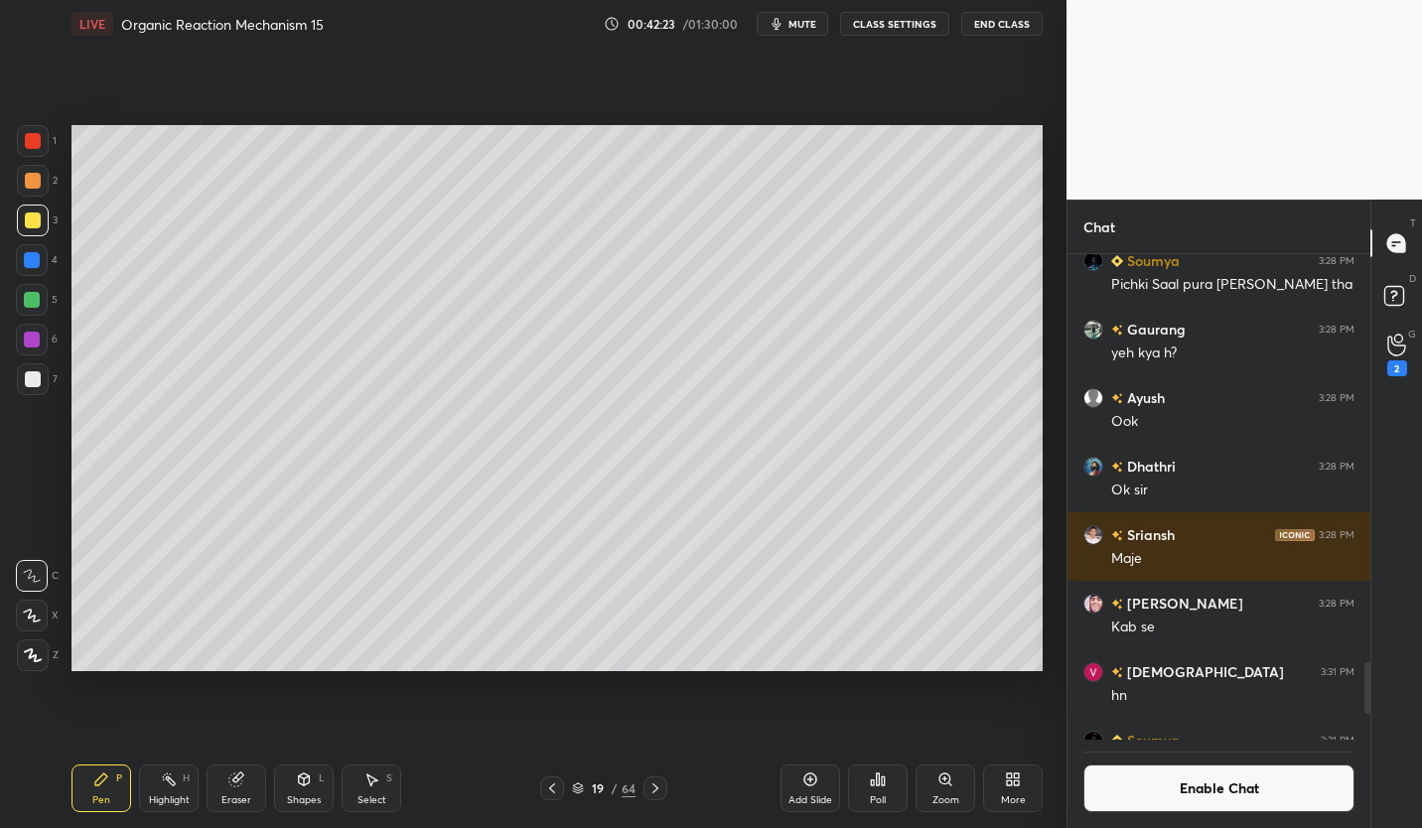
click at [657, 781] on icon at bounding box center [655, 788] width 16 height 16
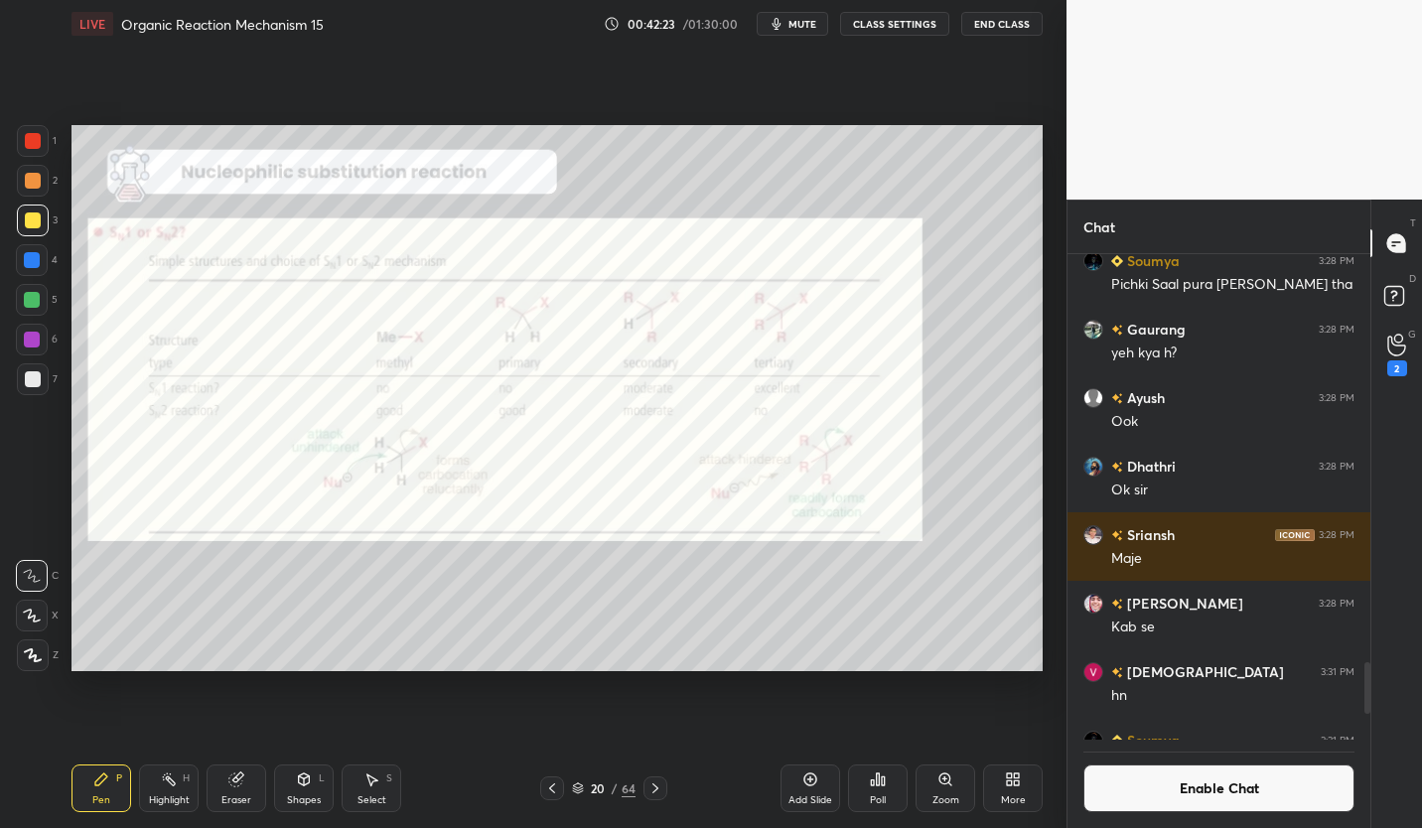
click at [652, 786] on icon at bounding box center [655, 788] width 16 height 16
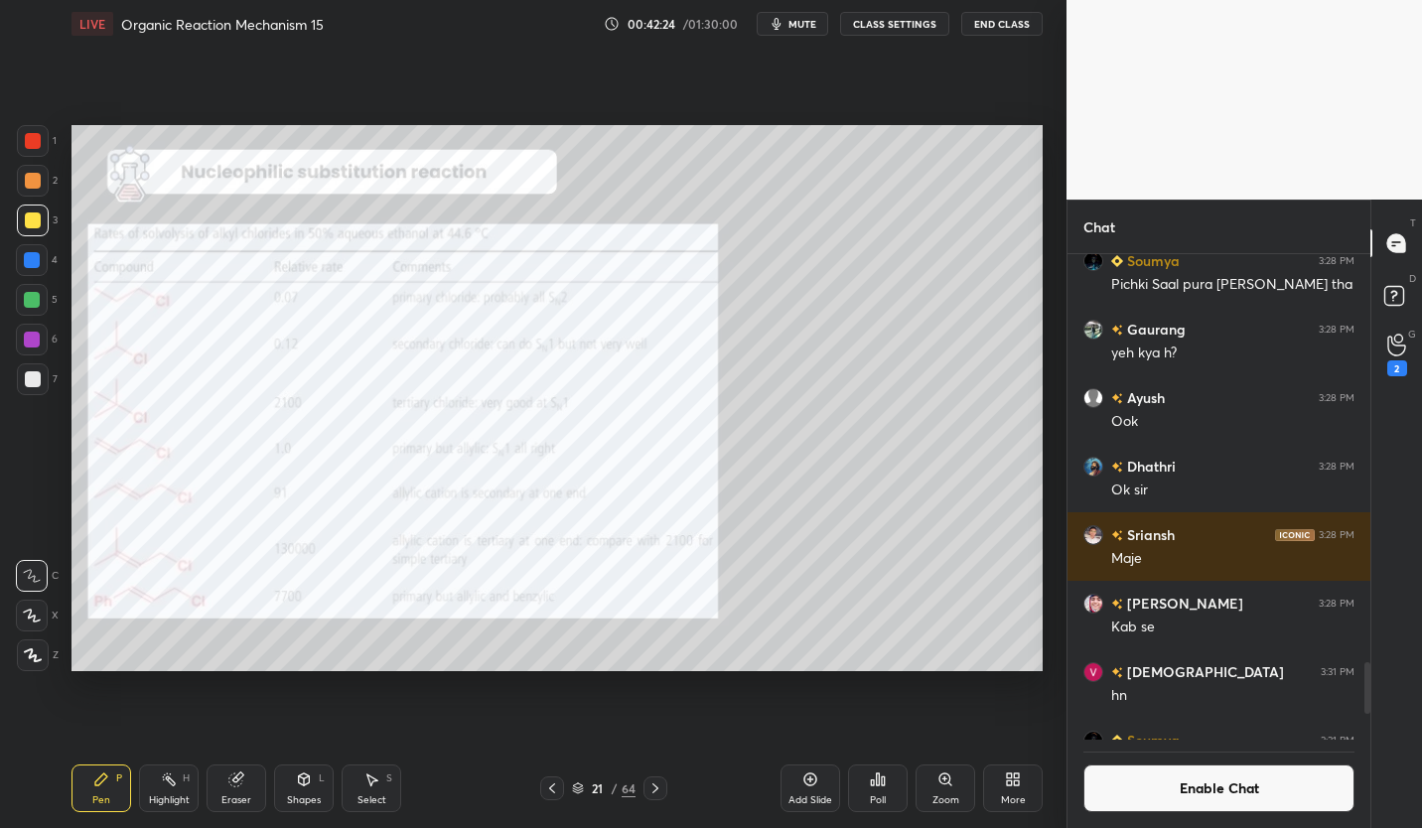
click at [549, 783] on icon at bounding box center [552, 788] width 16 height 16
click at [549, 788] on icon at bounding box center [552, 788] width 6 height 10
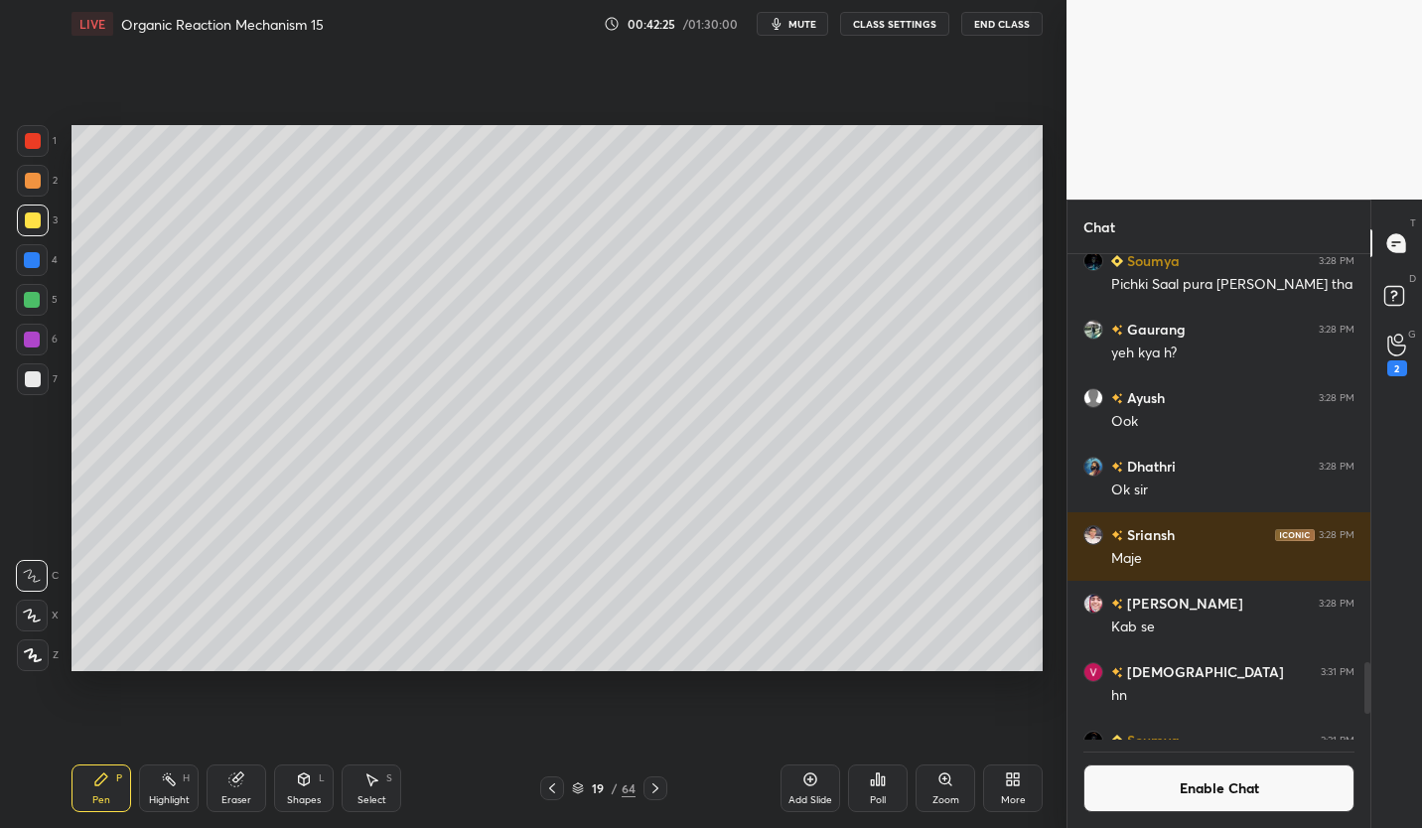
click at [806, 779] on icon at bounding box center [810, 779] width 16 height 16
click at [38, 299] on div at bounding box center [32, 300] width 16 height 16
click at [31, 392] on div at bounding box center [33, 379] width 32 height 32
click at [242, 787] on div "Eraser" at bounding box center [237, 788] width 60 height 48
click at [110, 779] on div "Pen P" at bounding box center [101, 788] width 60 height 48
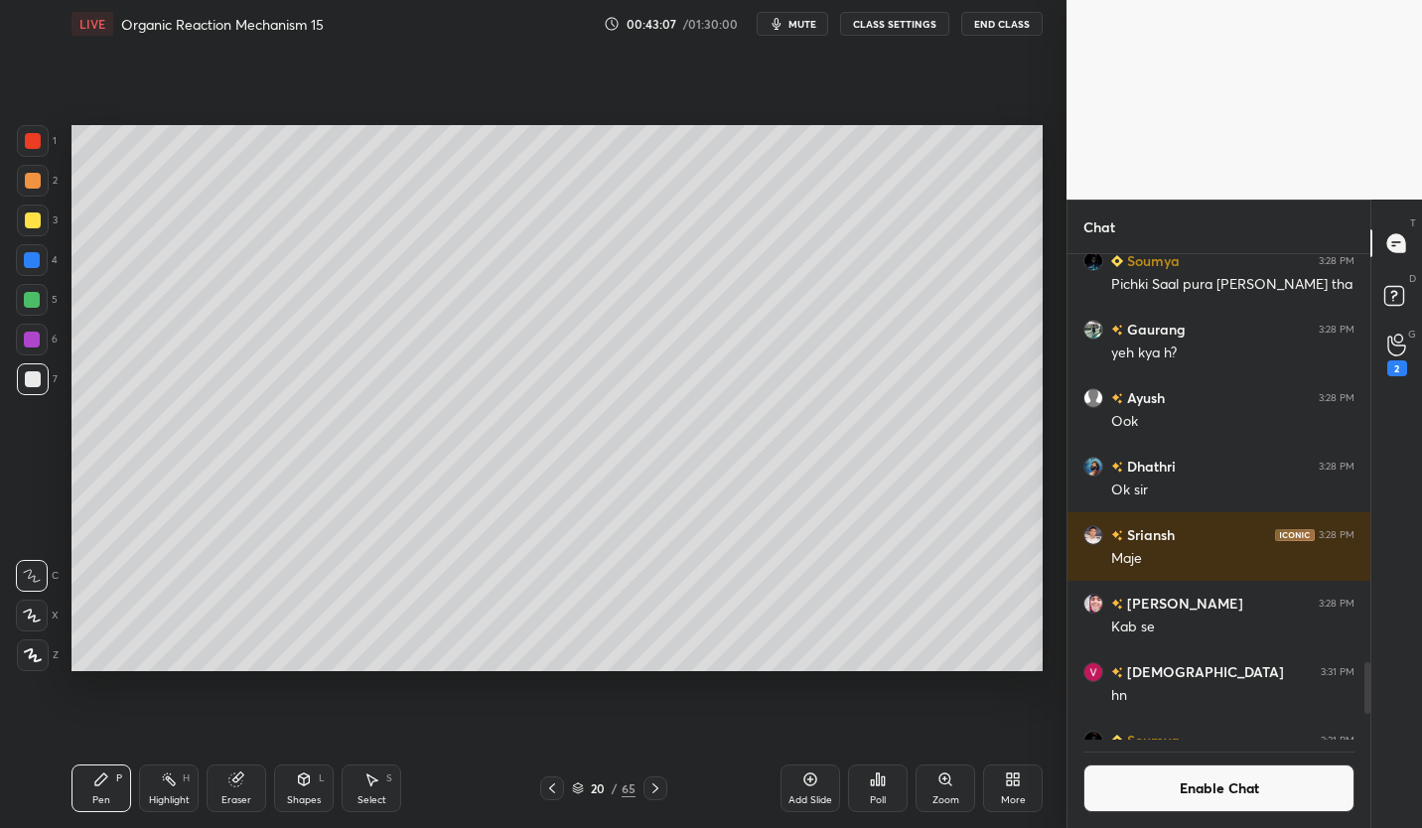
click at [879, 786] on icon at bounding box center [878, 779] width 16 height 16
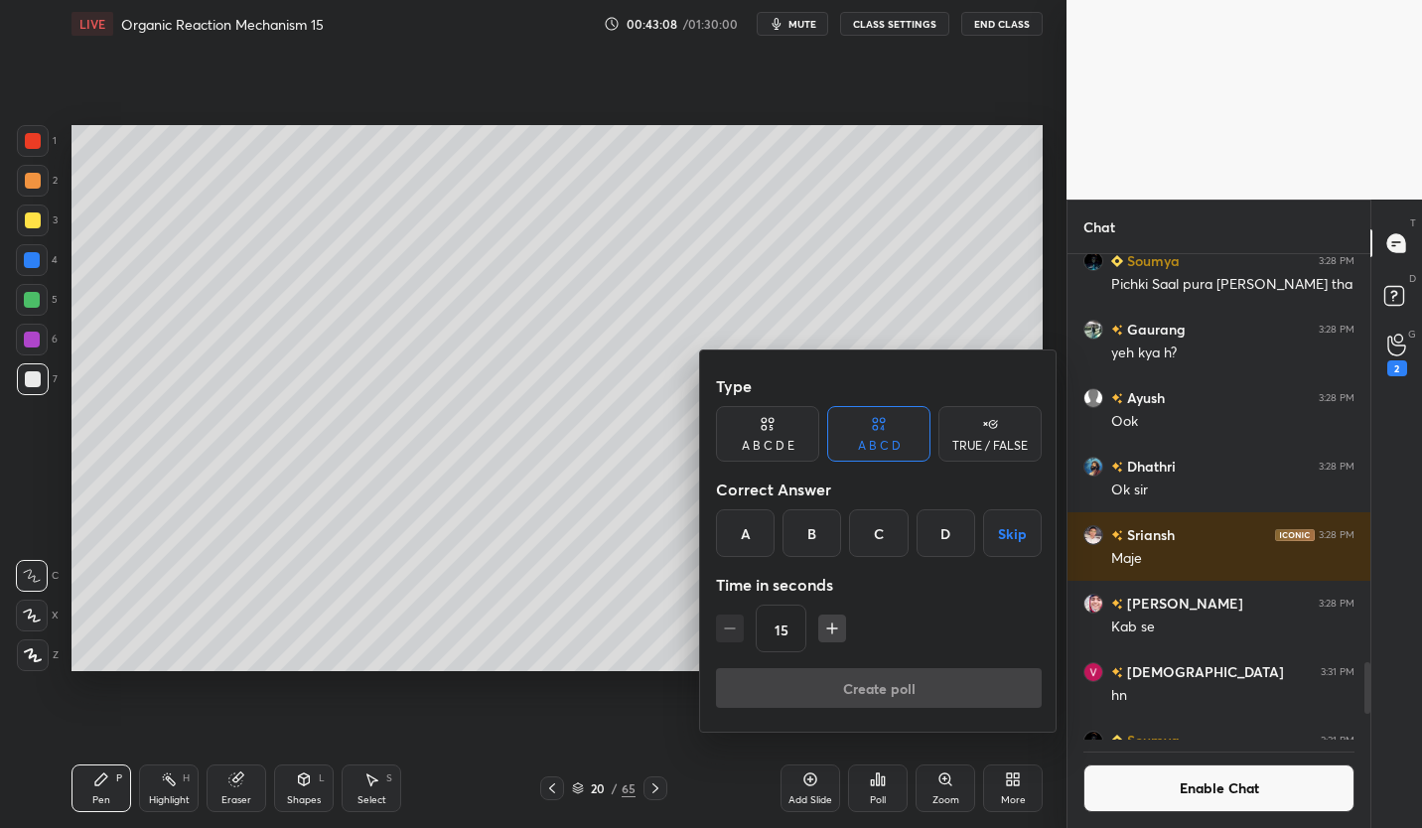
click at [870, 540] on div "C" at bounding box center [878, 533] width 59 height 48
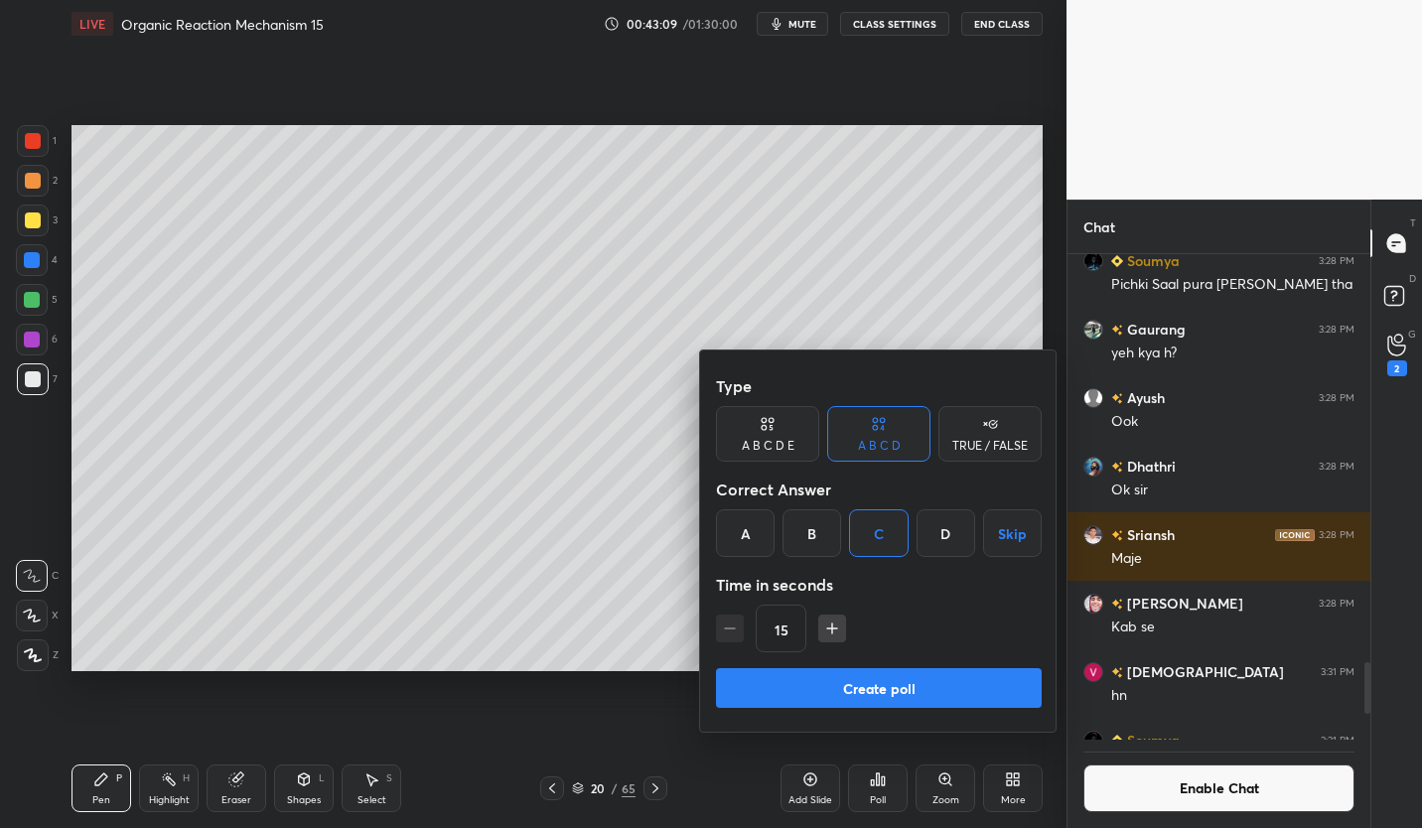
click at [836, 678] on button "Create poll" at bounding box center [879, 688] width 326 height 40
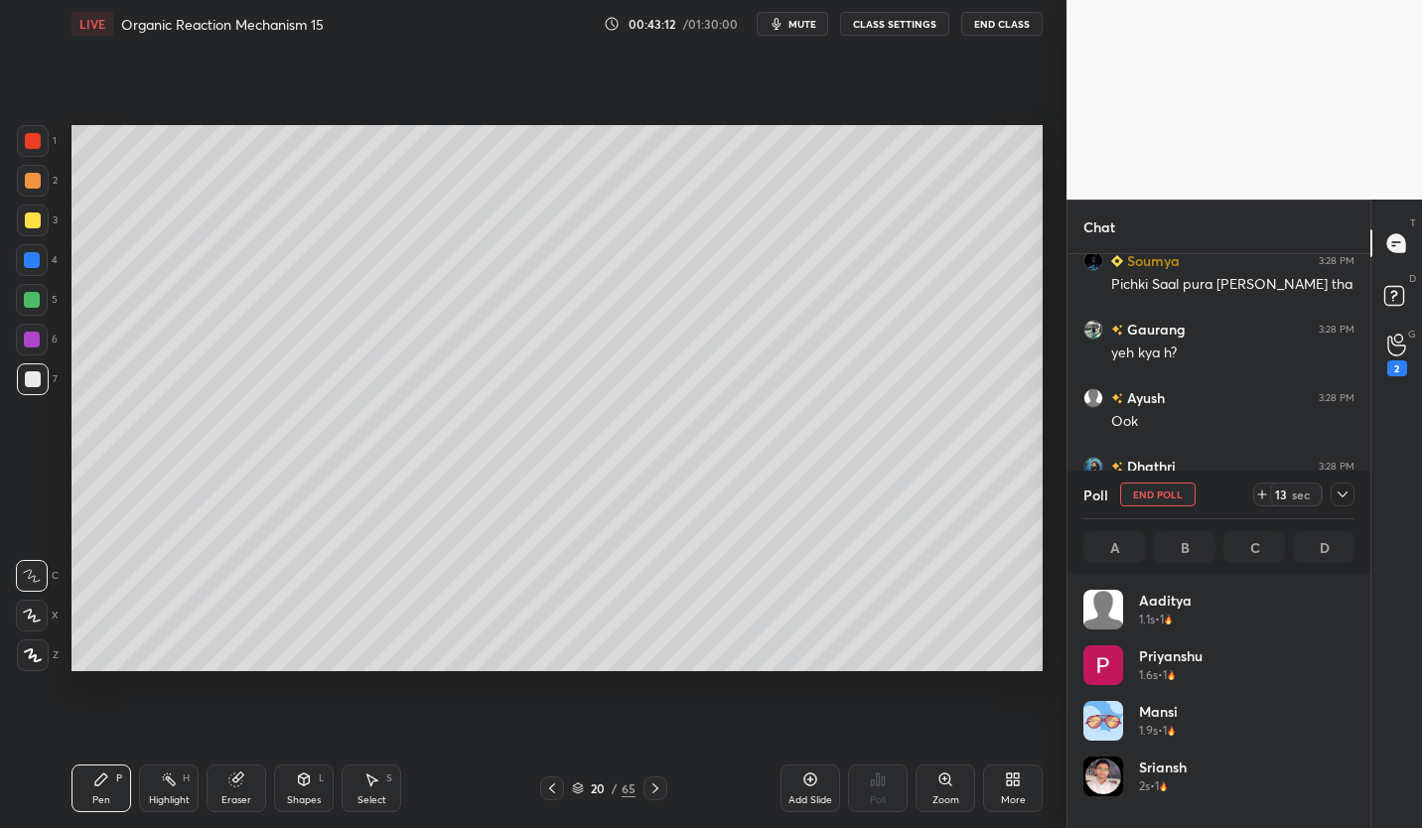
scroll to position [232, 265]
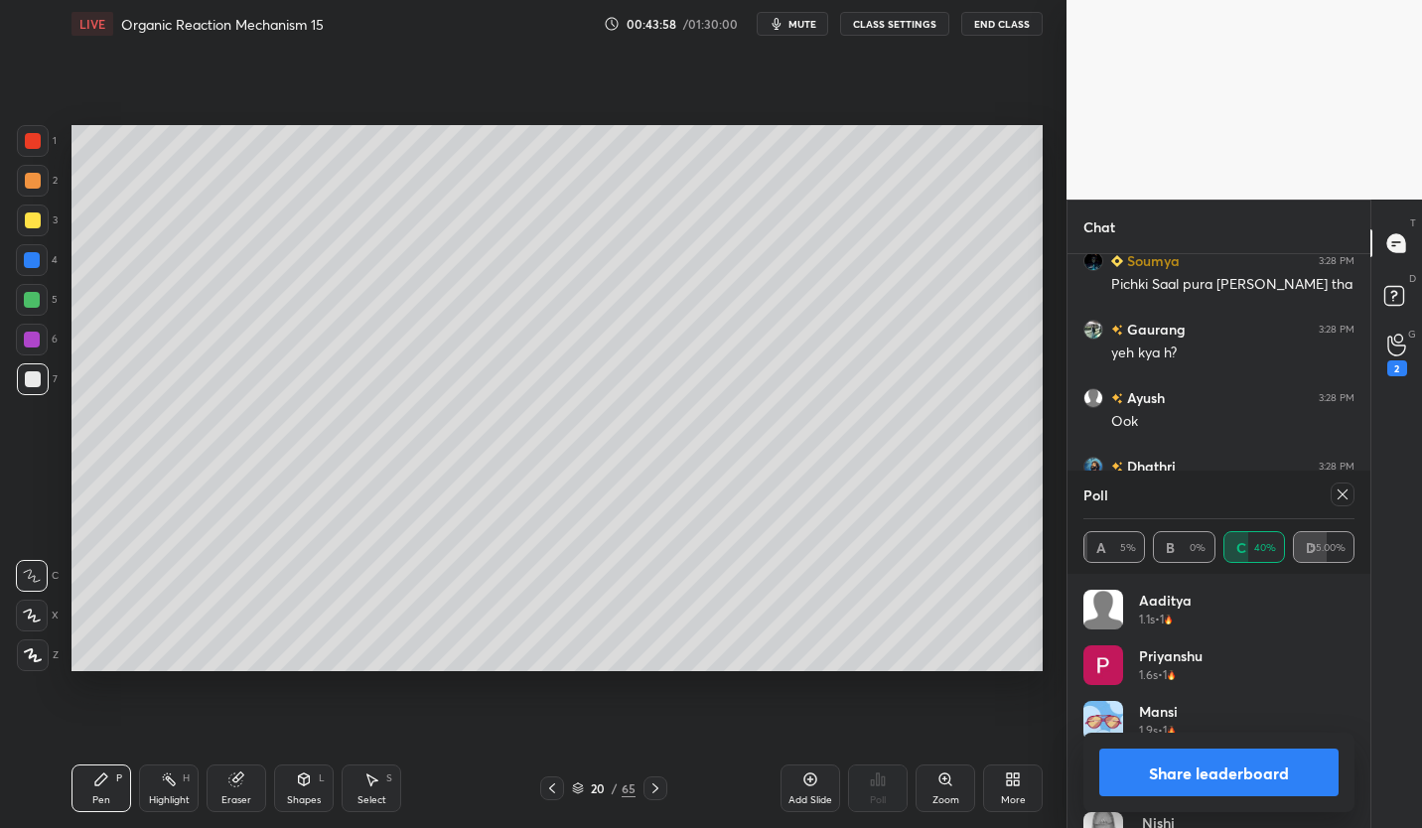
click at [1294, 767] on button "Share leaderboard" at bounding box center [1218, 773] width 239 height 48
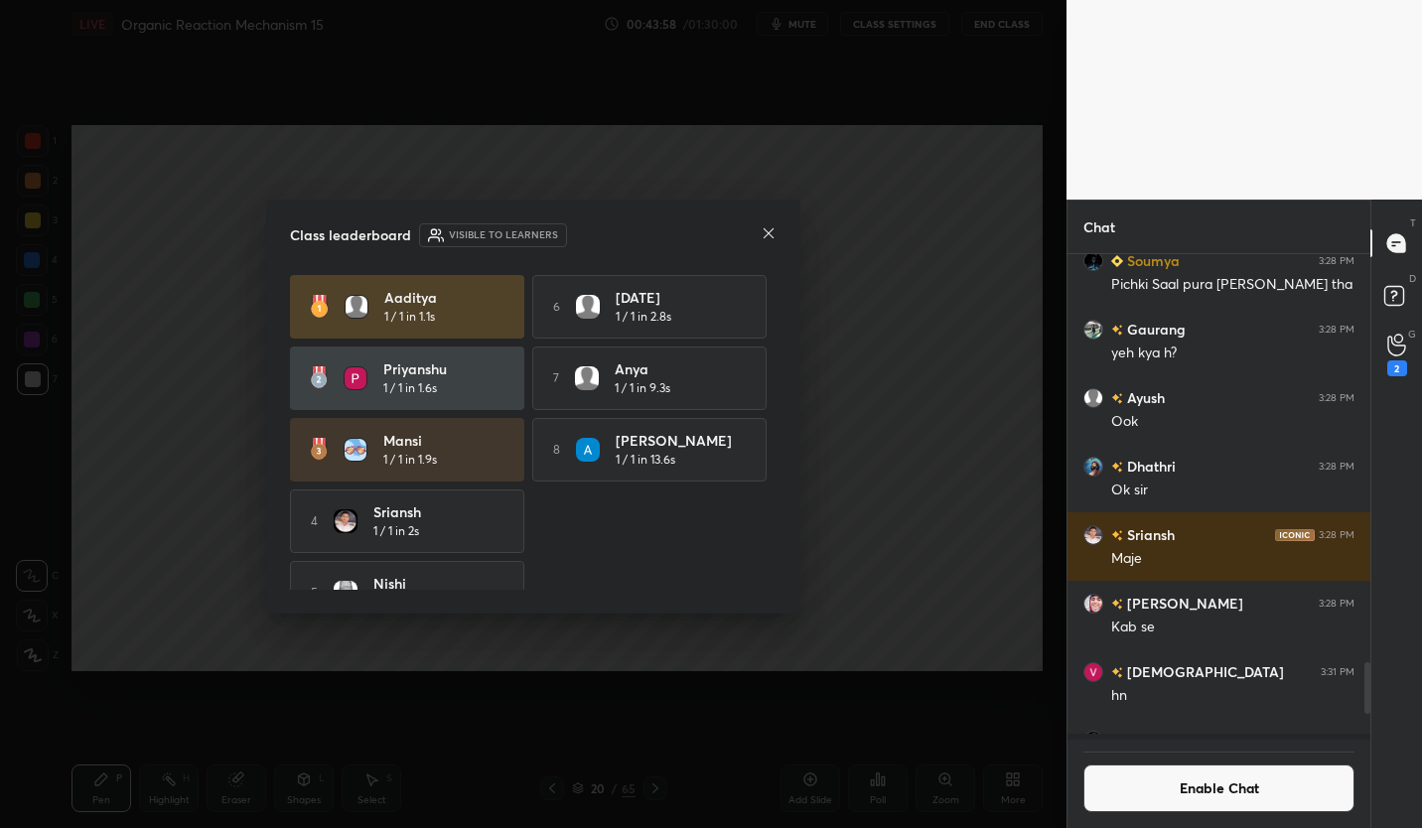
scroll to position [0, 0]
click at [769, 238] on icon at bounding box center [769, 233] width 16 height 16
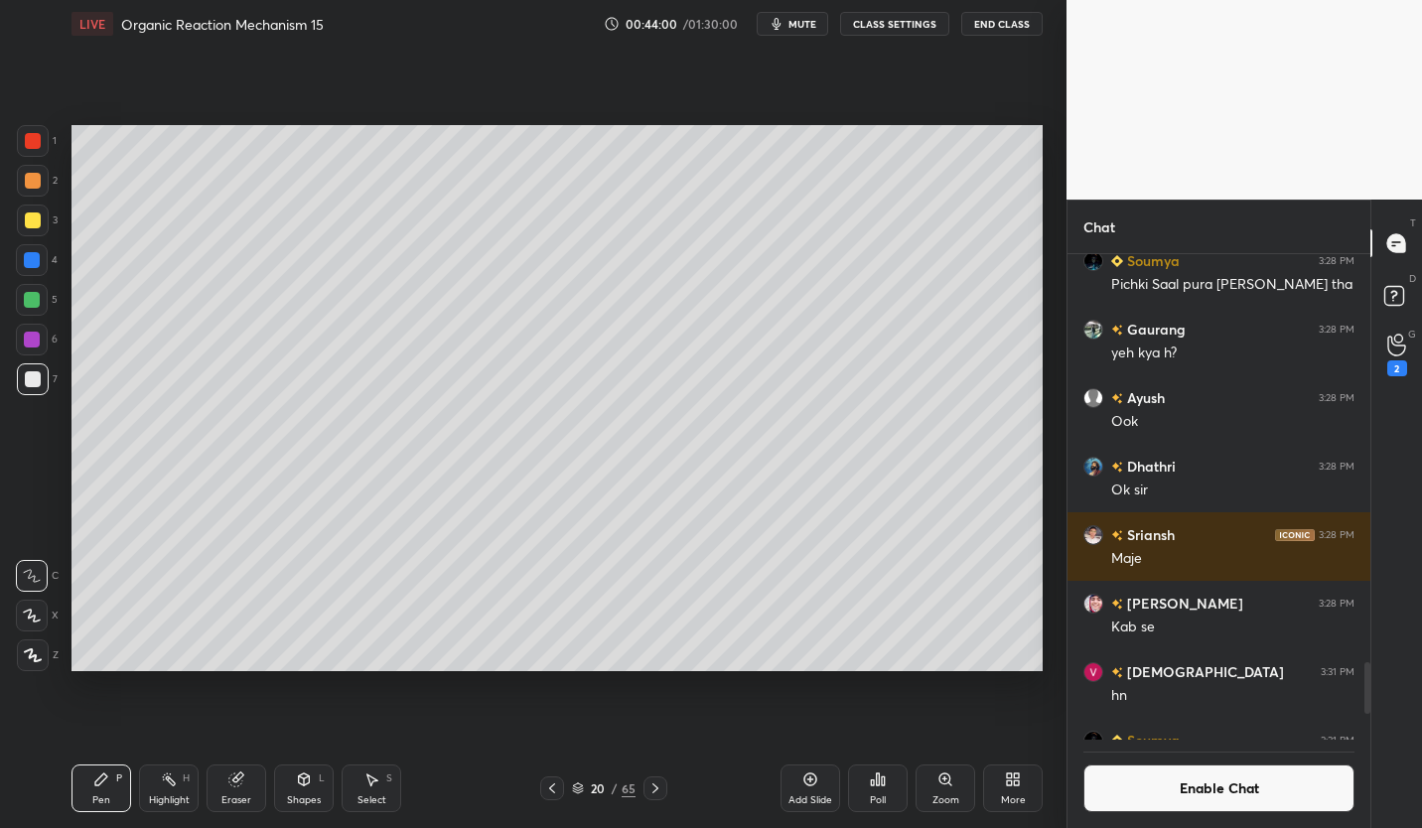
click at [39, 225] on div at bounding box center [33, 220] width 16 height 16
click at [1265, 789] on button "Enable Chat" at bounding box center [1218, 788] width 271 height 48
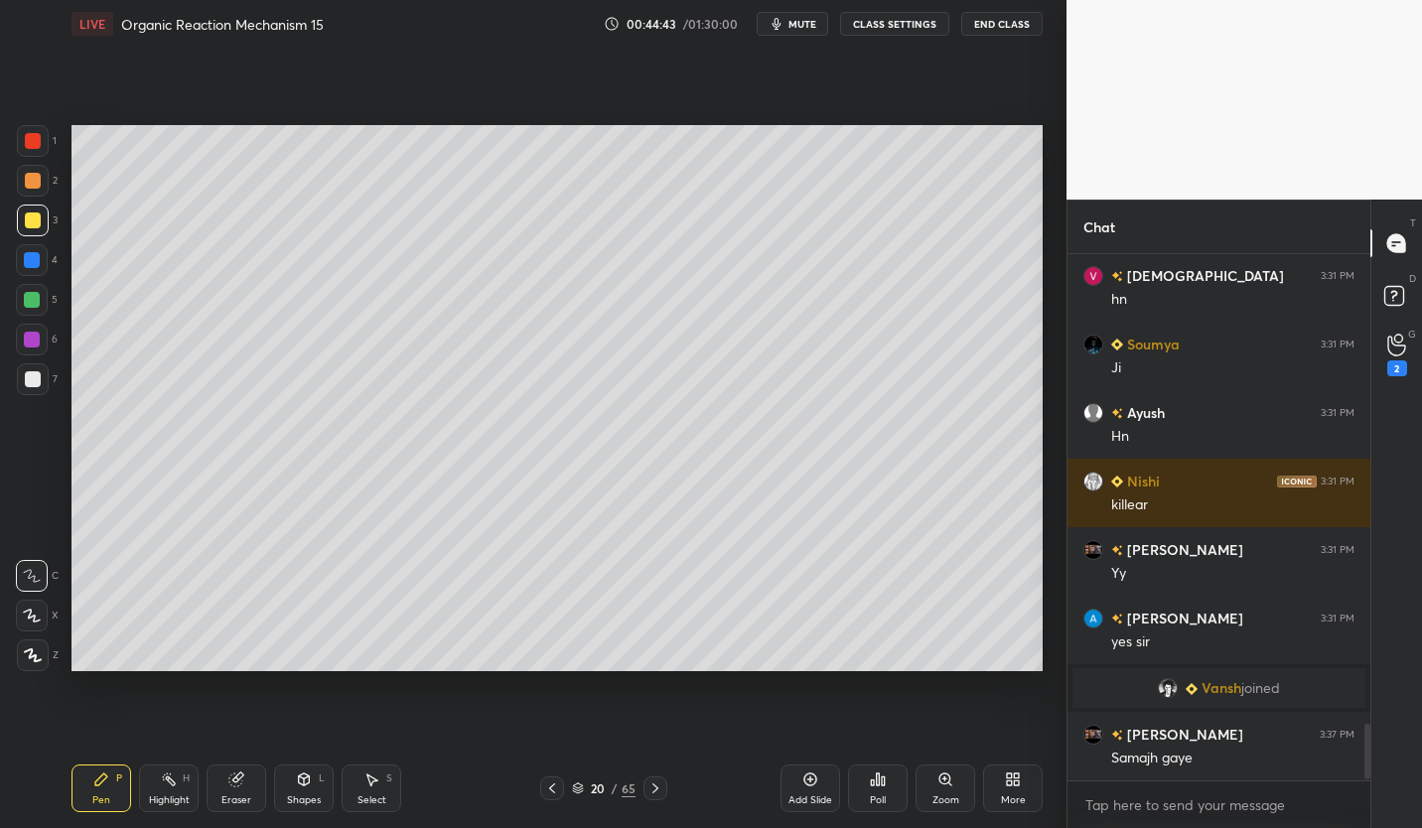
scroll to position [4392, 0]
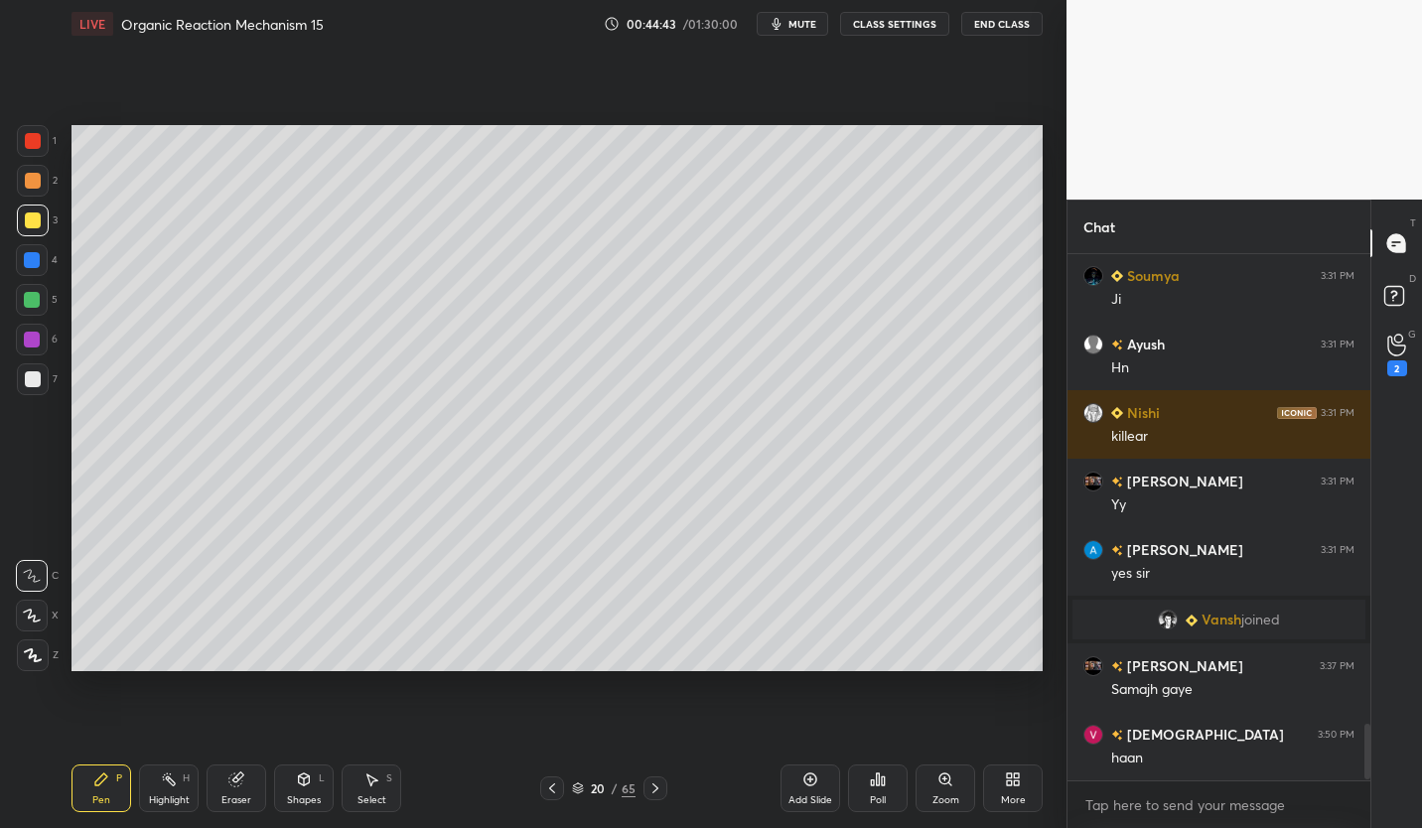
click at [815, 785] on icon at bounding box center [810, 779] width 16 height 16
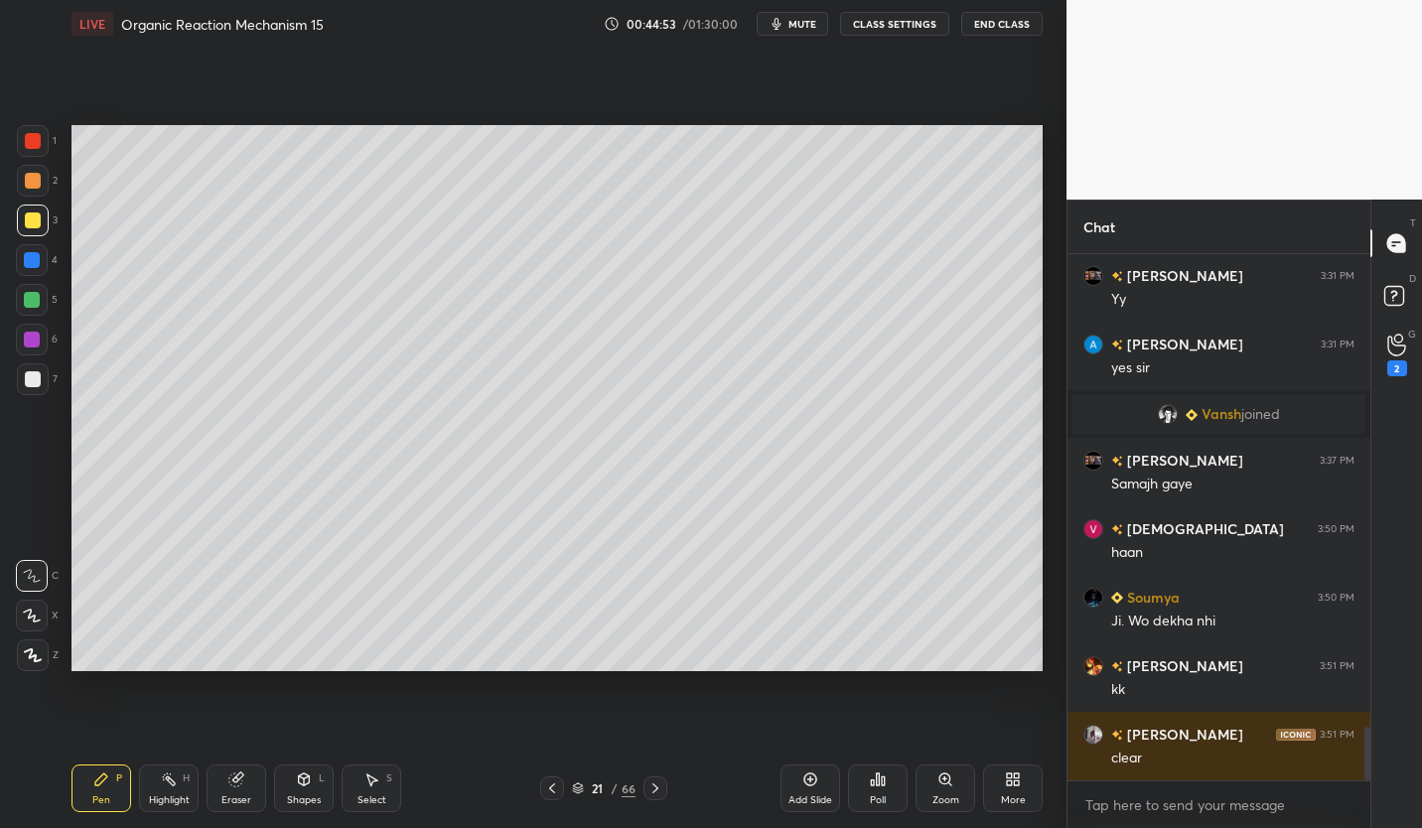
scroll to position [4666, 0]
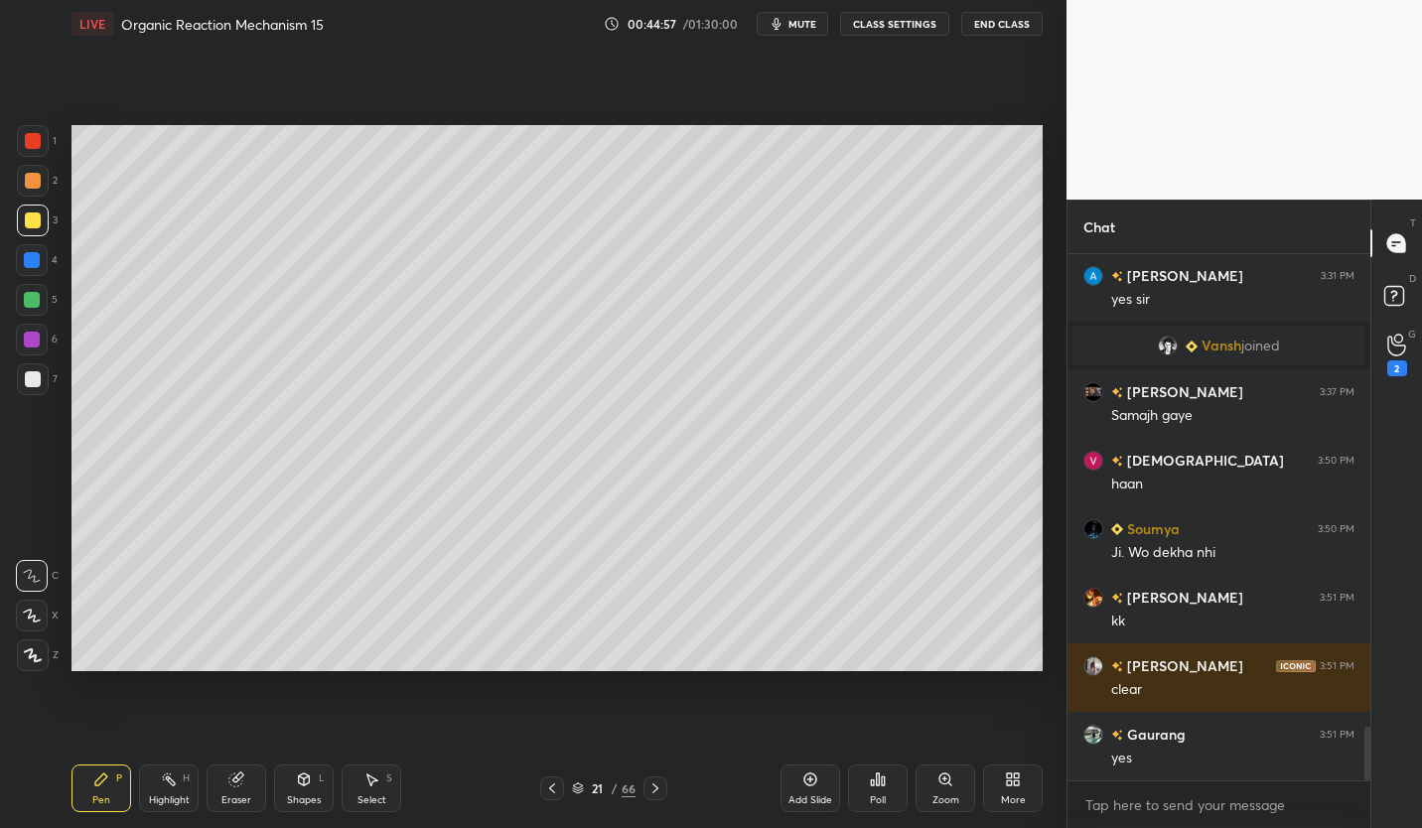
click at [905, 12] on button "CLASS SETTINGS" at bounding box center [894, 24] width 109 height 24
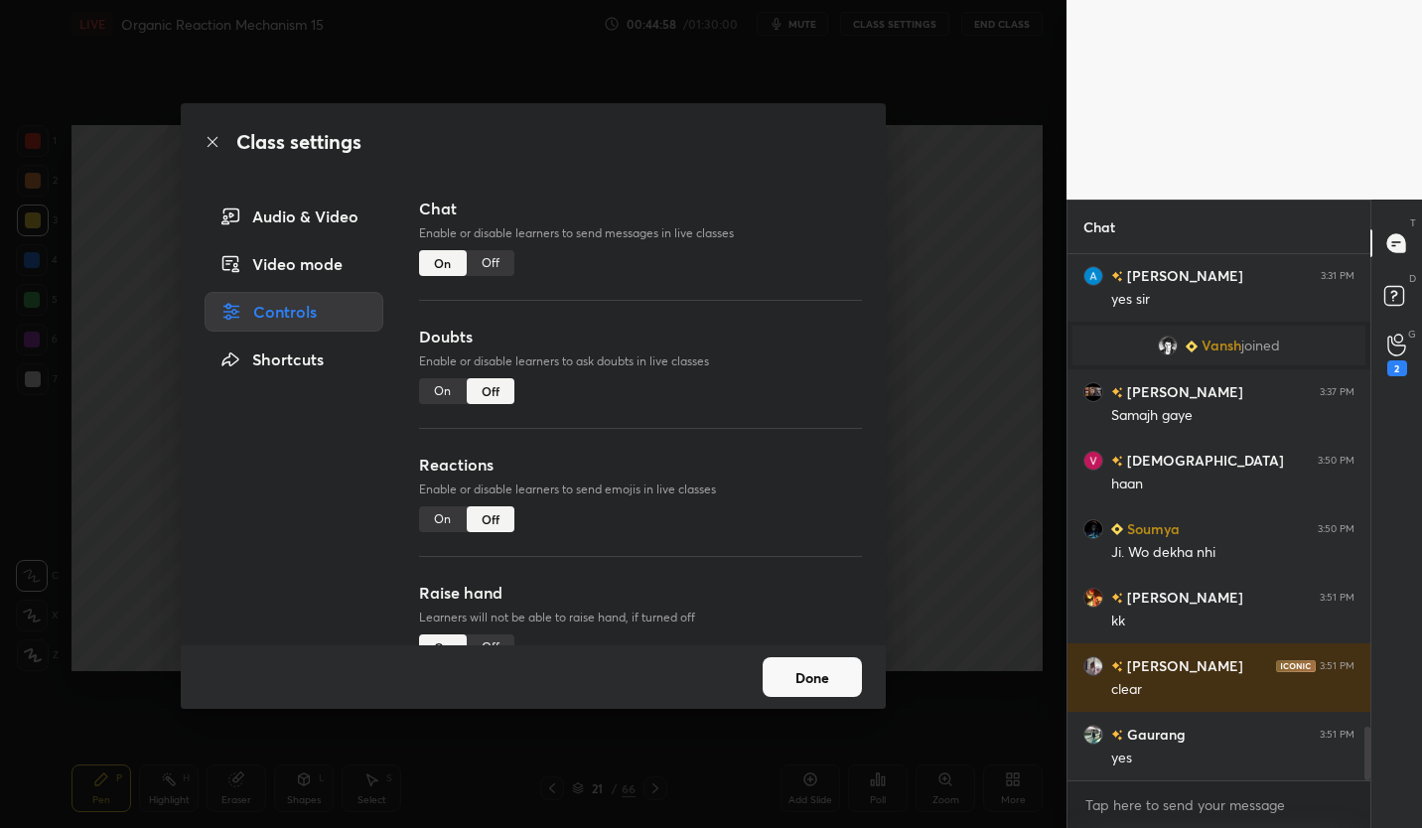
click at [510, 249] on div "Chat Enable or disable learners to send messages in live classes On Off" at bounding box center [640, 261] width 443 height 128
click at [487, 255] on div "Off" at bounding box center [491, 263] width 48 height 26
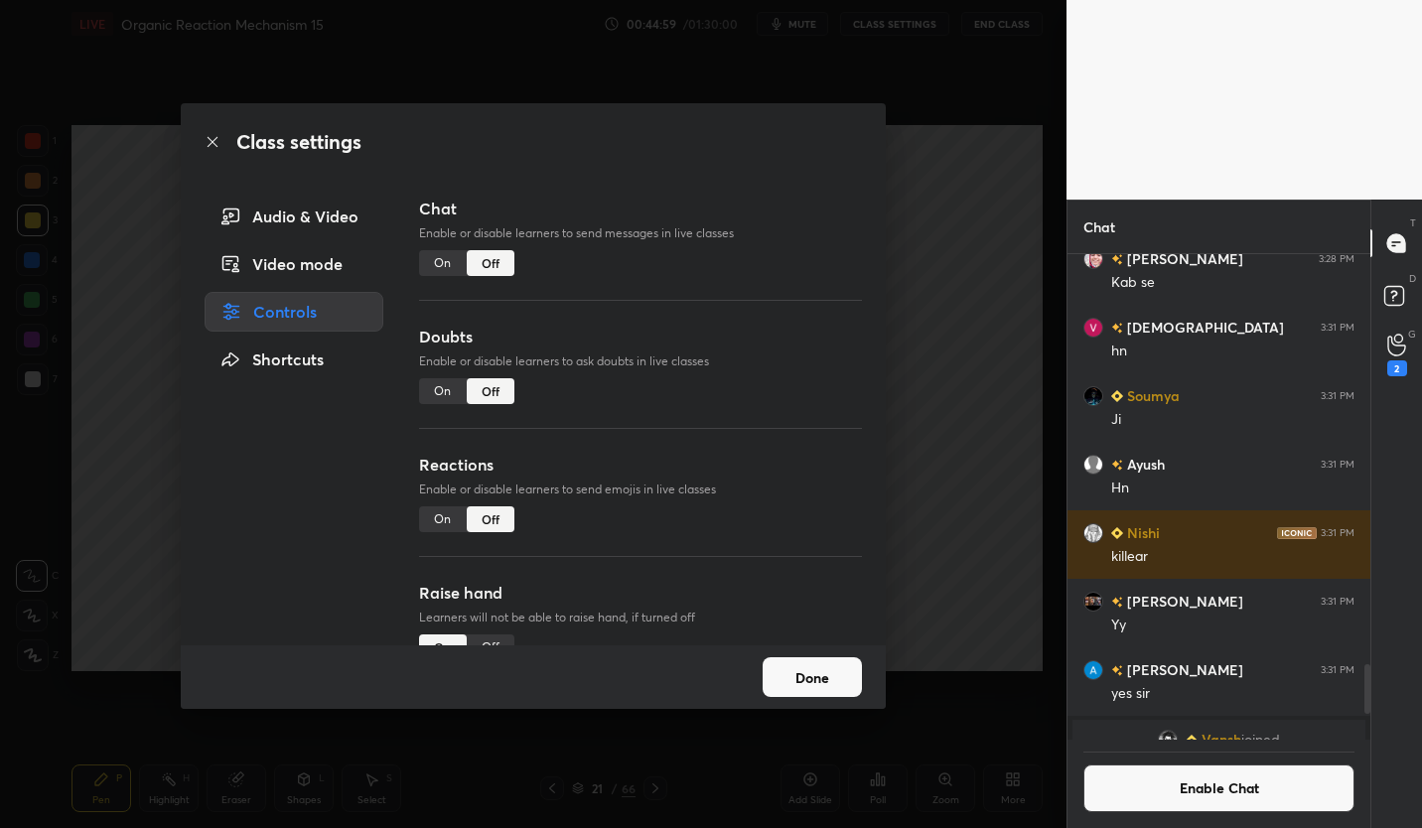
scroll to position [480, 297]
click at [832, 684] on button "Done" at bounding box center [812, 677] width 99 height 40
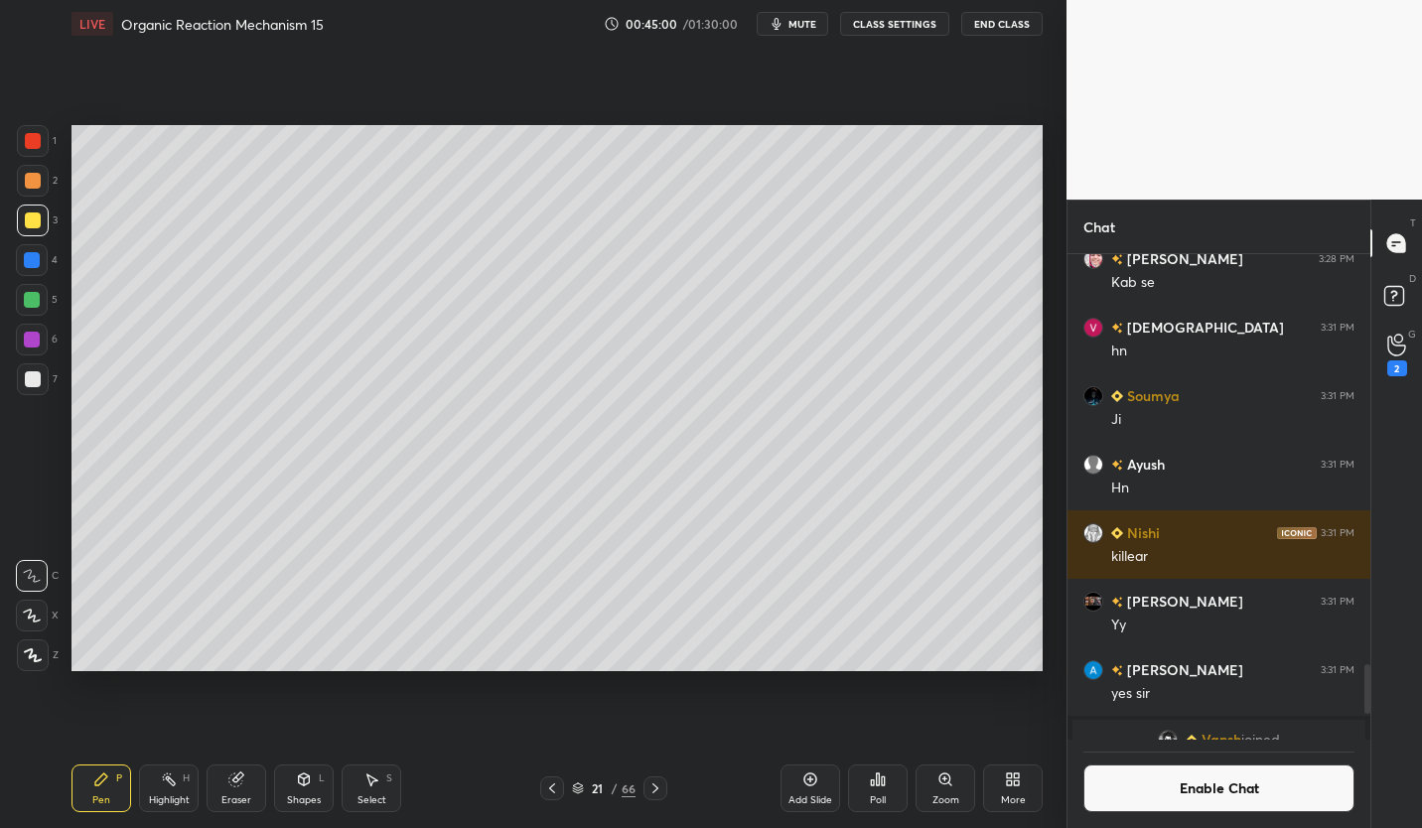
click at [36, 384] on div at bounding box center [33, 379] width 16 height 16
click at [231, 781] on icon at bounding box center [235, 779] width 13 height 13
click at [108, 787] on div "Pen P" at bounding box center [101, 788] width 60 height 48
click at [29, 227] on div at bounding box center [33, 220] width 16 height 16
click at [36, 386] on div at bounding box center [33, 379] width 16 height 16
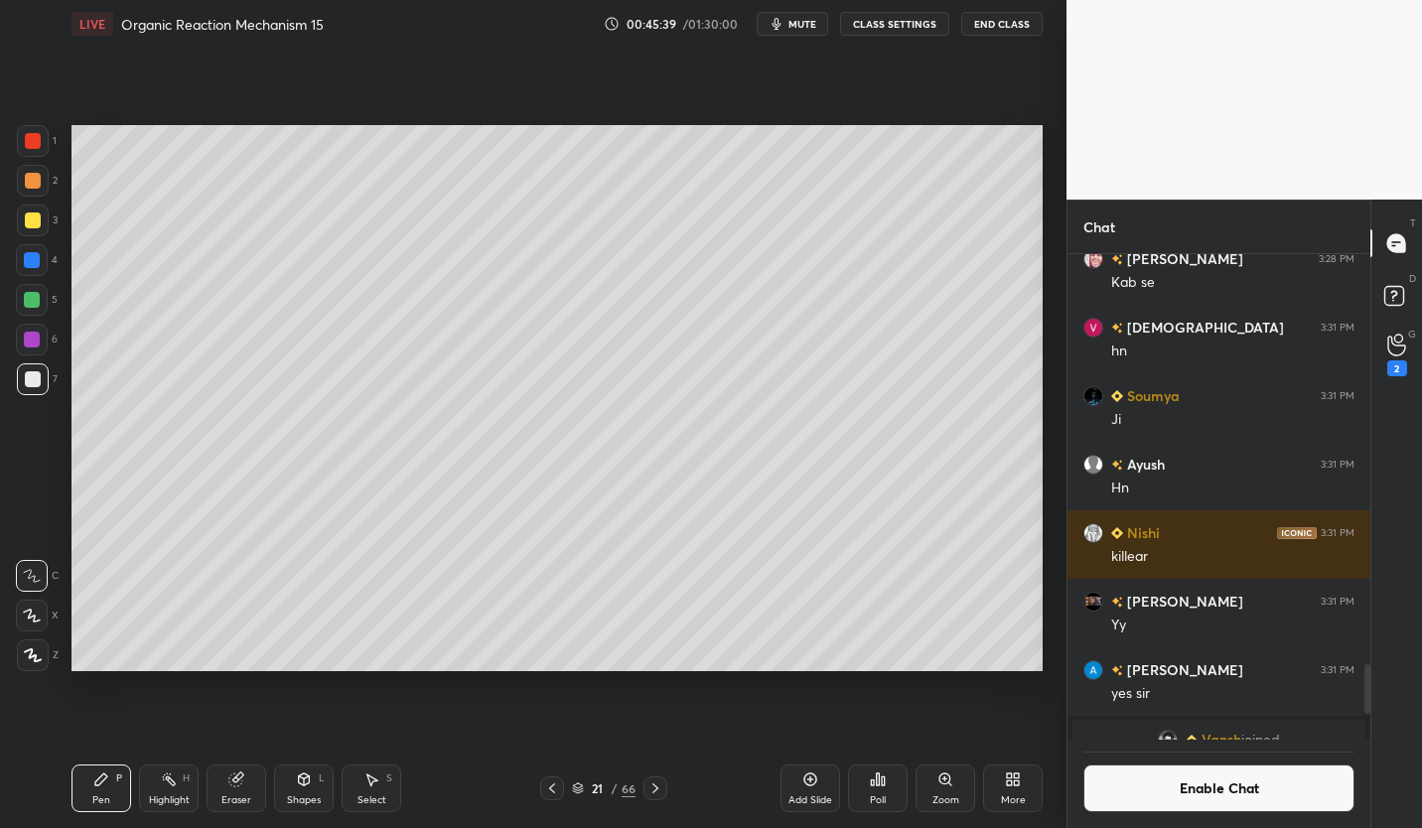
click at [888, 786] on div "Poll" at bounding box center [878, 788] width 60 height 48
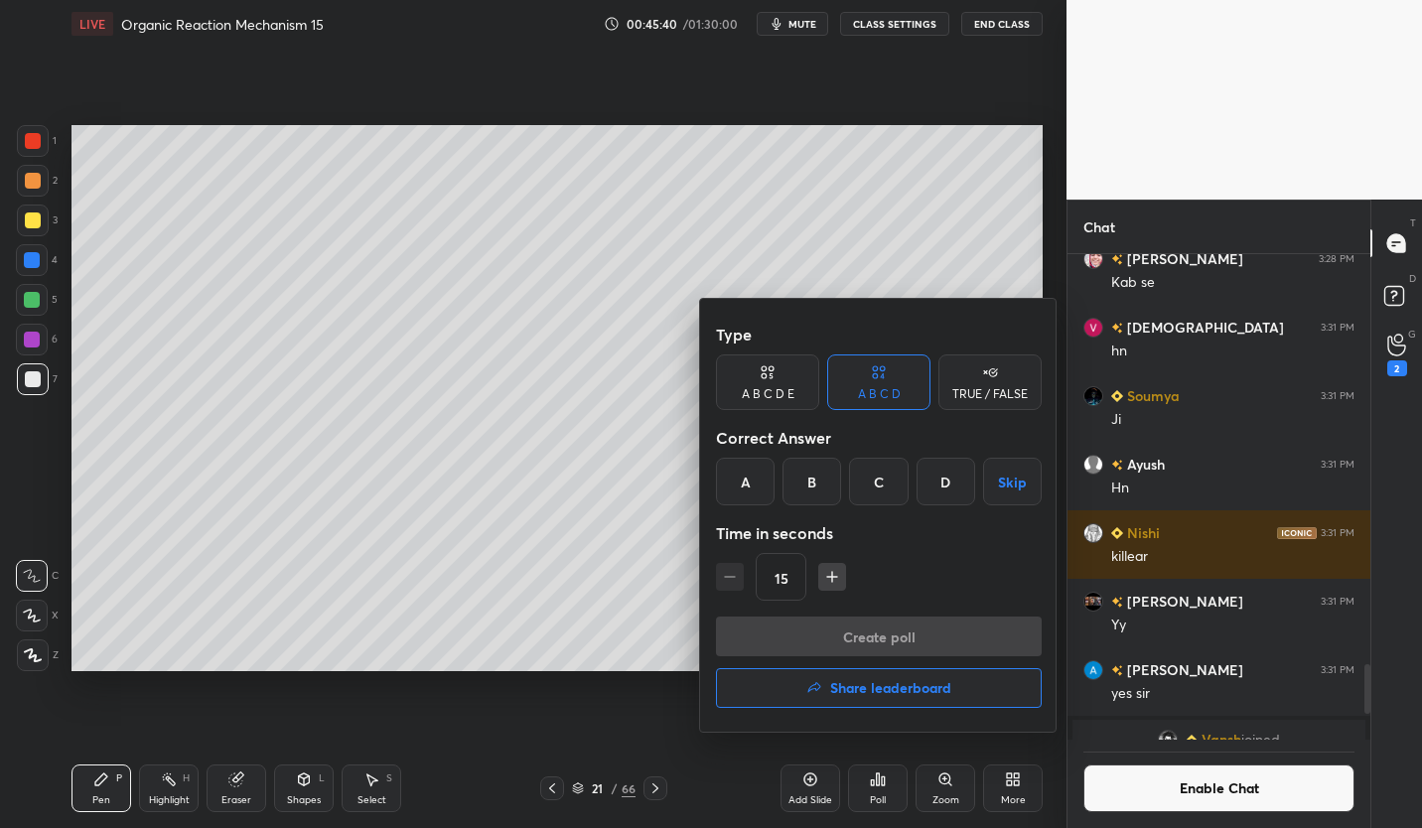
click at [877, 492] on div "C" at bounding box center [878, 482] width 59 height 48
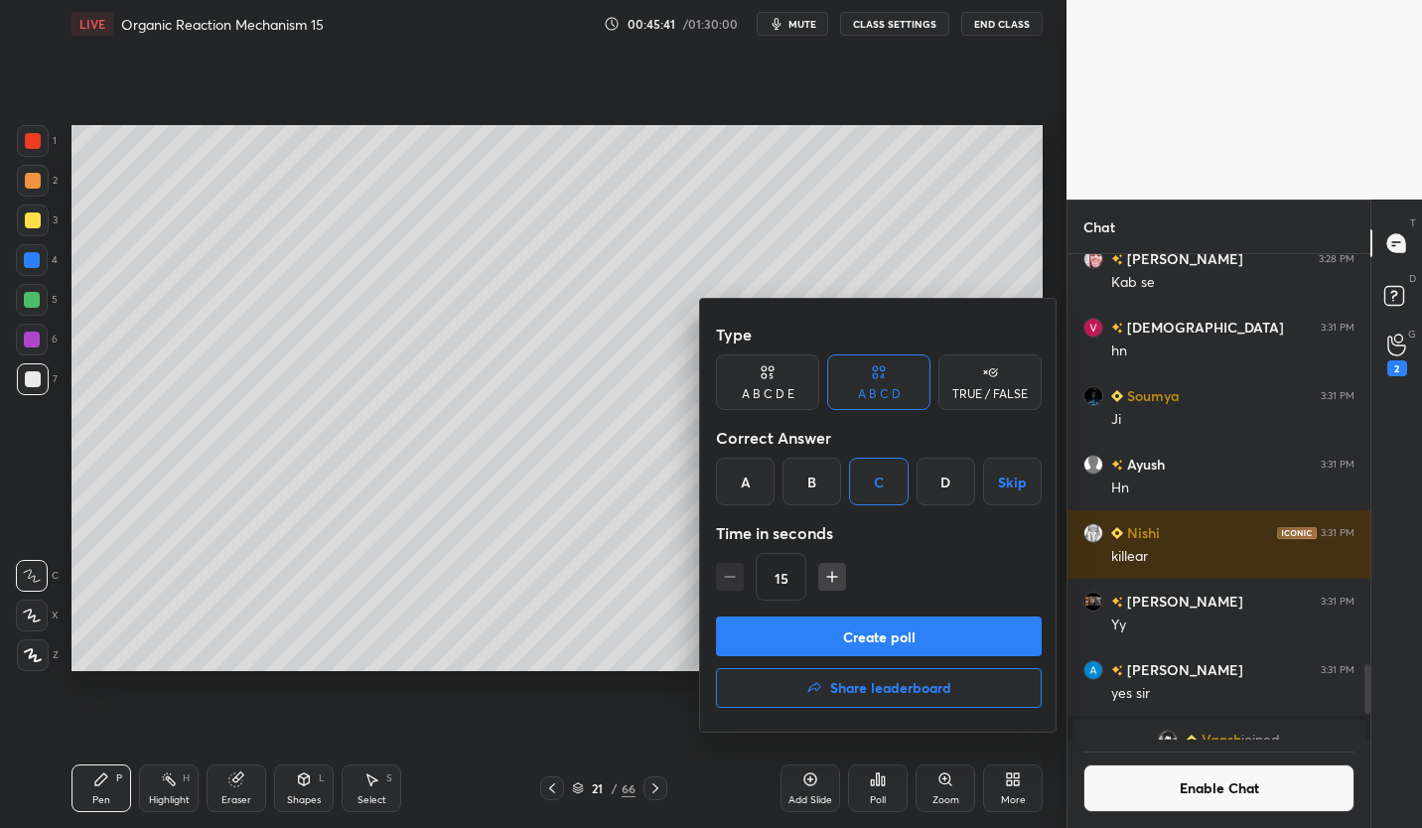
click at [842, 630] on button "Create poll" at bounding box center [879, 637] width 326 height 40
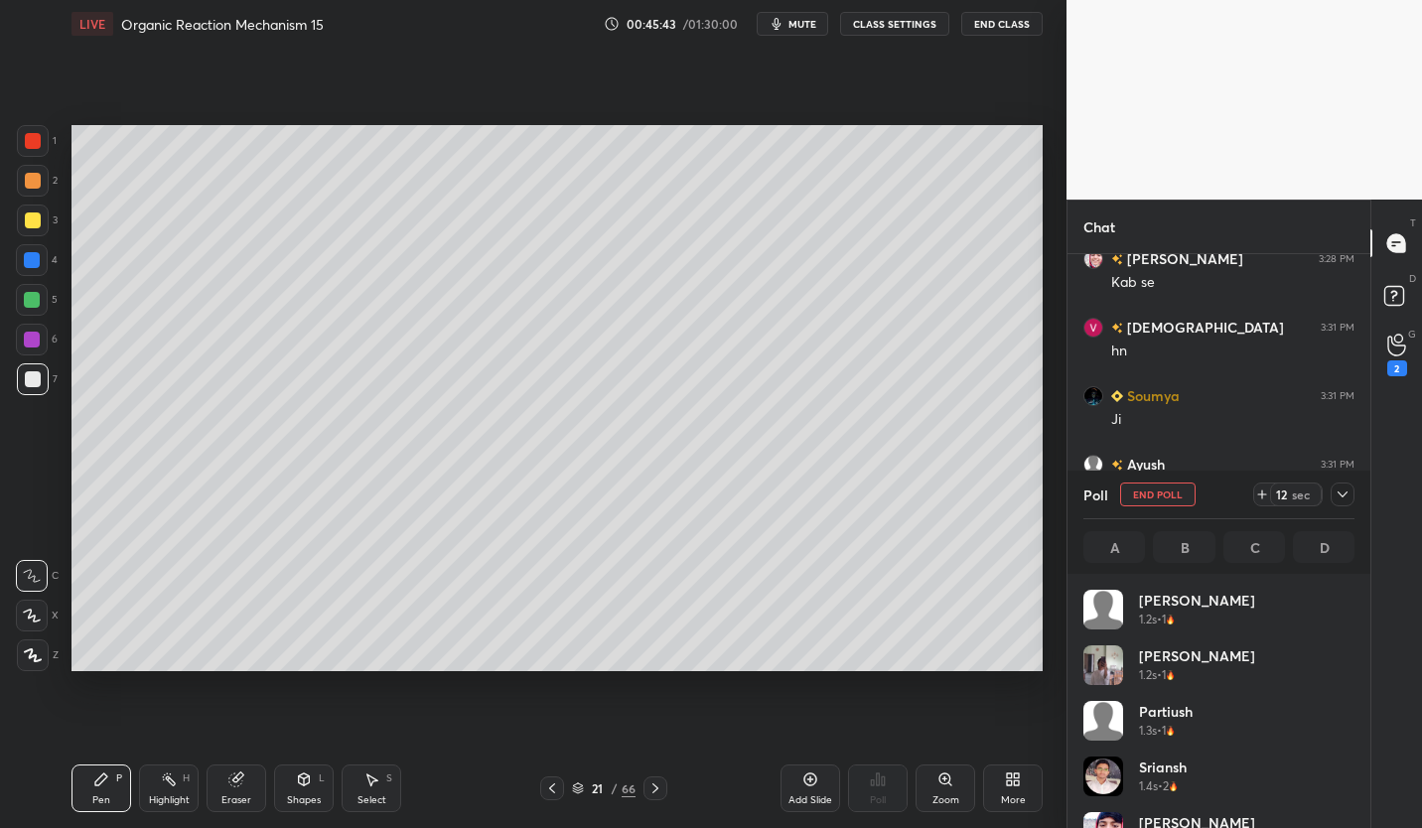
scroll to position [232, 265]
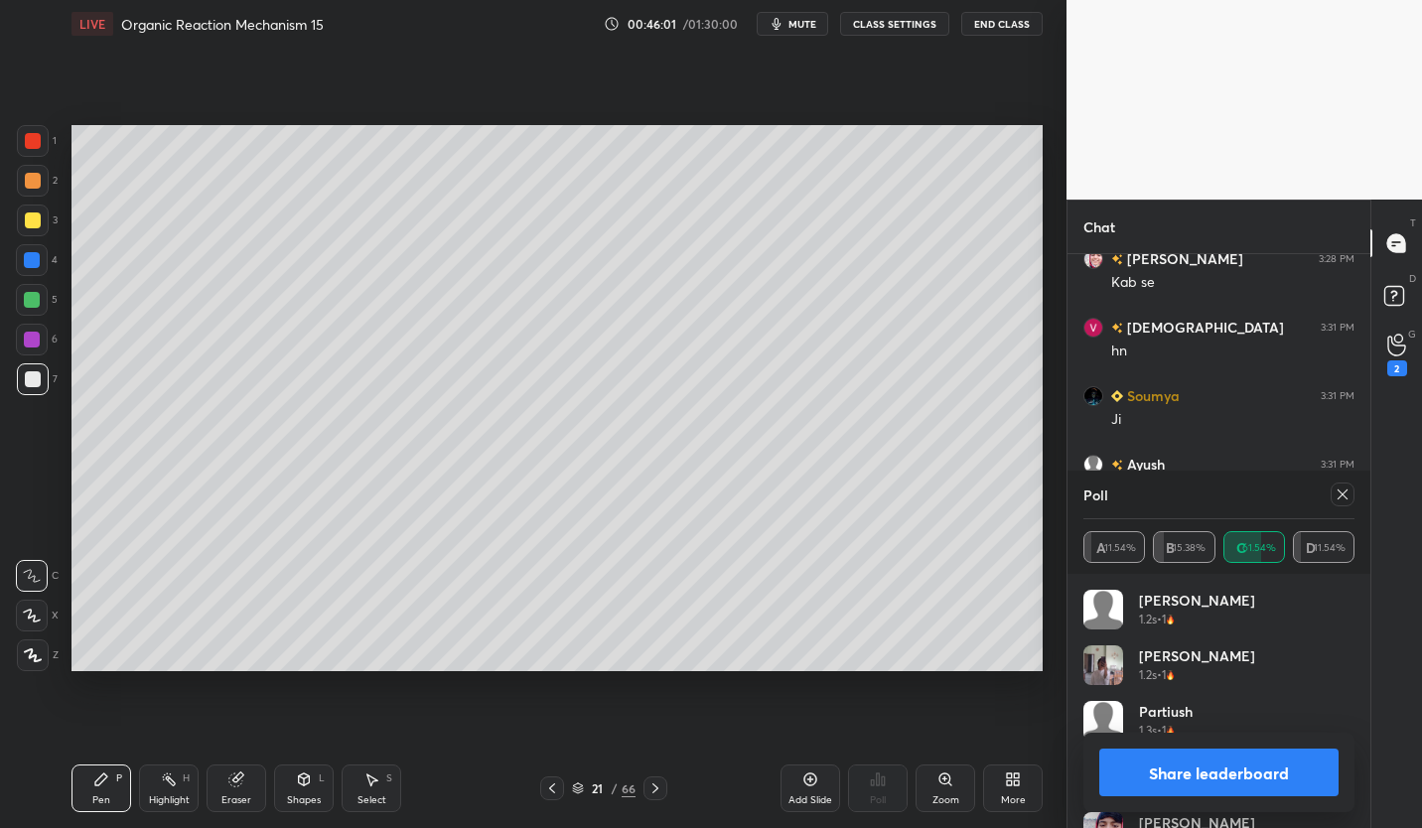
click at [29, 224] on div at bounding box center [33, 220] width 16 height 16
click at [1324, 660] on div "Manjot 1.2s • 1" at bounding box center [1218, 673] width 271 height 56
click at [239, 790] on div "Eraser" at bounding box center [237, 788] width 60 height 48
click at [94, 788] on div "Pen P" at bounding box center [101, 788] width 60 height 48
click at [1284, 773] on button "Share leaderboard" at bounding box center [1218, 773] width 239 height 48
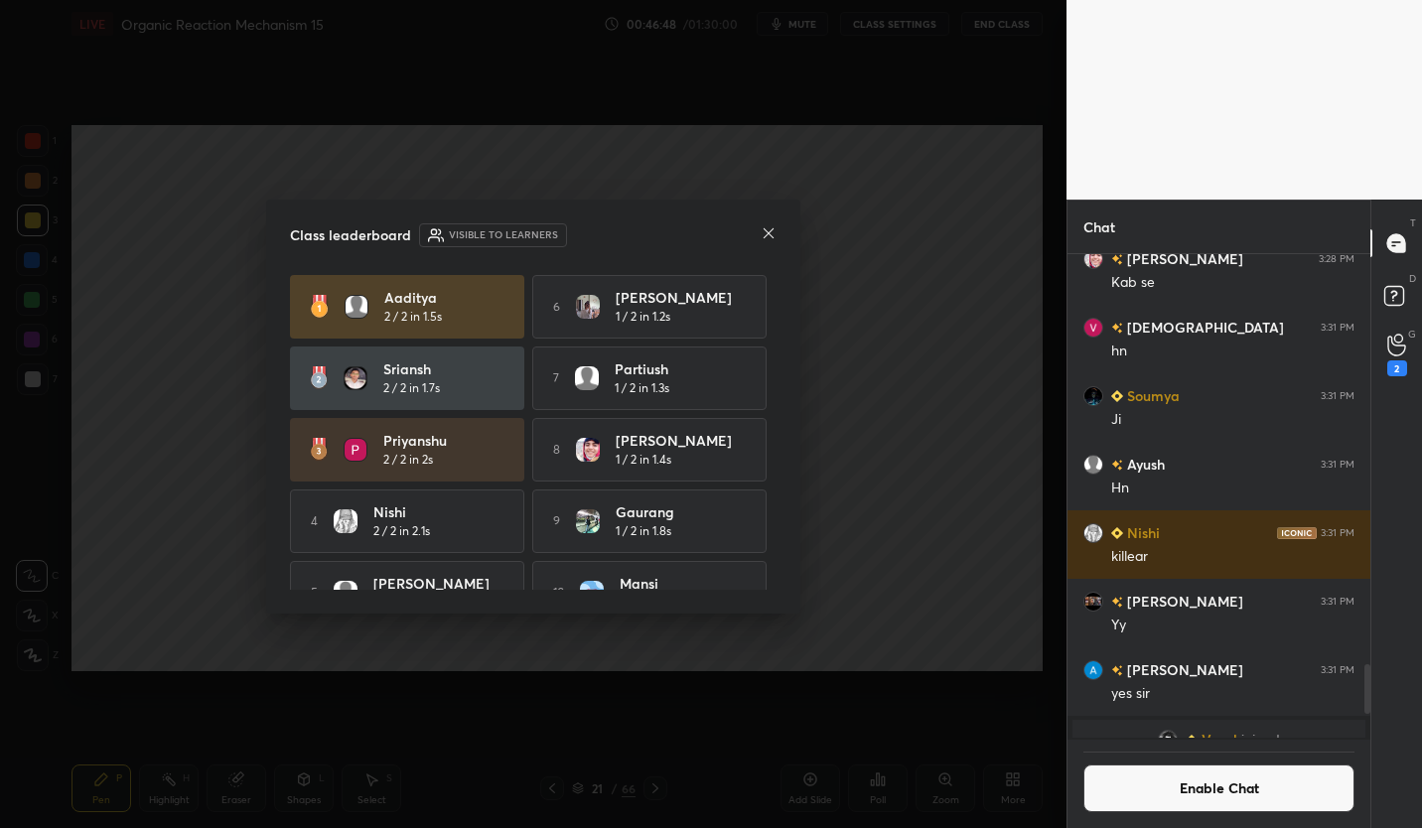
scroll to position [7, 7]
click at [774, 227] on icon at bounding box center [769, 233] width 16 height 16
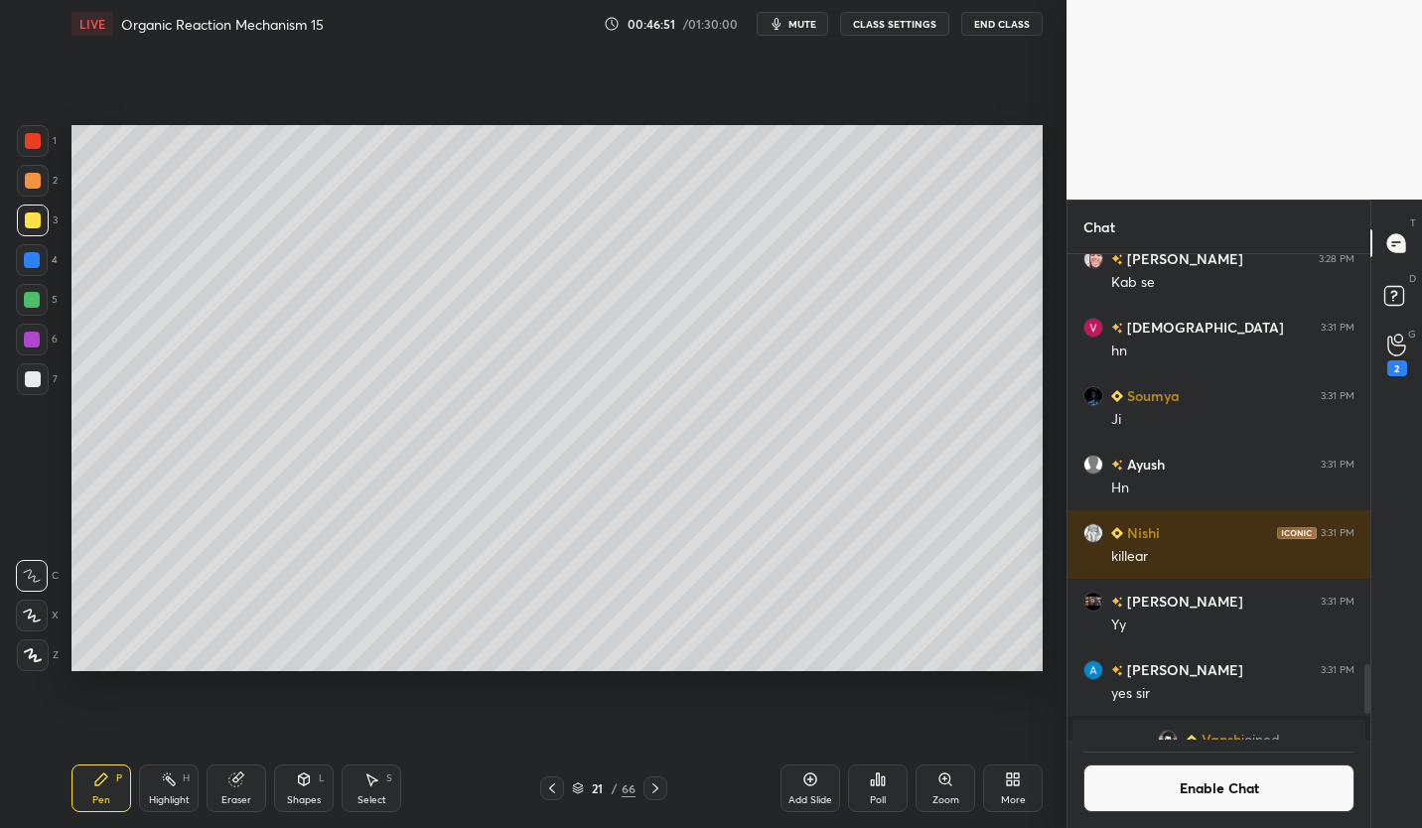
click at [1259, 790] on button "Enable Chat" at bounding box center [1218, 788] width 271 height 48
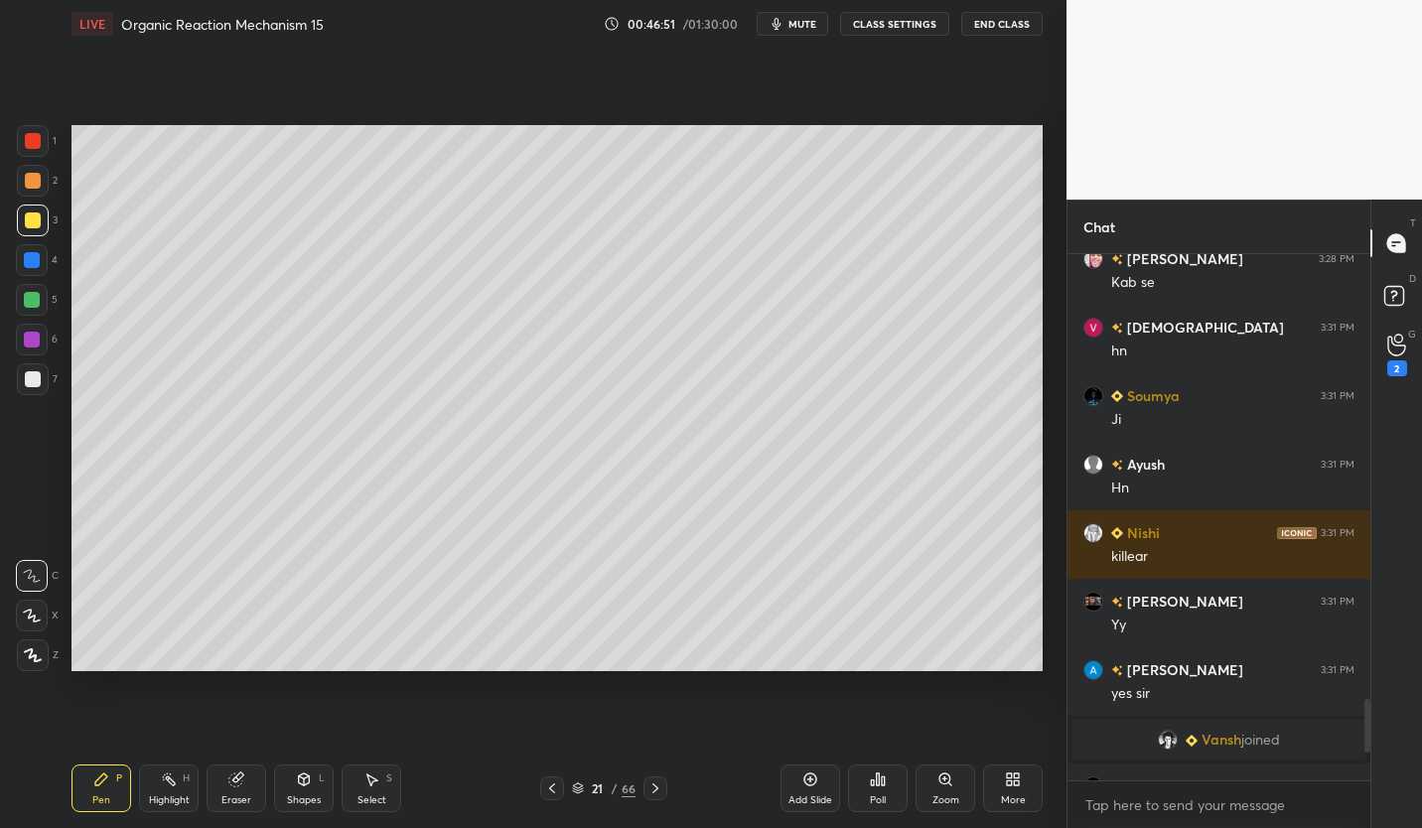
scroll to position [4572, 0]
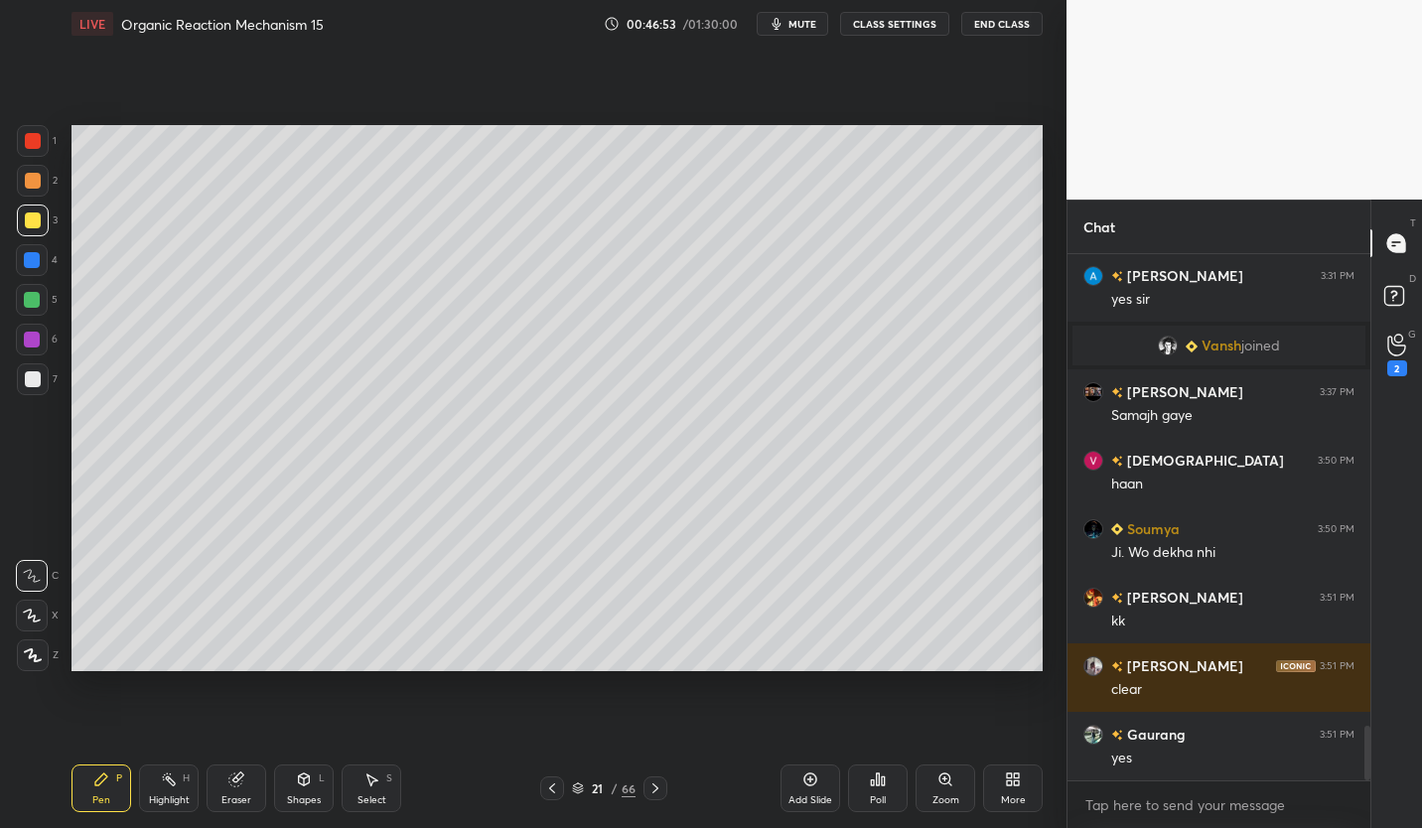
click at [579, 786] on icon at bounding box center [578, 788] width 12 height 12
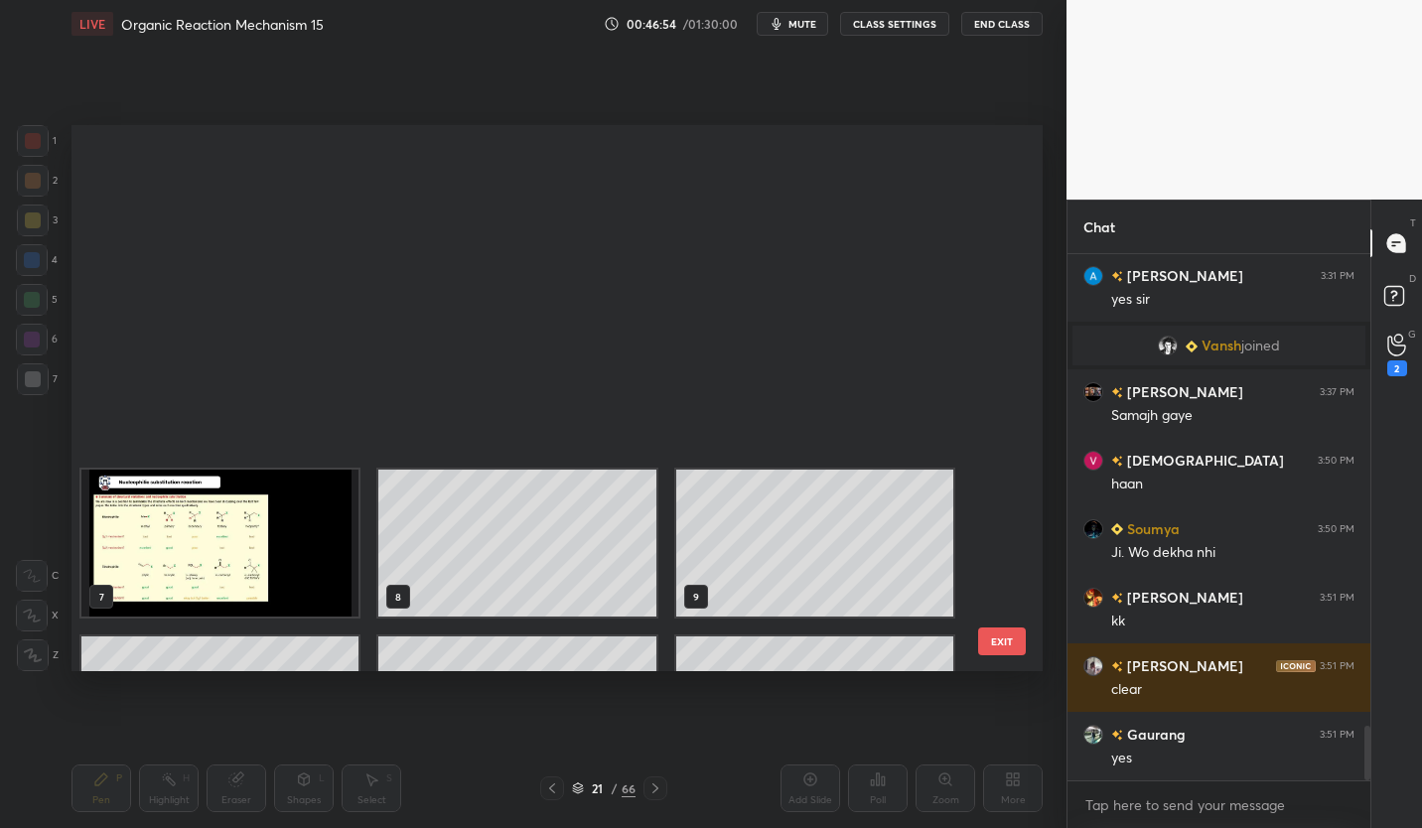
scroll to position [540, 961]
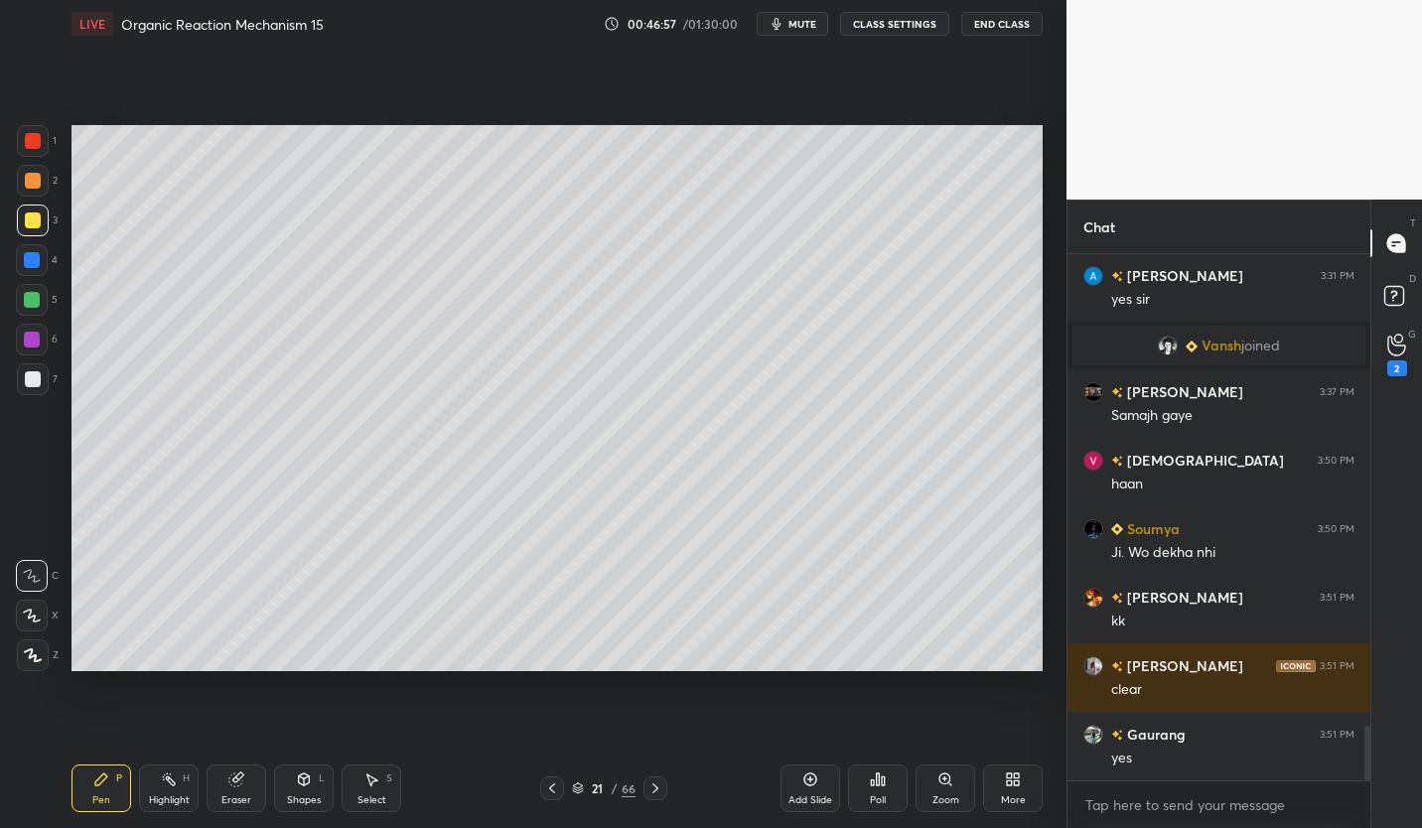
click at [649, 786] on icon at bounding box center [655, 788] width 16 height 16
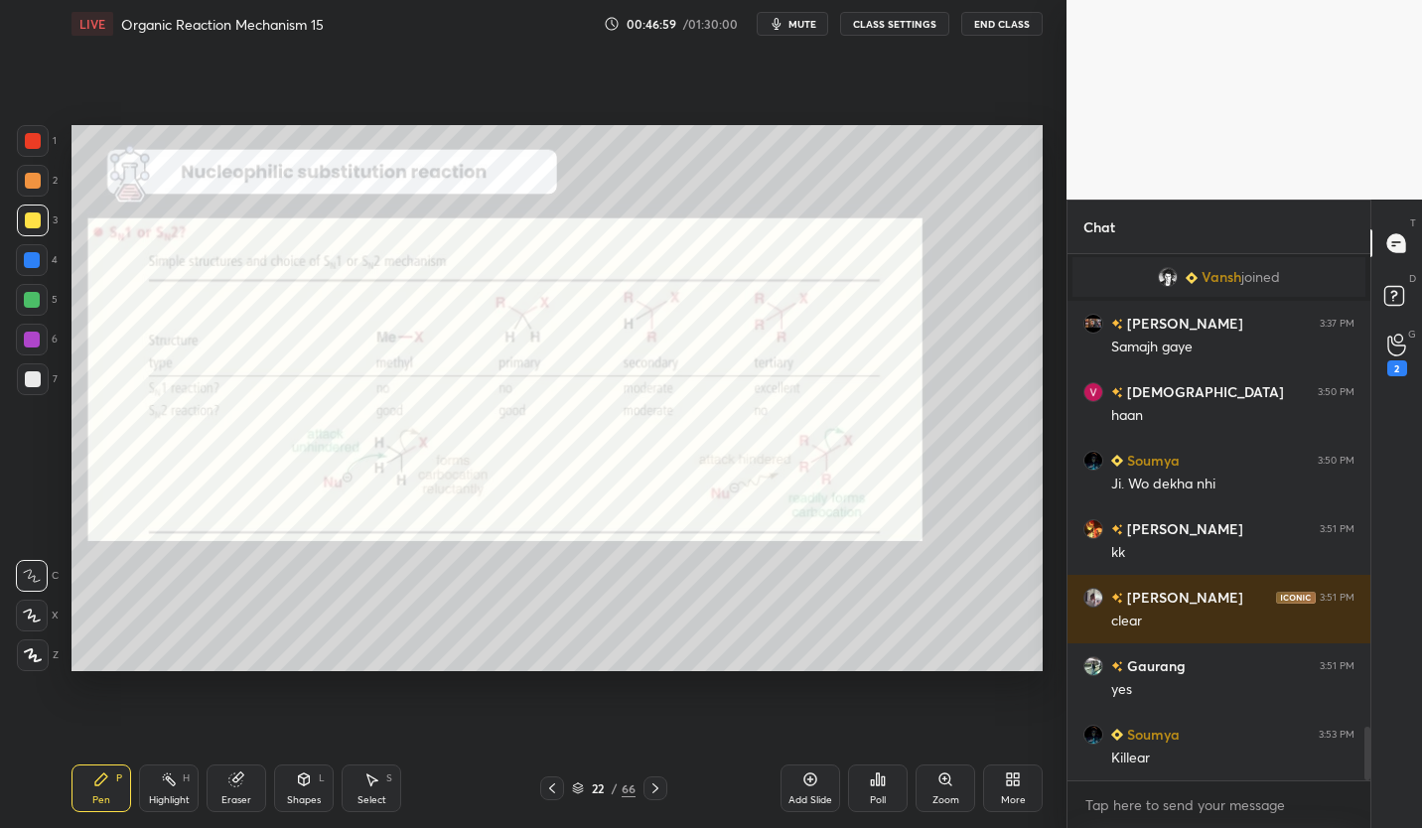
click at [901, 21] on button "CLASS SETTINGS" at bounding box center [894, 24] width 109 height 24
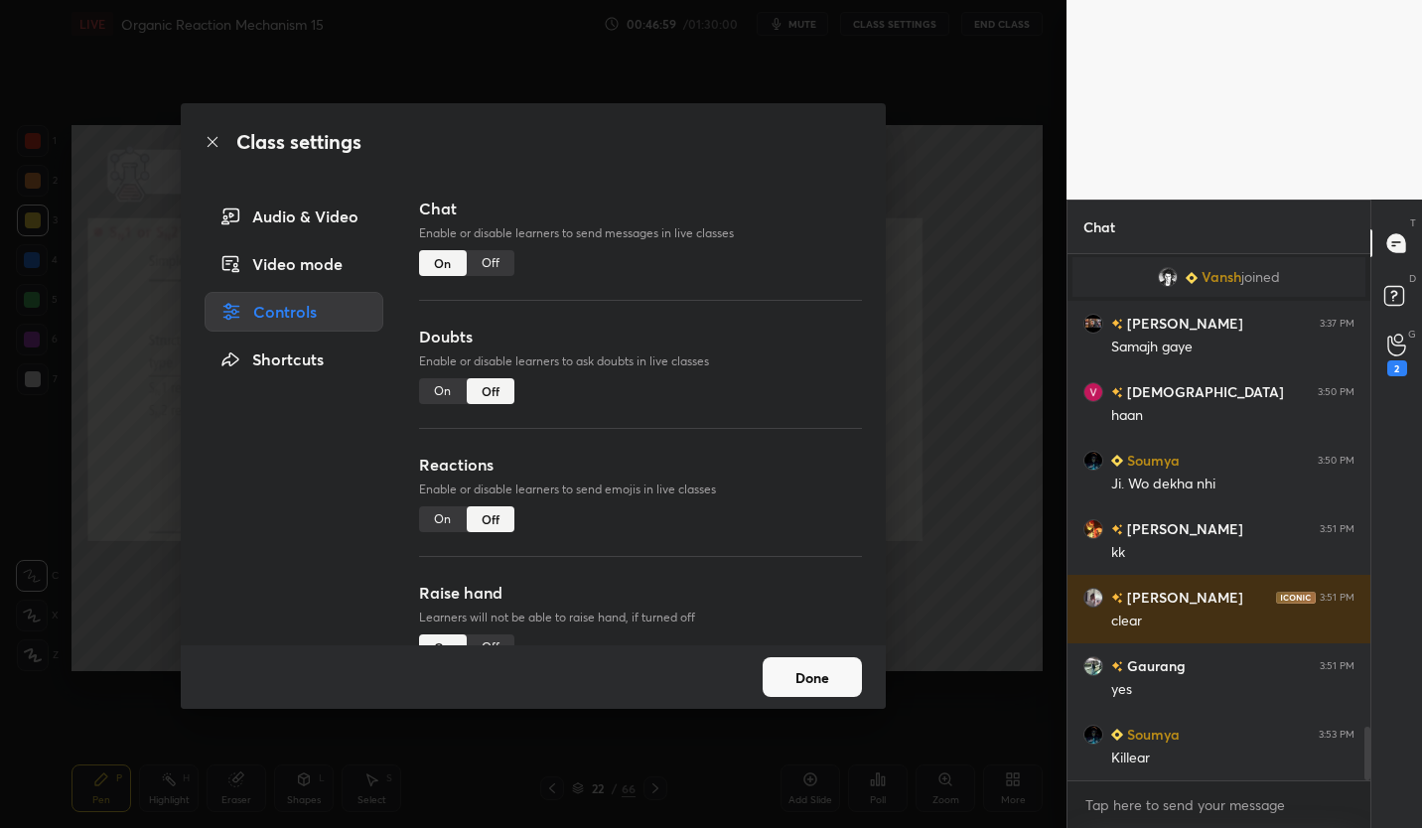
click at [494, 264] on div "Off" at bounding box center [491, 263] width 48 height 26
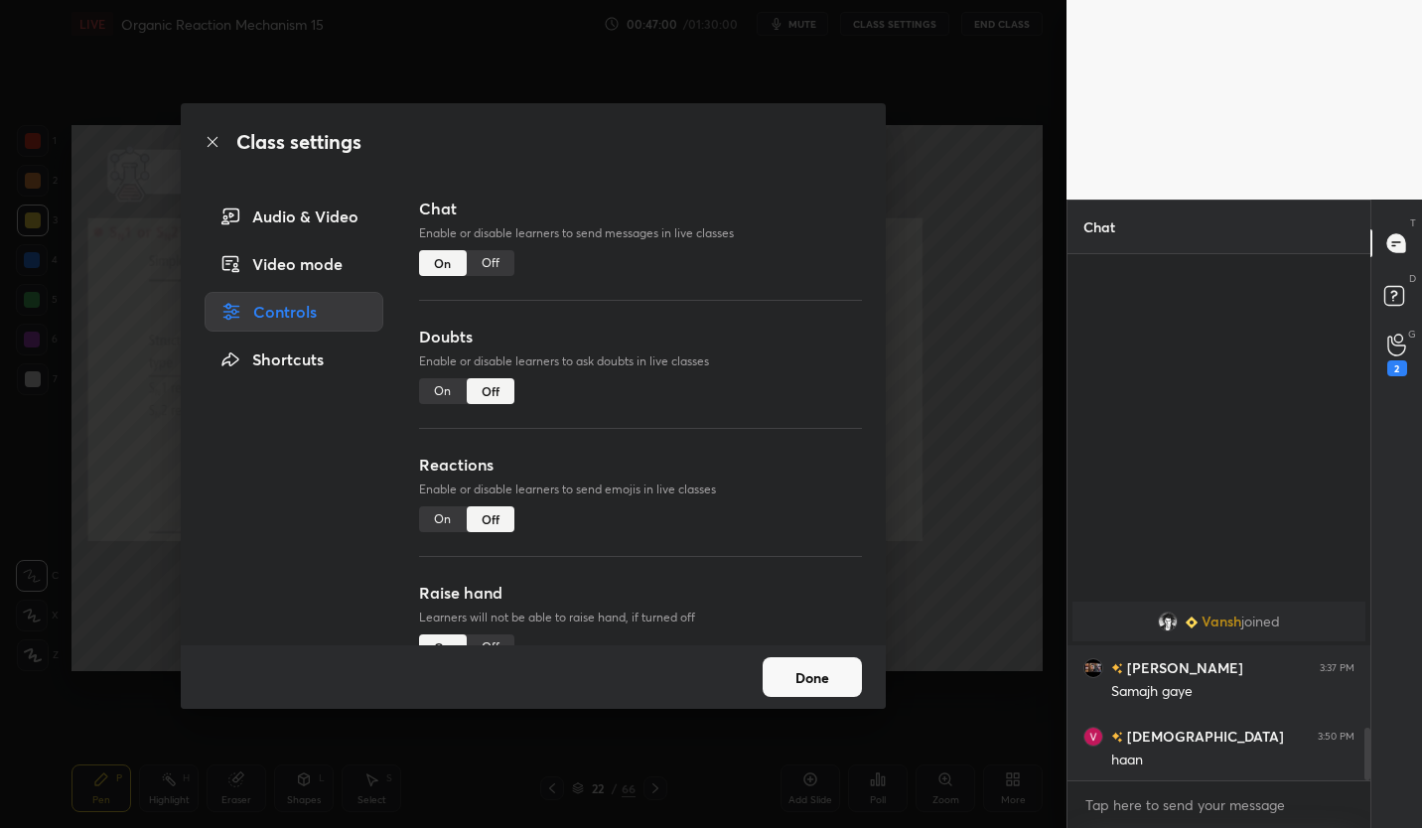
scroll to position [480, 297]
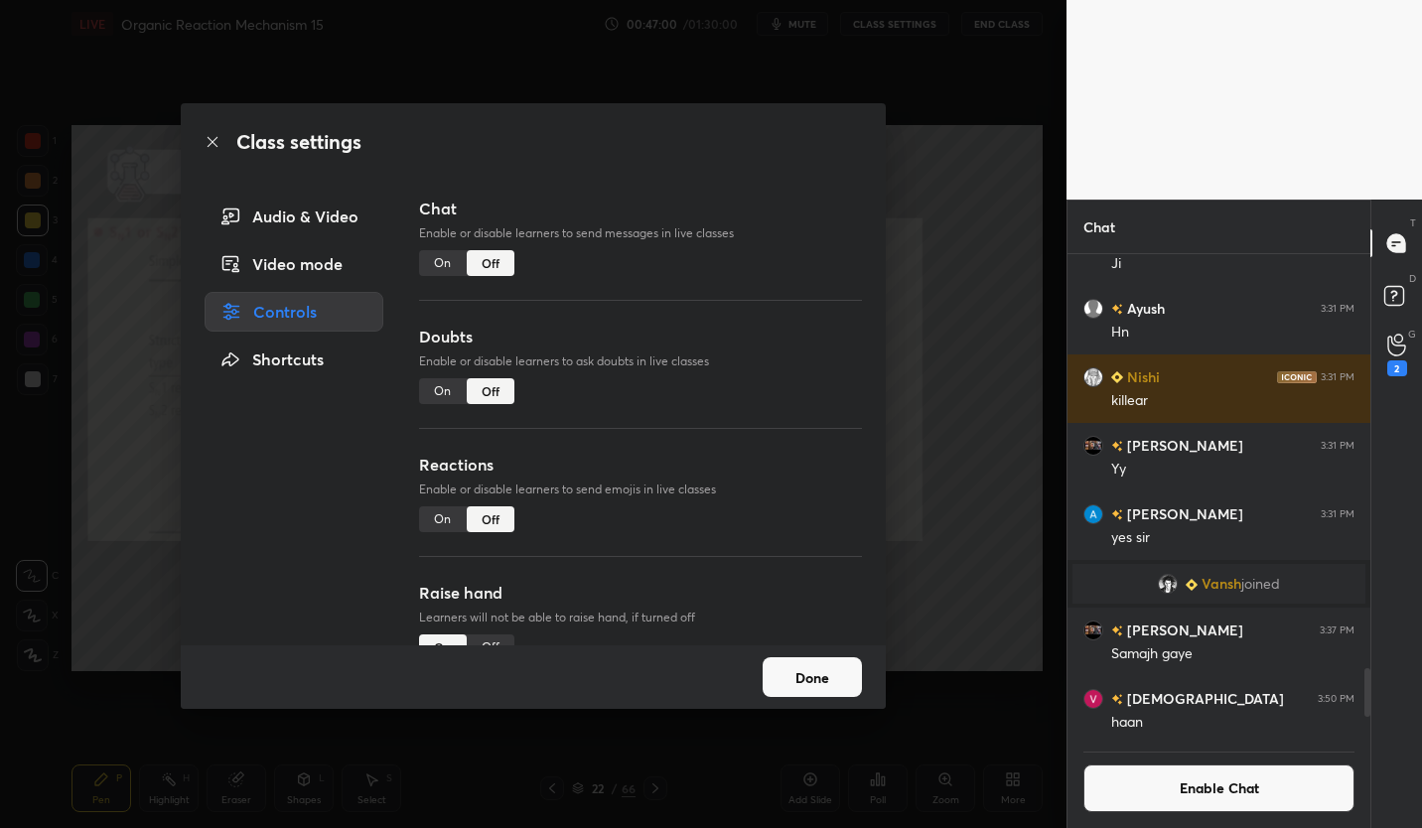
click at [843, 676] on button "Done" at bounding box center [812, 677] width 99 height 40
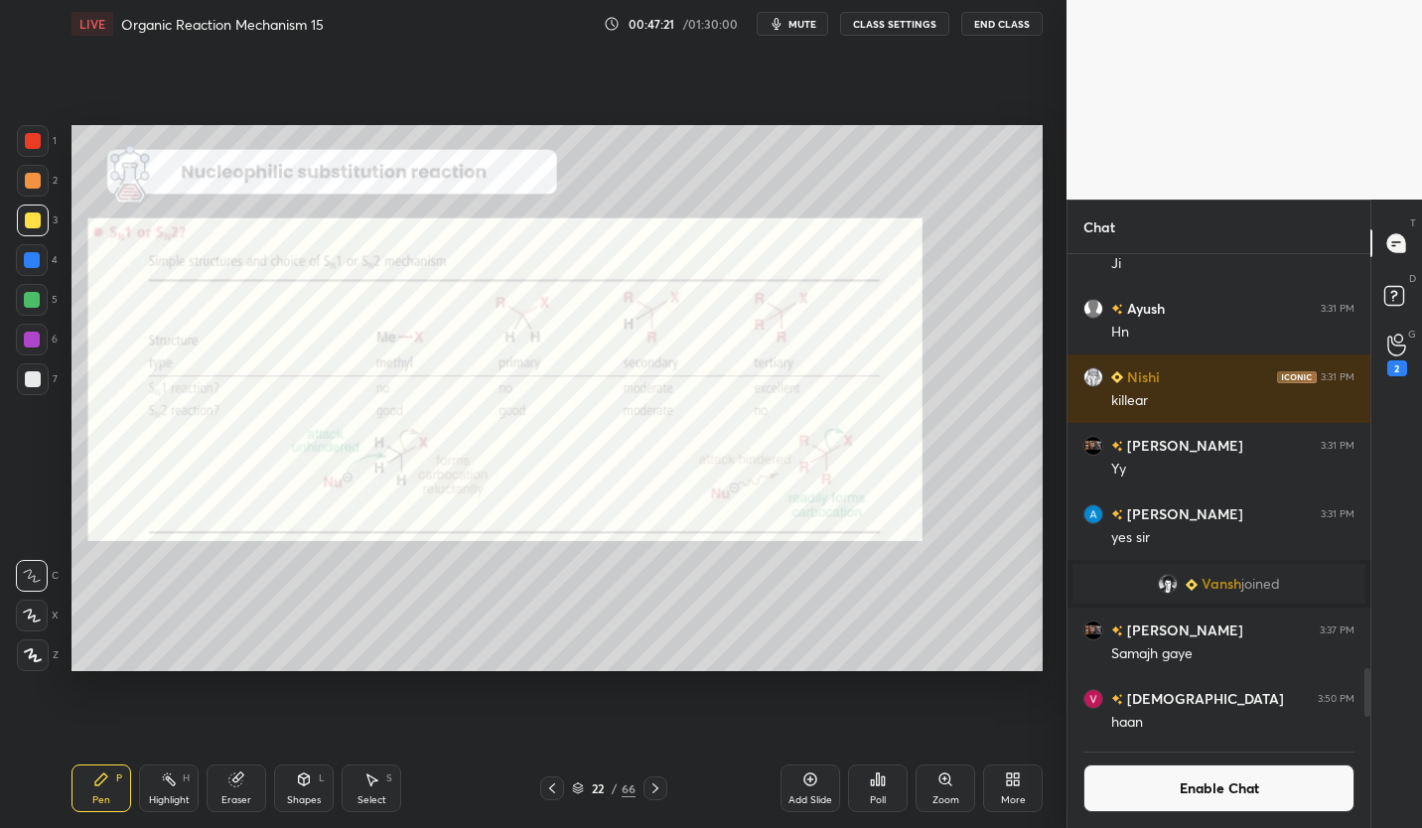
click at [31, 161] on div "1" at bounding box center [37, 145] width 40 height 40
click at [1252, 789] on button "Enable Chat" at bounding box center [1218, 788] width 271 height 48
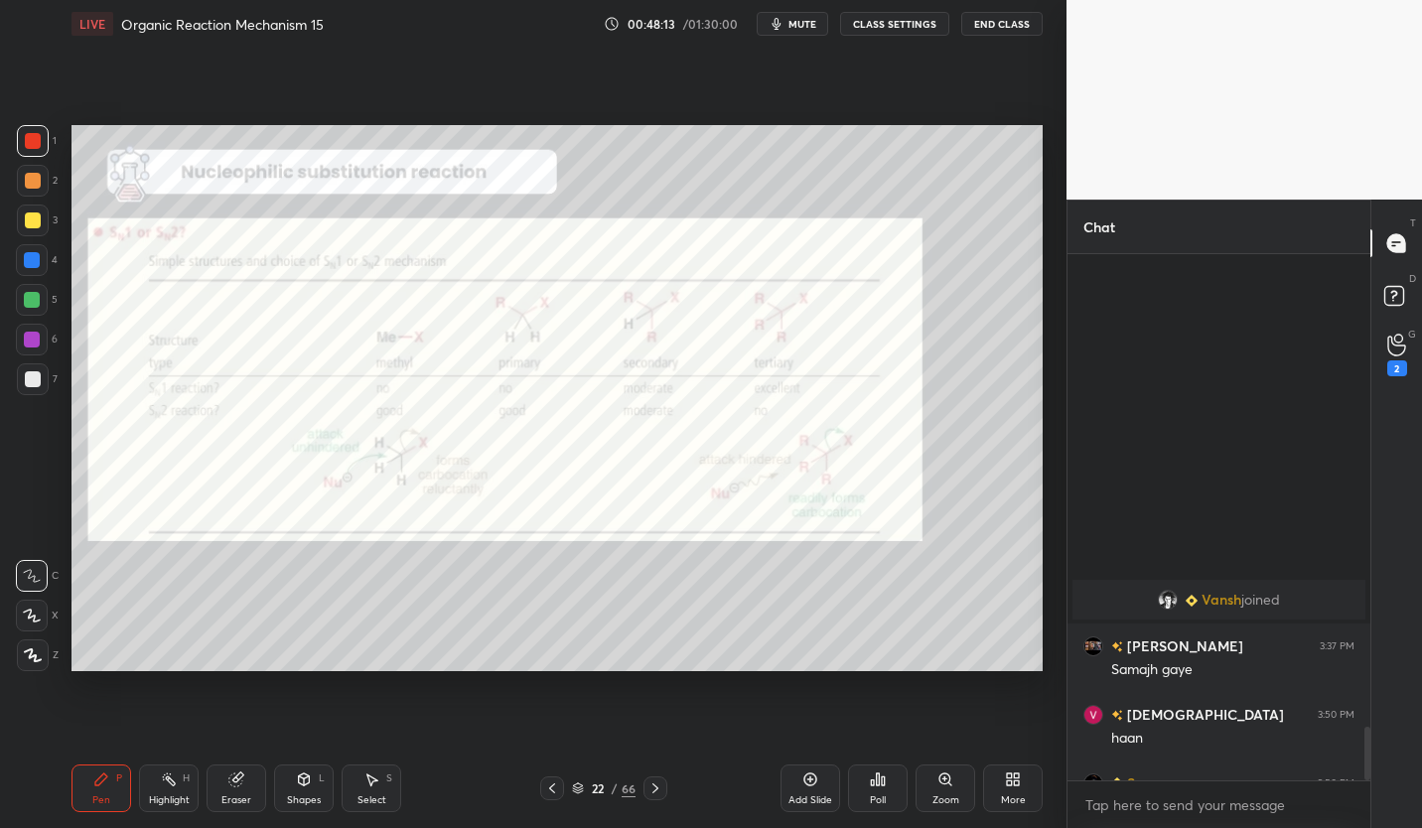
scroll to position [4671, 0]
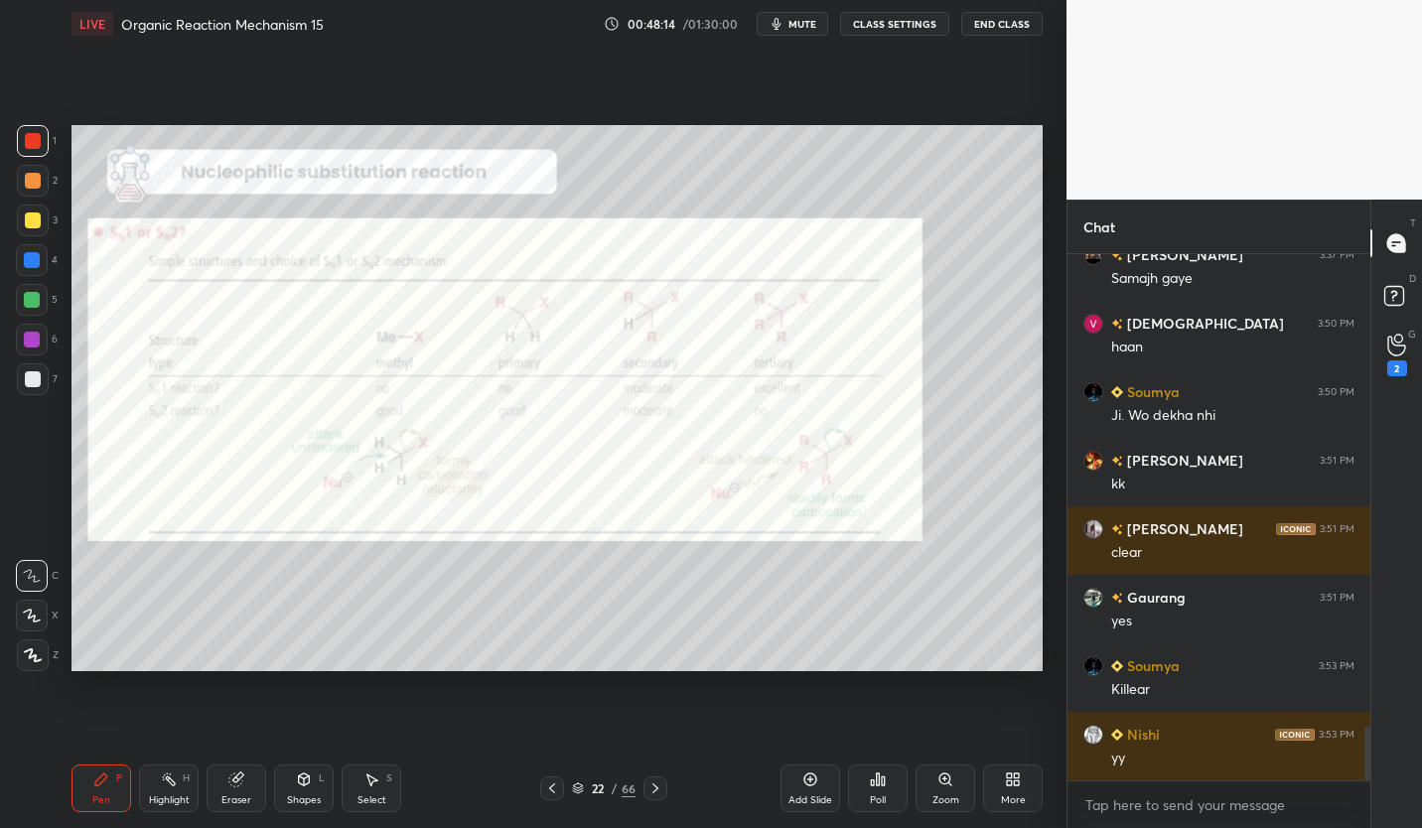
click at [588, 789] on div "22" at bounding box center [598, 788] width 20 height 12
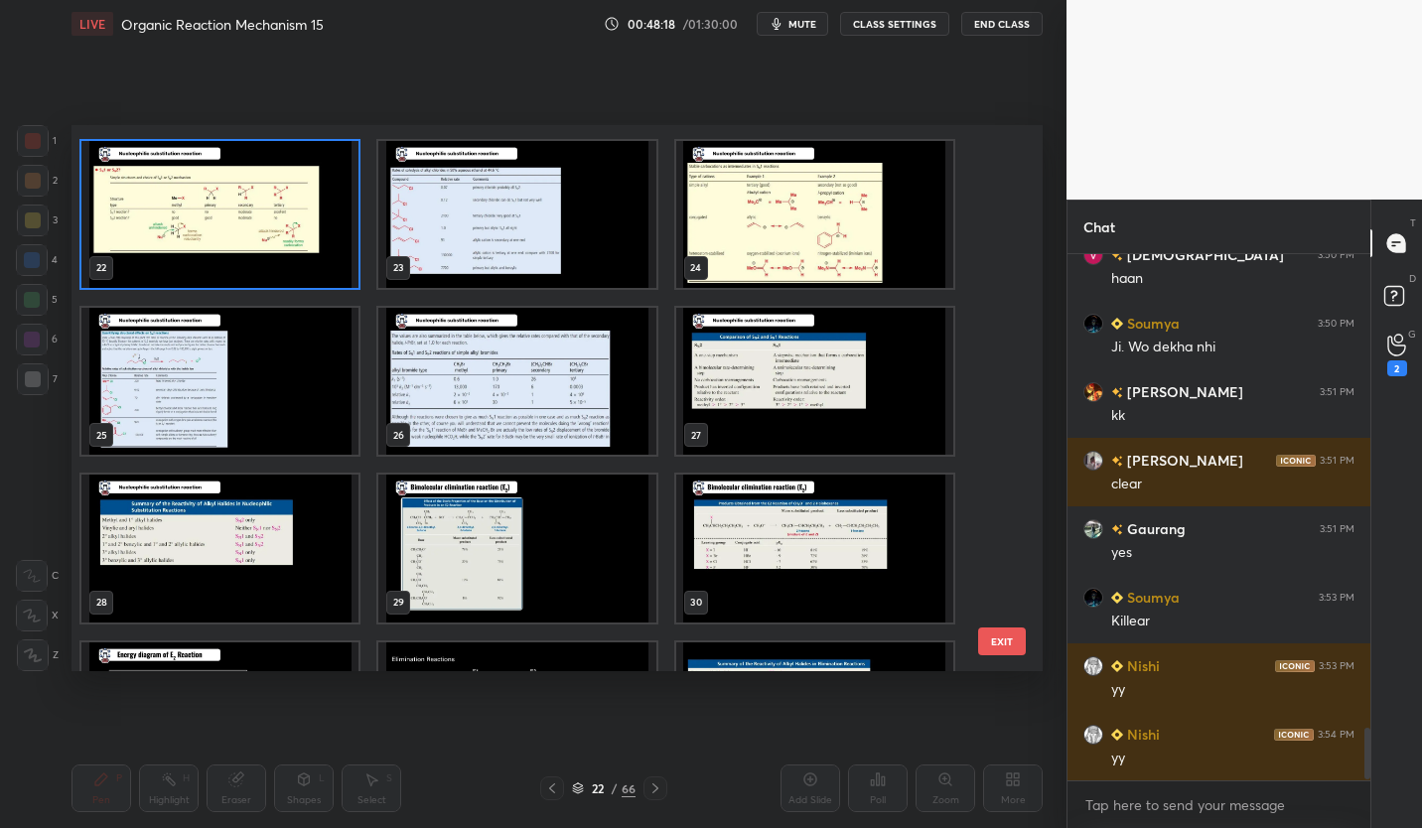
scroll to position [4808, 0]
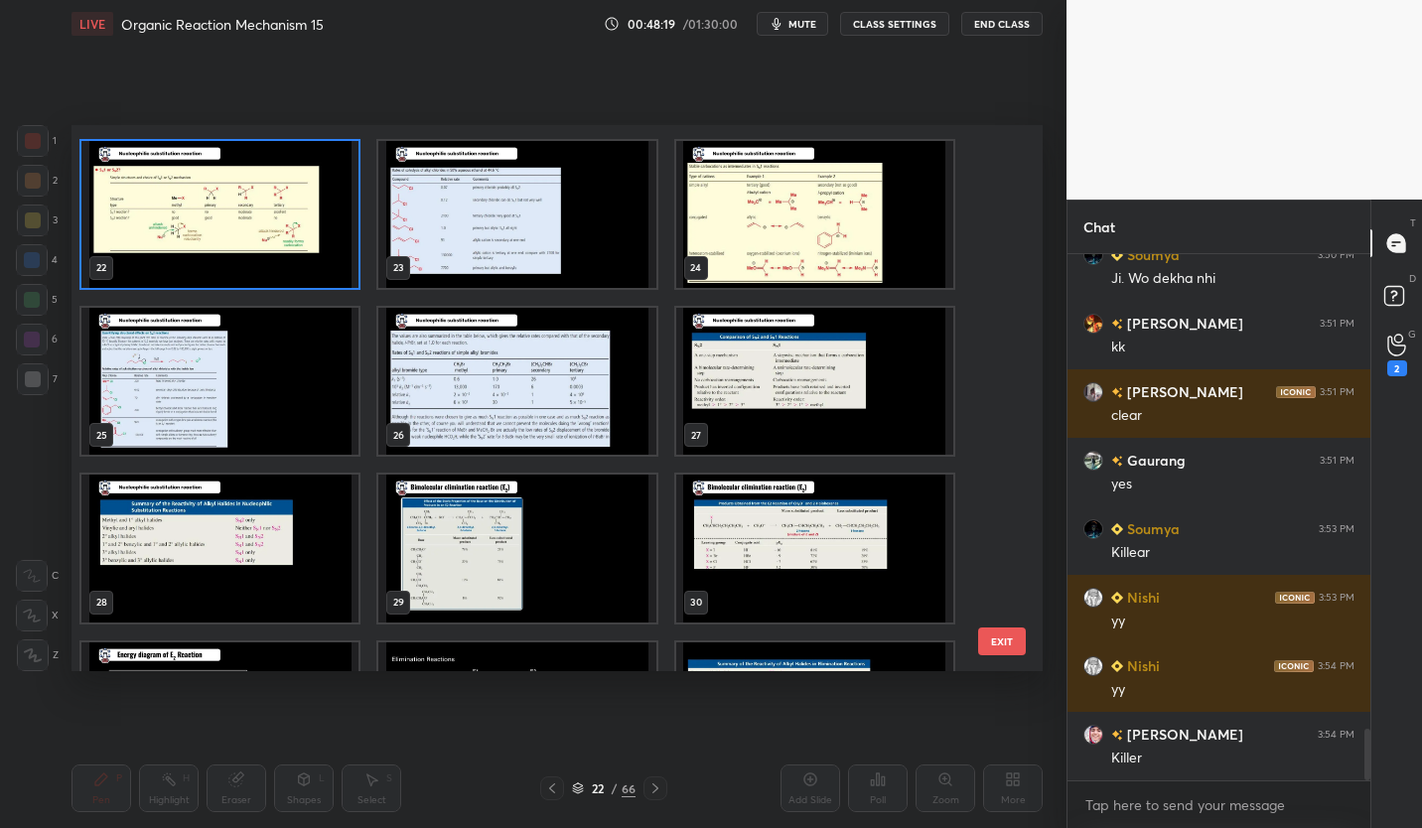
click at [522, 218] on img "grid" at bounding box center [516, 214] width 277 height 147
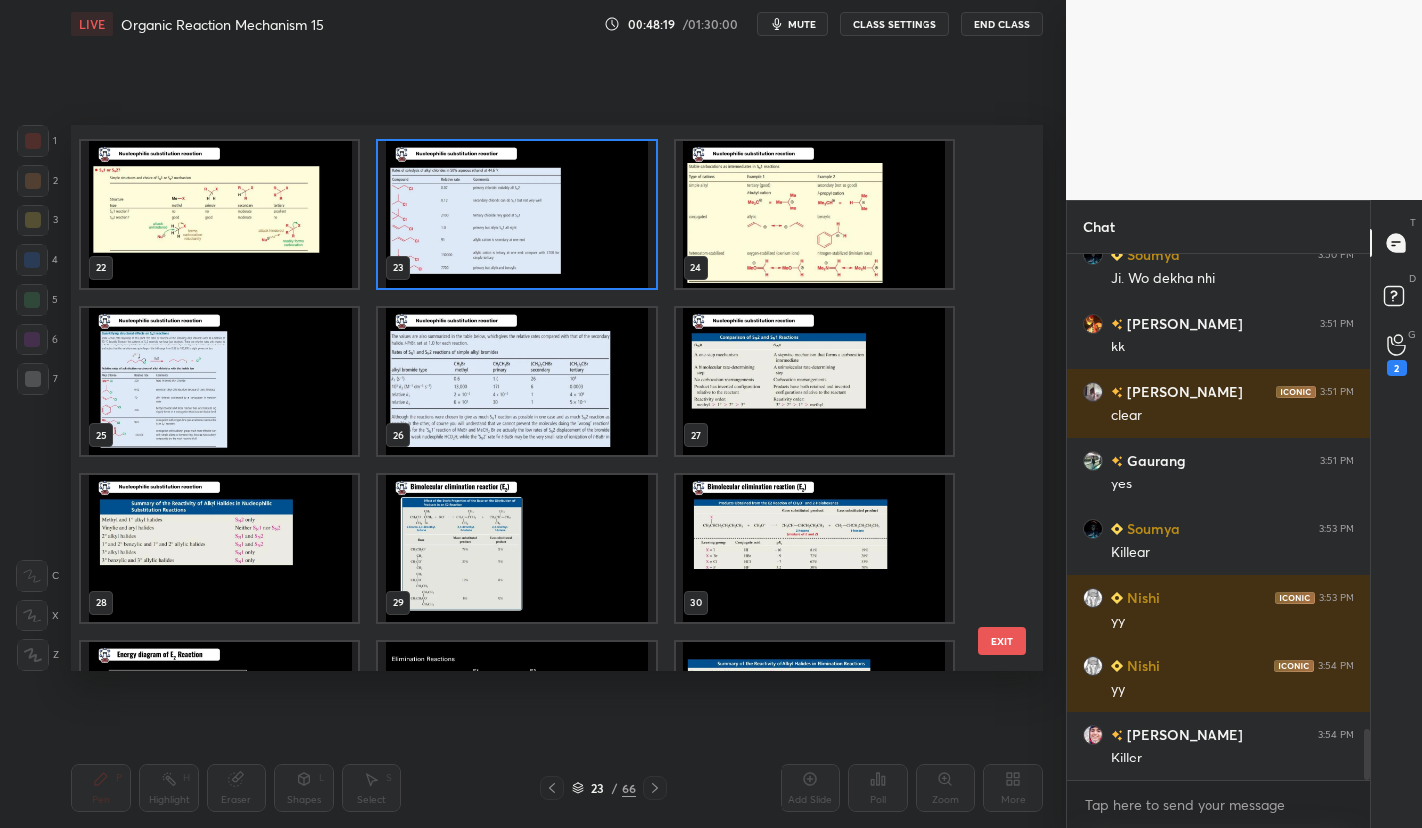
click at [519, 223] on img "grid" at bounding box center [516, 214] width 277 height 147
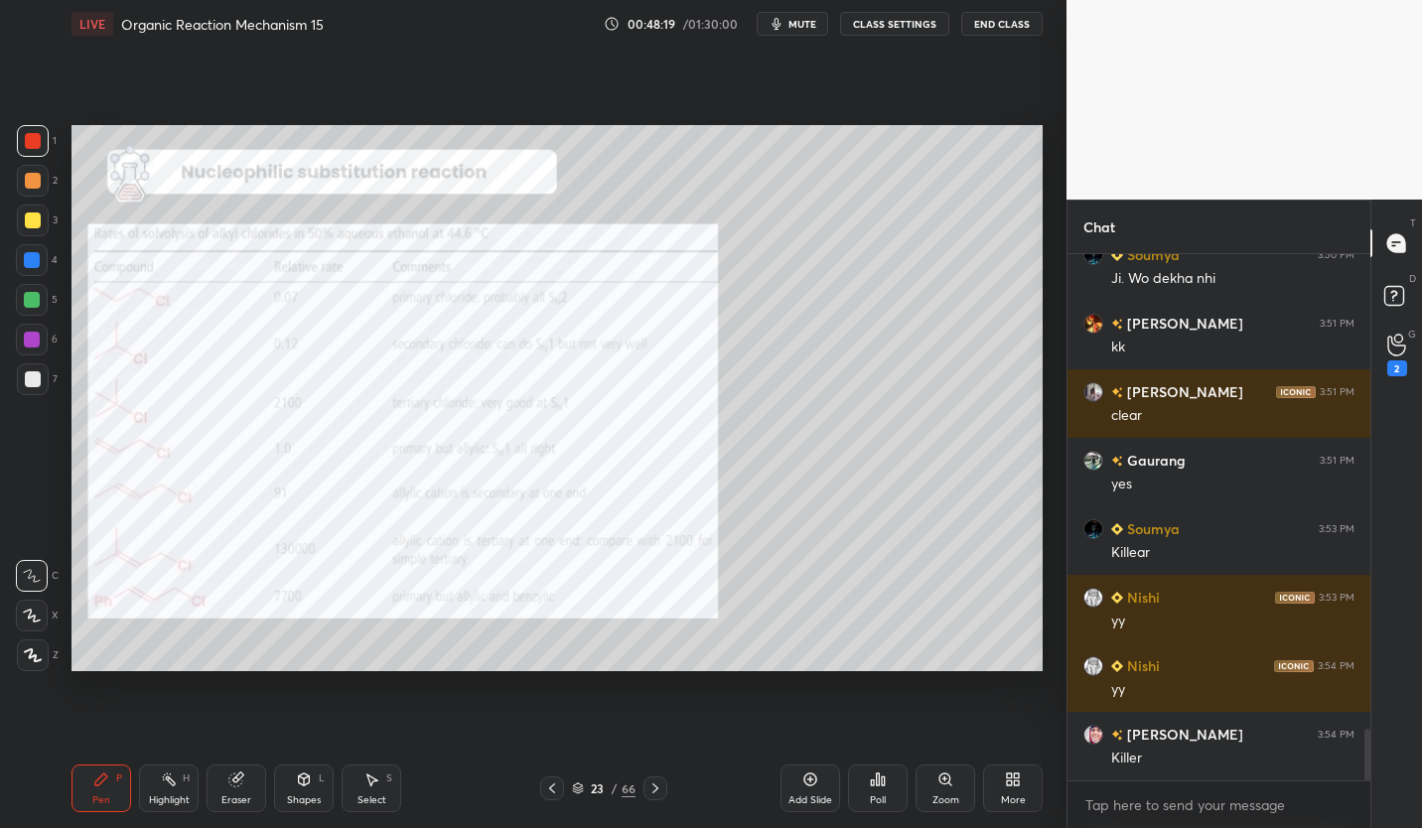
click at [544, 236] on img "grid" at bounding box center [516, 214] width 277 height 147
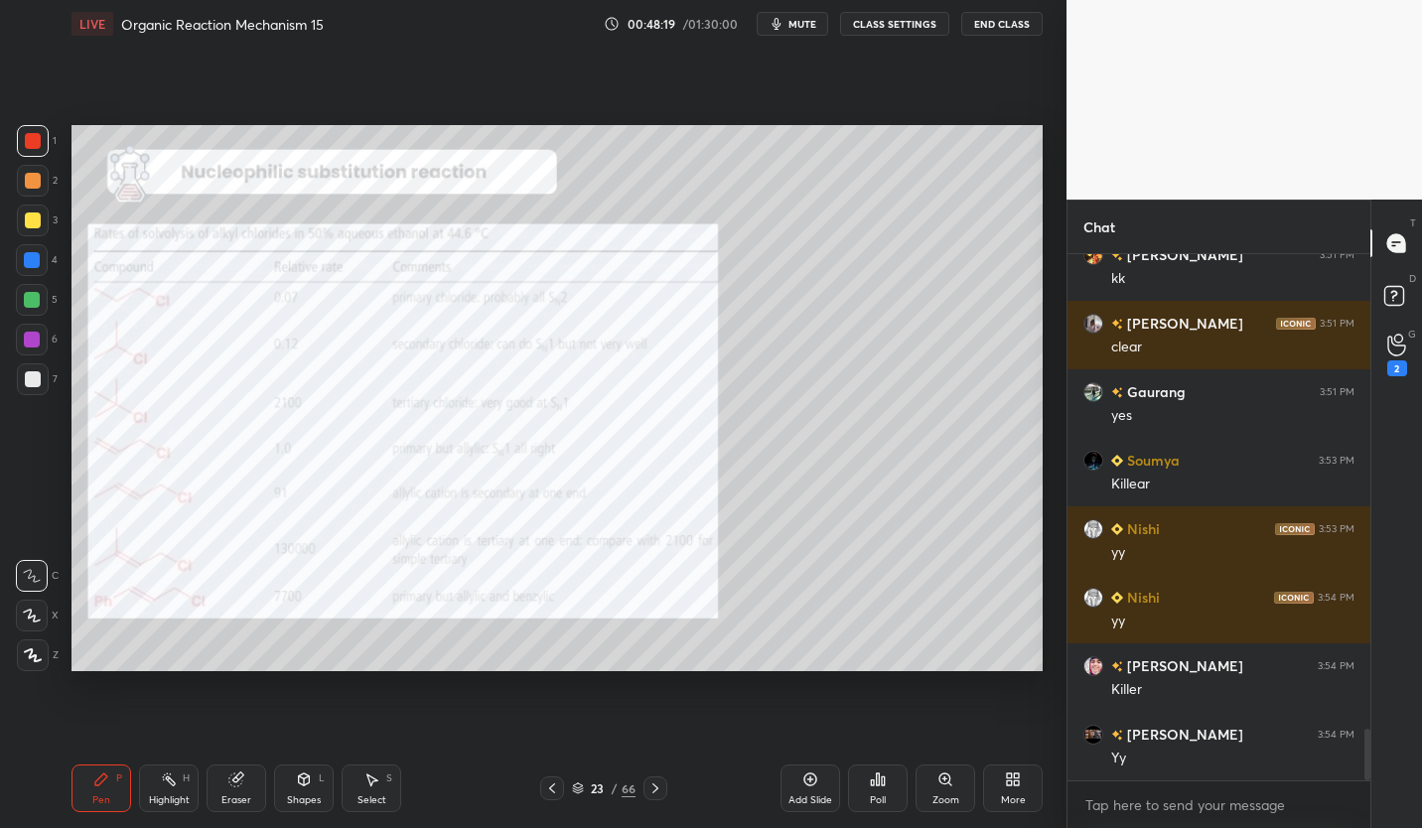
click at [543, 235] on img "grid" at bounding box center [516, 214] width 277 height 147
click at [892, 32] on button "CLASS SETTINGS" at bounding box center [894, 24] width 109 height 24
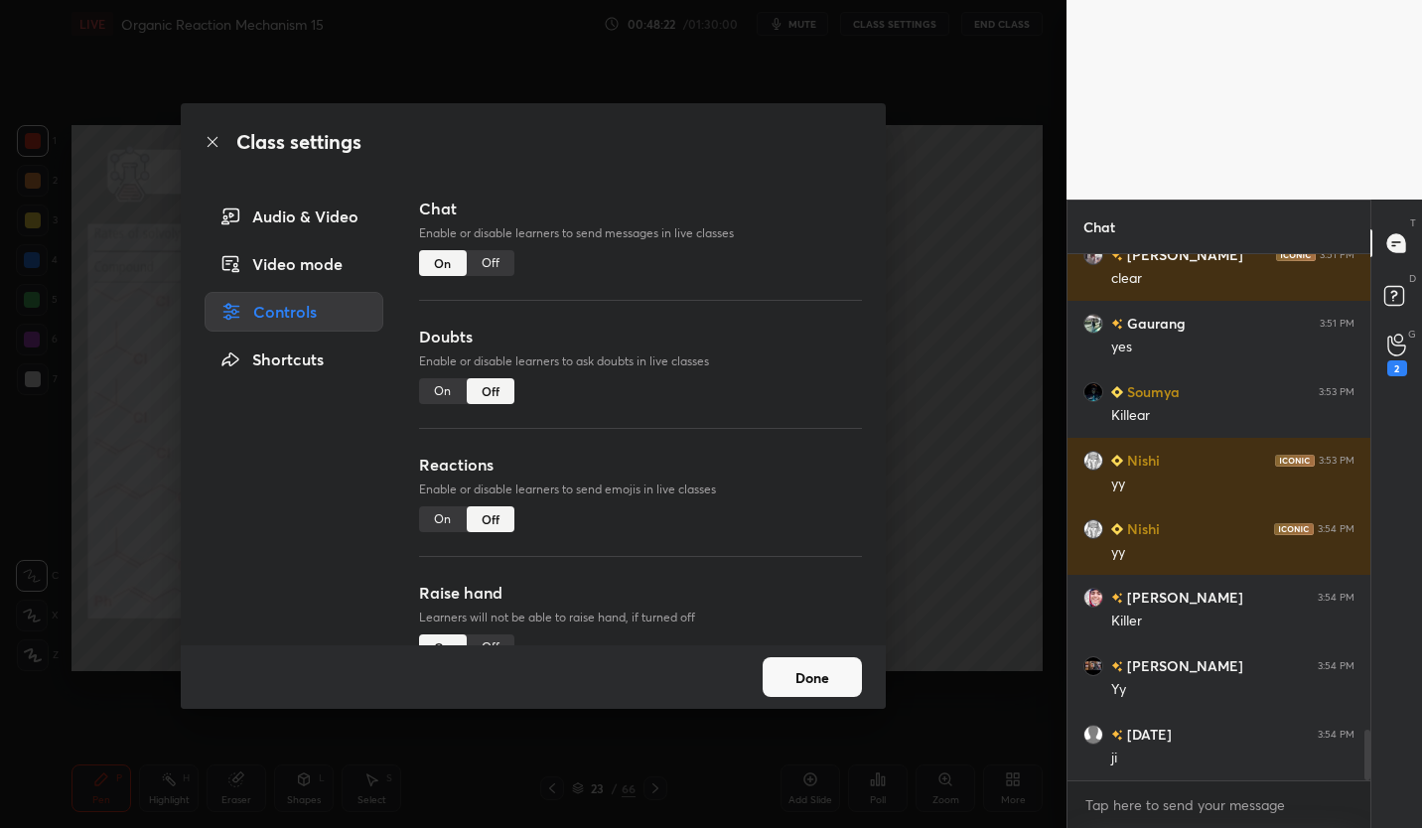
click at [495, 252] on div "Off" at bounding box center [491, 263] width 48 height 26
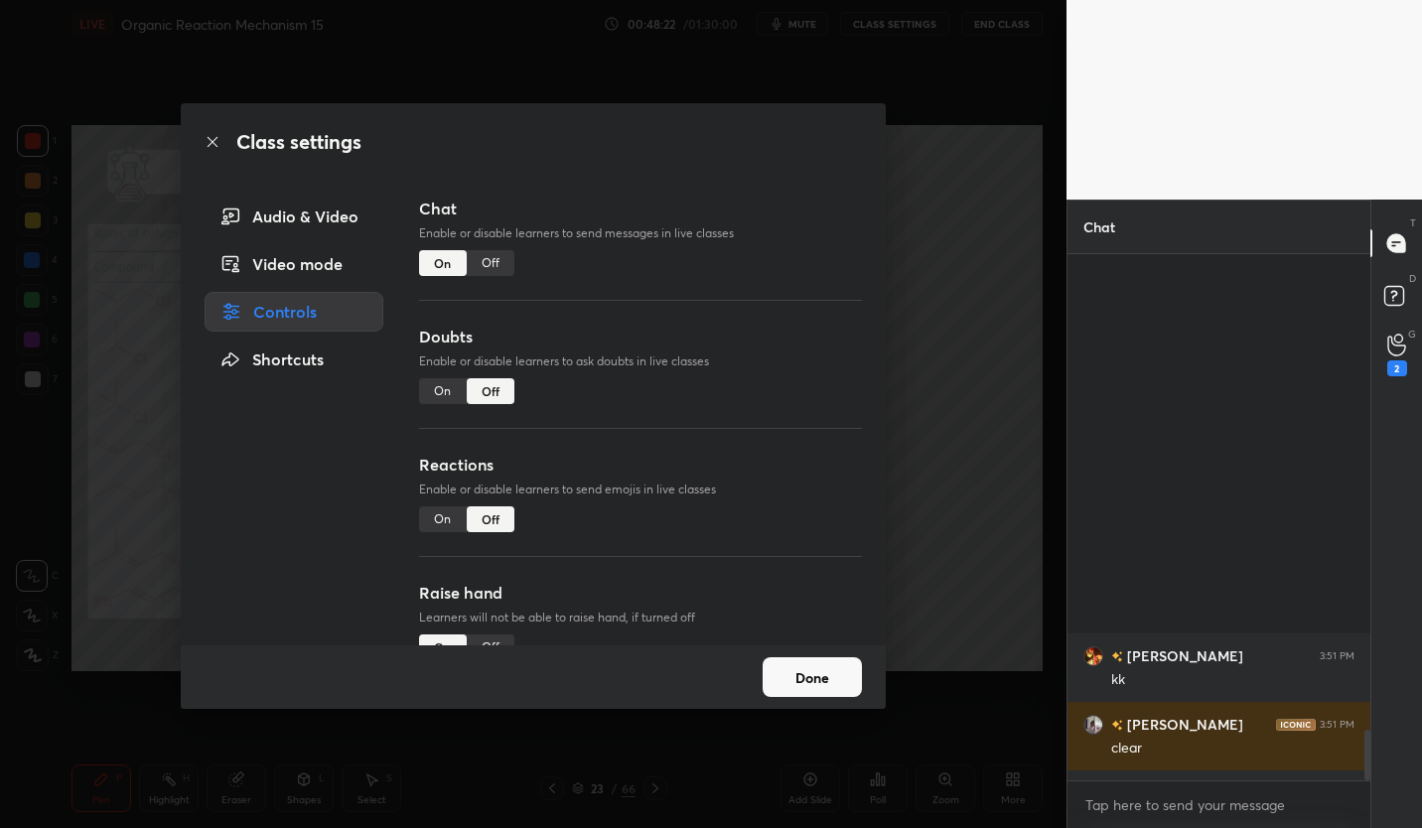
scroll to position [480, 297]
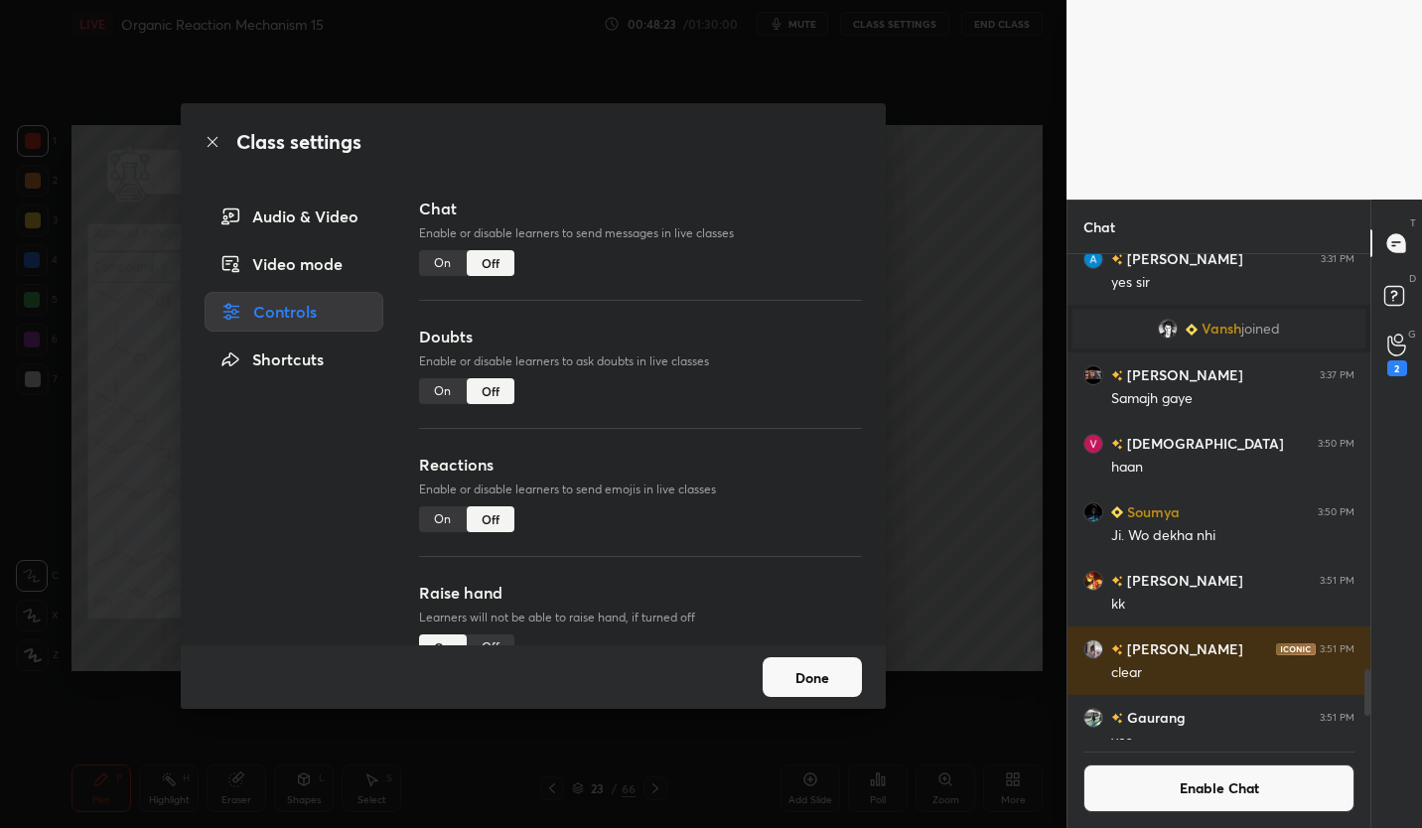
click at [813, 674] on button "Done" at bounding box center [812, 677] width 99 height 40
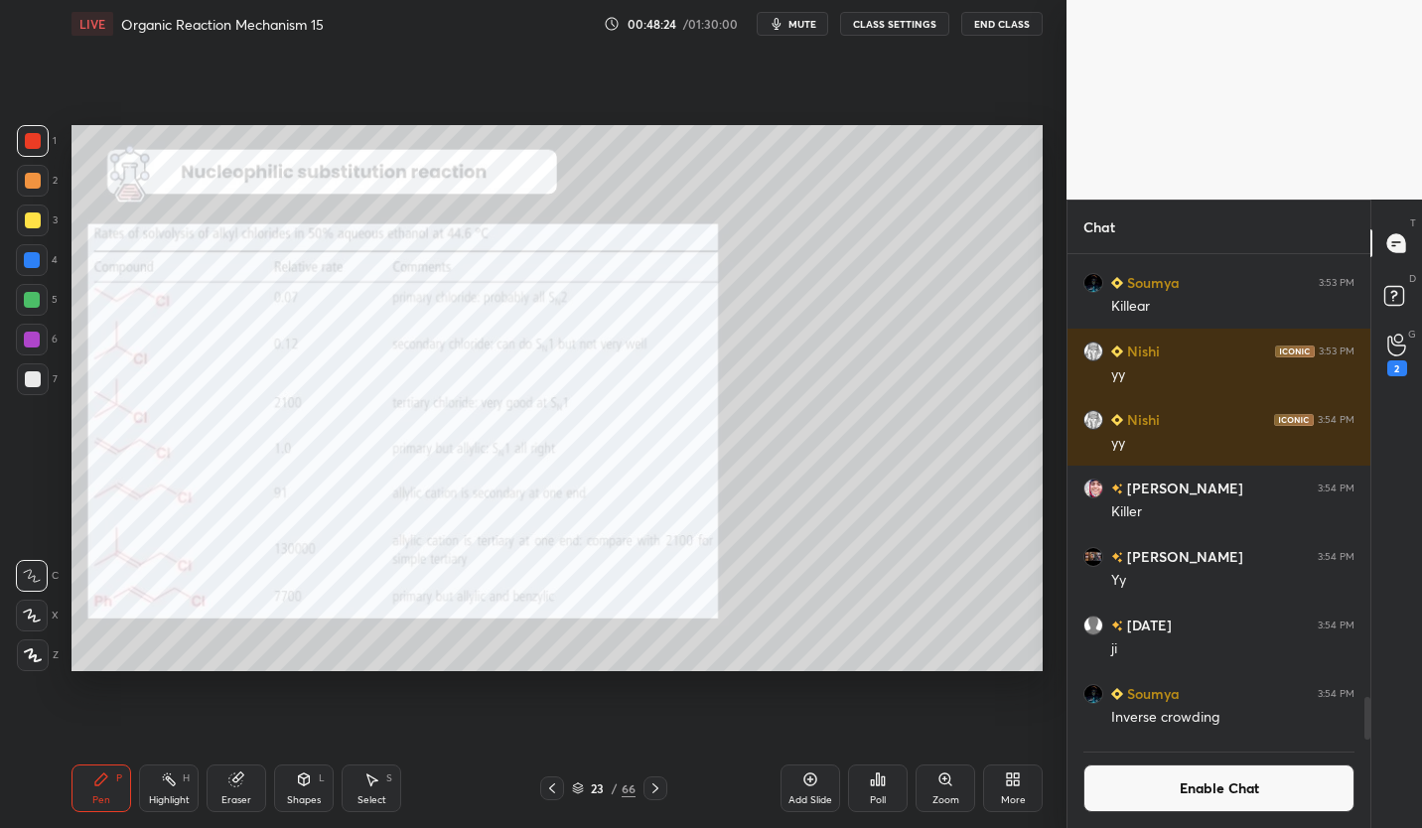
click at [40, 308] on div at bounding box center [32, 300] width 32 height 32
click at [313, 774] on div "Shapes L" at bounding box center [304, 788] width 60 height 48
click at [235, 786] on icon at bounding box center [235, 779] width 13 height 13
click at [1257, 194] on video at bounding box center [1243, 100] width 355 height 200
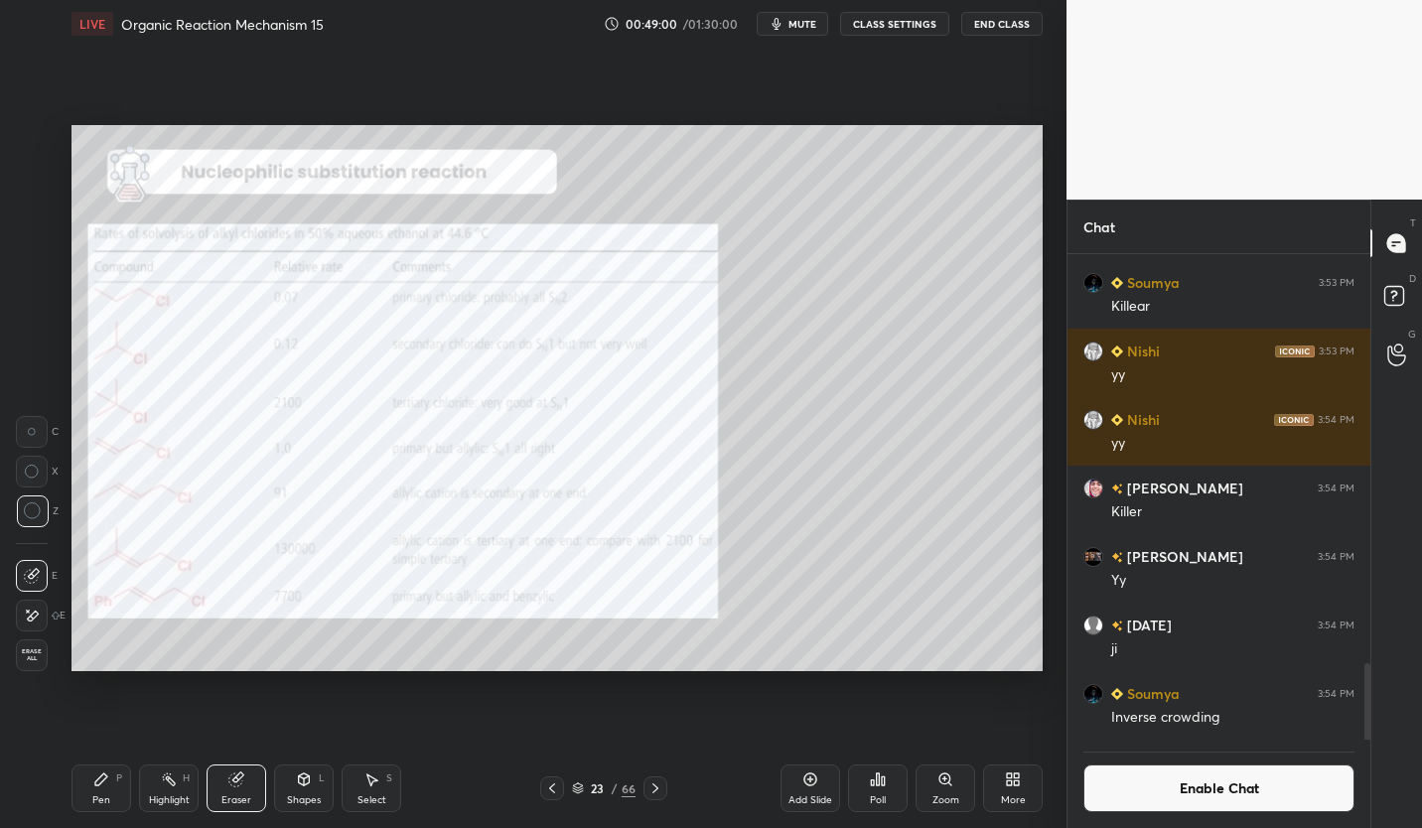
click at [110, 783] on div "Pen P" at bounding box center [101, 788] width 60 height 48
click at [39, 142] on div at bounding box center [33, 141] width 16 height 16
click at [30, 225] on div at bounding box center [33, 220] width 16 height 16
click at [241, 789] on div "Eraser" at bounding box center [237, 788] width 60 height 48
click at [95, 783] on icon at bounding box center [101, 779] width 12 height 12
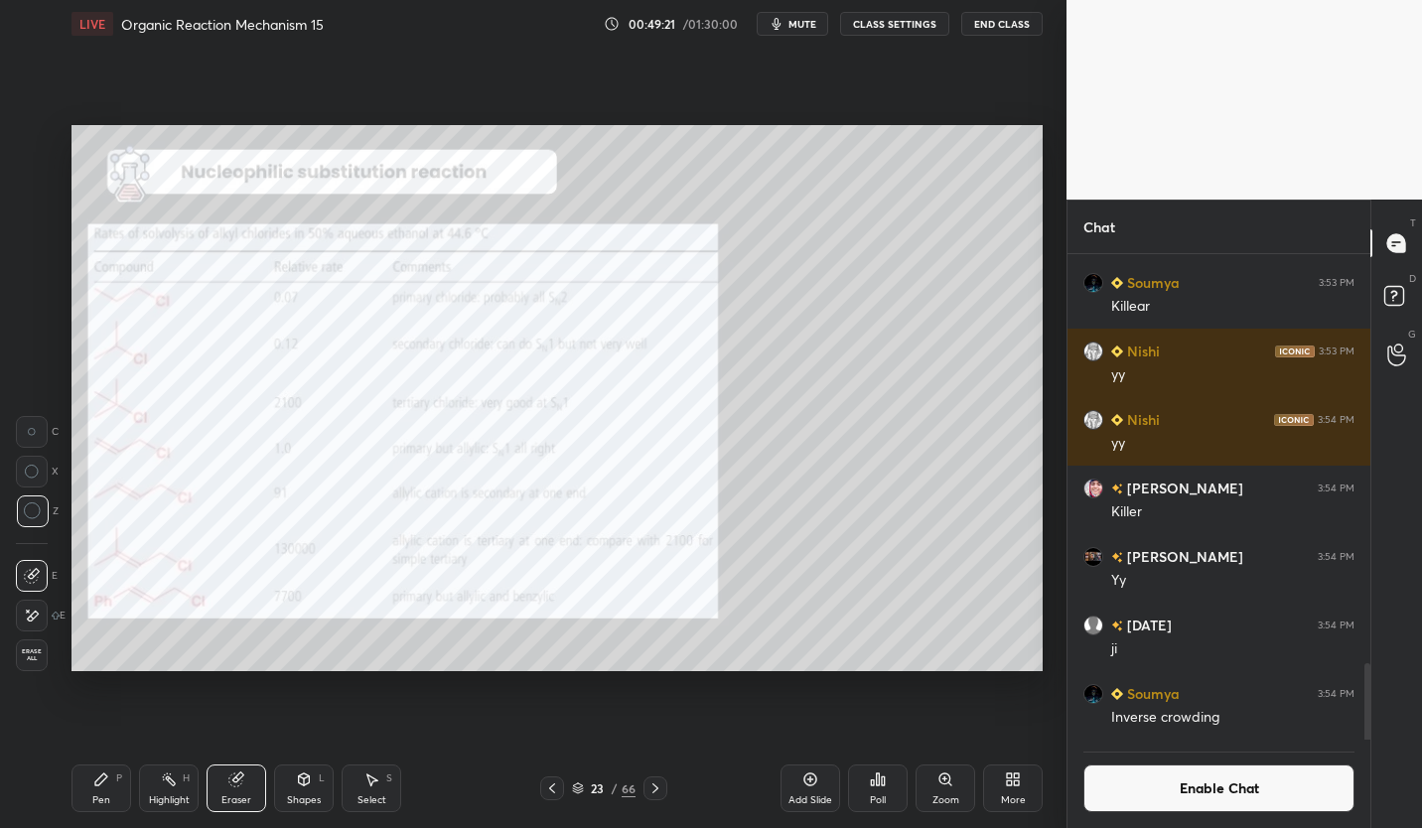
click at [108, 785] on icon at bounding box center [101, 779] width 16 height 16
click at [38, 144] on div at bounding box center [33, 141] width 16 height 16
click at [817, 787] on div "Add Slide" at bounding box center [810, 788] width 60 height 48
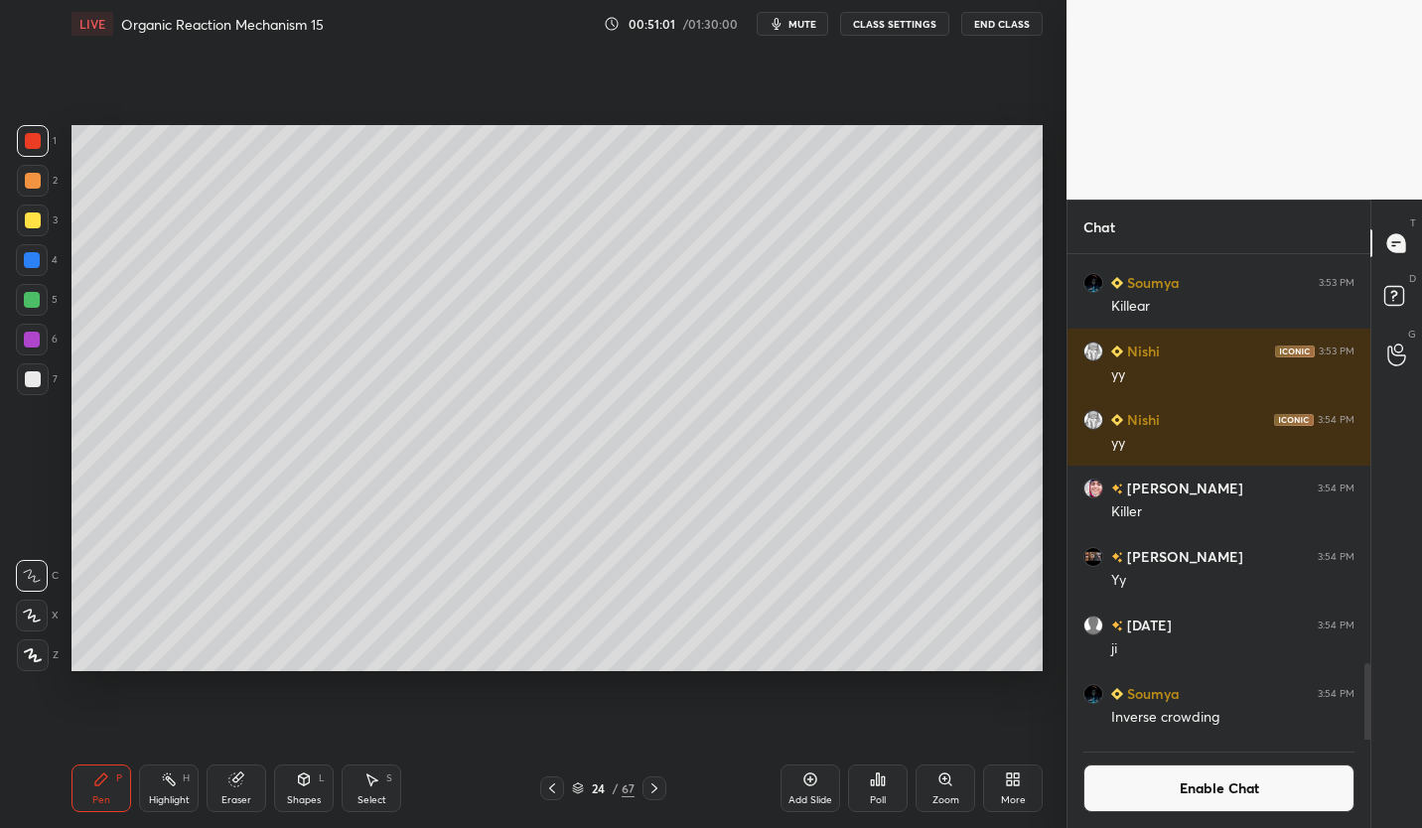
click at [241, 795] on div "Eraser" at bounding box center [236, 800] width 30 height 10
click at [97, 791] on div "Pen P" at bounding box center [101, 788] width 60 height 48
click at [110, 791] on div "Pen P" at bounding box center [101, 788] width 60 height 48
click at [40, 382] on div at bounding box center [33, 379] width 32 height 32
click at [556, 785] on icon at bounding box center [552, 788] width 16 height 16
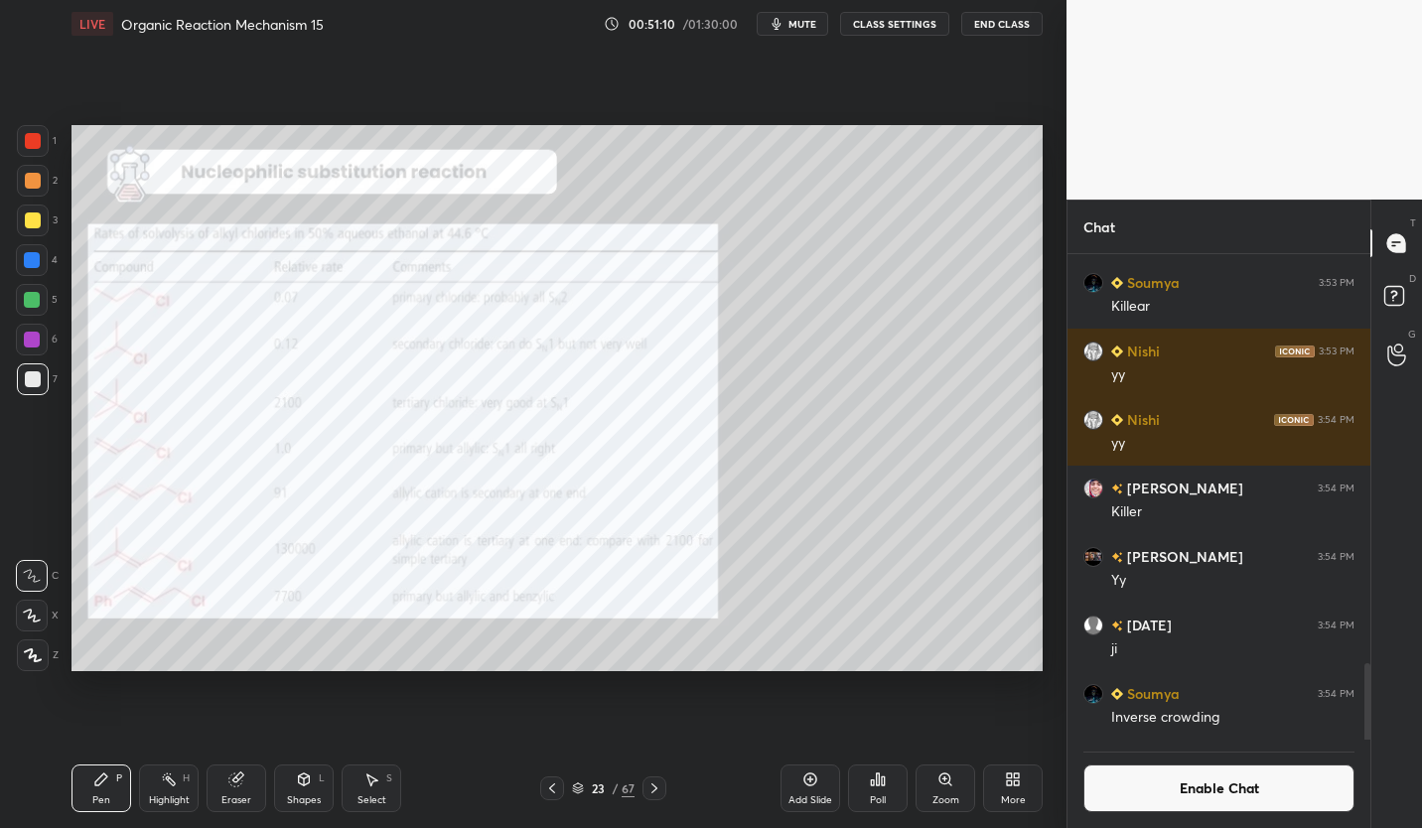
click at [659, 793] on icon at bounding box center [654, 788] width 16 height 16
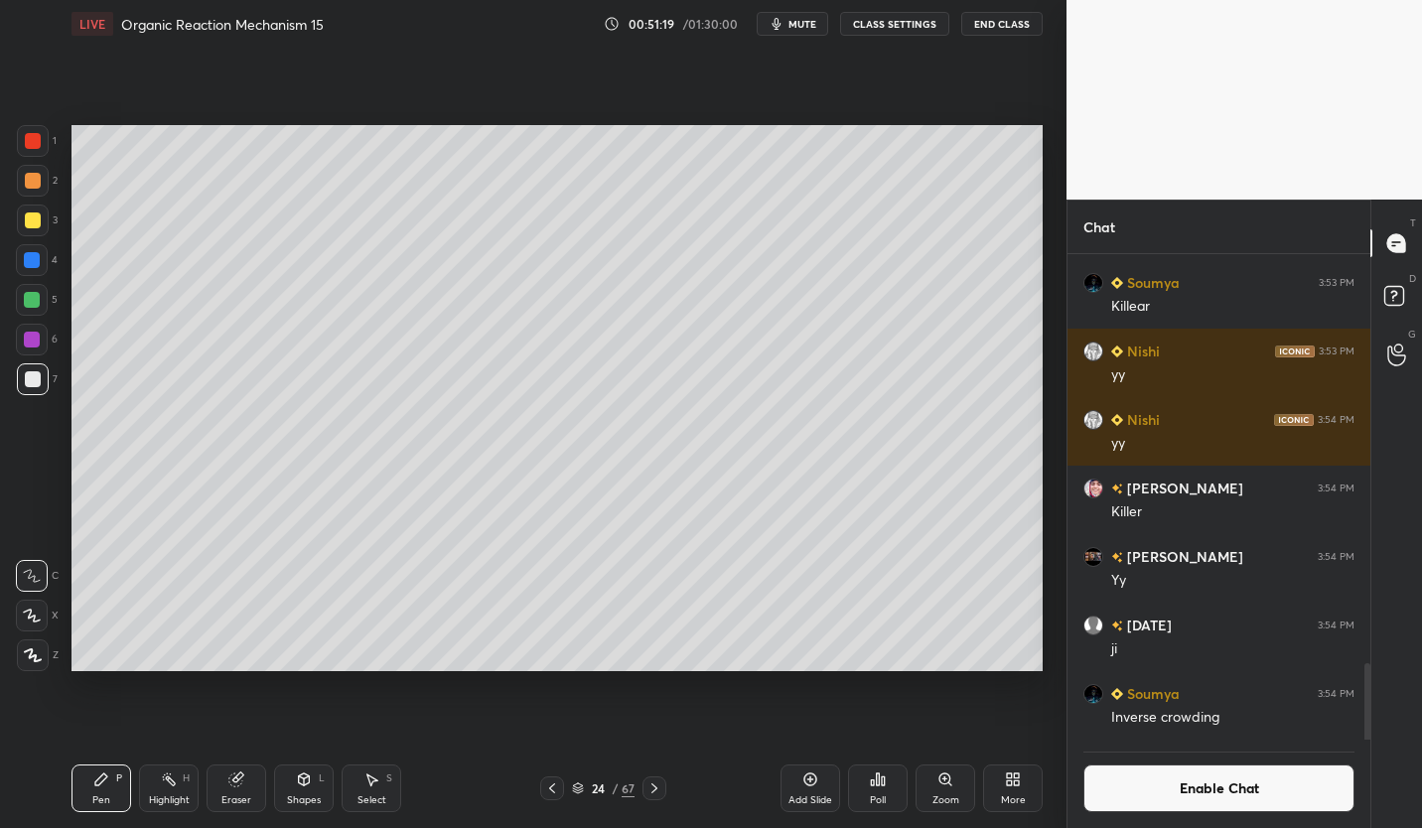
click at [236, 782] on icon at bounding box center [235, 779] width 13 height 13
click at [110, 797] on div "Pen P" at bounding box center [101, 788] width 60 height 48
click at [237, 796] on div "Eraser" at bounding box center [236, 800] width 30 height 10
click at [113, 793] on div "Pen P" at bounding box center [101, 788] width 60 height 48
click at [32, 220] on div at bounding box center [33, 220] width 16 height 16
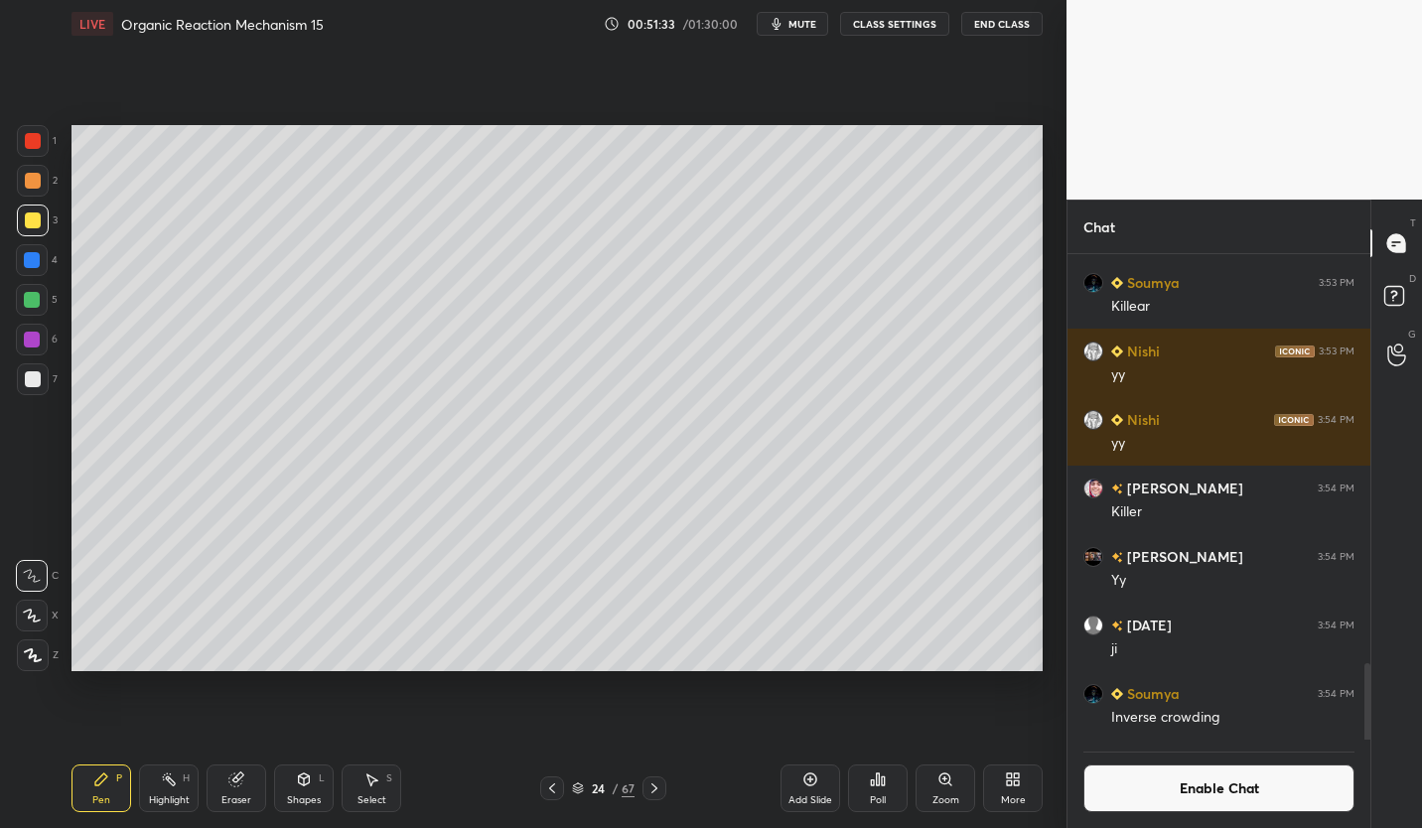
click at [245, 781] on div "Eraser" at bounding box center [237, 788] width 60 height 48
click at [99, 786] on icon at bounding box center [101, 779] width 16 height 16
click at [236, 789] on div "Eraser" at bounding box center [237, 788] width 60 height 48
click at [309, 789] on div "Shapes L" at bounding box center [304, 788] width 60 height 48
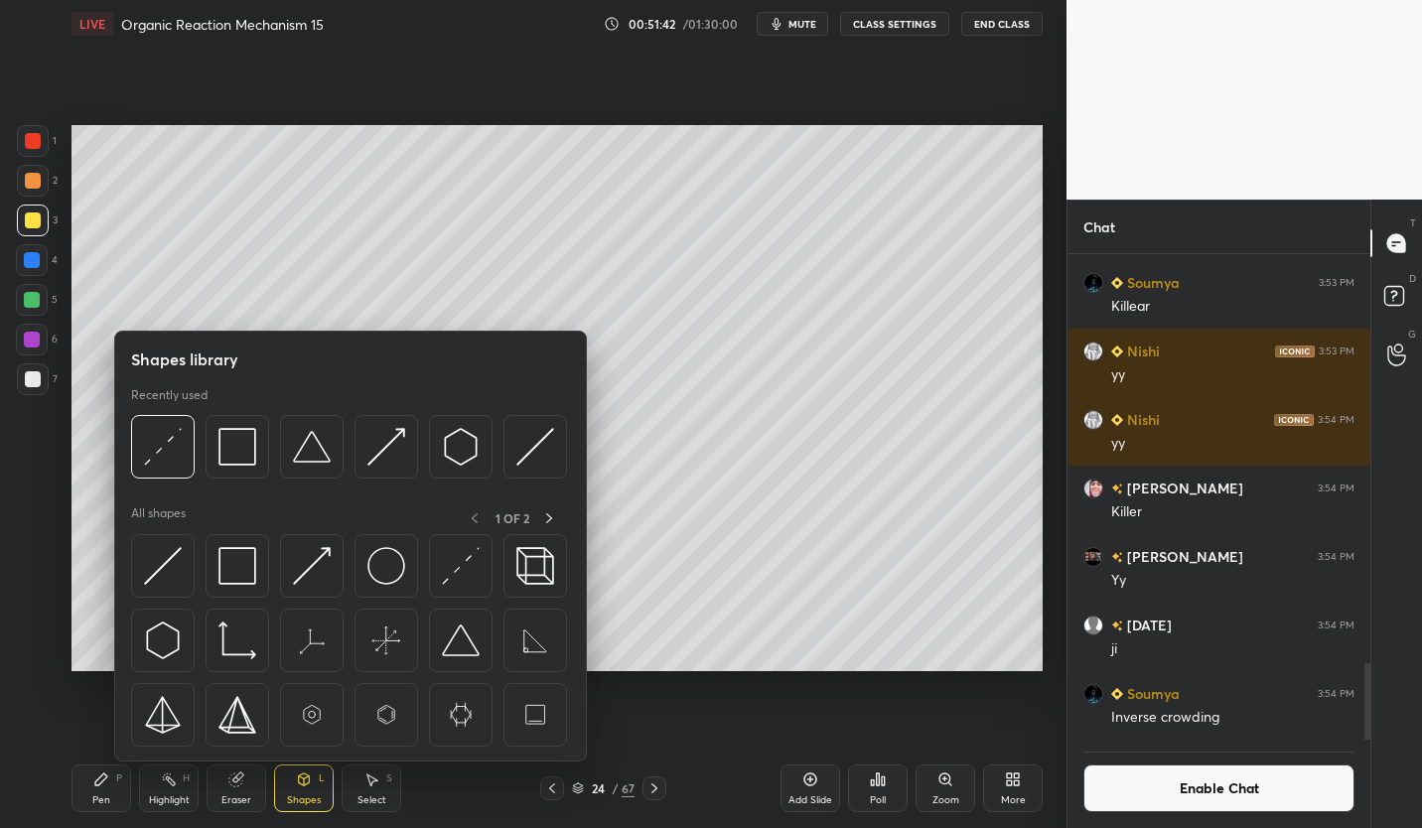
click at [169, 567] on img at bounding box center [163, 566] width 38 height 38
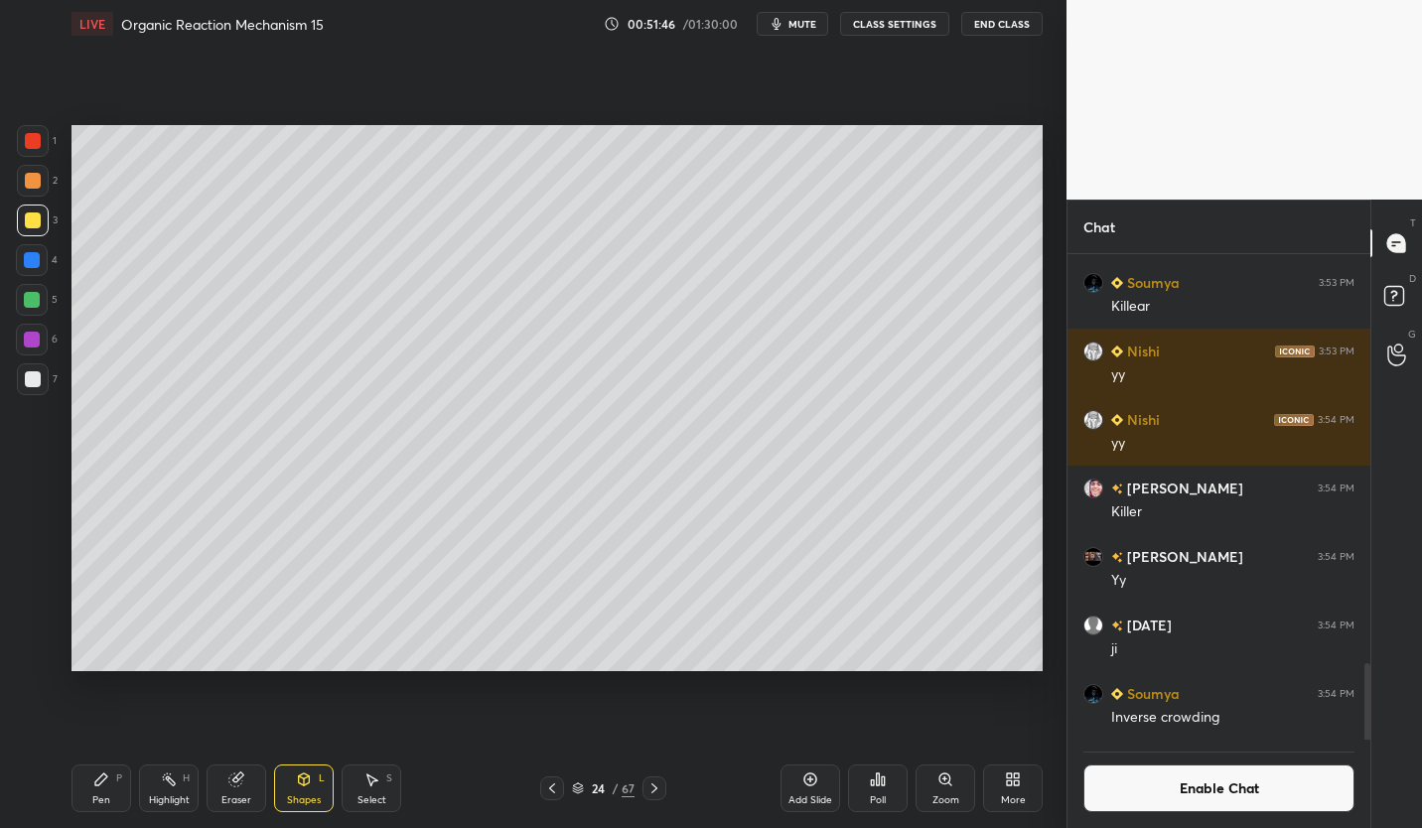
click at [77, 787] on div "Pen P" at bounding box center [101, 788] width 60 height 48
click at [256, 786] on div "Eraser" at bounding box center [237, 788] width 60 height 48
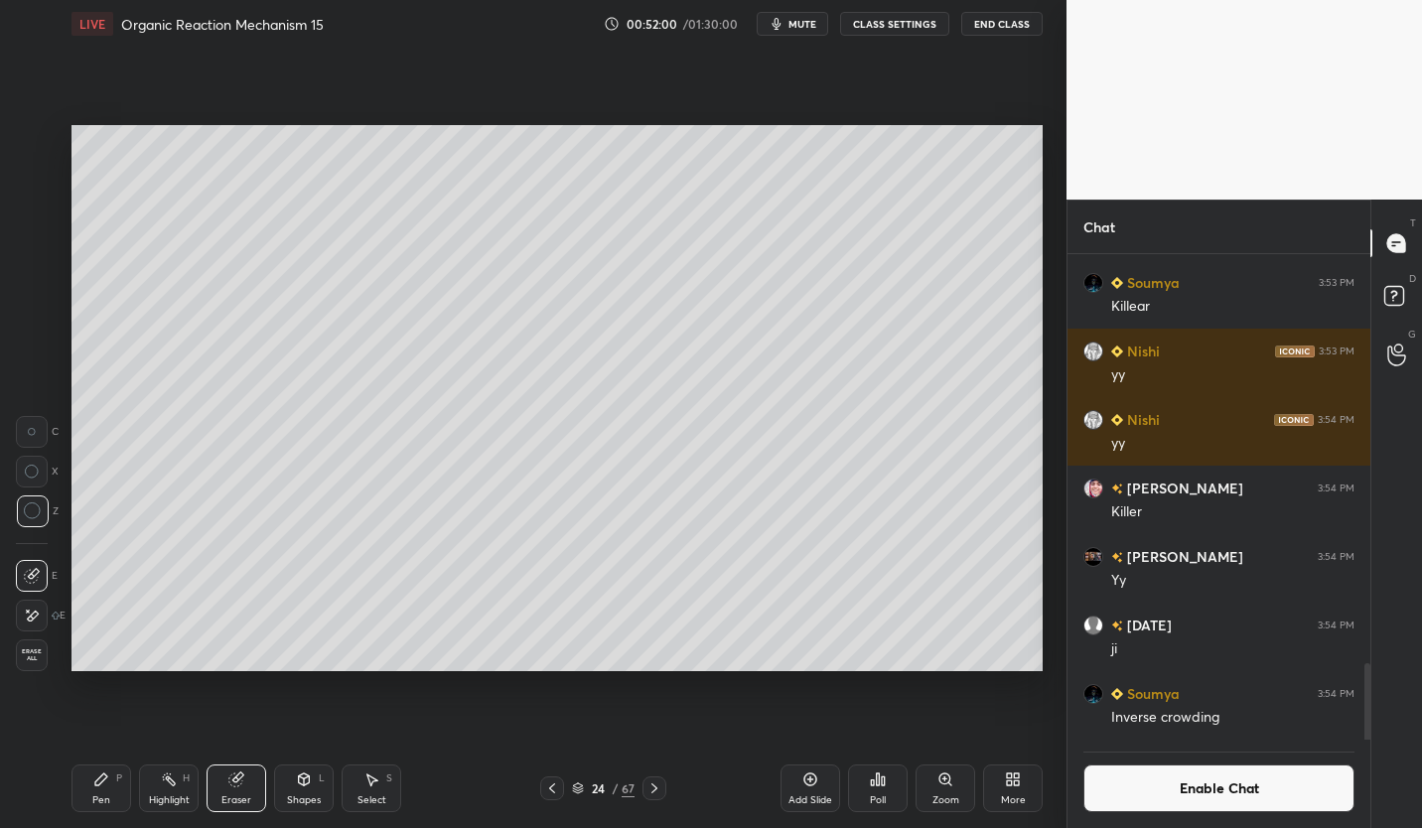
click at [109, 773] on div "Pen P" at bounding box center [101, 788] width 60 height 48
click at [39, 302] on div at bounding box center [32, 300] width 16 height 16
click at [226, 795] on div "Eraser" at bounding box center [236, 800] width 30 height 10
click at [113, 781] on div "Pen P" at bounding box center [101, 788] width 60 height 48
click at [41, 219] on div at bounding box center [33, 221] width 32 height 32
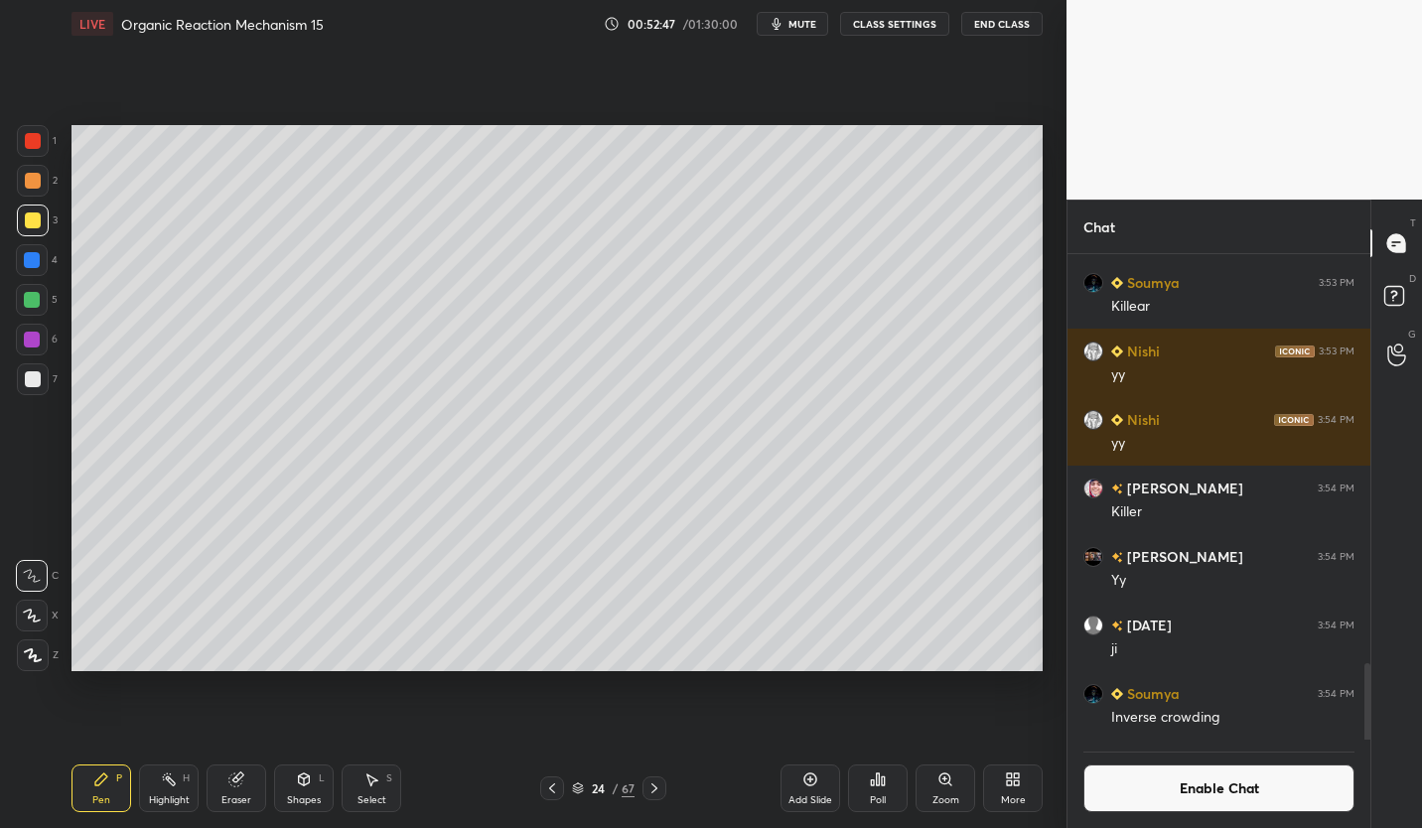
click at [556, 790] on icon at bounding box center [552, 788] width 16 height 16
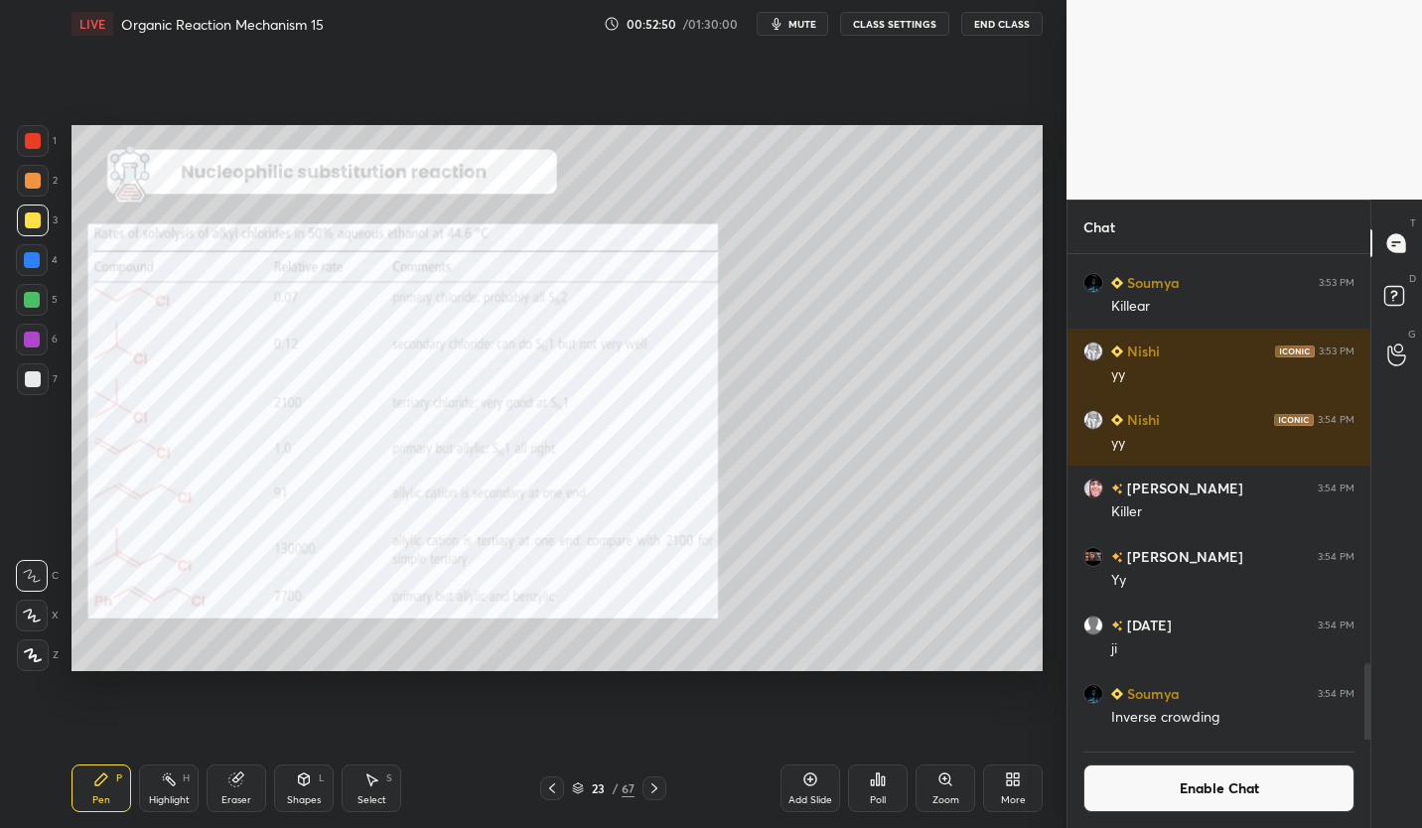
click at [32, 145] on div at bounding box center [33, 141] width 16 height 16
click at [818, 772] on div "Add Slide" at bounding box center [810, 788] width 60 height 48
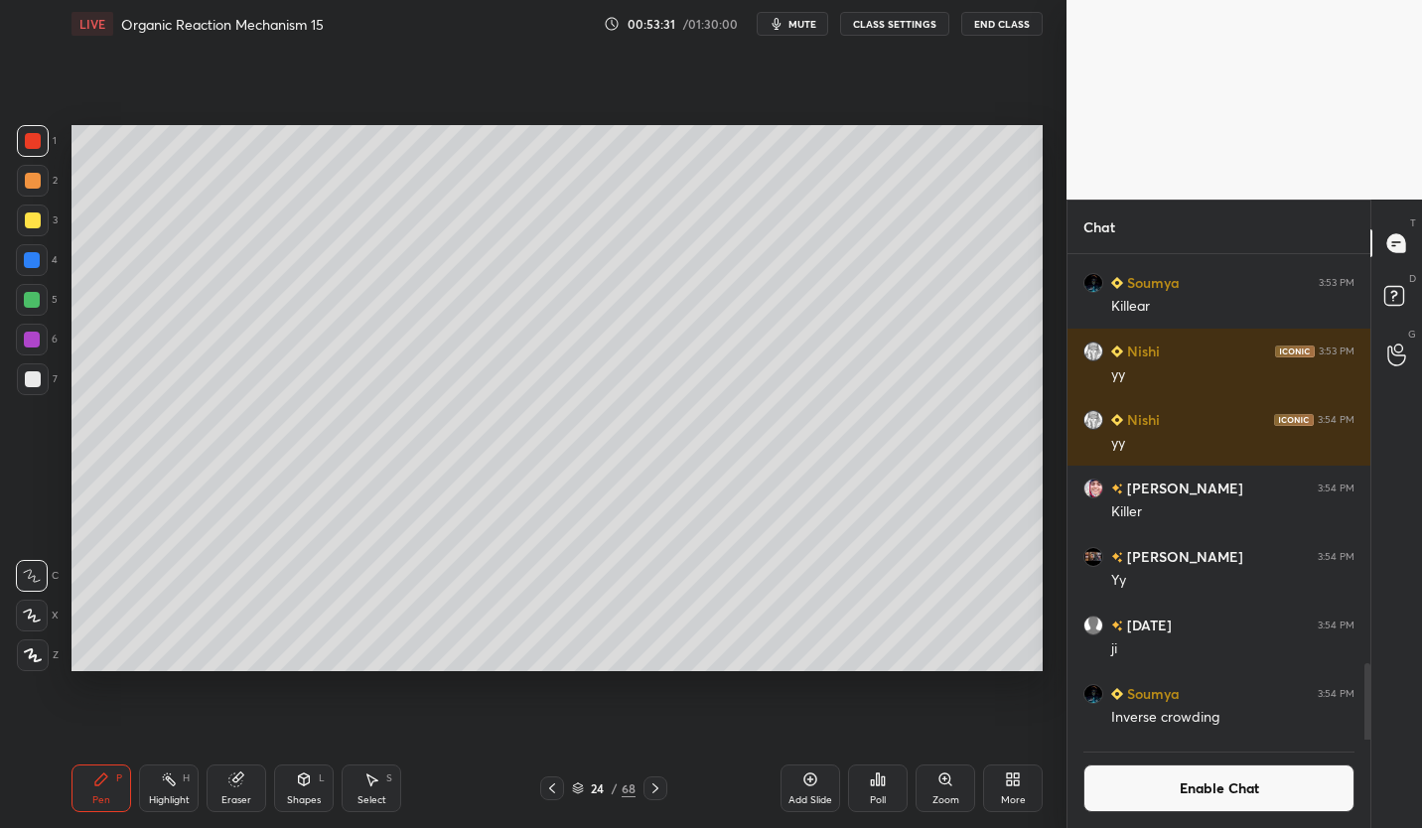
click at [36, 219] on div at bounding box center [33, 220] width 16 height 16
click at [249, 773] on div "Eraser" at bounding box center [237, 788] width 60 height 48
click at [106, 779] on icon at bounding box center [101, 779] width 16 height 16
click at [250, 783] on div "Eraser" at bounding box center [237, 788] width 60 height 48
click at [107, 783] on icon at bounding box center [101, 779] width 16 height 16
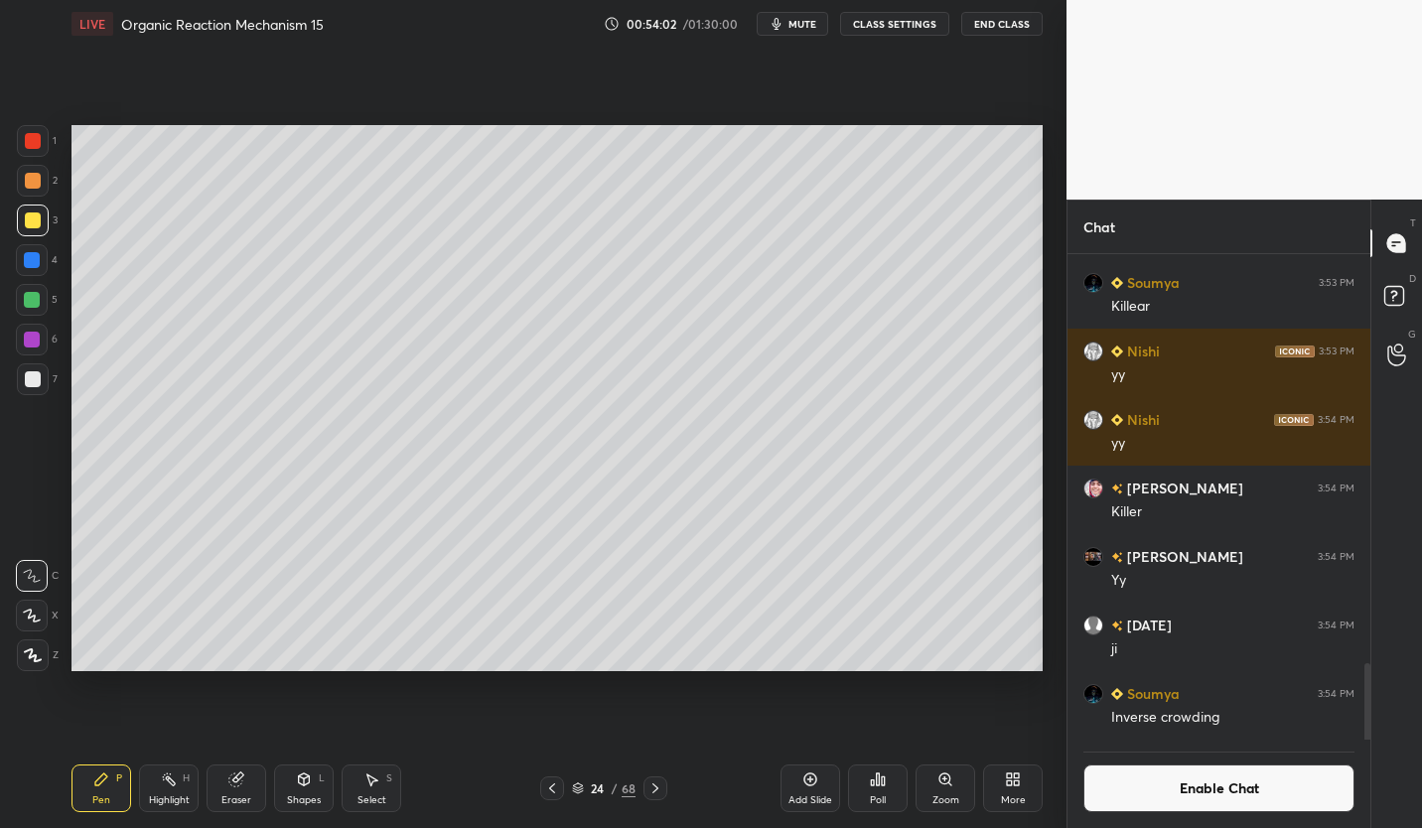
click at [33, 389] on div at bounding box center [33, 379] width 32 height 32
click at [35, 223] on div at bounding box center [33, 220] width 16 height 16
click at [1077, 676] on div "Soumya 3:54 PM Inverse crowding" at bounding box center [1218, 705] width 303 height 69
click at [236, 785] on icon at bounding box center [235, 779] width 13 height 13
click at [108, 790] on div "Pen P" at bounding box center [101, 788] width 60 height 48
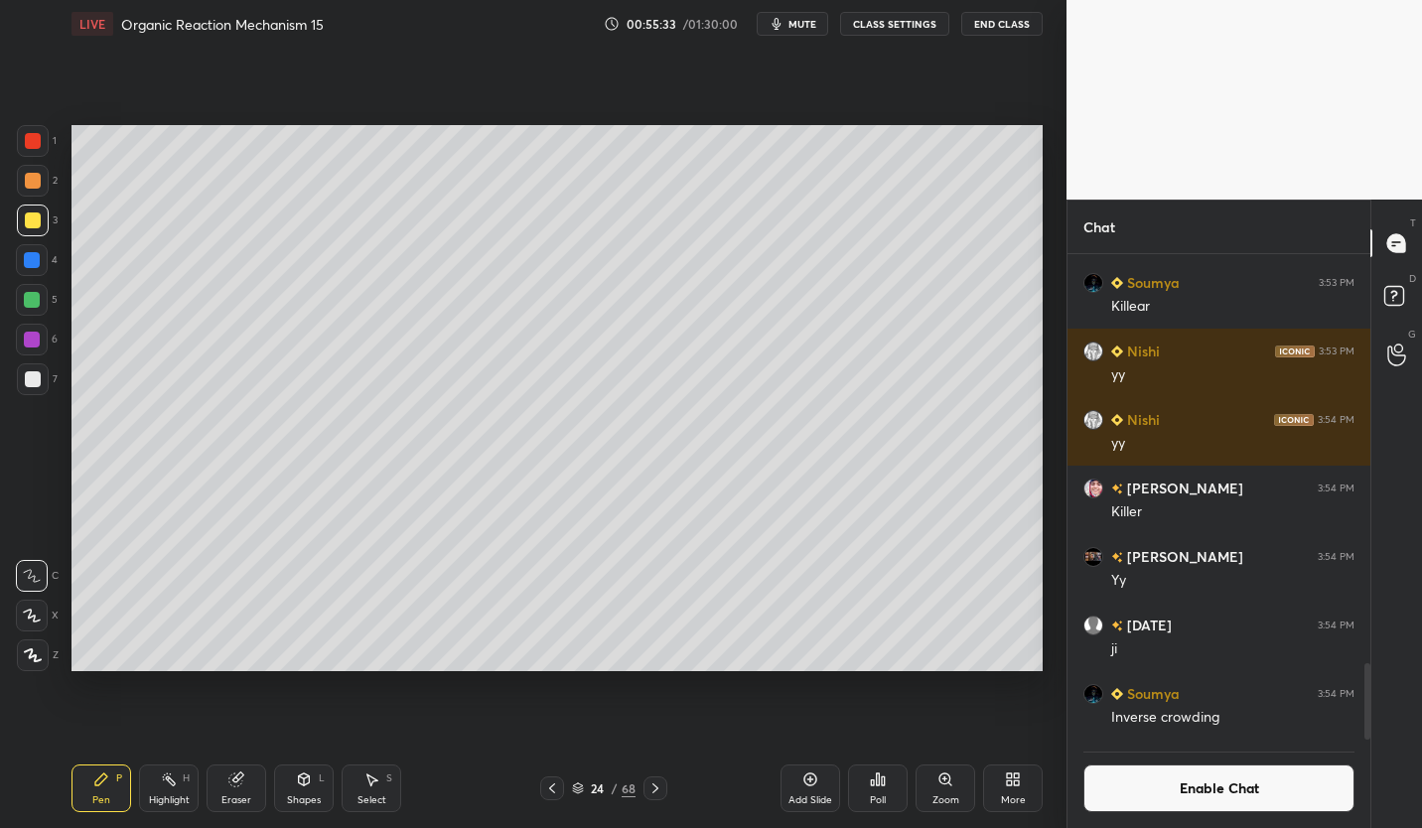
click at [603, 791] on div "24" at bounding box center [598, 788] width 20 height 12
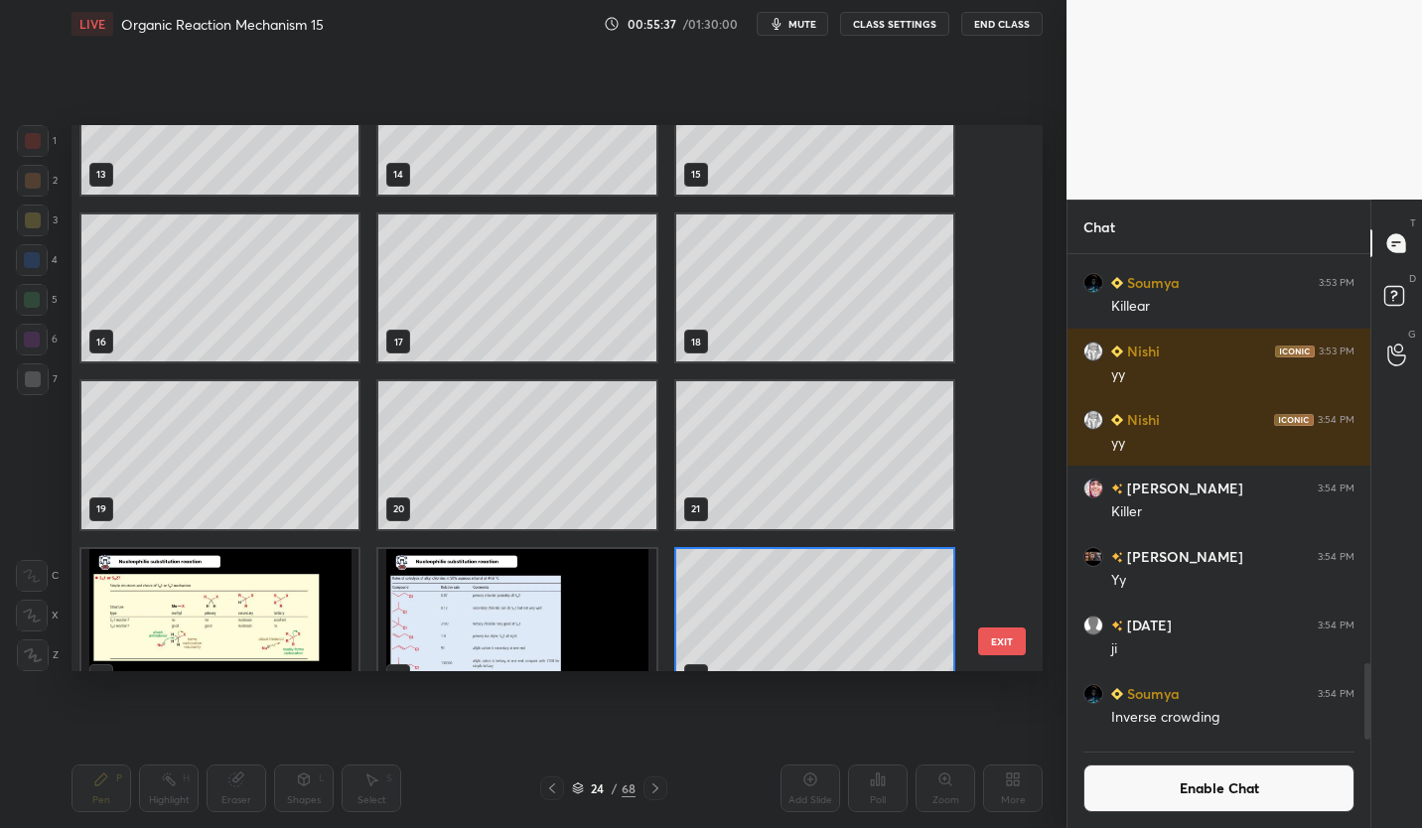
scroll to position [752, 0]
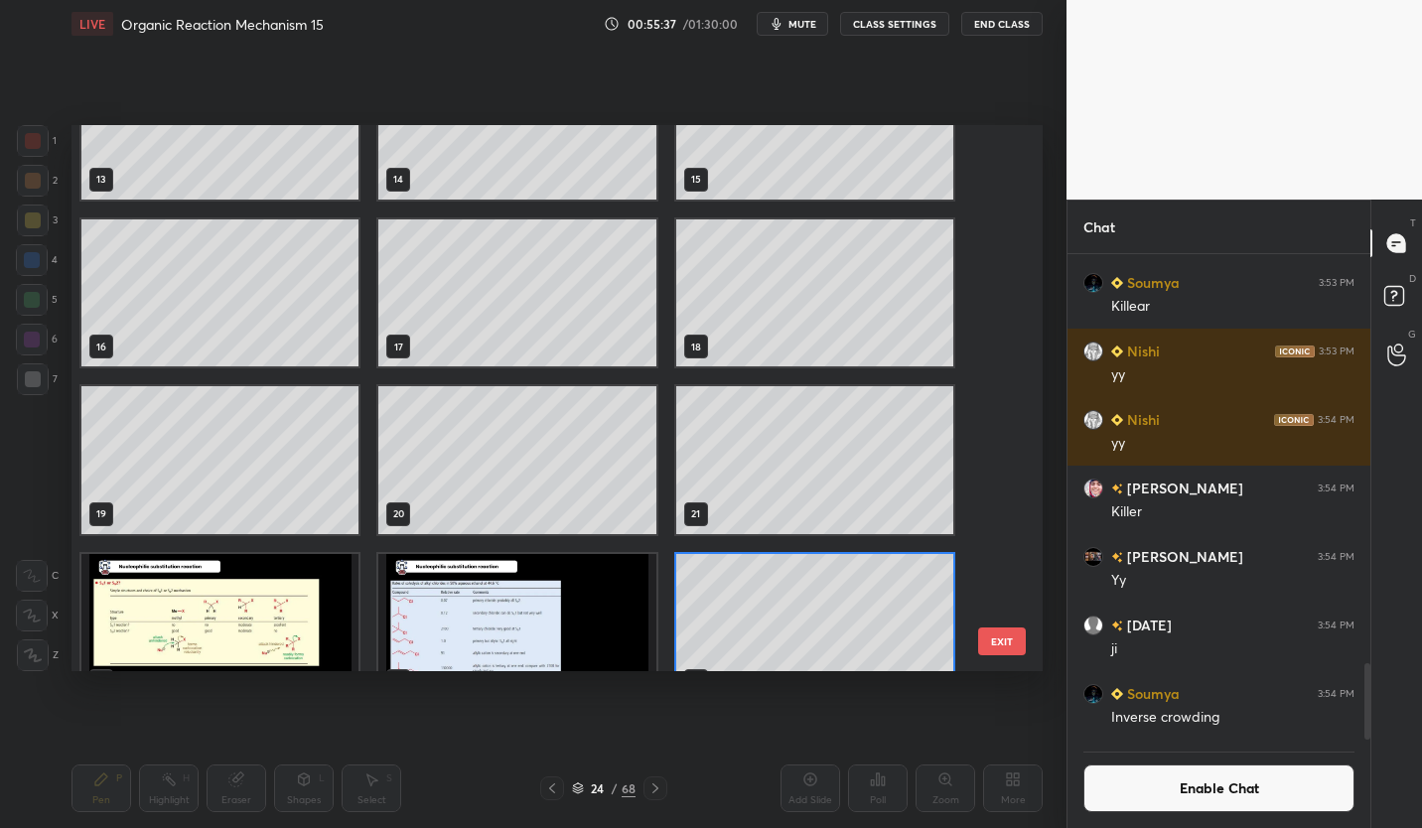
click at [290, 624] on img "grid" at bounding box center [219, 627] width 277 height 147
click at [239, 608] on img "grid" at bounding box center [219, 627] width 277 height 147
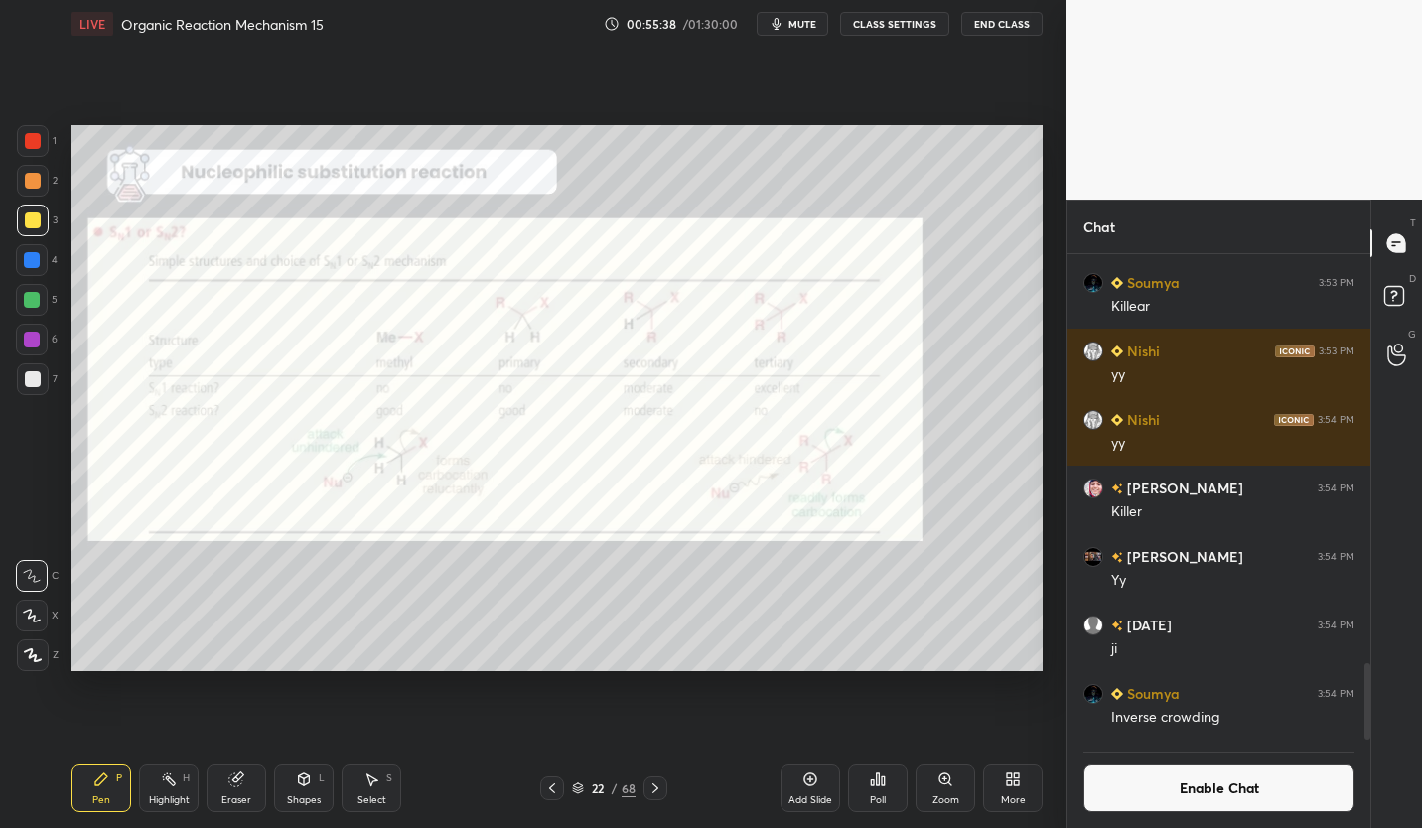
click at [267, 622] on img "grid" at bounding box center [219, 627] width 277 height 147
click at [653, 785] on icon at bounding box center [655, 788] width 6 height 10
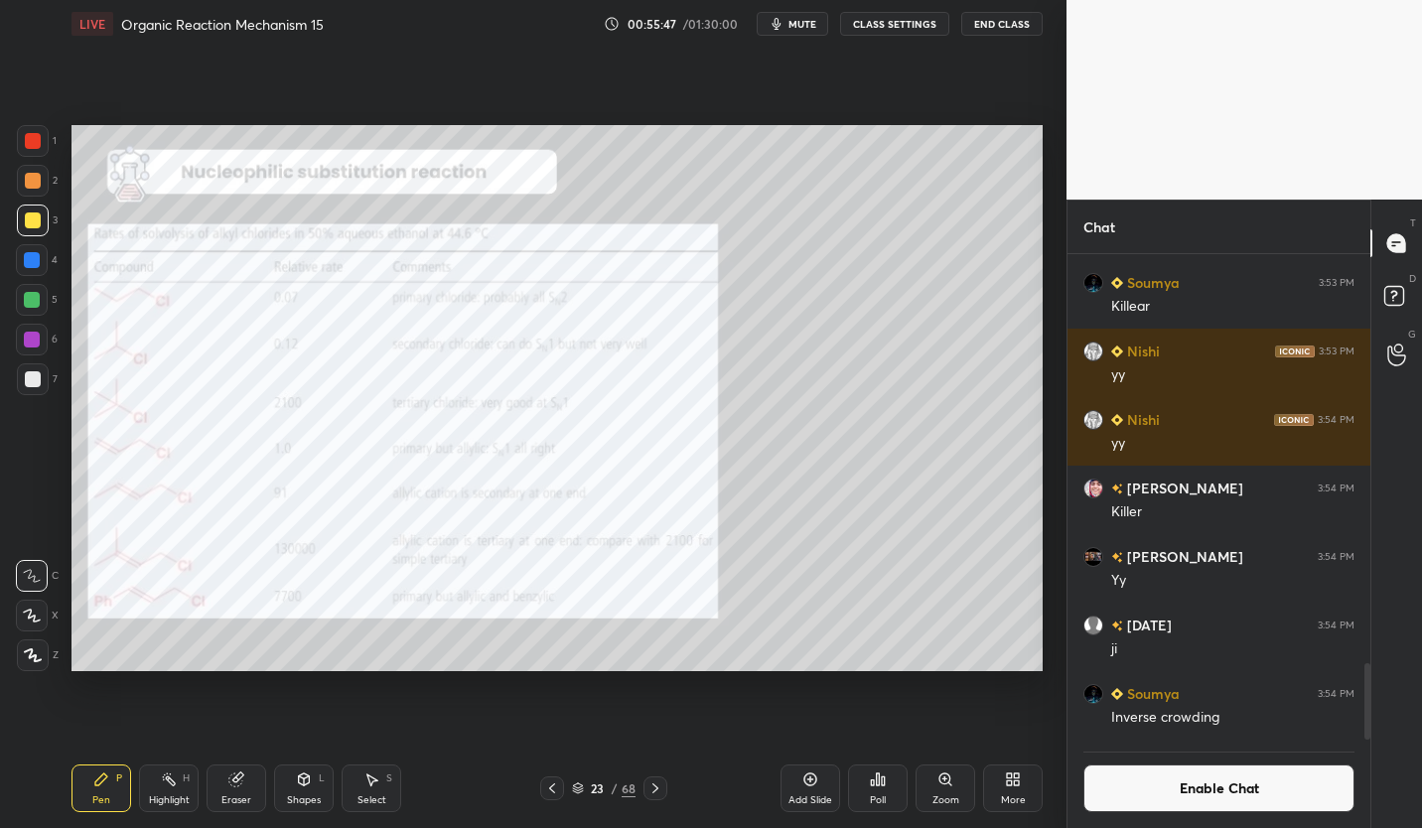
click at [1312, 805] on button "Enable Chat" at bounding box center [1218, 788] width 271 height 48
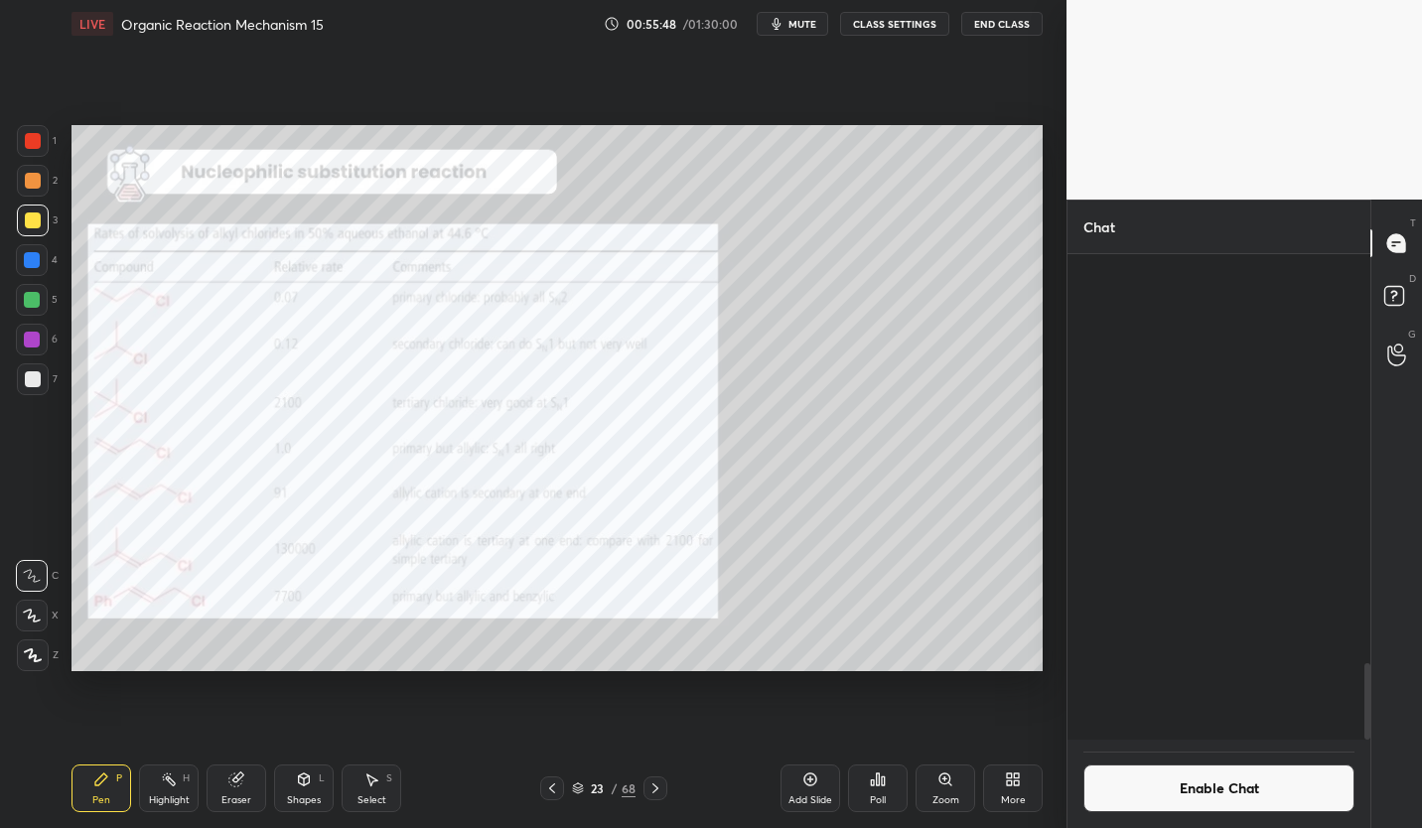
scroll to position [520, 297]
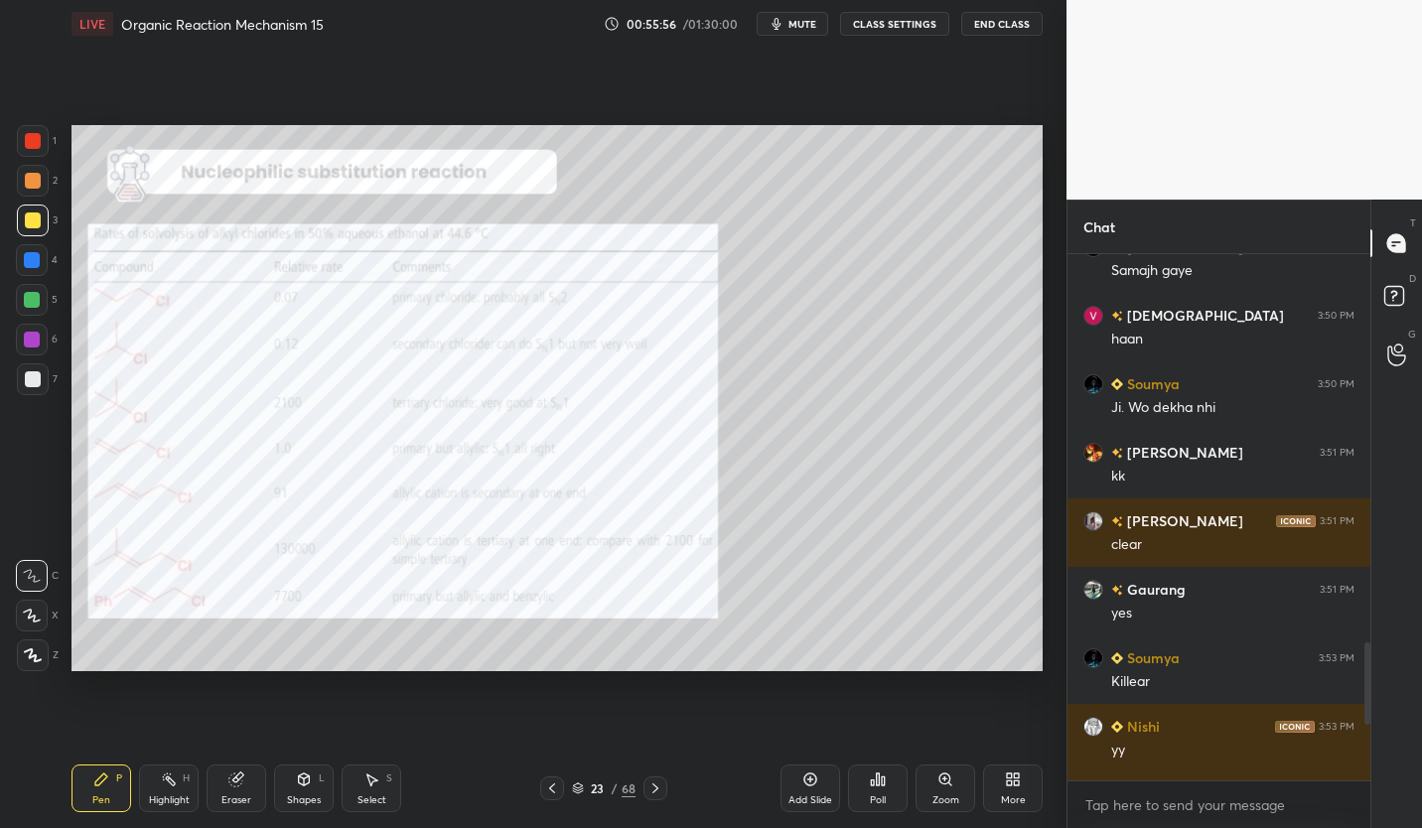
click at [661, 787] on icon at bounding box center [655, 788] width 16 height 16
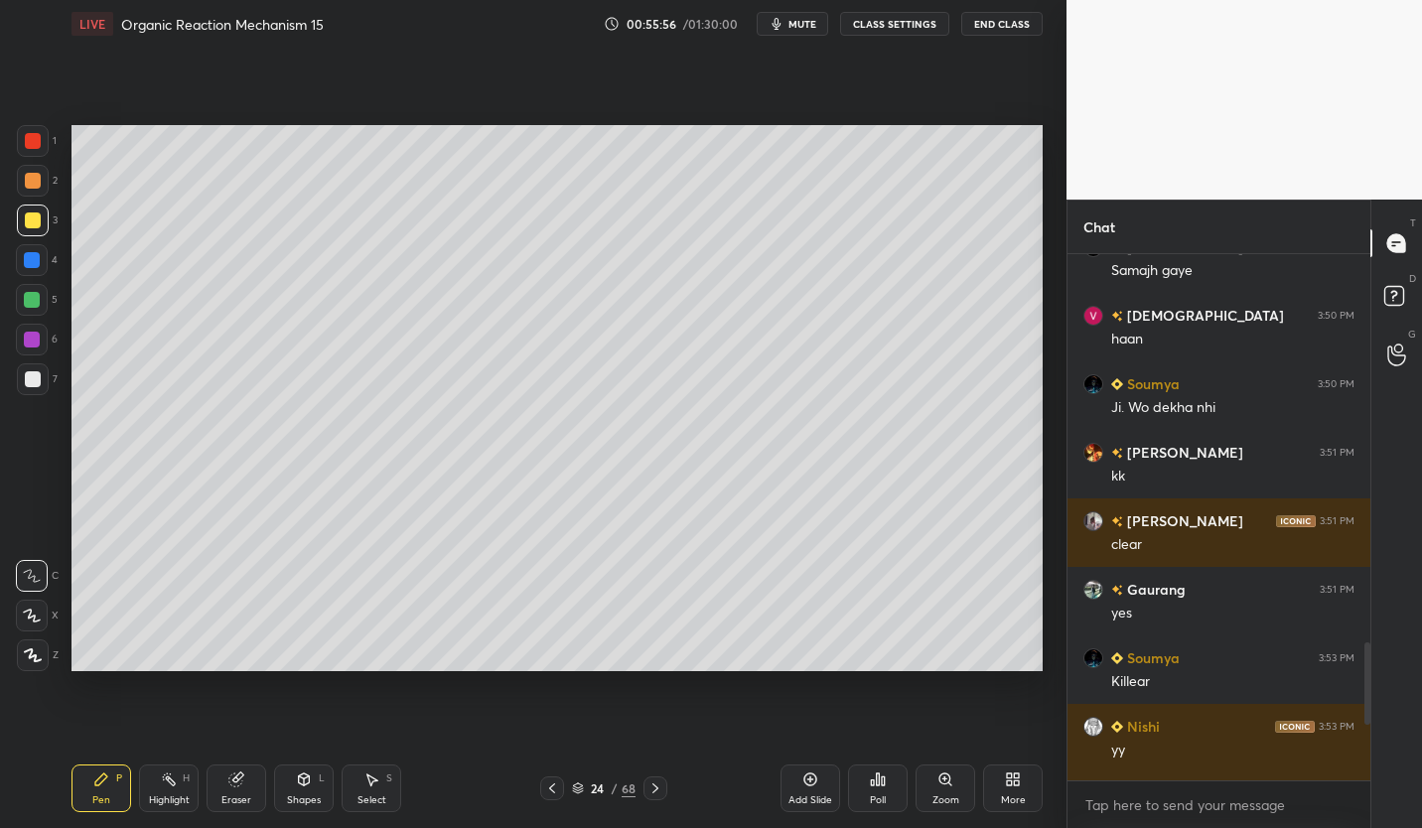
click at [653, 789] on icon at bounding box center [655, 788] width 16 height 16
click at [655, 790] on icon at bounding box center [655, 788] width 6 height 10
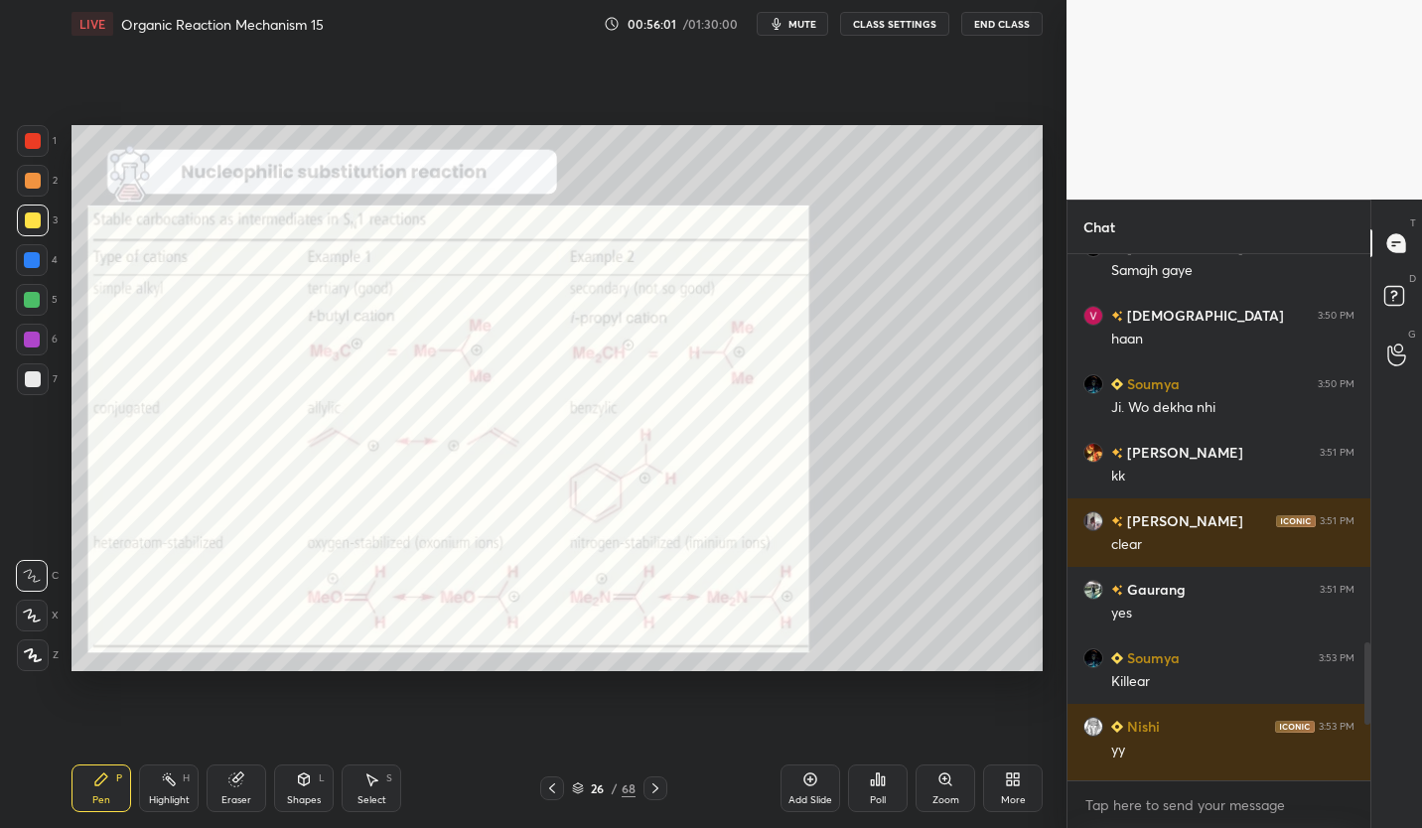
click at [644, 780] on div at bounding box center [655, 788] width 24 height 24
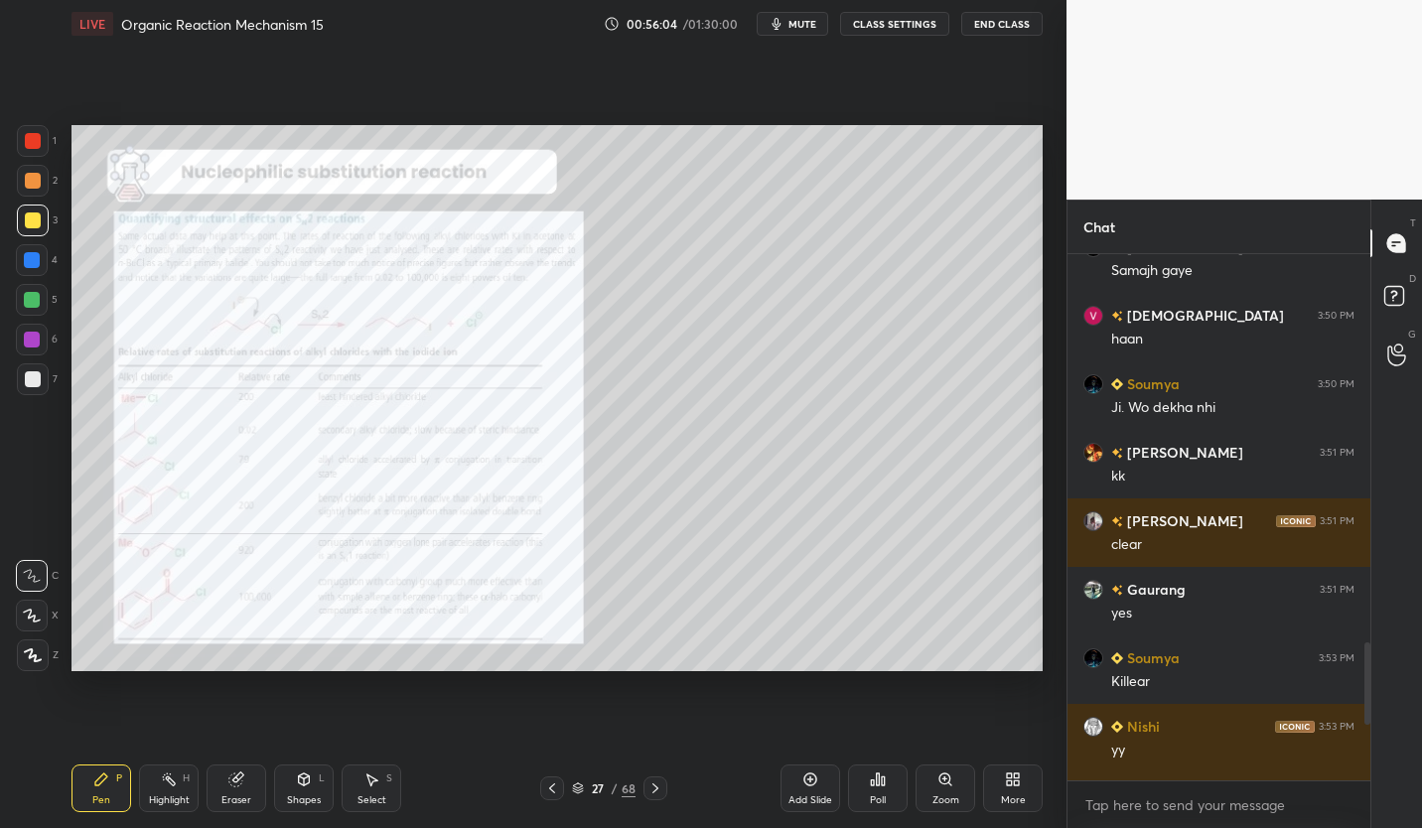
click at [550, 792] on icon at bounding box center [552, 788] width 16 height 16
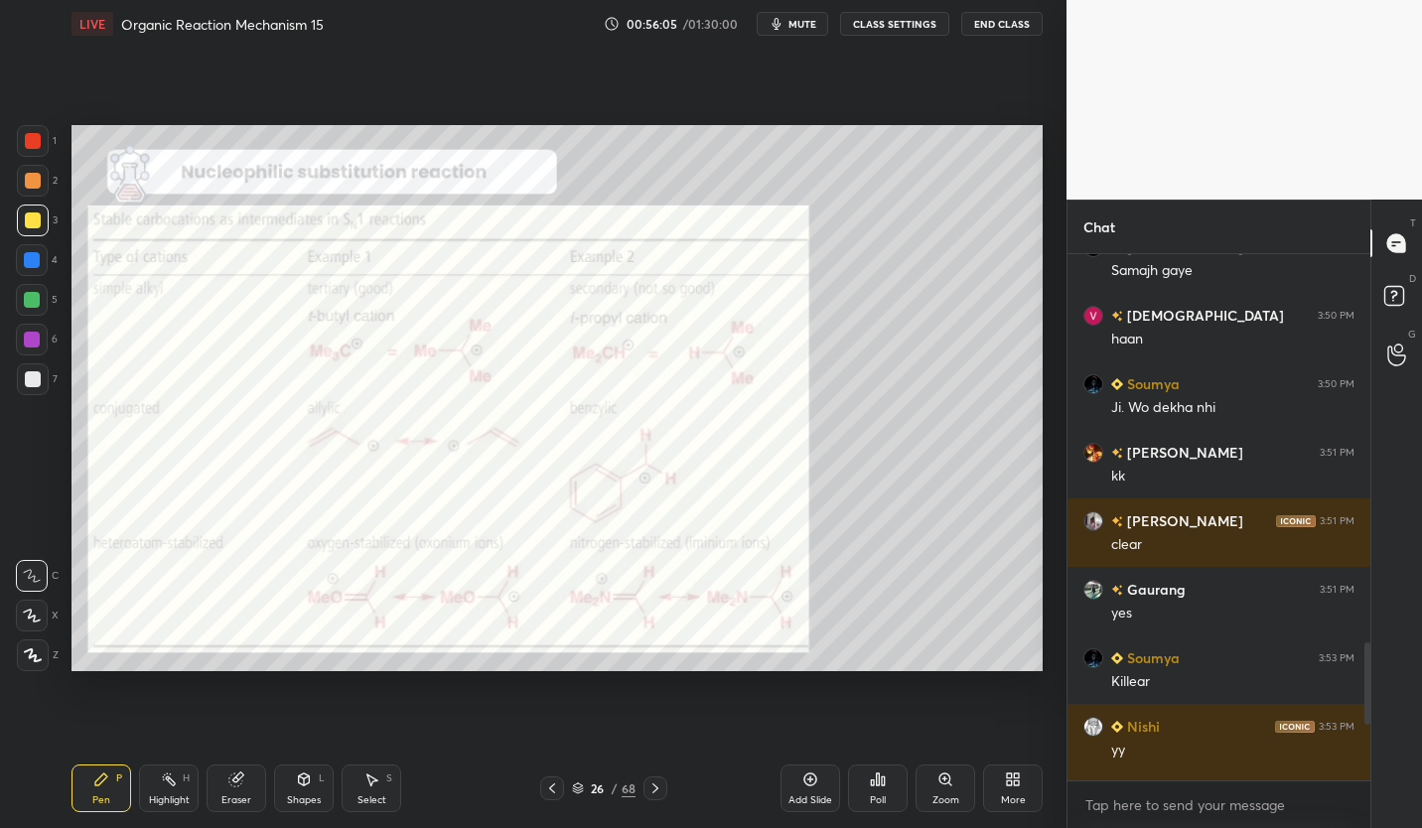
click at [552, 788] on icon at bounding box center [552, 788] width 16 height 16
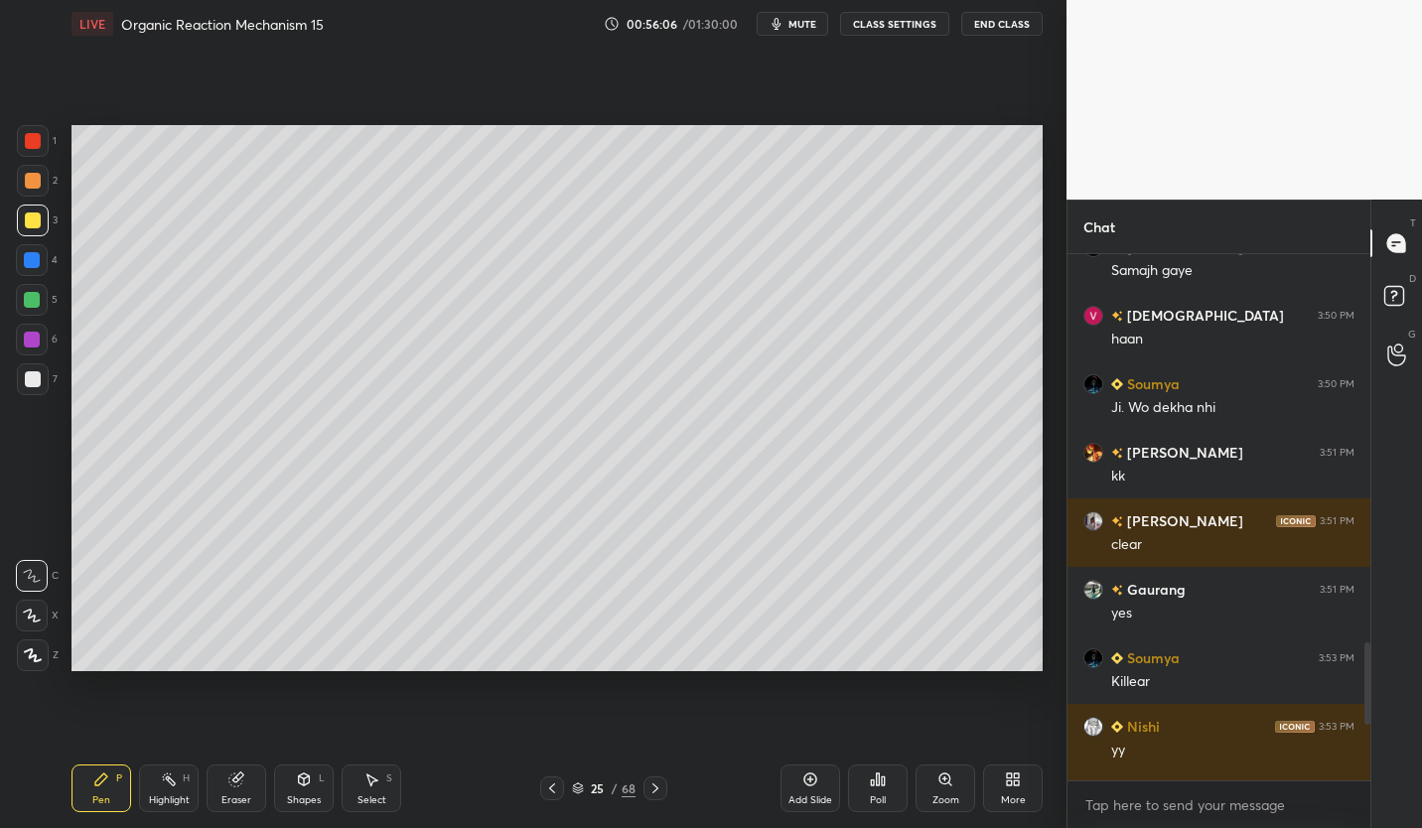
click at [555, 788] on icon at bounding box center [552, 788] width 16 height 16
click at [579, 789] on icon at bounding box center [578, 788] width 12 height 12
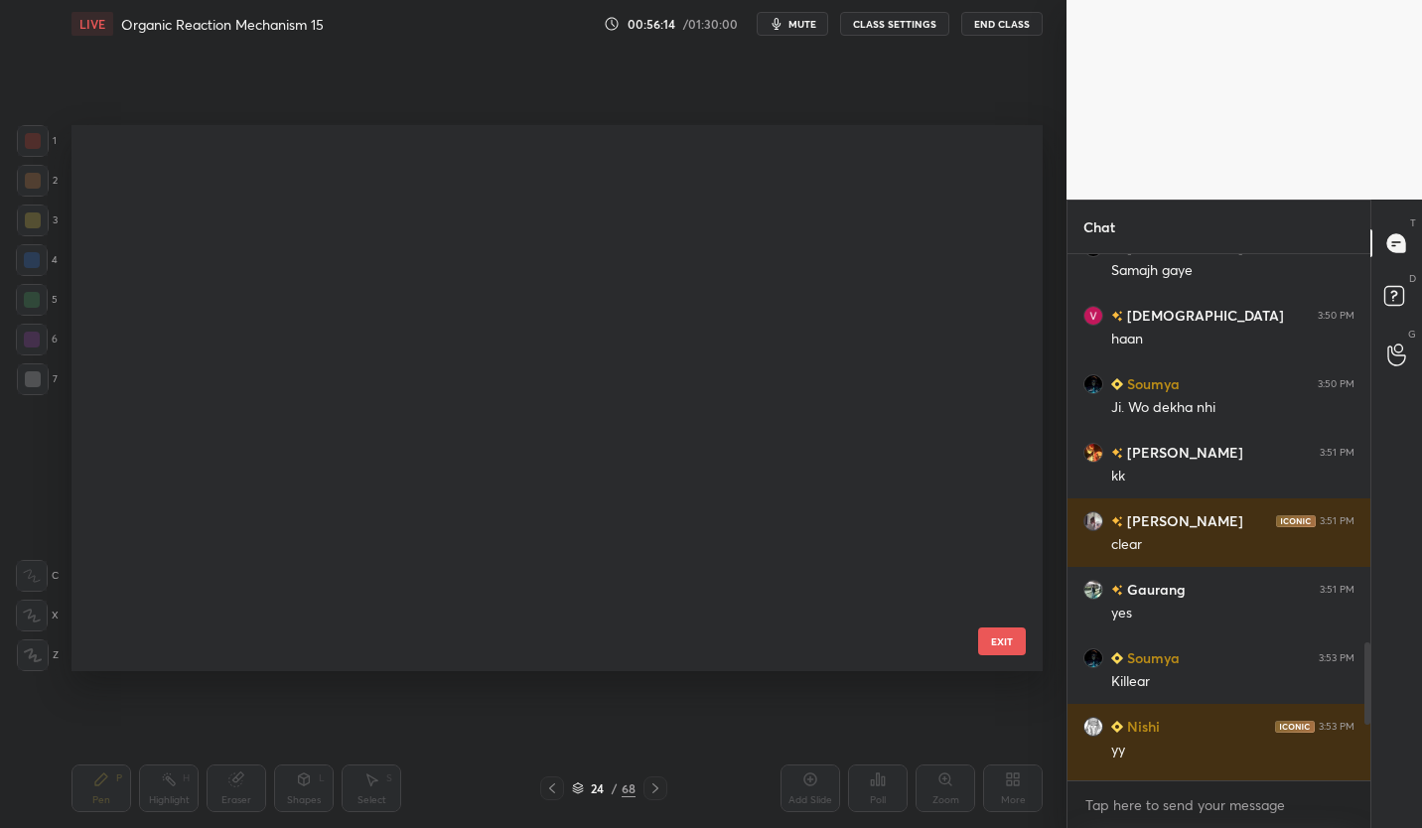
scroll to position [540, 961]
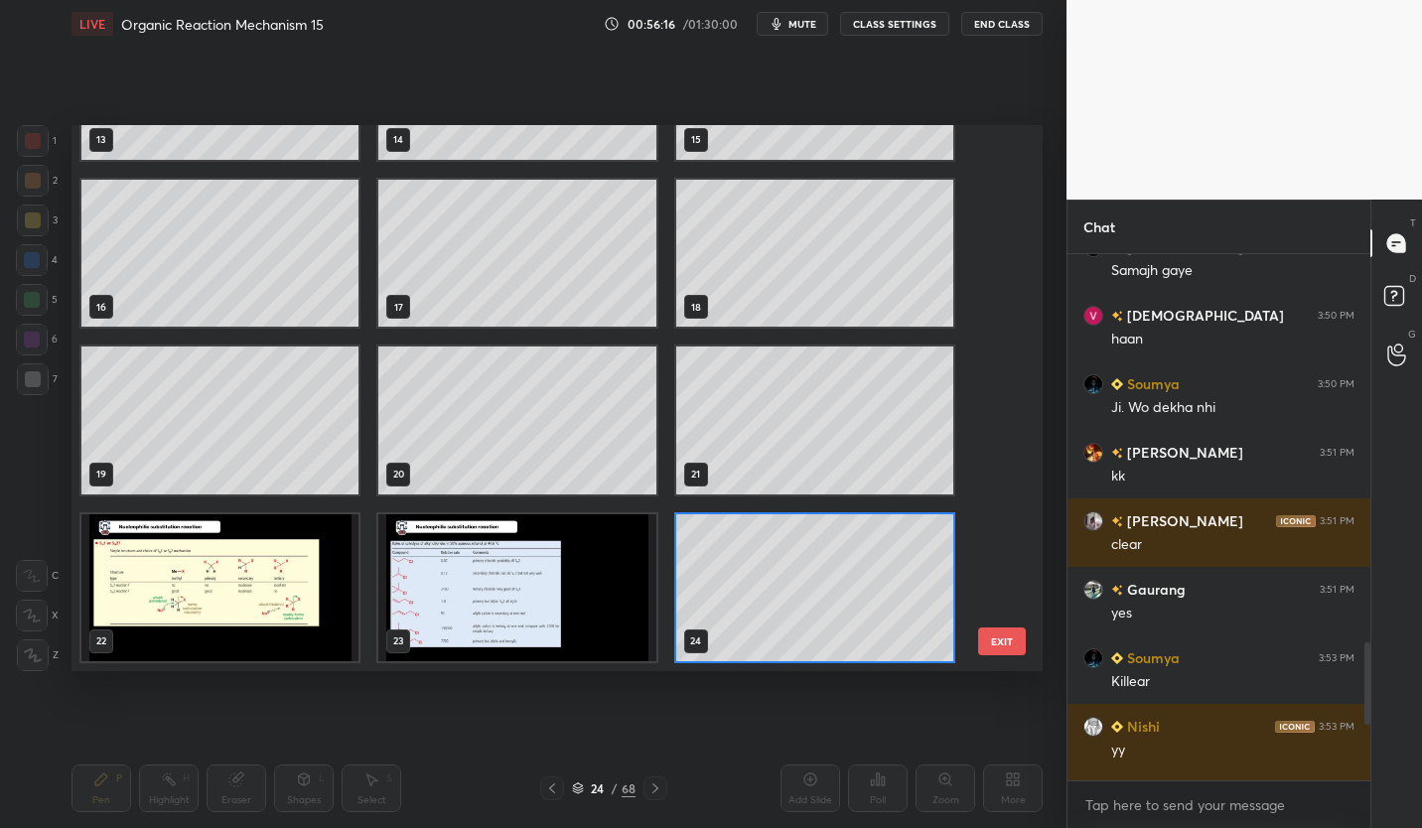
click at [276, 605] on img "grid" at bounding box center [219, 587] width 277 height 147
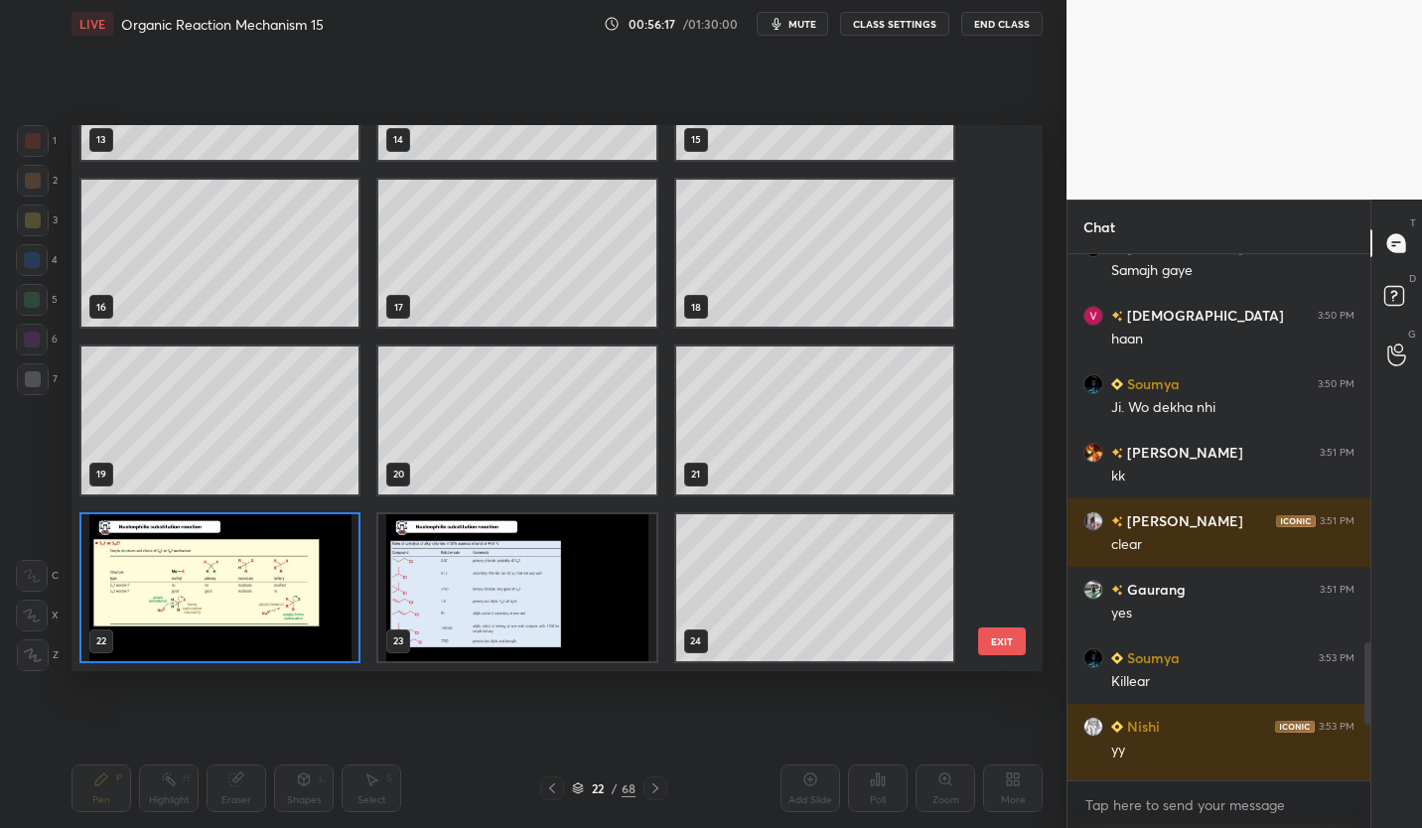
click at [278, 602] on img "grid" at bounding box center [219, 587] width 277 height 147
click at [280, 601] on img "grid" at bounding box center [219, 587] width 277 height 147
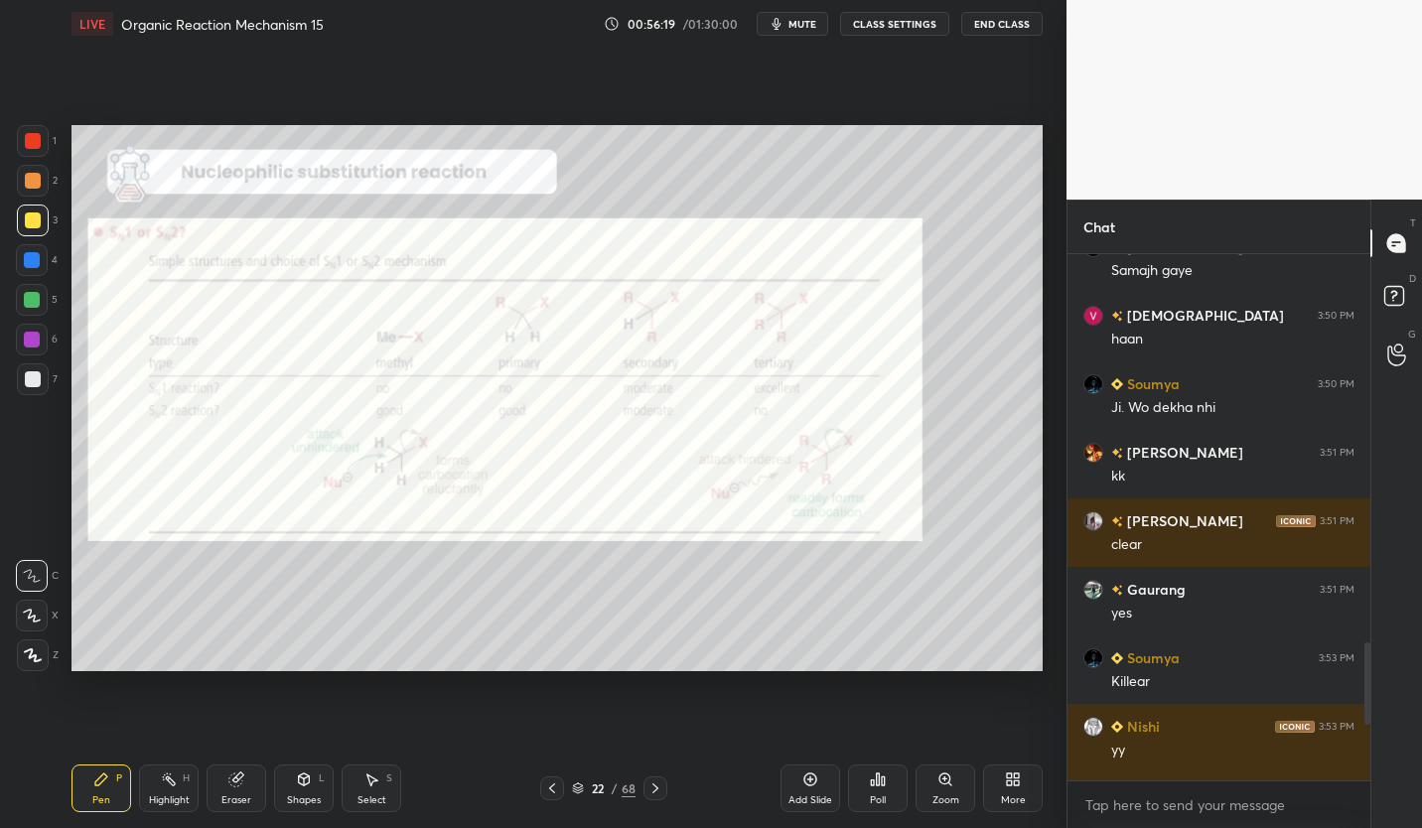
click at [658, 792] on icon at bounding box center [655, 788] width 16 height 16
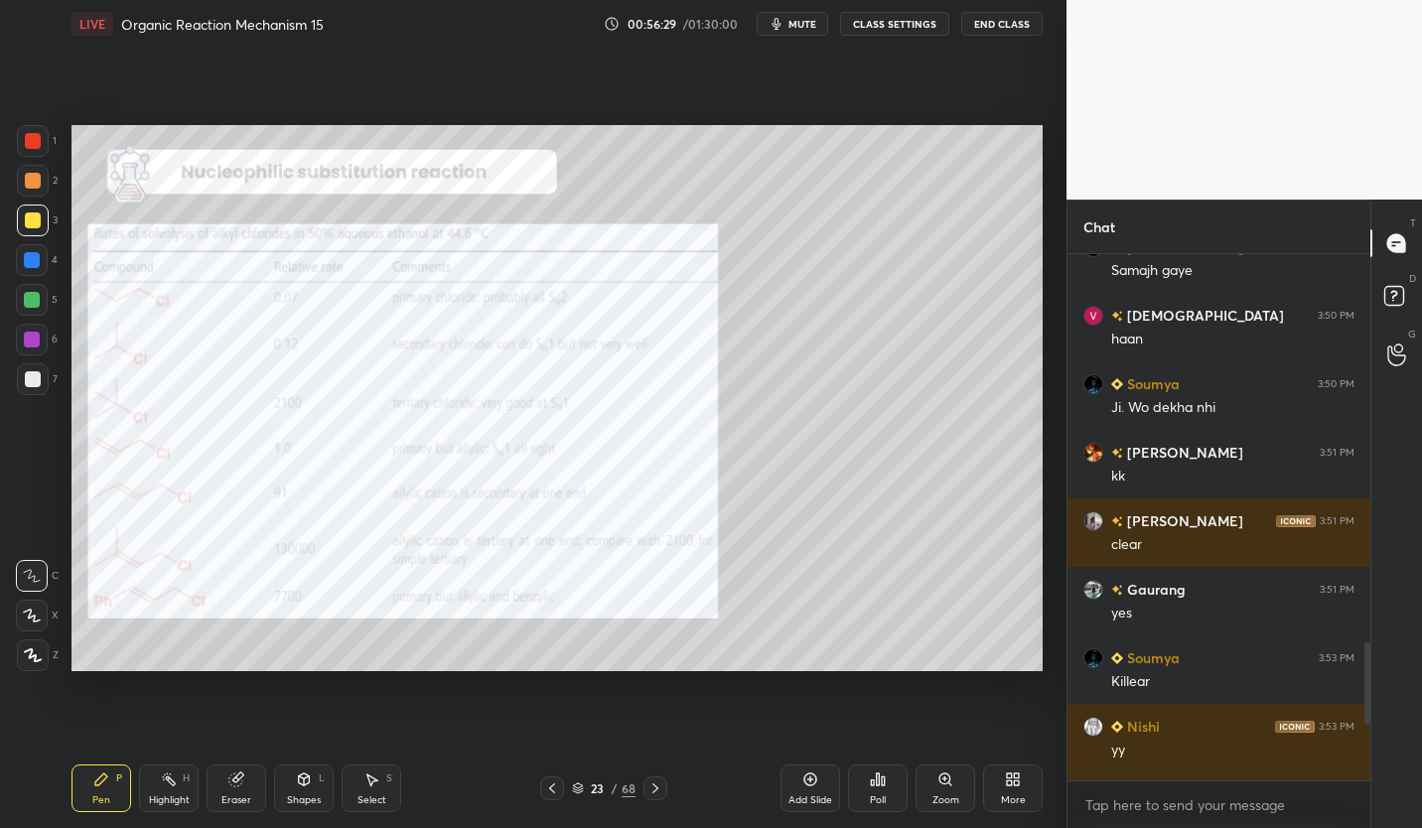
click at [647, 792] on icon at bounding box center [655, 788] width 16 height 16
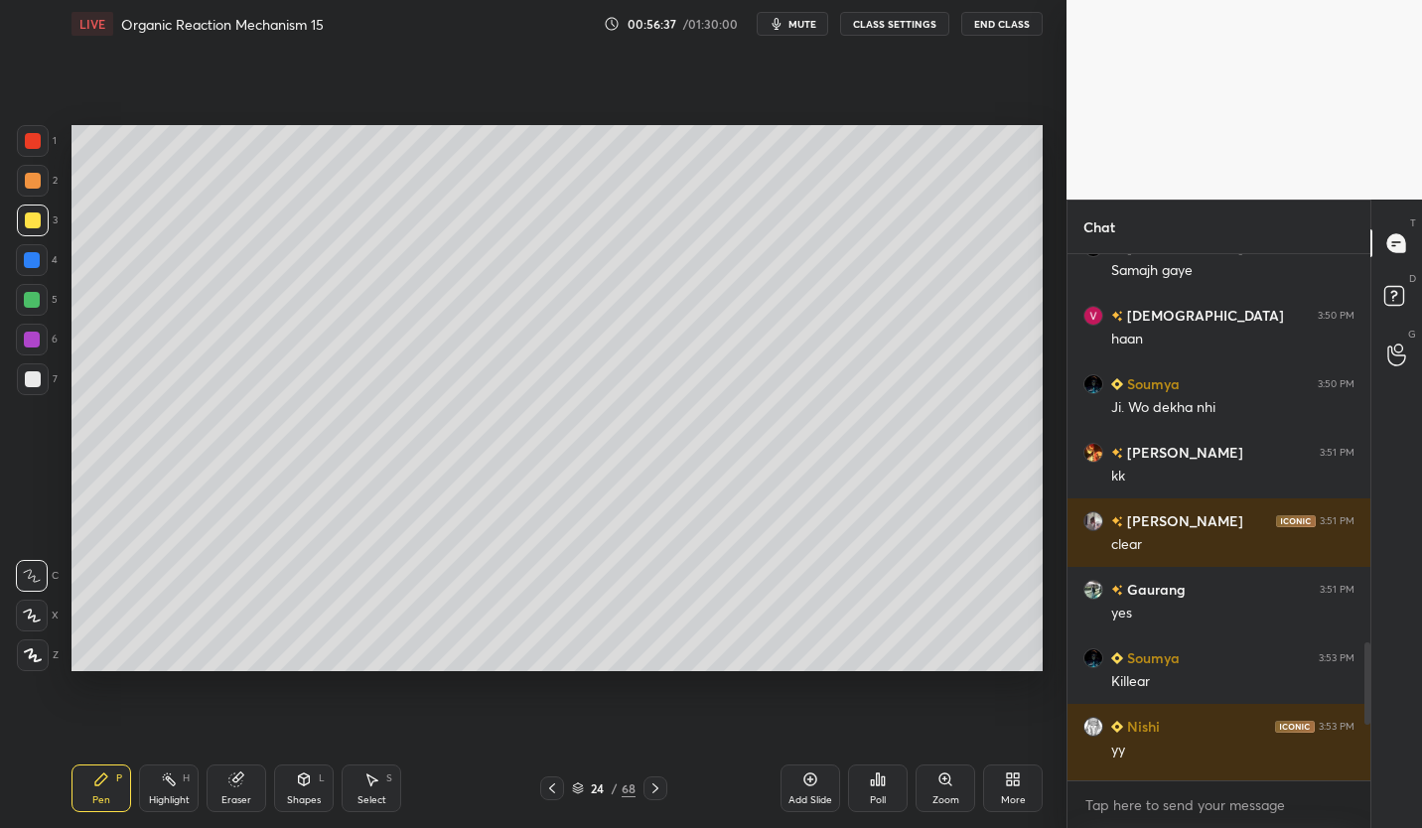
click at [241, 790] on div "Eraser" at bounding box center [237, 788] width 60 height 48
click at [107, 778] on icon at bounding box center [101, 779] width 16 height 16
click at [256, 782] on div "Eraser" at bounding box center [237, 788] width 60 height 48
click at [125, 778] on div "Pen P" at bounding box center [101, 788] width 60 height 48
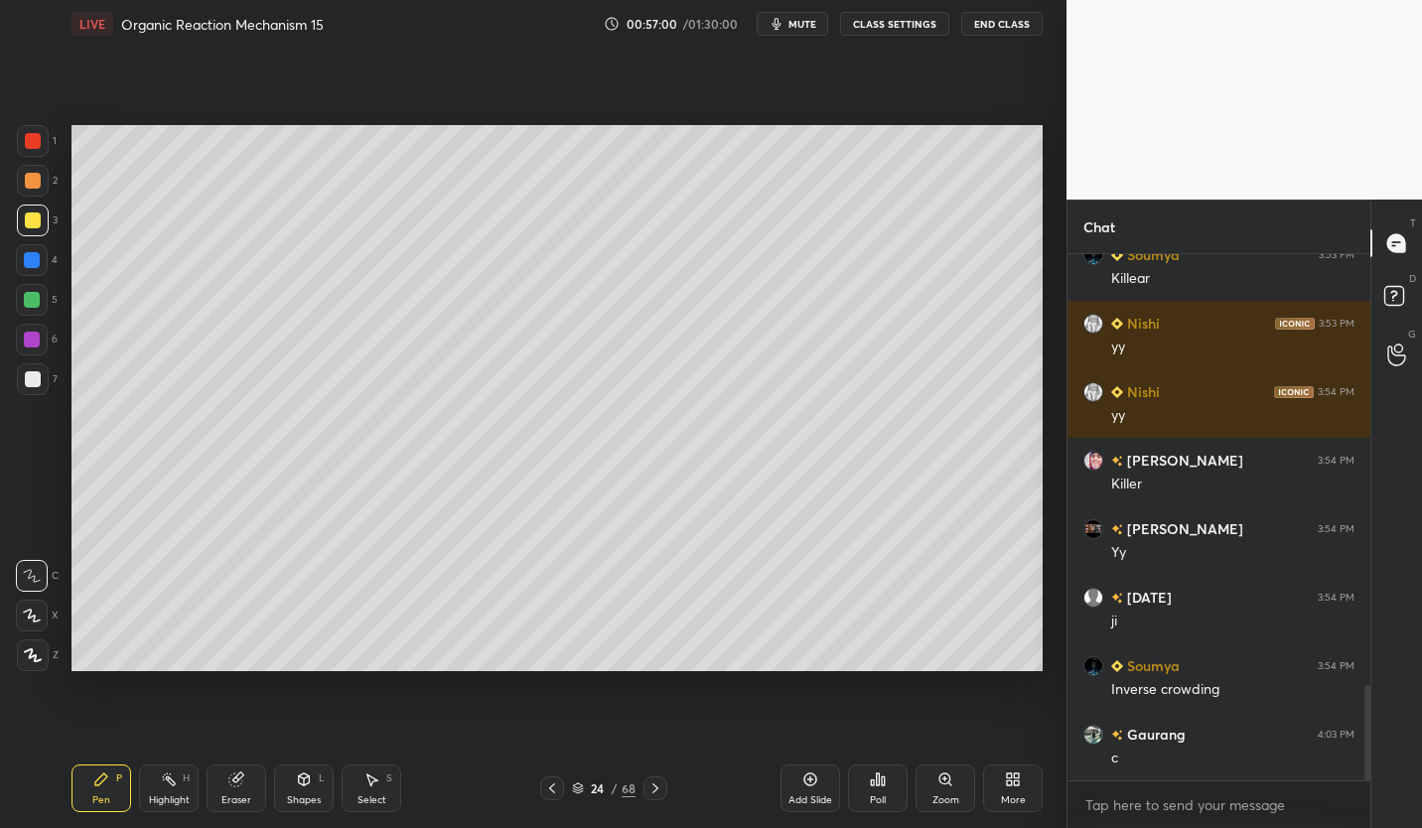
click at [886, 777] on div "Poll" at bounding box center [878, 788] width 60 height 48
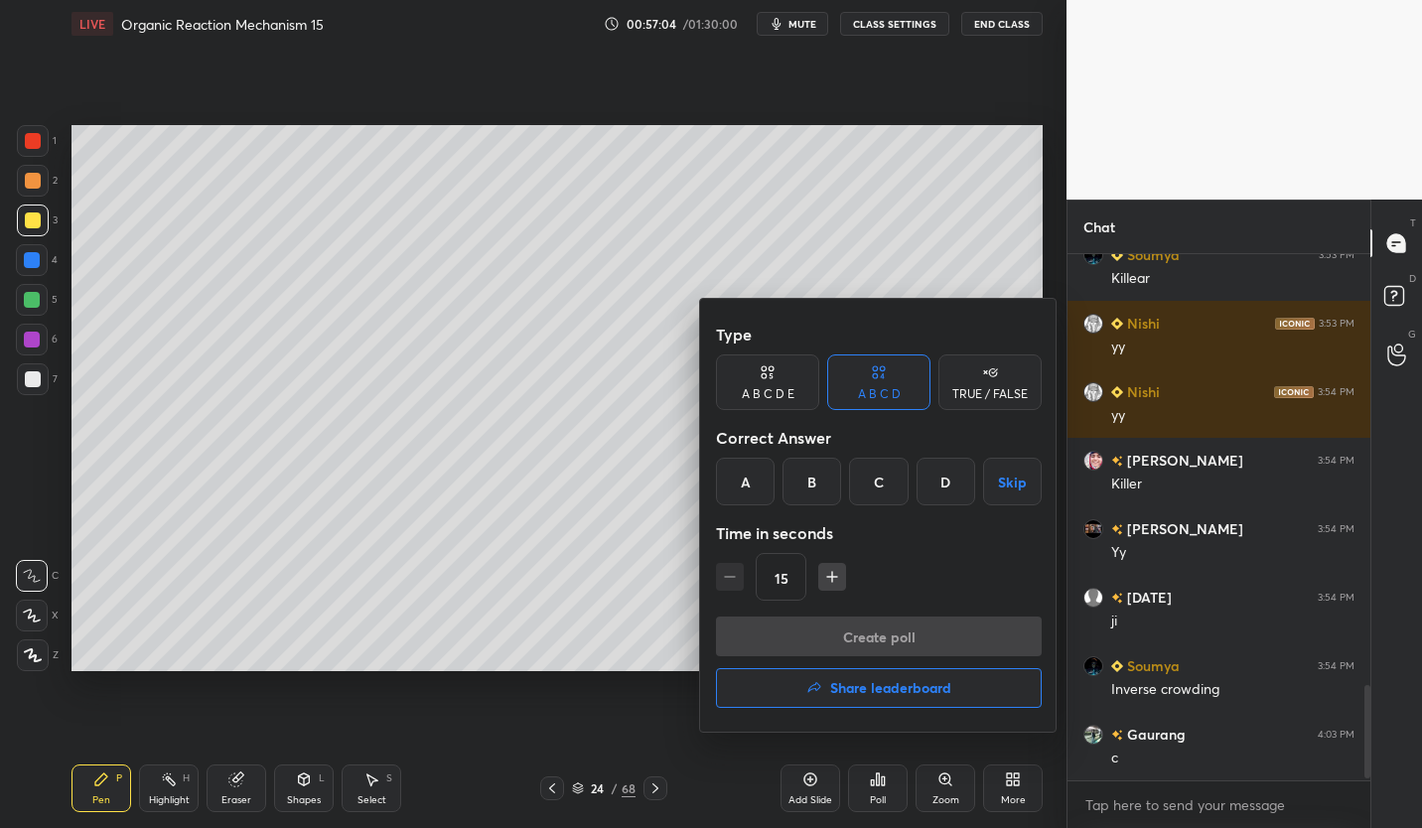
scroll to position [2456, 0]
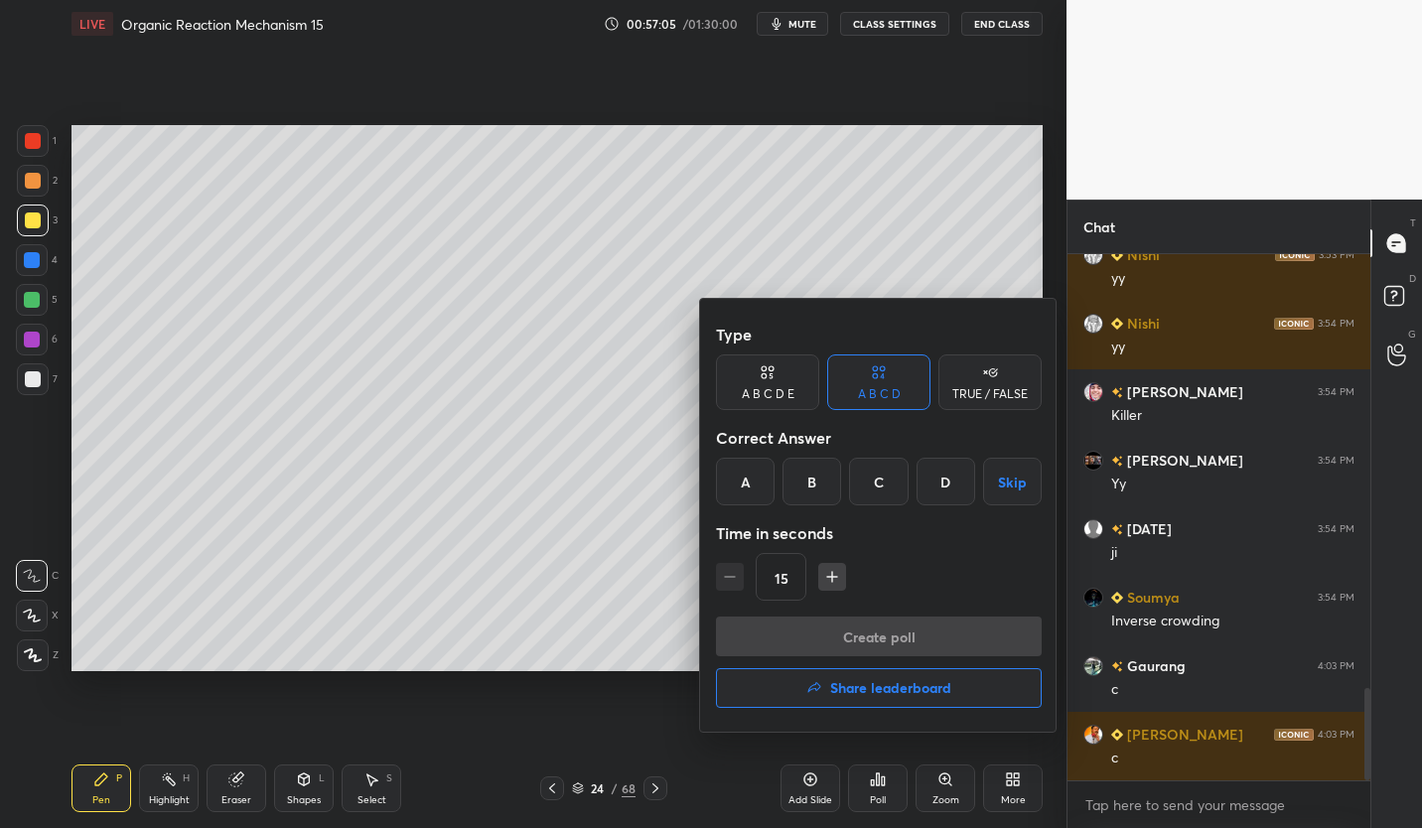
click at [881, 484] on div "C" at bounding box center [878, 482] width 59 height 48
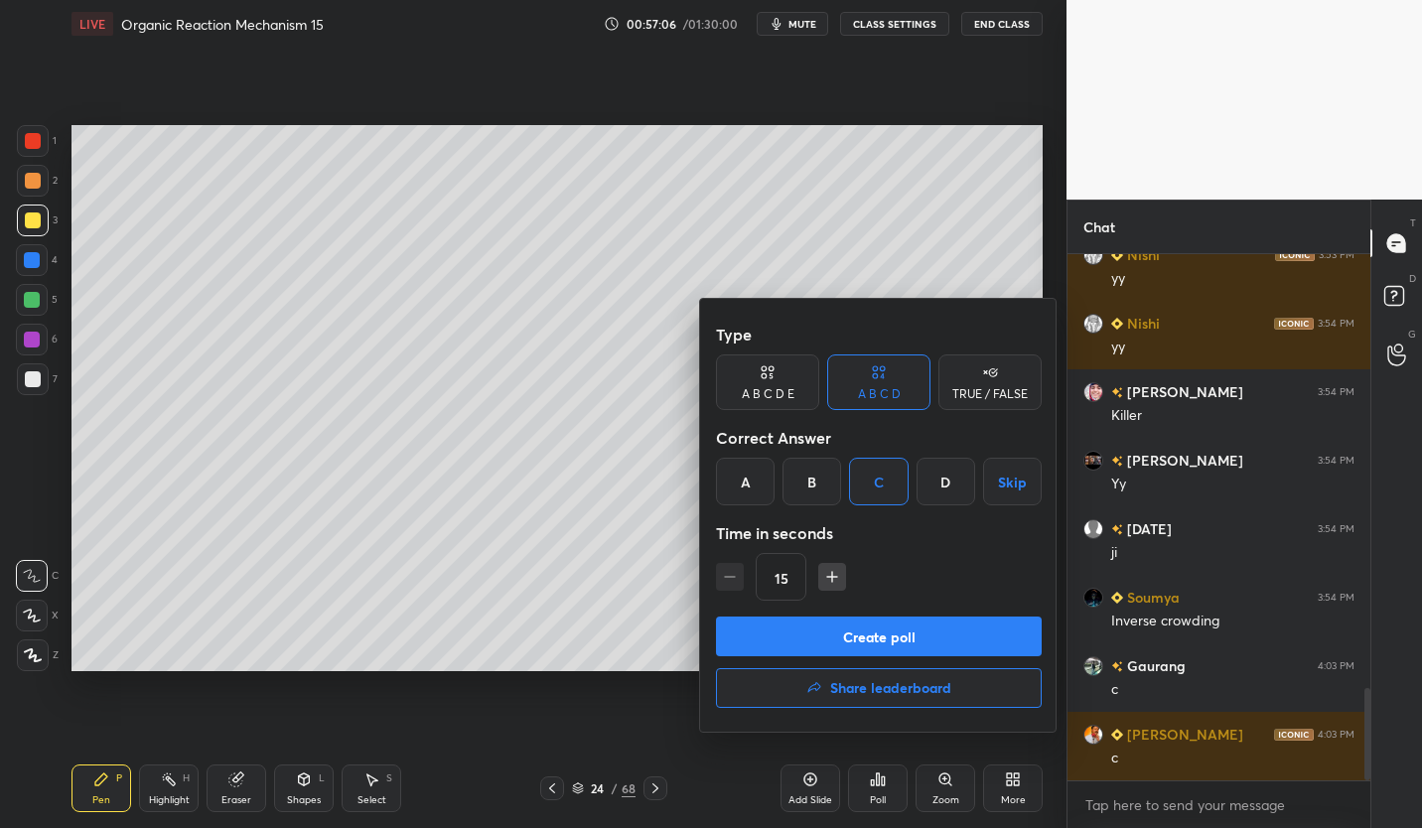
click at [838, 632] on button "Create poll" at bounding box center [879, 637] width 326 height 40
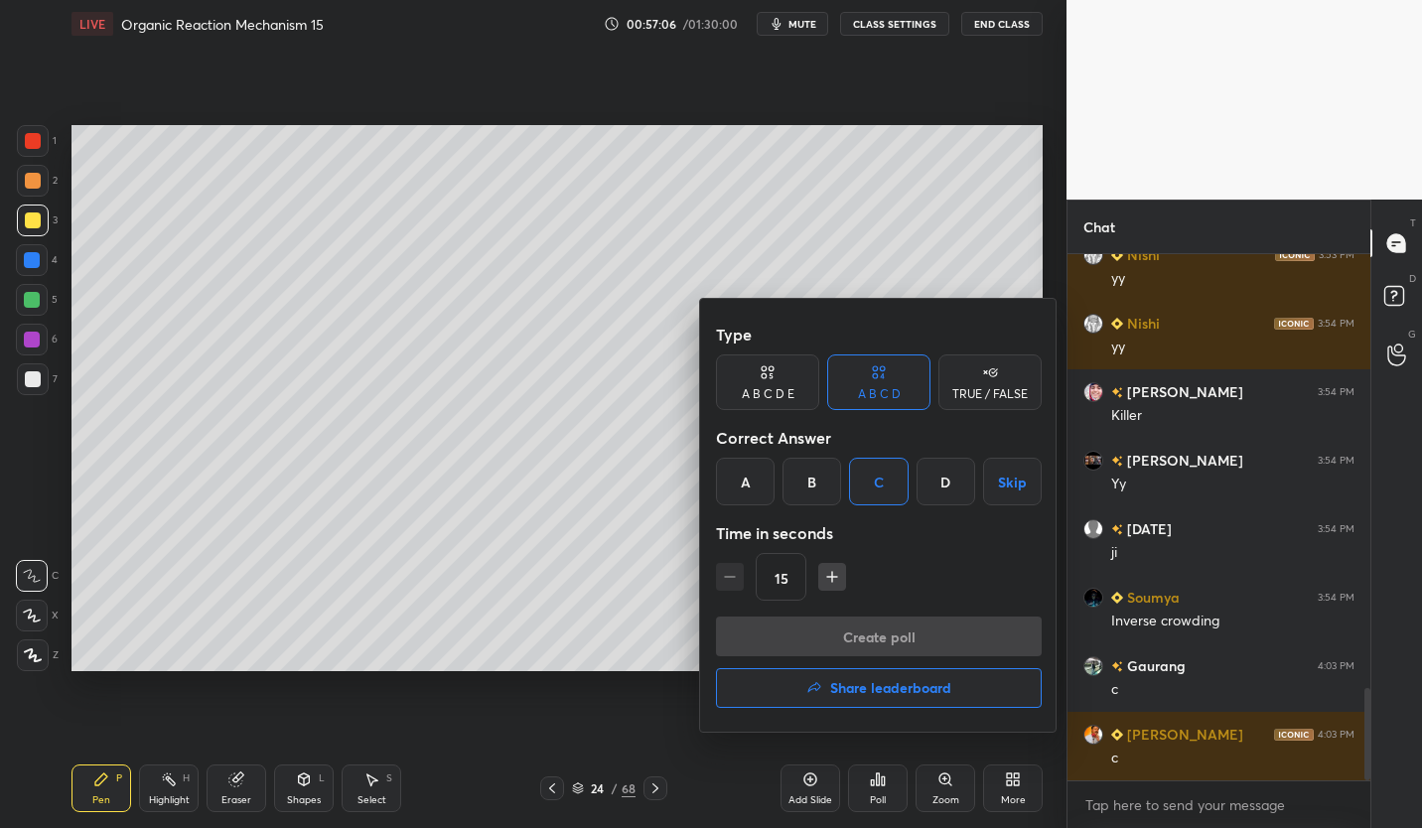
type textarea "x"
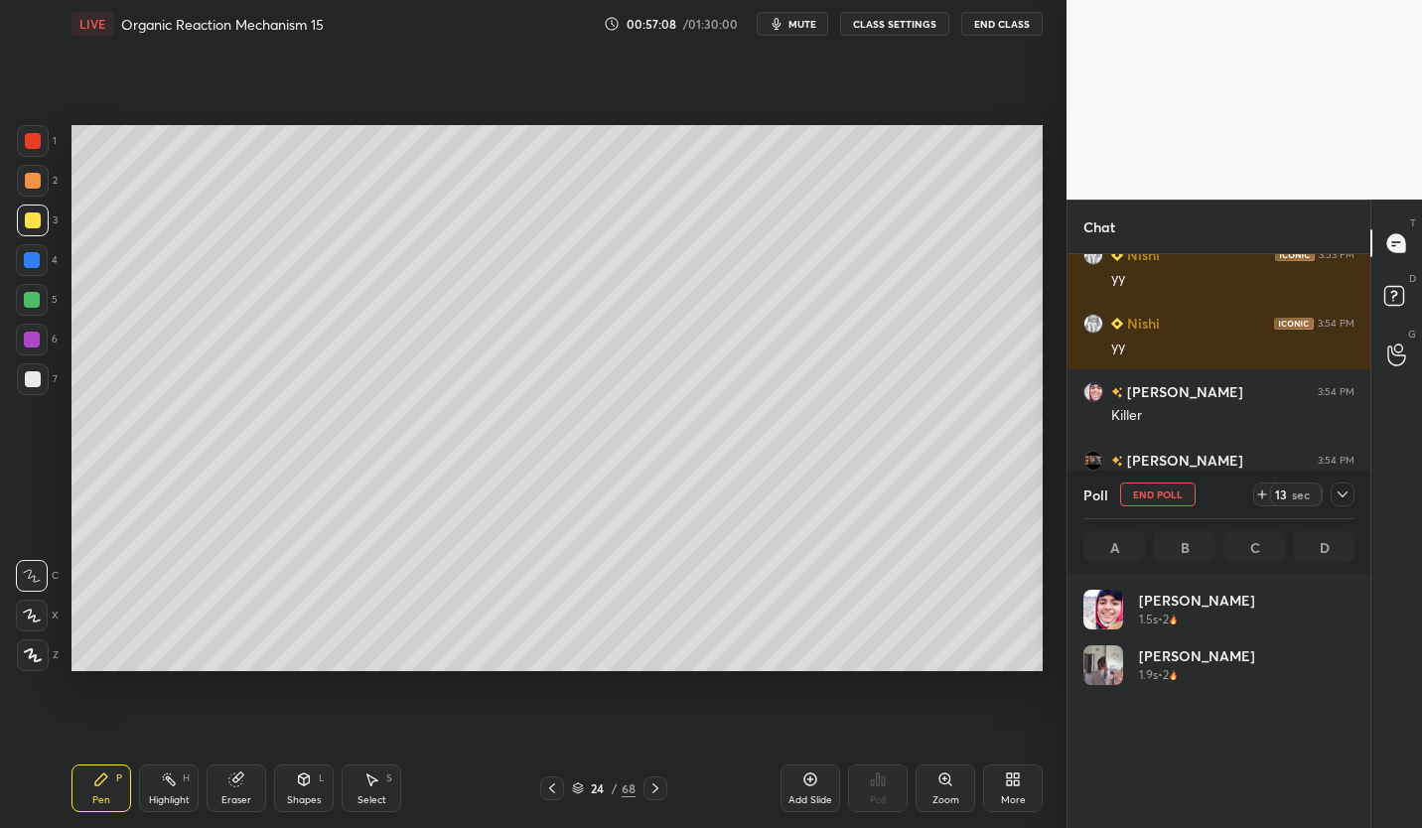
scroll to position [232, 265]
click at [902, 11] on div "LIVE Organic Reaction Mechanism 15 00:57:09 / 01:30:00 mute CLASS SETTINGS End …" at bounding box center [556, 24] width 971 height 48
click at [912, 22] on button "CLASS SETTINGS" at bounding box center [894, 24] width 109 height 24
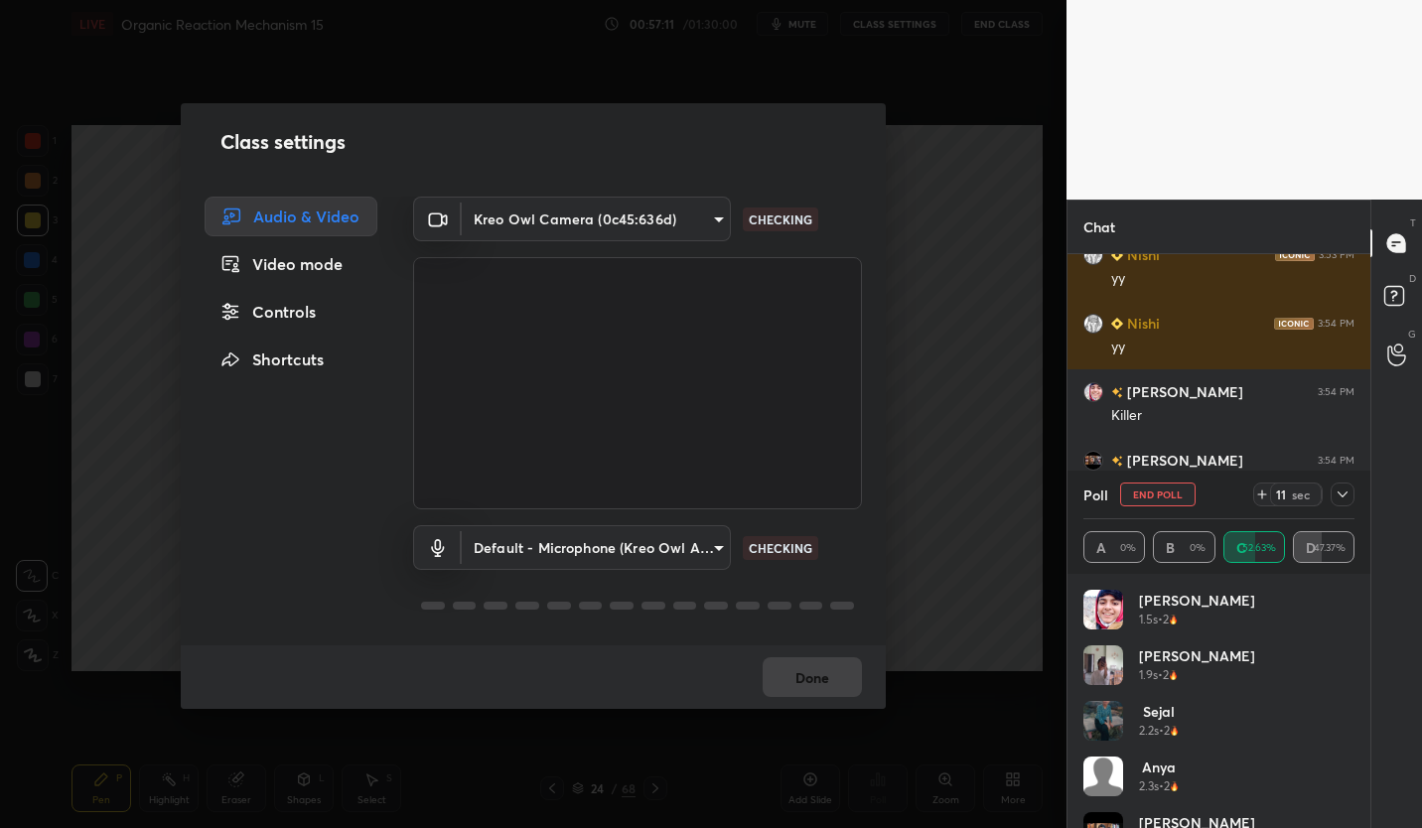
click at [903, 34] on div "Class settings Audio & Video Video mode Controls Shortcuts Kreo Owl Camera (0c4…" at bounding box center [533, 414] width 1066 height 828
click at [301, 316] on div "Controls" at bounding box center [291, 312] width 173 height 40
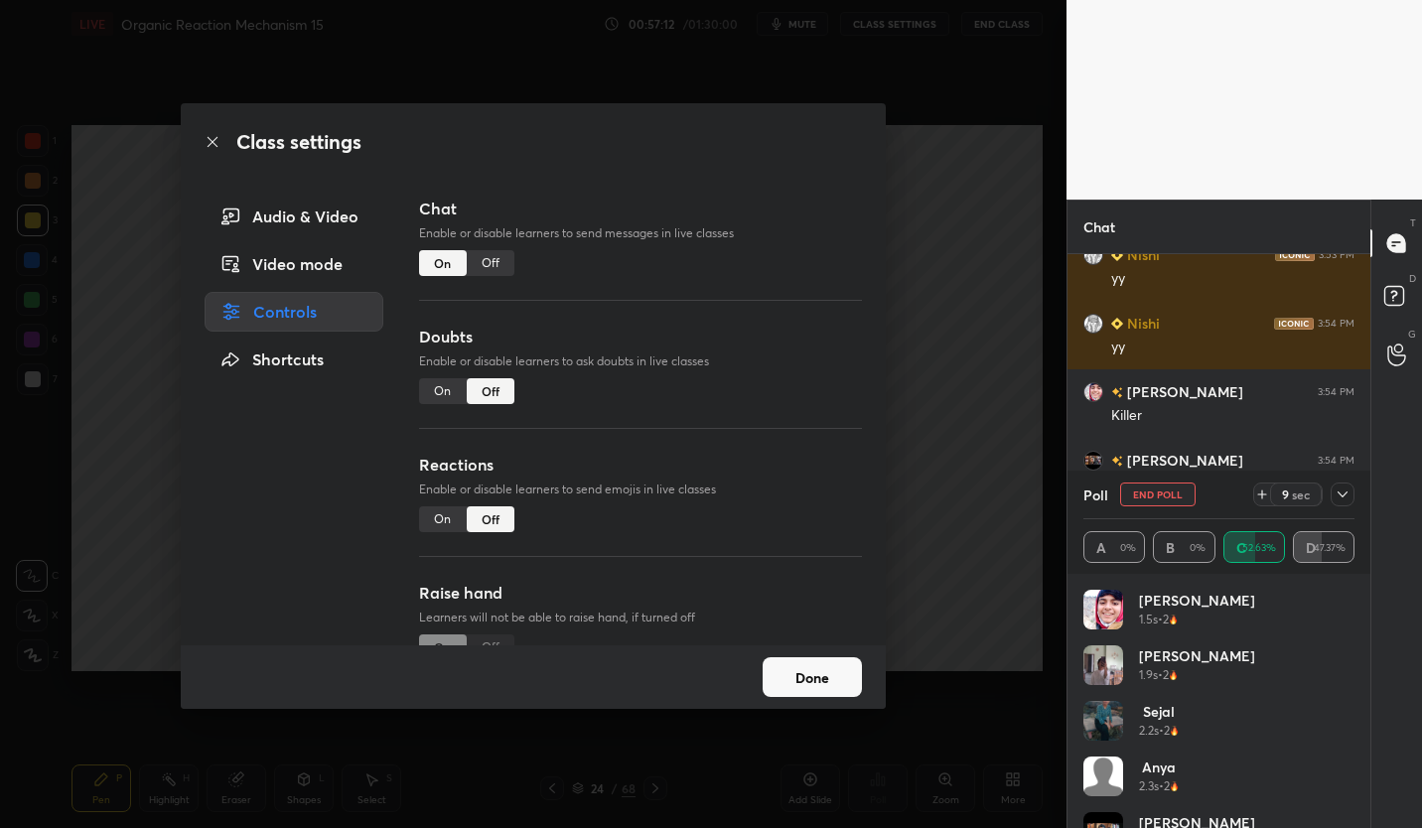
click at [496, 257] on div "Off" at bounding box center [491, 263] width 48 height 26
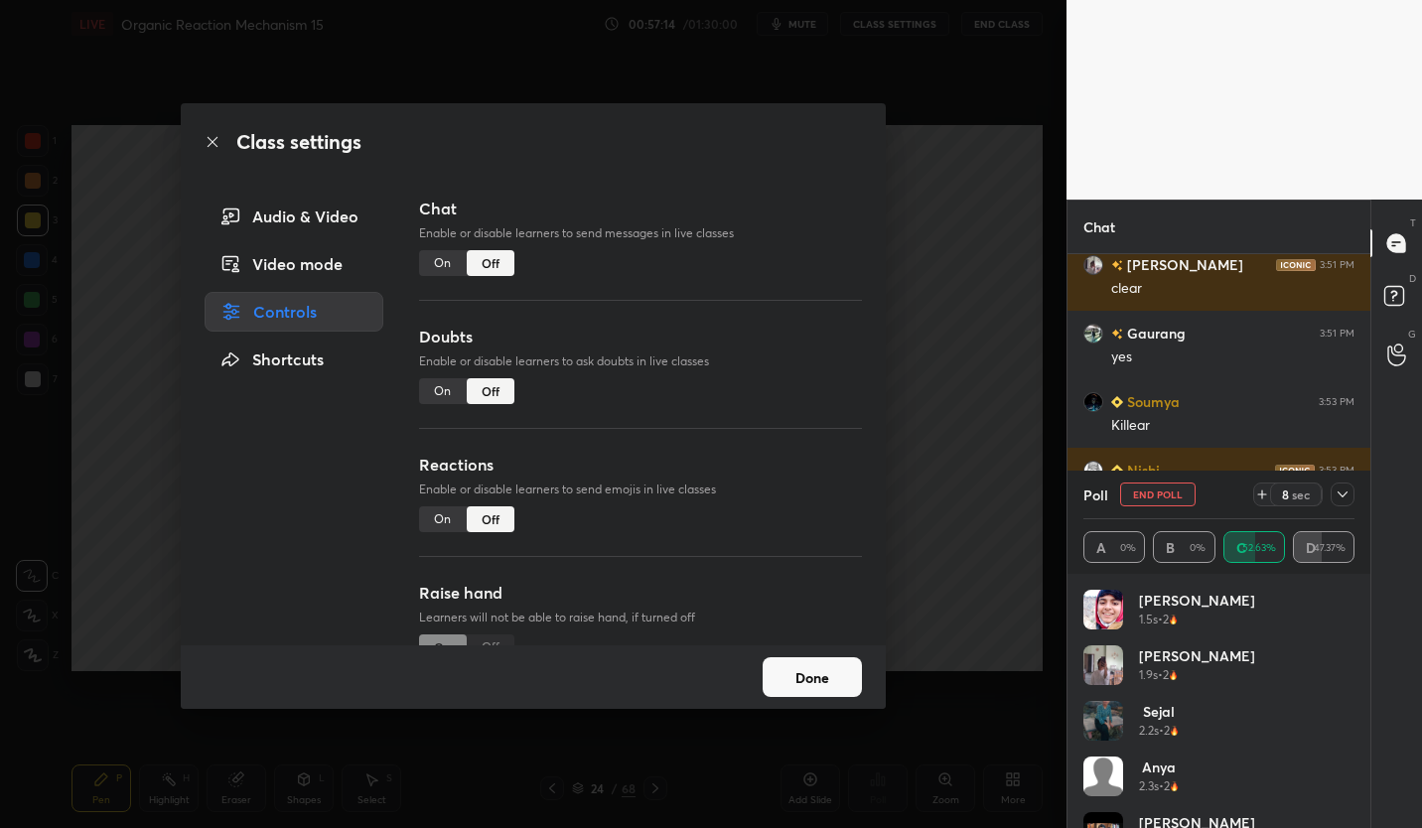
click at [845, 658] on button "Done" at bounding box center [812, 677] width 99 height 40
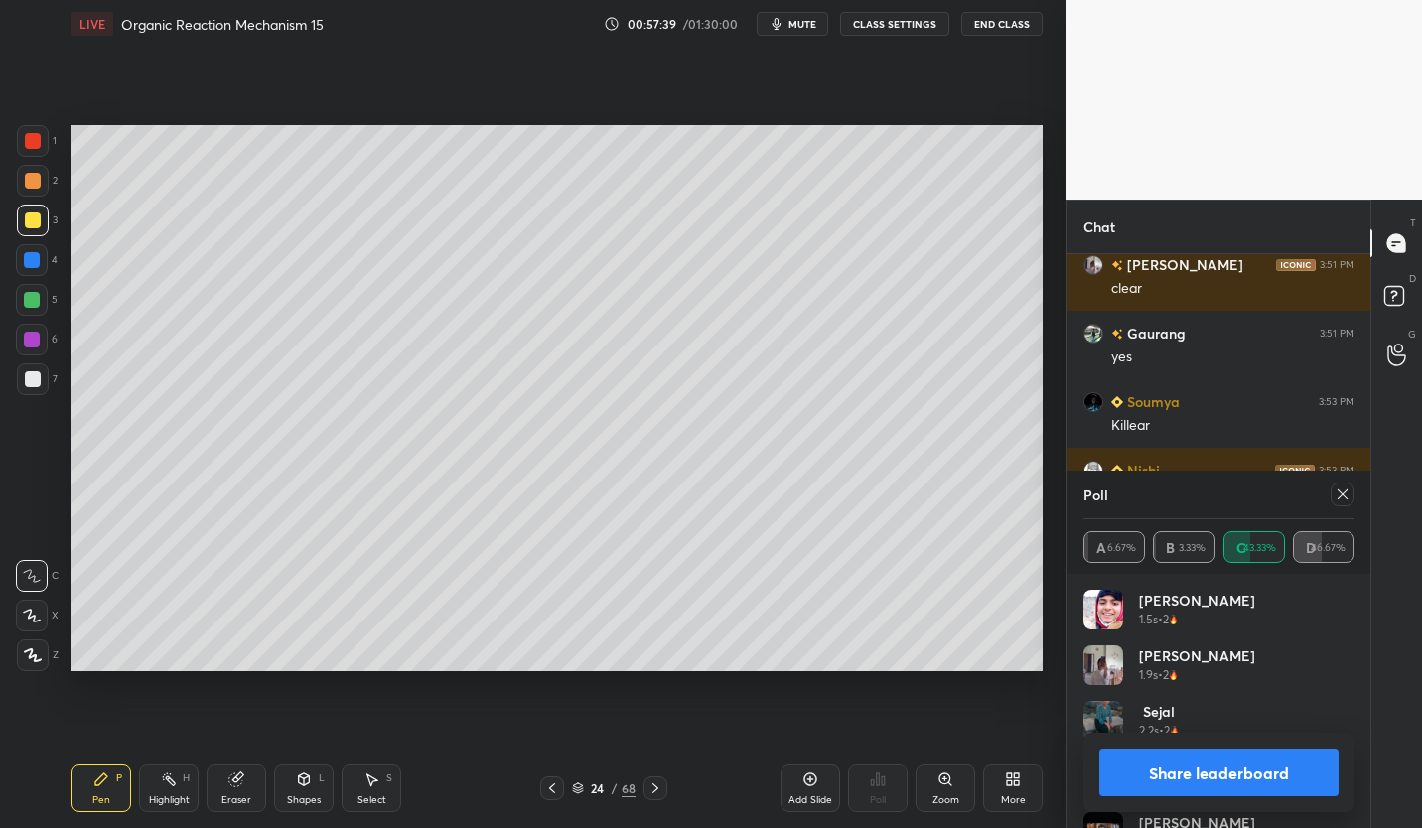
click at [1334, 496] on icon at bounding box center [1342, 494] width 16 height 16
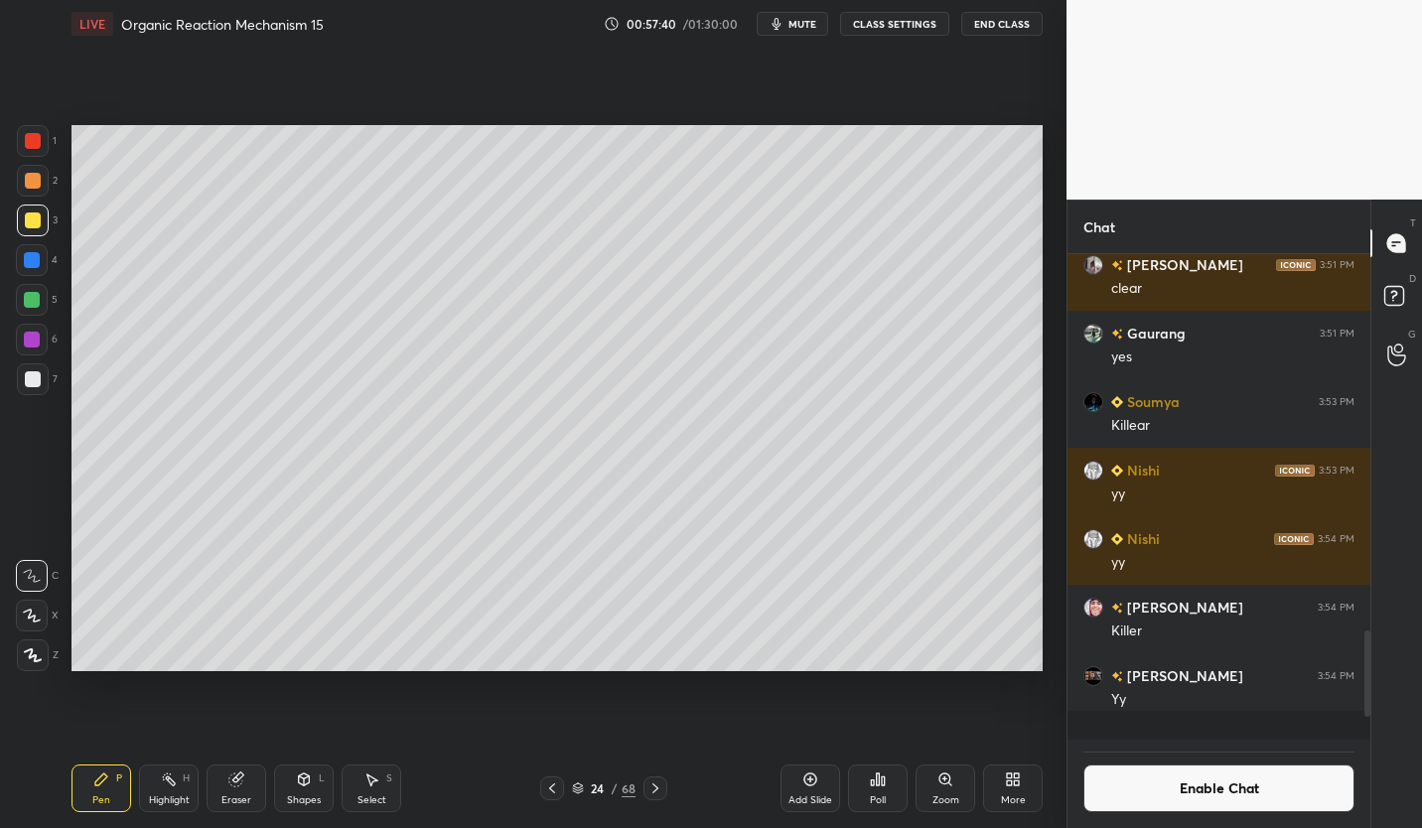
scroll to position [0, 0]
click at [1222, 792] on button "Enable Chat" at bounding box center [1218, 788] width 271 height 48
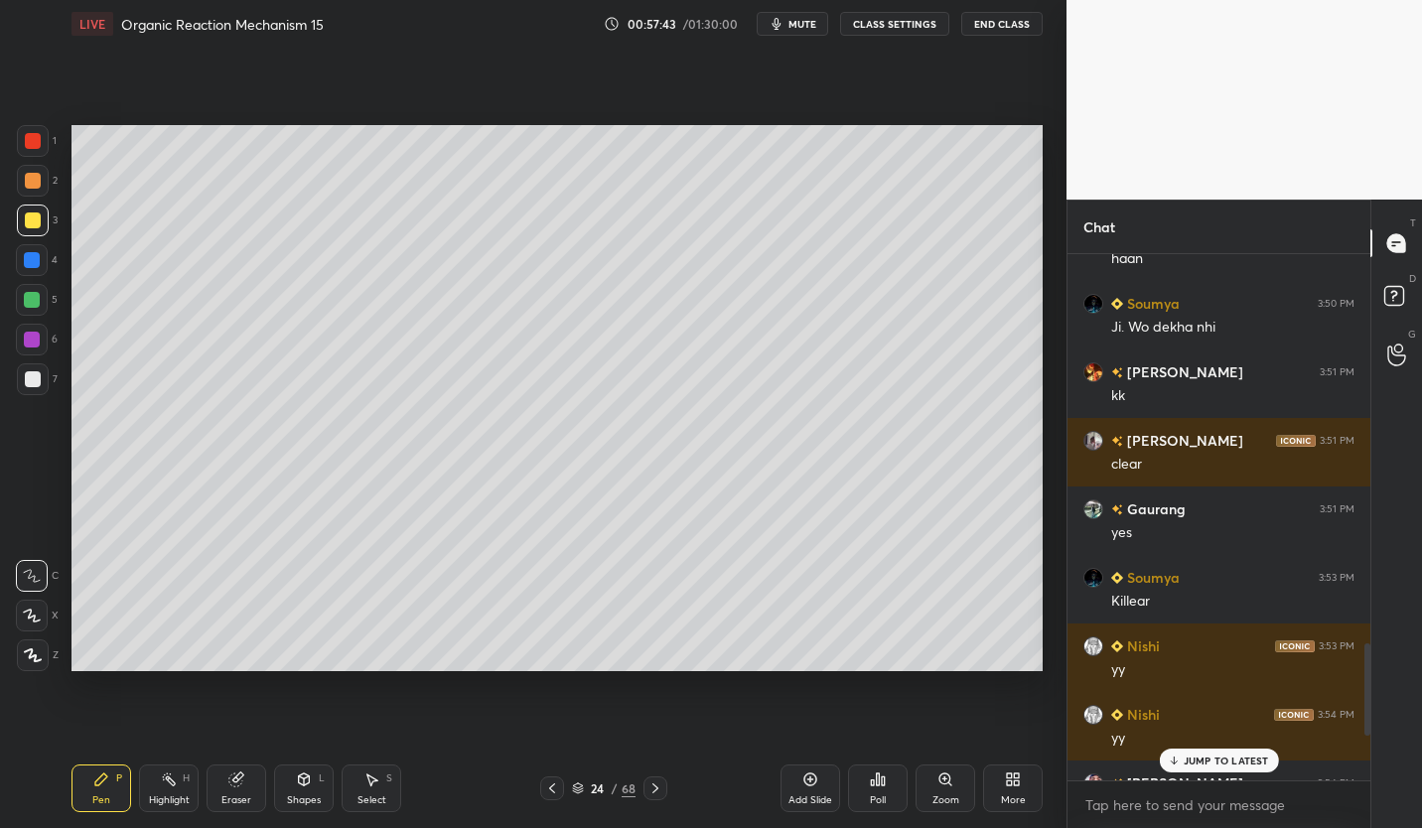
click at [27, 228] on div at bounding box center [33, 221] width 32 height 32
click at [546, 783] on icon at bounding box center [552, 788] width 16 height 16
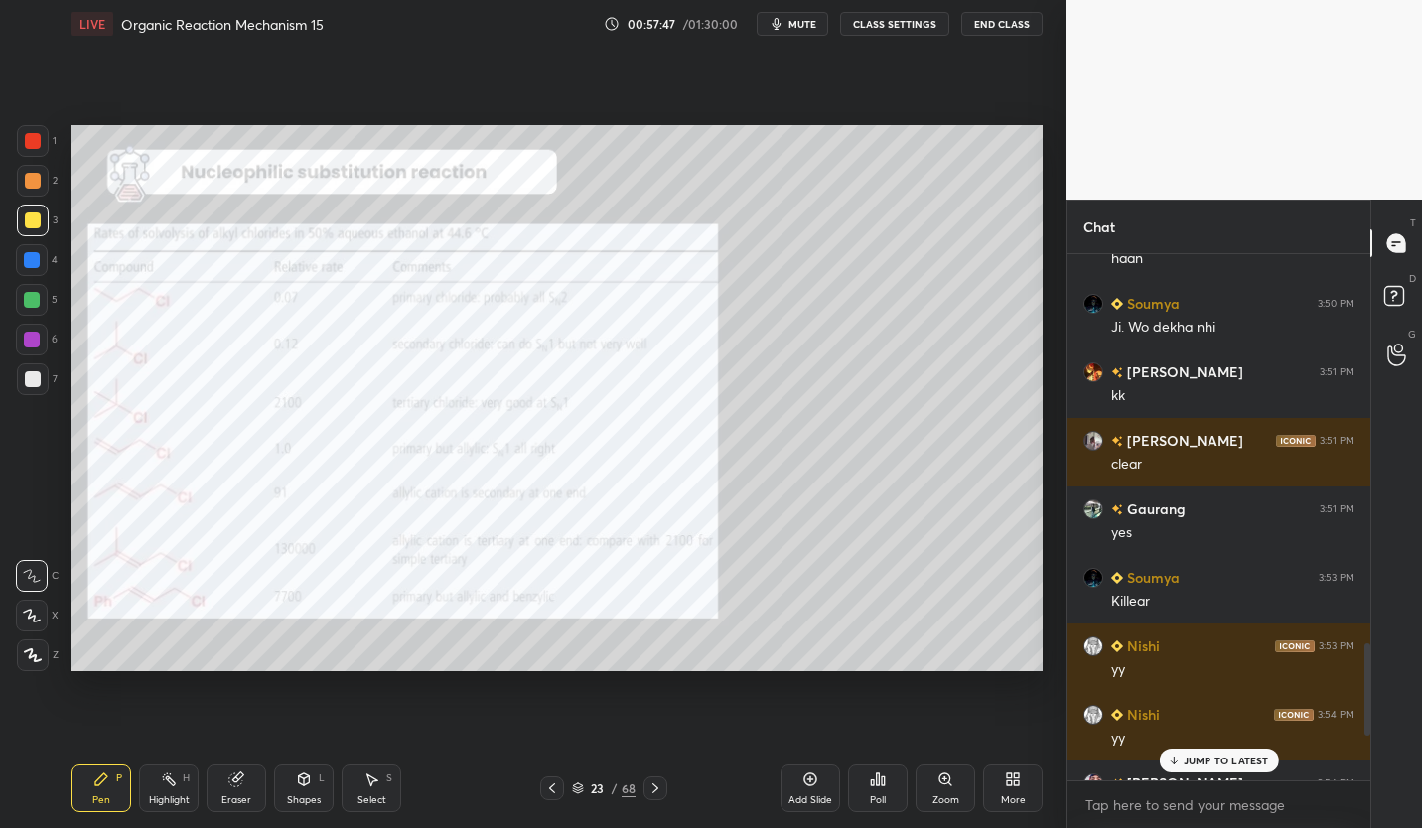
click at [36, 340] on div at bounding box center [32, 340] width 16 height 16
click at [647, 788] on icon at bounding box center [655, 788] width 16 height 16
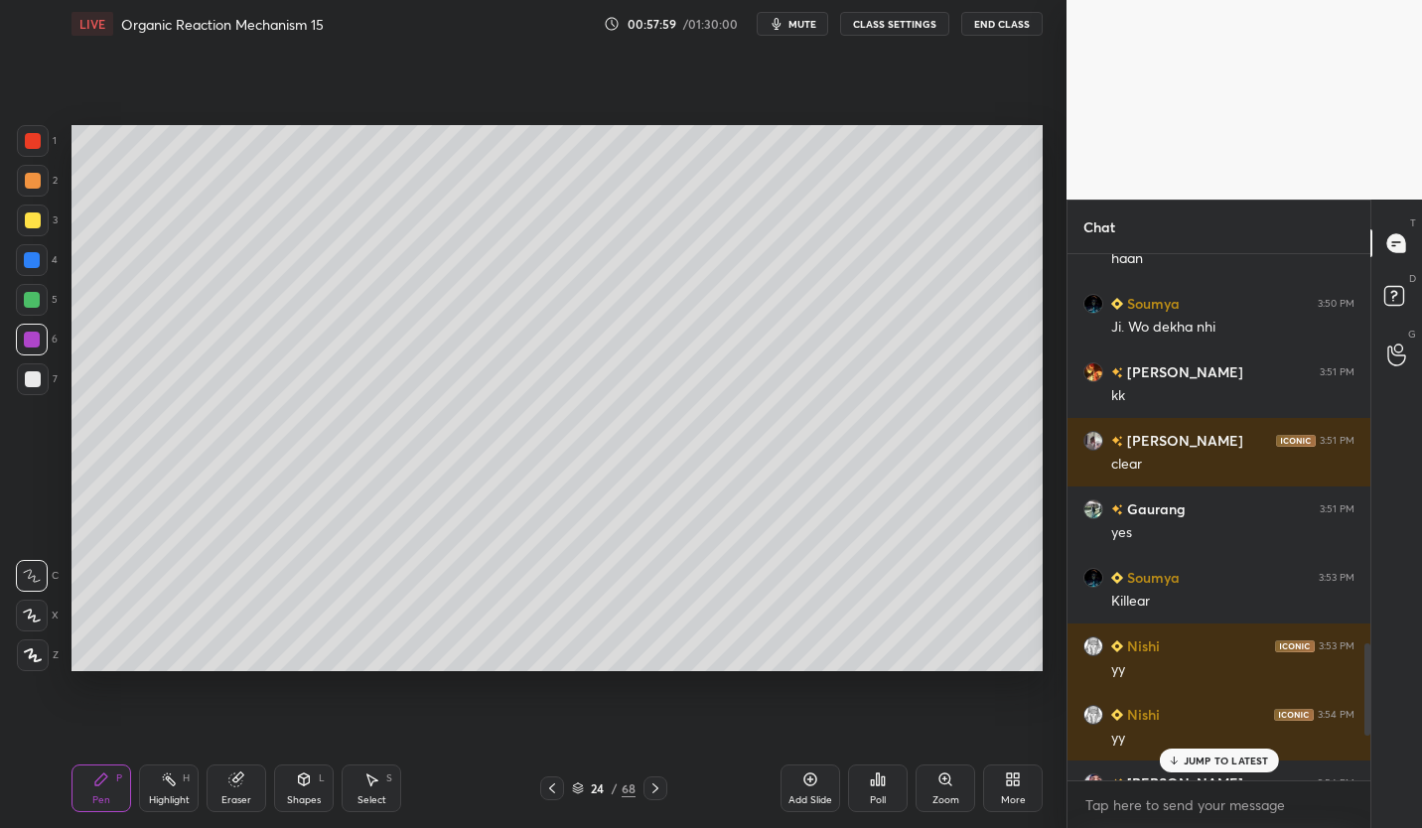
click at [554, 793] on icon at bounding box center [552, 788] width 16 height 16
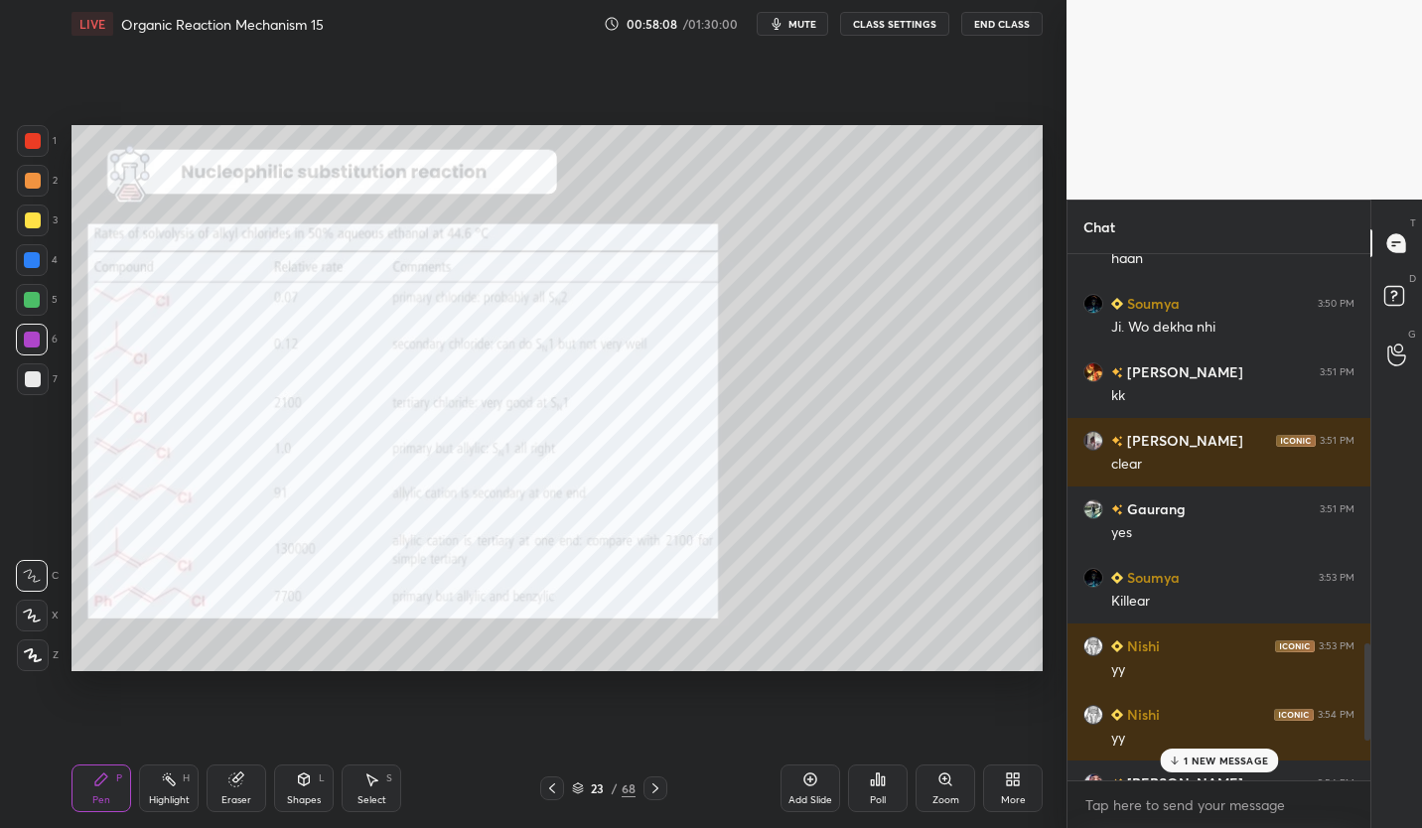
click at [656, 787] on icon at bounding box center [655, 788] width 6 height 10
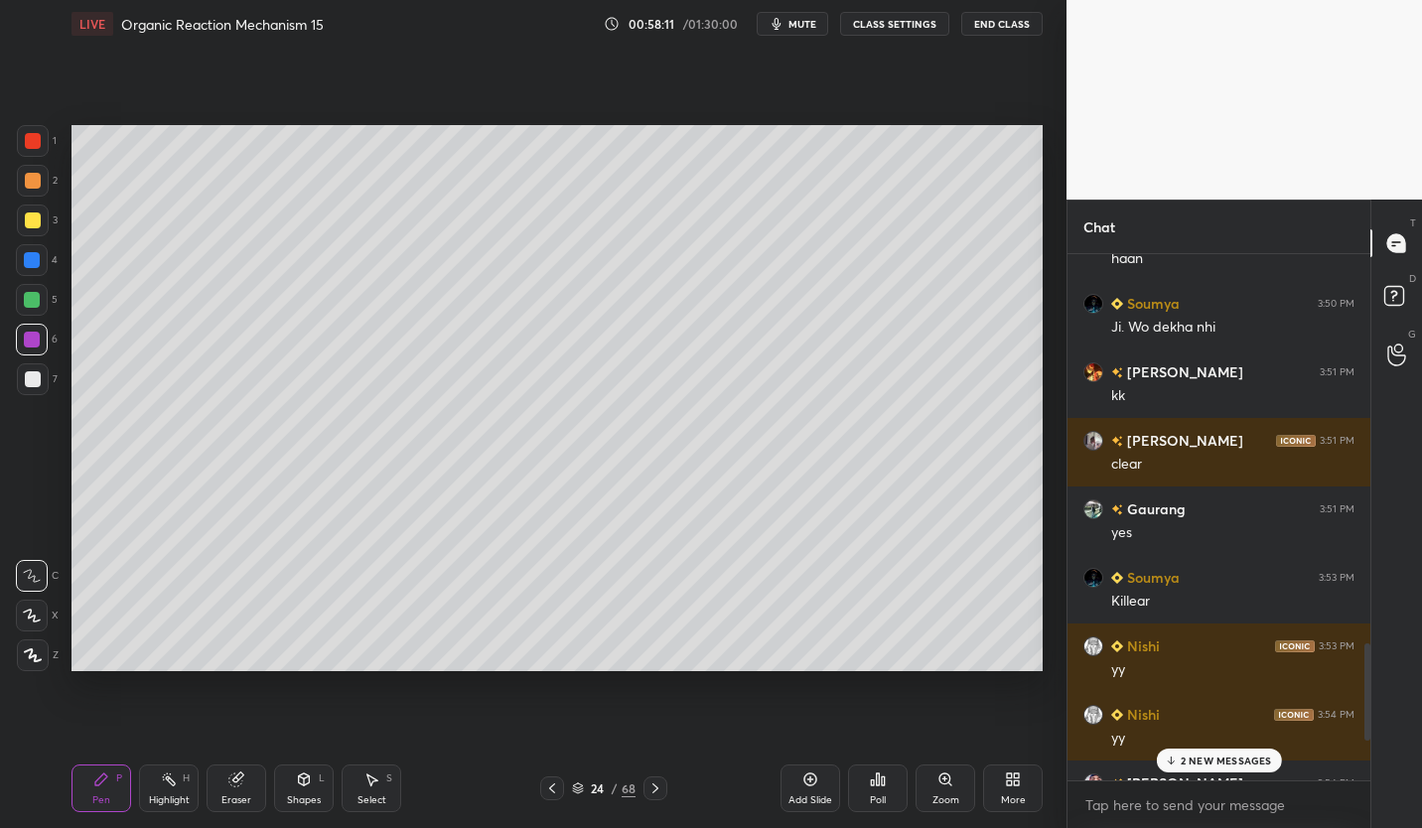
click at [260, 780] on div "Eraser" at bounding box center [237, 788] width 60 height 48
click at [551, 777] on div at bounding box center [552, 788] width 24 height 24
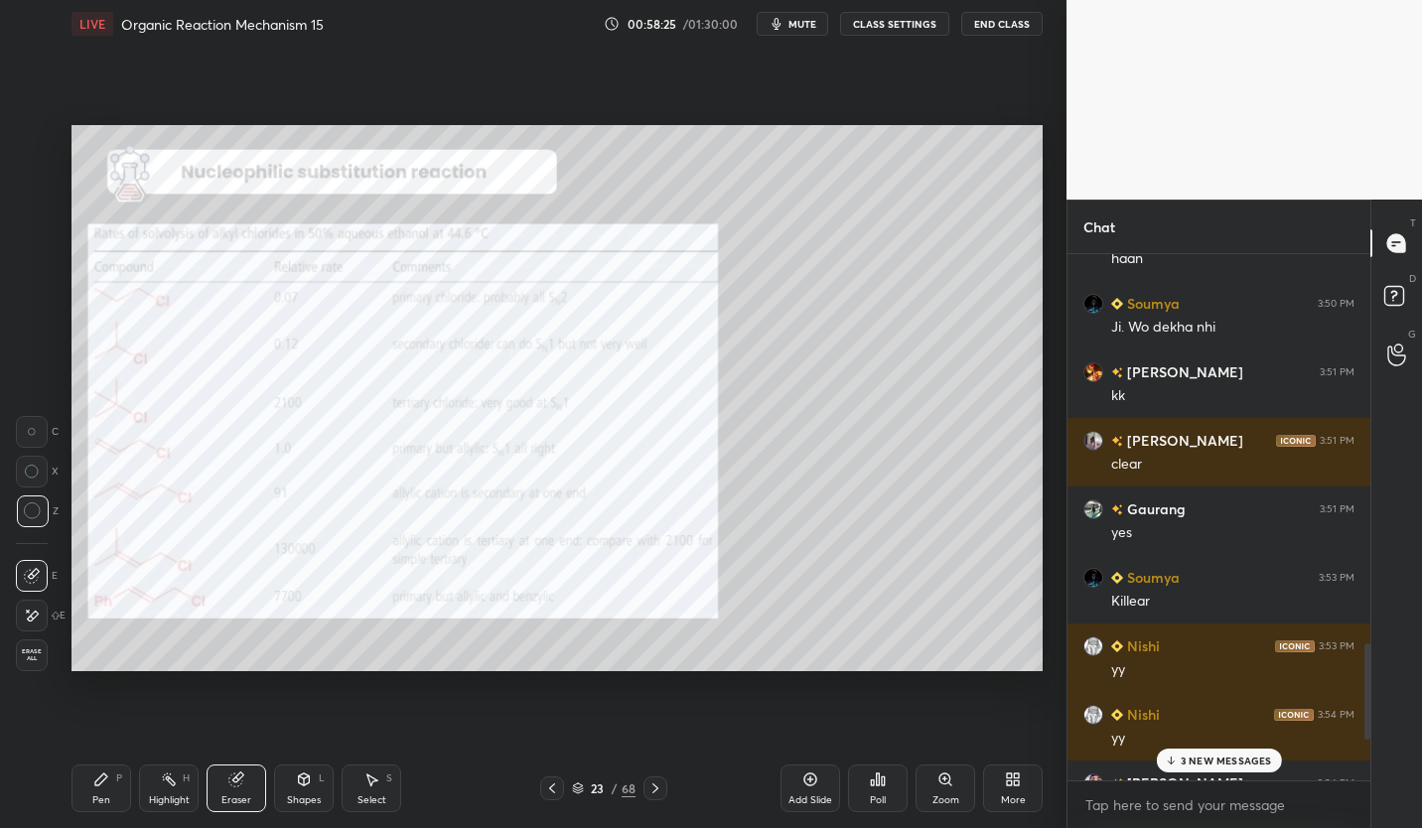
click at [655, 785] on icon at bounding box center [655, 788] width 16 height 16
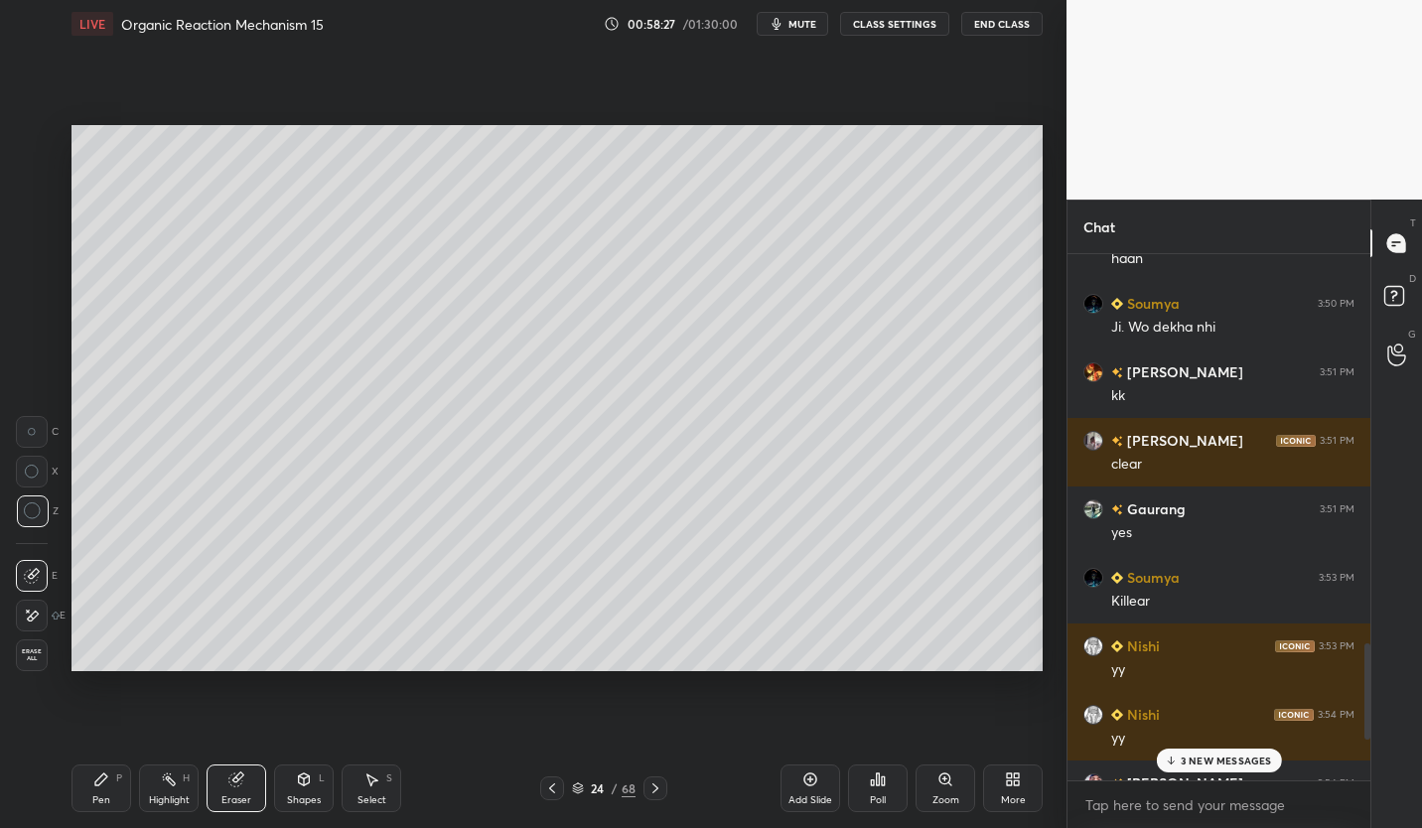
click at [549, 791] on icon at bounding box center [552, 788] width 16 height 16
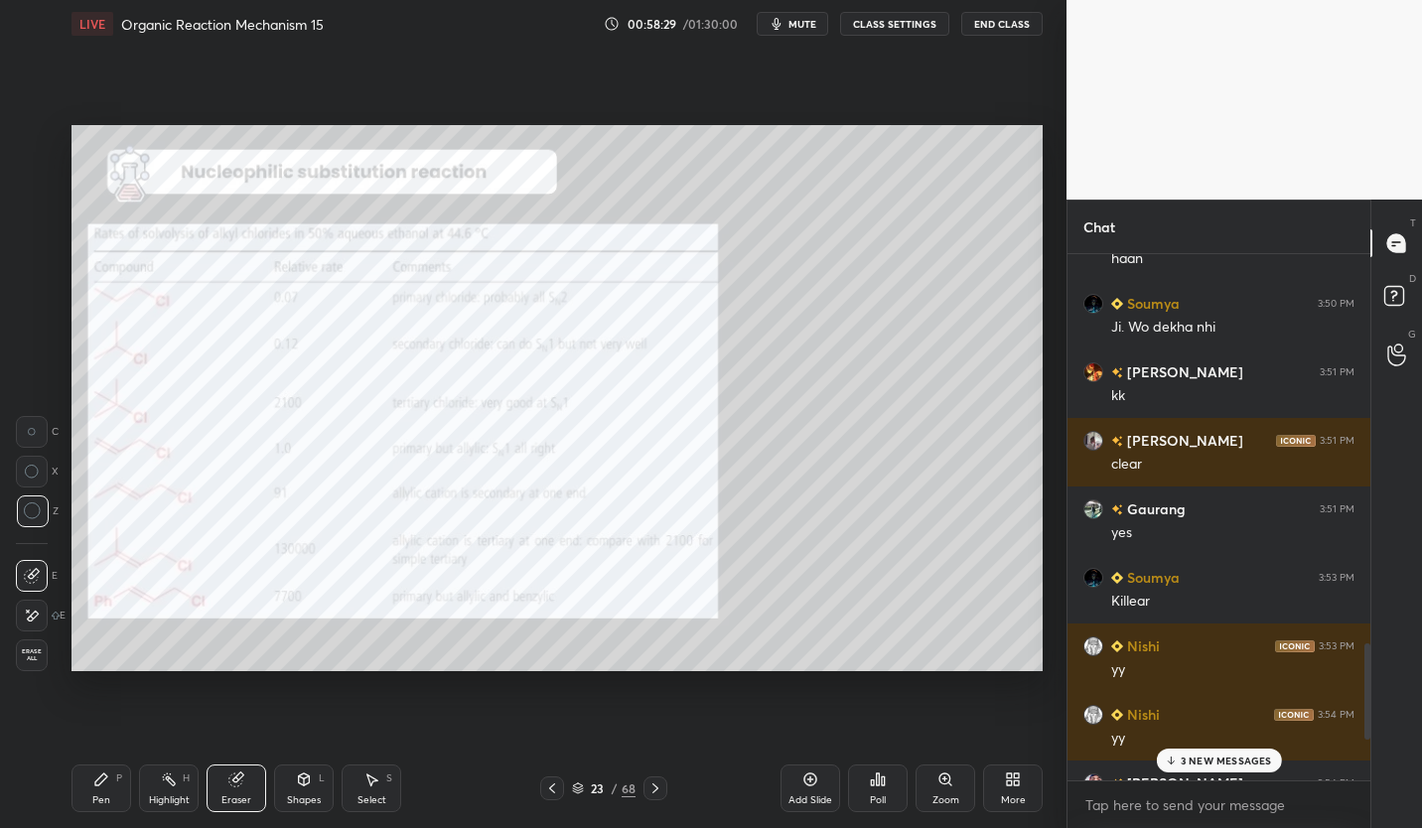
click at [649, 796] on div at bounding box center [655, 788] width 24 height 24
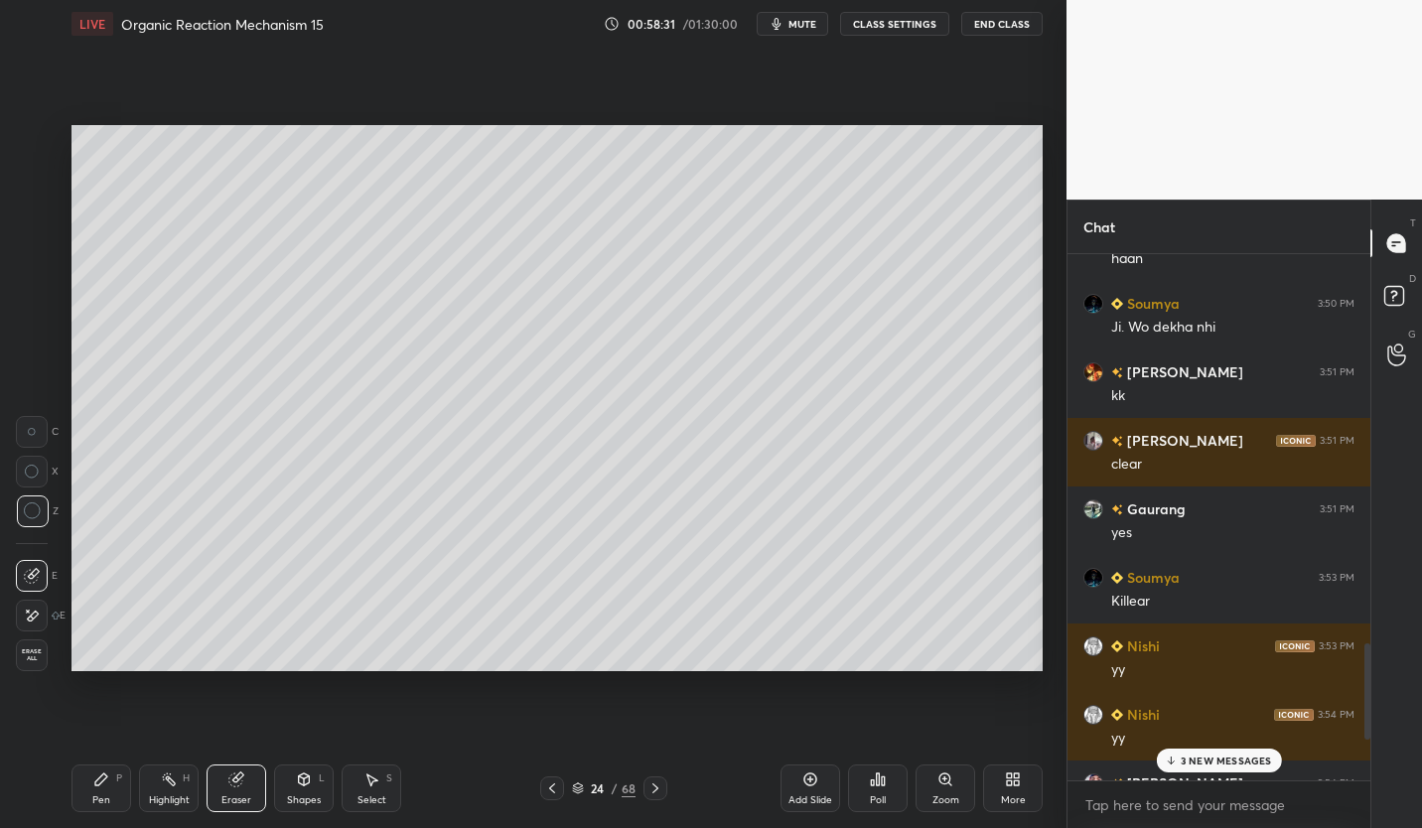
click at [94, 782] on icon at bounding box center [101, 779] width 16 height 16
click at [555, 786] on icon at bounding box center [552, 788] width 16 height 16
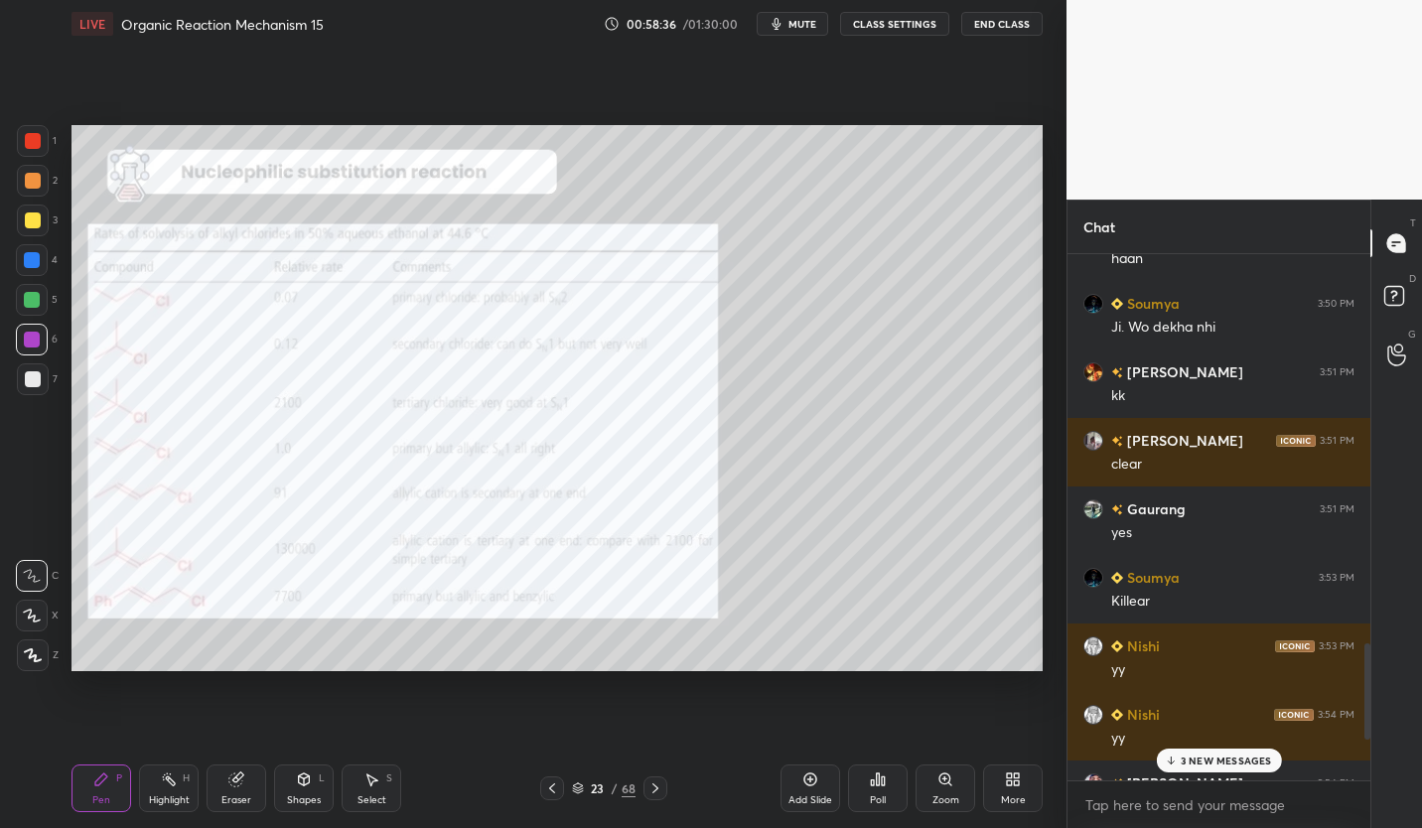
click at [652, 791] on icon at bounding box center [655, 788] width 16 height 16
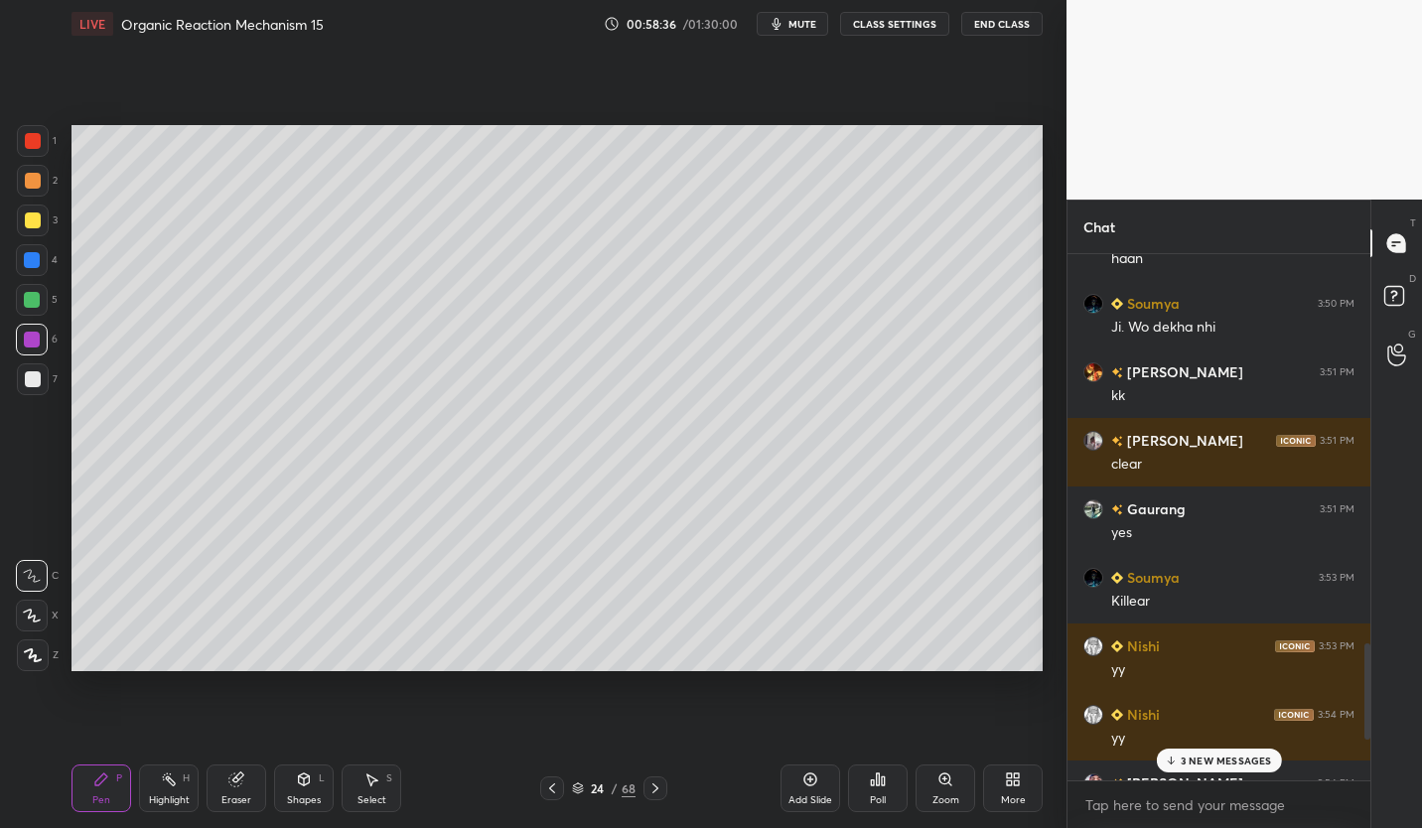
click at [41, 224] on div at bounding box center [33, 221] width 32 height 32
click at [546, 789] on icon at bounding box center [552, 788] width 16 height 16
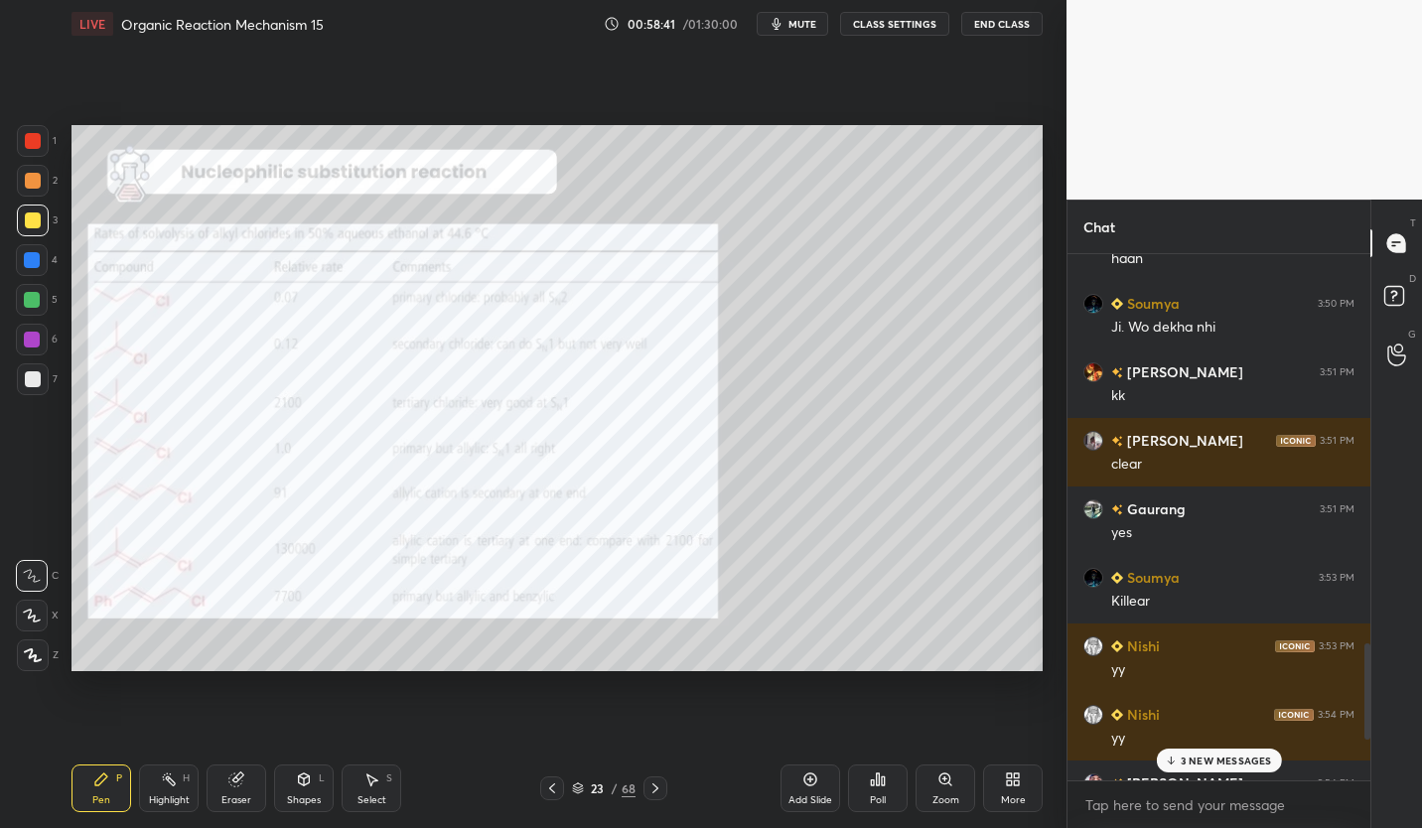
click at [651, 786] on icon at bounding box center [655, 788] width 16 height 16
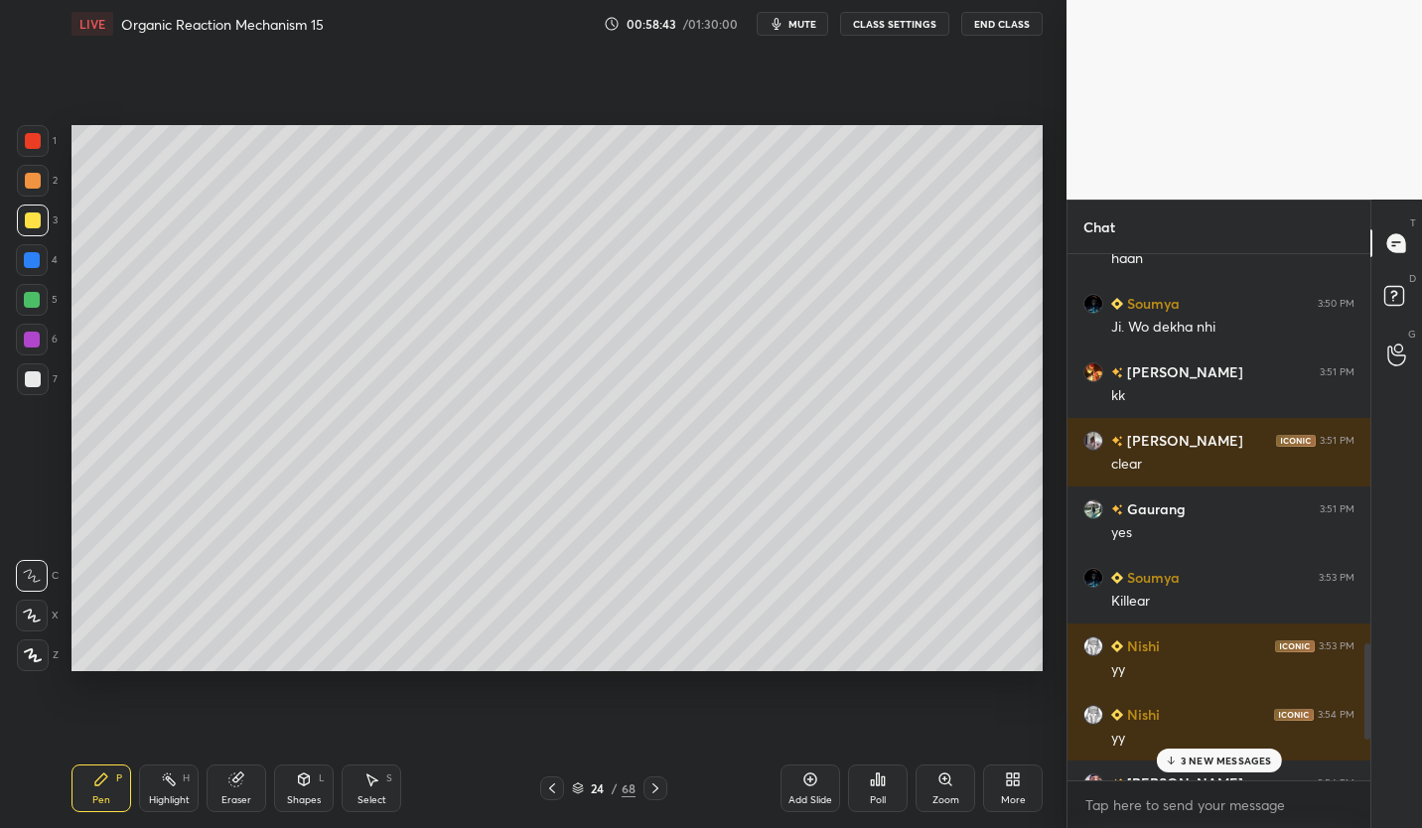
click at [544, 794] on icon at bounding box center [552, 788] width 16 height 16
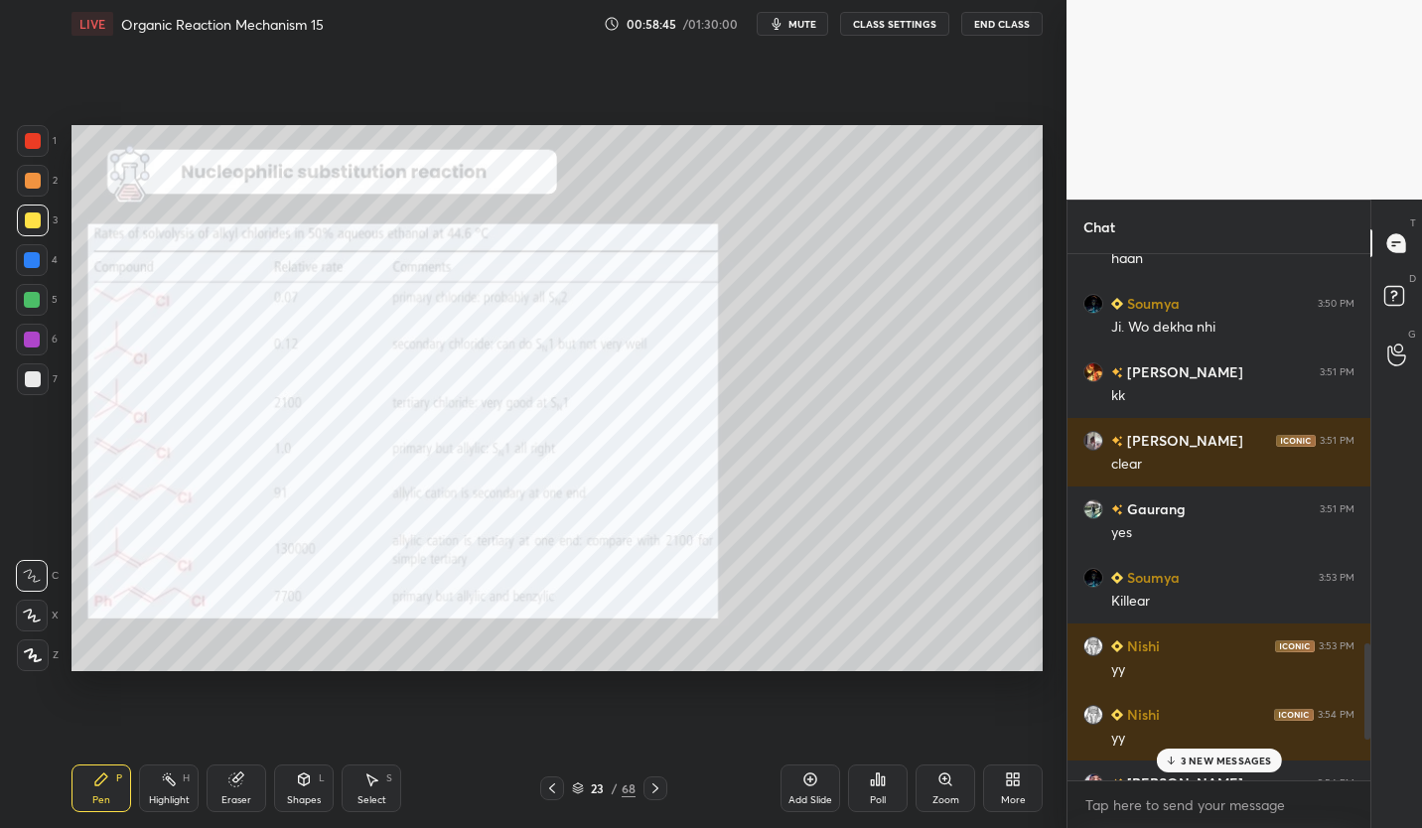
click at [652, 794] on icon at bounding box center [655, 788] width 16 height 16
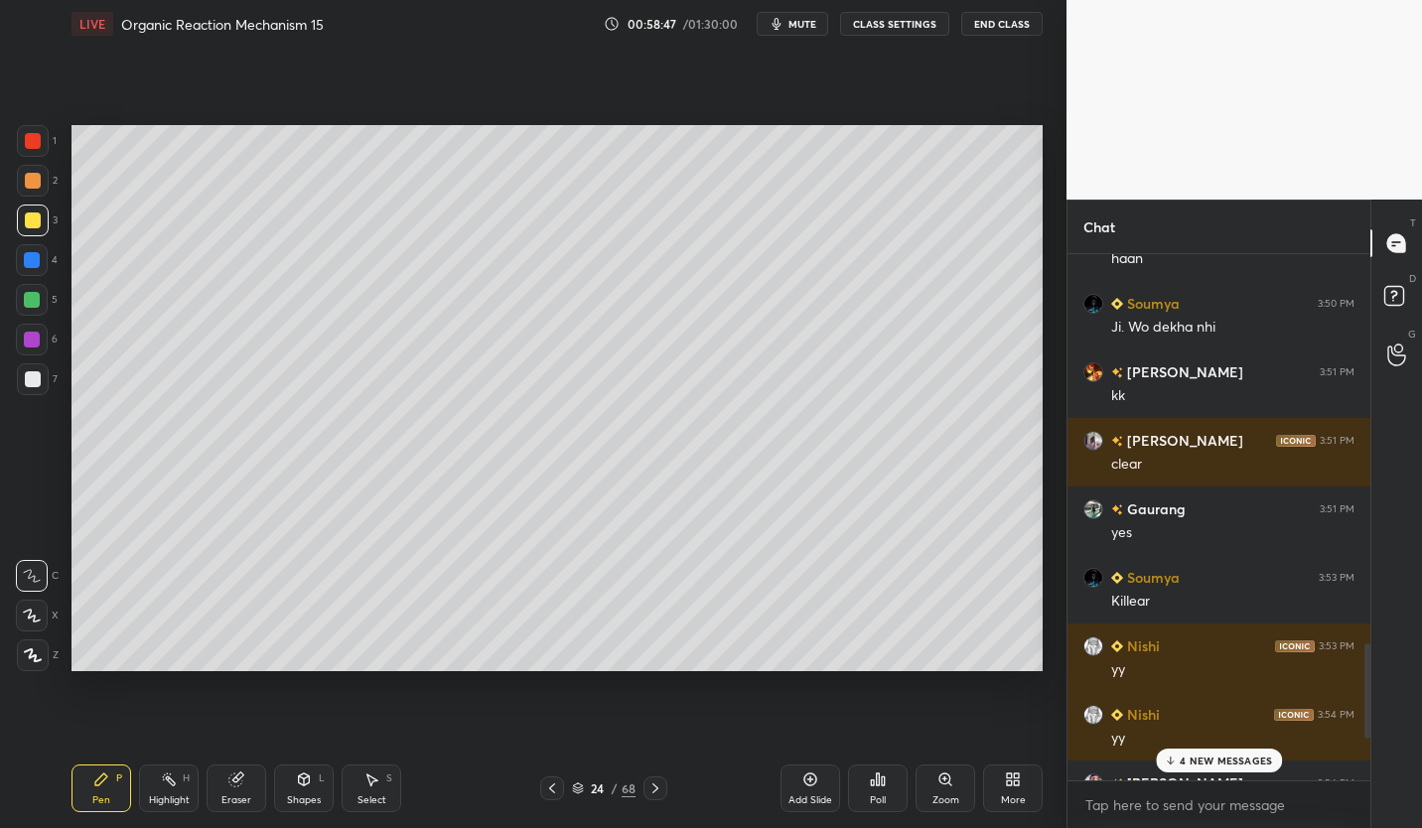
click at [546, 789] on icon at bounding box center [552, 788] width 16 height 16
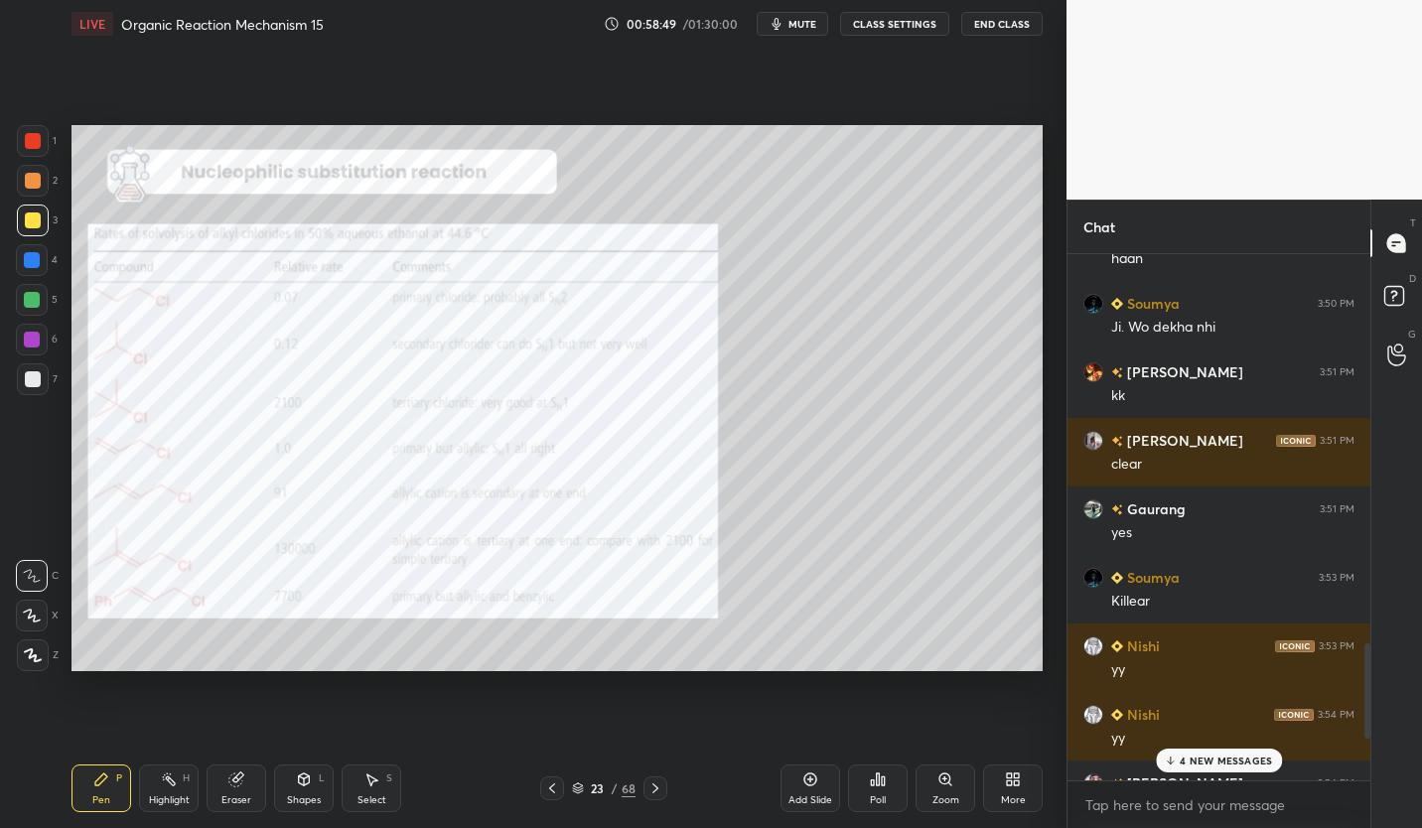
click at [658, 788] on icon at bounding box center [655, 788] width 16 height 16
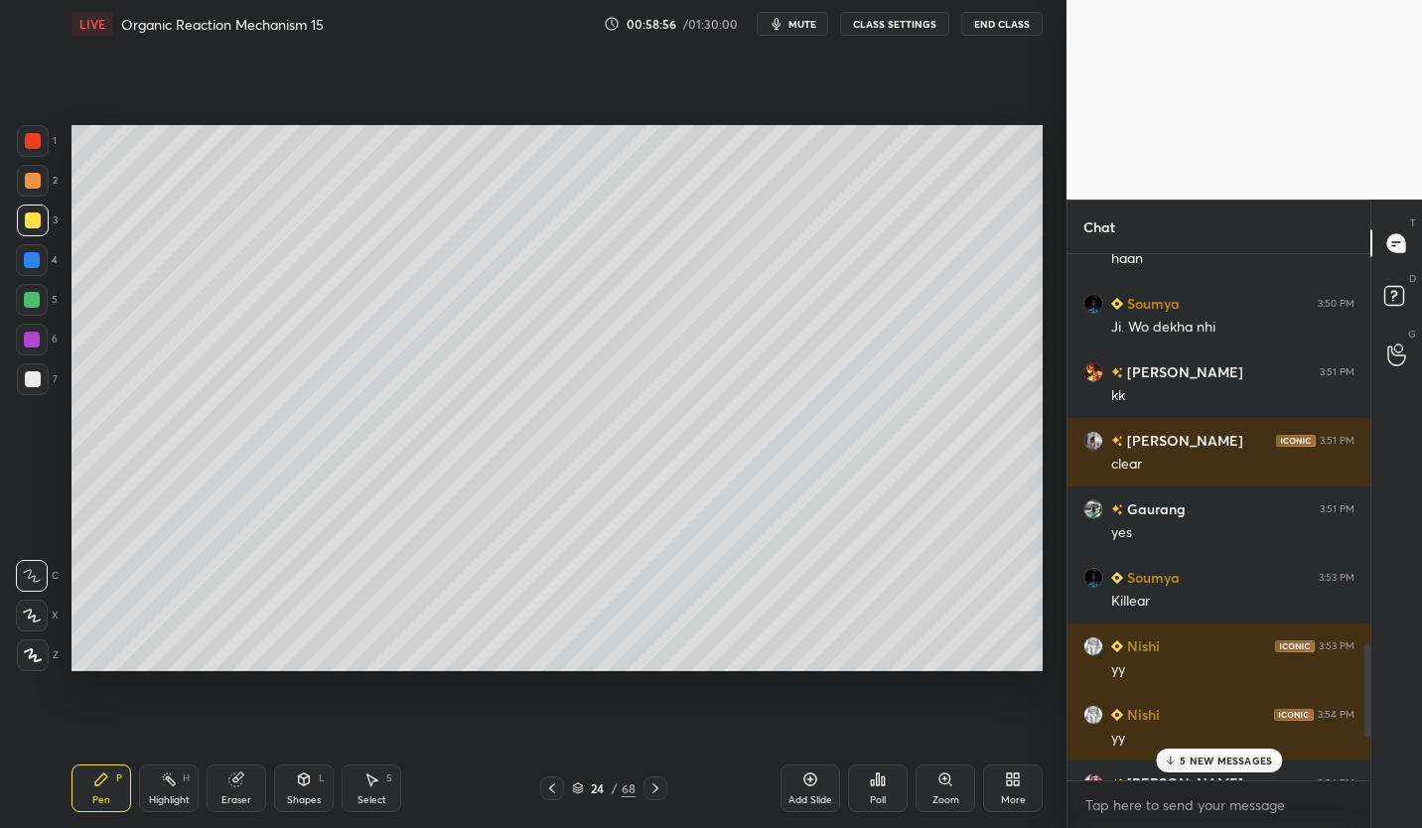
click at [550, 782] on icon at bounding box center [552, 788] width 16 height 16
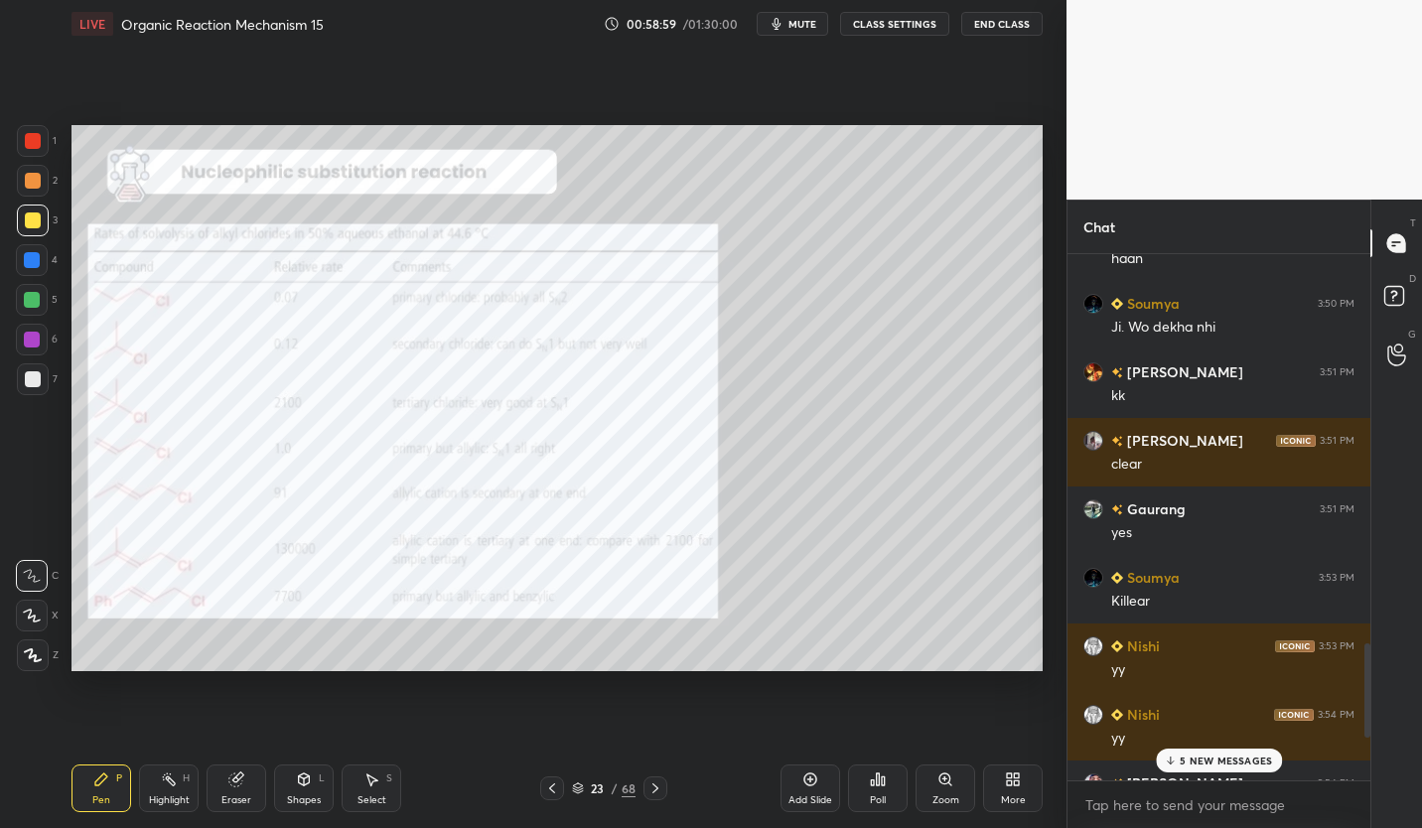
click at [659, 802] on div "Pen P Highlight H Eraser Shapes L Select S 23 / 68 Add Slide Poll Zoom More" at bounding box center [556, 788] width 971 height 79
click at [658, 791] on icon at bounding box center [655, 788] width 16 height 16
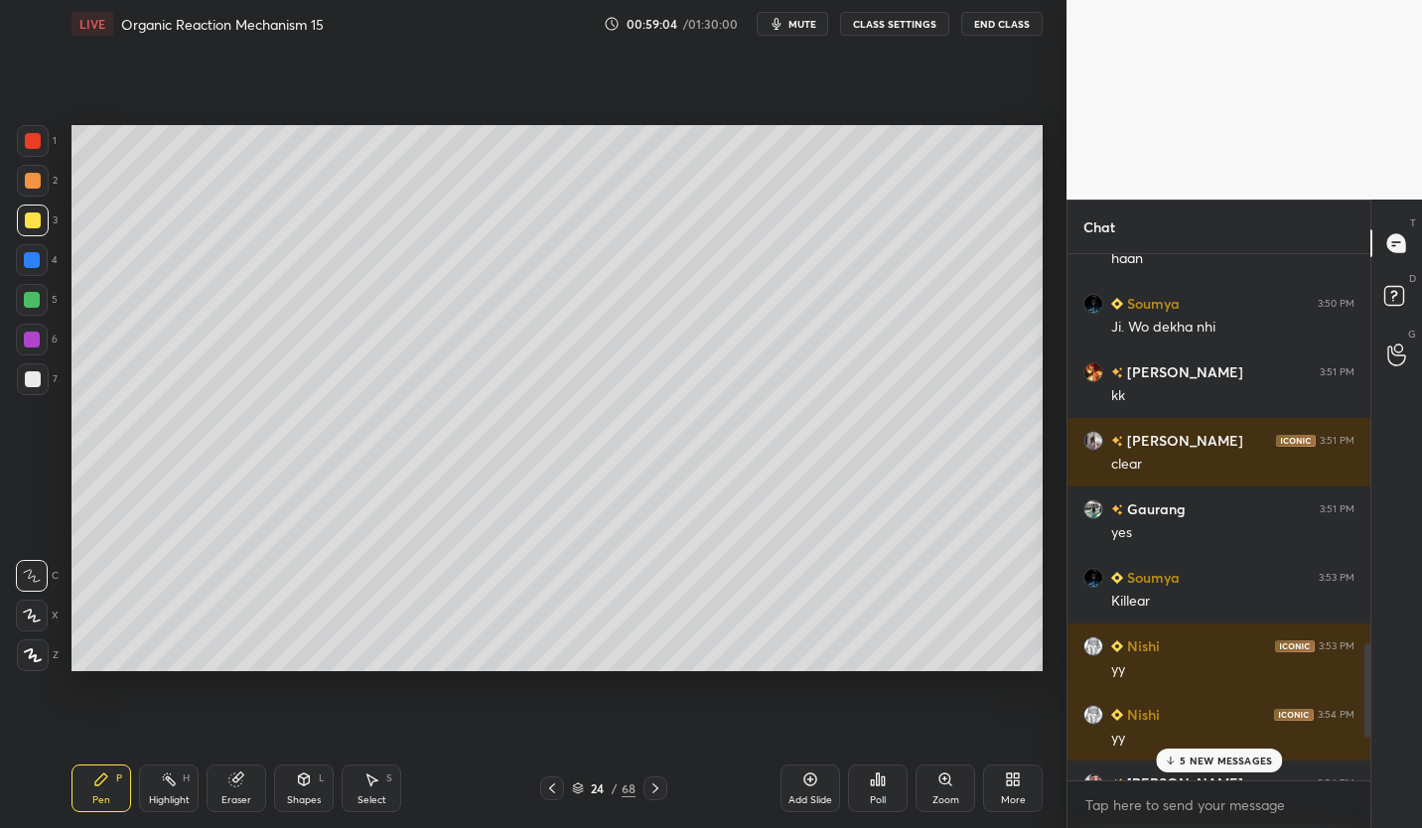
click at [246, 776] on div "Eraser" at bounding box center [237, 788] width 60 height 48
click at [102, 791] on div "Pen P" at bounding box center [101, 788] width 60 height 48
click at [33, 392] on div at bounding box center [33, 379] width 32 height 32
click at [40, 230] on div at bounding box center [33, 221] width 32 height 32
click at [229, 784] on icon at bounding box center [236, 779] width 16 height 16
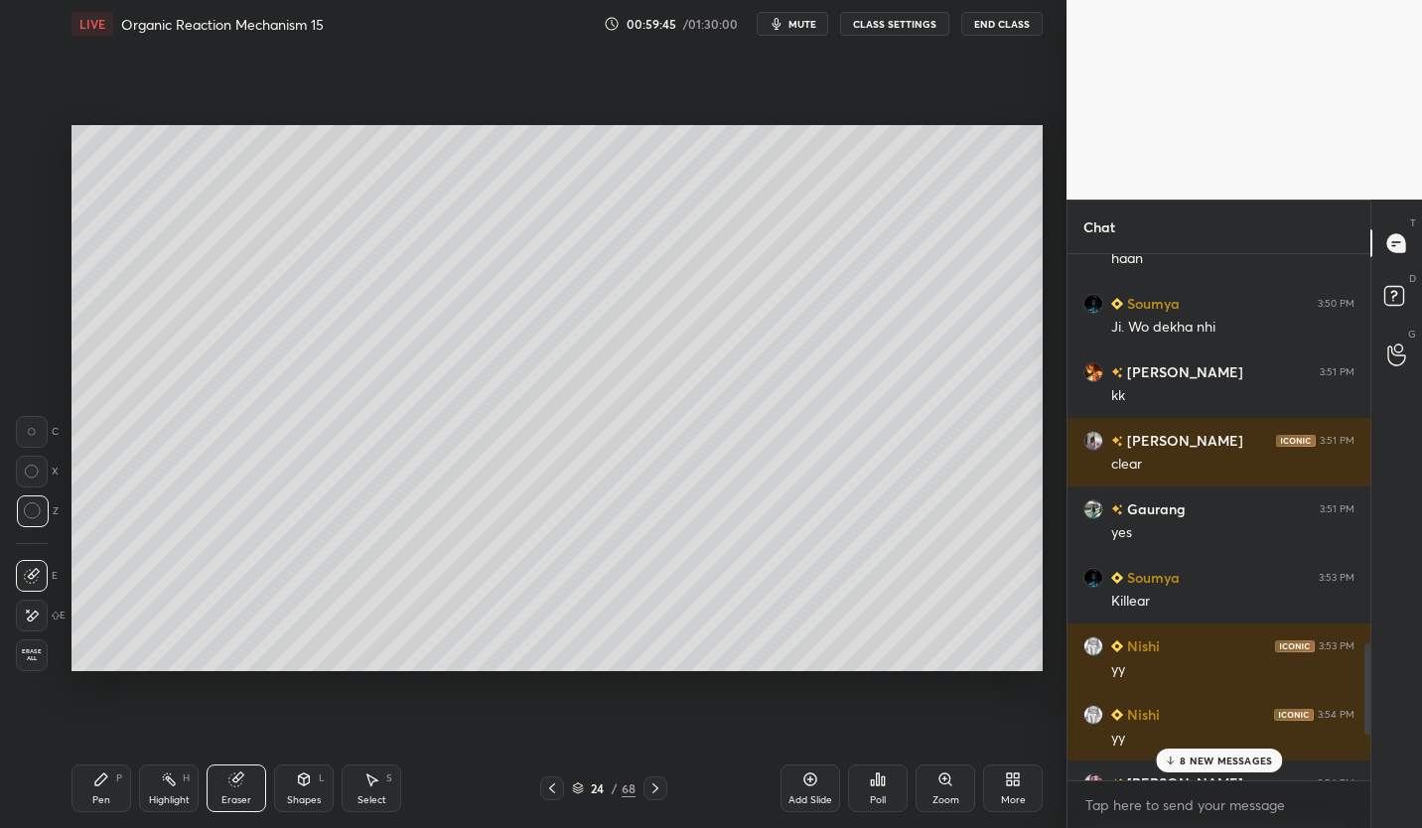
click at [111, 798] on div "Pen P" at bounding box center [101, 788] width 60 height 48
click at [236, 791] on div "Eraser" at bounding box center [237, 788] width 60 height 48
click at [102, 786] on icon at bounding box center [101, 779] width 16 height 16
click at [624, 781] on div "68" at bounding box center [629, 788] width 14 height 18
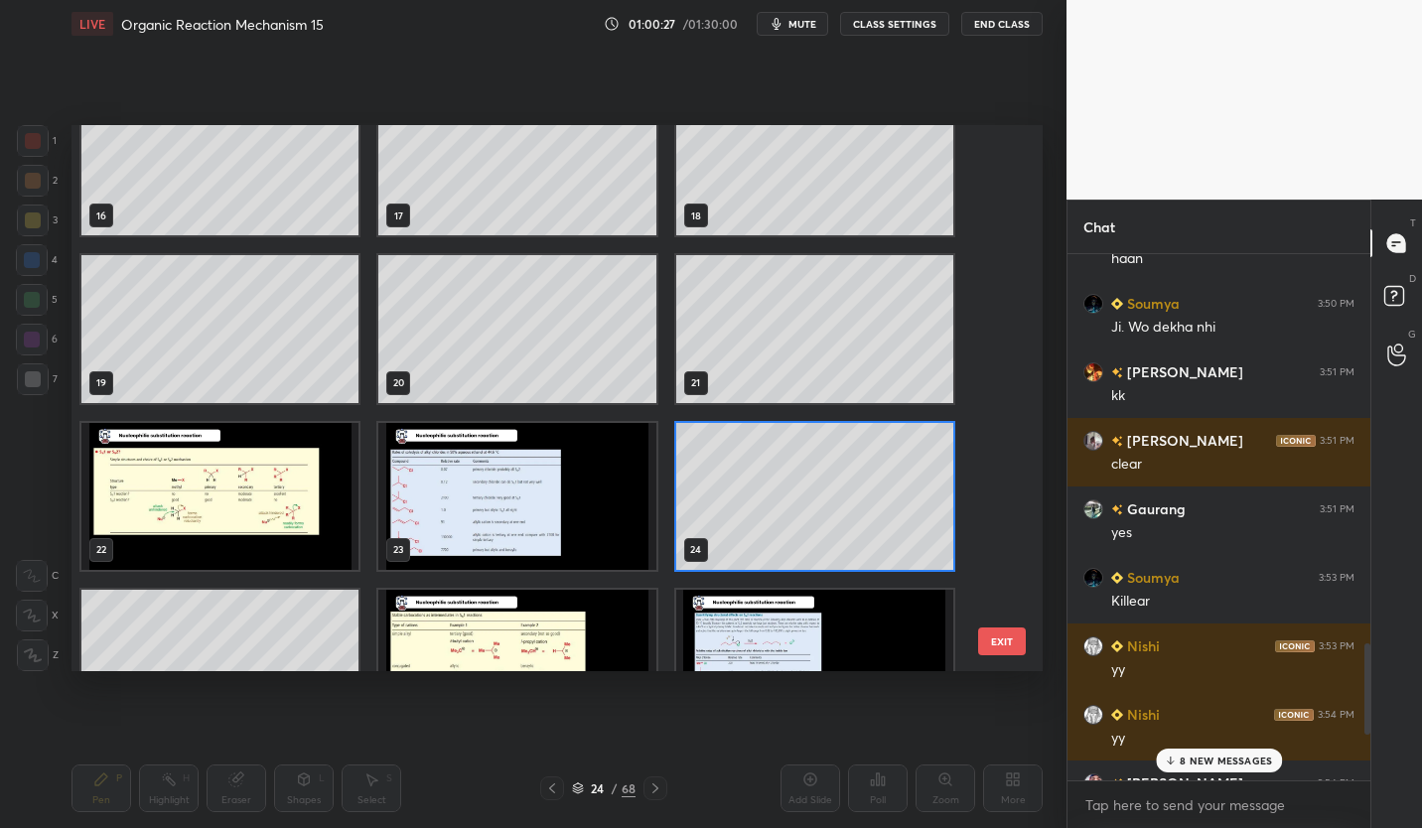
scroll to position [1141, 0]
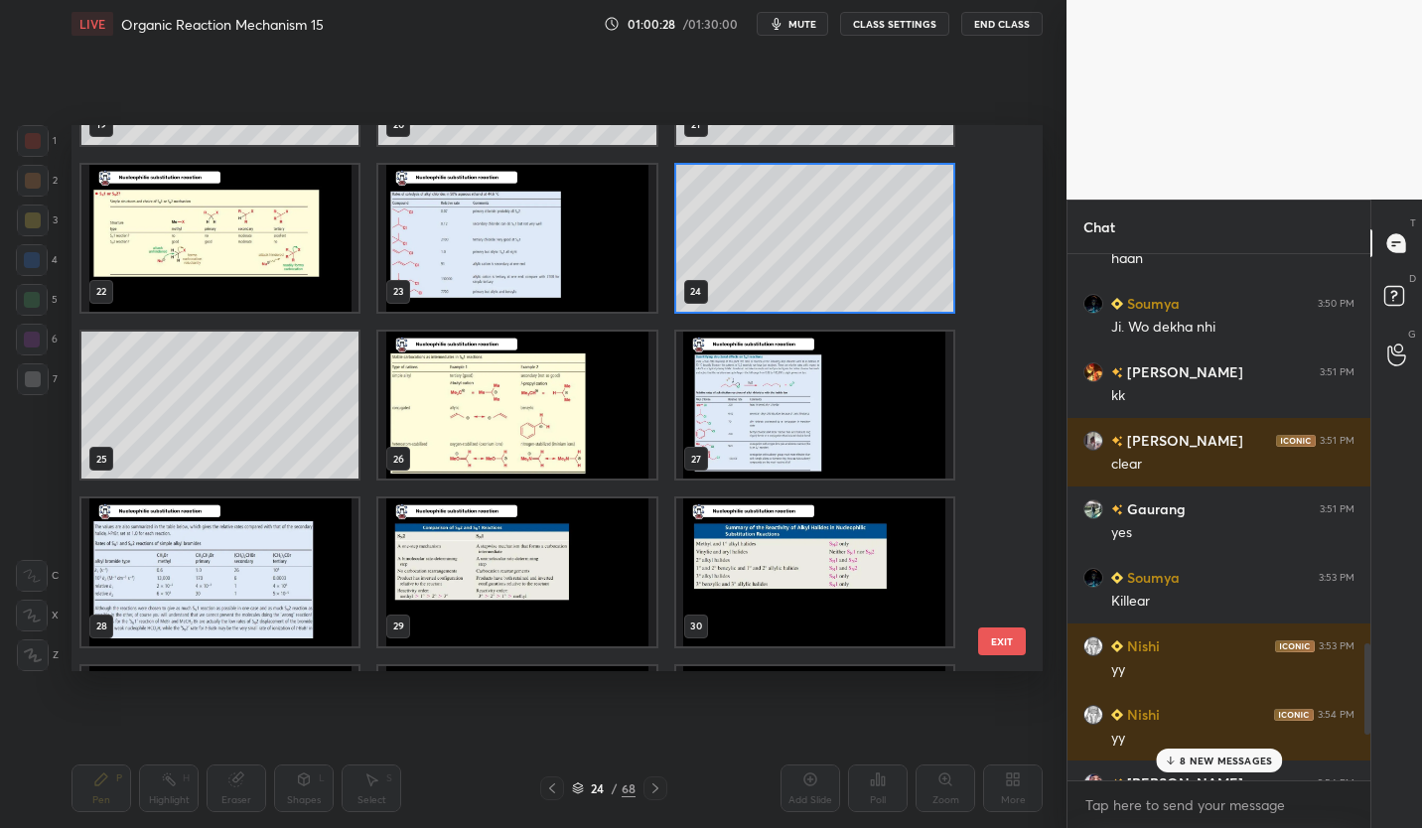
click at [544, 426] on img "grid" at bounding box center [516, 405] width 277 height 147
click at [546, 425] on img "grid" at bounding box center [516, 405] width 277 height 147
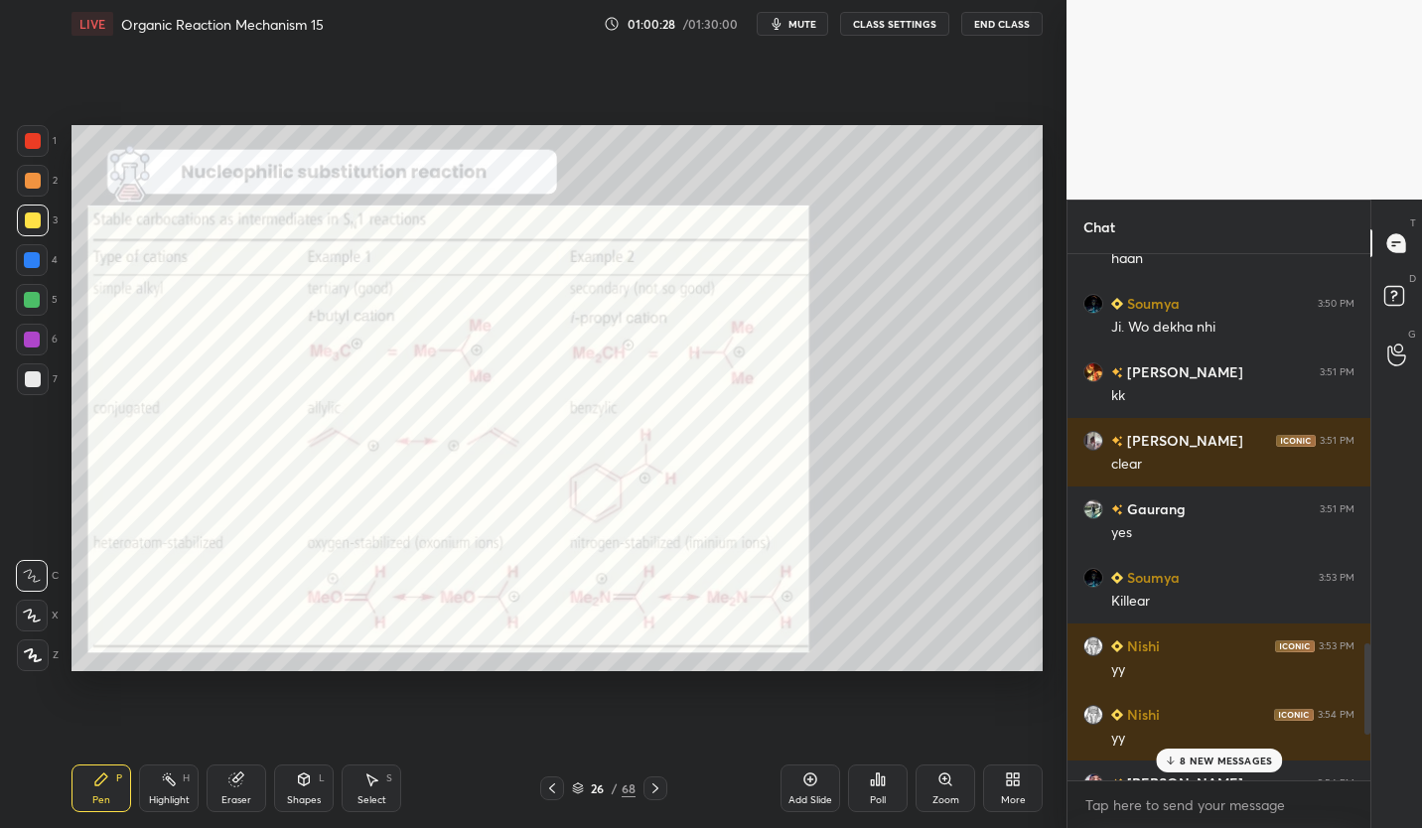
click at [550, 426] on img "grid" at bounding box center [516, 405] width 277 height 147
click at [1254, 763] on p "8 NEW MESSAGES" at bounding box center [1225, 761] width 92 height 12
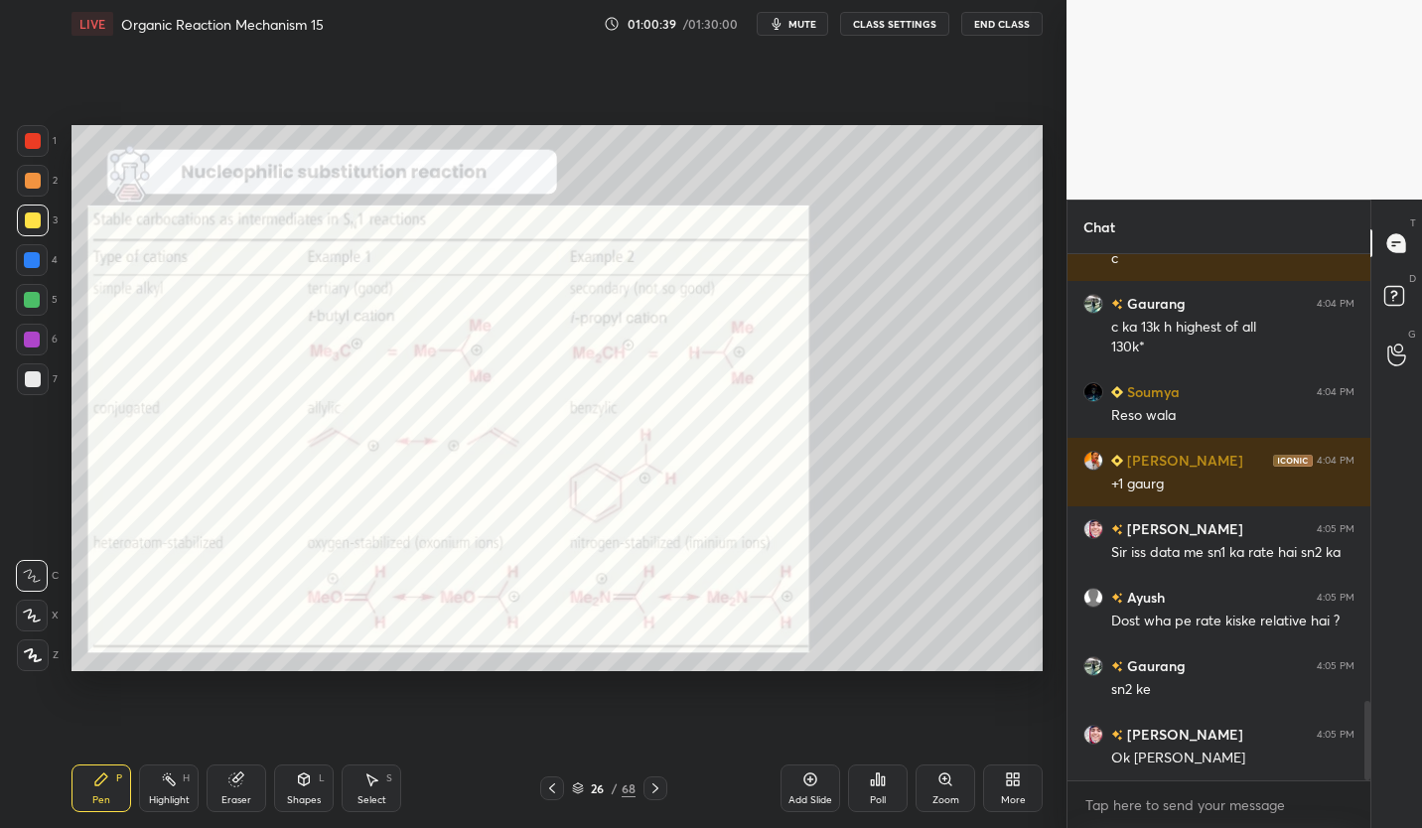
click at [916, 19] on button "CLASS SETTINGS" at bounding box center [894, 24] width 109 height 24
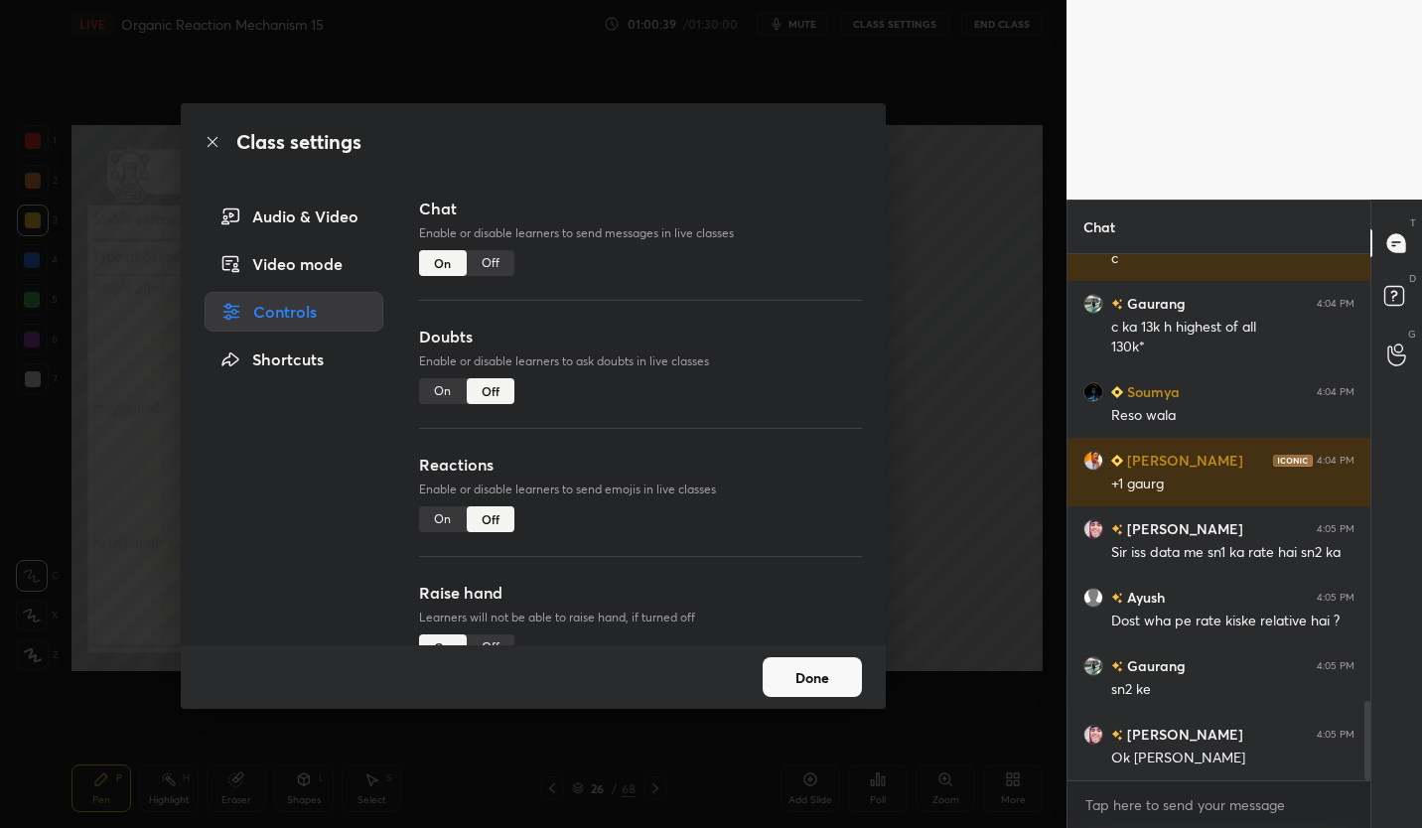
click at [490, 265] on div "Off" at bounding box center [491, 263] width 48 height 26
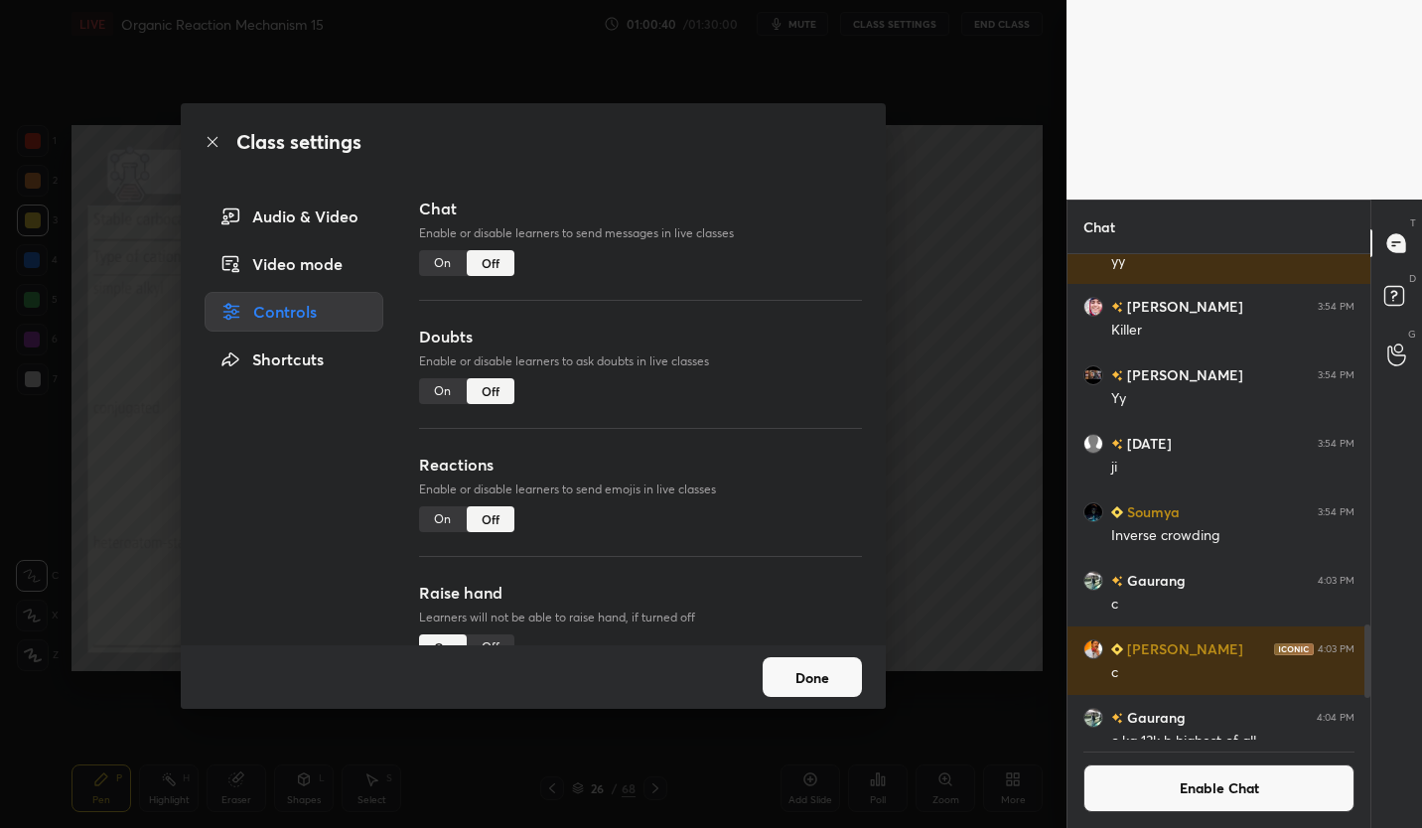
scroll to position [480, 297]
click at [832, 671] on button "Done" at bounding box center [812, 677] width 99 height 40
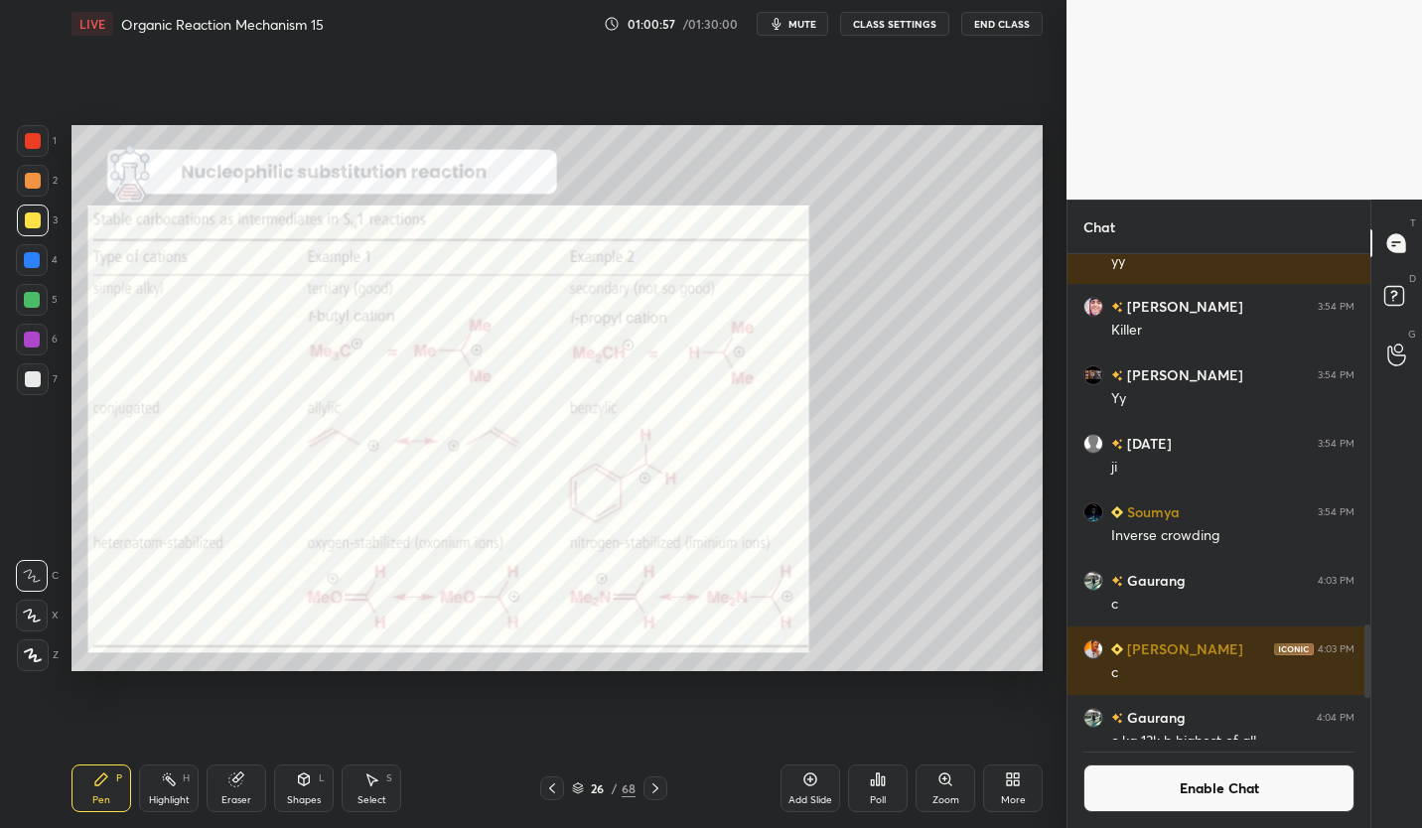
click at [656, 791] on icon at bounding box center [655, 788] width 16 height 16
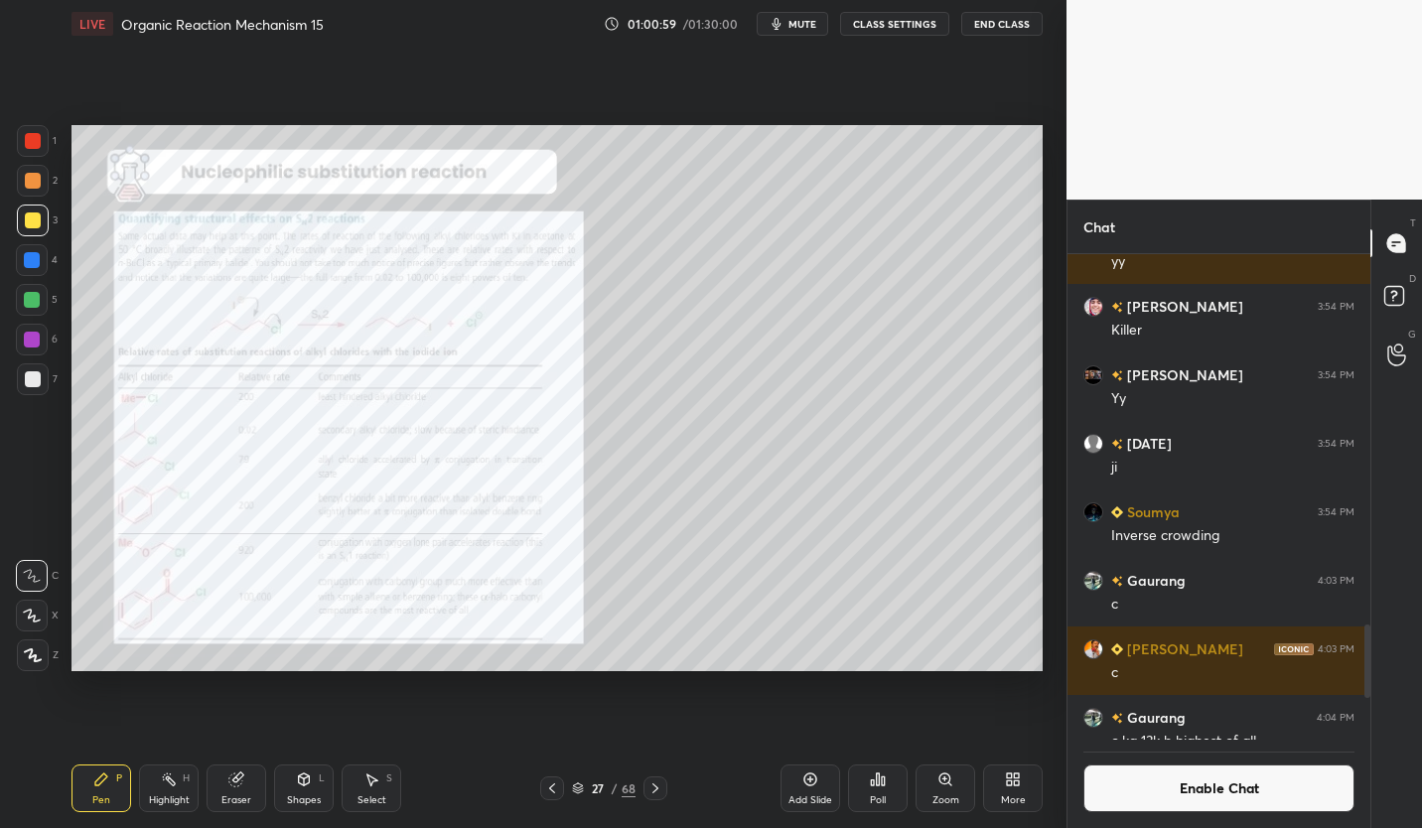
click at [579, 786] on icon at bounding box center [578, 788] width 12 height 12
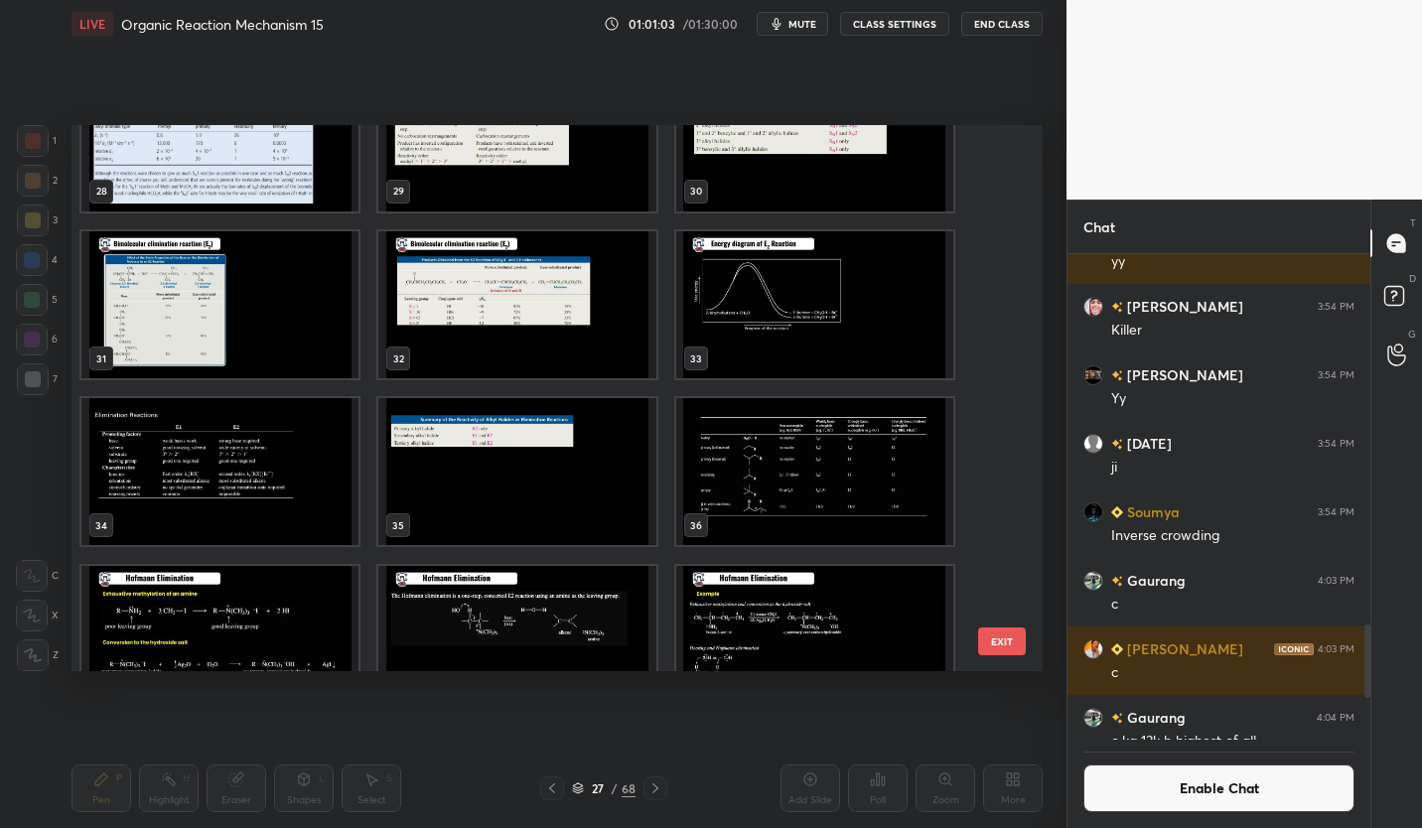
scroll to position [1577, 0]
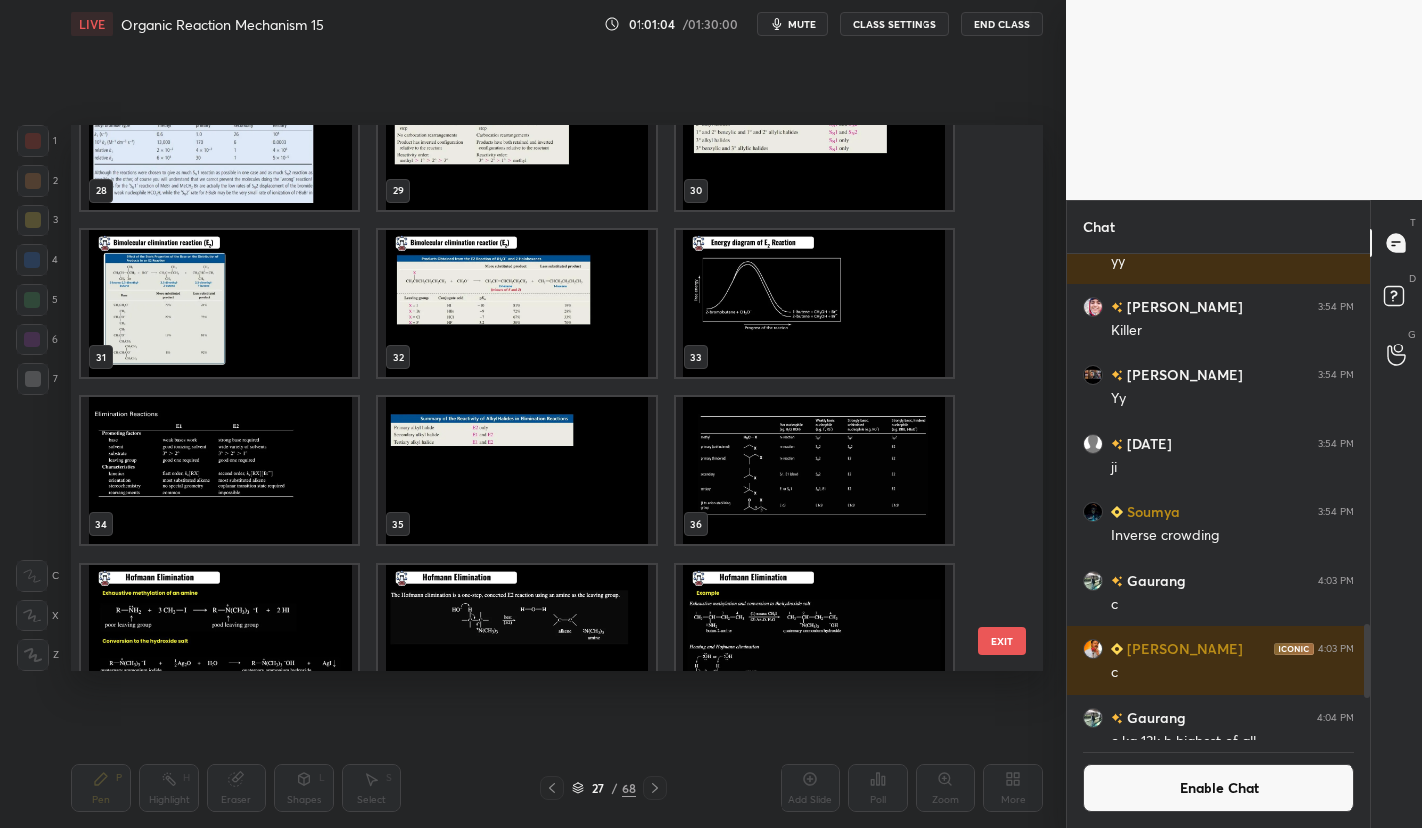
click at [810, 448] on img "grid" at bounding box center [814, 470] width 277 height 147
click at [808, 447] on img "grid" at bounding box center [814, 470] width 277 height 147
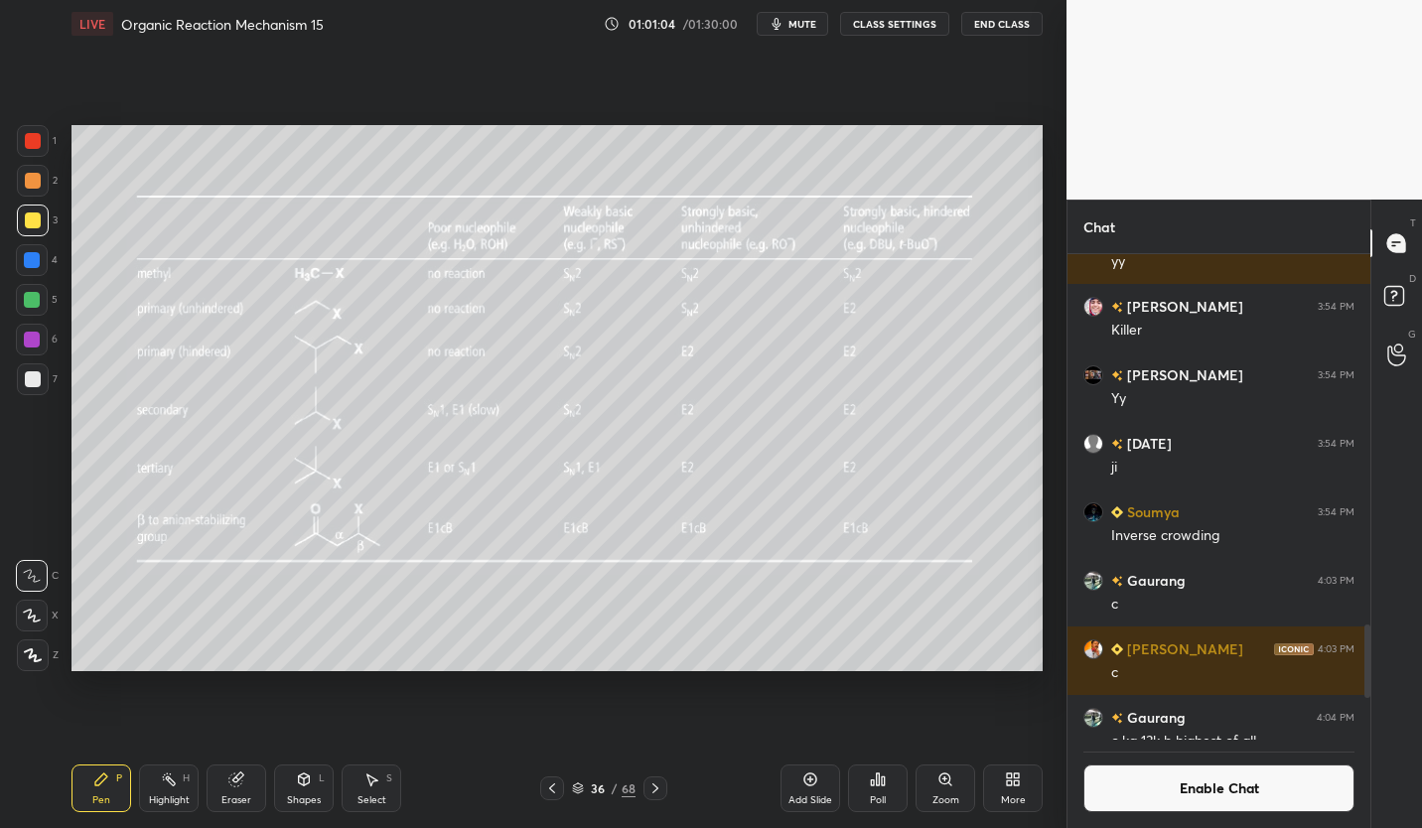
click at [808, 451] on img "grid" at bounding box center [814, 470] width 277 height 147
click at [916, 9] on div "LIVE Organic Reaction Mechanism 15 01:01:16 / 01:30:00 mute CLASS SETTINGS End …" at bounding box center [556, 24] width 971 height 48
click at [904, 29] on button "CLASS SETTINGS" at bounding box center [894, 24] width 109 height 24
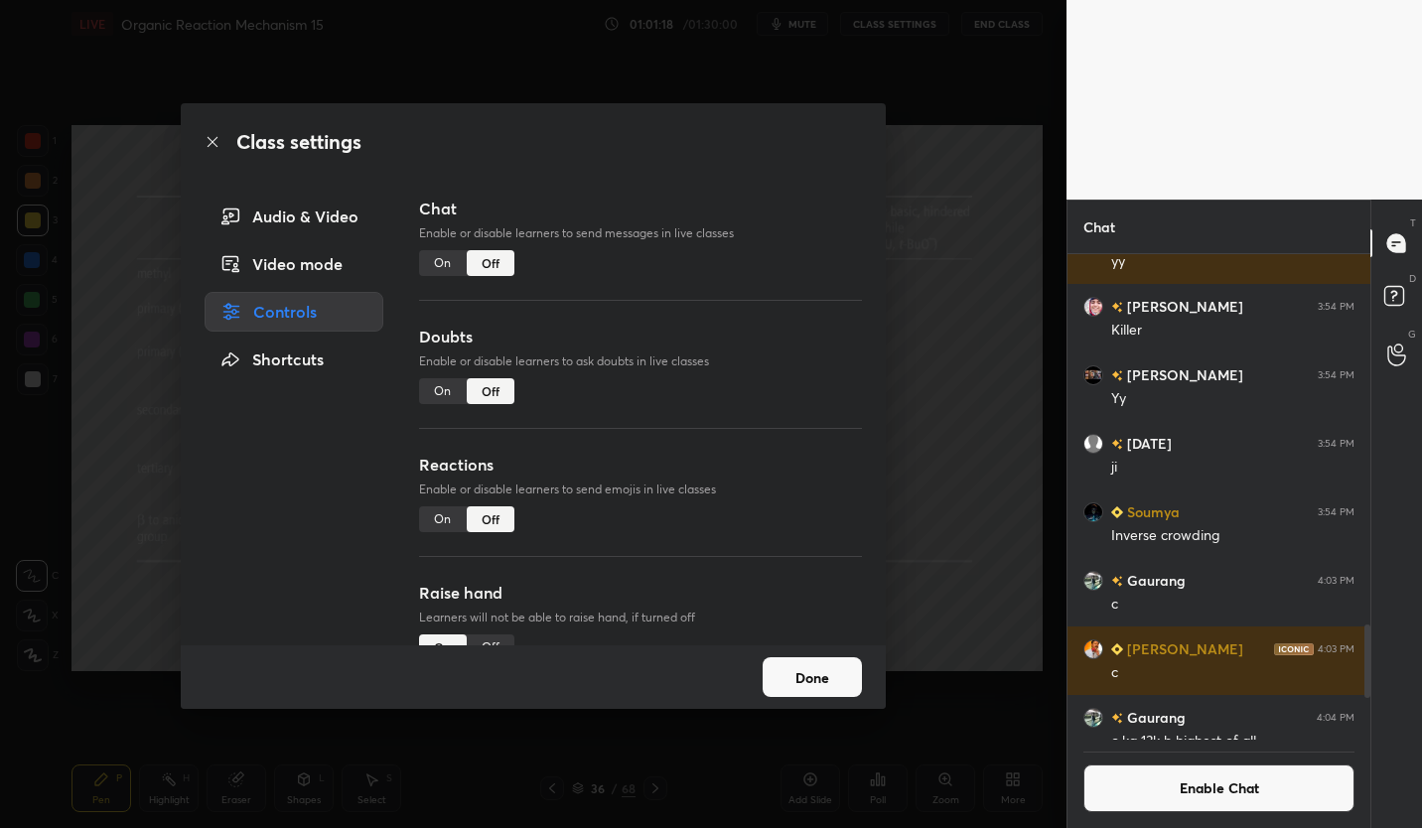
click at [812, 670] on button "Done" at bounding box center [812, 677] width 99 height 40
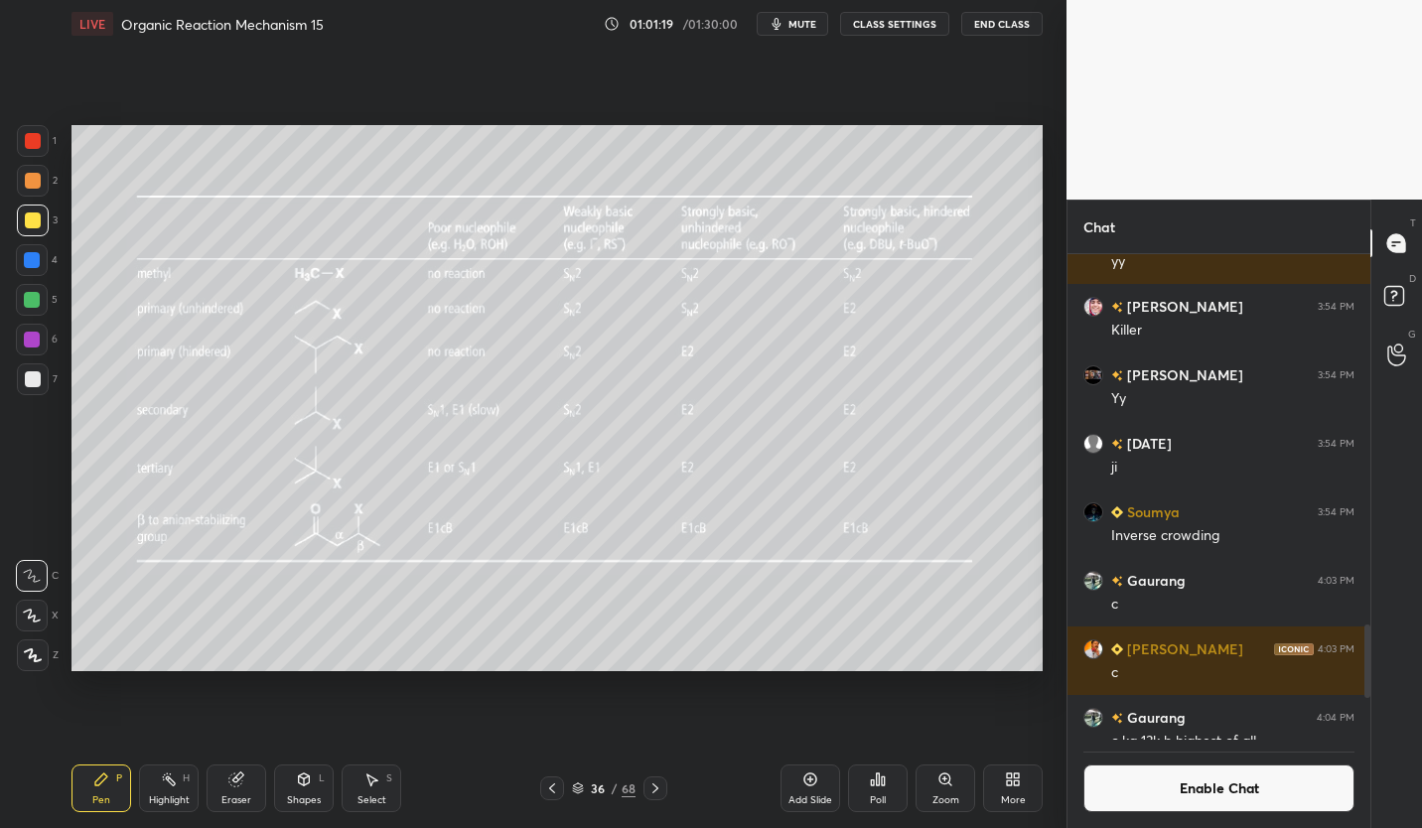
click at [600, 787] on div "36" at bounding box center [598, 788] width 20 height 12
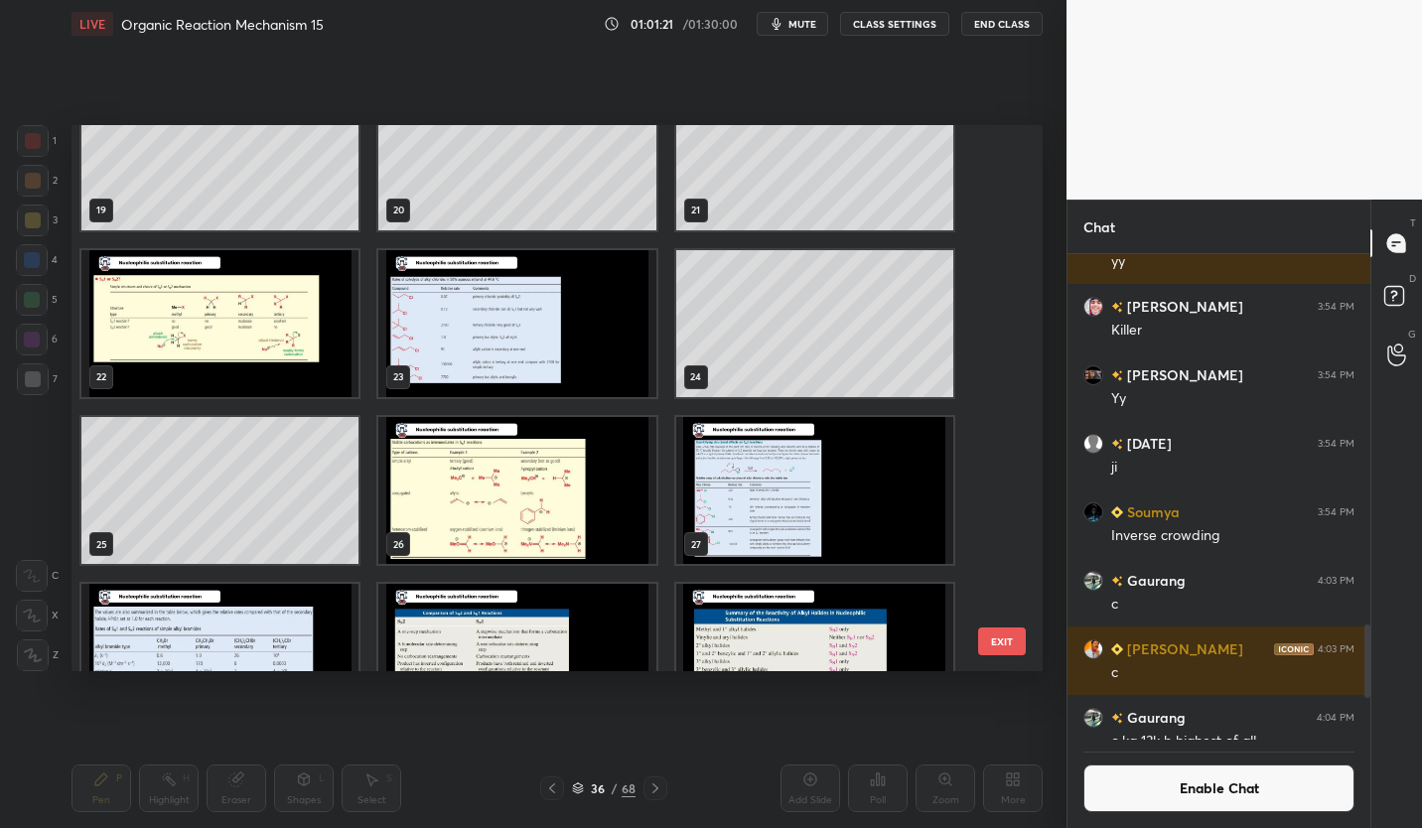
scroll to position [1053, 0]
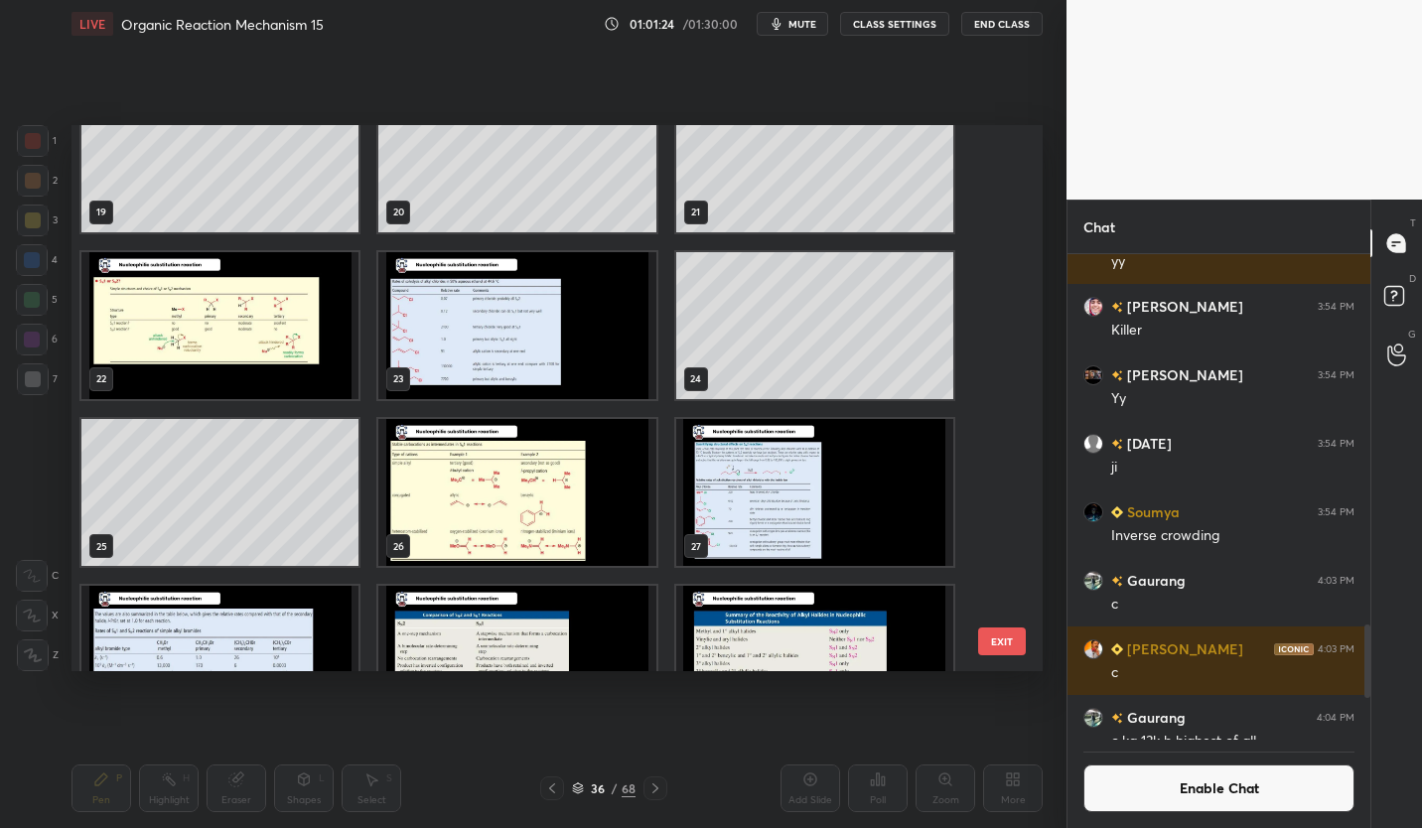
click at [567, 513] on img "grid" at bounding box center [516, 492] width 277 height 147
click at [562, 514] on img "grid" at bounding box center [516, 492] width 277 height 147
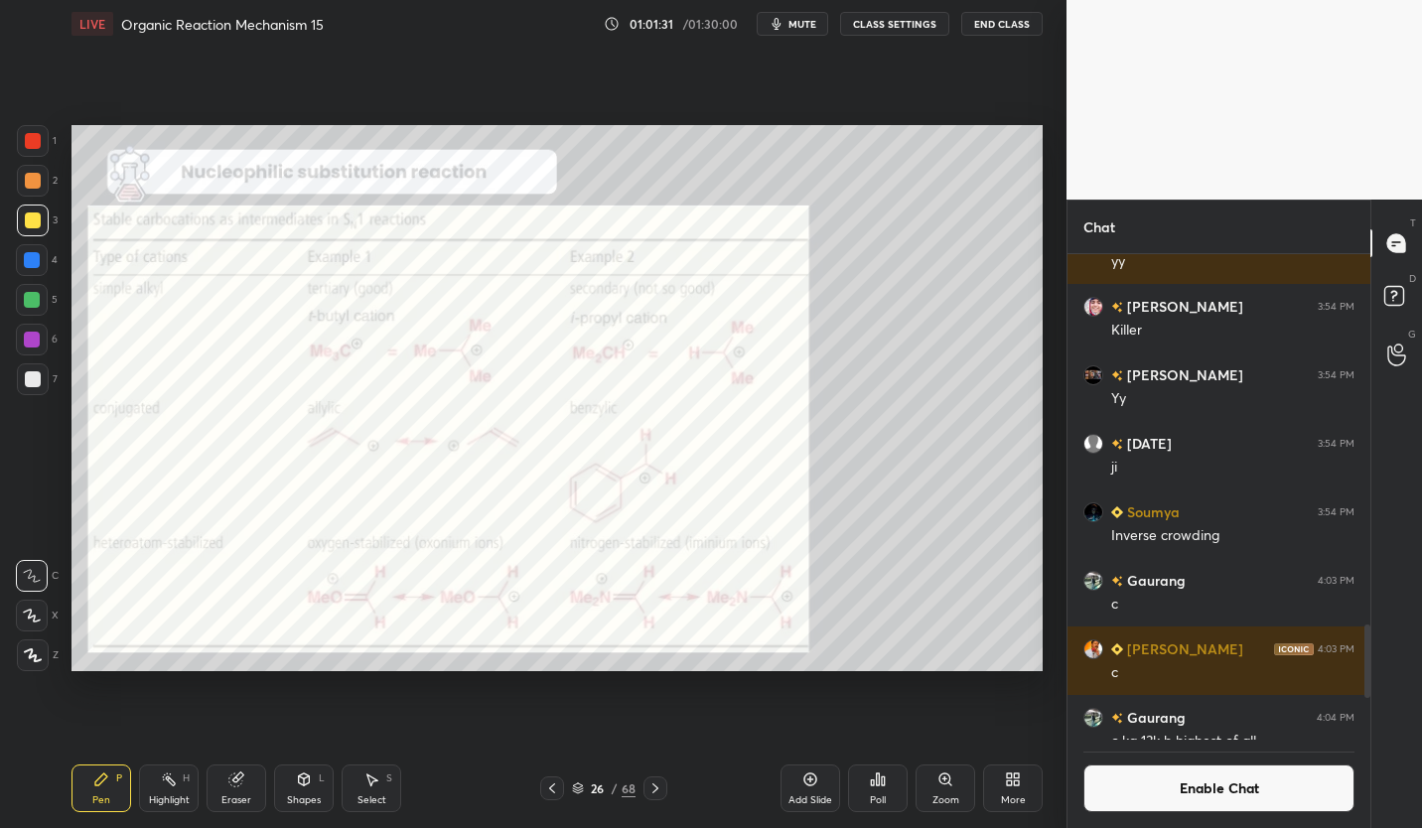
click at [784, 18] on icon "button" at bounding box center [776, 24] width 16 height 16
click at [785, 21] on span "unmute" at bounding box center [800, 24] width 43 height 14
click at [1175, 784] on button "Enable Chat" at bounding box center [1218, 788] width 271 height 48
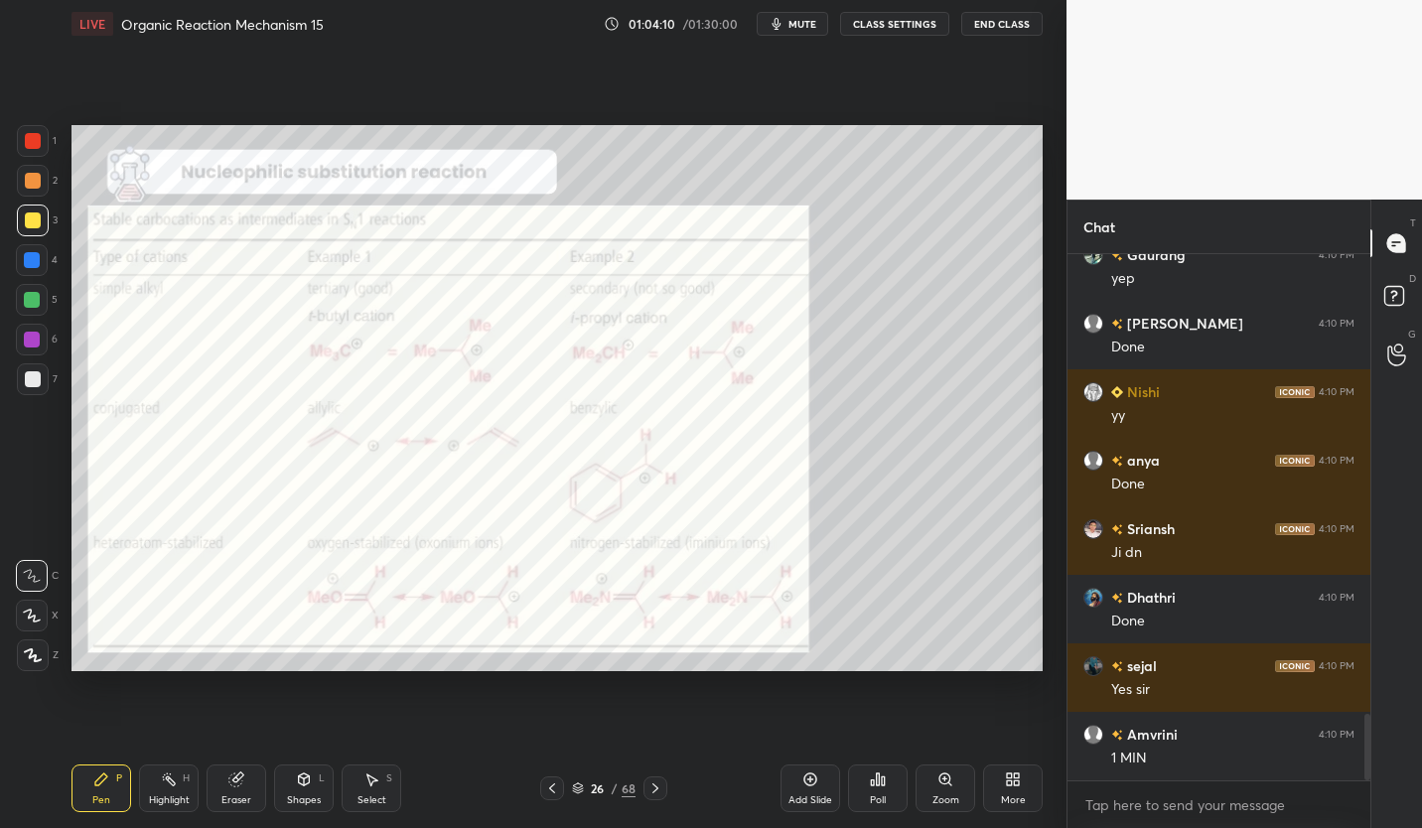
scroll to position [3627, 0]
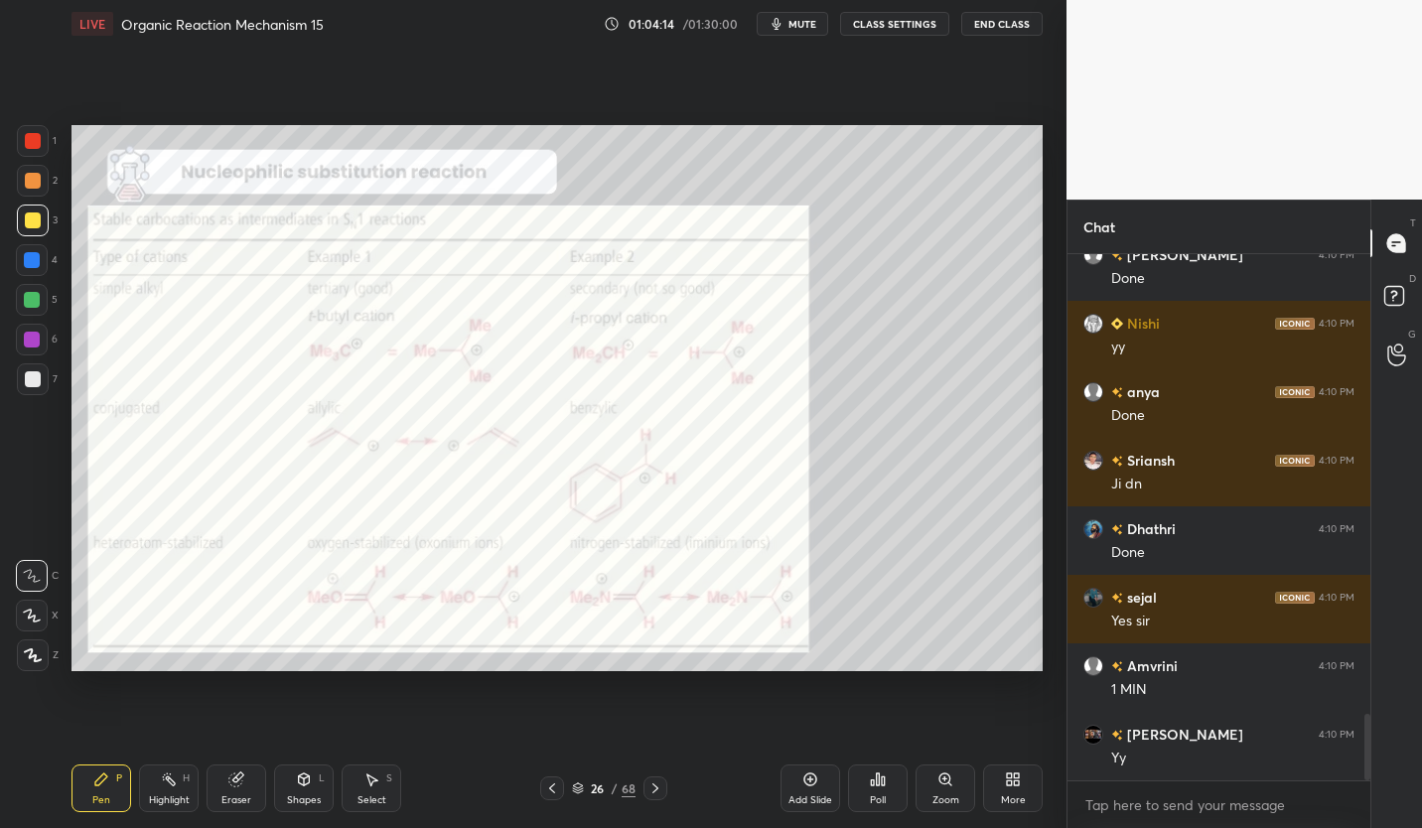
click at [797, 28] on span "mute" at bounding box center [802, 24] width 28 height 14
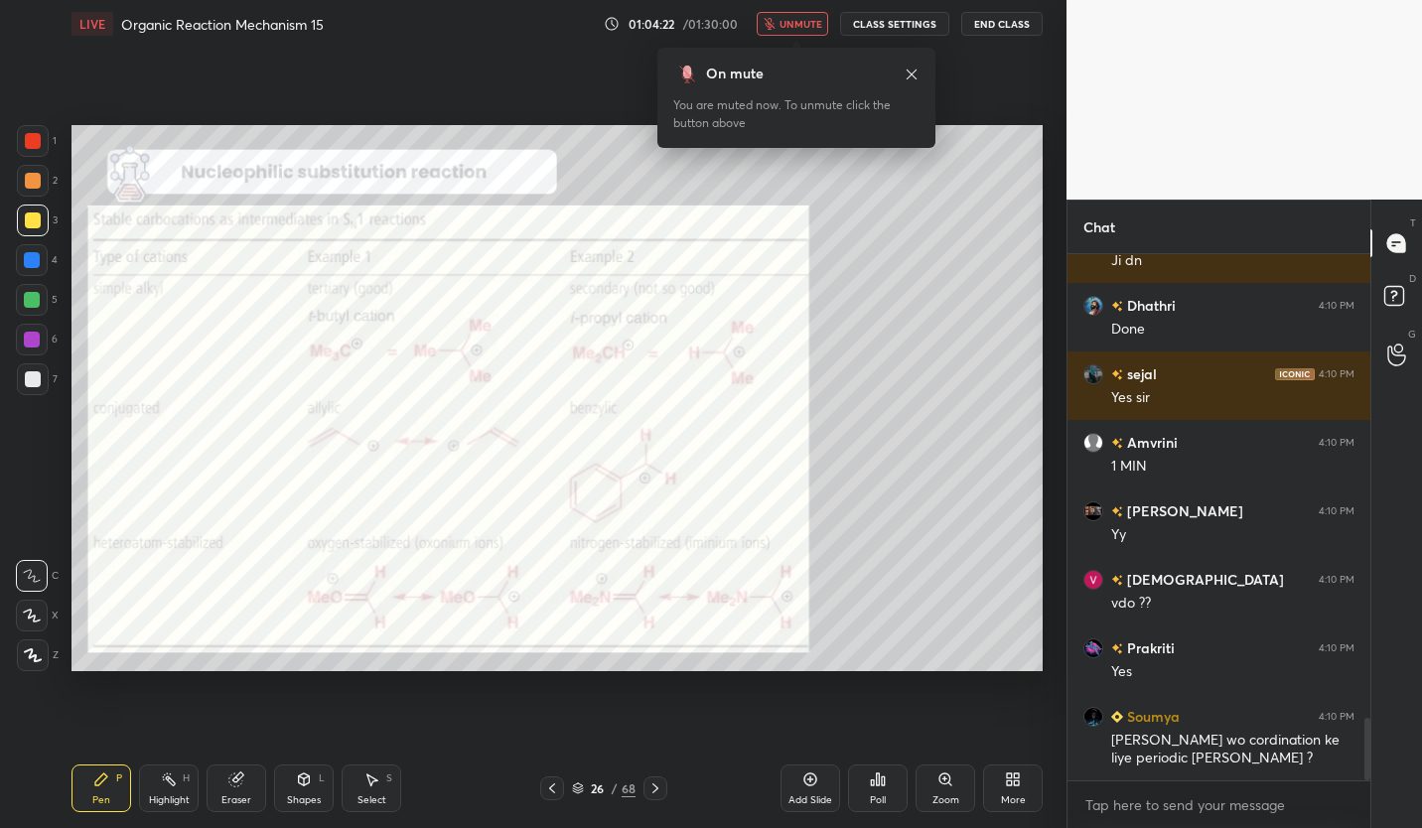
scroll to position [3919, 0]
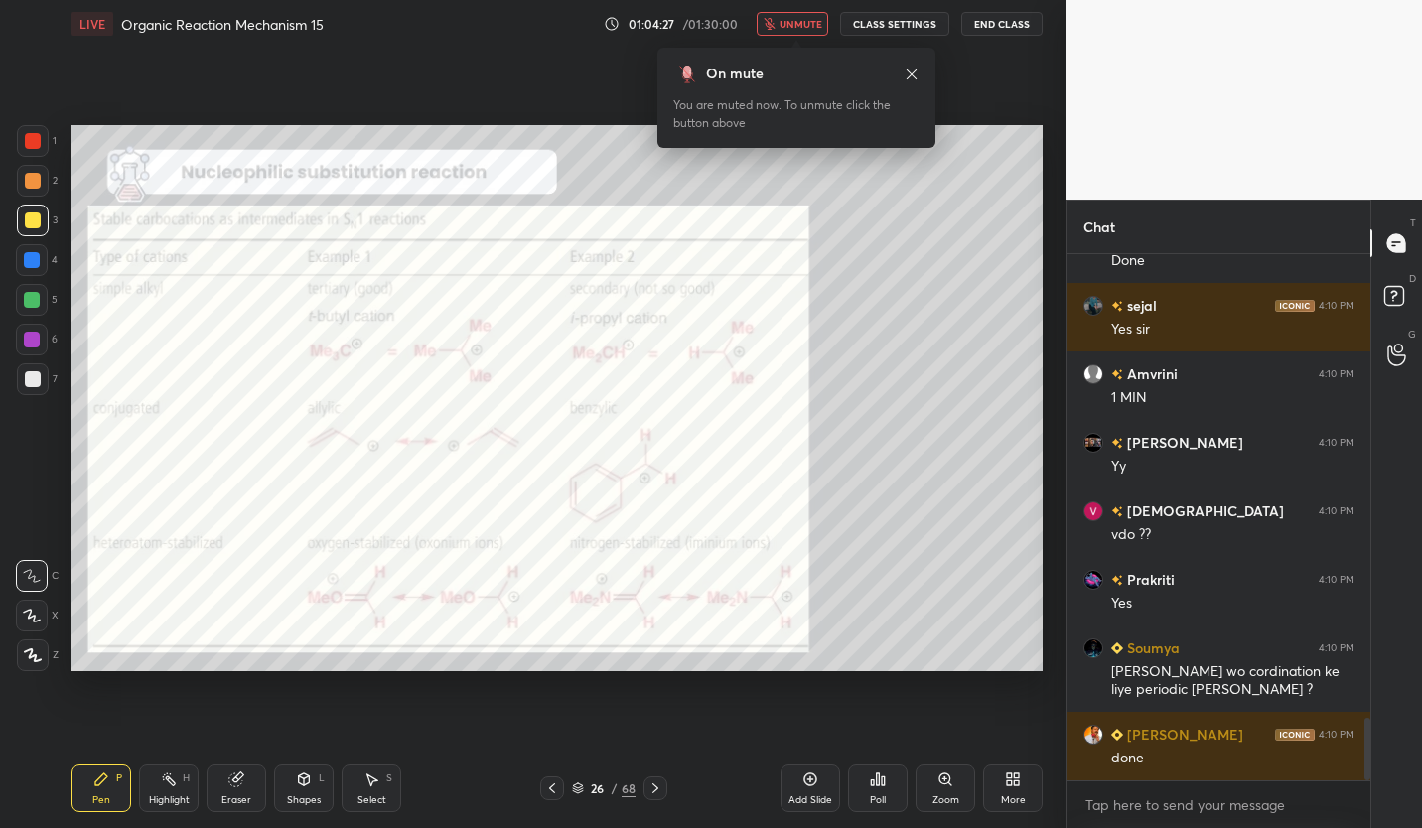
click at [813, 26] on span "unmute" at bounding box center [800, 24] width 43 height 14
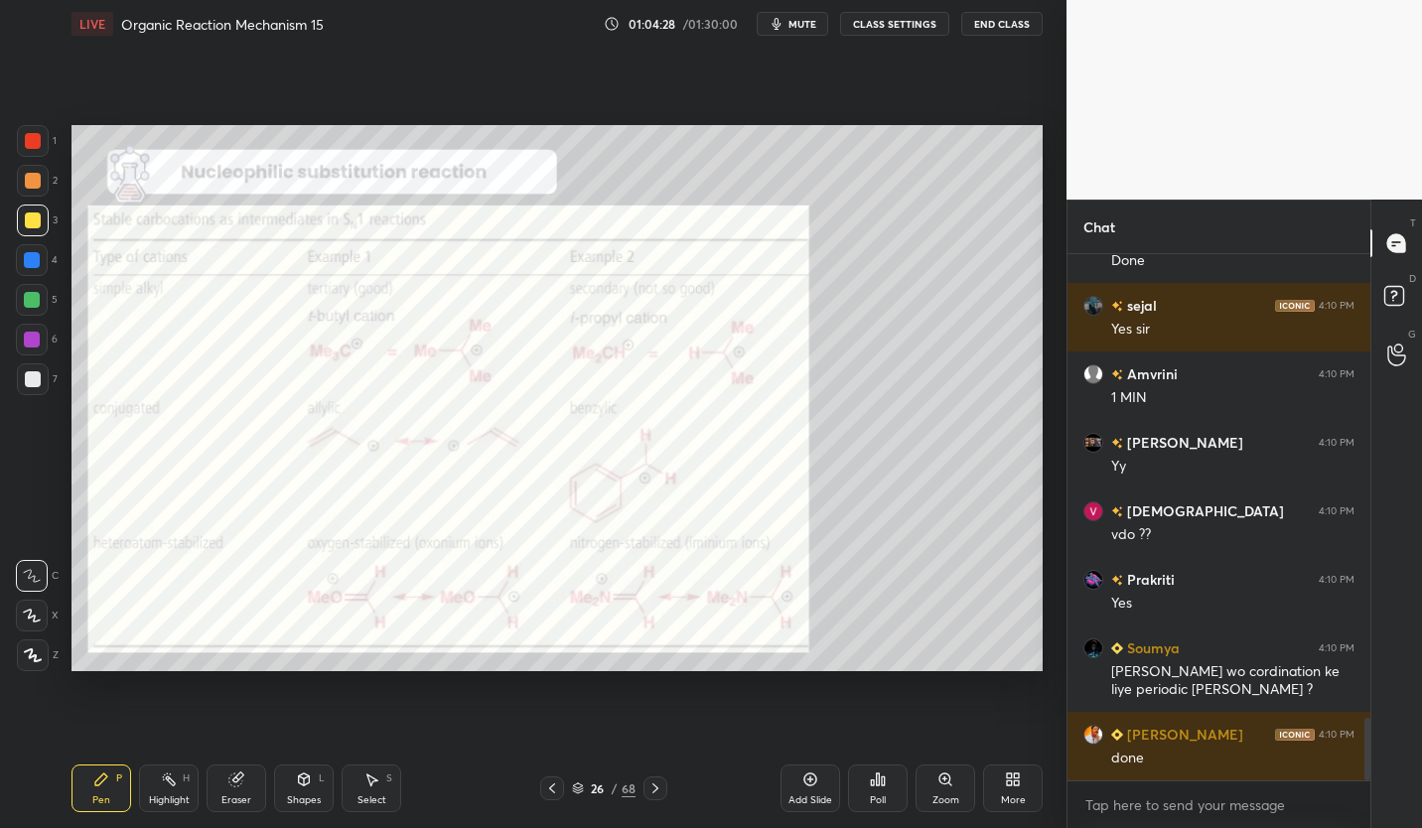
click at [920, 20] on button "CLASS SETTINGS" at bounding box center [894, 24] width 109 height 24
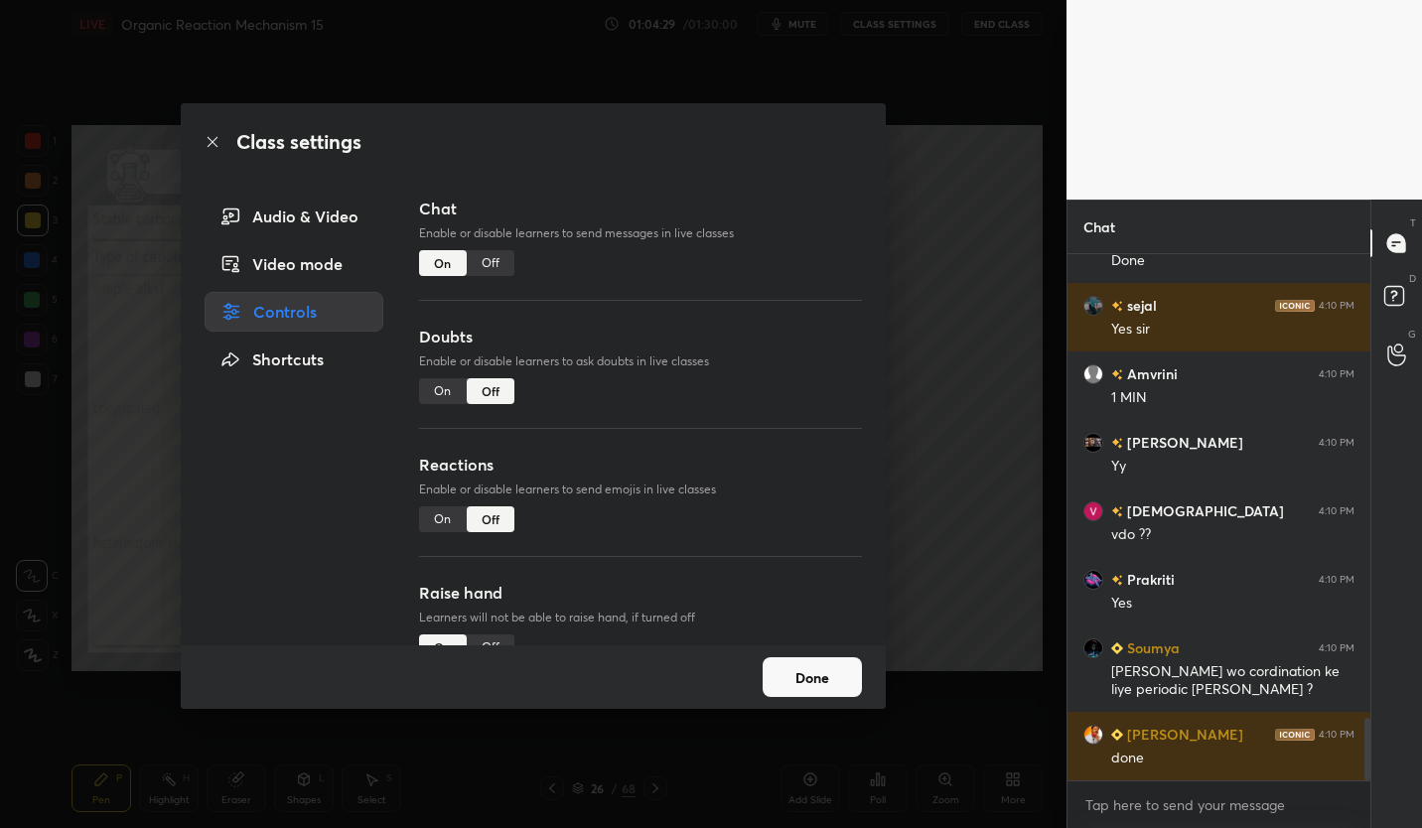
click at [493, 260] on div "Off" at bounding box center [491, 263] width 48 height 26
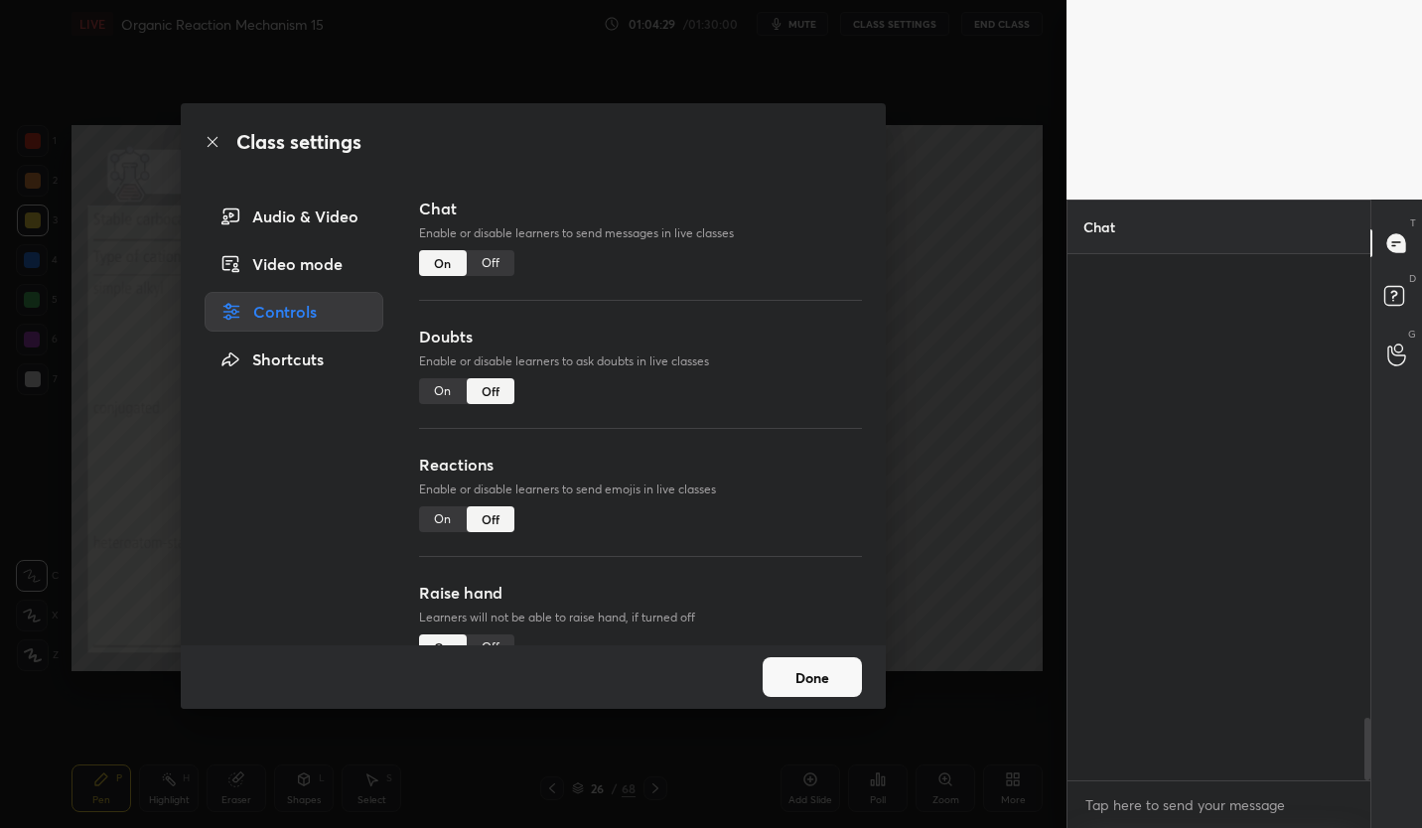
scroll to position [480, 297]
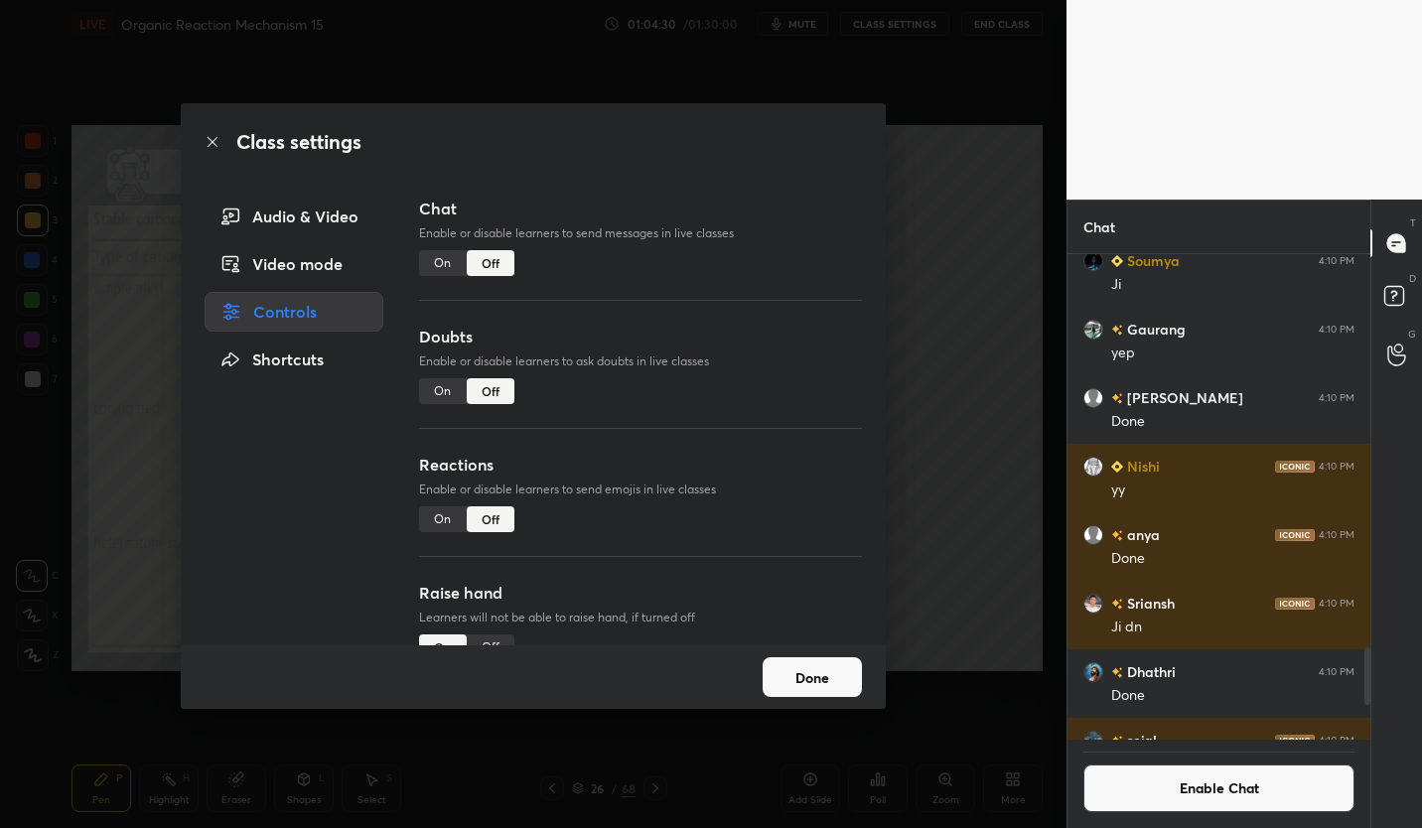
click at [847, 679] on button "Done" at bounding box center [812, 677] width 99 height 40
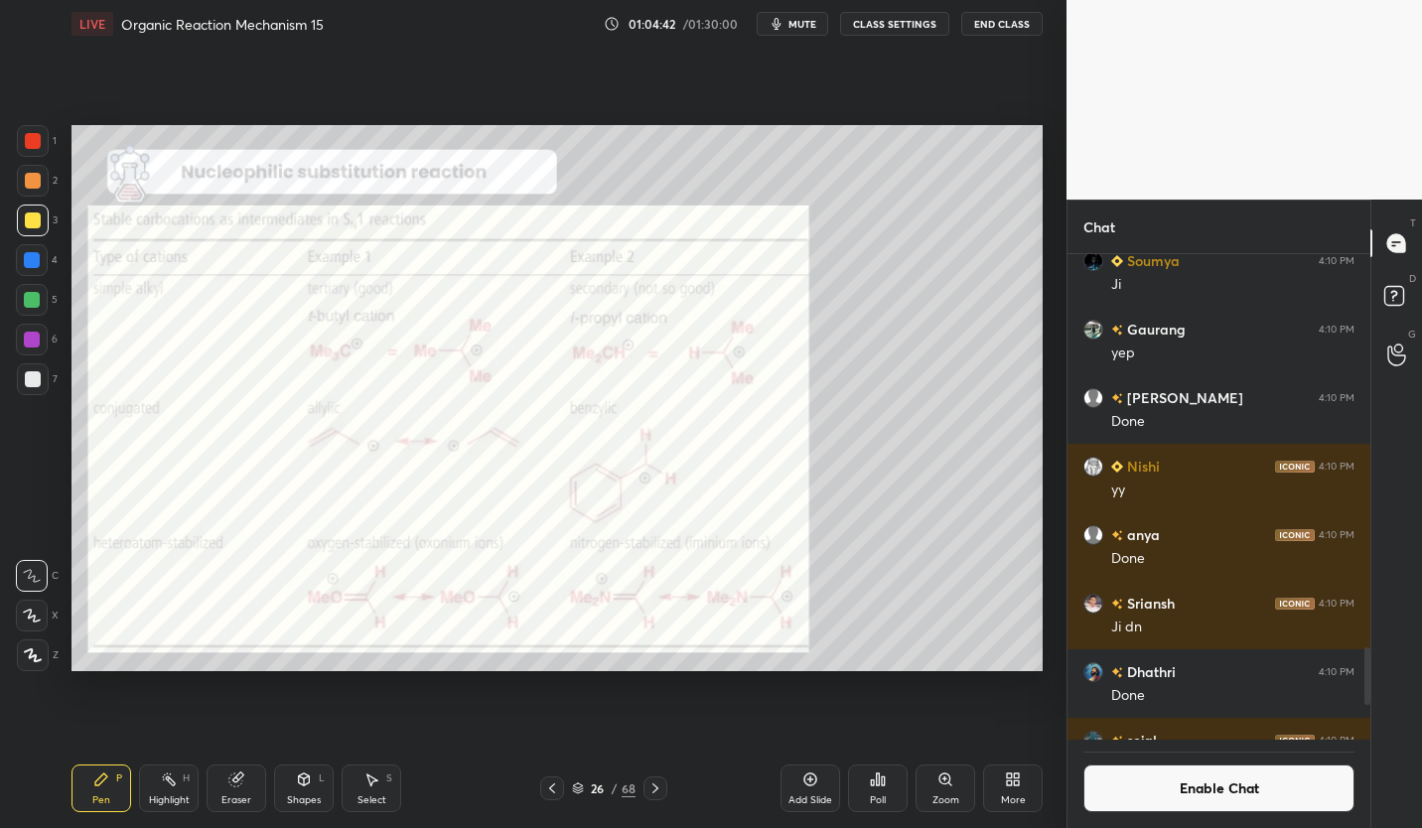
click at [1255, 784] on button "Enable Chat" at bounding box center [1218, 788] width 271 height 48
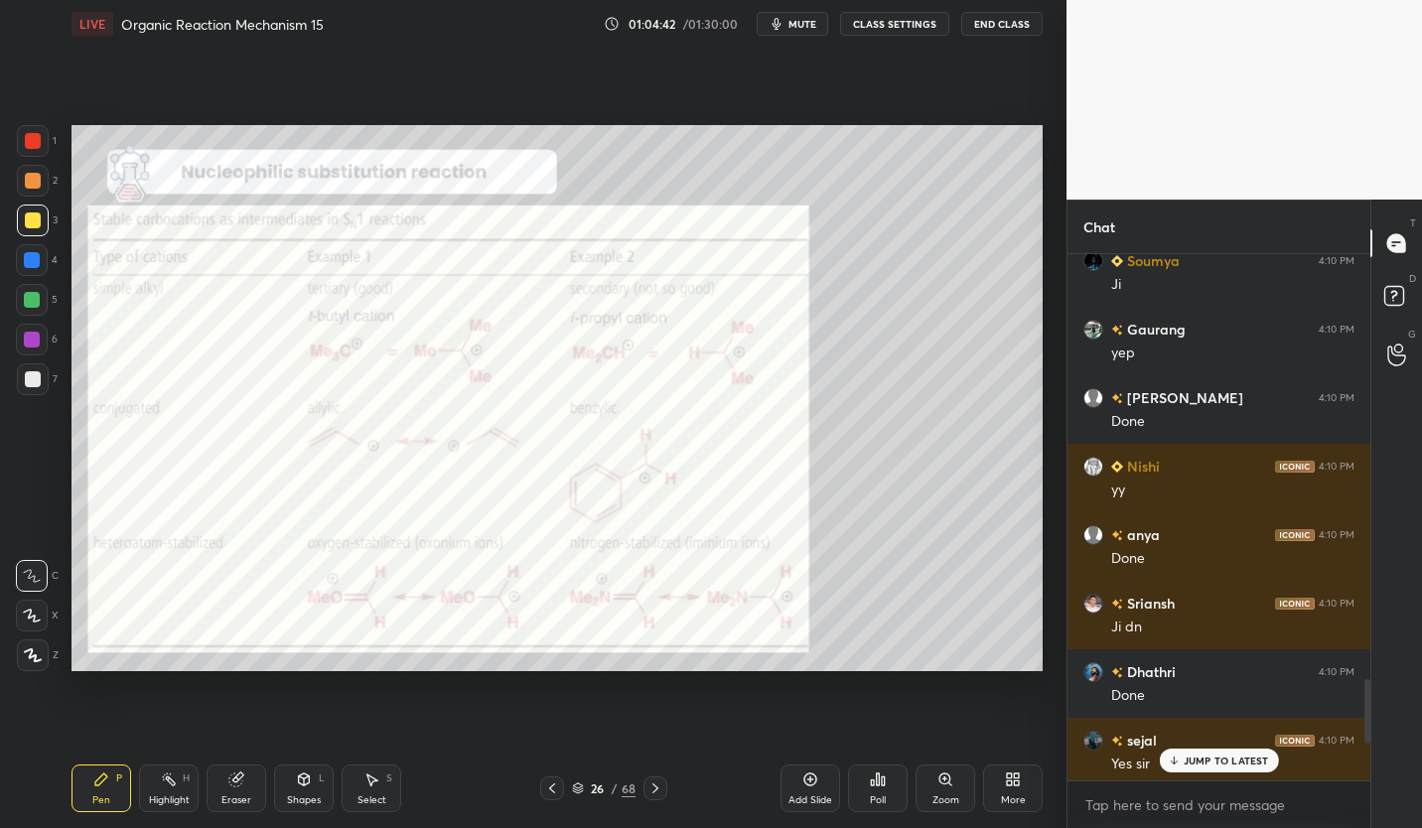
scroll to position [3188, 0]
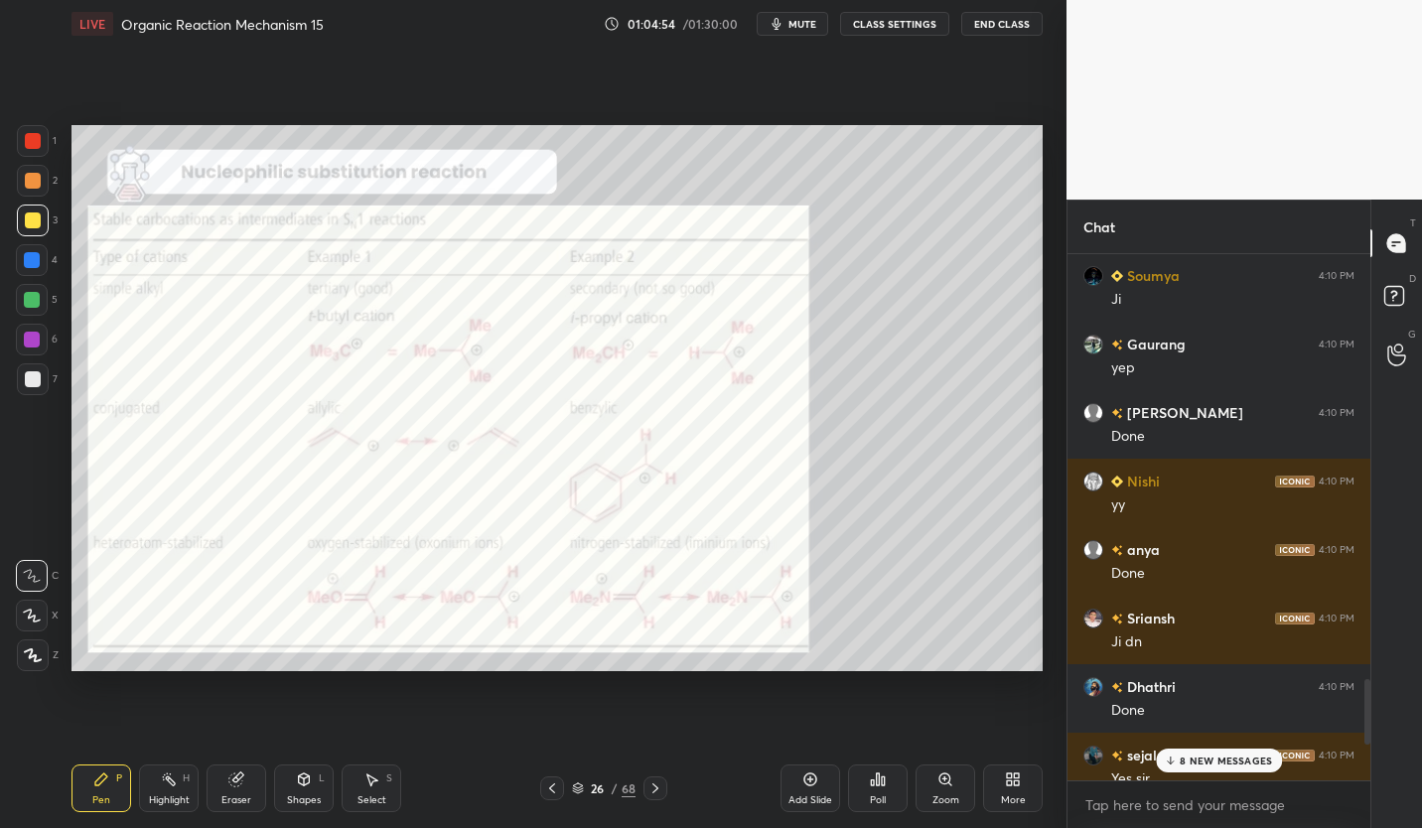
click at [1242, 763] on p "8 NEW MESSAGES" at bounding box center [1225, 761] width 92 height 12
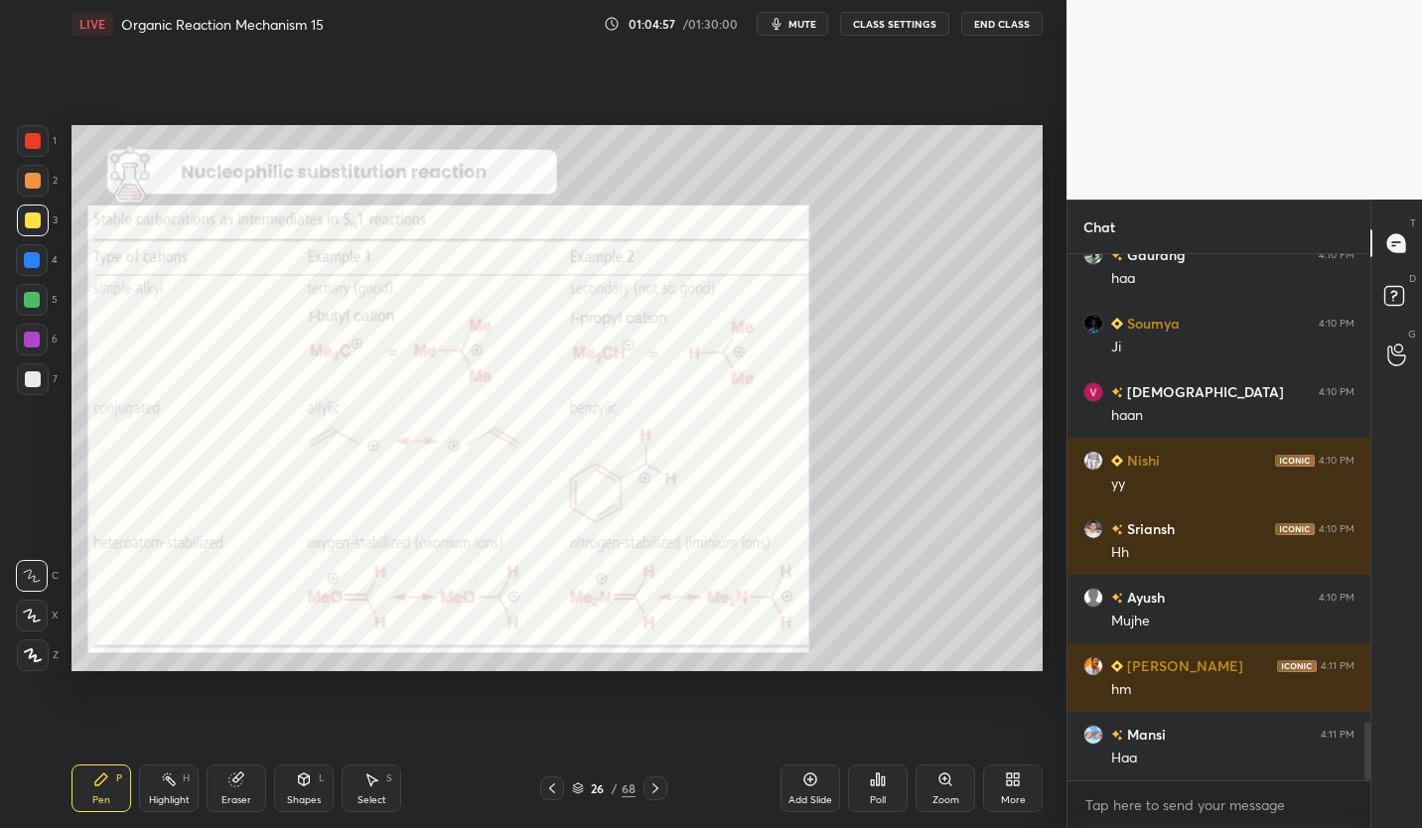
click at [913, 24] on button "CLASS SETTINGS" at bounding box center [894, 24] width 109 height 24
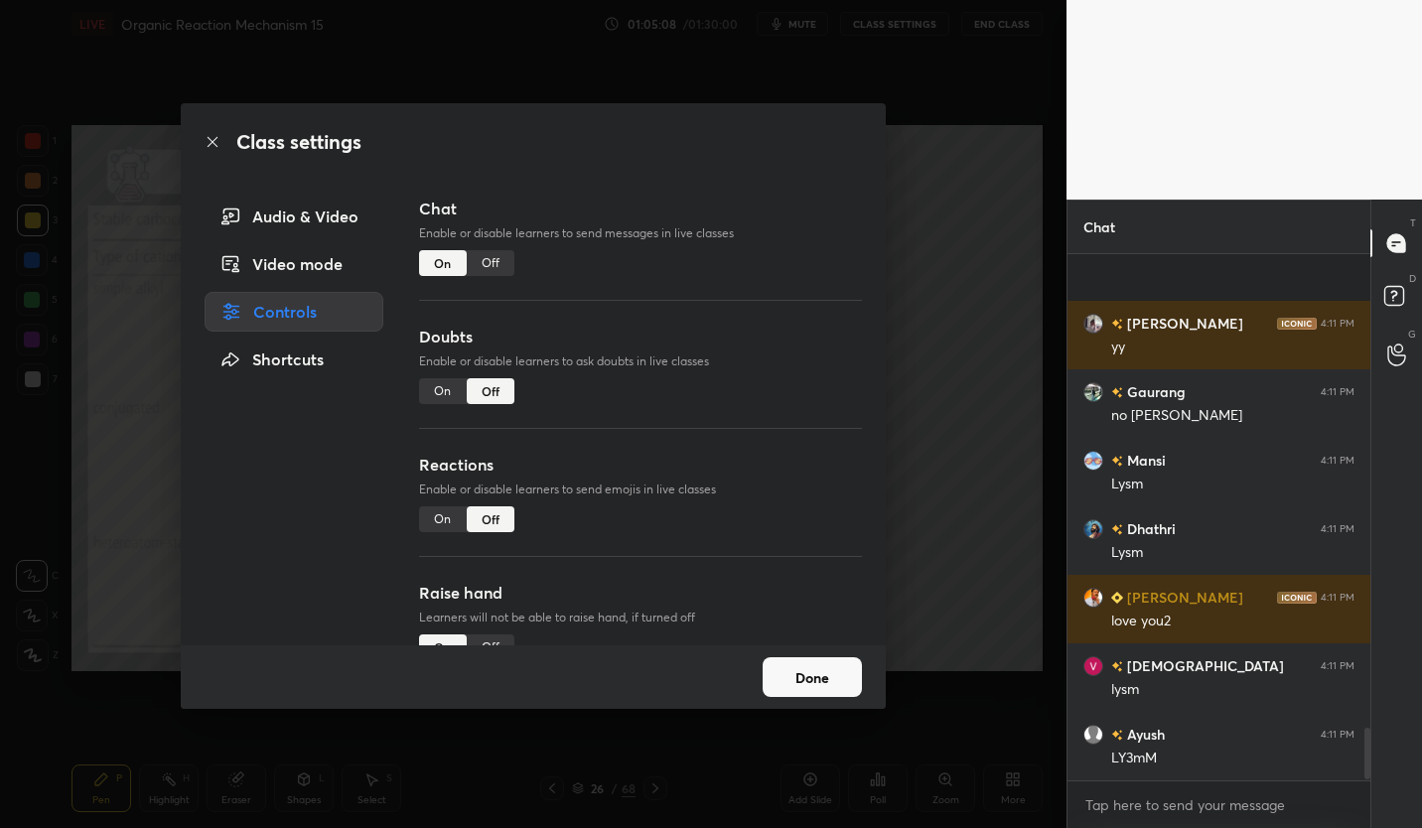
scroll to position [4889, 0]
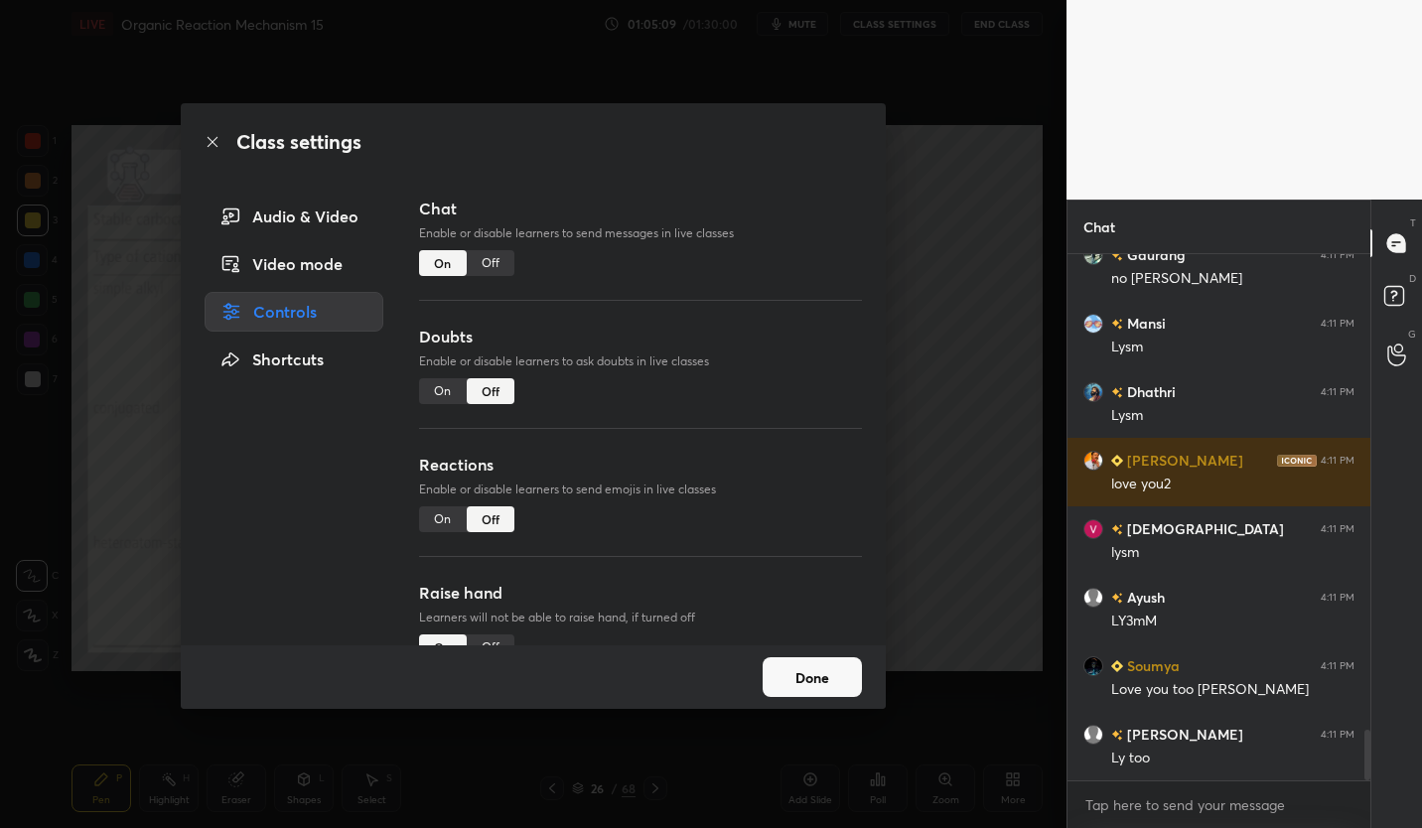
click at [493, 260] on div "Off" at bounding box center [491, 263] width 48 height 26
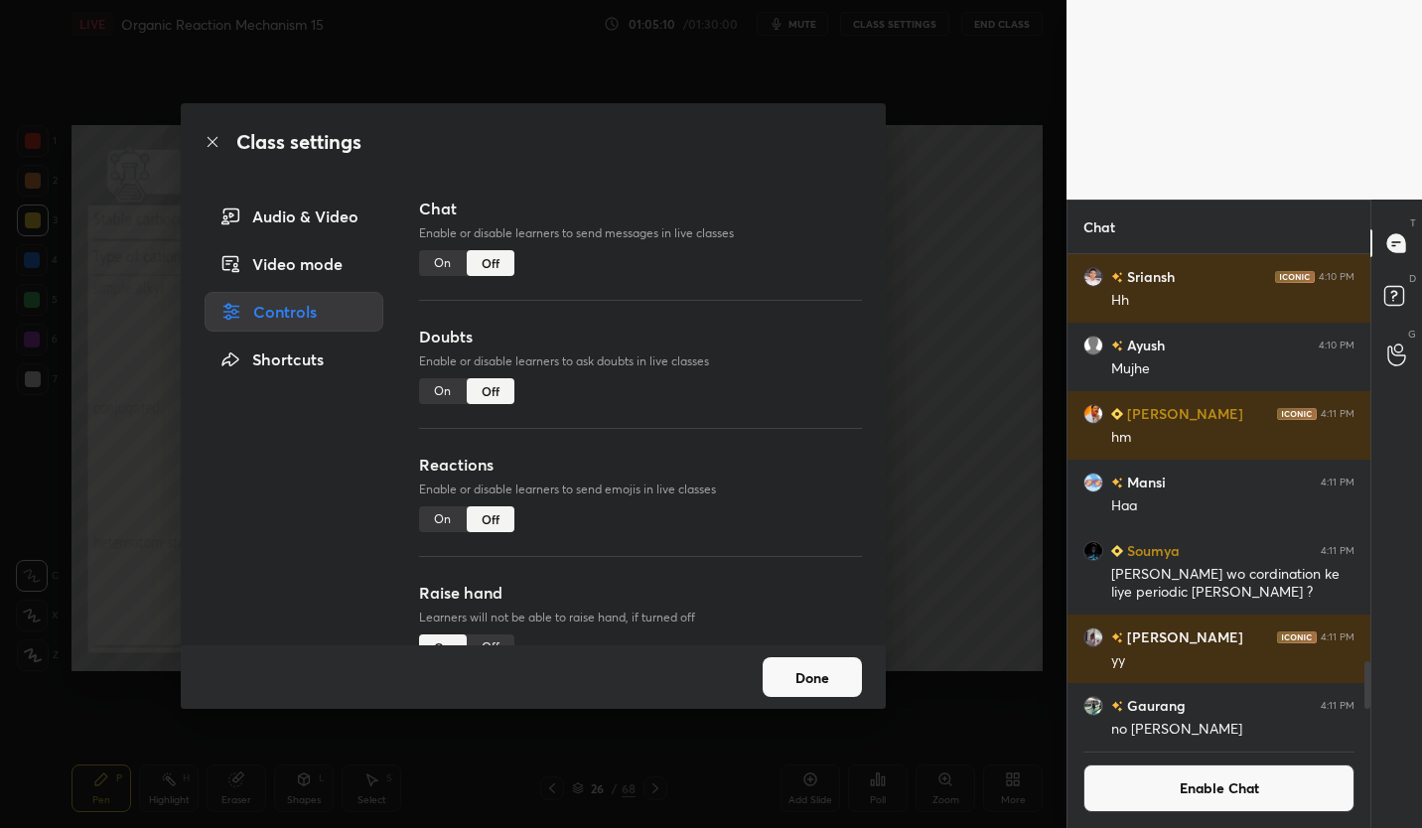
scroll to position [4707, 0]
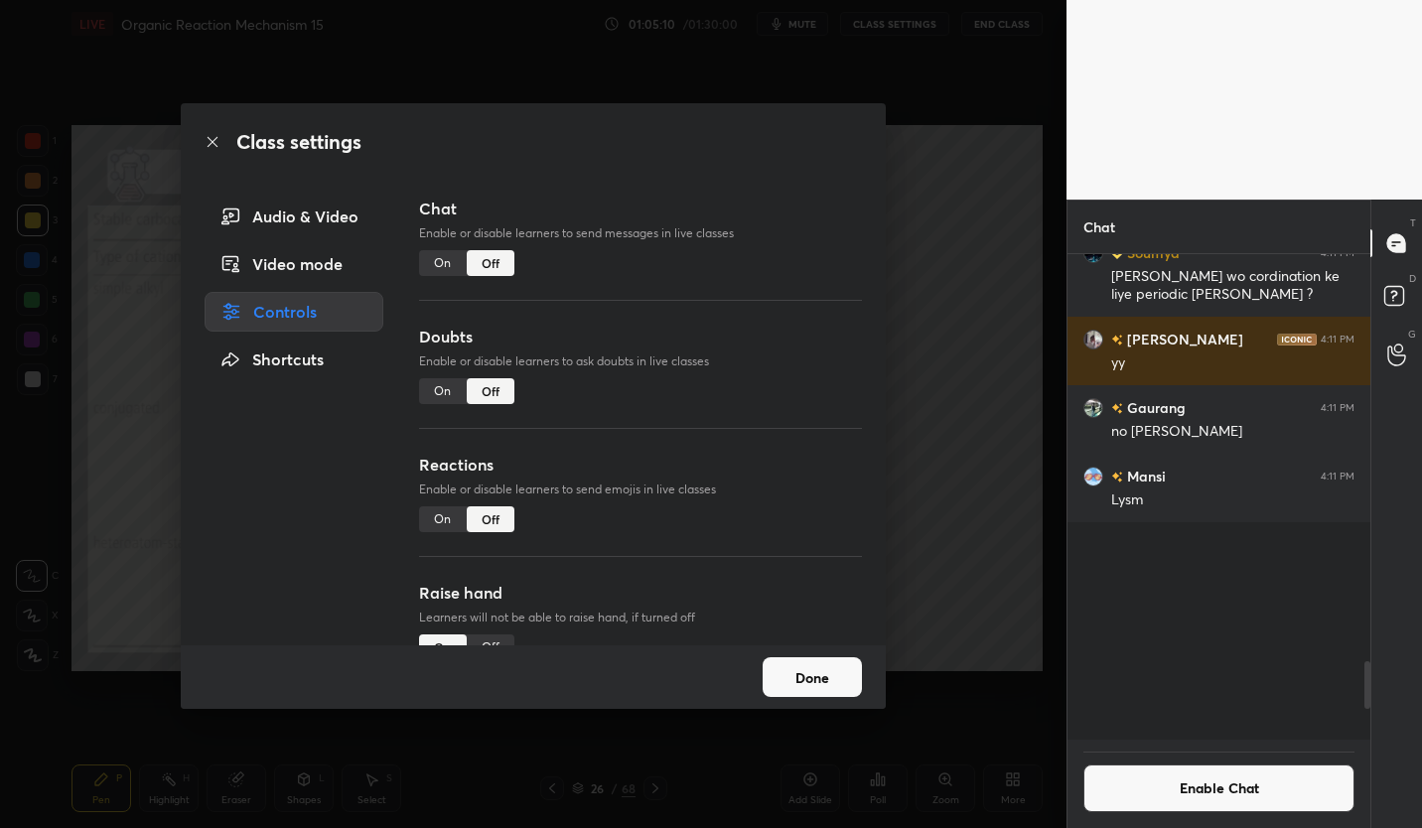
click at [820, 675] on button "Done" at bounding box center [812, 677] width 99 height 40
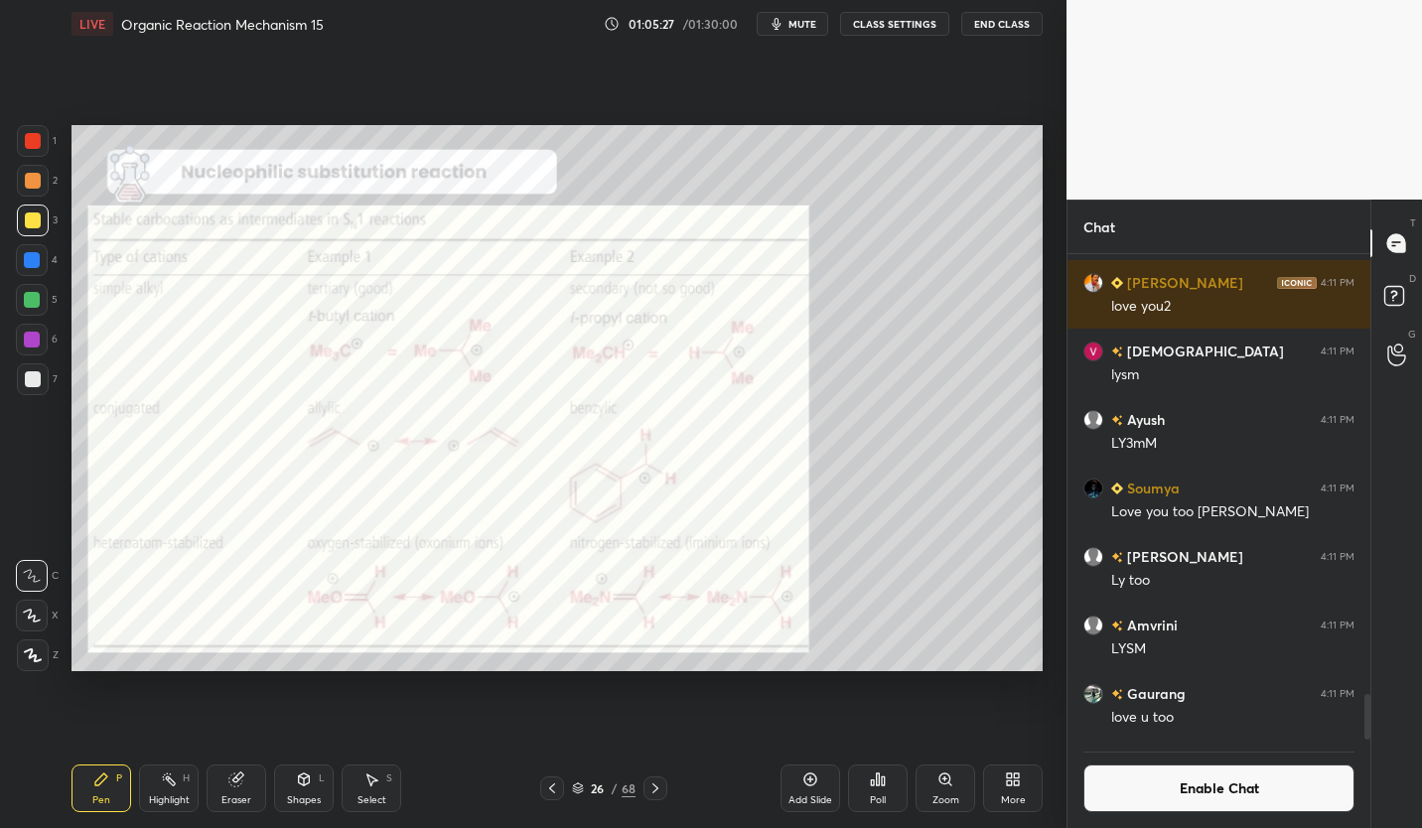
click at [34, 145] on div at bounding box center [33, 141] width 16 height 16
click at [806, 786] on icon at bounding box center [810, 779] width 16 height 16
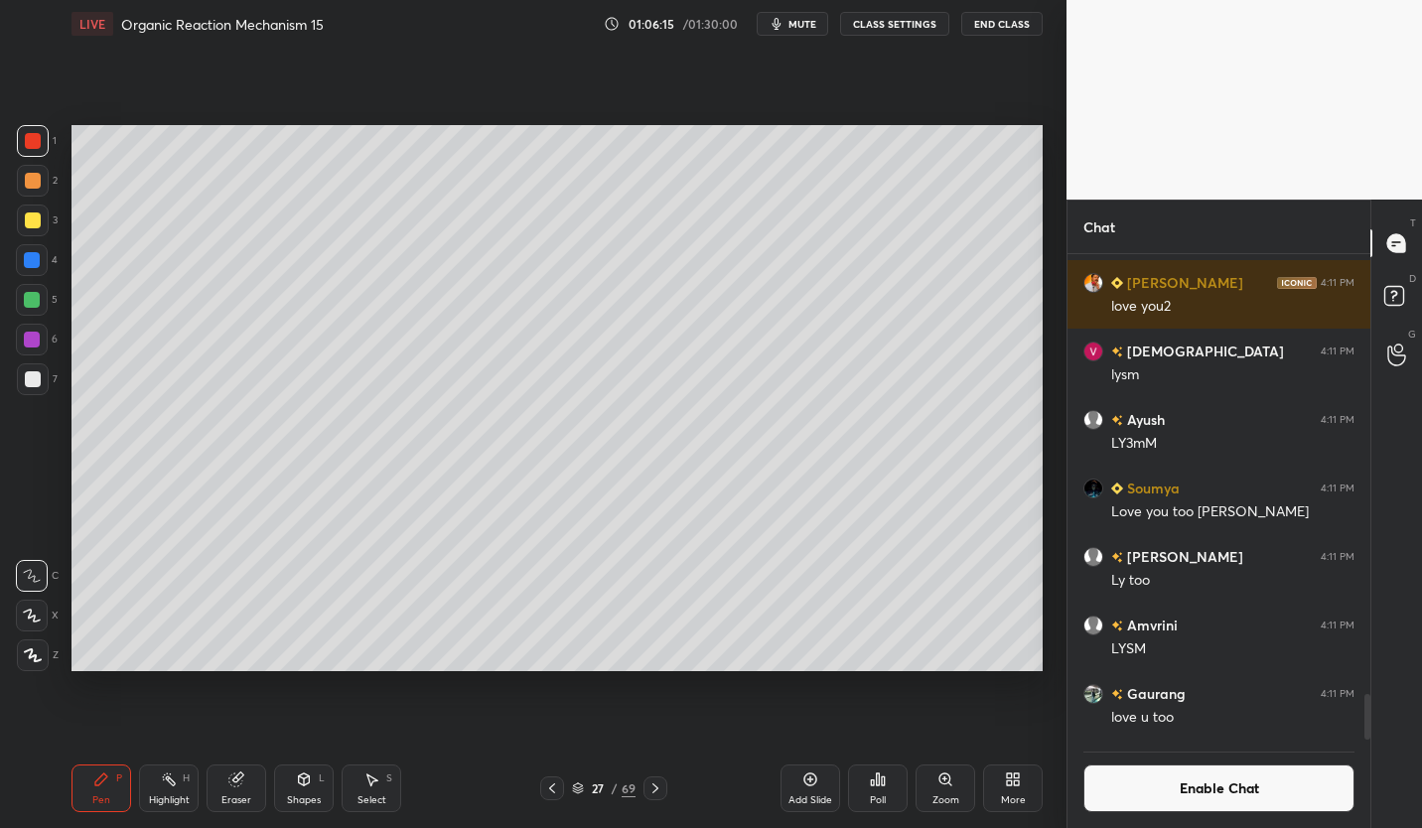
click at [34, 223] on div at bounding box center [33, 220] width 16 height 16
click at [114, 784] on div "Pen P" at bounding box center [101, 788] width 60 height 48
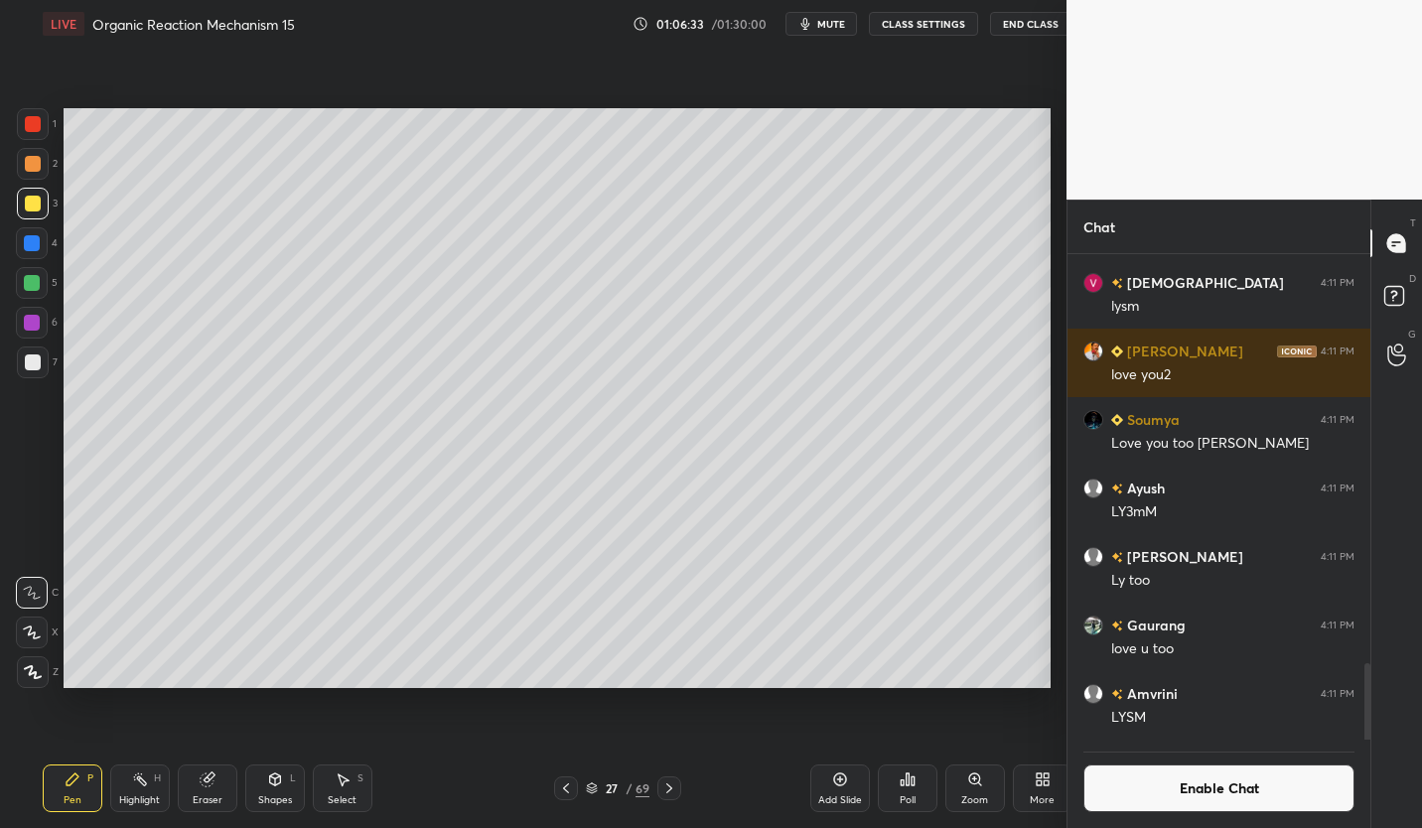
scroll to position [98583, 98297]
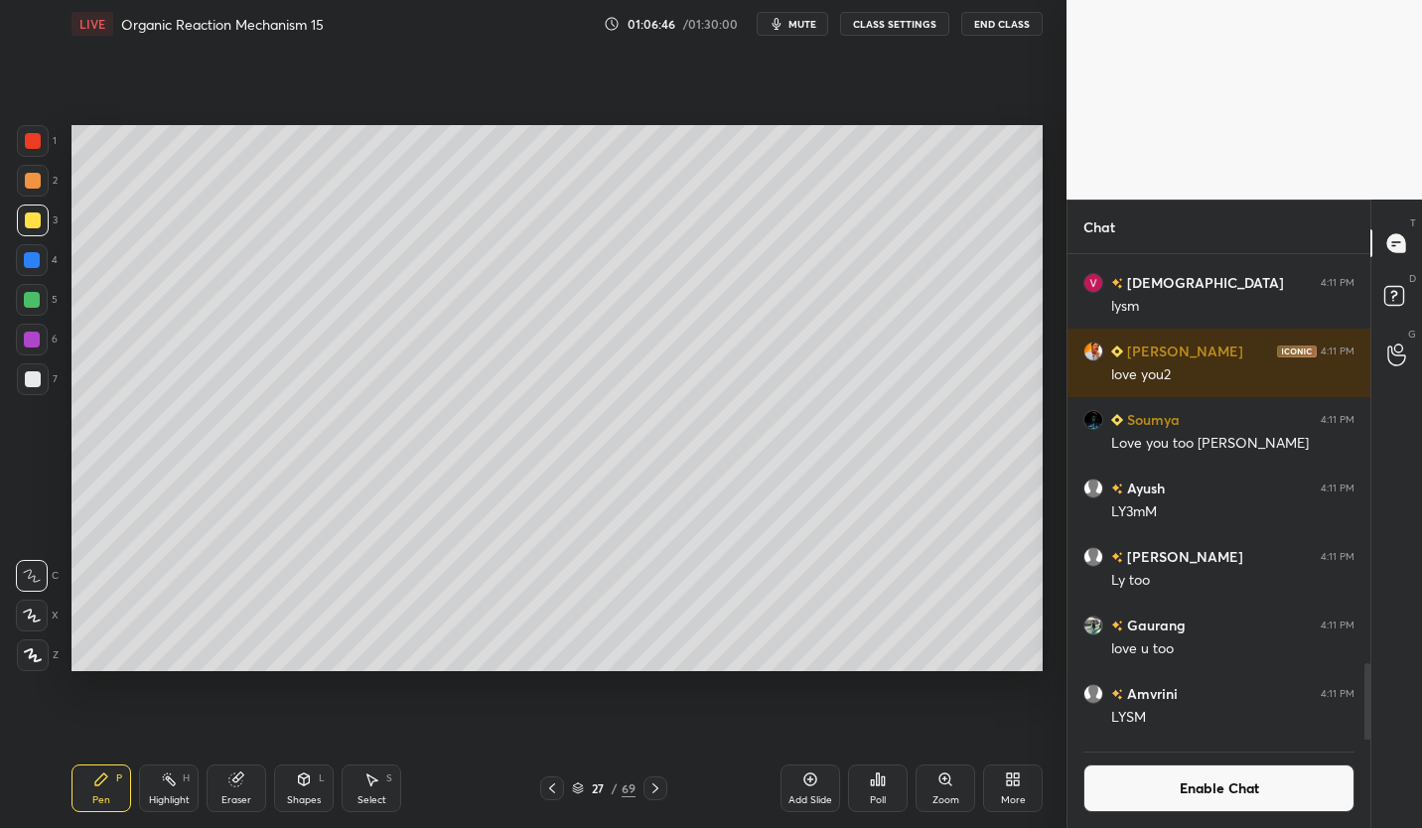
click at [241, 783] on icon at bounding box center [236, 779] width 16 height 16
click at [103, 795] on div "Pen" at bounding box center [101, 800] width 18 height 10
click at [234, 788] on div "Eraser" at bounding box center [237, 788] width 60 height 48
click at [109, 782] on div "Pen P" at bounding box center [101, 788] width 60 height 48
click at [116, 780] on div "P" at bounding box center [119, 778] width 6 height 10
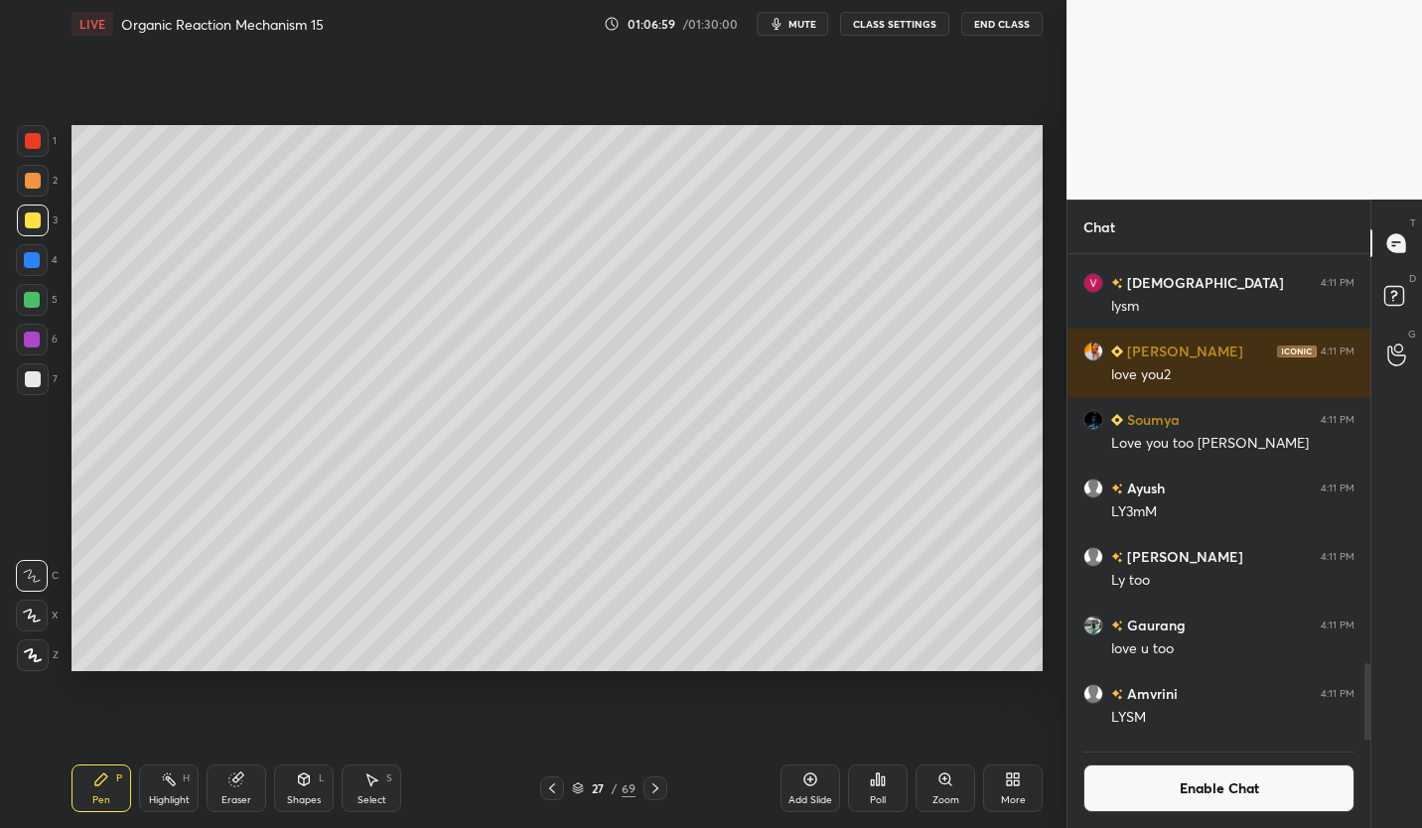
click at [35, 375] on div at bounding box center [33, 379] width 16 height 16
click at [224, 780] on div "Eraser" at bounding box center [237, 788] width 60 height 48
click at [105, 779] on icon at bounding box center [101, 779] width 16 height 16
click at [39, 226] on div at bounding box center [33, 221] width 32 height 32
click at [36, 390] on div at bounding box center [33, 379] width 32 height 32
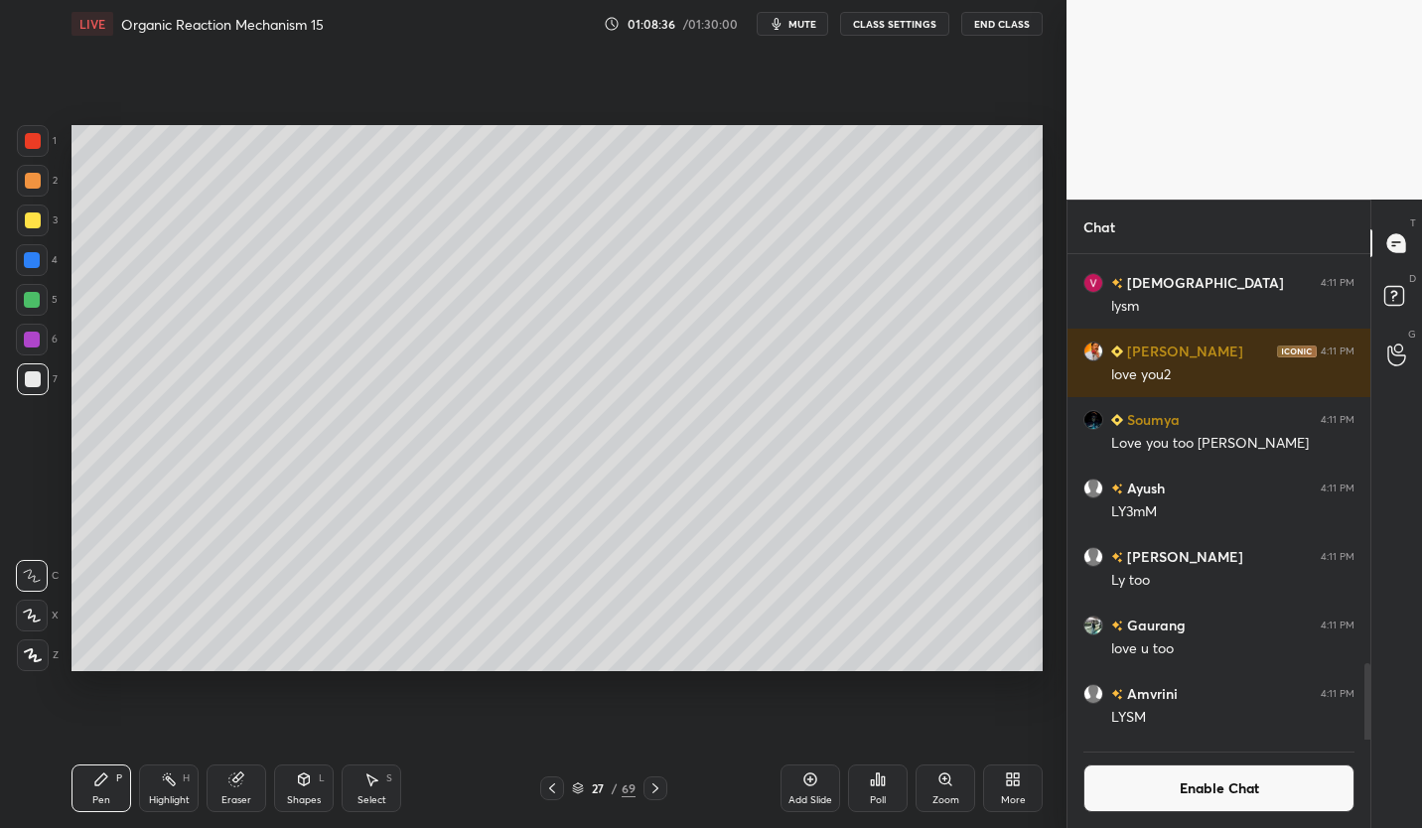
click at [812, 785] on icon at bounding box center [810, 779] width 16 height 16
click at [235, 789] on div "Eraser" at bounding box center [237, 788] width 60 height 48
click at [107, 798] on div "Pen" at bounding box center [101, 800] width 18 height 10
click at [36, 223] on div at bounding box center [33, 220] width 16 height 16
click at [33, 389] on div at bounding box center [33, 379] width 32 height 32
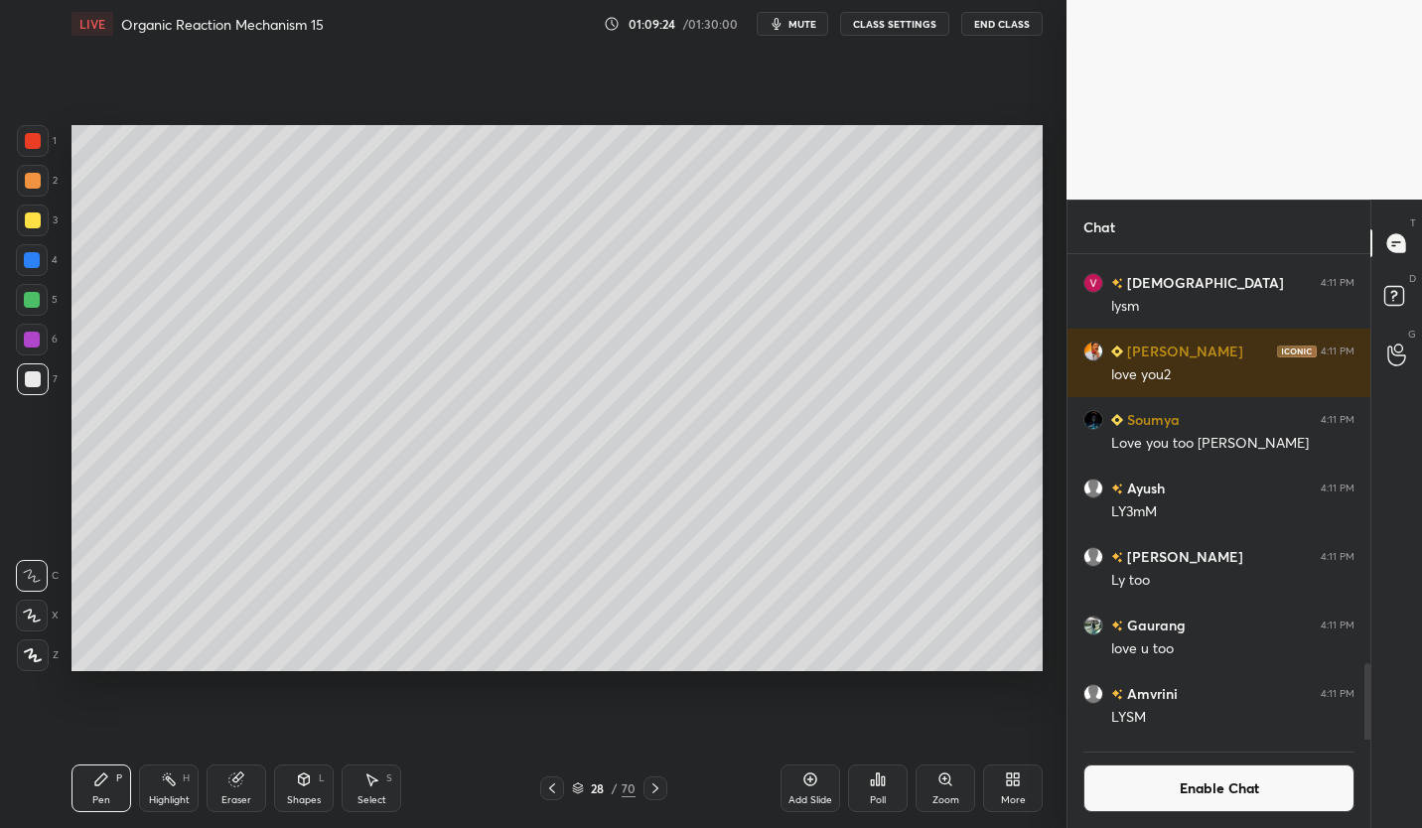
click at [239, 795] on div "Eraser" at bounding box center [236, 800] width 30 height 10
click at [121, 782] on div "P" at bounding box center [119, 778] width 6 height 10
click at [234, 792] on div "Eraser" at bounding box center [237, 788] width 60 height 48
click at [94, 795] on div "Pen" at bounding box center [101, 800] width 18 height 10
click at [36, 229] on div at bounding box center [33, 221] width 32 height 32
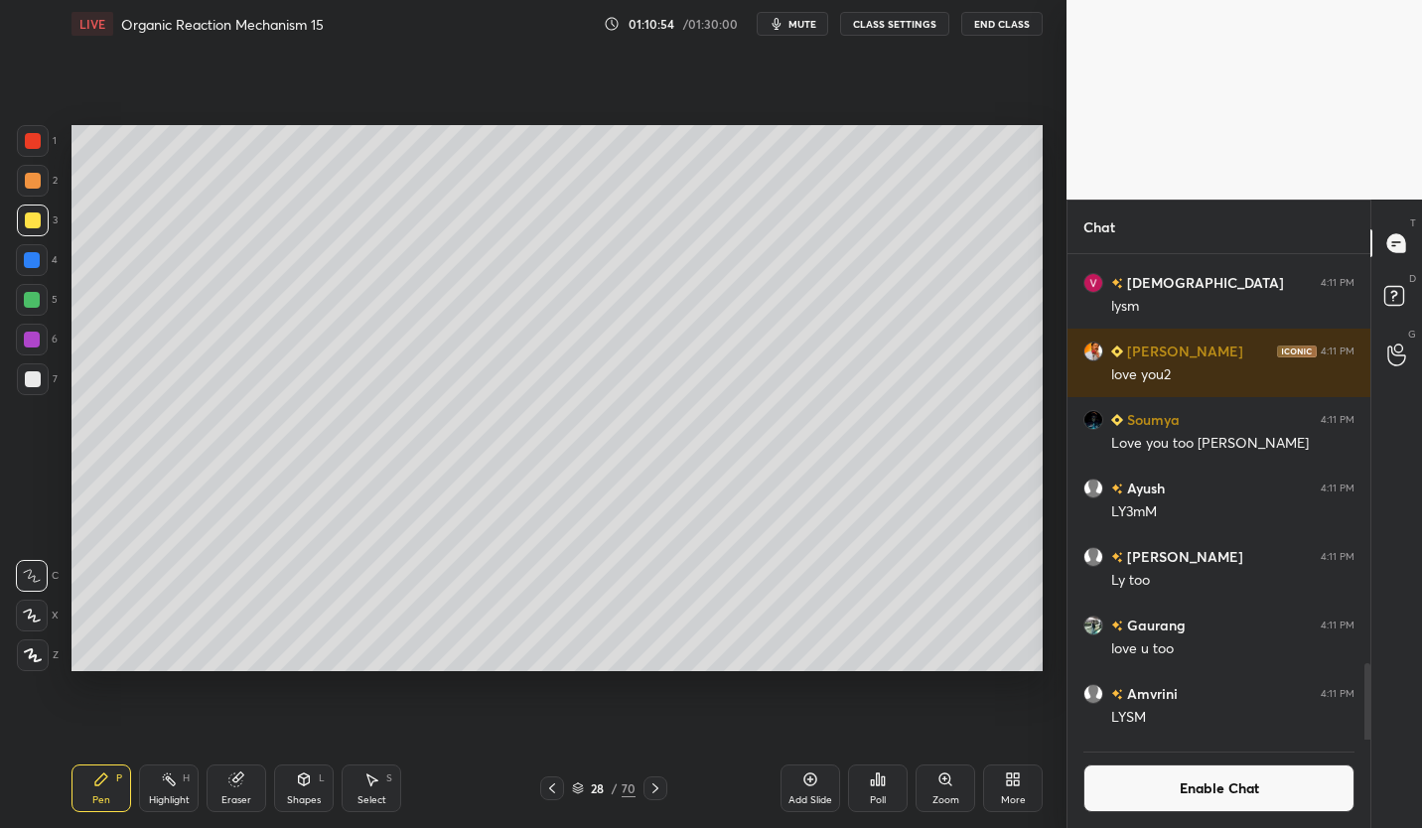
click at [1308, 784] on button "Enable Chat" at bounding box center [1218, 788] width 271 height 48
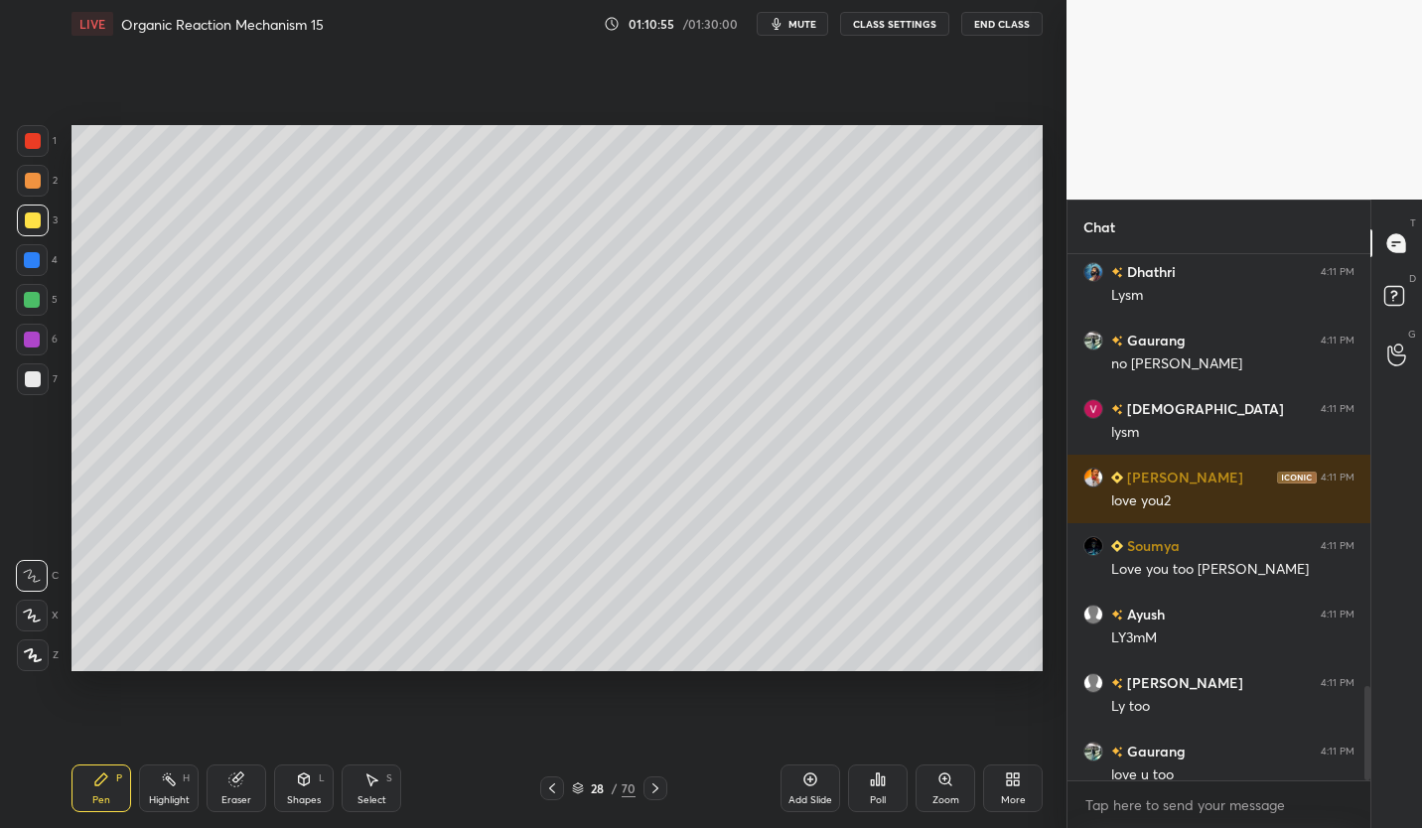
scroll to position [2395, 0]
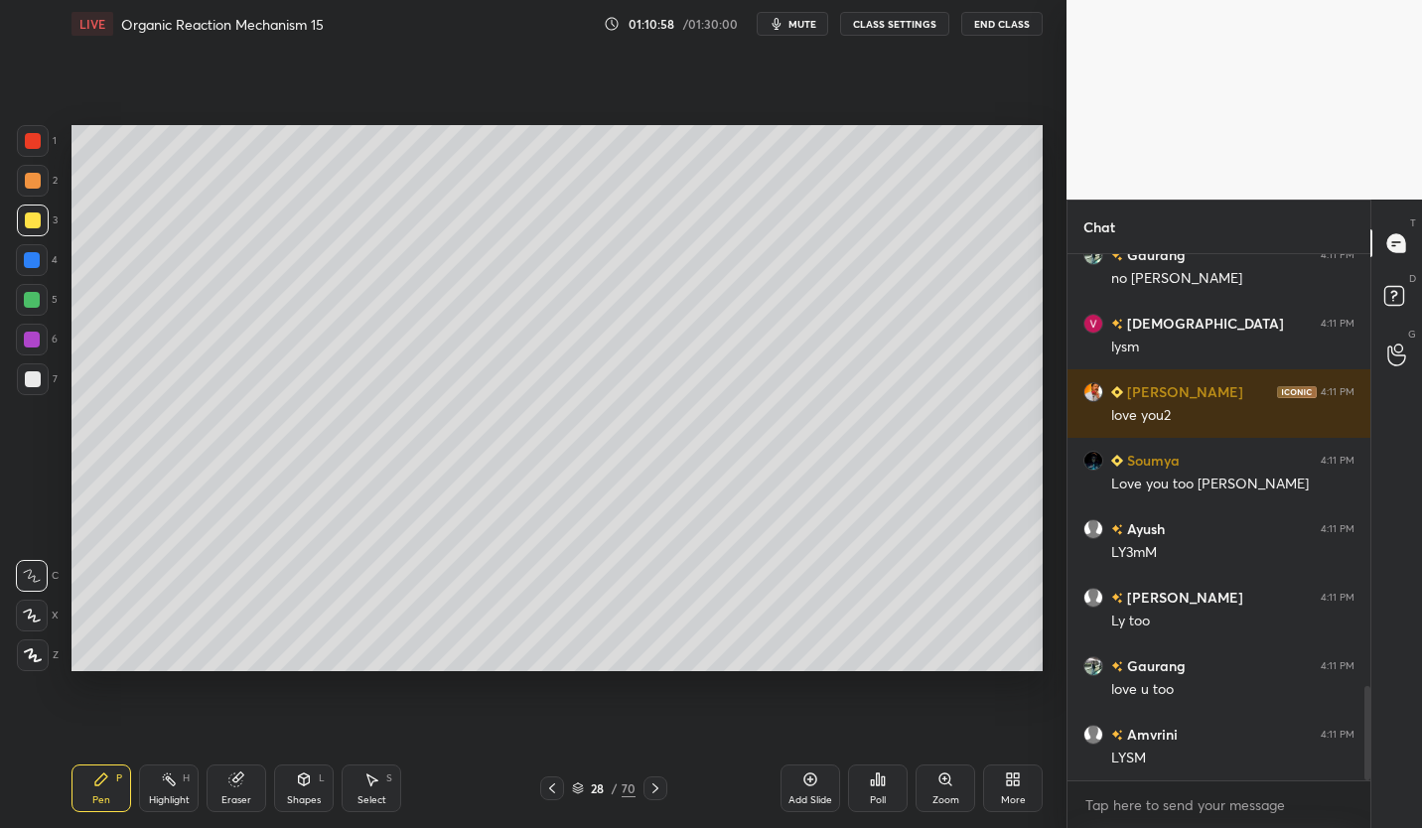
click at [554, 790] on icon at bounding box center [552, 788] width 16 height 16
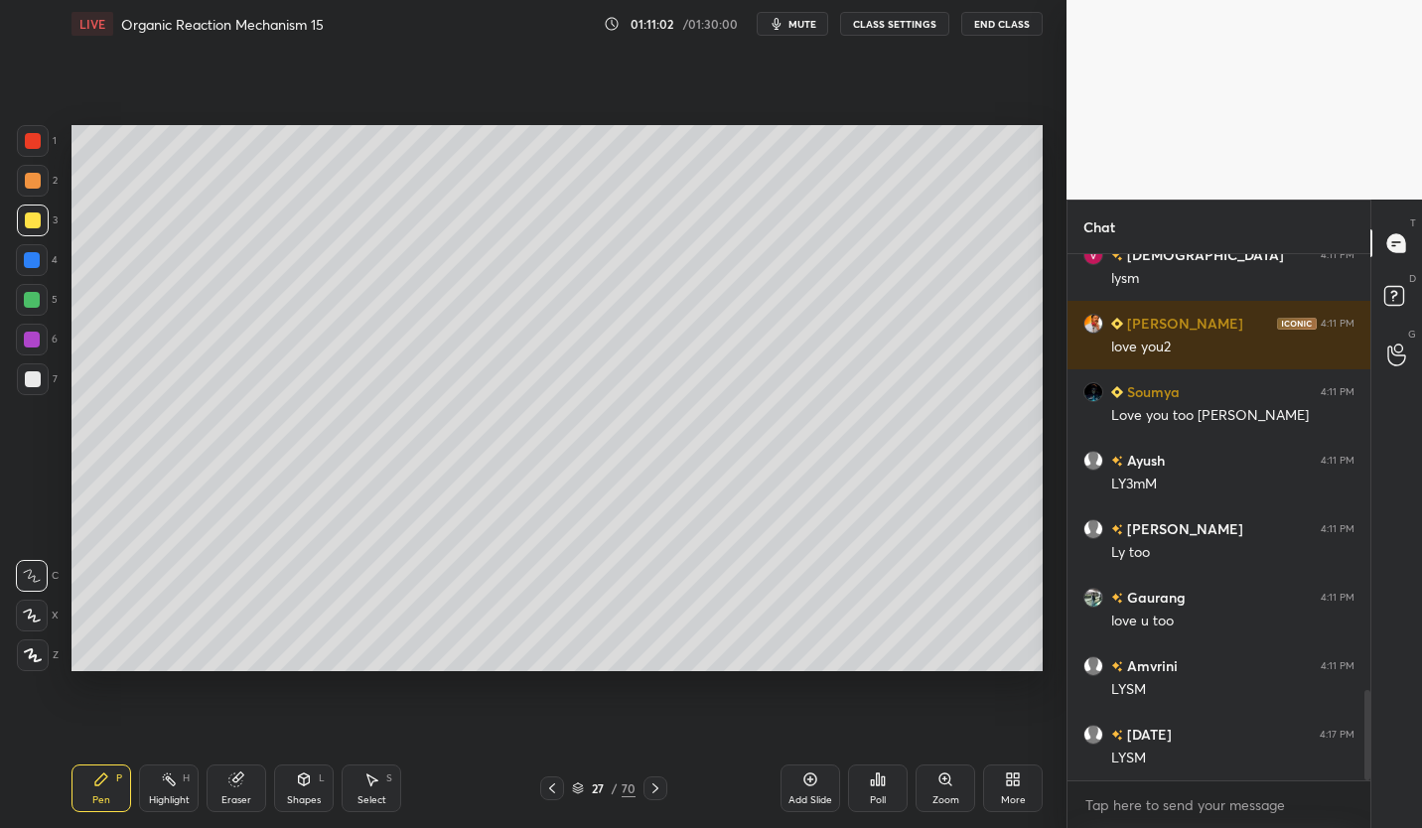
scroll to position [2532, 0]
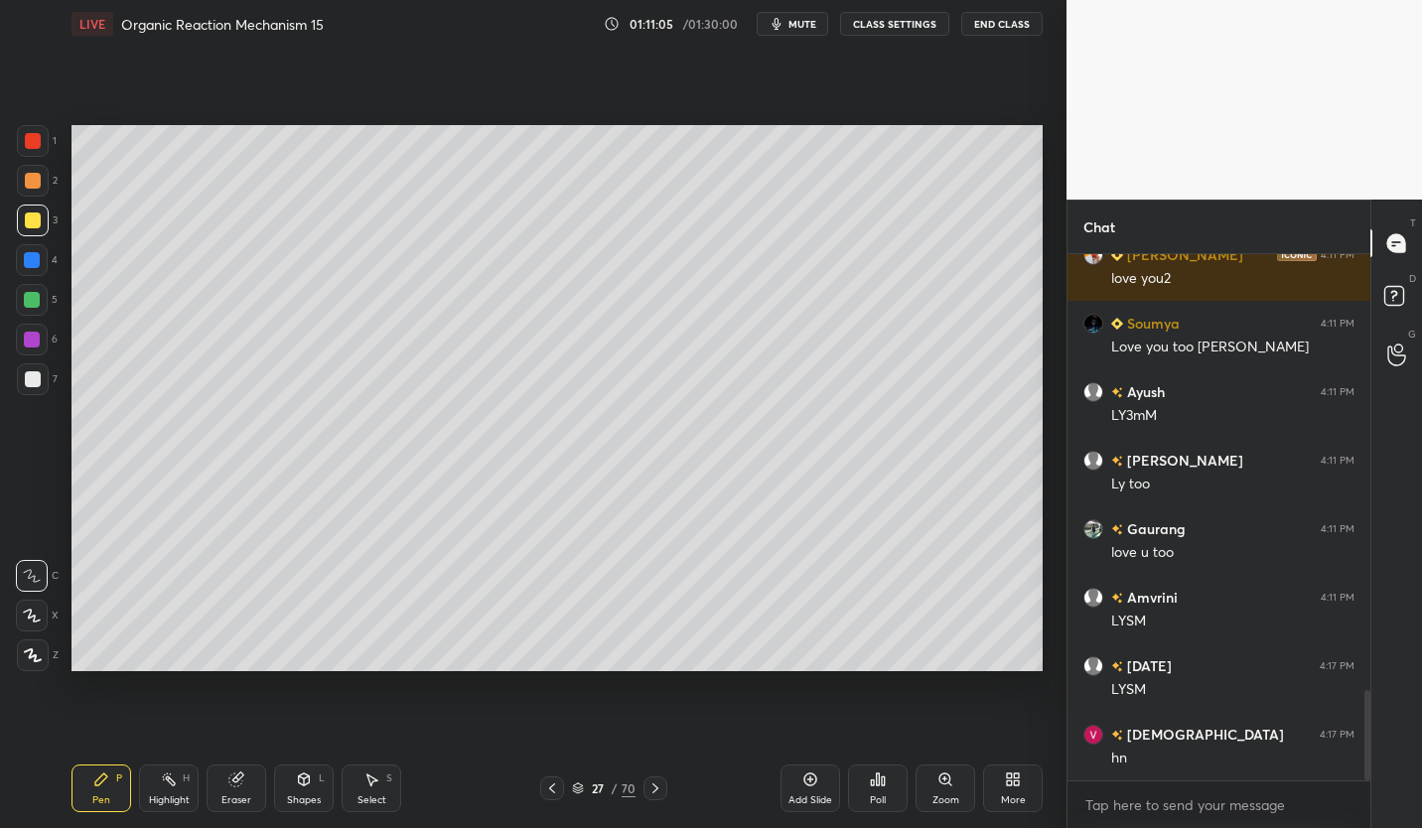
click at [554, 792] on icon at bounding box center [552, 788] width 6 height 10
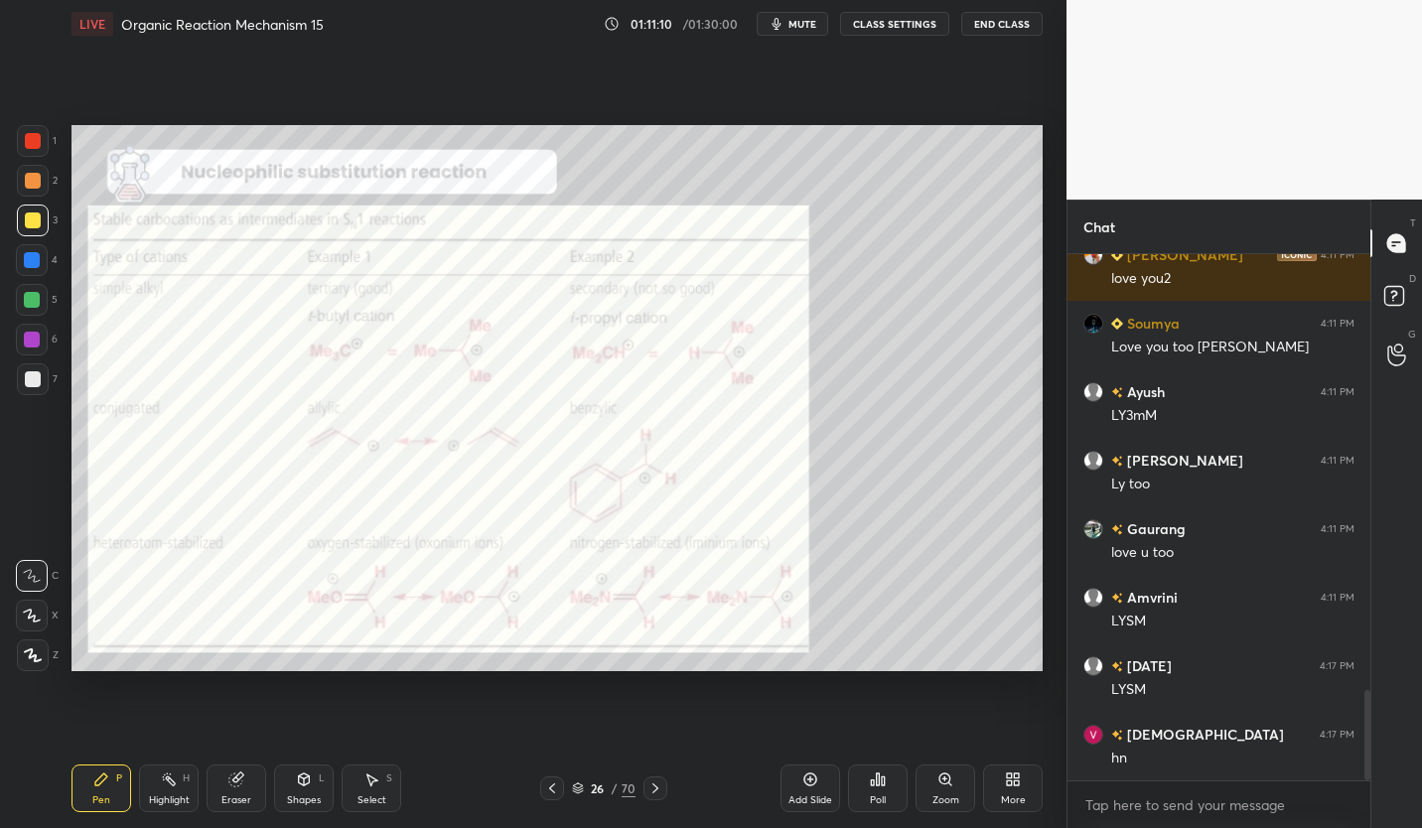
click at [35, 142] on div at bounding box center [33, 141] width 16 height 16
click at [242, 791] on div "Eraser" at bounding box center [237, 788] width 60 height 48
click at [106, 780] on icon at bounding box center [101, 779] width 16 height 16
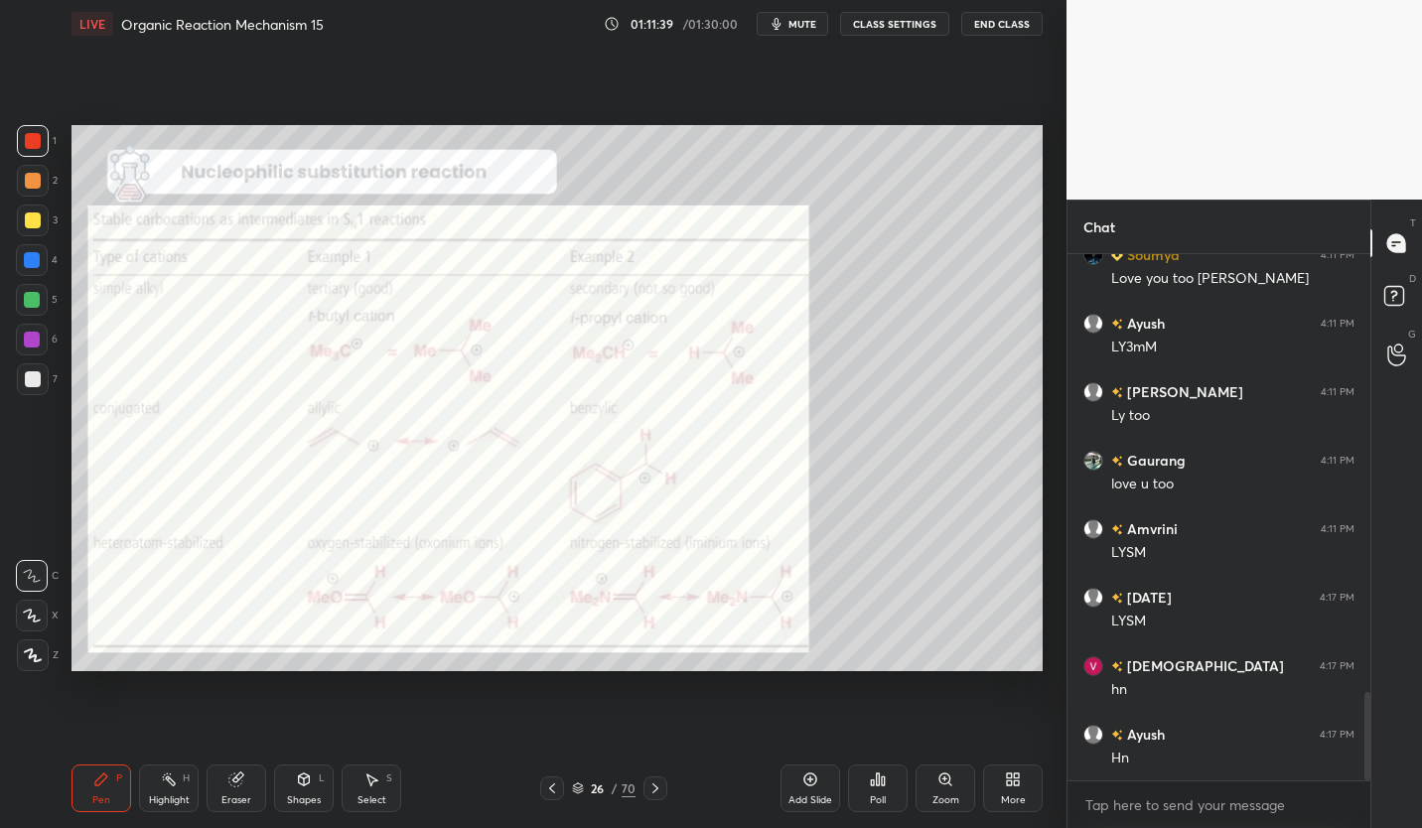
click at [597, 793] on div "26" at bounding box center [598, 788] width 20 height 12
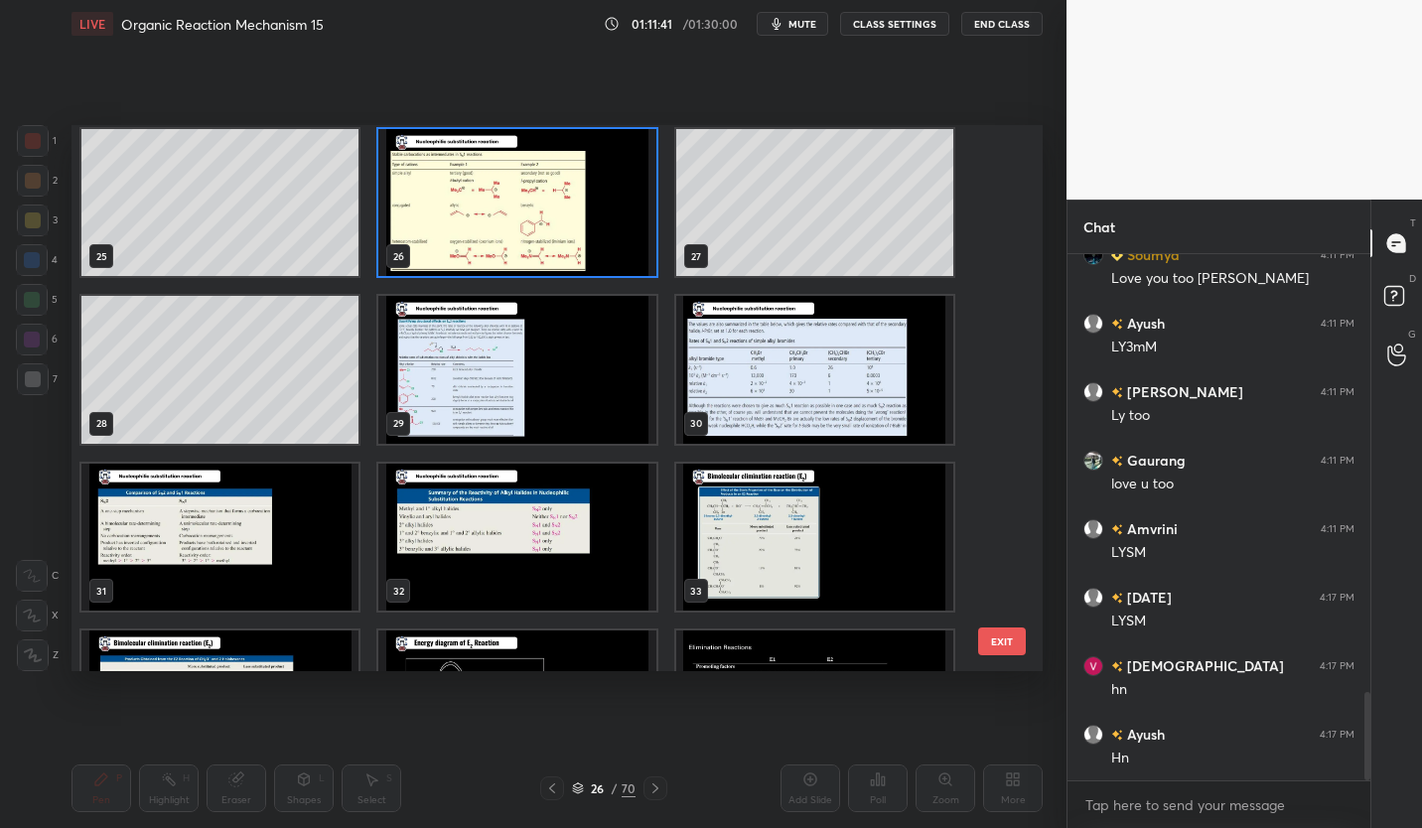
scroll to position [1360, 0]
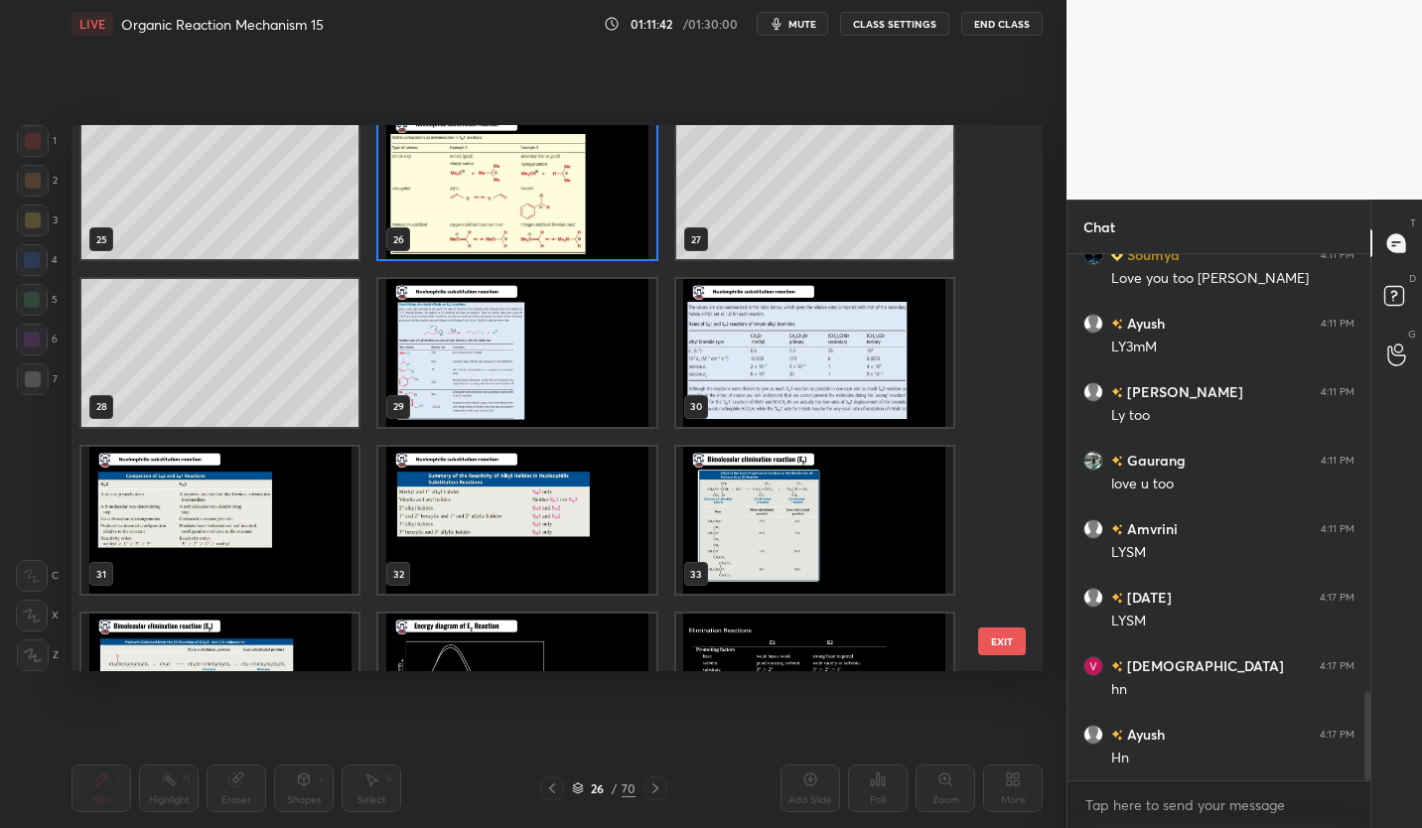
click at [552, 395] on img "grid" at bounding box center [516, 352] width 277 height 147
click at [564, 396] on img "grid" at bounding box center [516, 352] width 277 height 147
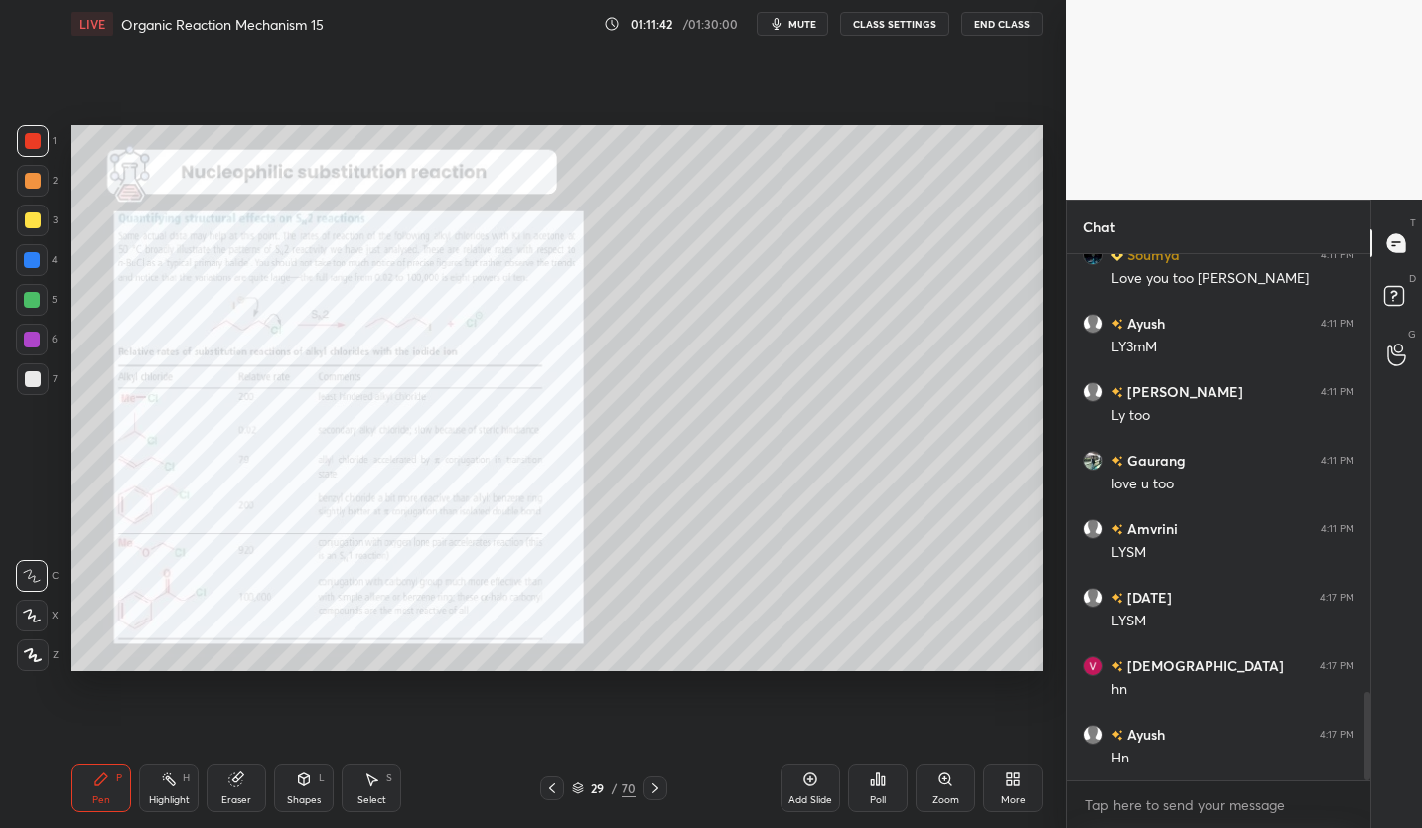
click at [568, 395] on img "grid" at bounding box center [516, 352] width 277 height 147
click at [569, 398] on img "grid" at bounding box center [516, 352] width 277 height 147
click at [909, 19] on button "CLASS SETTINGS" at bounding box center [894, 24] width 109 height 24
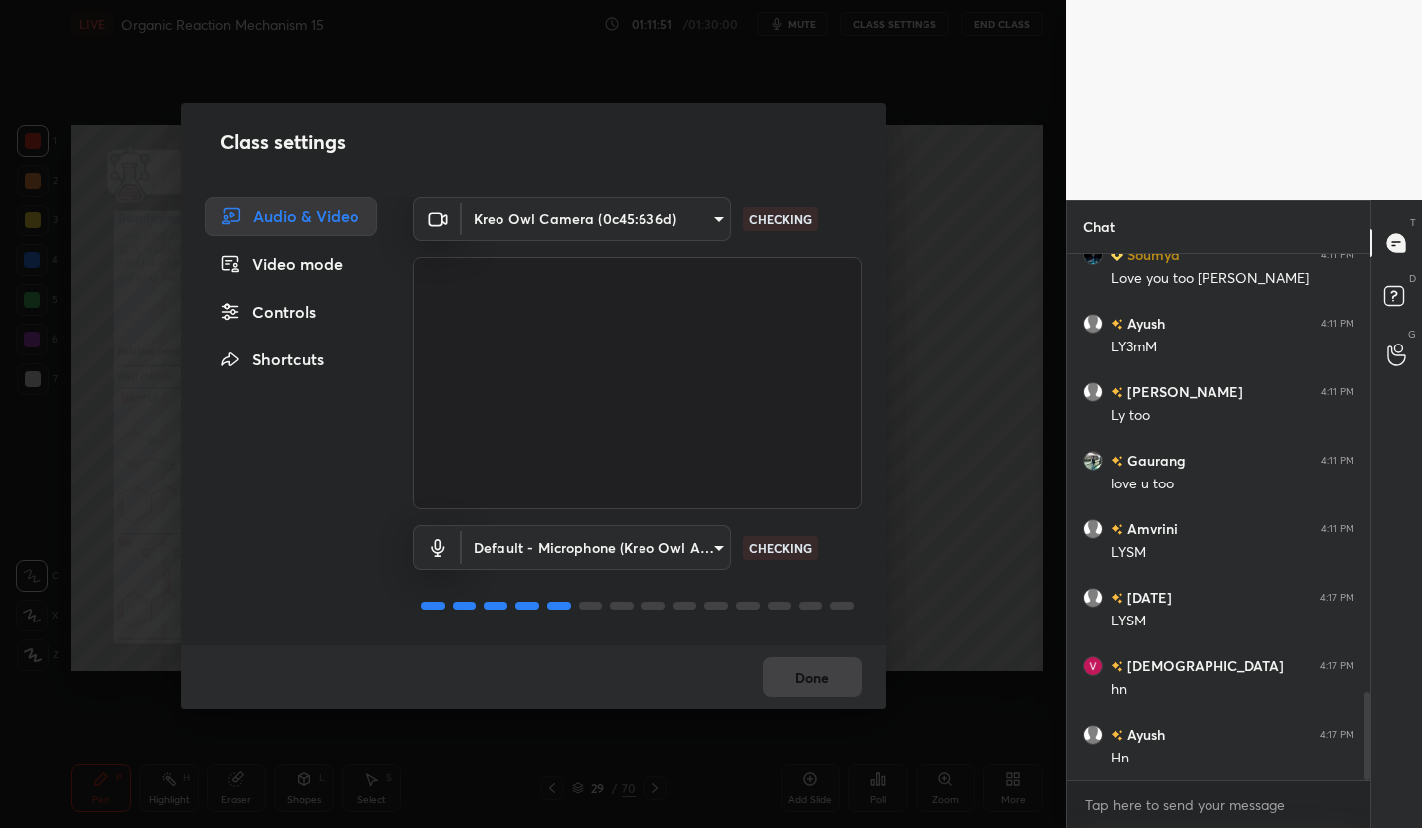
click at [299, 316] on div "Controls" at bounding box center [291, 312] width 173 height 40
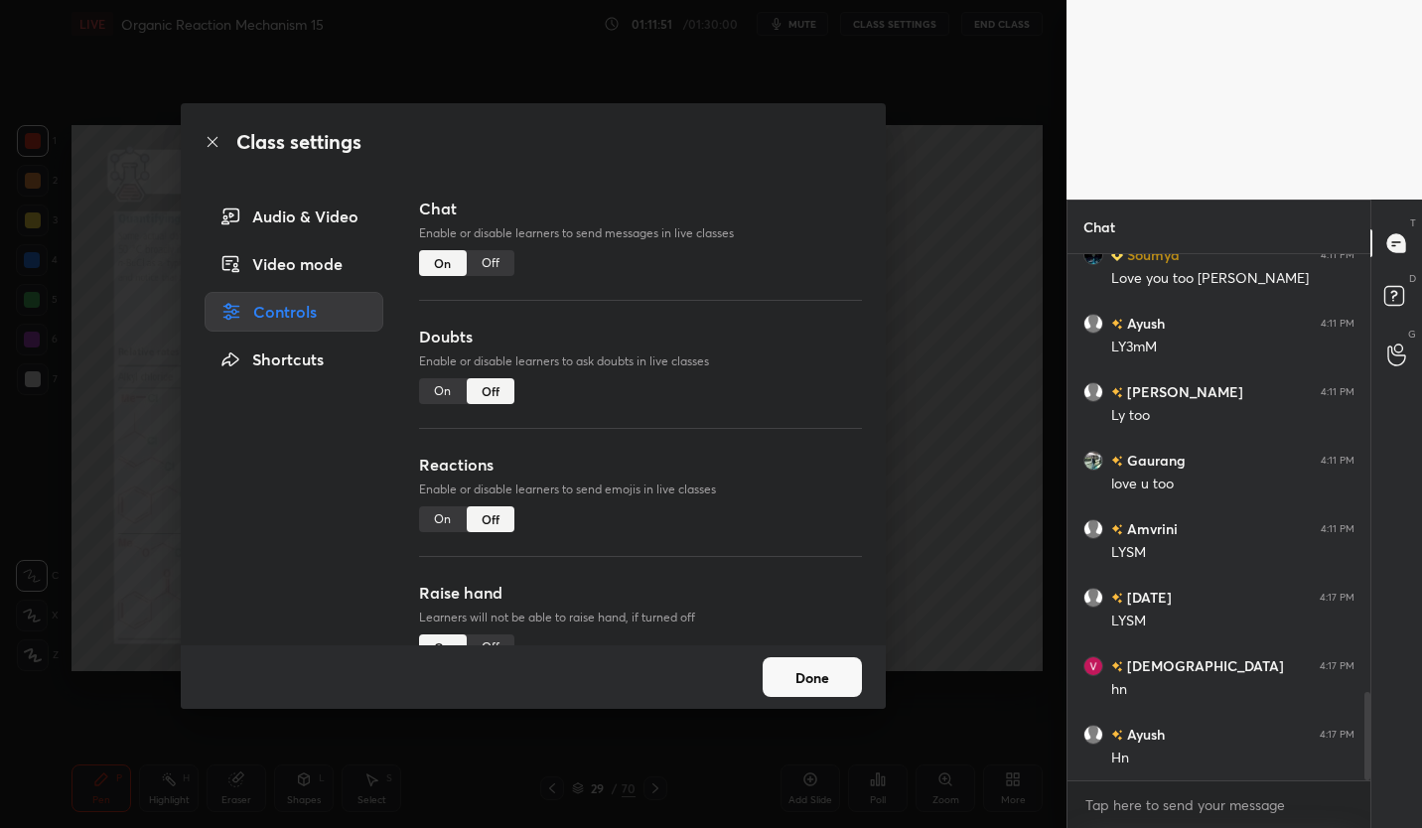
click at [493, 269] on div "Off" at bounding box center [491, 263] width 48 height 26
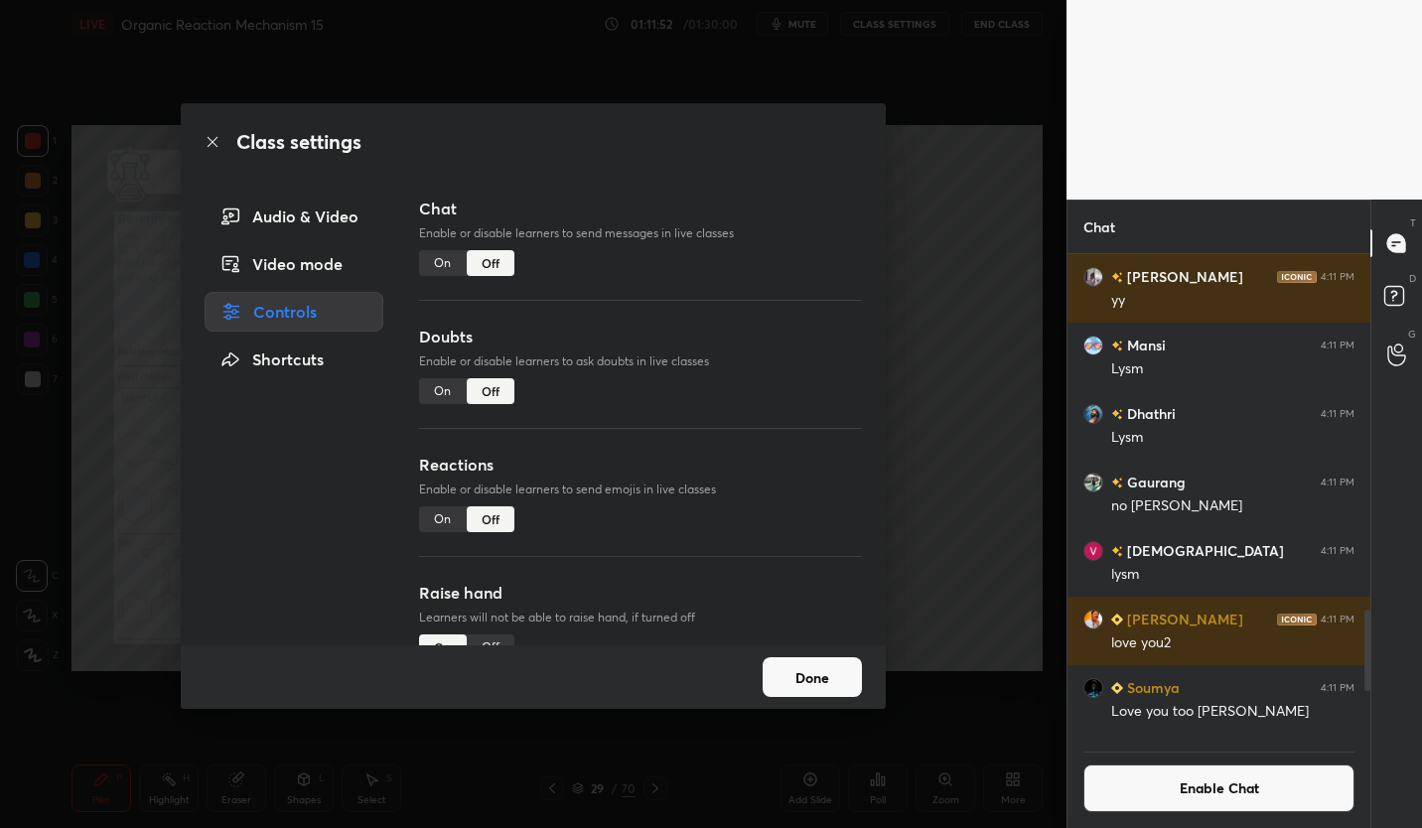
scroll to position [480, 297]
click at [818, 681] on button "Done" at bounding box center [812, 677] width 99 height 40
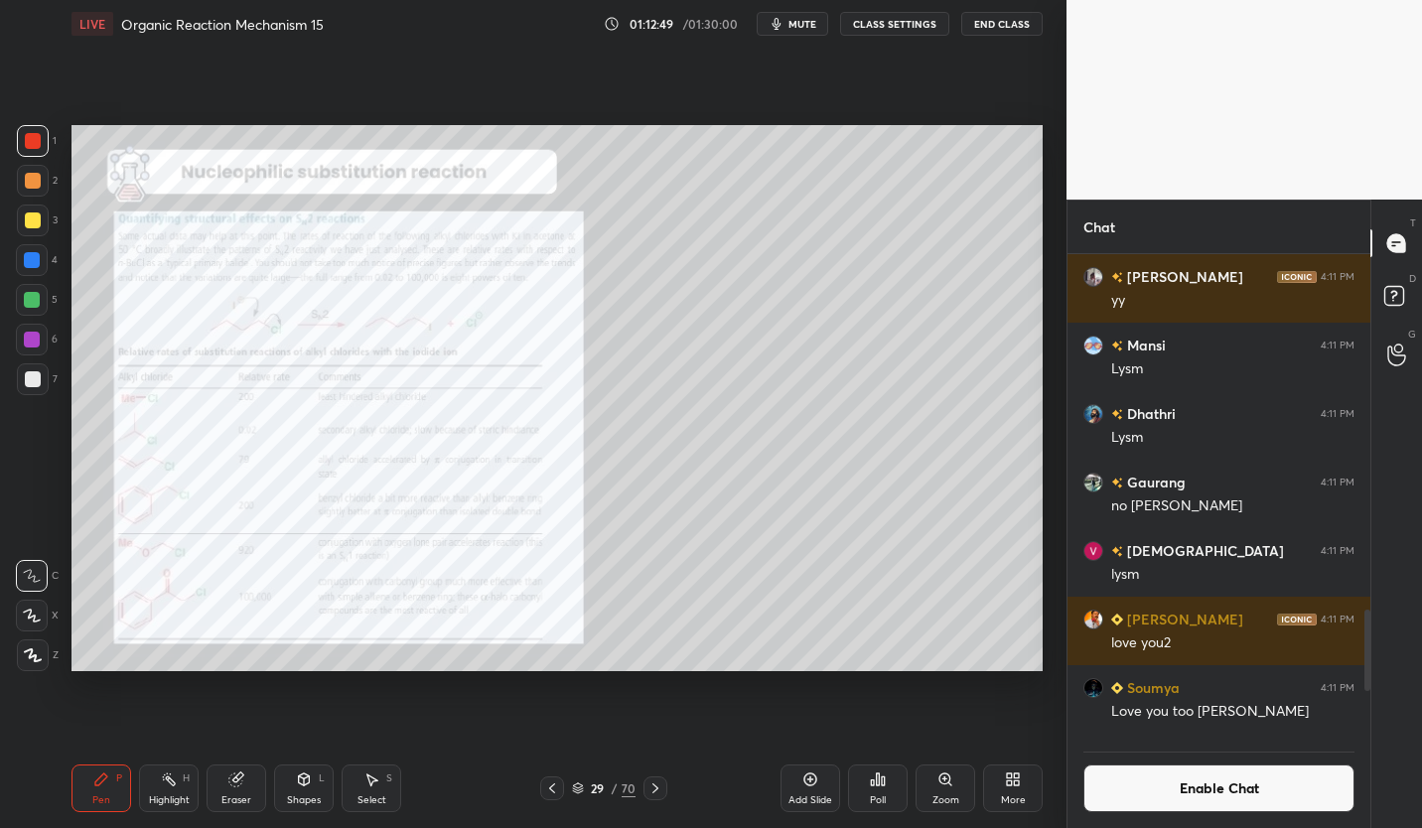
click at [1280, 787] on button "Enable Chat" at bounding box center [1218, 788] width 271 height 48
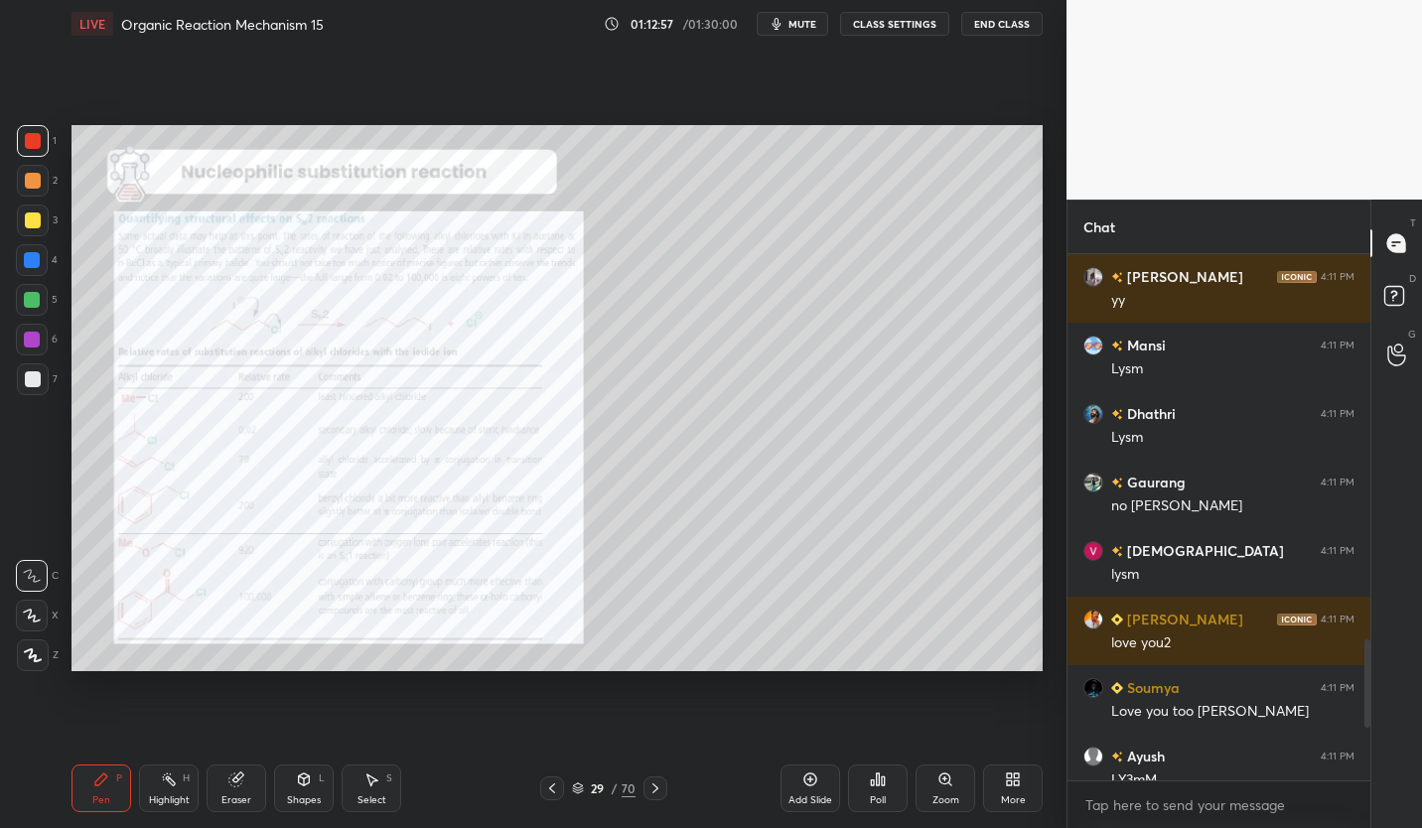
click at [36, 382] on div at bounding box center [33, 379] width 16 height 16
click at [37, 145] on div at bounding box center [33, 141] width 16 height 16
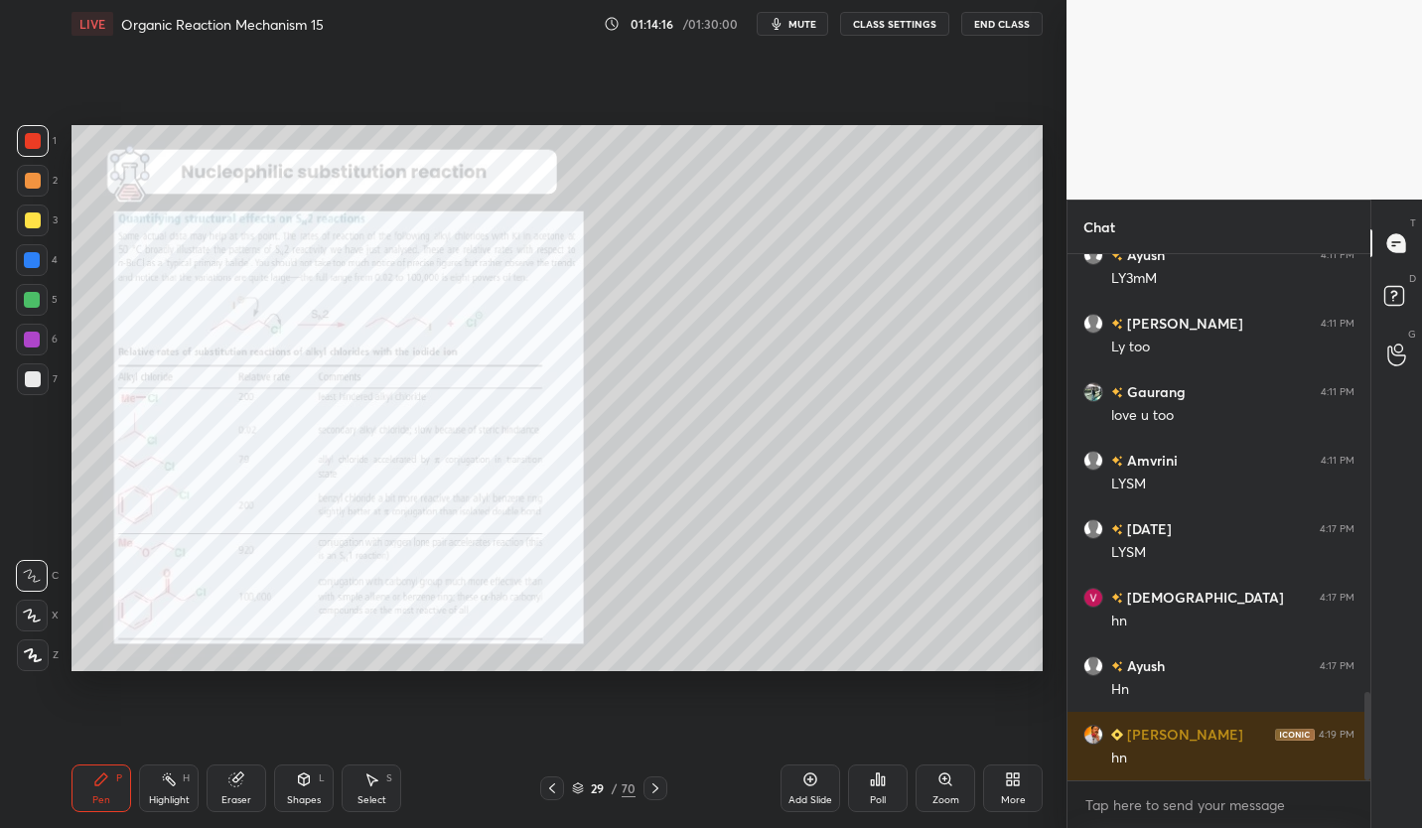
click at [34, 226] on div at bounding box center [33, 220] width 16 height 16
click at [919, 26] on button "CLASS SETTINGS" at bounding box center [894, 24] width 109 height 24
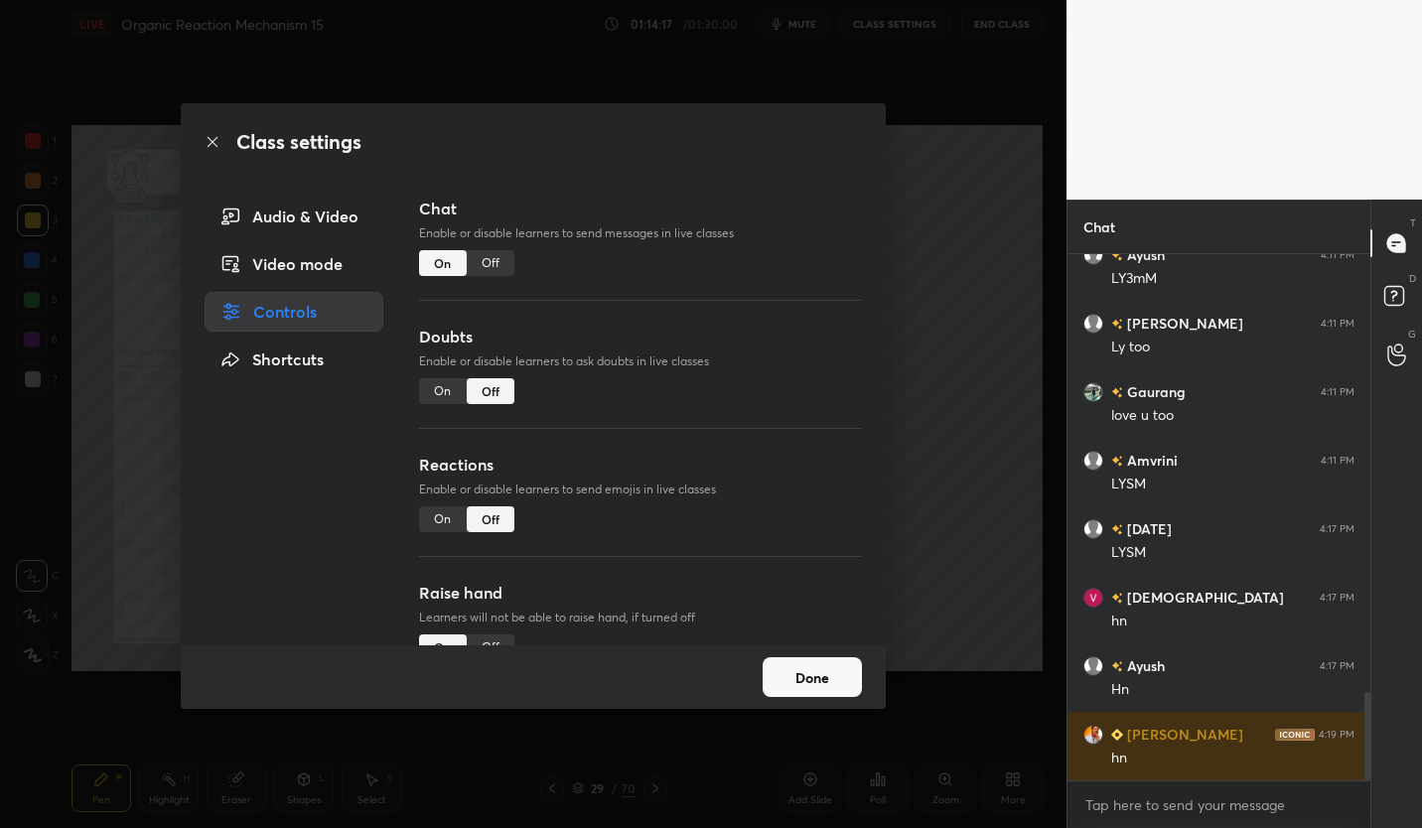
click at [501, 263] on div "Off" at bounding box center [491, 263] width 48 height 26
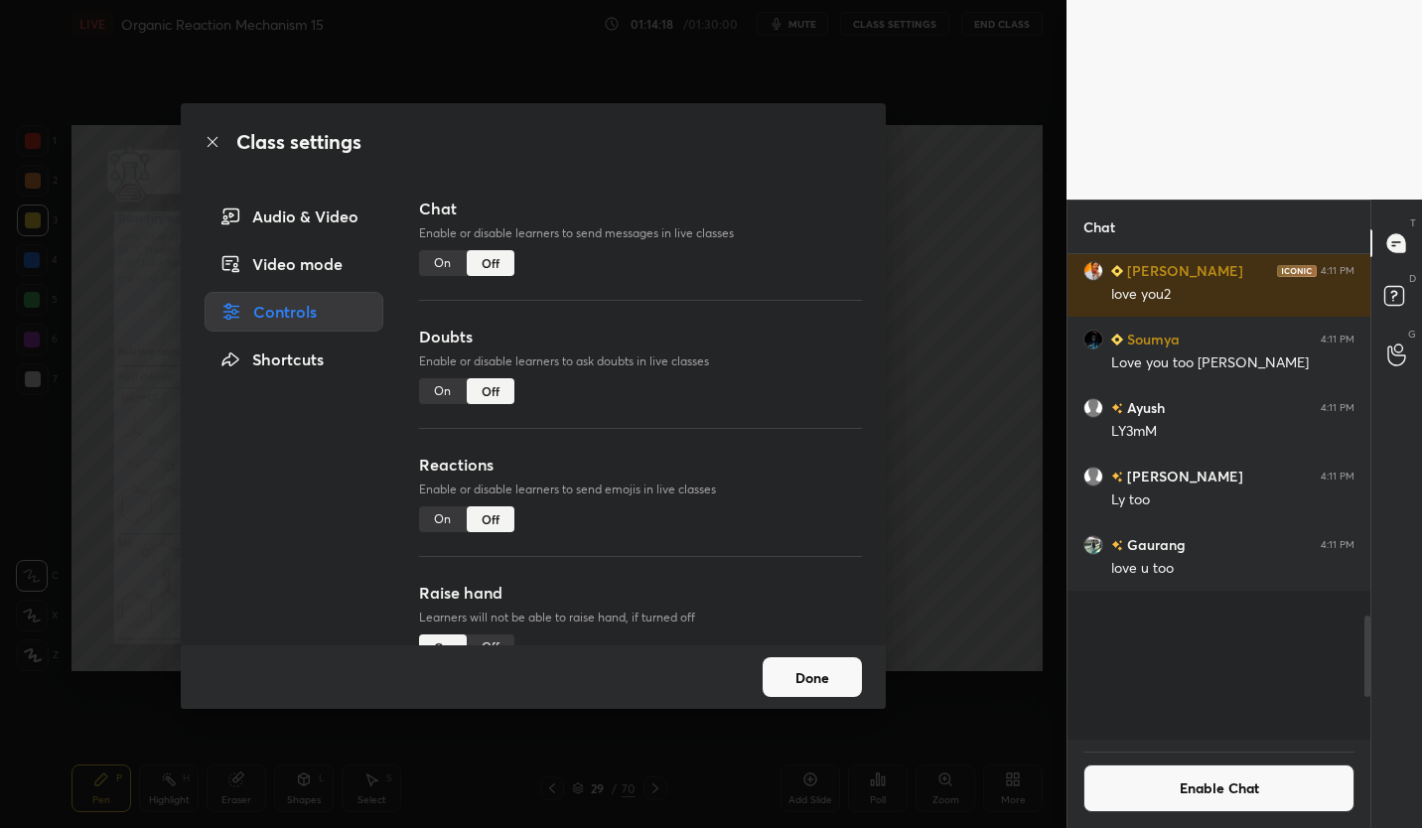
scroll to position [480, 297]
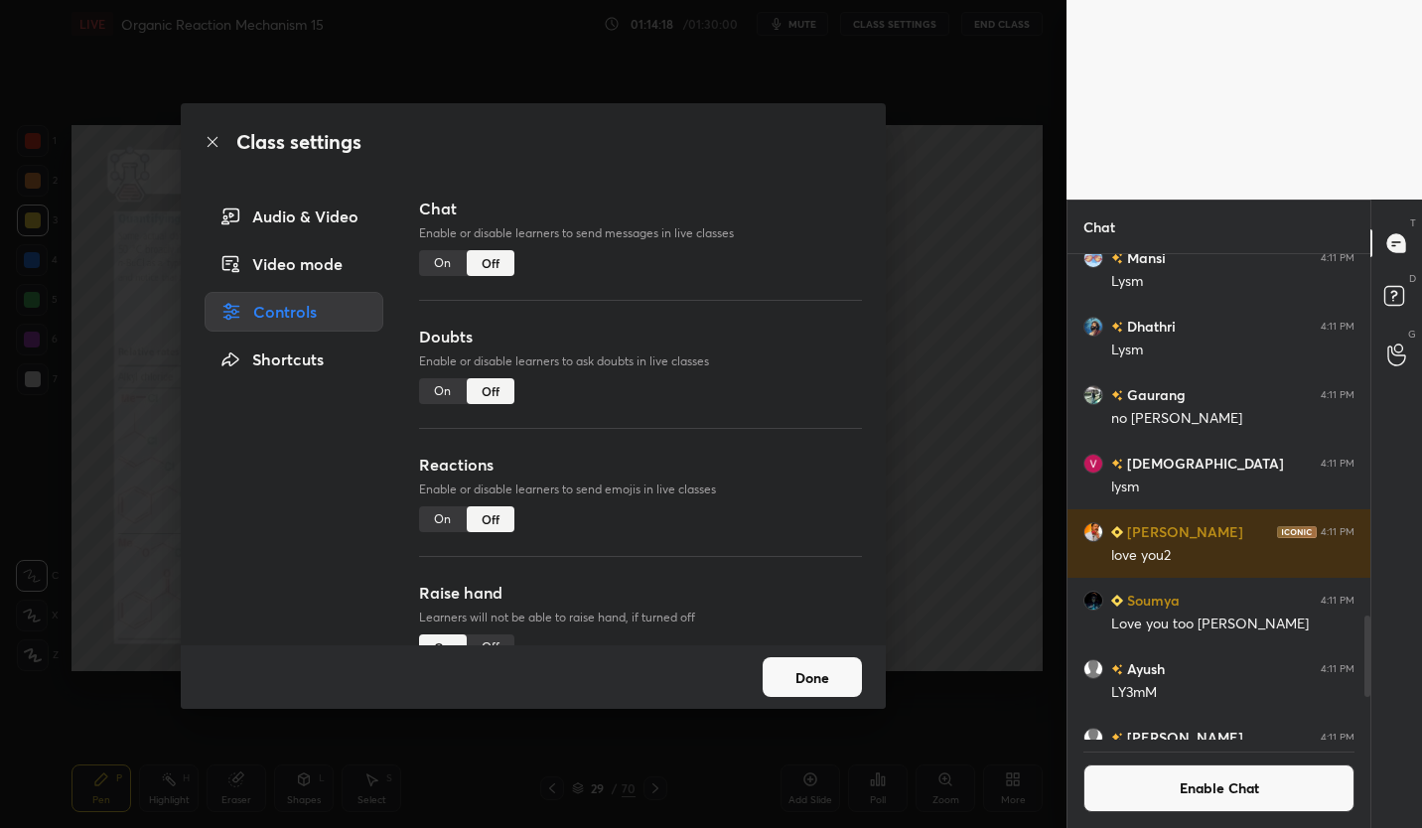
click at [837, 682] on button "Done" at bounding box center [812, 677] width 99 height 40
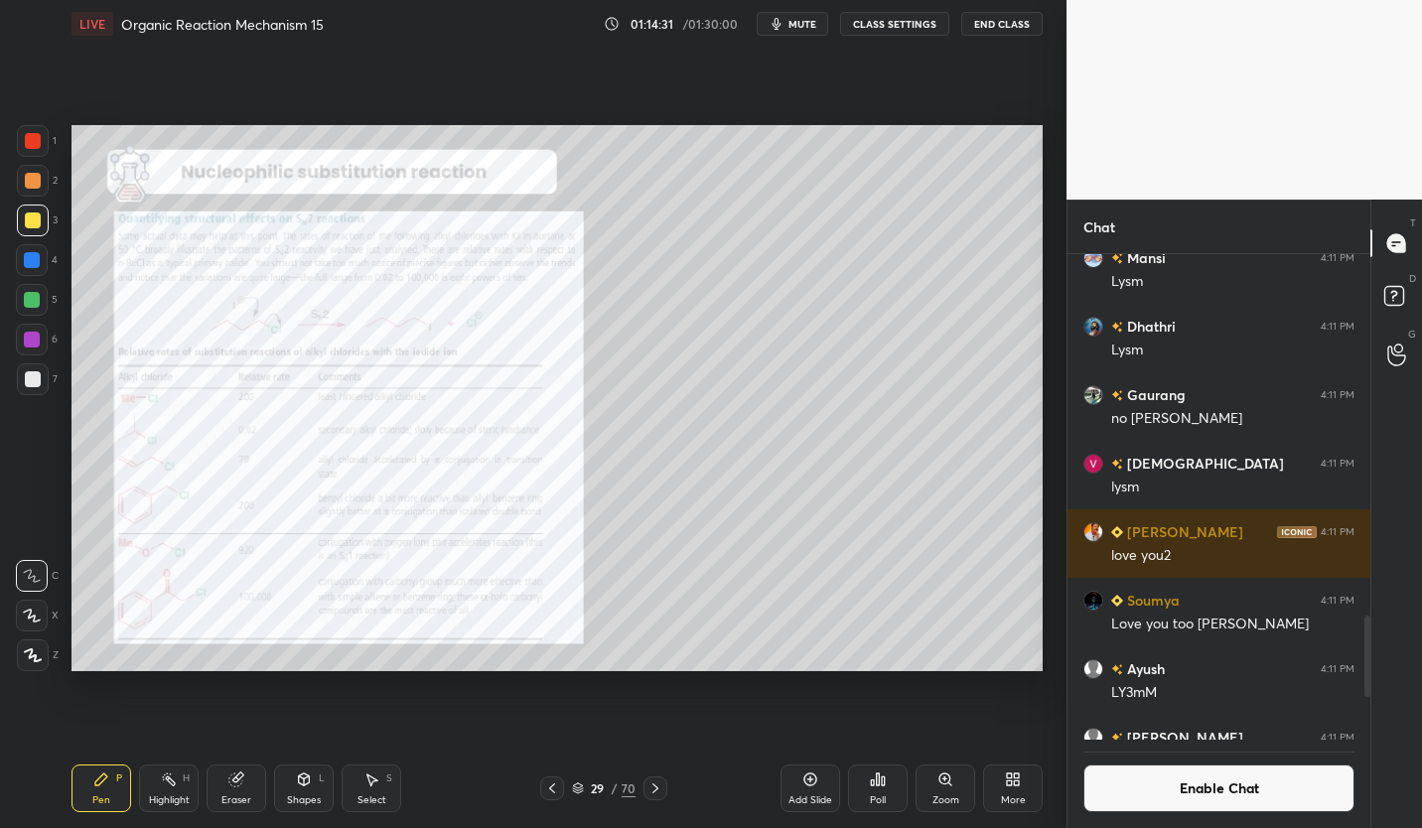
click at [31, 308] on div at bounding box center [32, 300] width 32 height 32
click at [1255, 795] on button "Enable Chat" at bounding box center [1218, 788] width 271 height 48
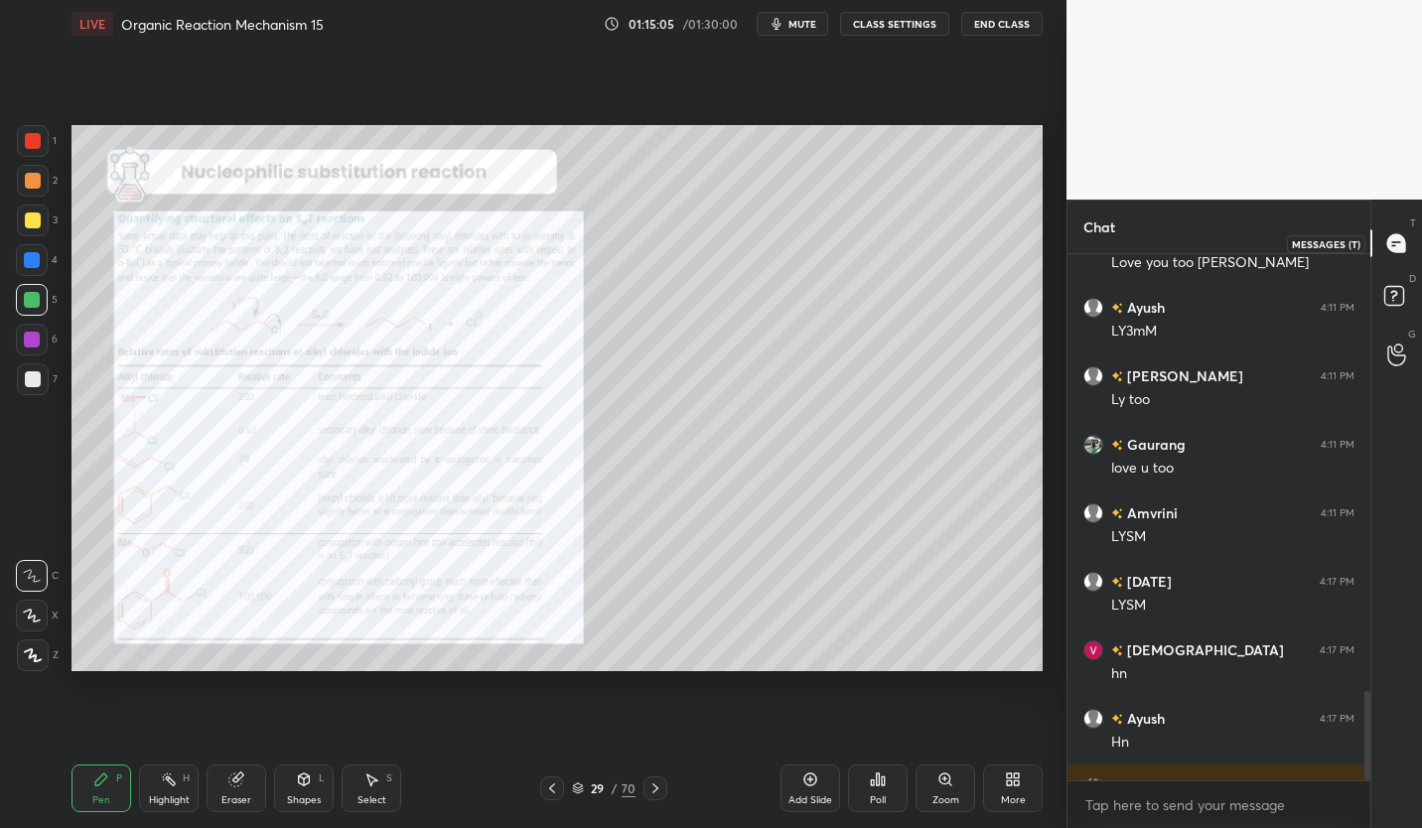
scroll to position [2575, 0]
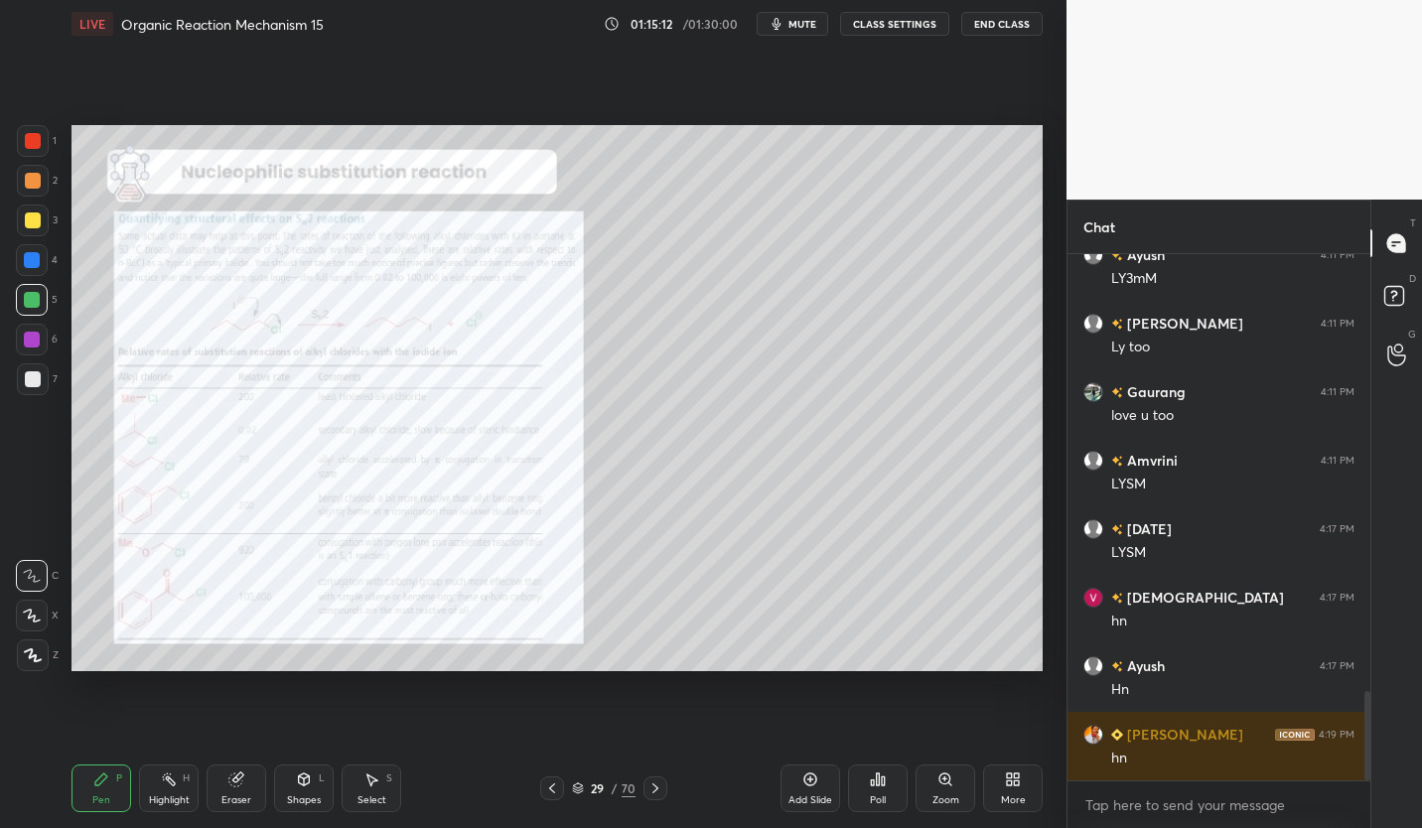
click at [602, 789] on div "29" at bounding box center [598, 788] width 20 height 12
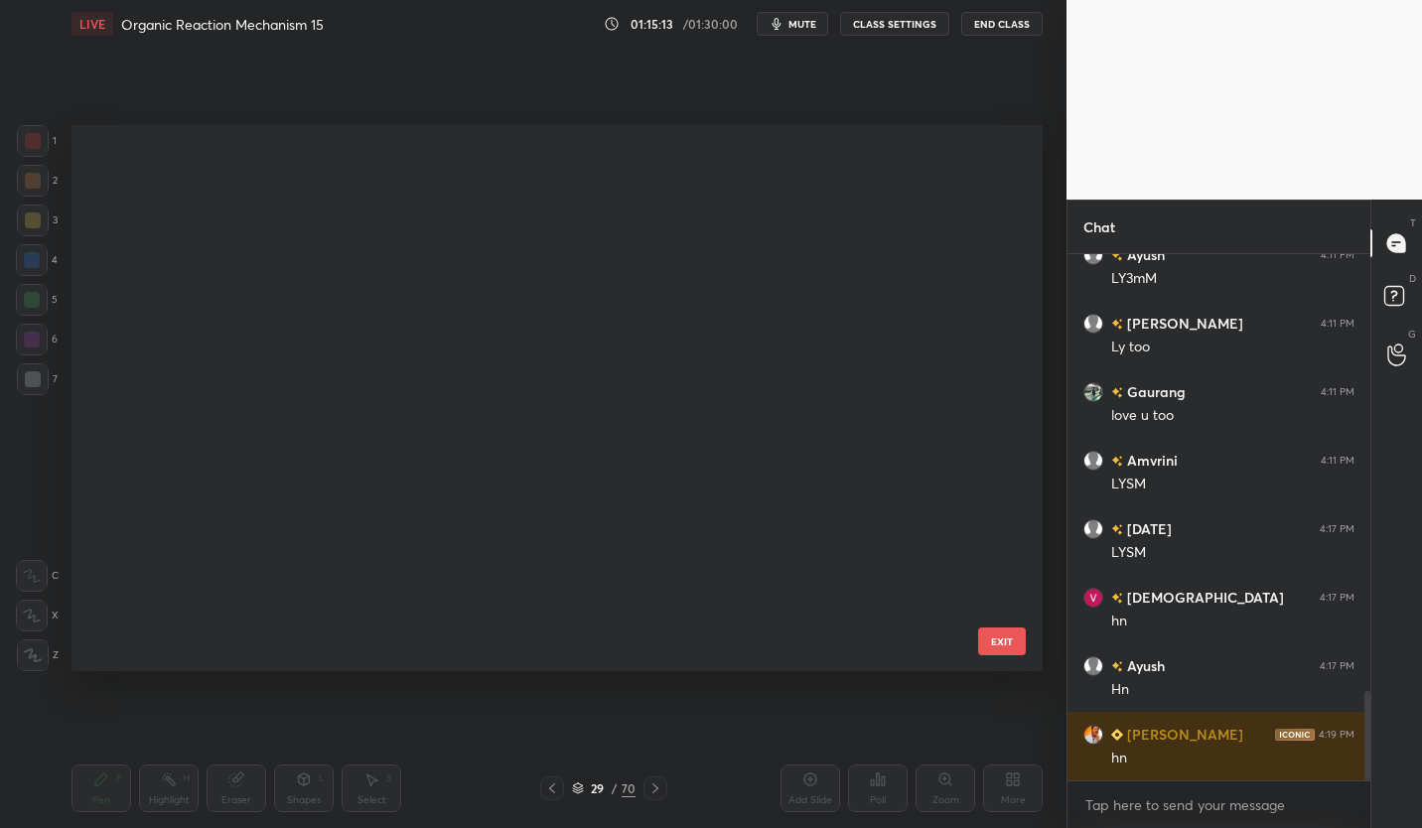
scroll to position [540, 961]
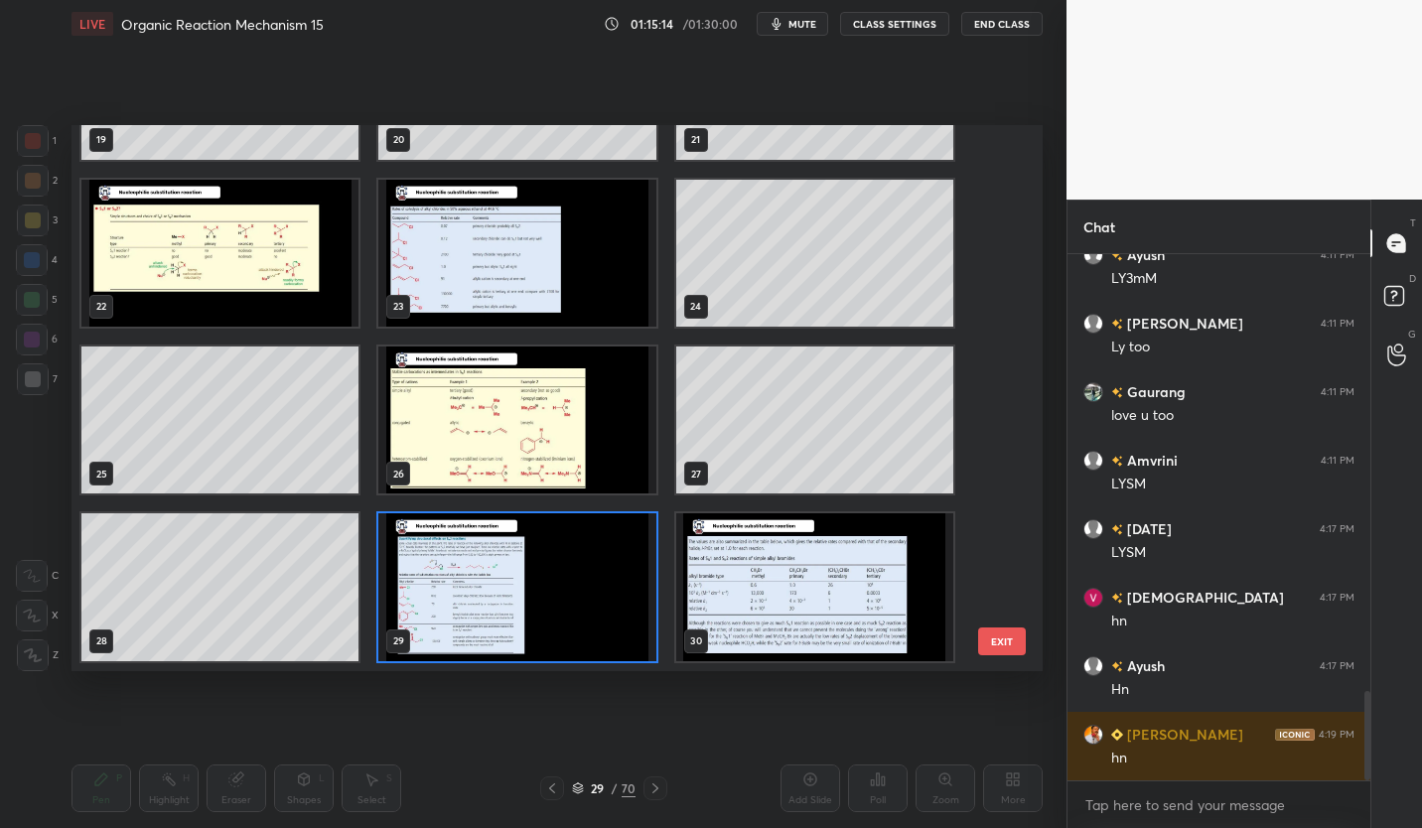
click at [795, 594] on img "grid" at bounding box center [814, 586] width 277 height 147
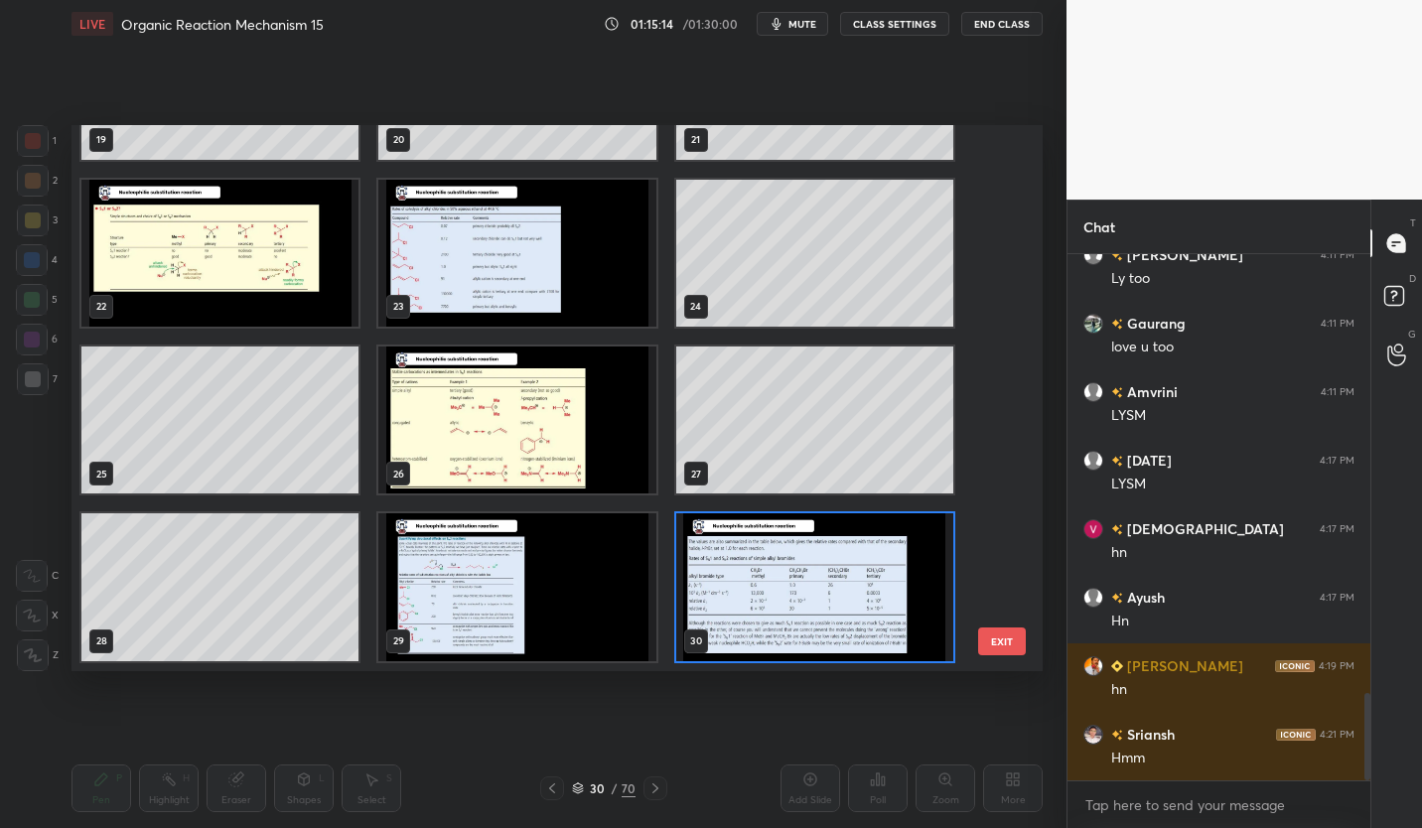
click at [800, 591] on img "grid" at bounding box center [814, 586] width 277 height 147
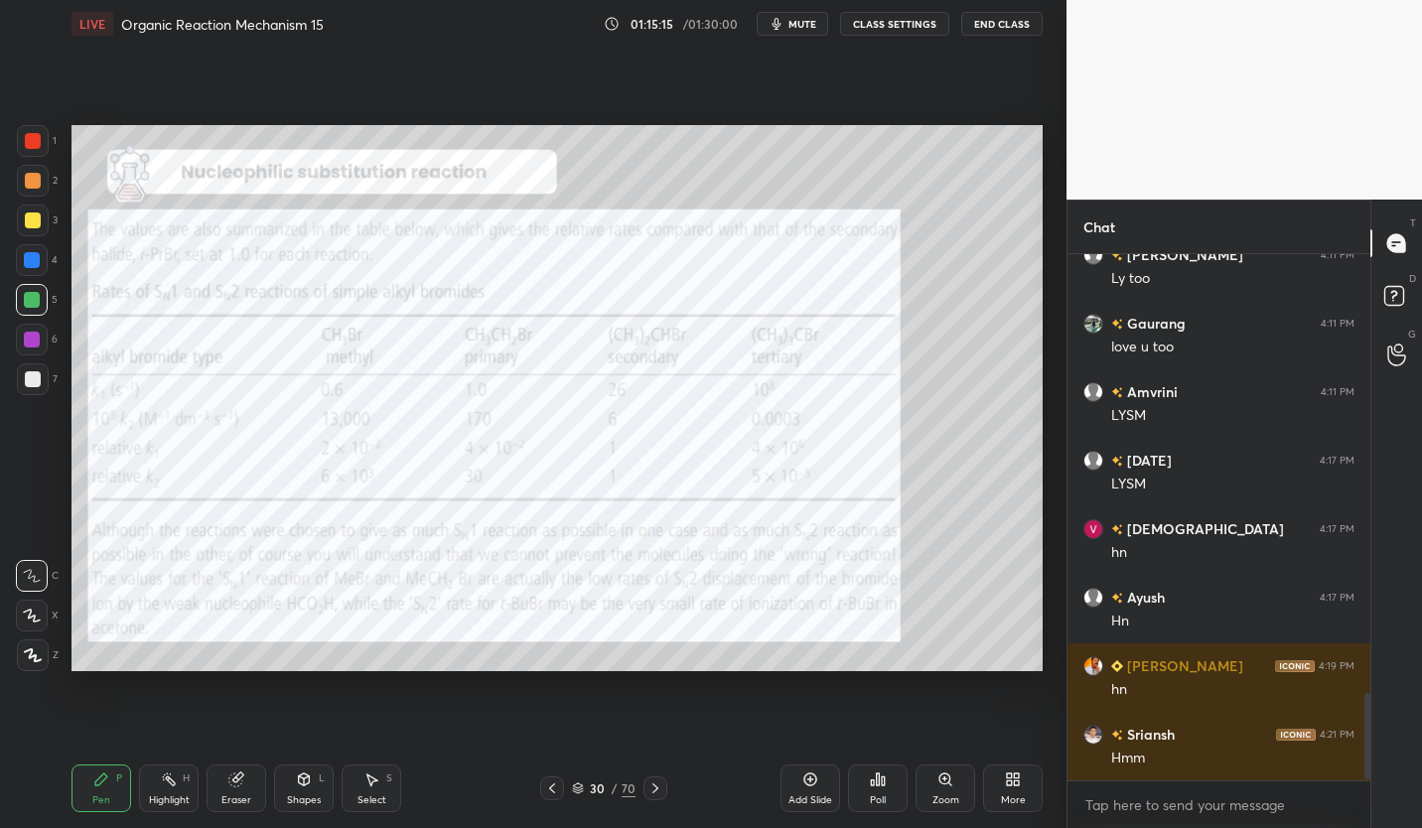
scroll to position [2712, 0]
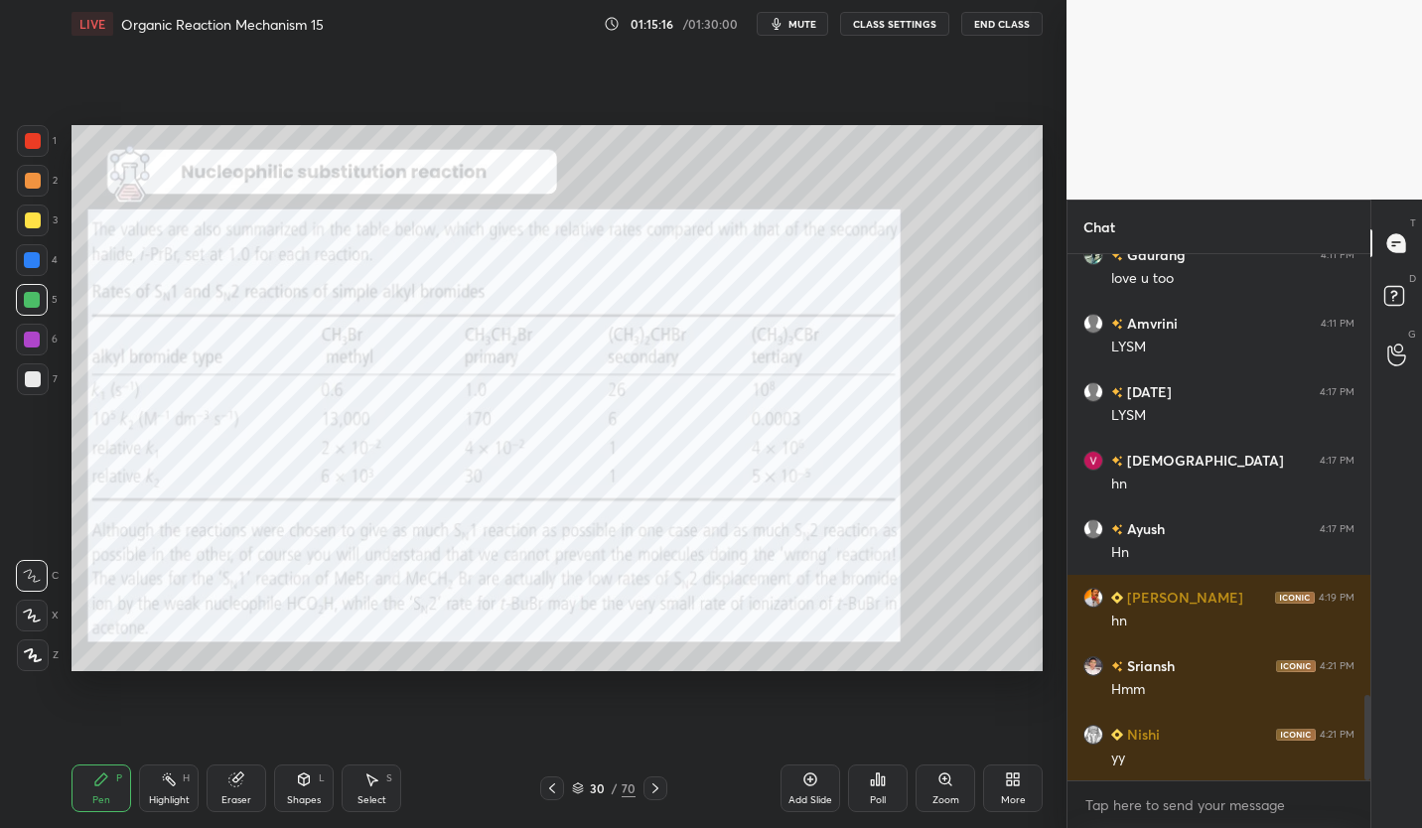
click at [908, 29] on button "CLASS SETTINGS" at bounding box center [894, 24] width 109 height 24
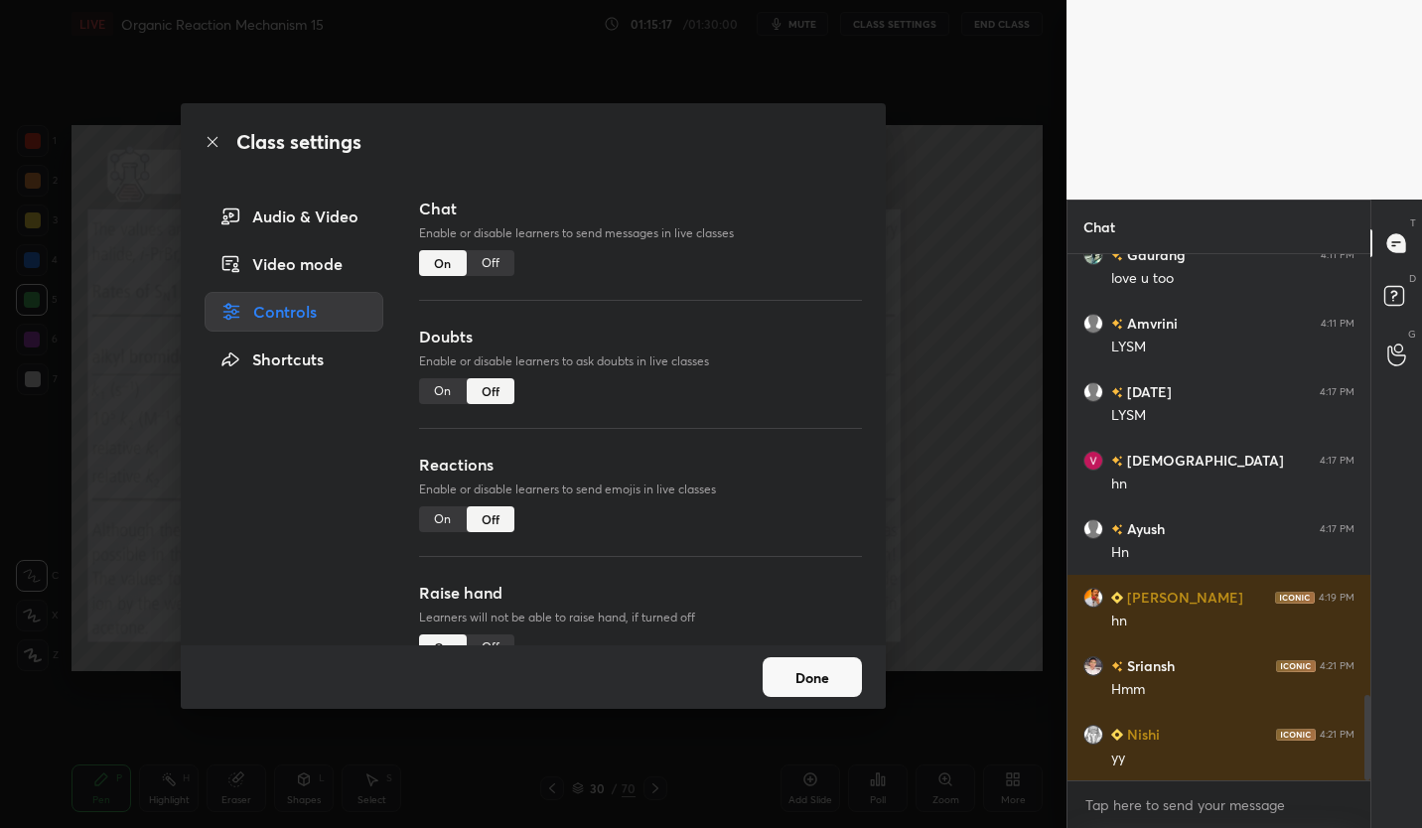
click at [491, 268] on div "Off" at bounding box center [491, 263] width 48 height 26
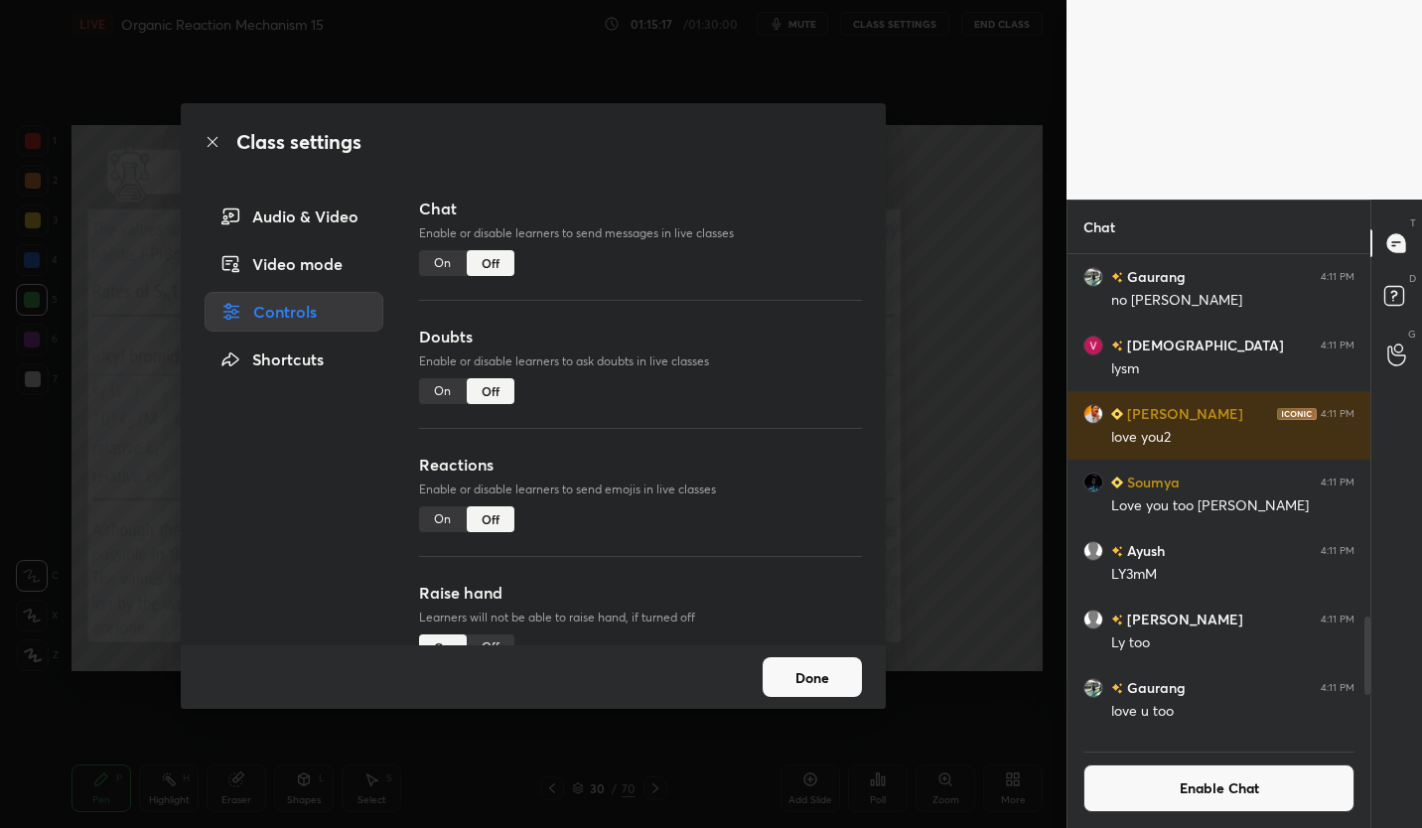
click at [821, 673] on button "Done" at bounding box center [812, 677] width 99 height 40
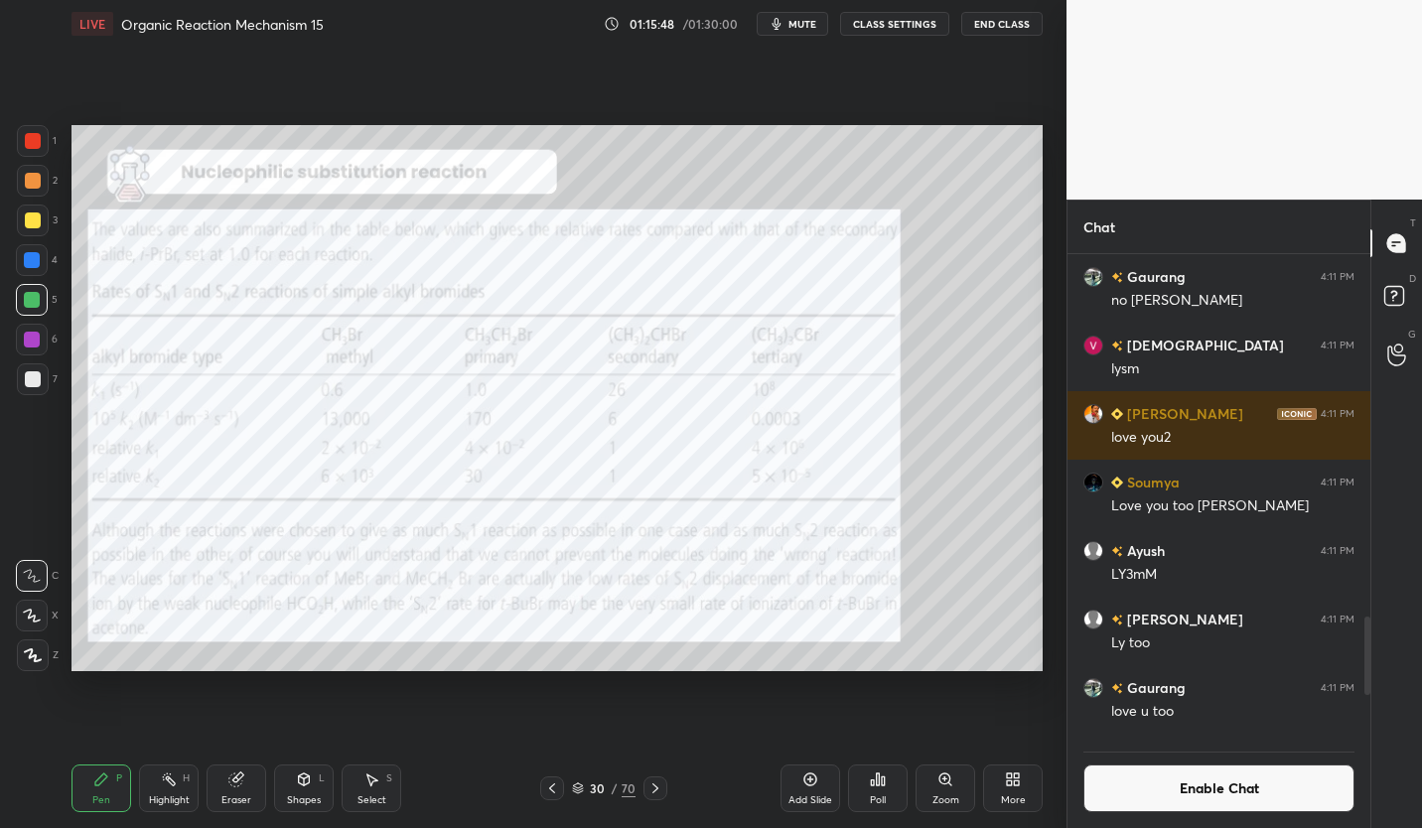
click at [42, 145] on div at bounding box center [33, 141] width 32 height 32
click at [1222, 791] on button "Enable Chat" at bounding box center [1218, 788] width 271 height 48
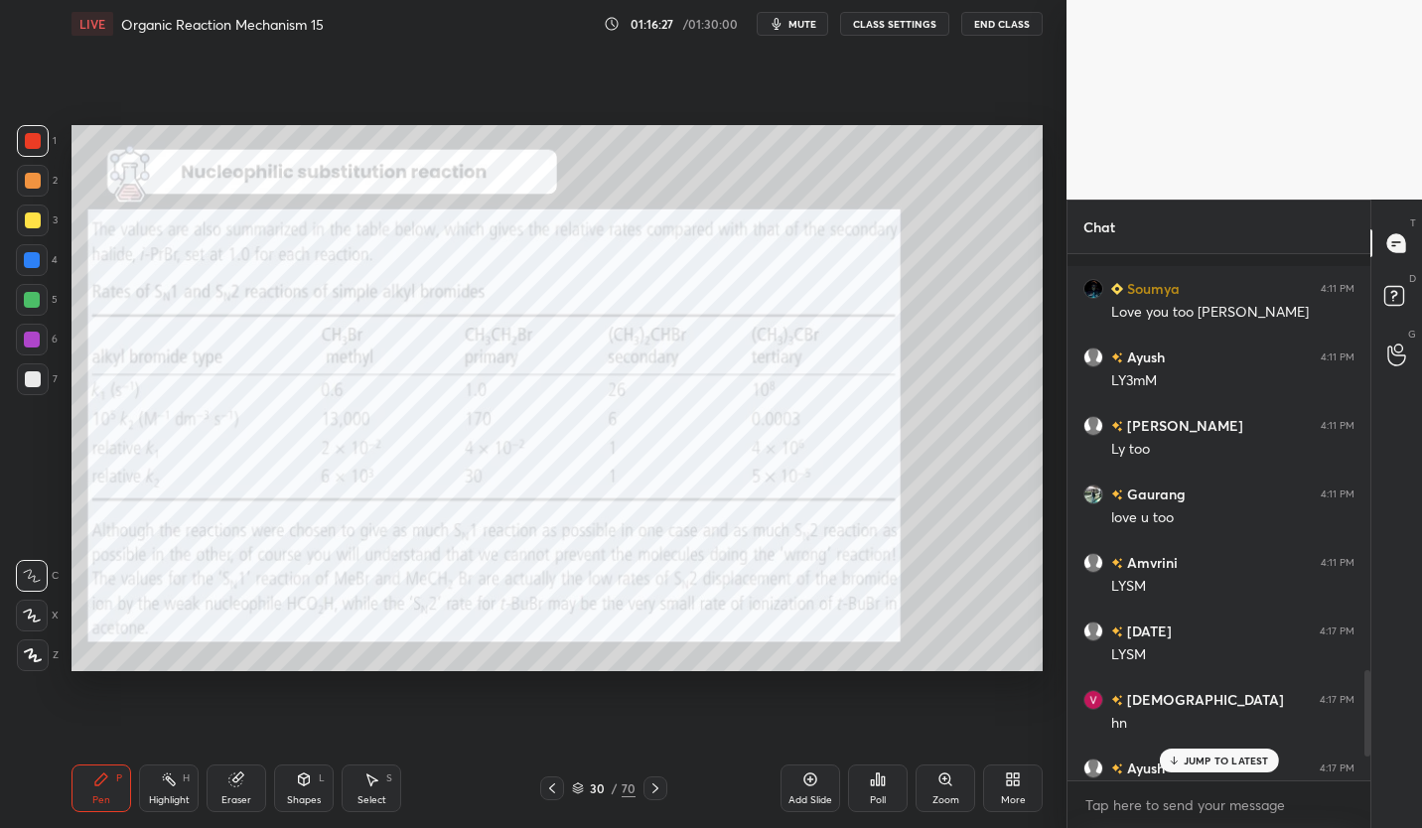
scroll to position [2675, 0]
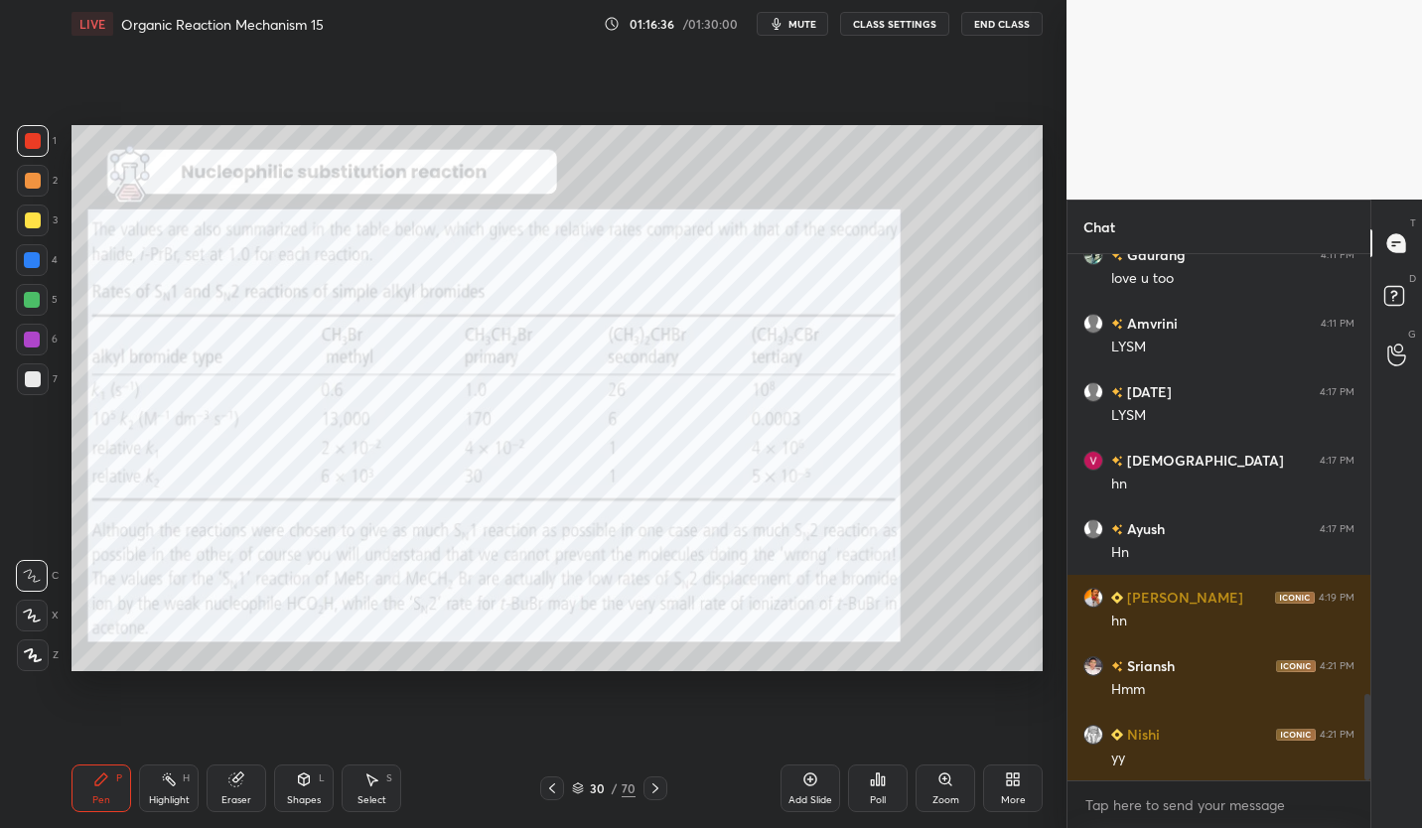
click at [596, 792] on div "30" at bounding box center [598, 788] width 20 height 12
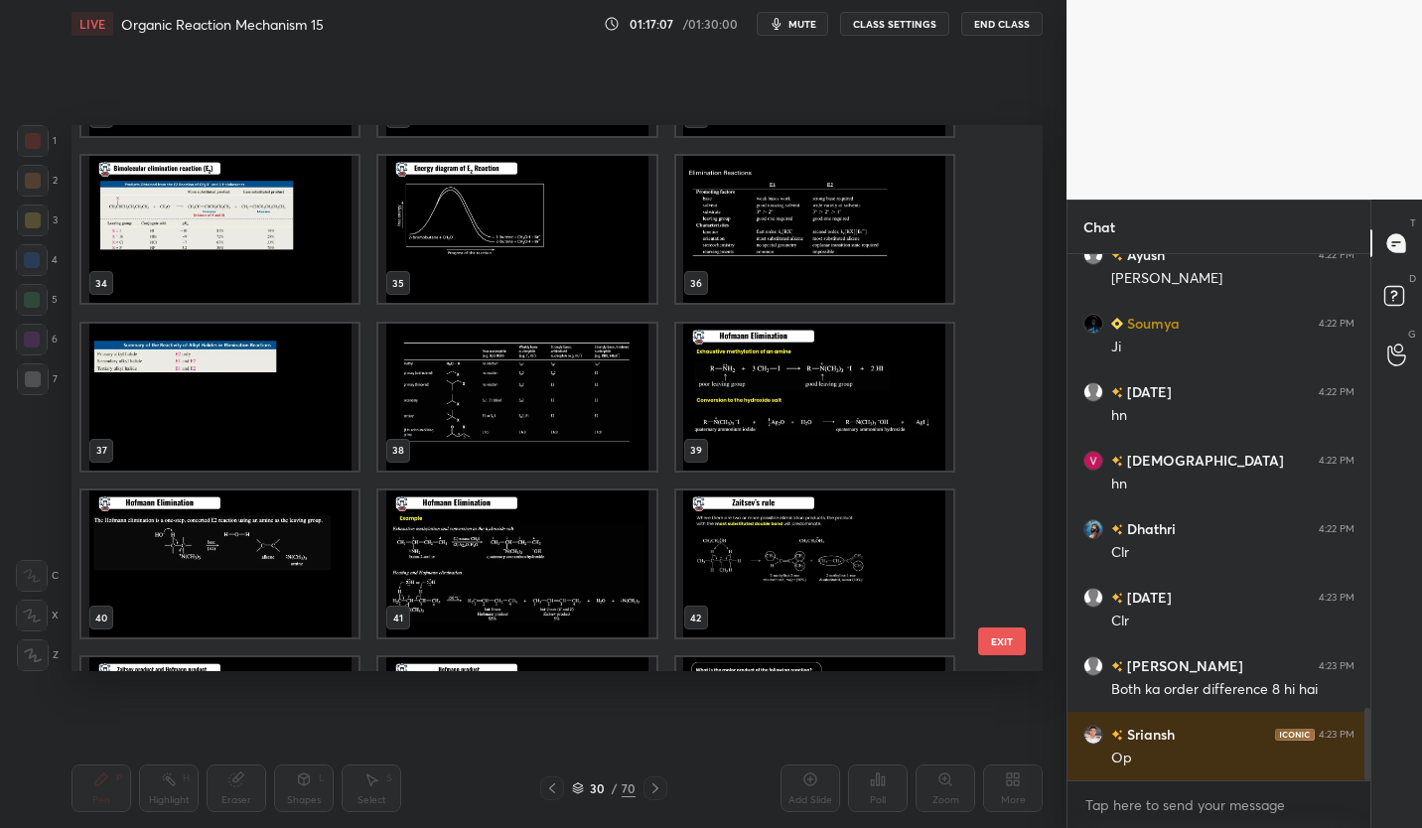
scroll to position [3270, 0]
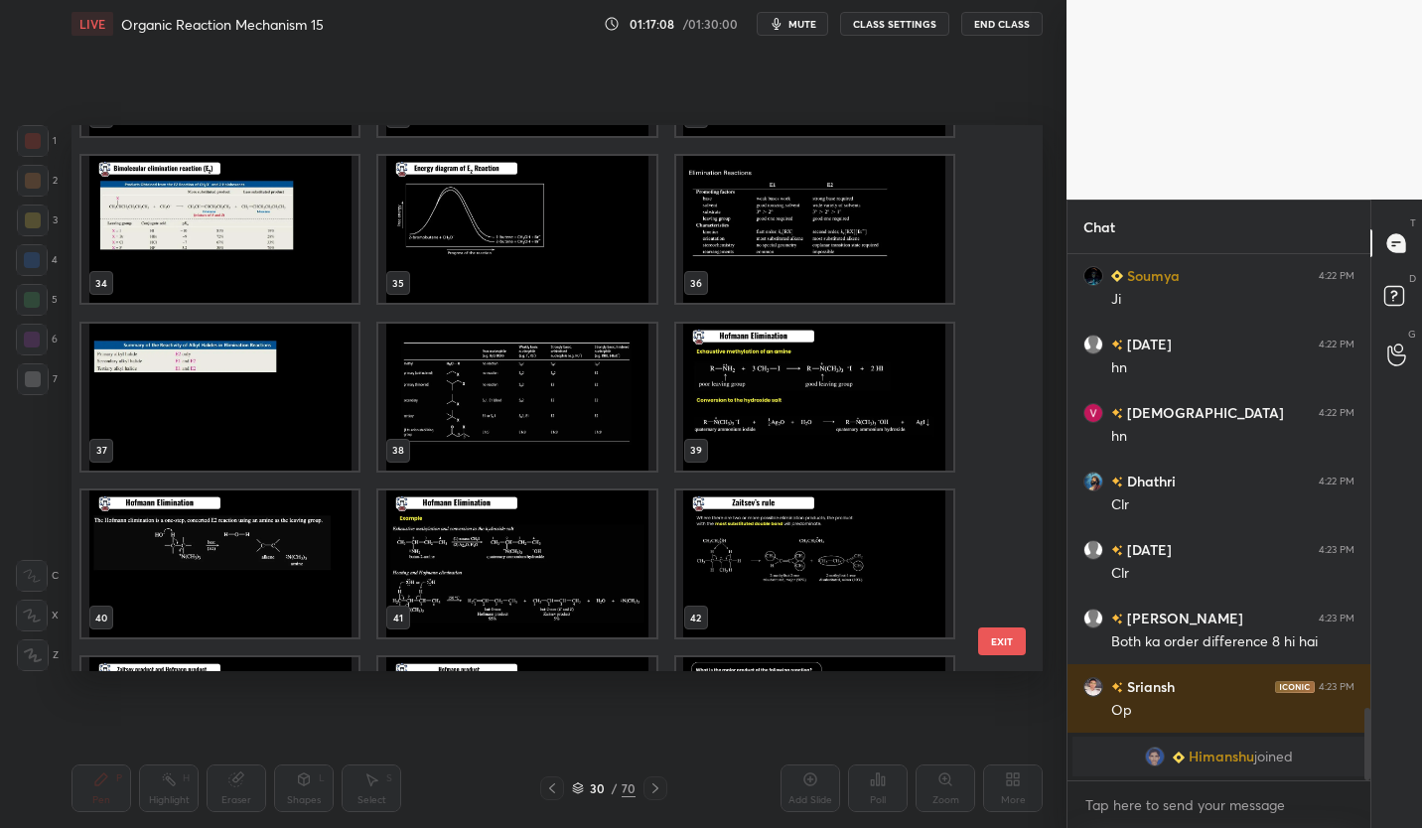
click at [788, 387] on img "grid" at bounding box center [814, 396] width 277 height 147
click at [805, 388] on img "grid" at bounding box center [814, 396] width 277 height 147
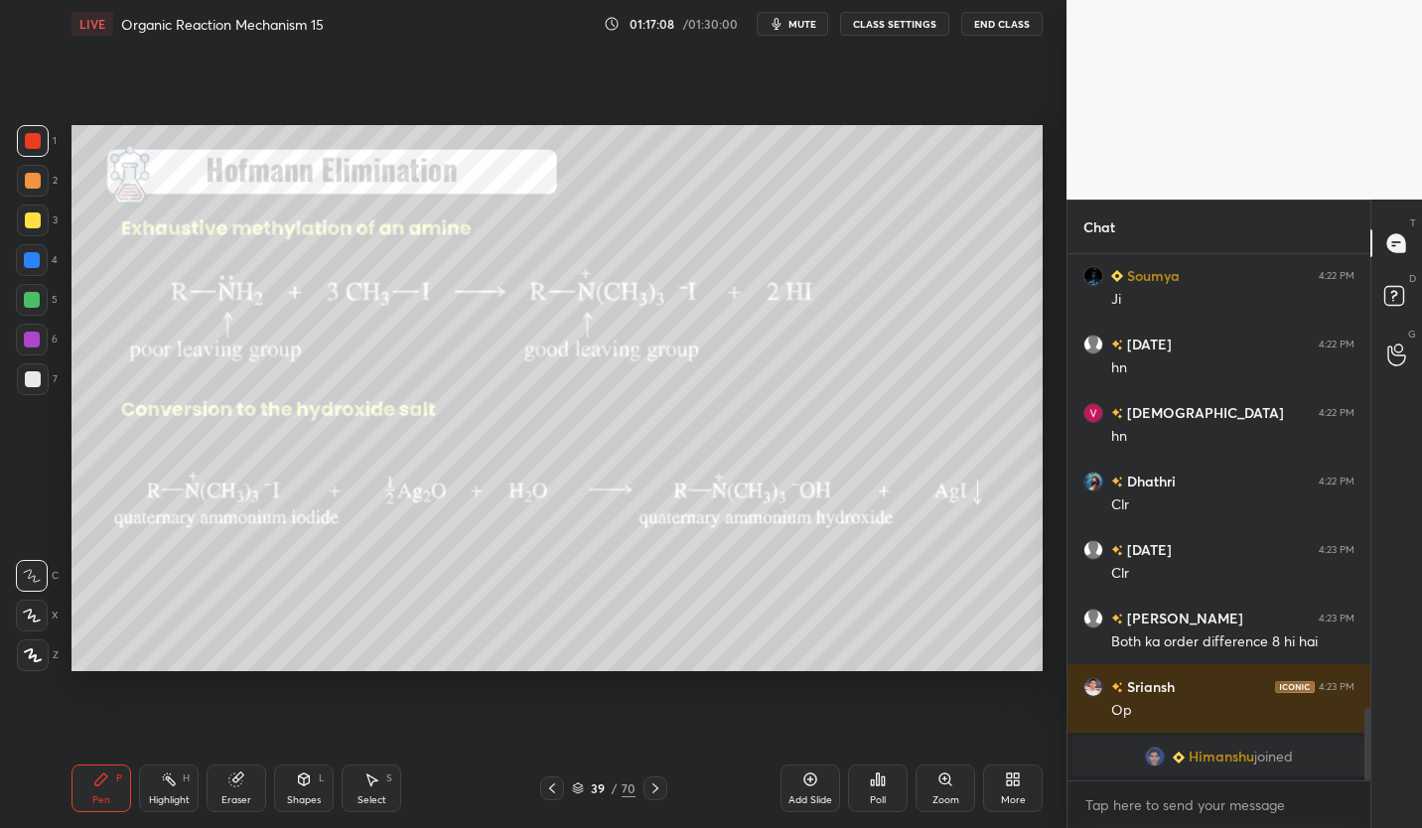
click at [823, 393] on img "grid" at bounding box center [814, 396] width 277 height 147
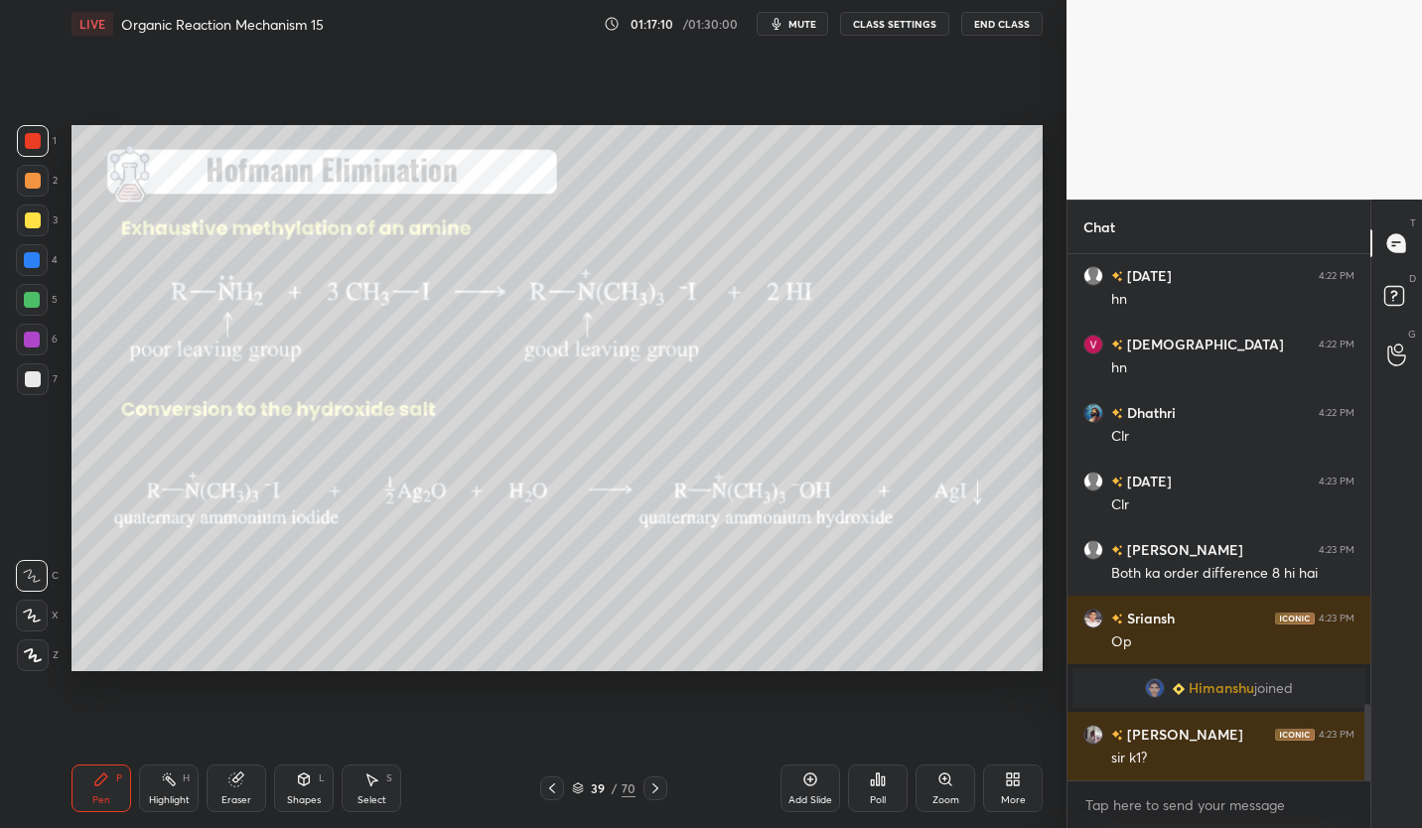
click at [588, 786] on div "39" at bounding box center [598, 788] width 20 height 12
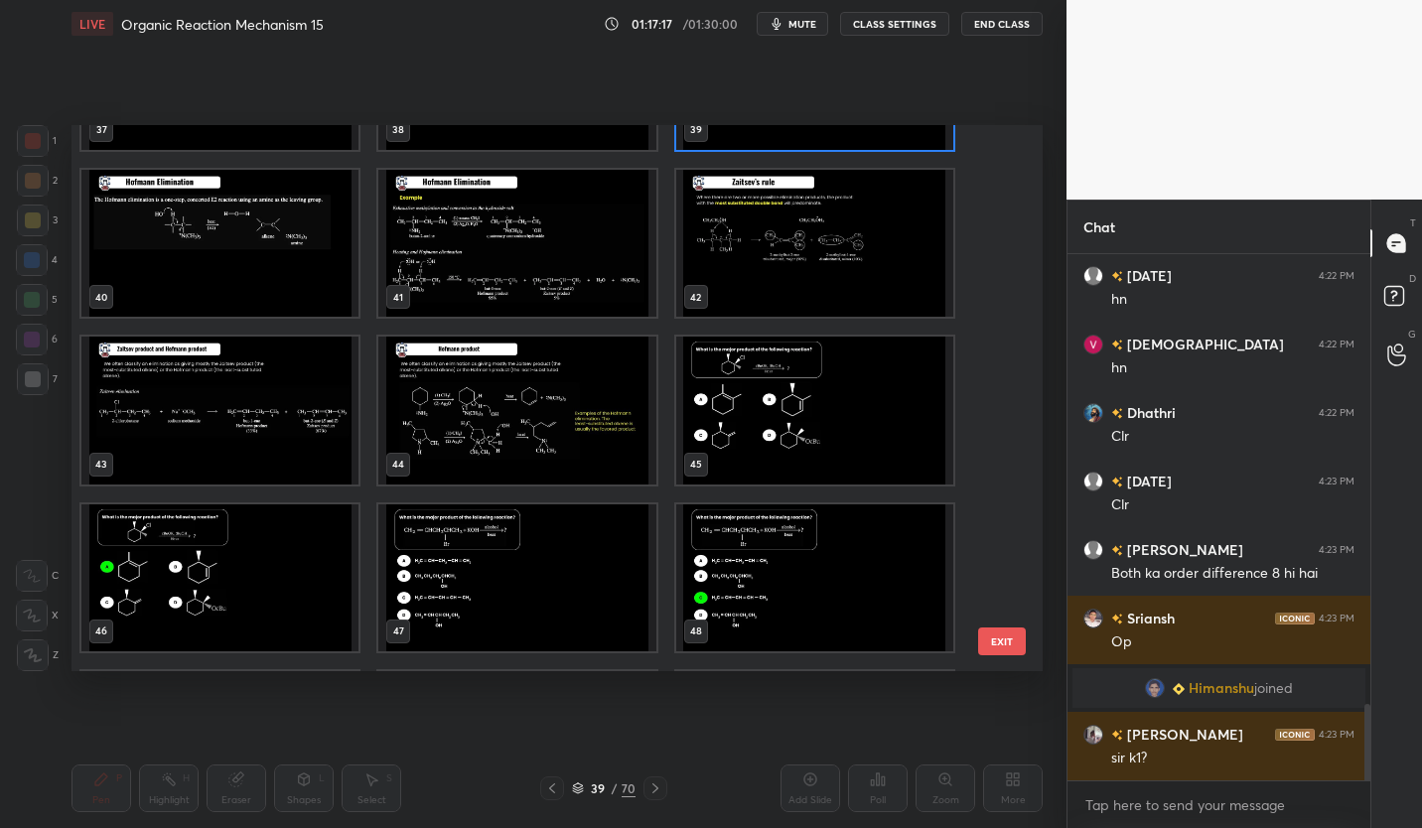
scroll to position [2134, 0]
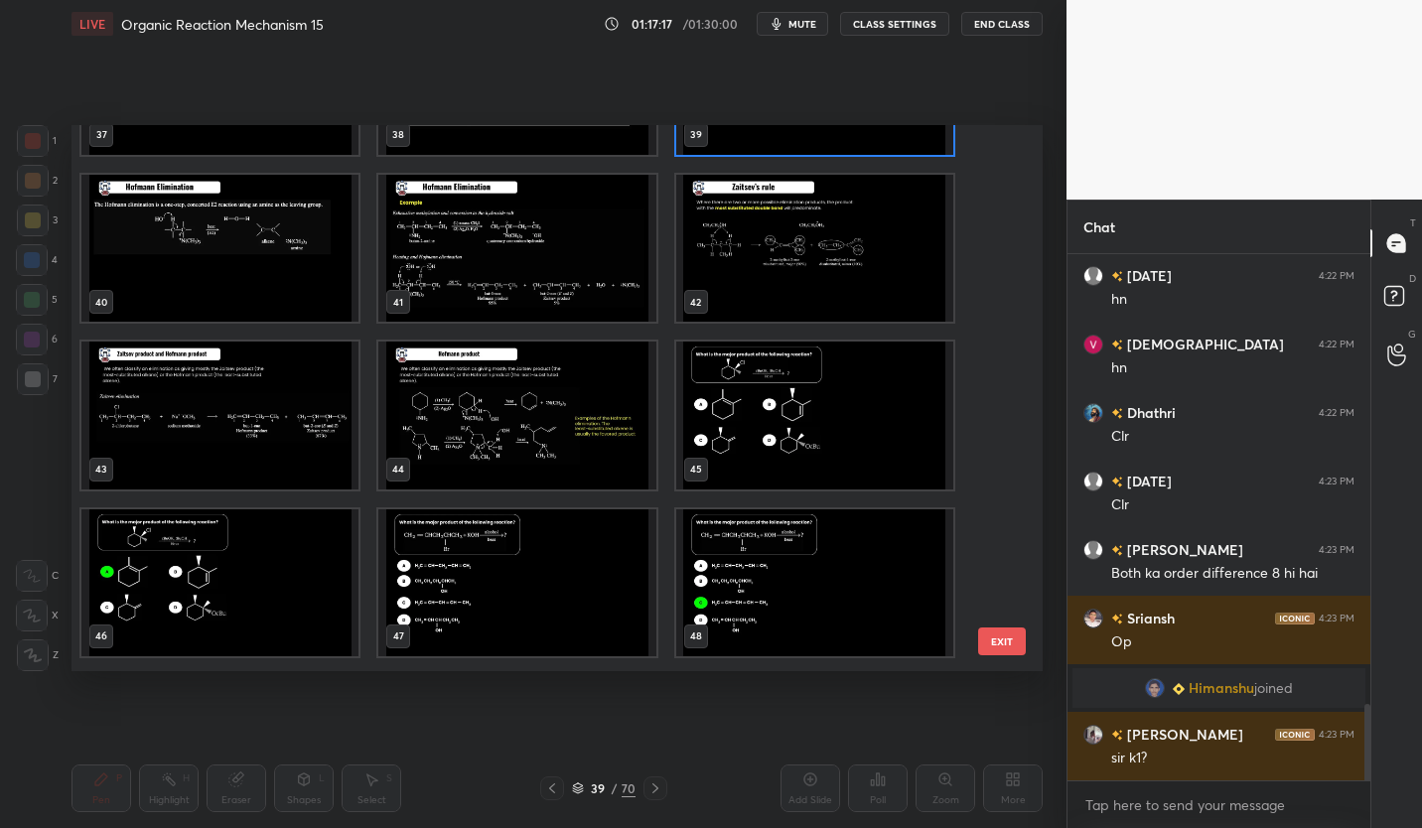
click at [871, 417] on img "grid" at bounding box center [814, 415] width 277 height 147
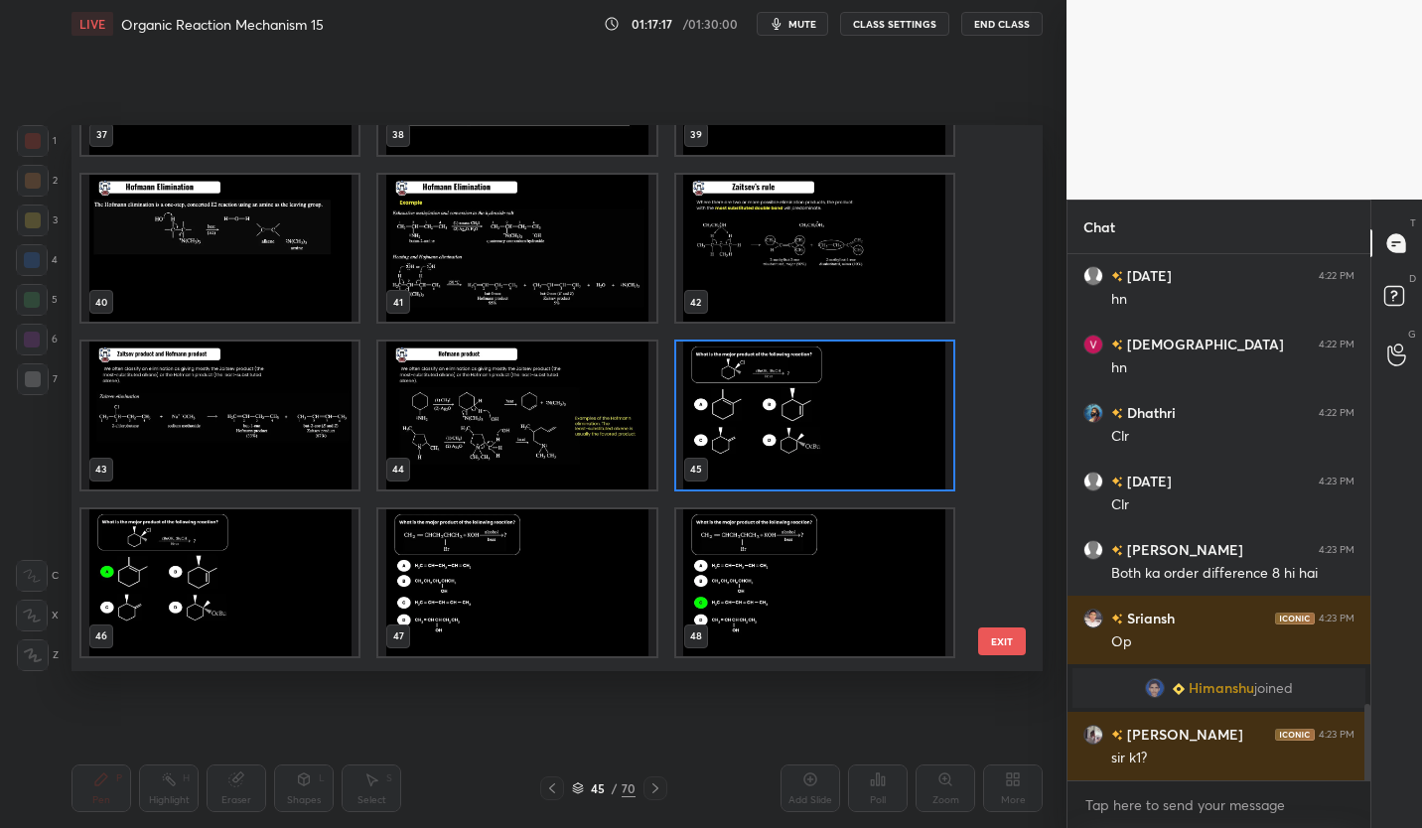
click at [883, 413] on img "grid" at bounding box center [814, 415] width 277 height 147
click at [889, 416] on img "grid" at bounding box center [814, 415] width 277 height 147
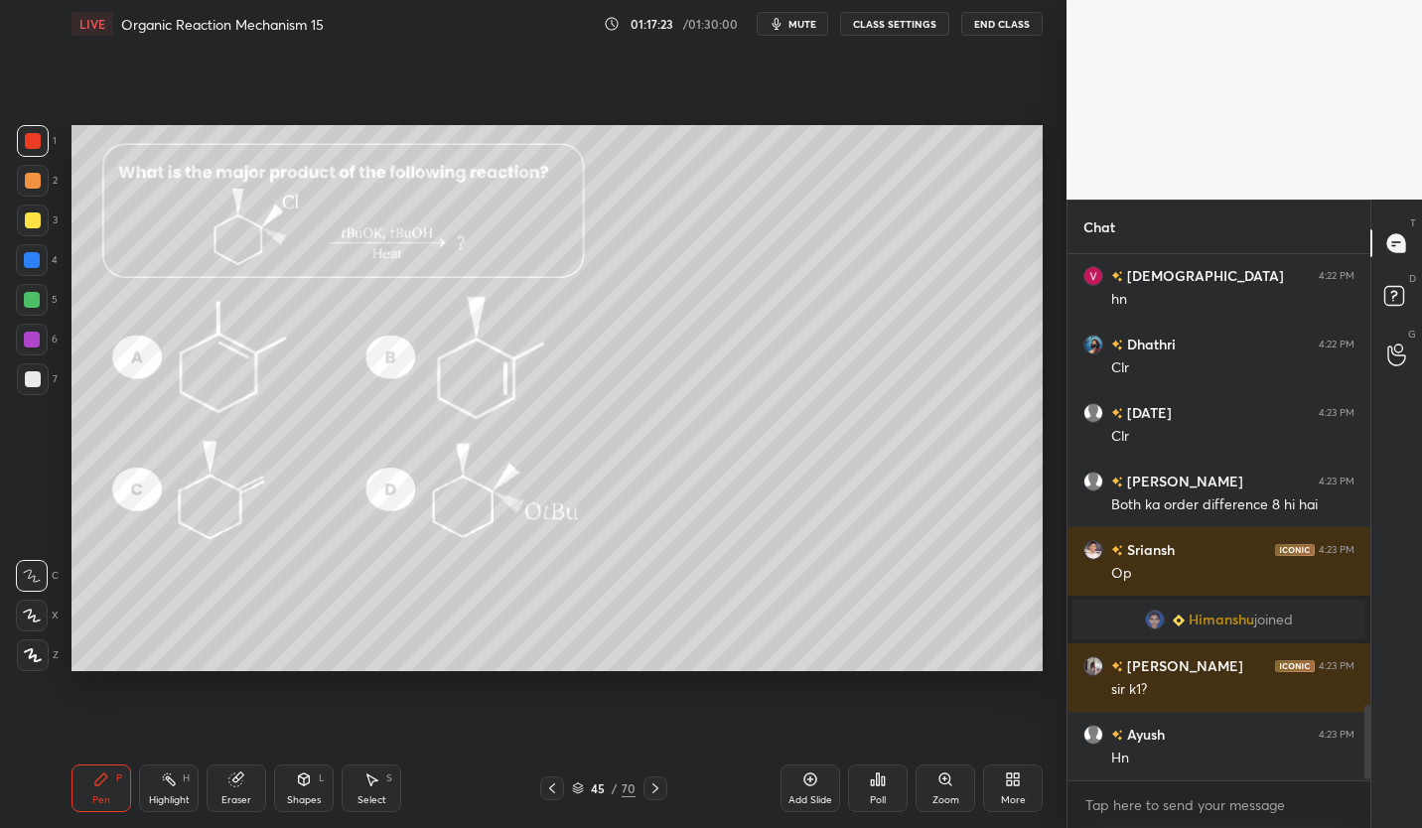
scroll to position [0, 0]
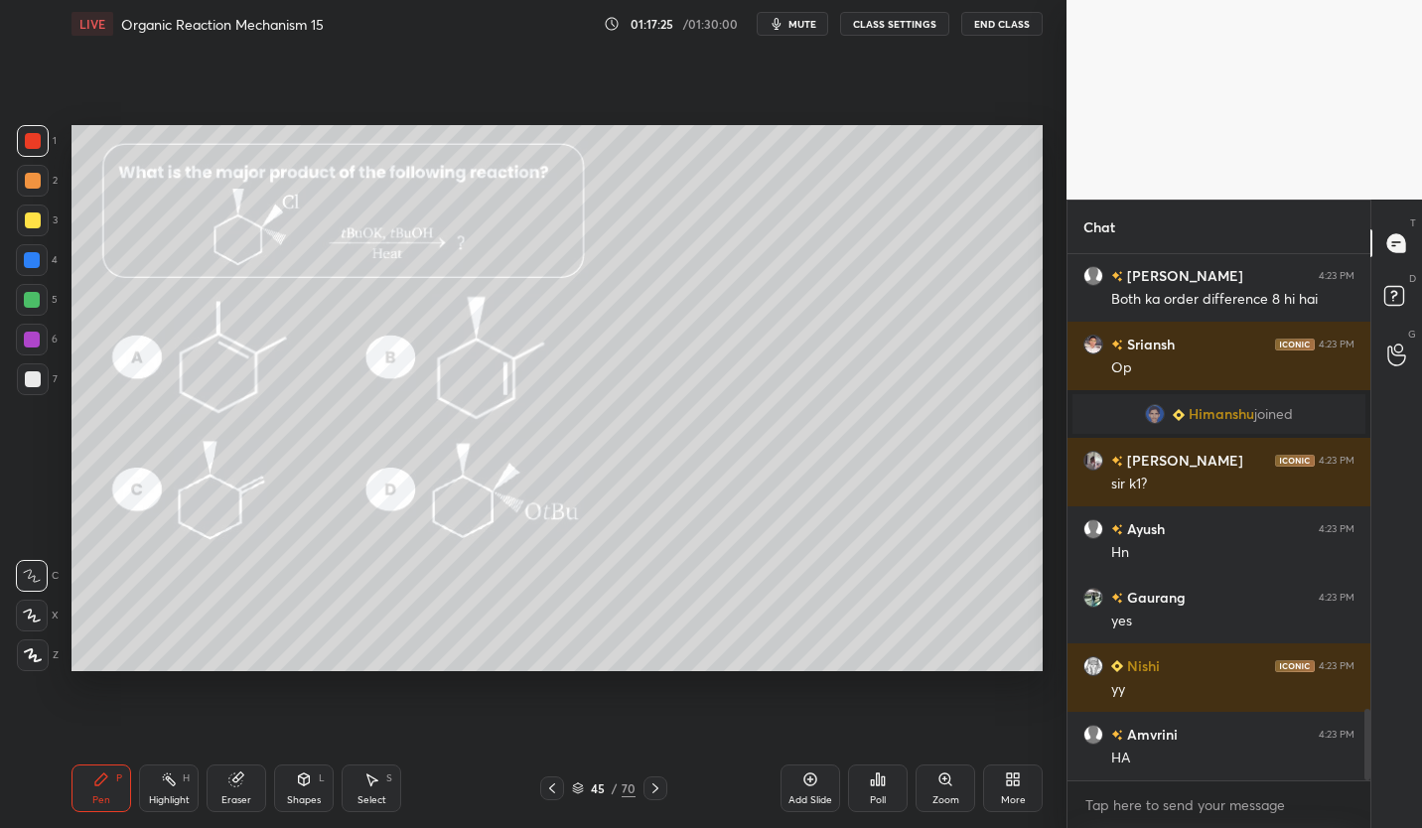
click at [597, 788] on div "45" at bounding box center [598, 788] width 20 height 12
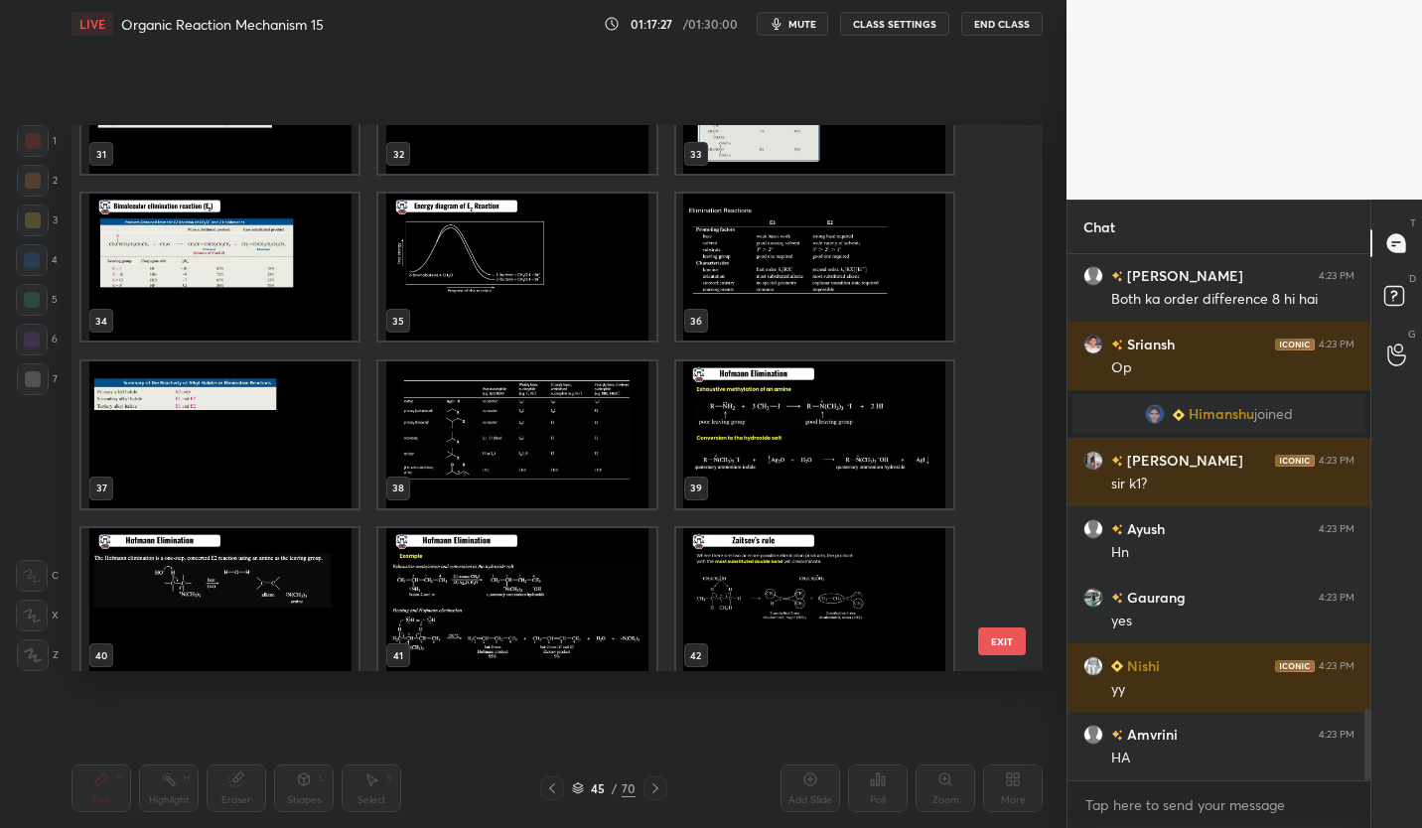
click at [590, 468] on img "grid" at bounding box center [516, 433] width 277 height 147
click at [589, 468] on img "grid" at bounding box center [516, 433] width 277 height 147
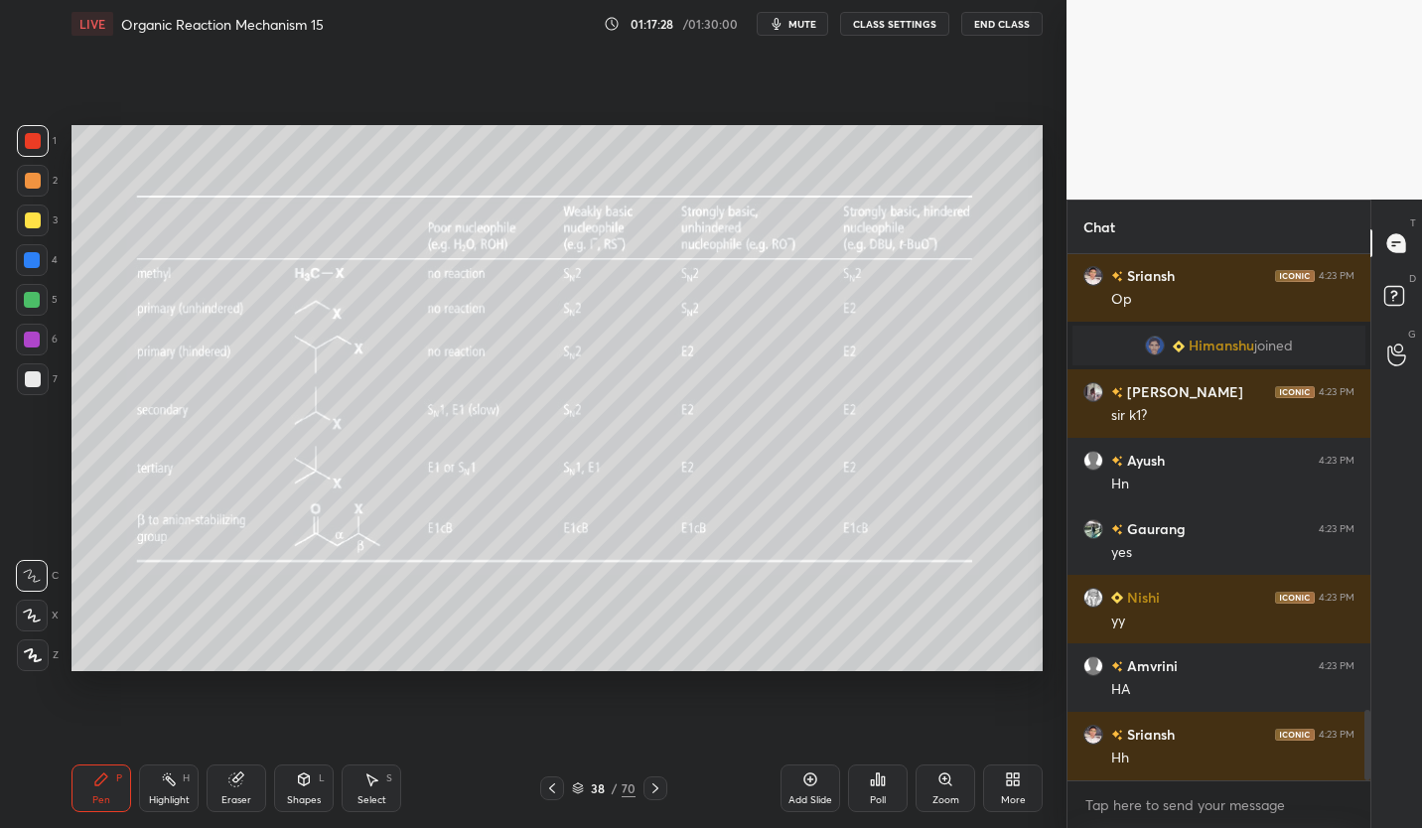
click at [908, 26] on button "CLASS SETTINGS" at bounding box center [894, 24] width 109 height 24
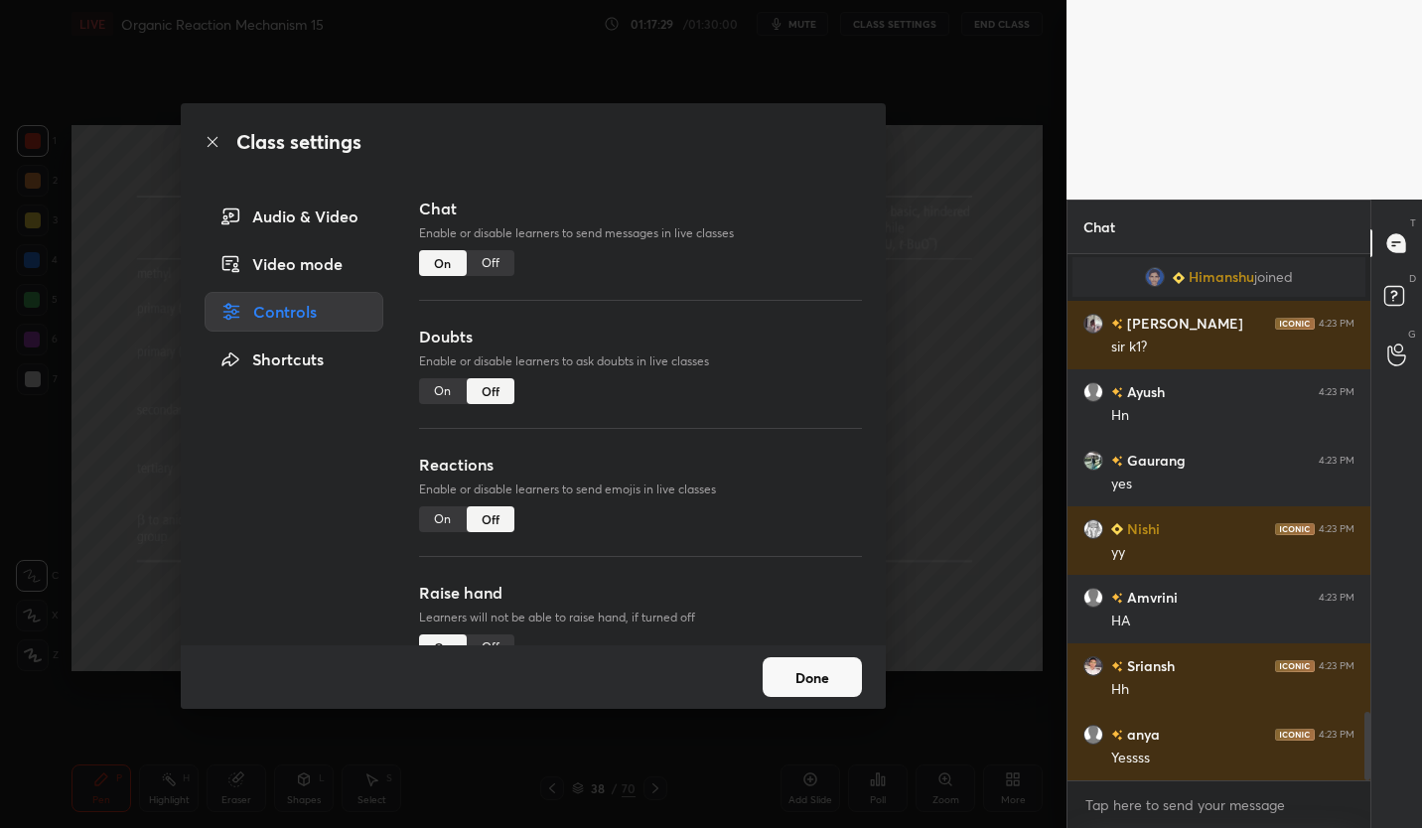
click at [490, 278] on div "Chat Enable or disable learners to send messages in live classes On Off" at bounding box center [640, 261] width 443 height 128
click at [500, 257] on div "Off" at bounding box center [491, 263] width 48 height 26
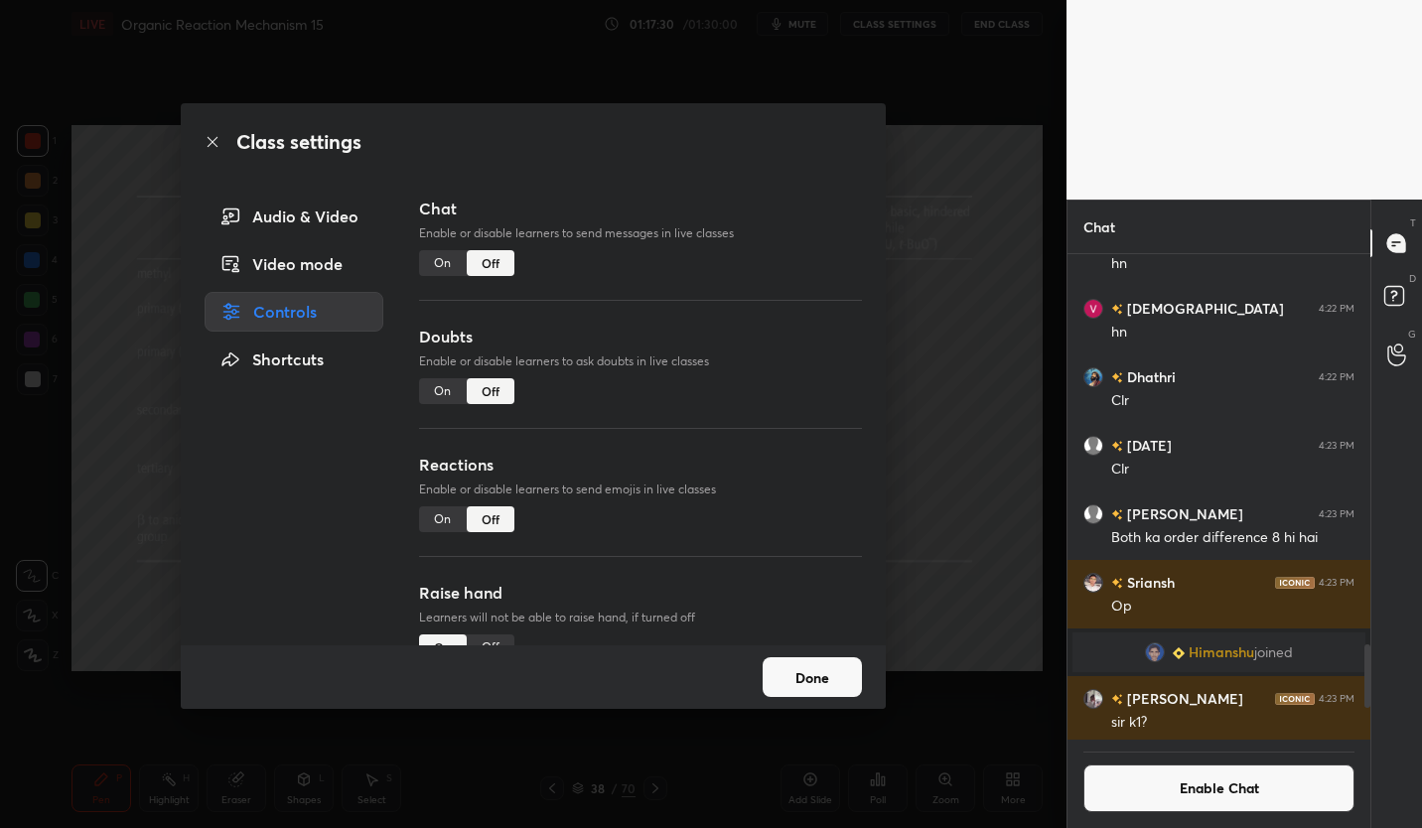
click at [815, 663] on button "Done" at bounding box center [812, 677] width 99 height 40
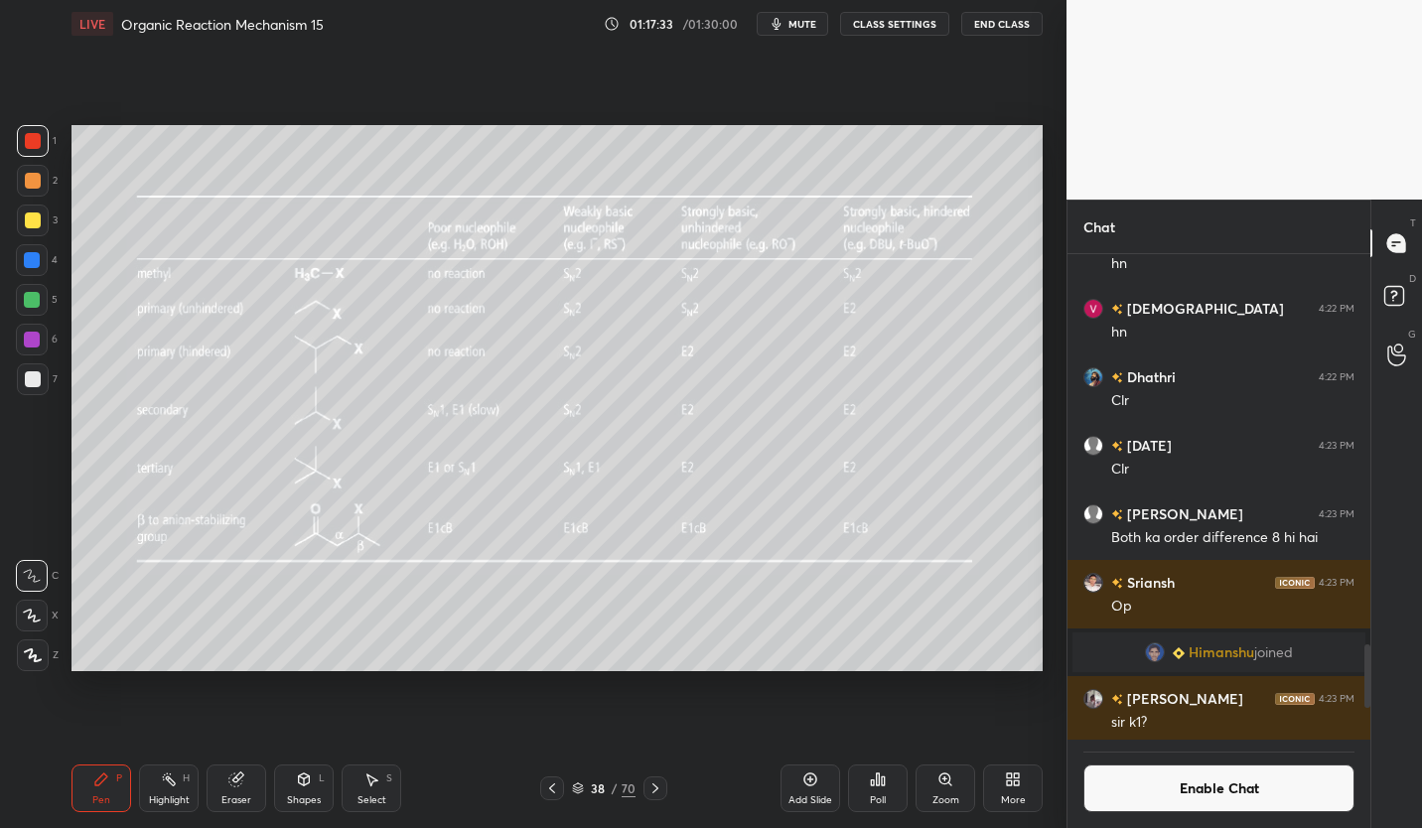
click at [35, 219] on div at bounding box center [33, 220] width 16 height 16
click at [172, 795] on div "Highlight" at bounding box center [169, 800] width 41 height 10
click at [231, 788] on div "Eraser" at bounding box center [237, 788] width 60 height 48
click at [86, 786] on div "Pen P" at bounding box center [101, 788] width 60 height 48
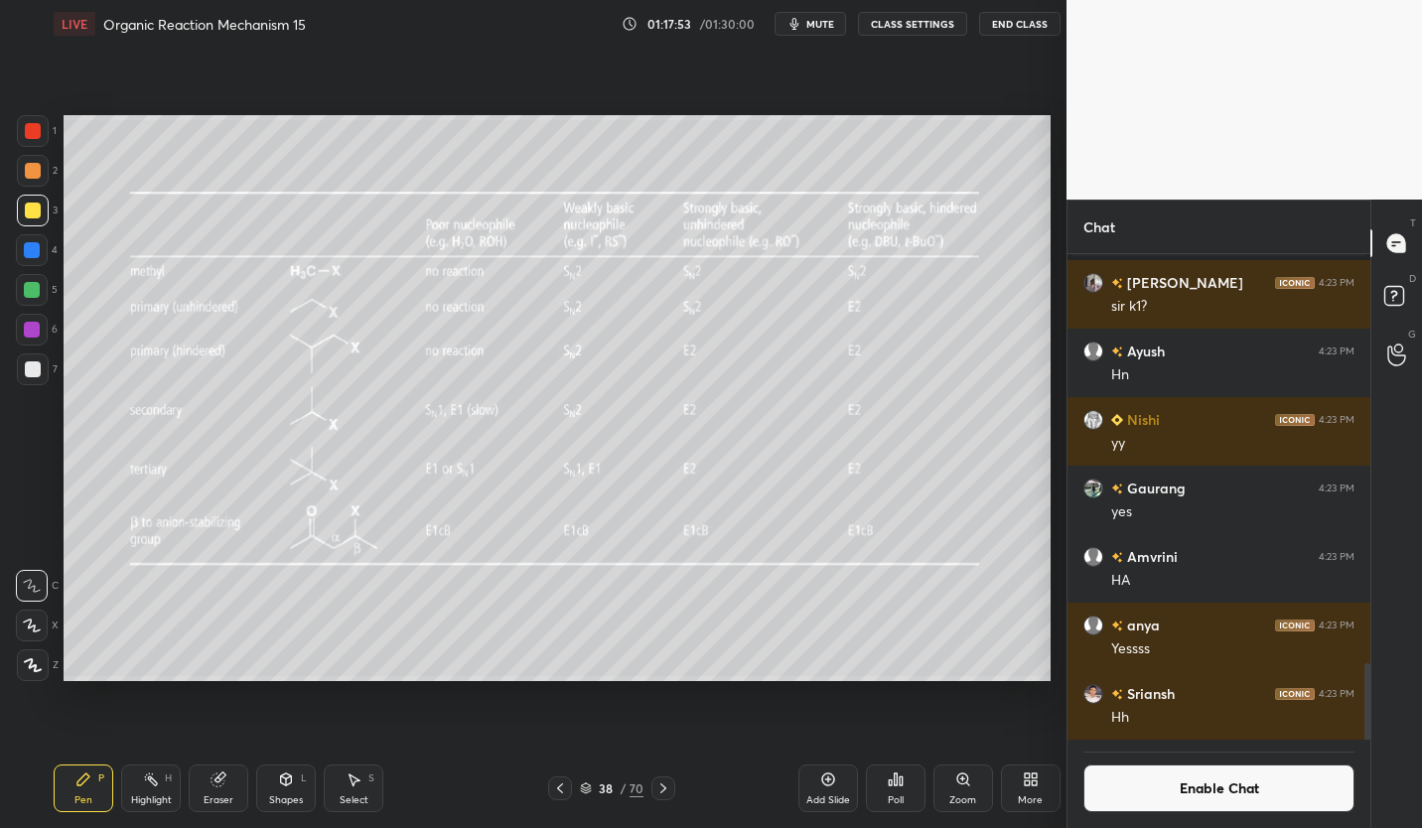
scroll to position [98583, 98297]
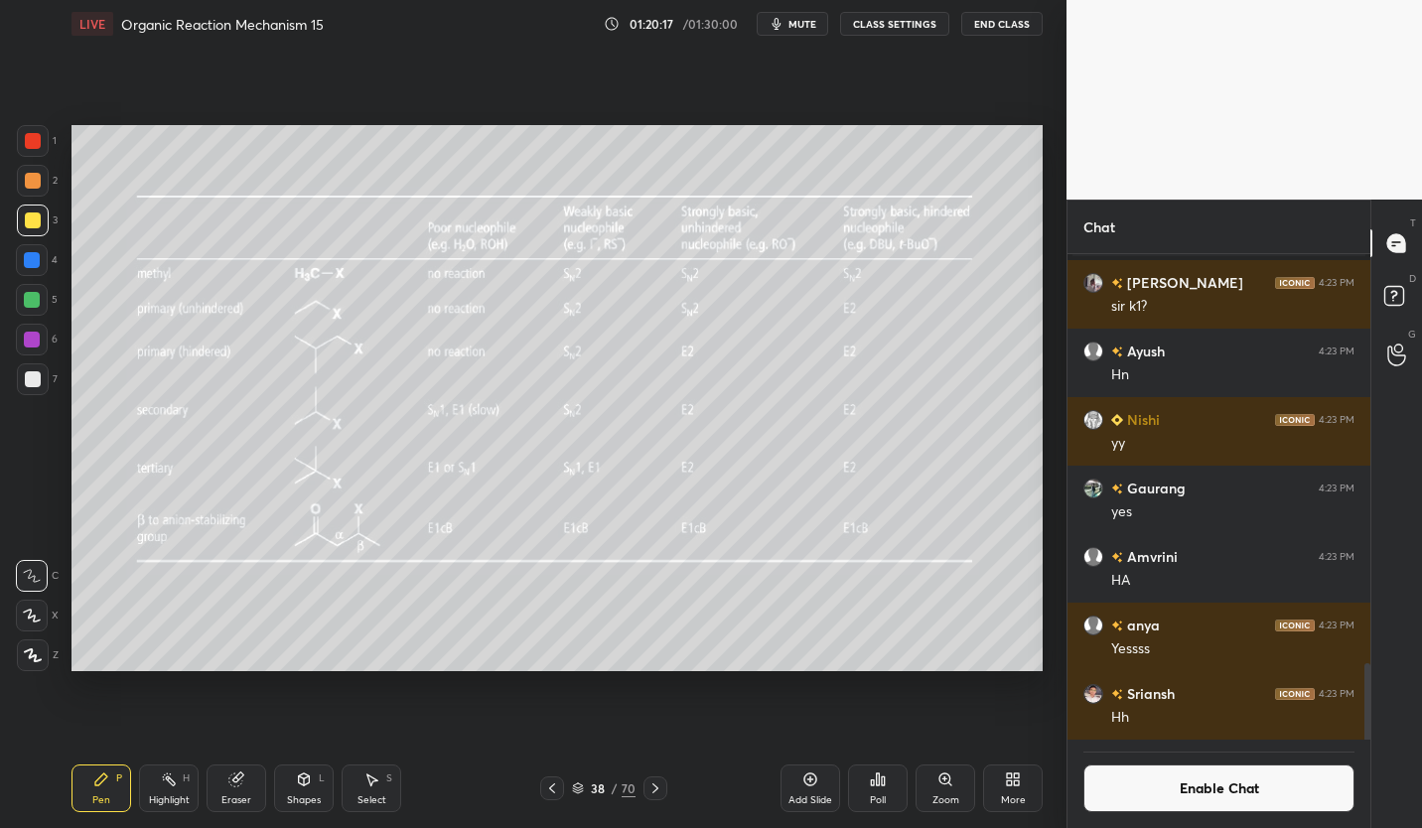
click at [242, 791] on div "Eraser" at bounding box center [237, 788] width 60 height 48
click at [108, 789] on div "Pen P" at bounding box center [101, 788] width 60 height 48
click at [110, 787] on div "Pen P" at bounding box center [101, 788] width 60 height 48
click at [34, 342] on div at bounding box center [32, 340] width 16 height 16
click at [33, 229] on div at bounding box center [33, 221] width 32 height 32
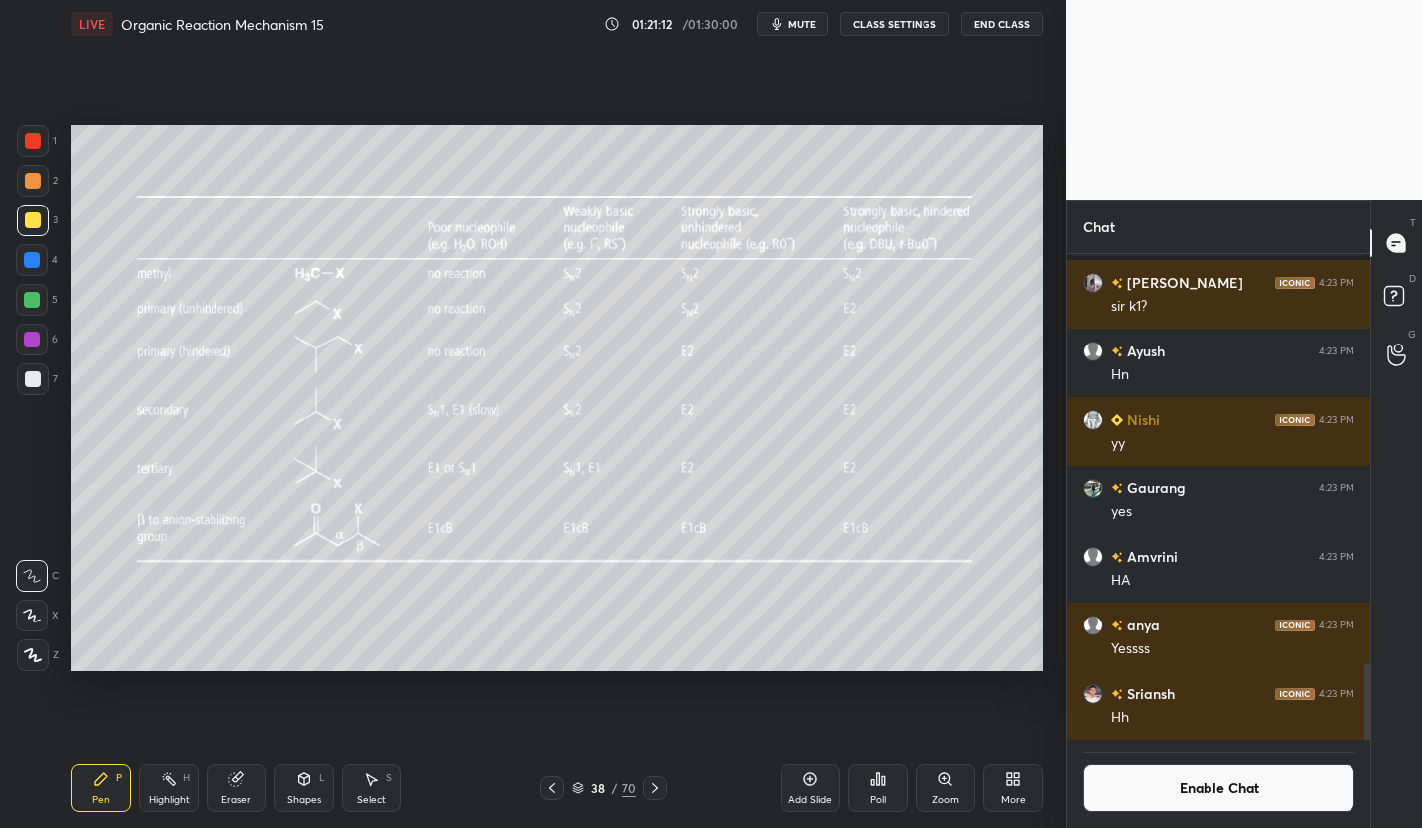
click at [1318, 774] on button "Enable Chat" at bounding box center [1218, 788] width 271 height 48
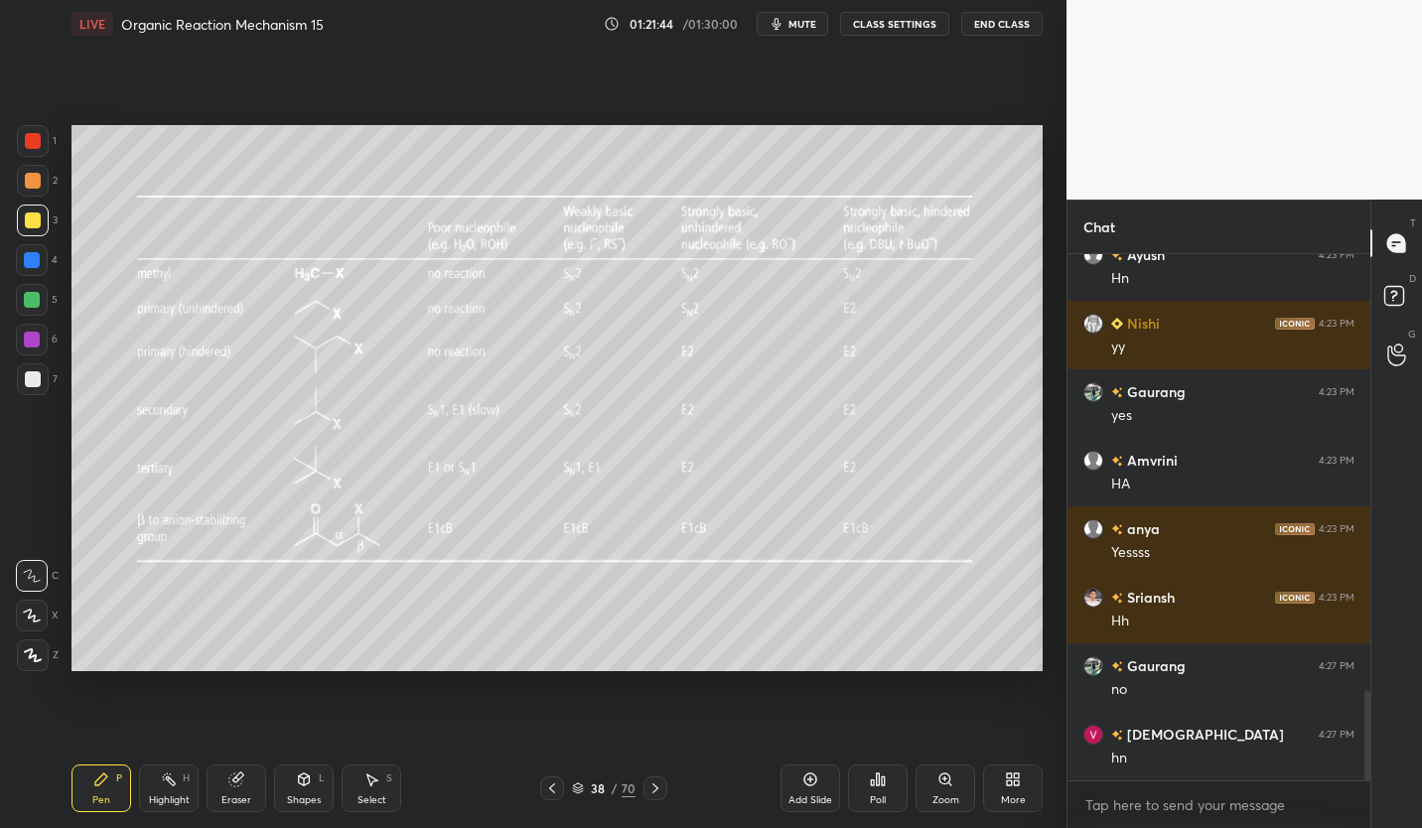
scroll to position [2574, 0]
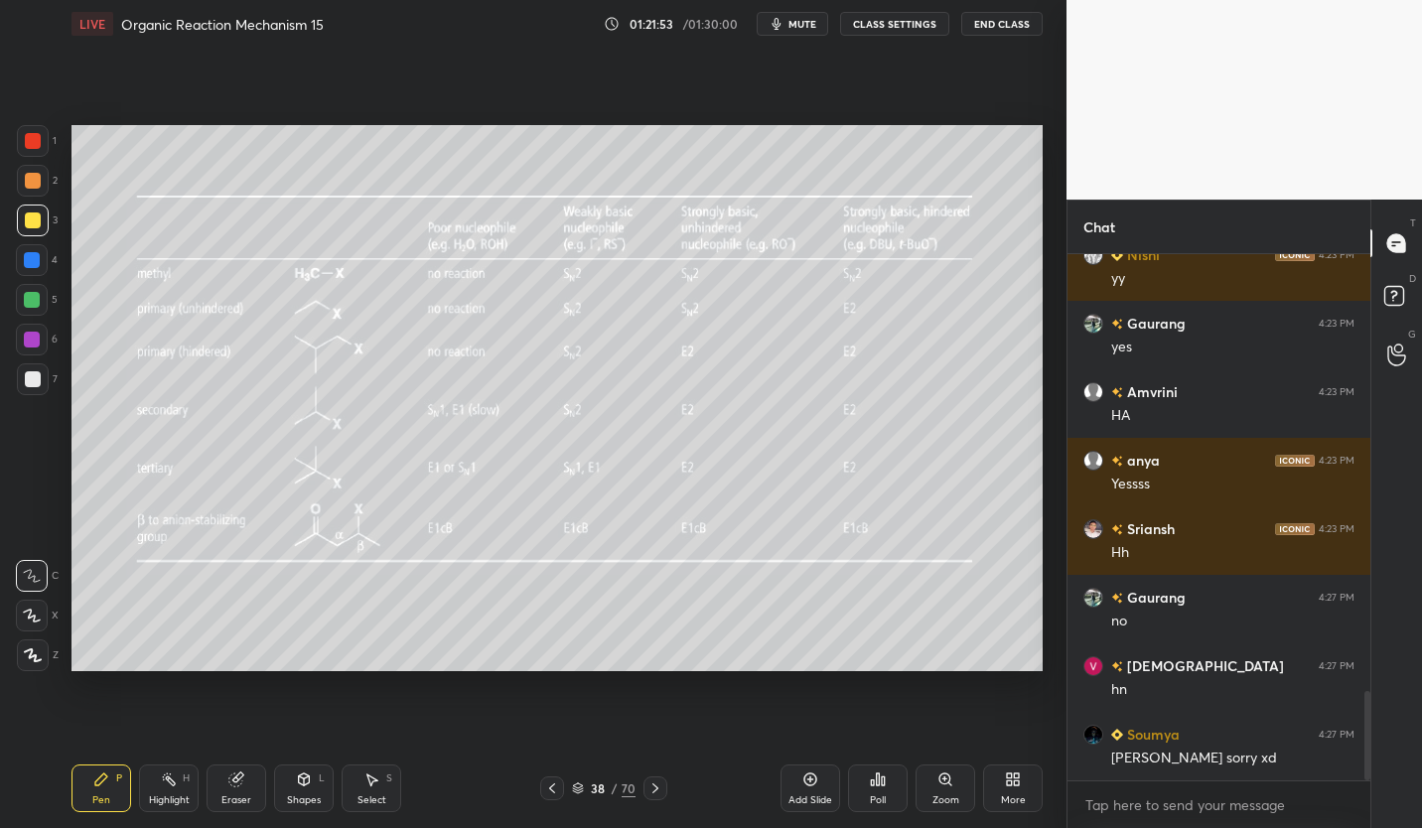
click at [916, 26] on button "CLASS SETTINGS" at bounding box center [894, 24] width 109 height 24
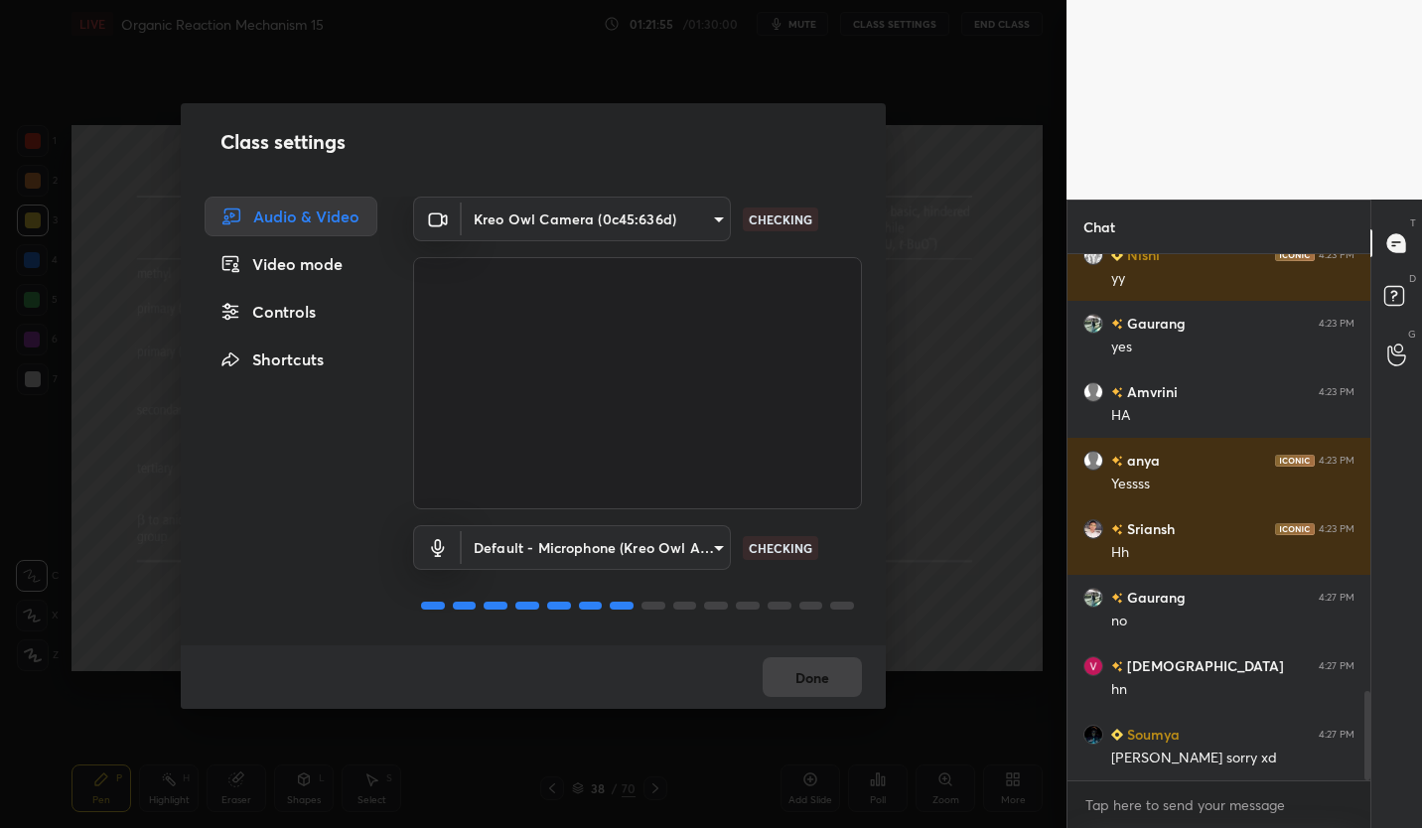
click at [307, 318] on div "Controls" at bounding box center [291, 312] width 173 height 40
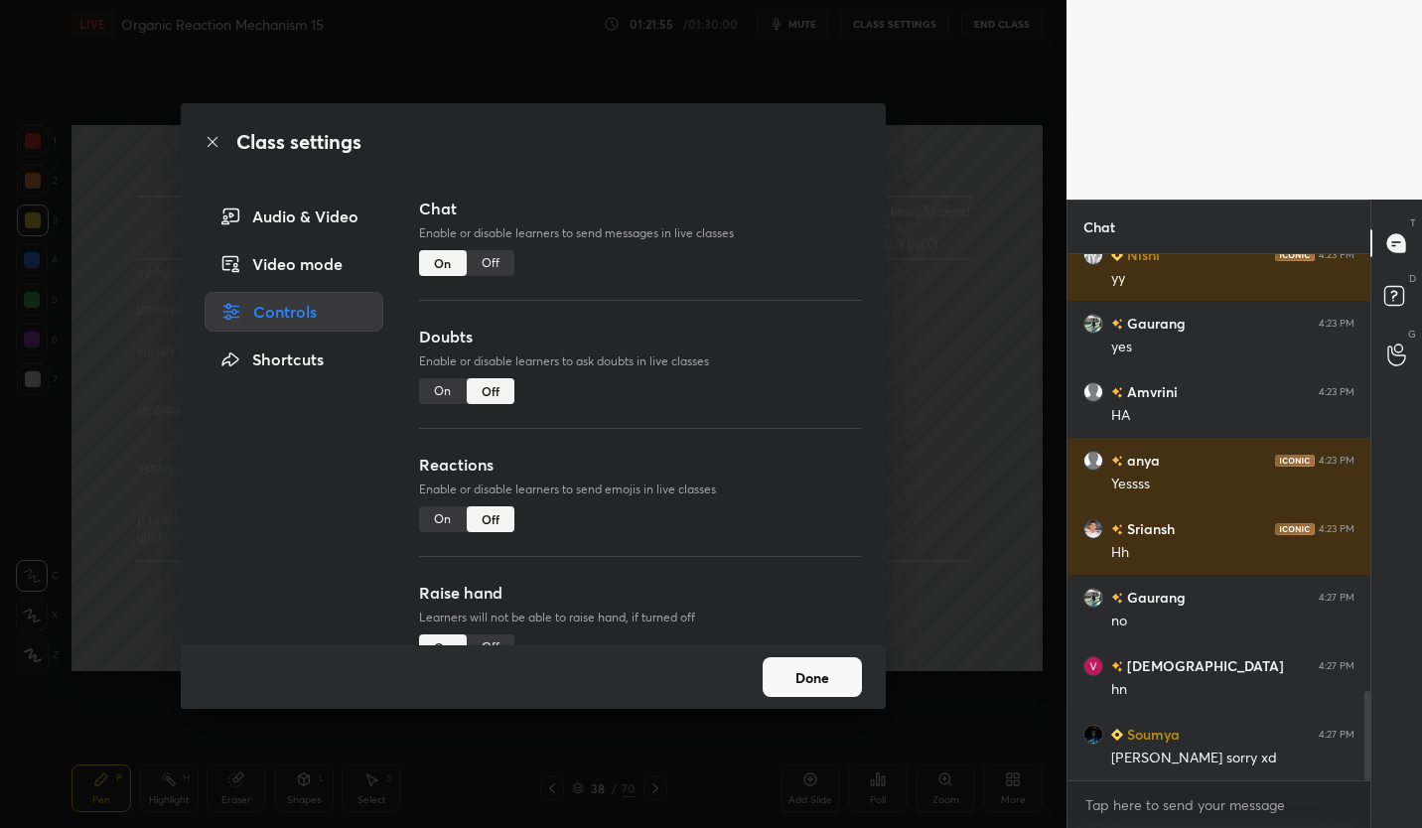
click at [492, 262] on div "Off" at bounding box center [491, 263] width 48 height 26
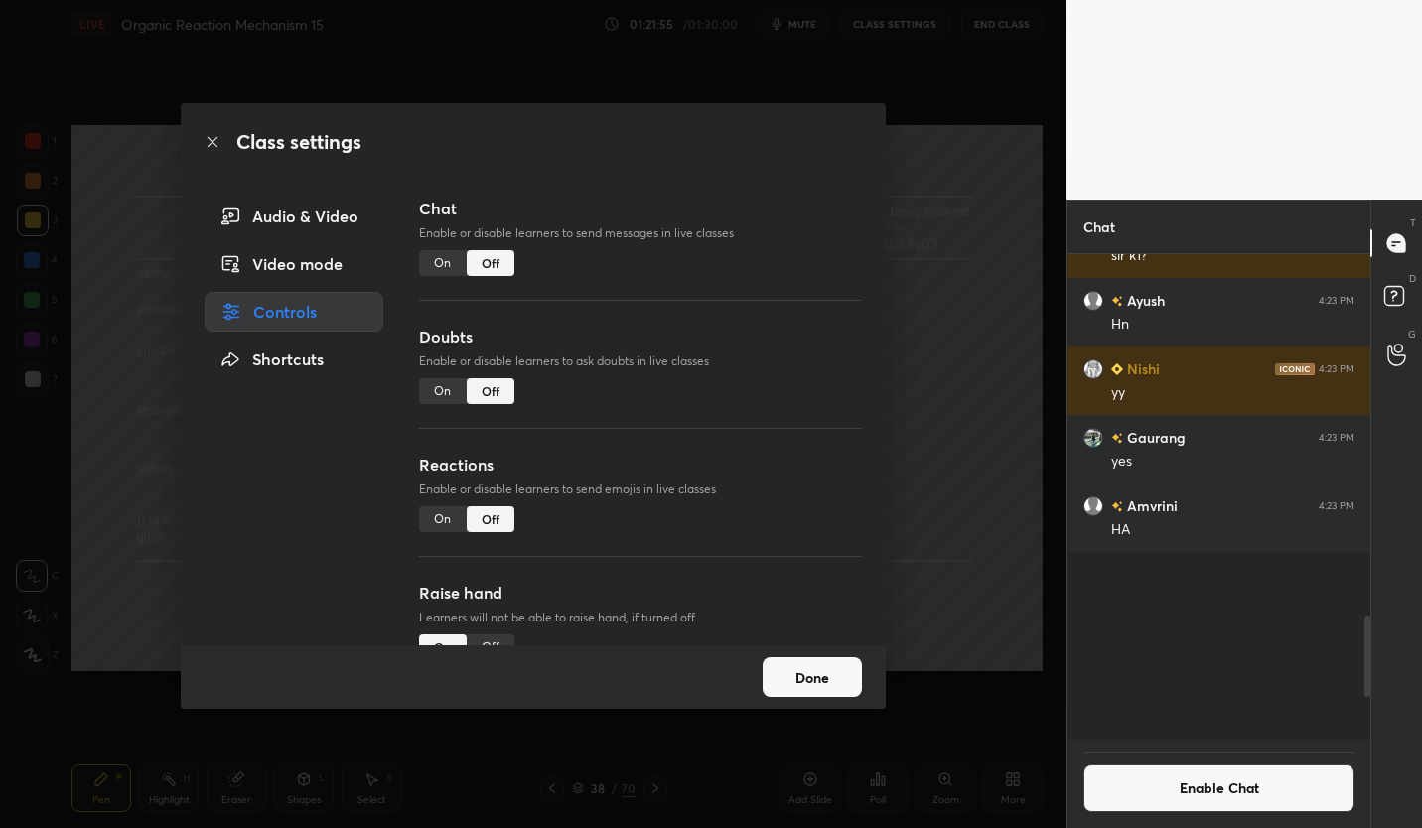
scroll to position [480, 297]
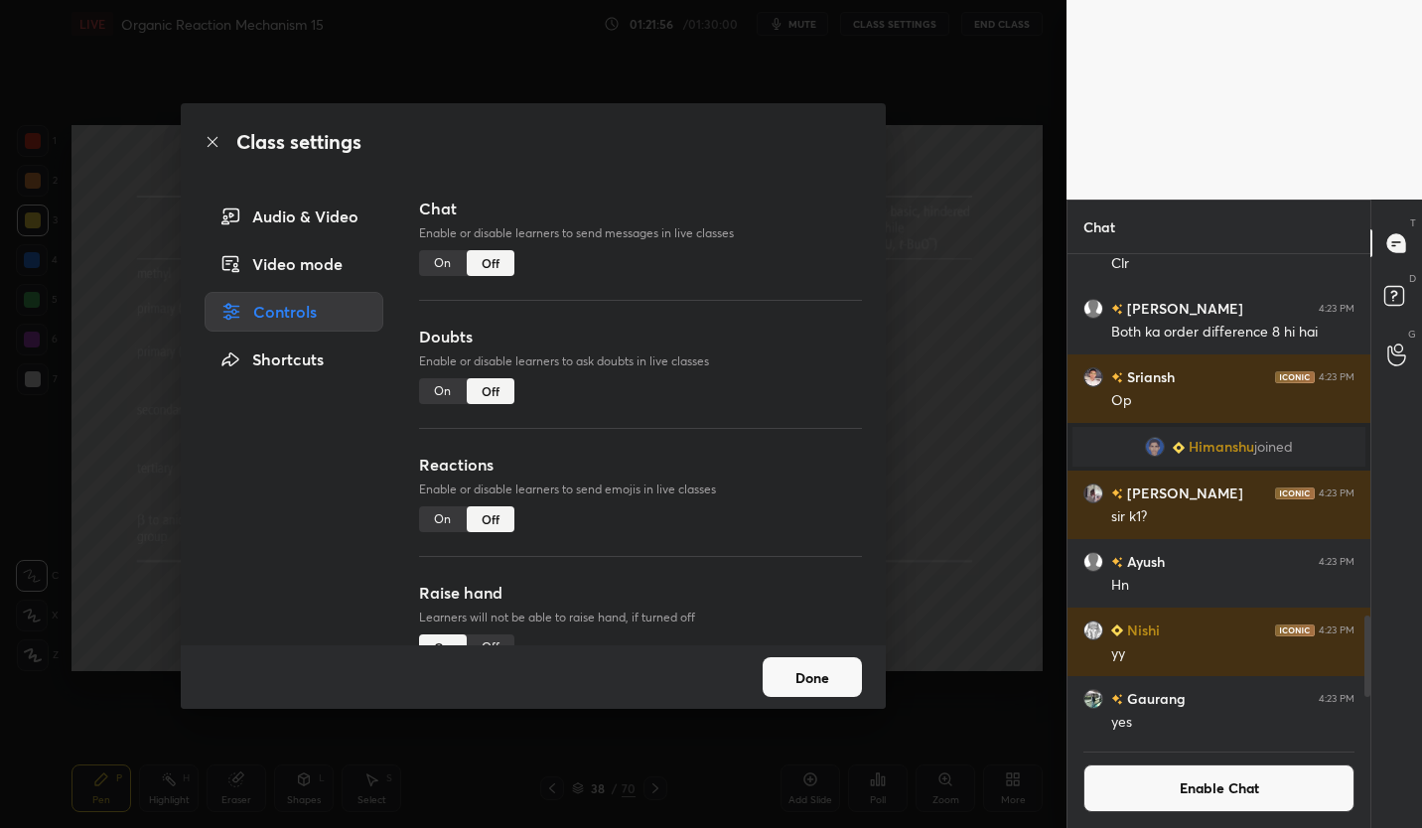
click at [827, 683] on button "Done" at bounding box center [812, 677] width 99 height 40
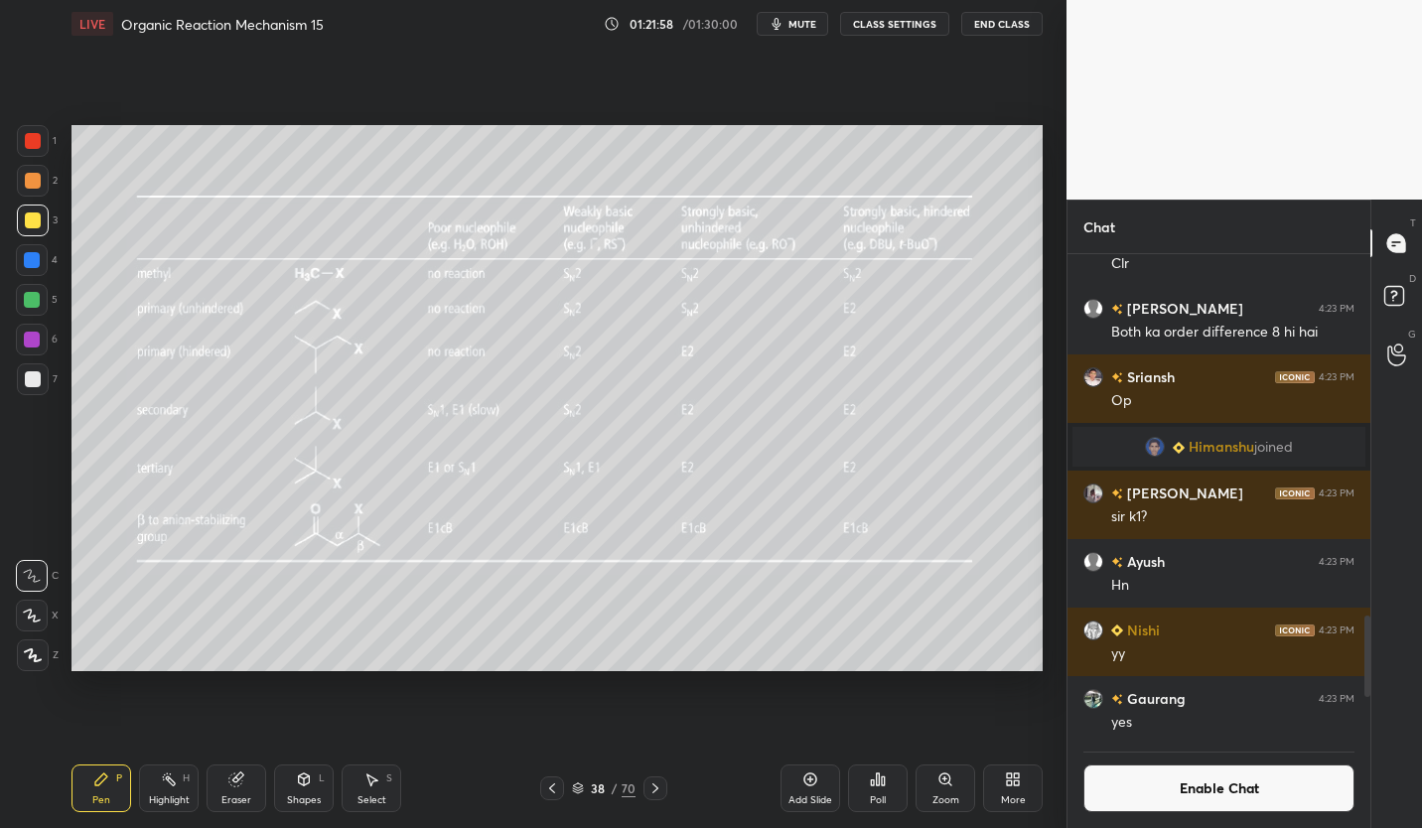
click at [40, 148] on div at bounding box center [33, 141] width 32 height 32
click at [1293, 777] on button "Enable Chat" at bounding box center [1218, 788] width 271 height 48
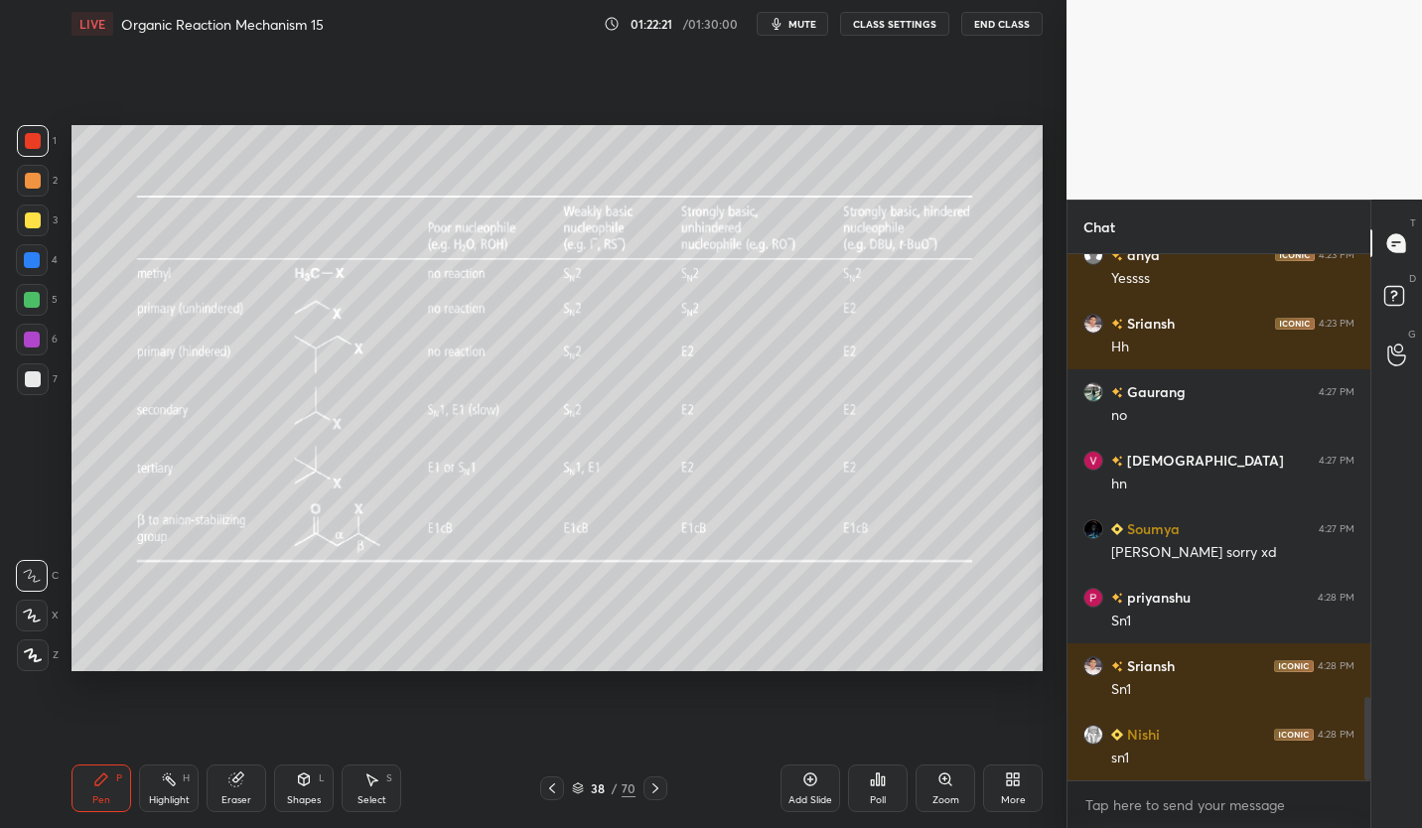
scroll to position [2811, 0]
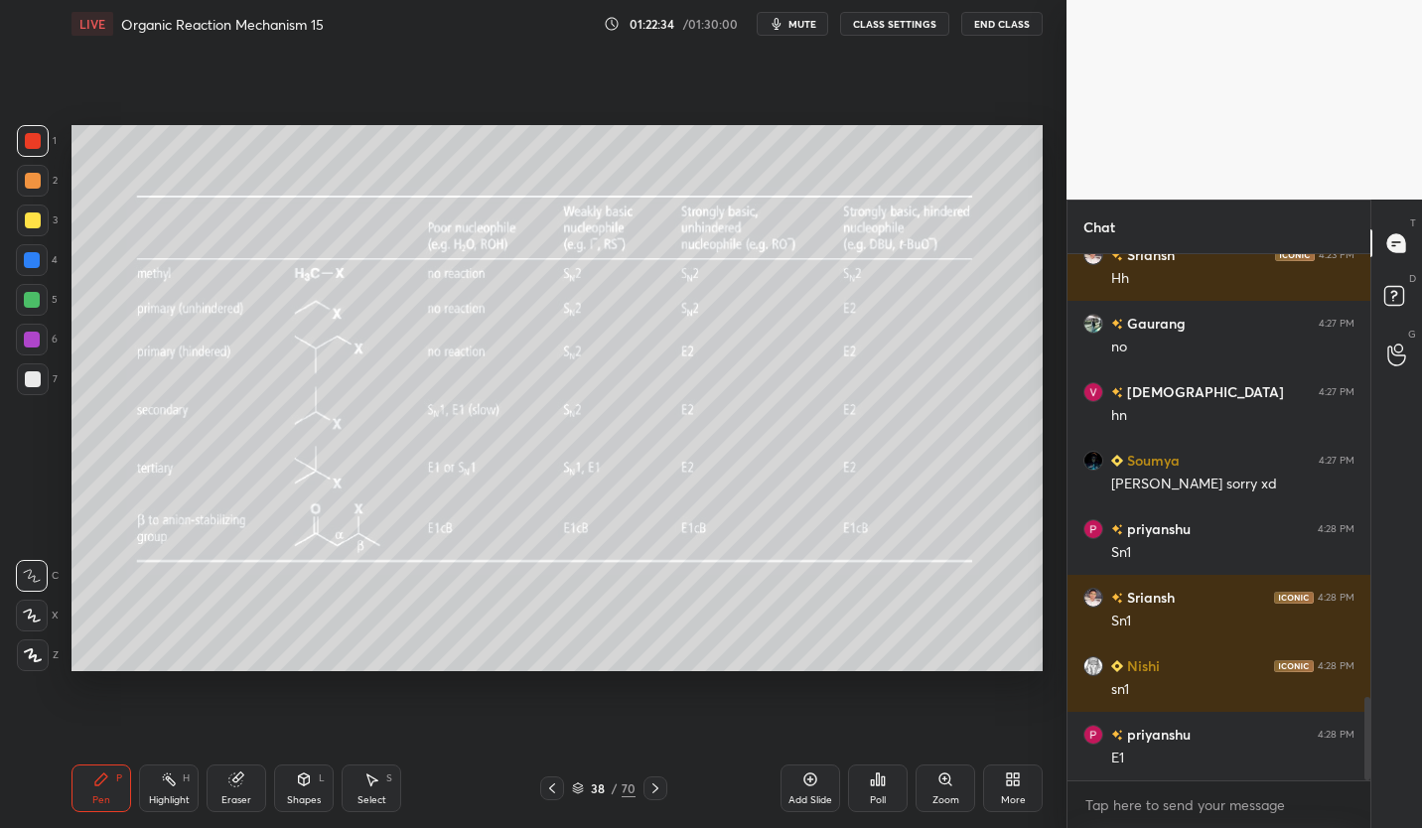
click at [898, 23] on button "CLASS SETTINGS" at bounding box center [894, 24] width 109 height 24
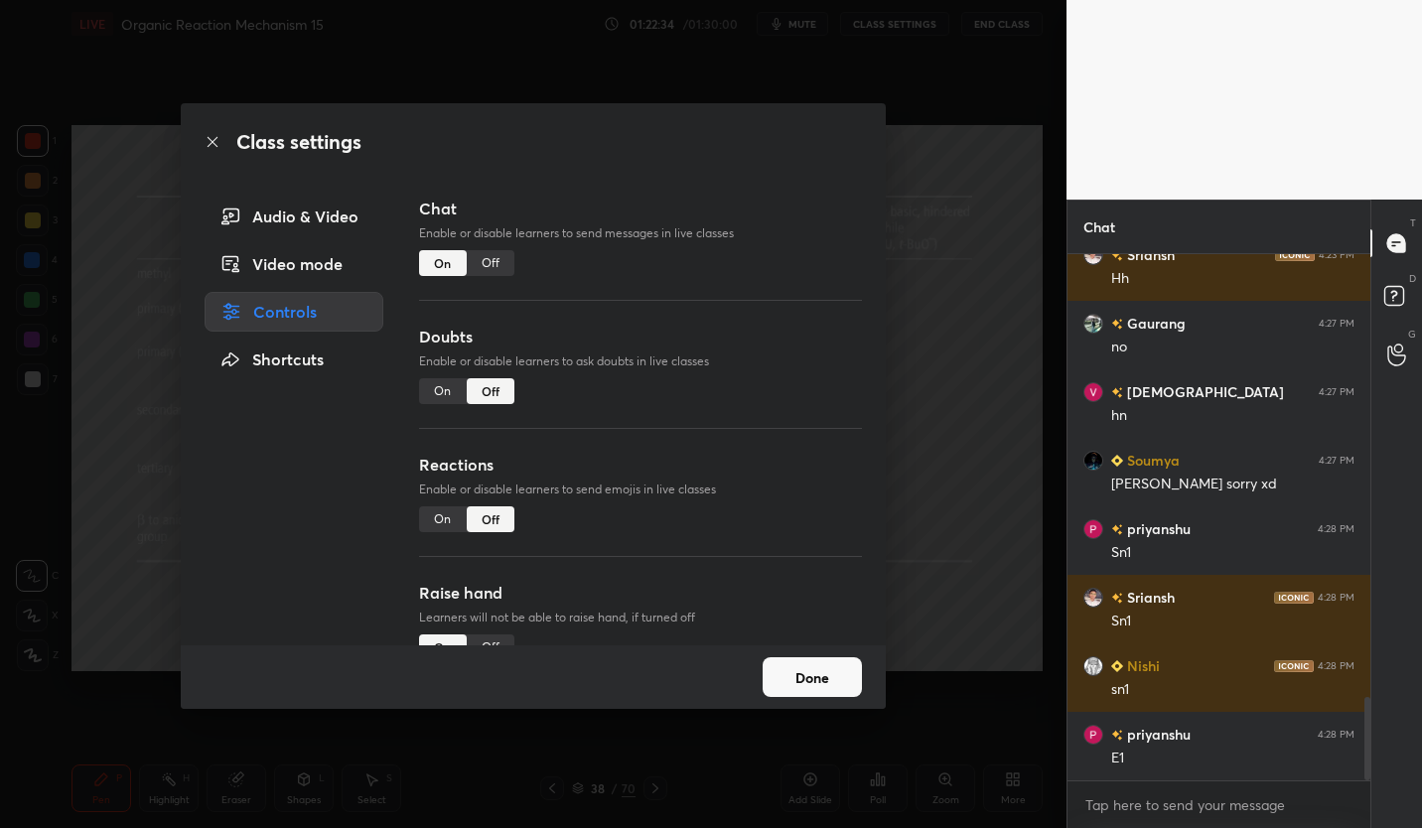
click at [498, 261] on div "Off" at bounding box center [491, 263] width 48 height 26
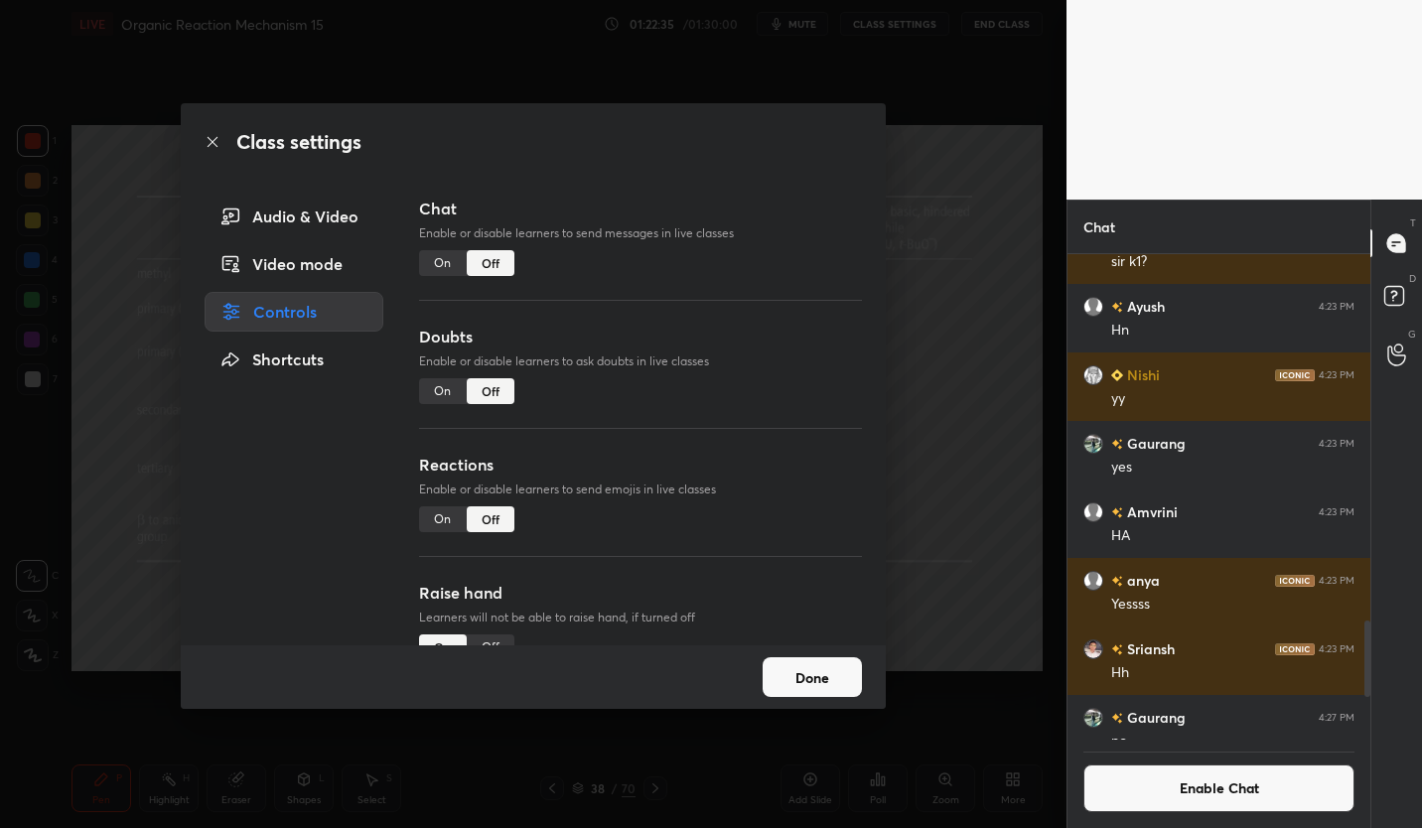
click at [836, 687] on button "Done" at bounding box center [812, 677] width 99 height 40
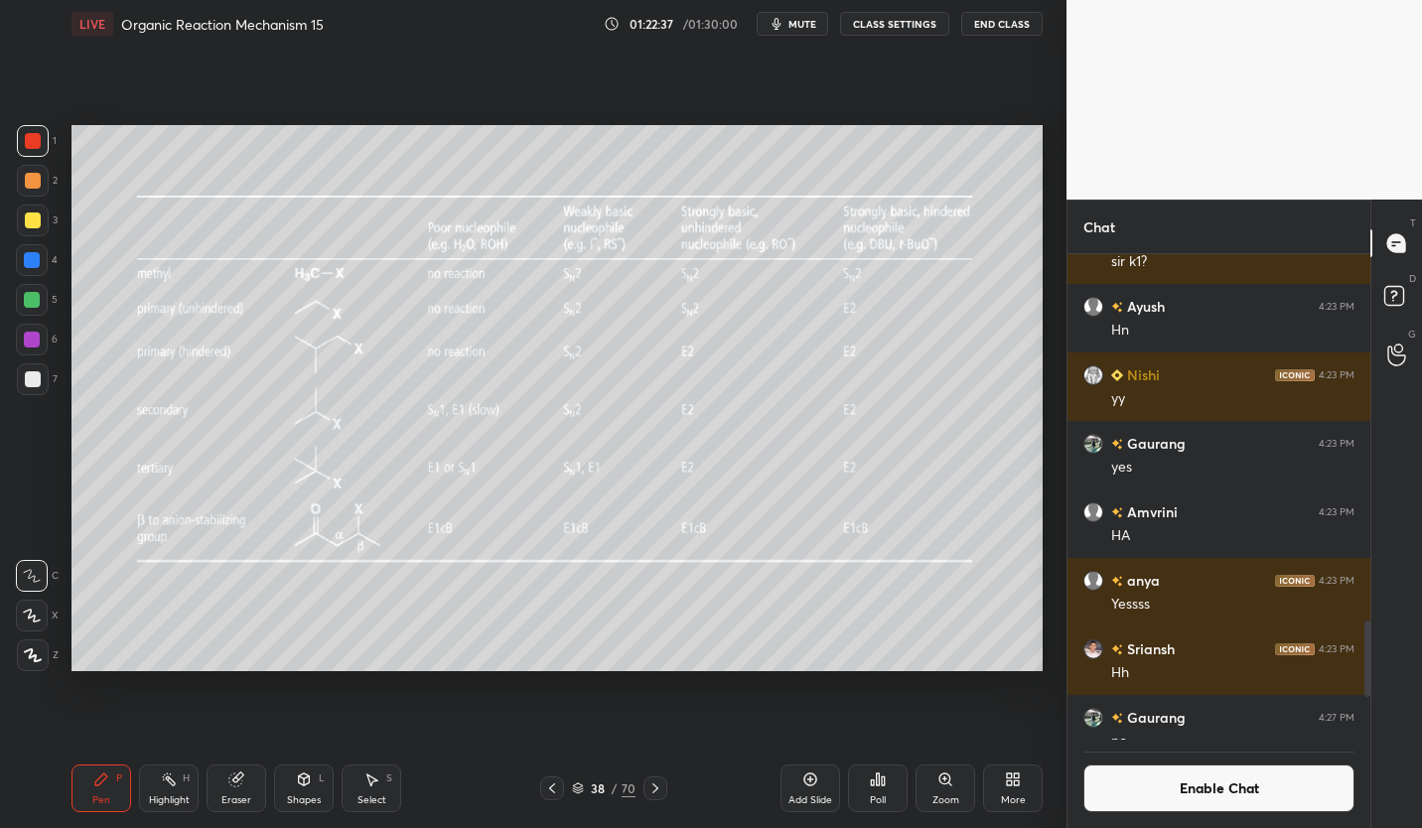
click at [239, 787] on div "Eraser" at bounding box center [237, 788] width 60 height 48
click at [107, 790] on div "Pen P" at bounding box center [101, 788] width 60 height 48
click at [34, 221] on div at bounding box center [33, 220] width 16 height 16
click at [813, 790] on div "Add Slide" at bounding box center [810, 788] width 60 height 48
click at [35, 376] on div at bounding box center [33, 379] width 16 height 16
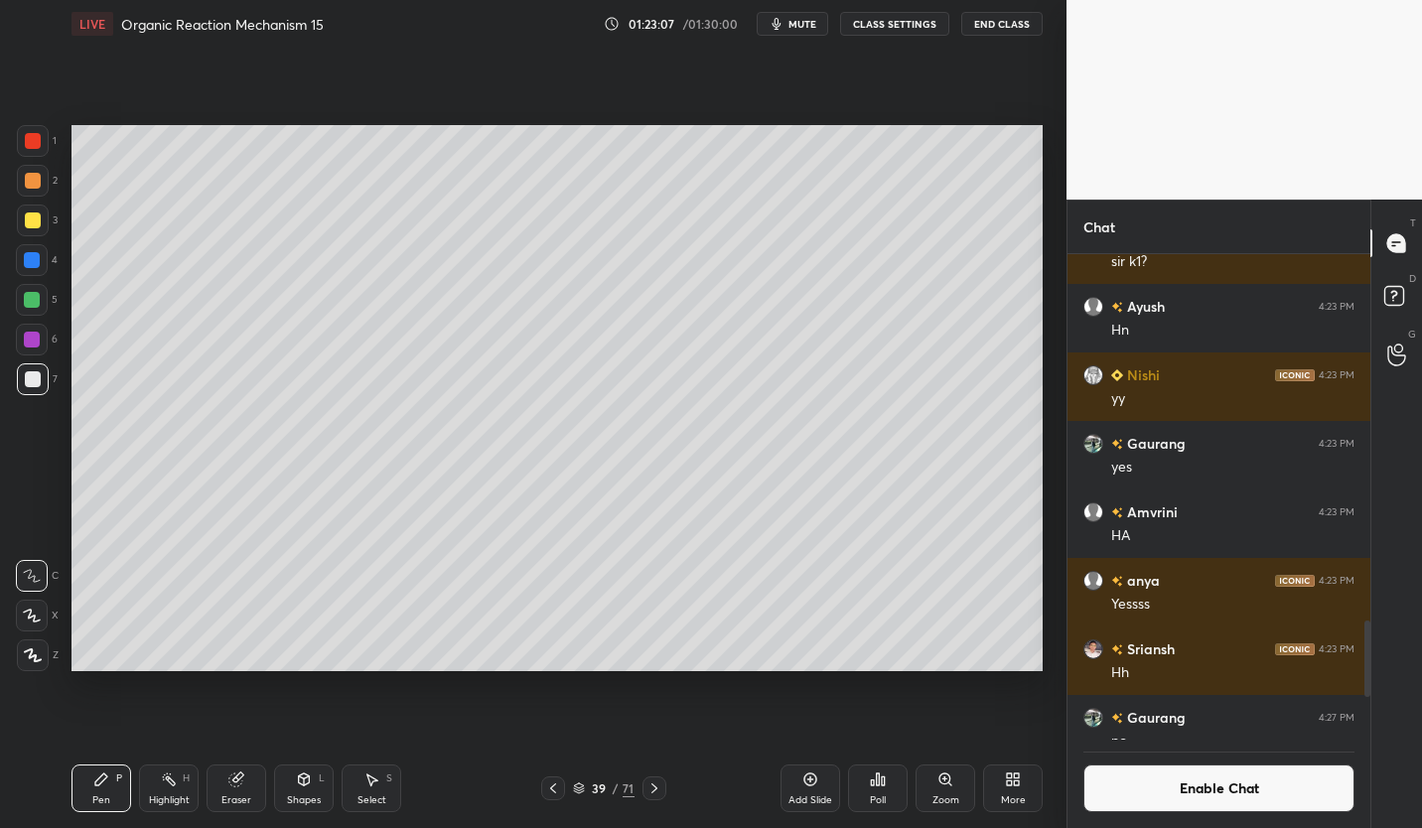
click at [39, 220] on div at bounding box center [33, 220] width 16 height 16
click at [556, 796] on div at bounding box center [553, 788] width 24 height 24
click at [550, 790] on icon at bounding box center [553, 788] width 16 height 16
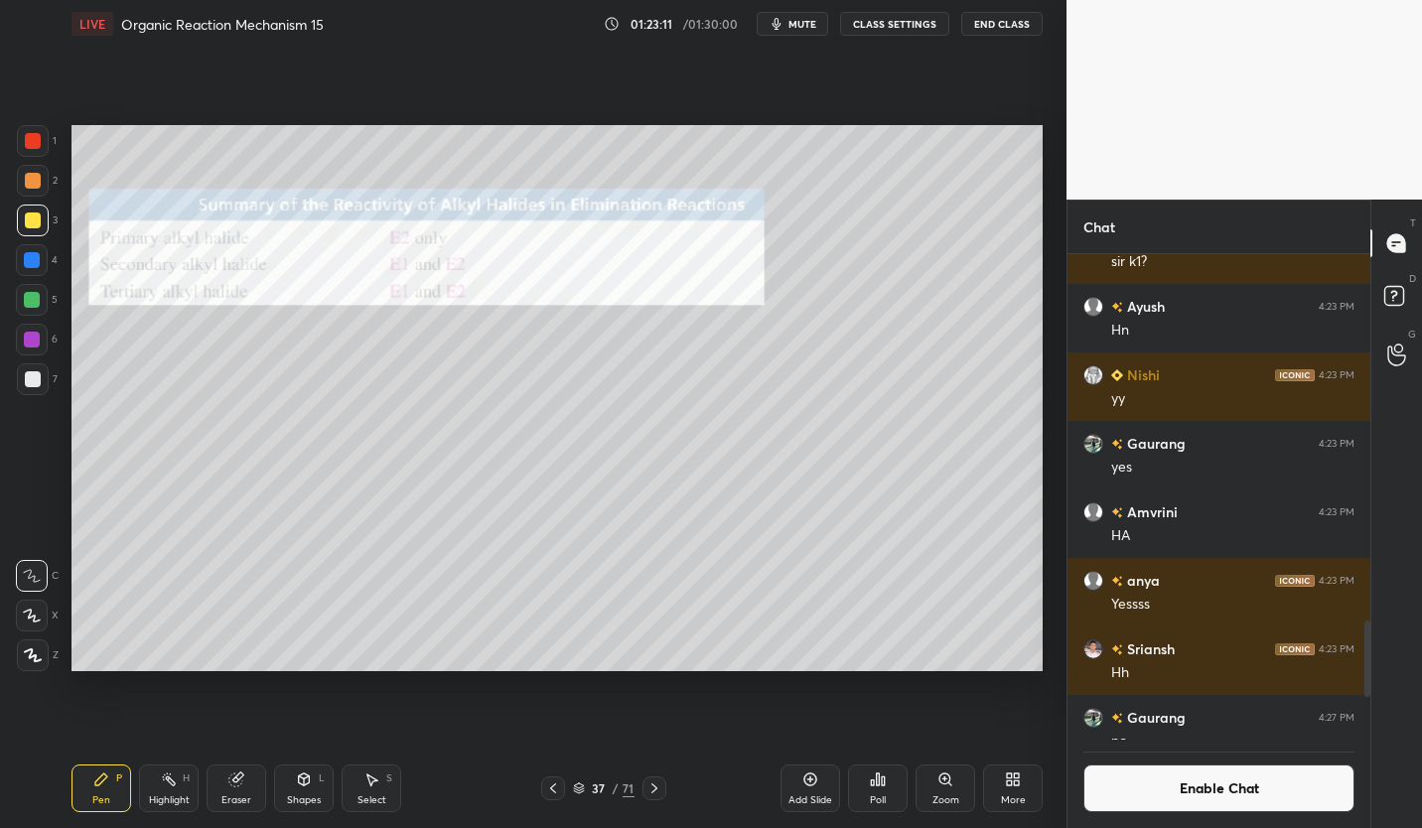
click at [554, 779] on div at bounding box center [553, 788] width 24 height 24
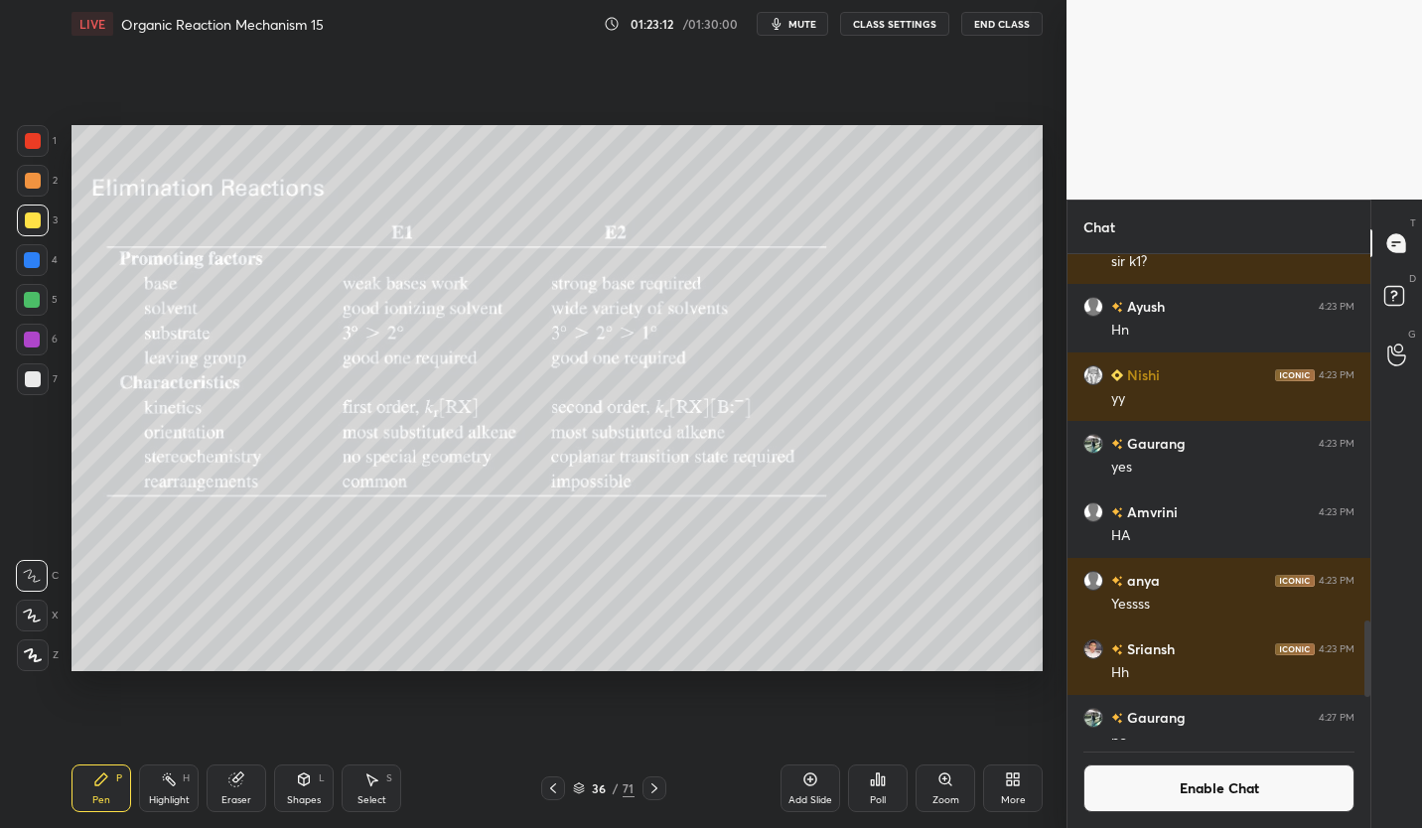
click at [546, 786] on icon at bounding box center [553, 788] width 16 height 16
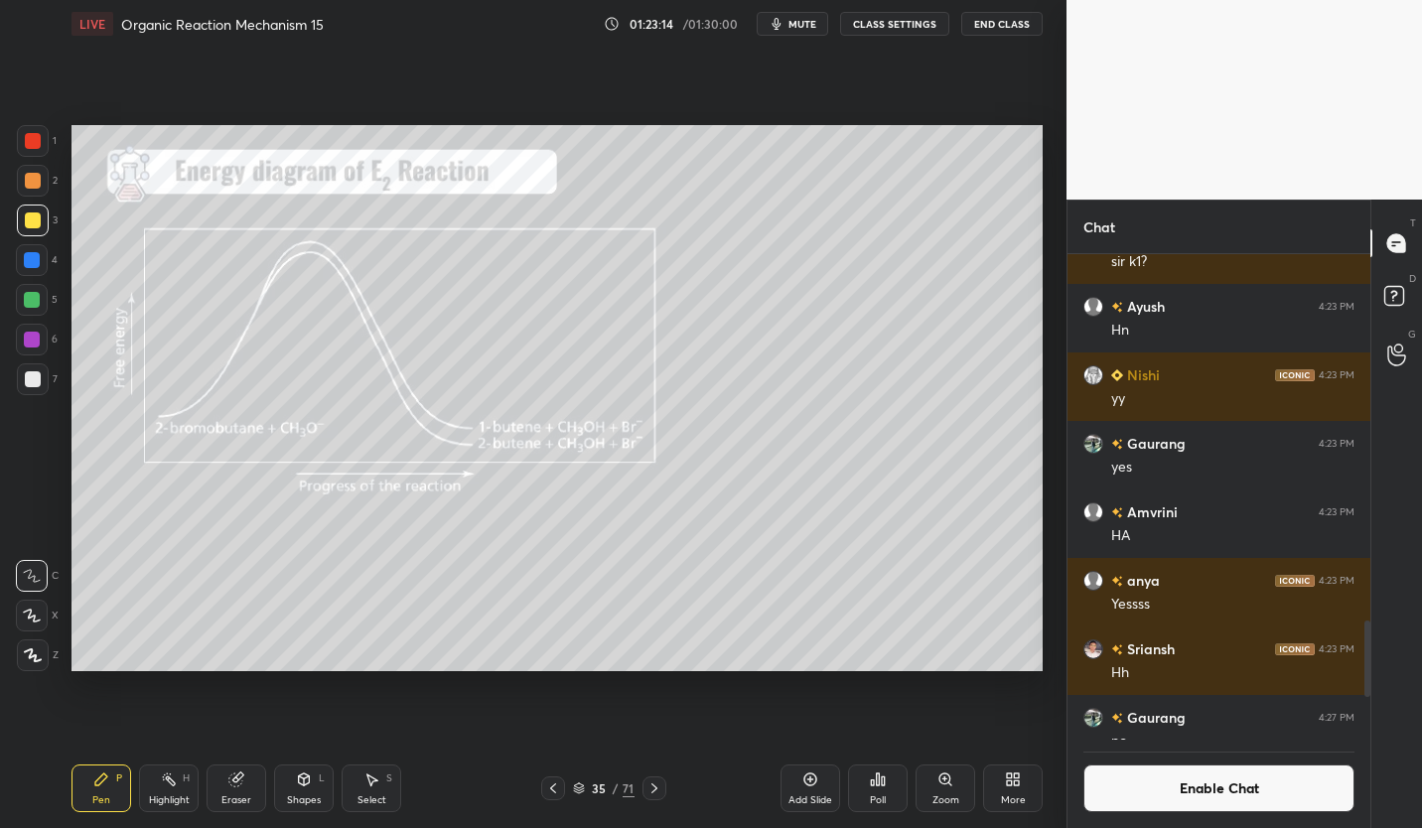
click at [548, 787] on icon at bounding box center [553, 788] width 16 height 16
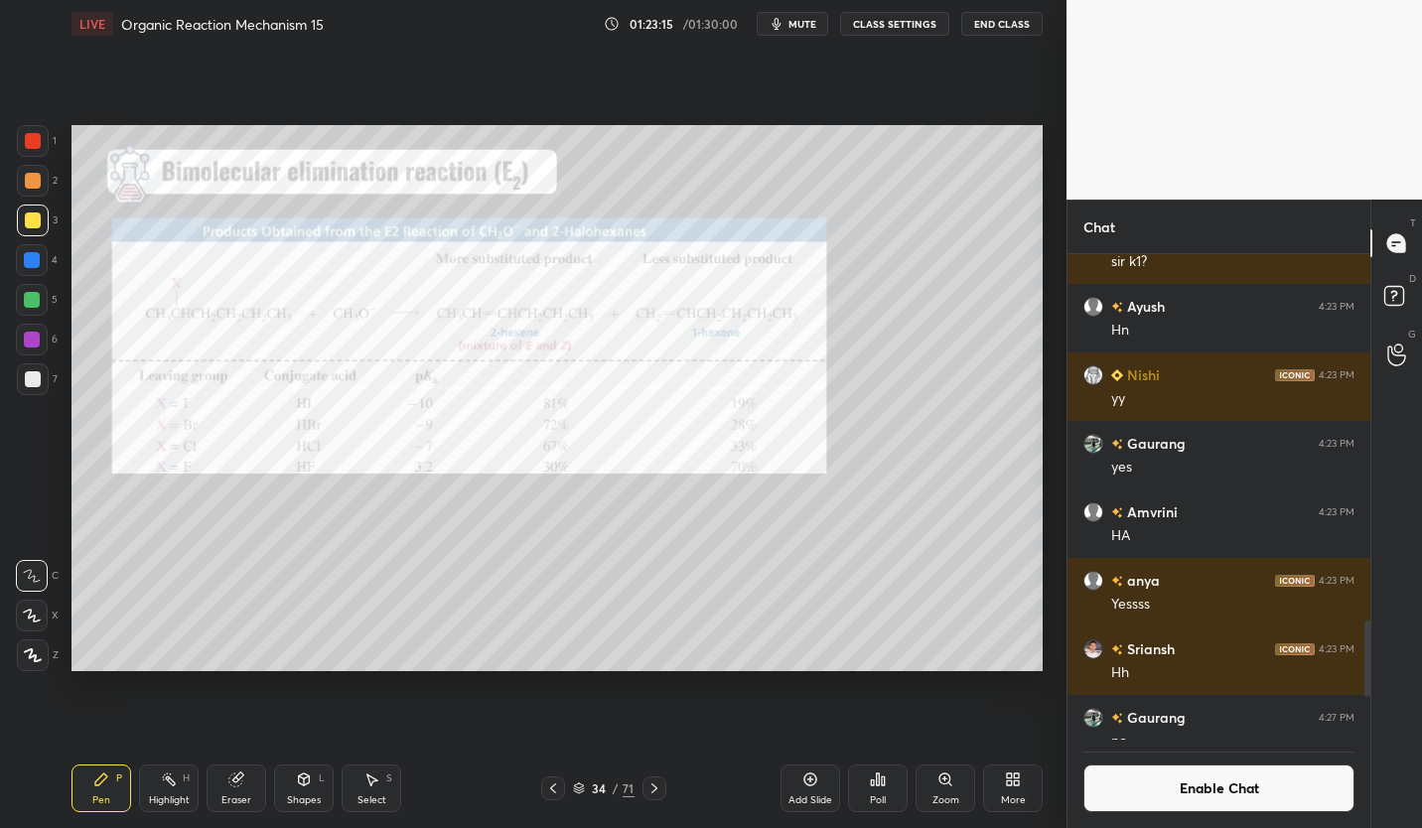
click at [549, 781] on icon at bounding box center [553, 788] width 16 height 16
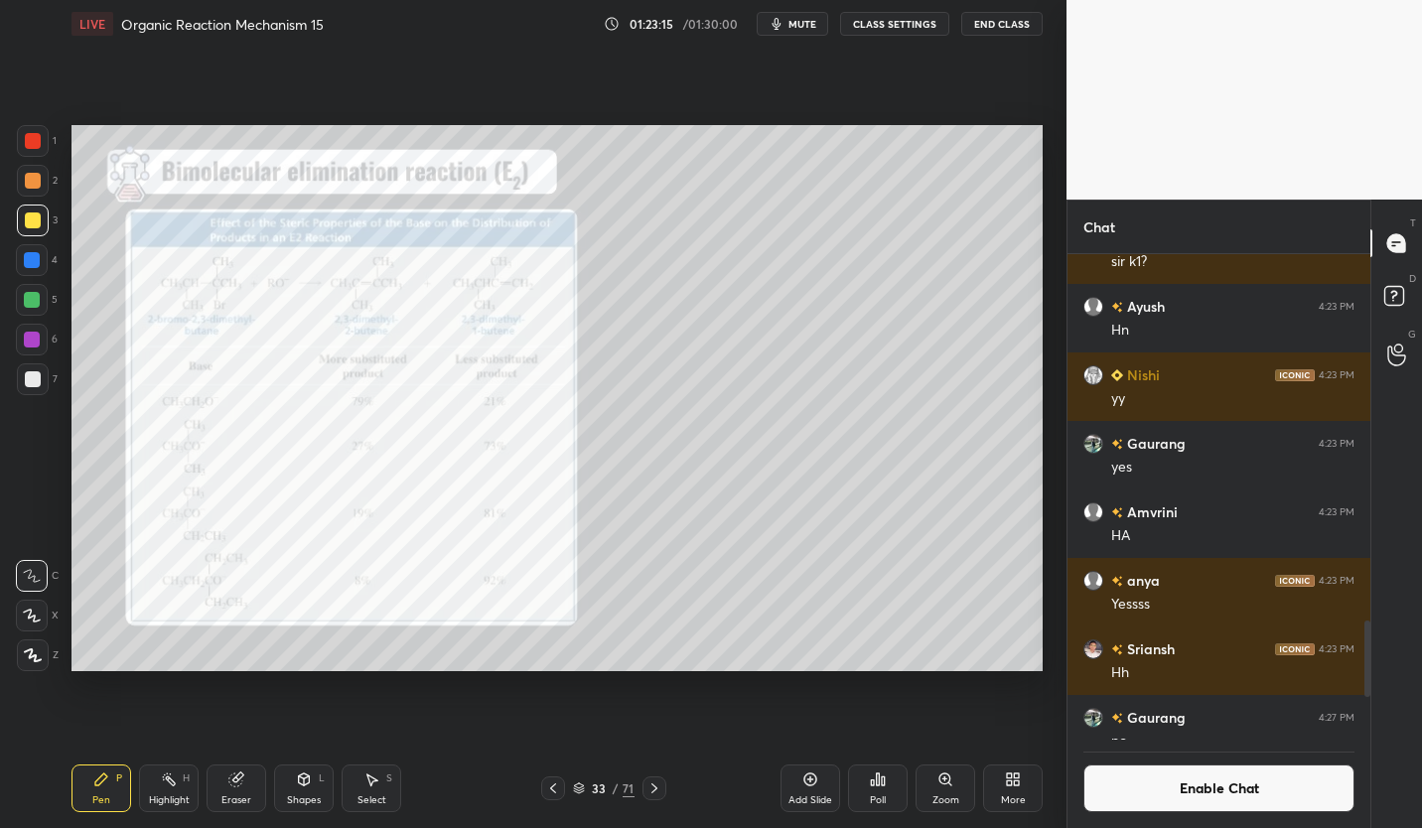
click at [549, 781] on icon at bounding box center [553, 788] width 16 height 16
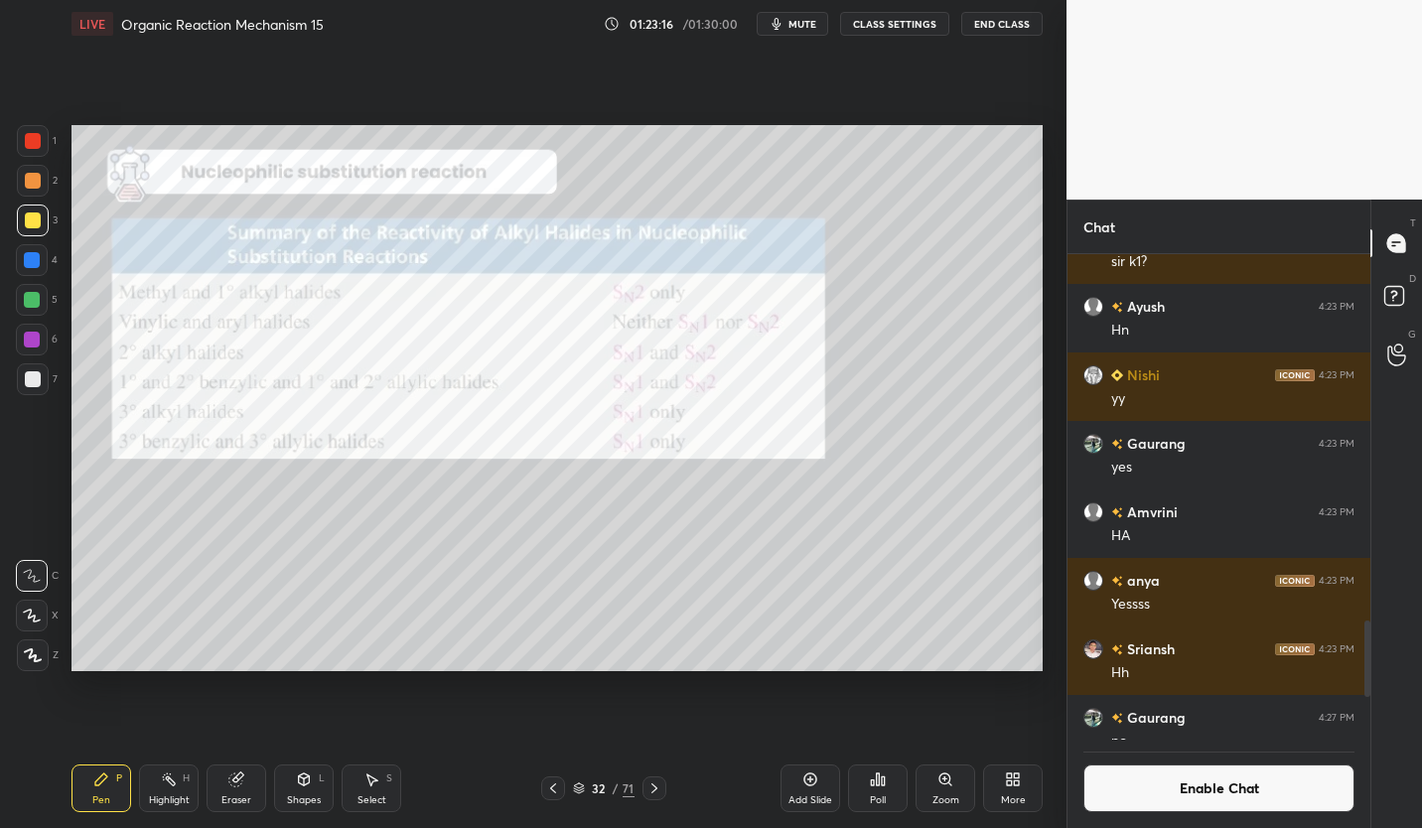
click at [550, 779] on div at bounding box center [553, 788] width 24 height 24
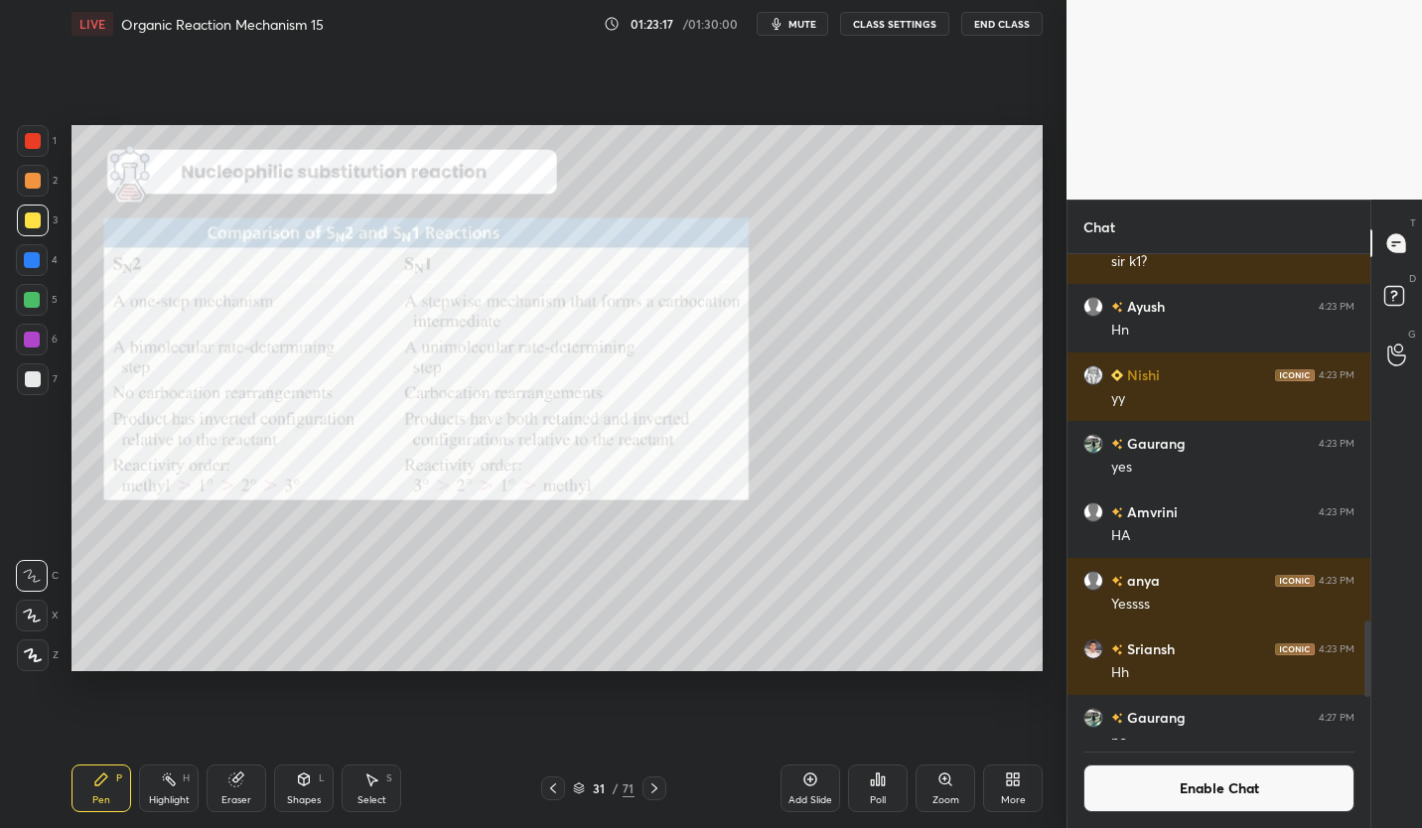
click at [548, 781] on icon at bounding box center [553, 788] width 16 height 16
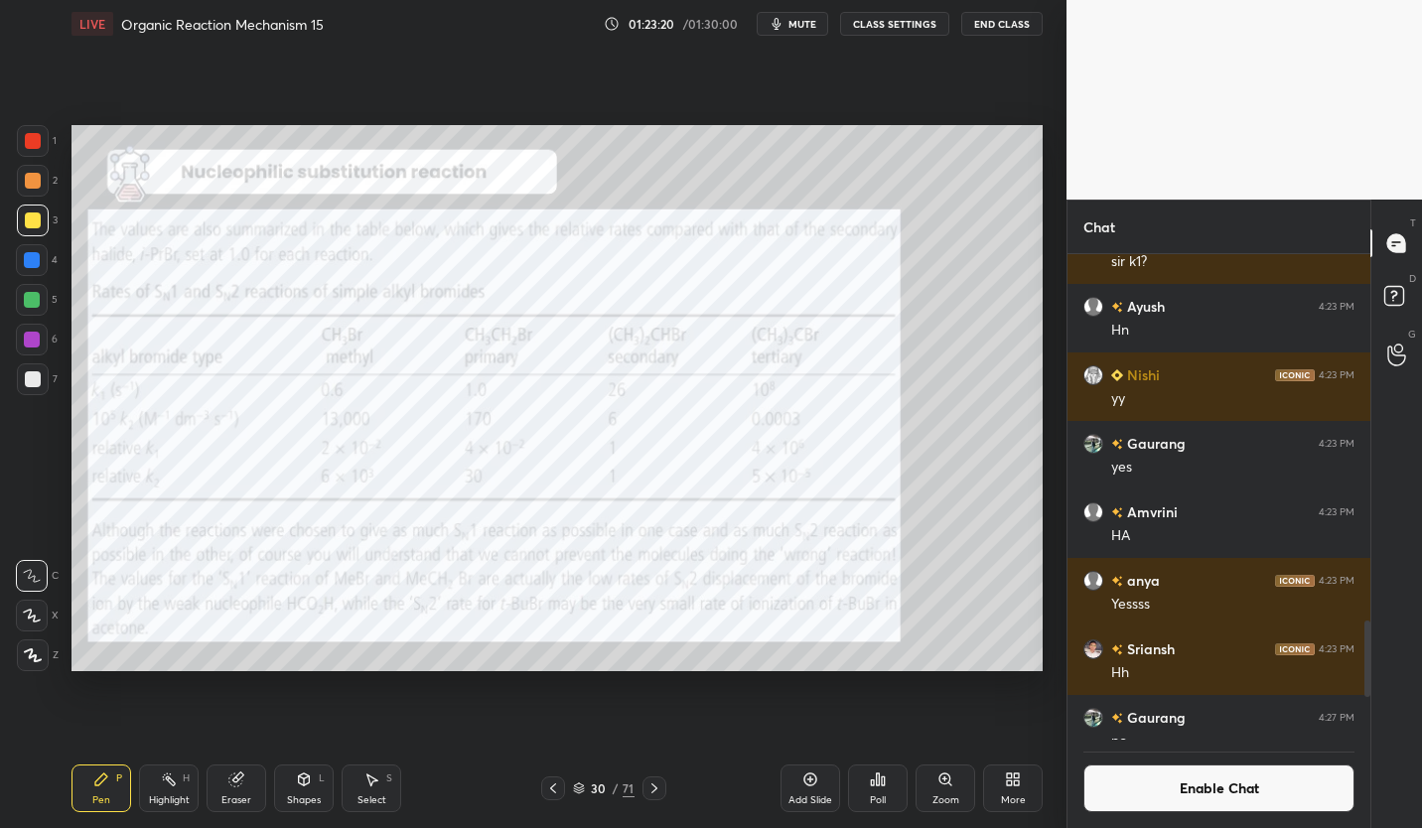
click at [649, 789] on icon at bounding box center [654, 788] width 16 height 16
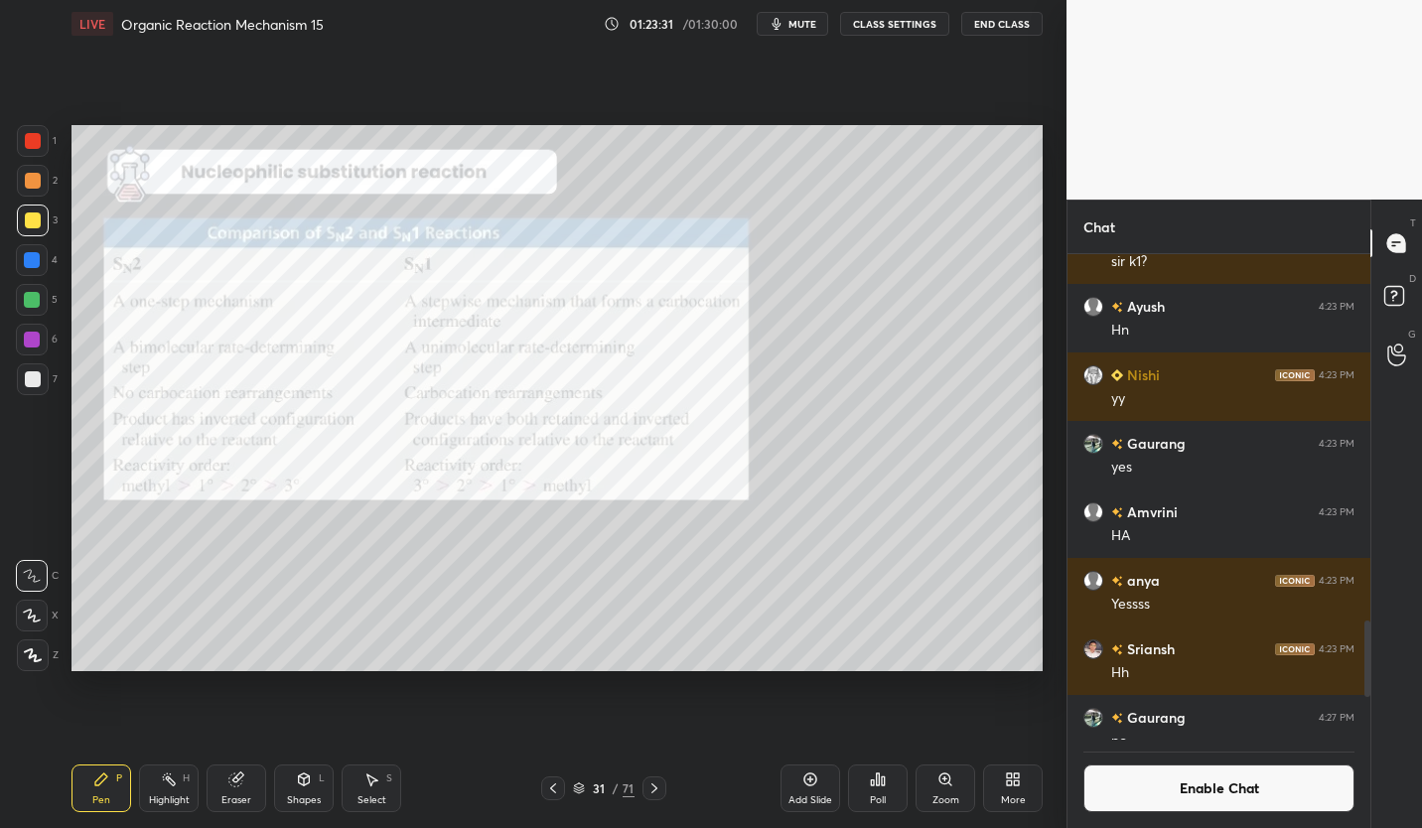
click at [655, 794] on icon at bounding box center [654, 788] width 16 height 16
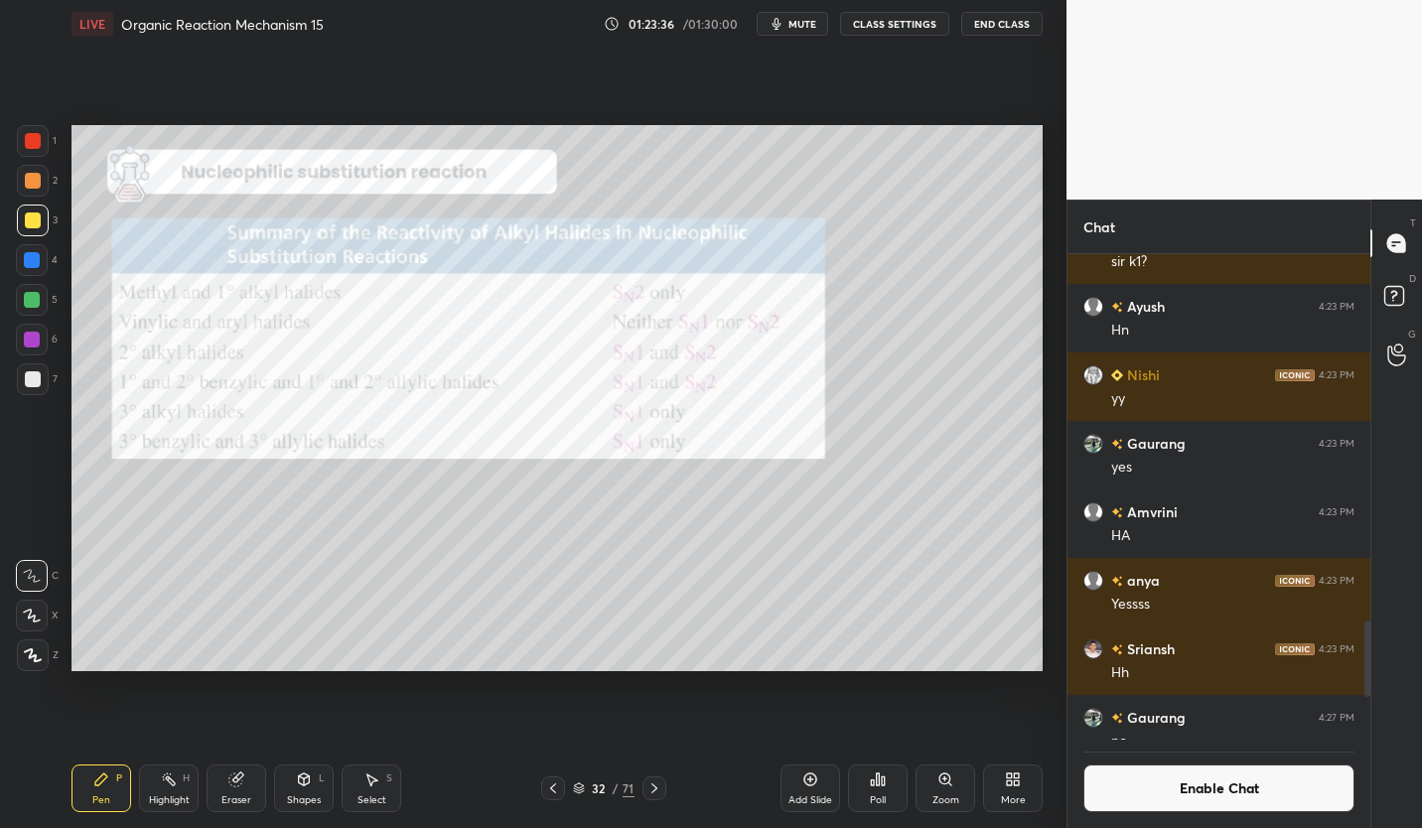
click at [651, 787] on icon at bounding box center [654, 788] width 16 height 16
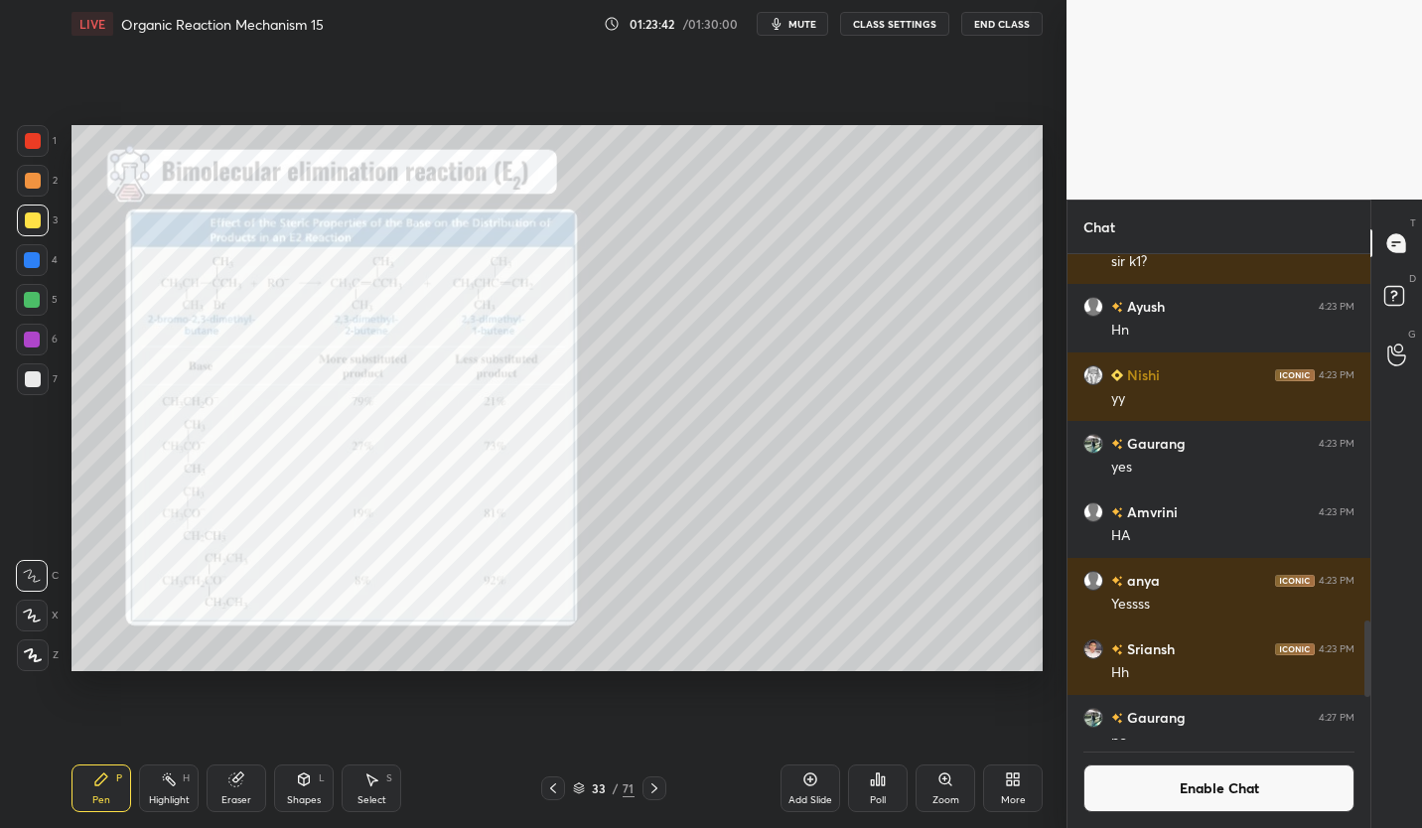
click at [648, 793] on icon at bounding box center [654, 788] width 16 height 16
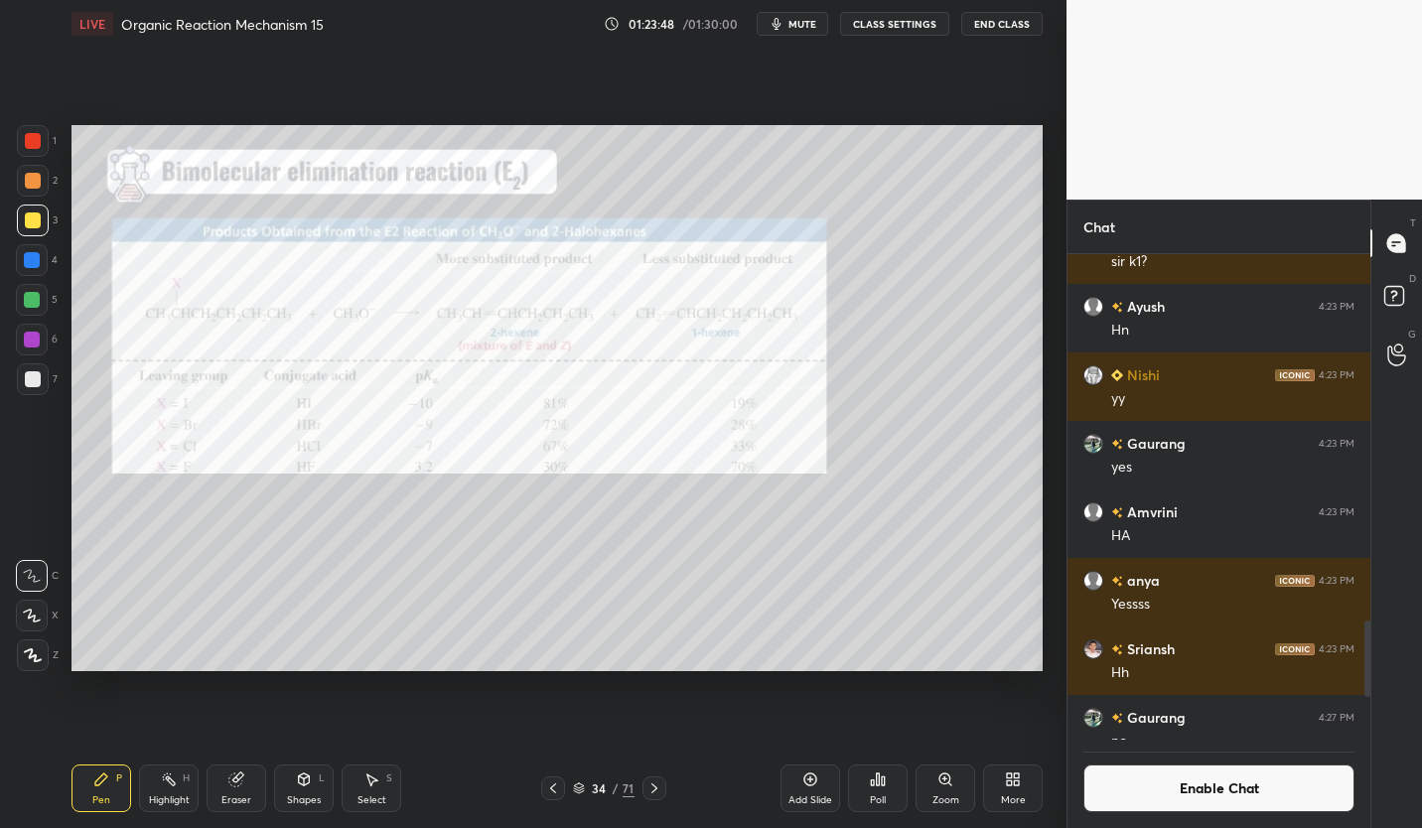
click at [655, 791] on icon at bounding box center [654, 788] width 16 height 16
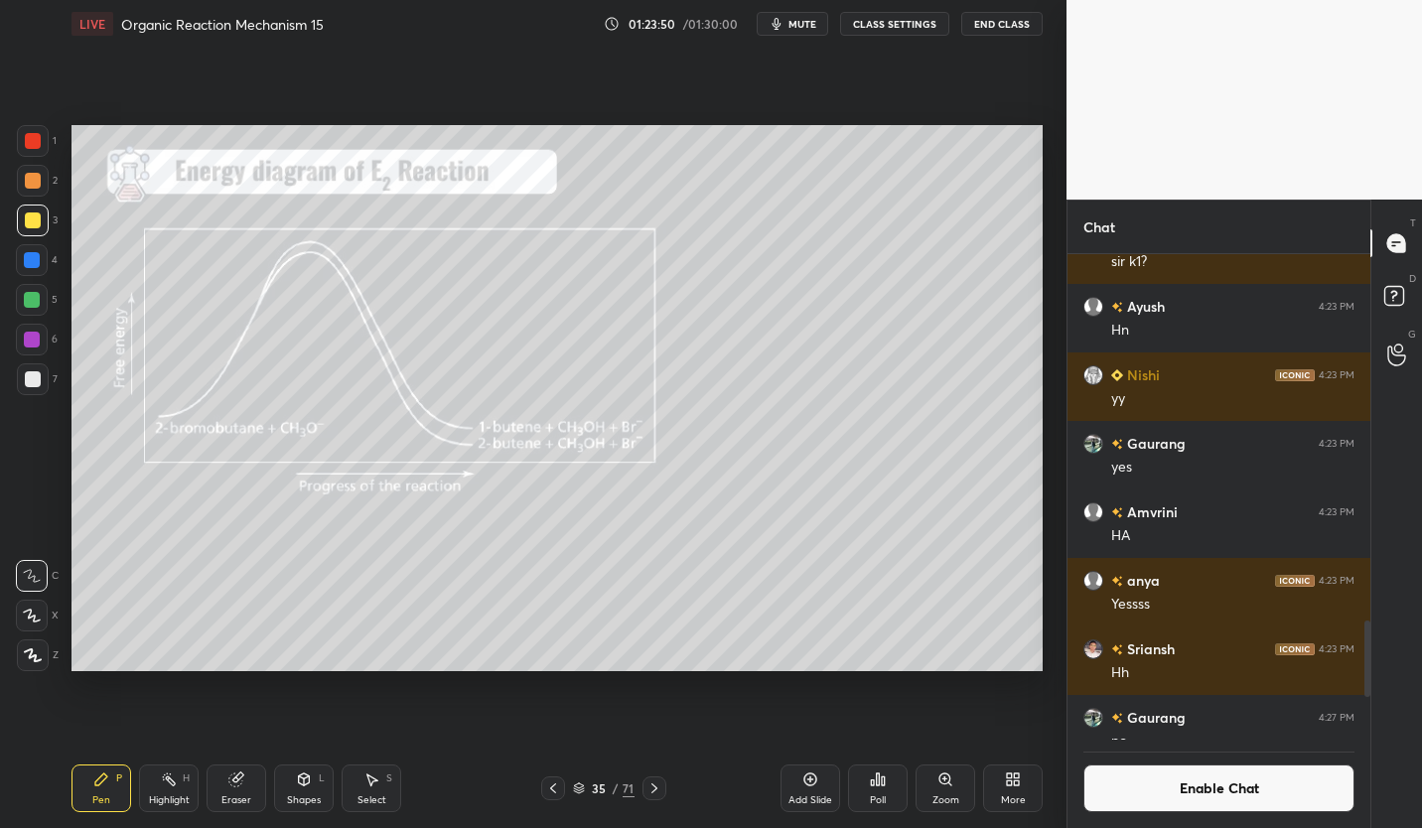
click at [658, 784] on icon at bounding box center [654, 788] width 16 height 16
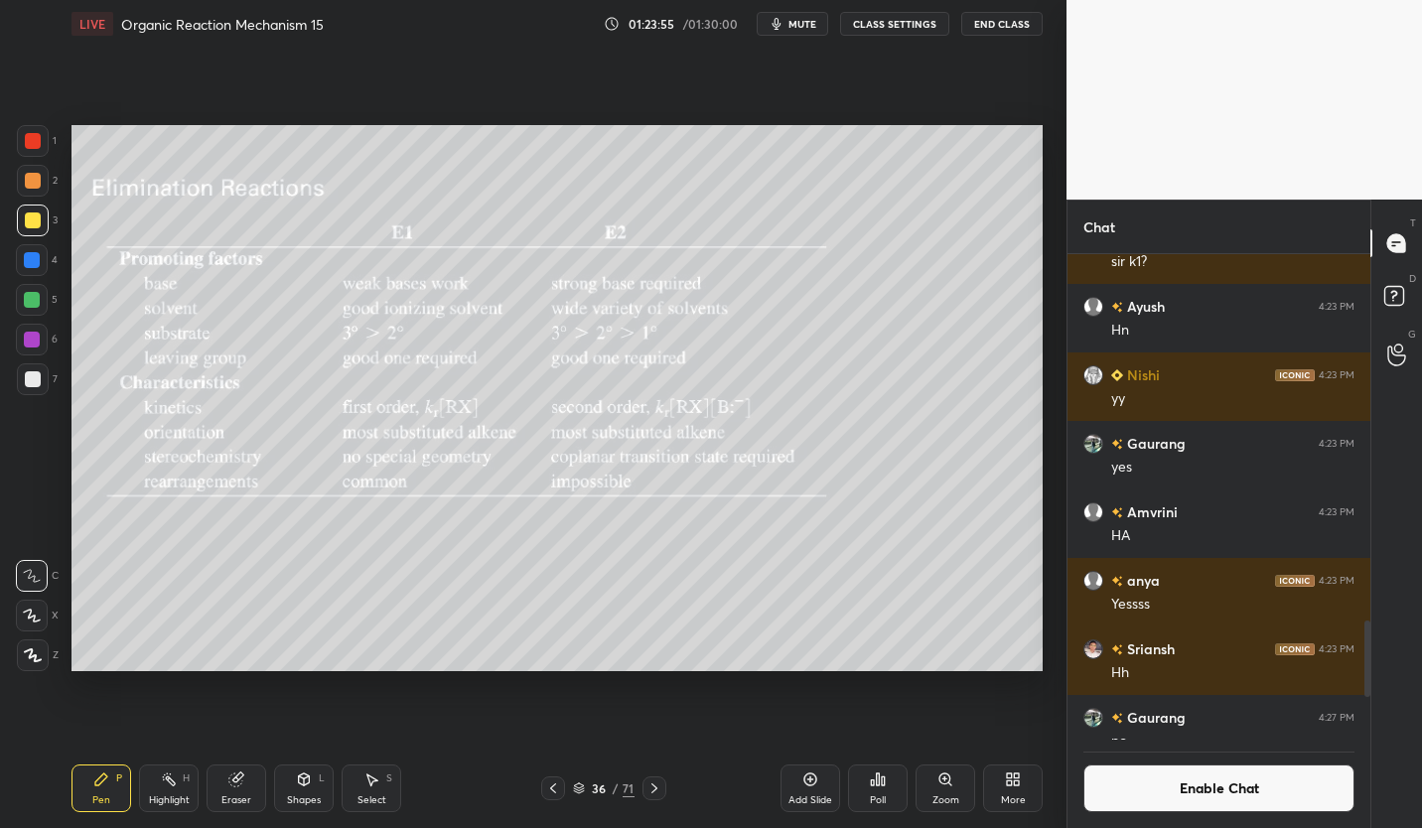
click at [655, 790] on icon at bounding box center [654, 788] width 16 height 16
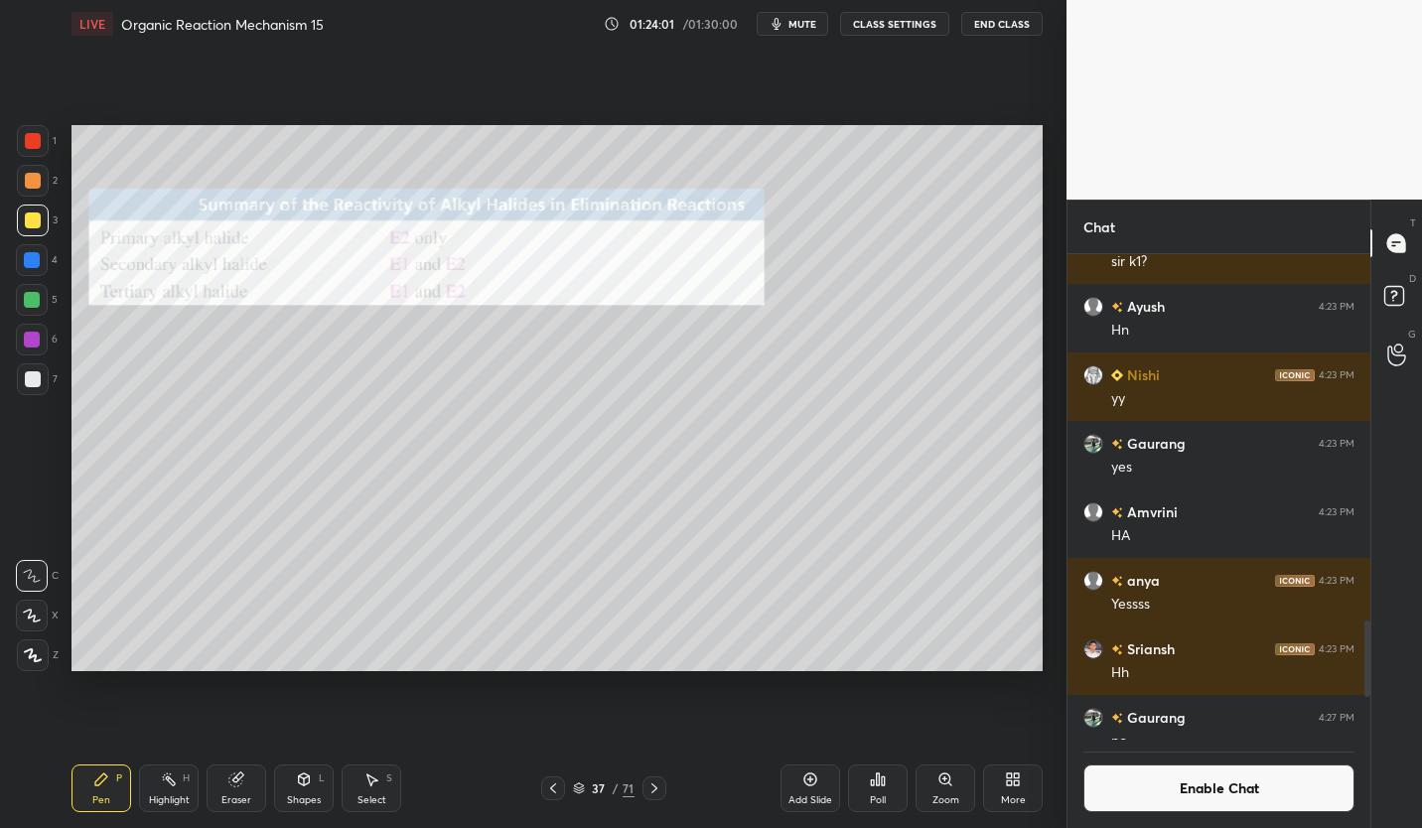
click at [661, 786] on icon at bounding box center [654, 788] width 16 height 16
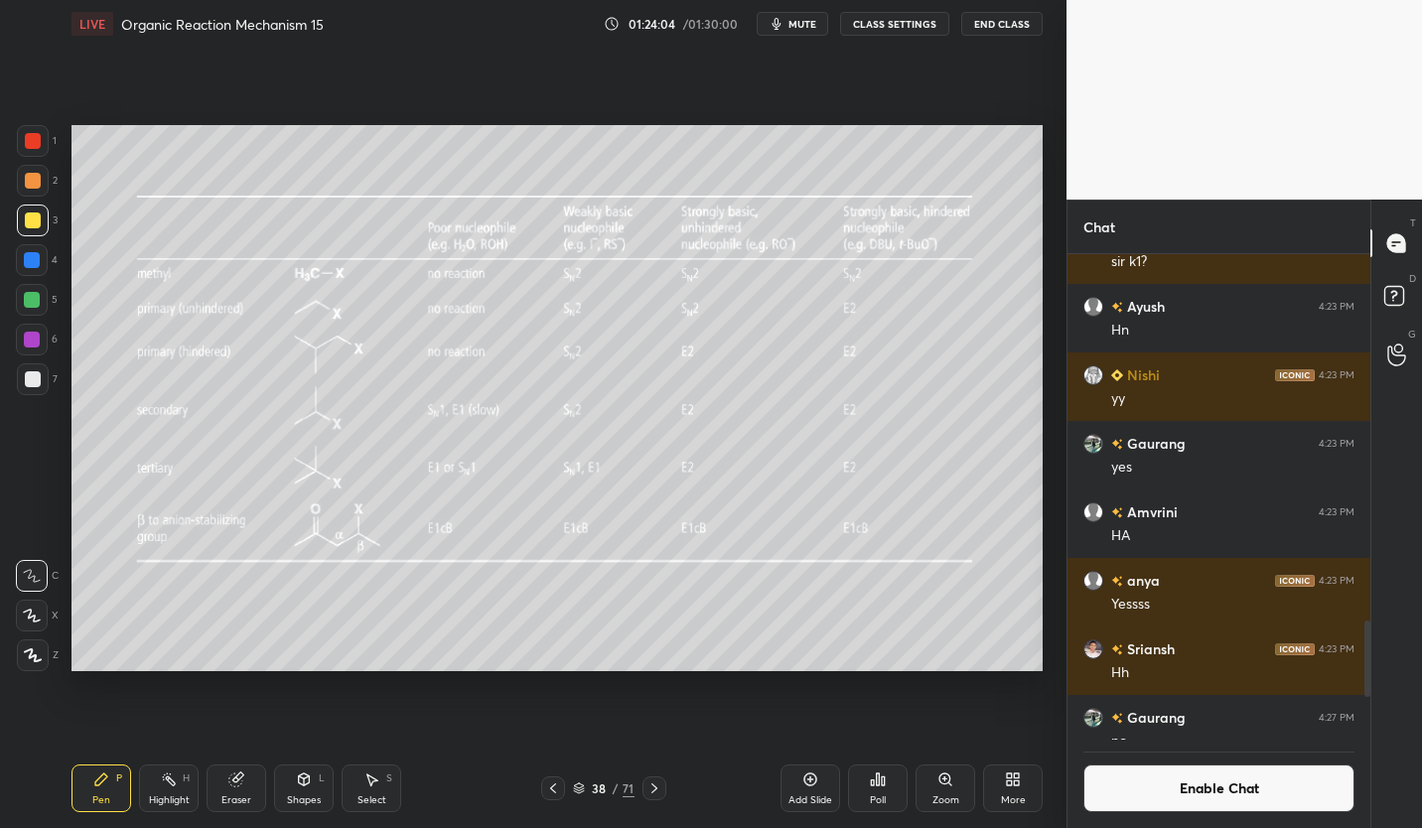
click at [236, 788] on div "Eraser" at bounding box center [237, 788] width 60 height 48
click at [106, 782] on icon at bounding box center [101, 779] width 16 height 16
click at [652, 789] on icon at bounding box center [654, 788] width 16 height 16
click at [38, 229] on div at bounding box center [33, 221] width 32 height 32
click at [32, 297] on div at bounding box center [32, 300] width 16 height 16
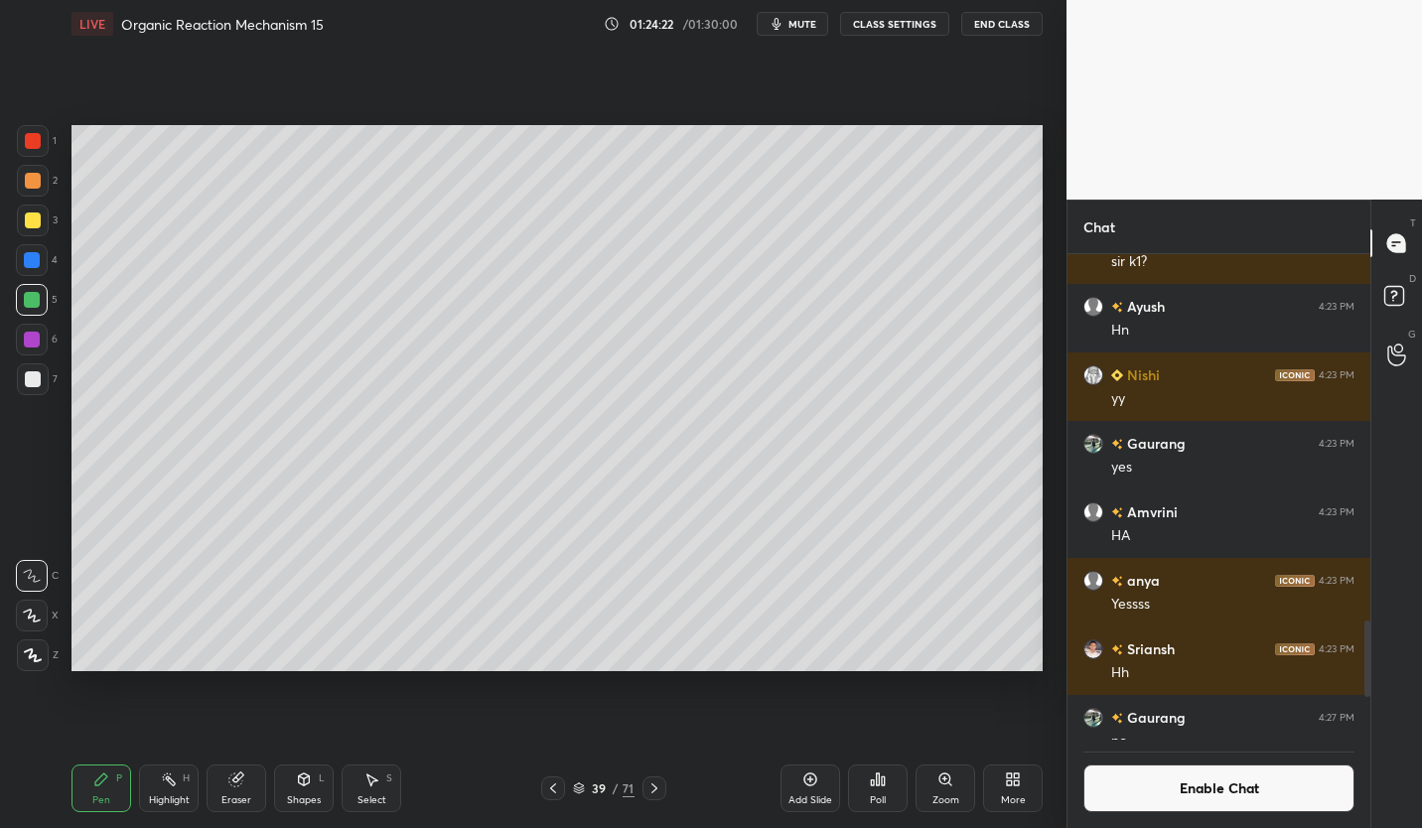
click at [537, 793] on div "39 / 71" at bounding box center [603, 788] width 354 height 24
click at [549, 790] on icon at bounding box center [553, 788] width 16 height 16
click at [655, 785] on icon at bounding box center [654, 788] width 16 height 16
click at [34, 232] on div at bounding box center [33, 221] width 32 height 32
click at [27, 384] on div at bounding box center [33, 379] width 16 height 16
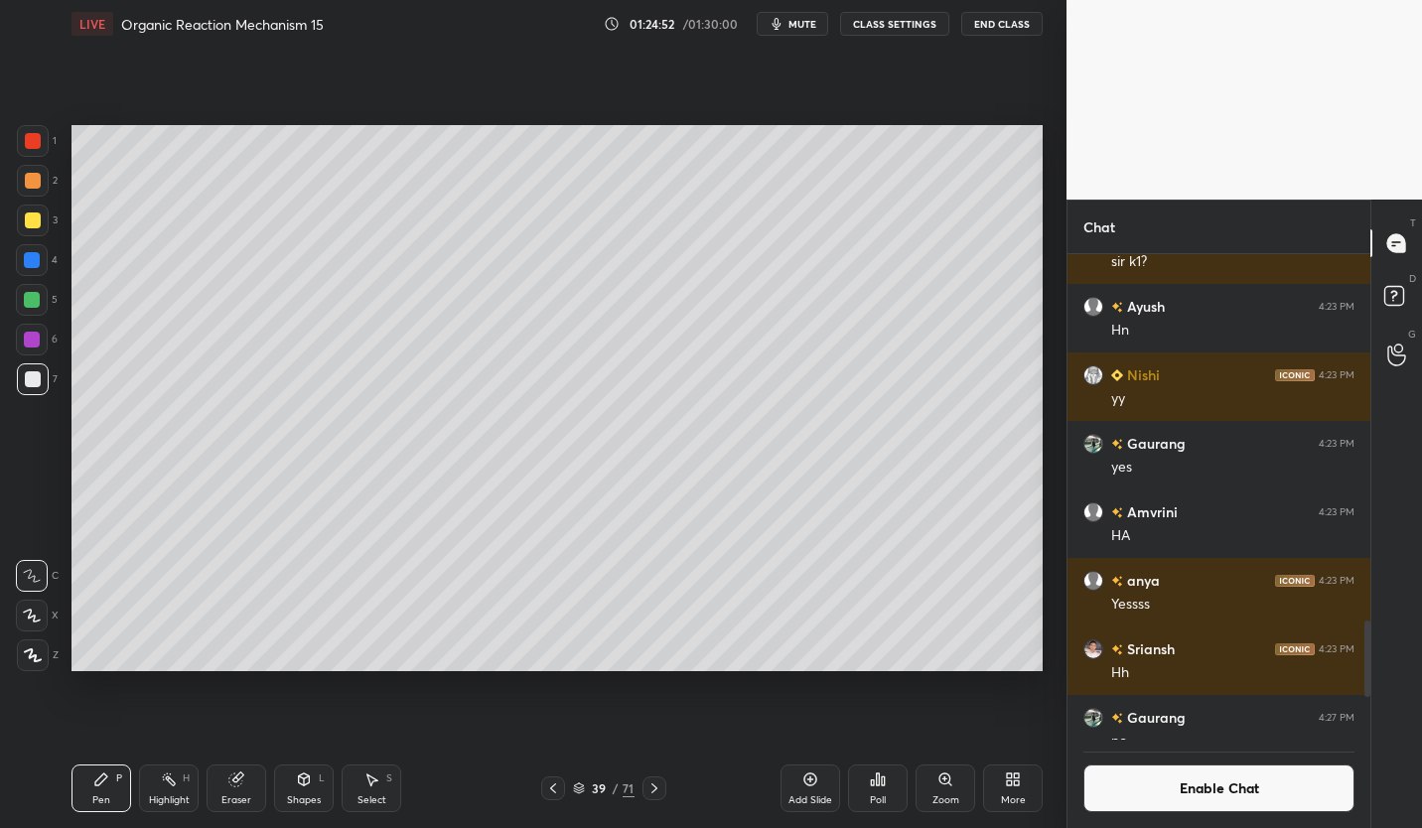
click at [33, 304] on div at bounding box center [32, 300] width 16 height 16
click at [48, 382] on div at bounding box center [33, 379] width 32 height 32
click at [549, 788] on icon at bounding box center [553, 788] width 16 height 16
click at [40, 146] on div at bounding box center [33, 141] width 16 height 16
click at [49, 208] on div "3" at bounding box center [37, 221] width 41 height 32
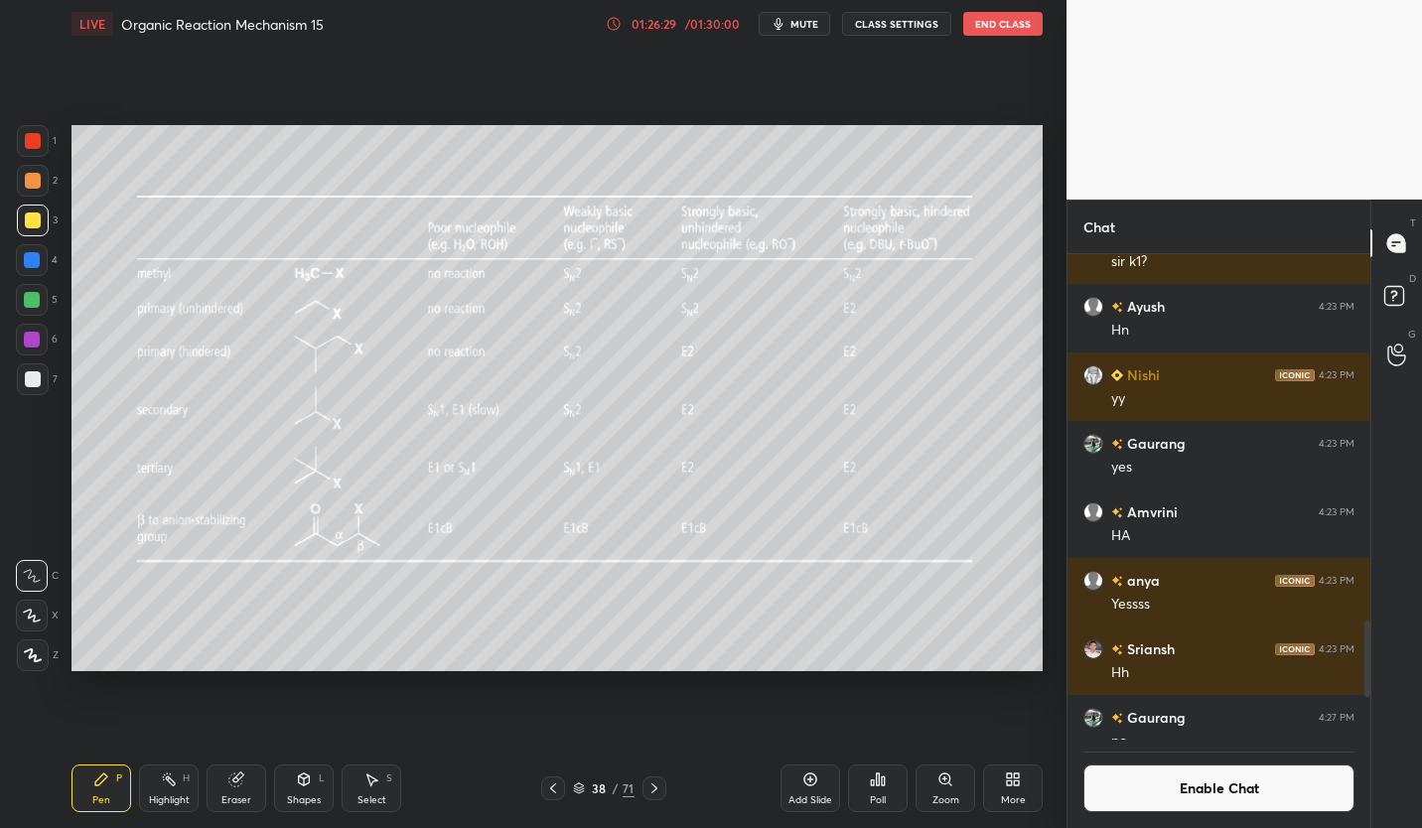
click at [32, 296] on div at bounding box center [32, 300] width 16 height 16
click at [34, 339] on div at bounding box center [32, 340] width 16 height 16
click at [37, 224] on div at bounding box center [33, 220] width 16 height 16
click at [37, 308] on div at bounding box center [32, 300] width 32 height 32
click at [811, 785] on icon at bounding box center [810, 779] width 13 height 13
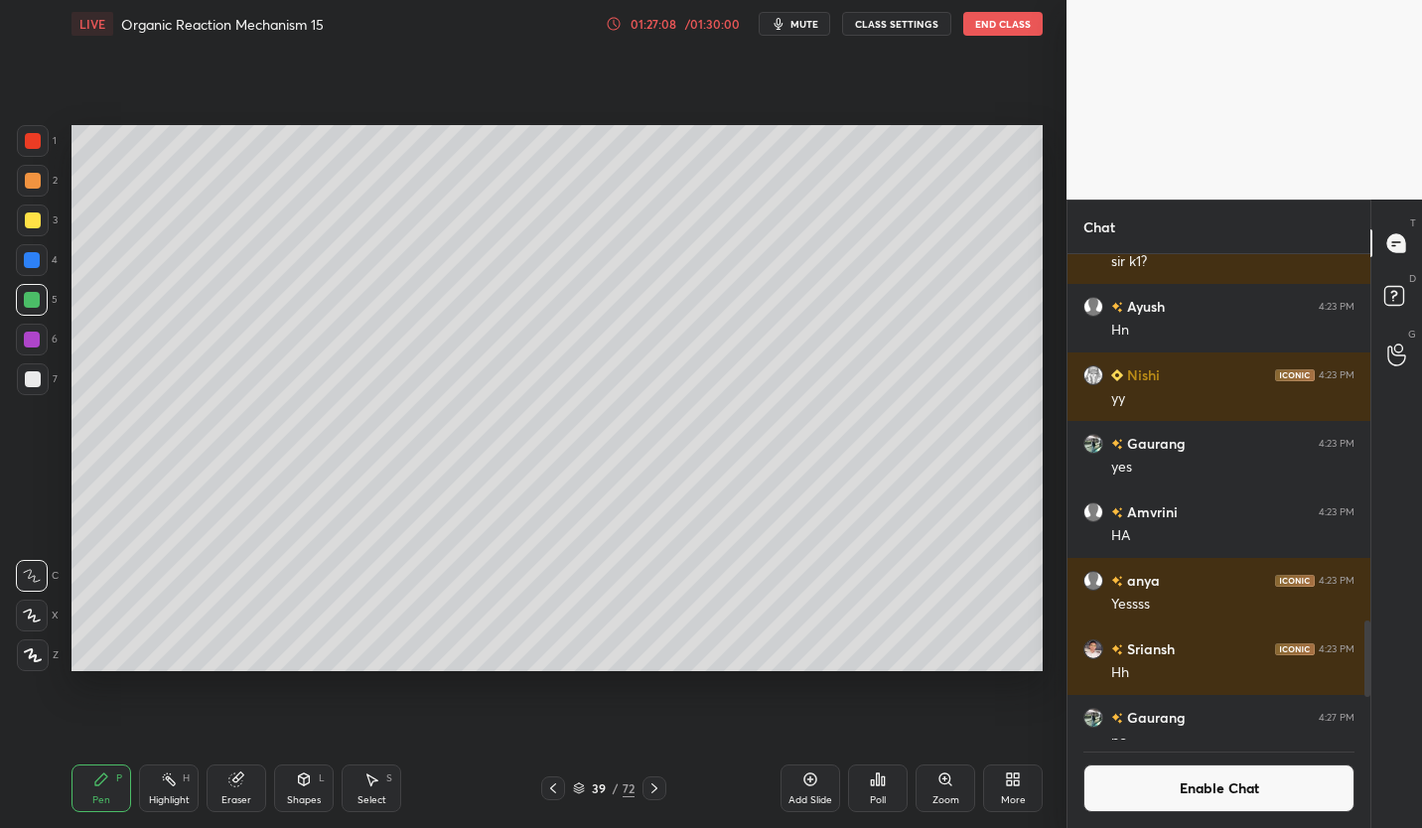
click at [35, 228] on div at bounding box center [33, 221] width 32 height 32
click at [36, 378] on div at bounding box center [33, 379] width 16 height 16
click at [35, 300] on div at bounding box center [32, 300] width 16 height 16
click at [34, 383] on div at bounding box center [33, 379] width 16 height 16
click at [245, 785] on div "Eraser" at bounding box center [237, 788] width 60 height 48
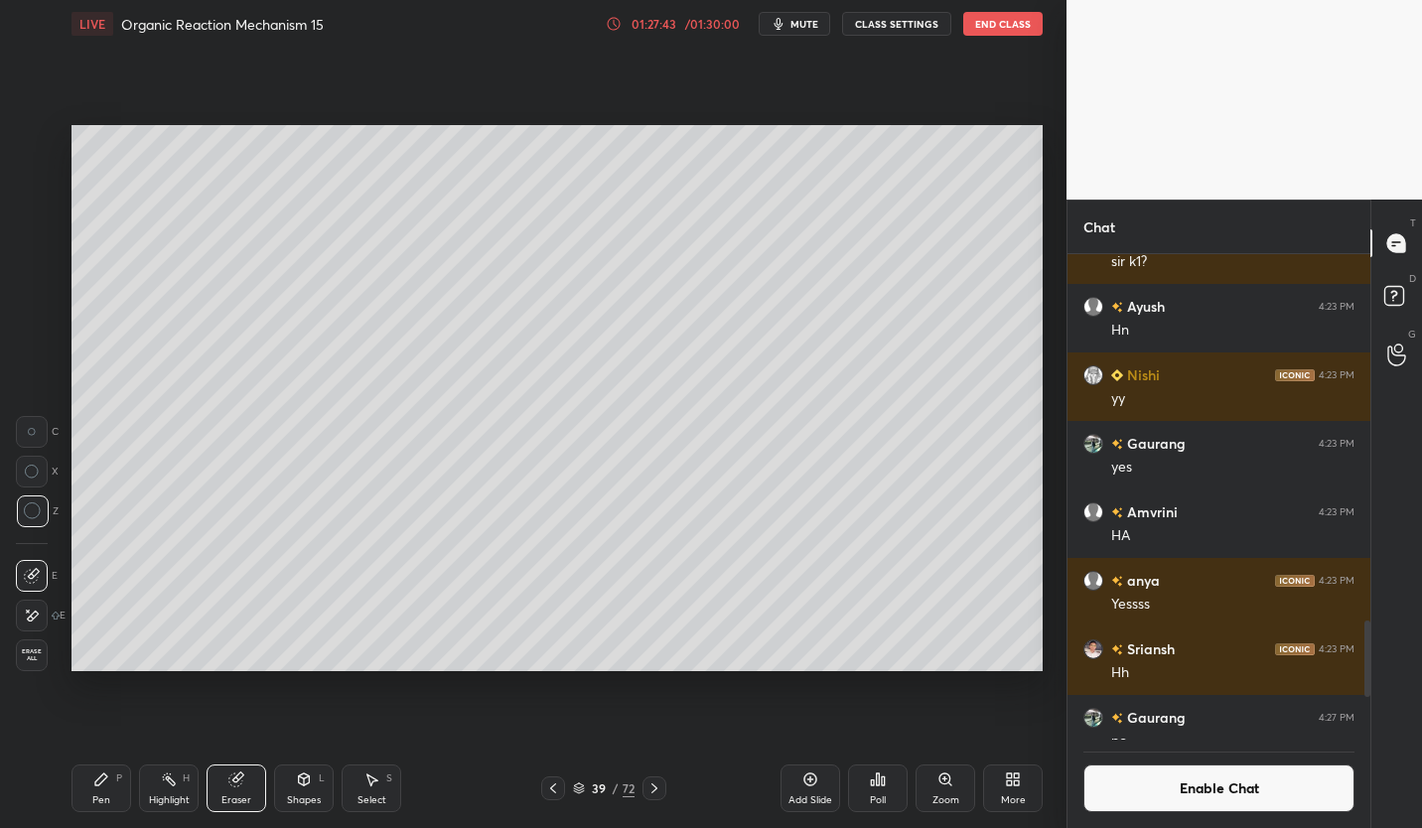
click at [101, 778] on icon at bounding box center [101, 779] width 12 height 12
click at [98, 784] on icon at bounding box center [101, 779] width 12 height 12
click at [34, 309] on div at bounding box center [32, 300] width 32 height 32
click at [547, 780] on icon at bounding box center [553, 788] width 16 height 16
click at [161, 792] on div "Highlight H" at bounding box center [169, 788] width 60 height 48
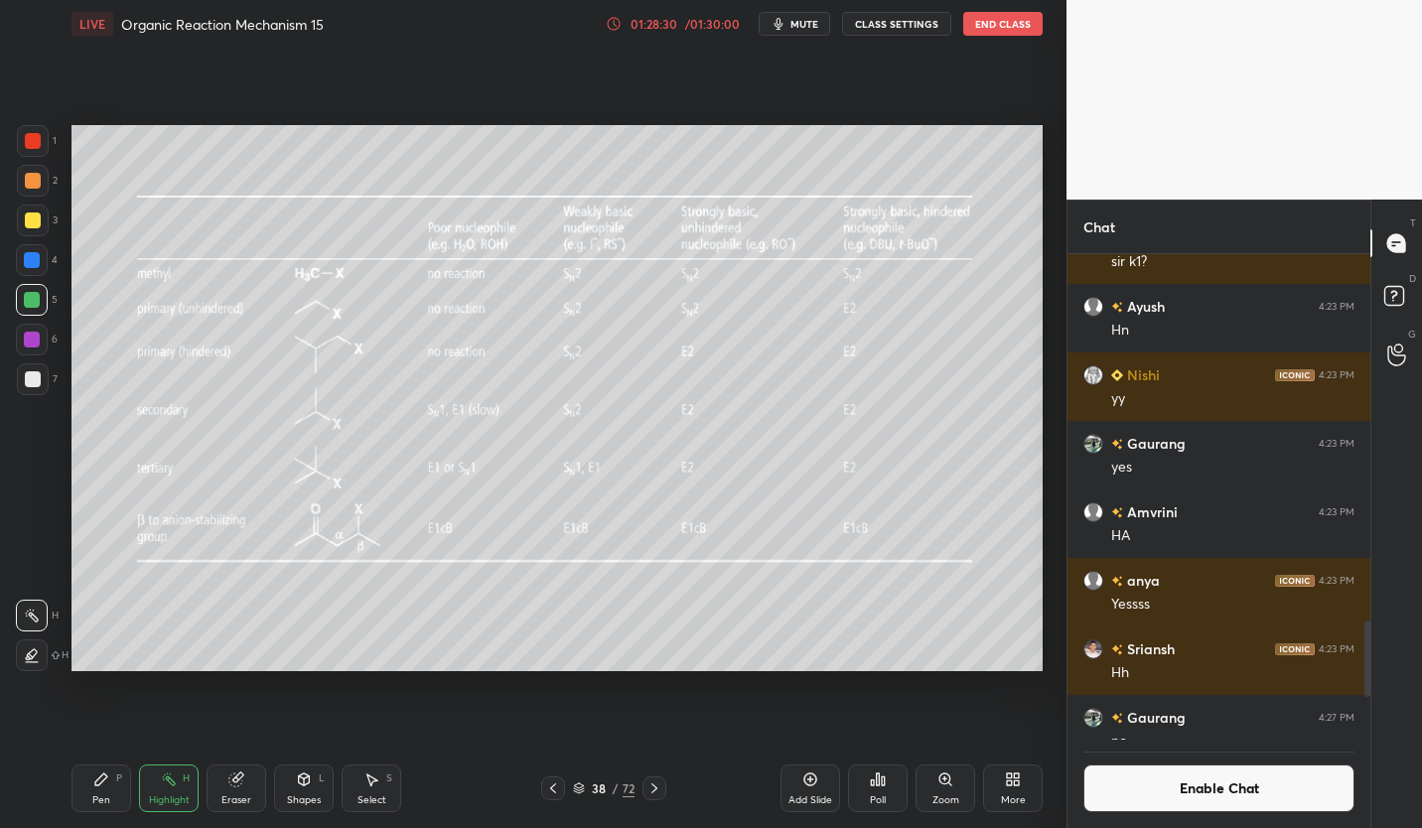
click at [652, 787] on icon at bounding box center [654, 788] width 16 height 16
click at [32, 227] on div at bounding box center [33, 220] width 16 height 16
click at [553, 792] on icon at bounding box center [553, 788] width 16 height 16
click at [657, 793] on icon at bounding box center [654, 788] width 16 height 16
click at [34, 380] on div at bounding box center [33, 379] width 16 height 16
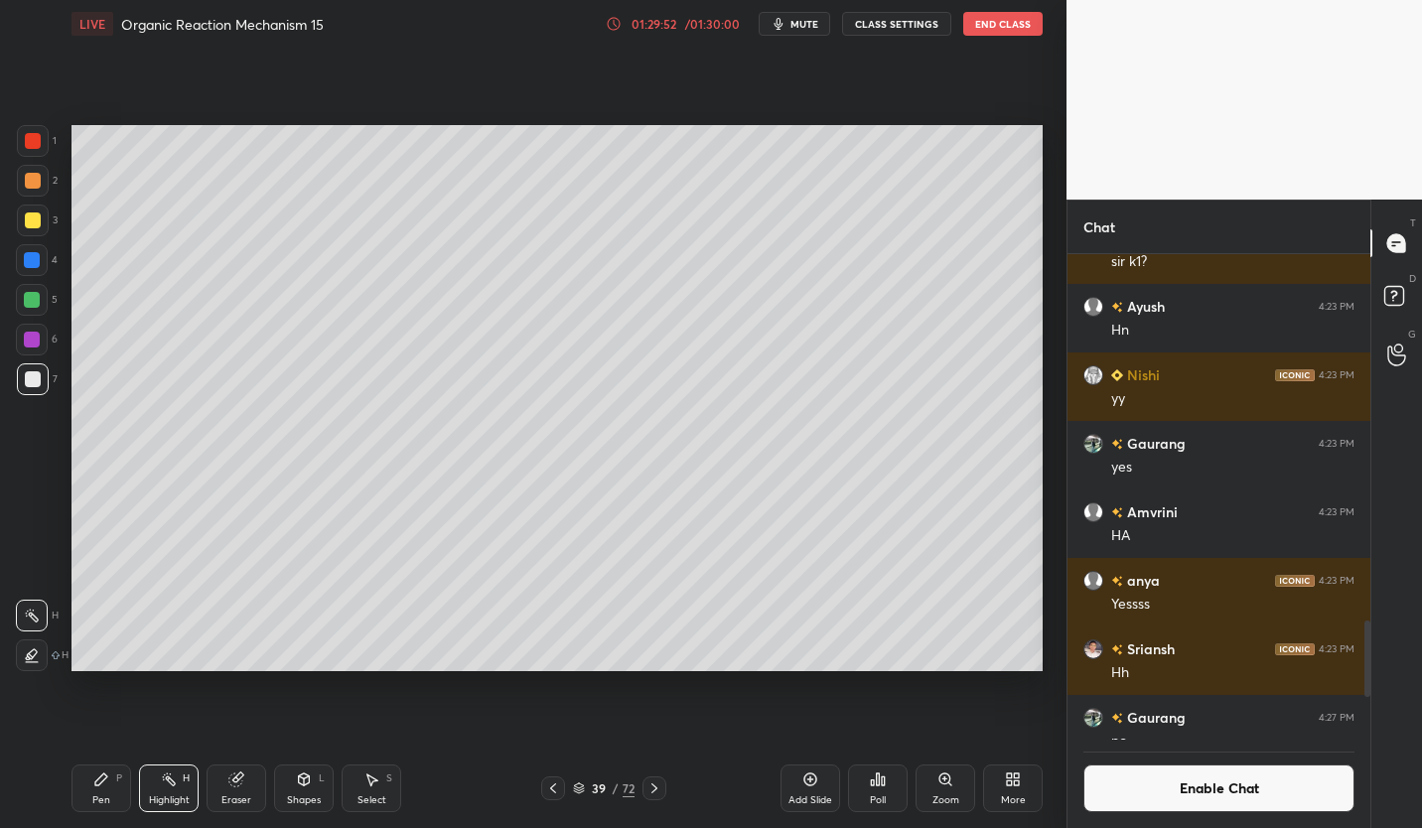
click at [106, 785] on icon at bounding box center [101, 779] width 16 height 16
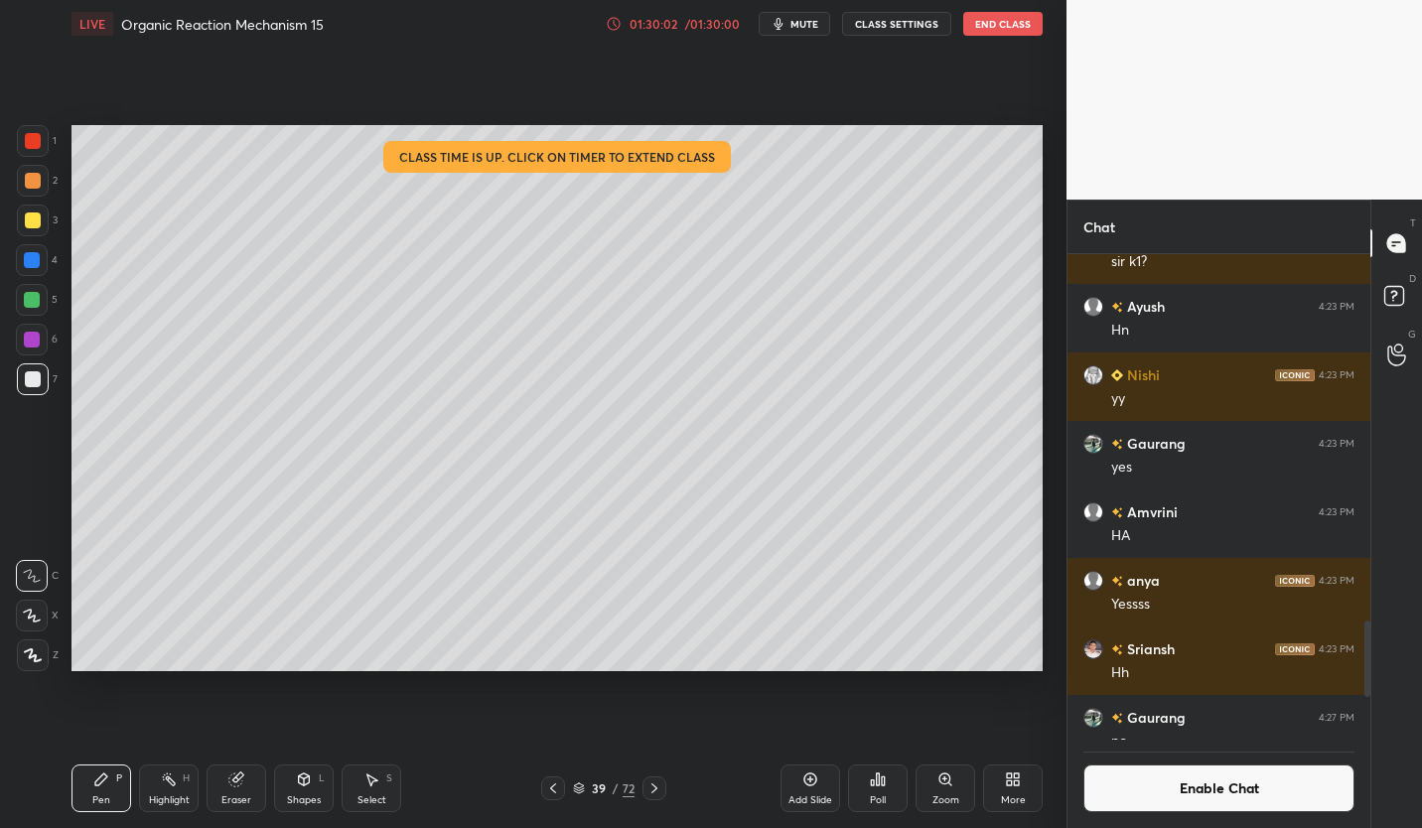
click at [37, 304] on div at bounding box center [32, 300] width 16 height 16
click at [40, 377] on div at bounding box center [33, 379] width 16 height 16
click at [814, 781] on icon at bounding box center [810, 779] width 16 height 16
click at [39, 220] on div at bounding box center [33, 220] width 16 height 16
click at [33, 382] on div at bounding box center [33, 379] width 16 height 16
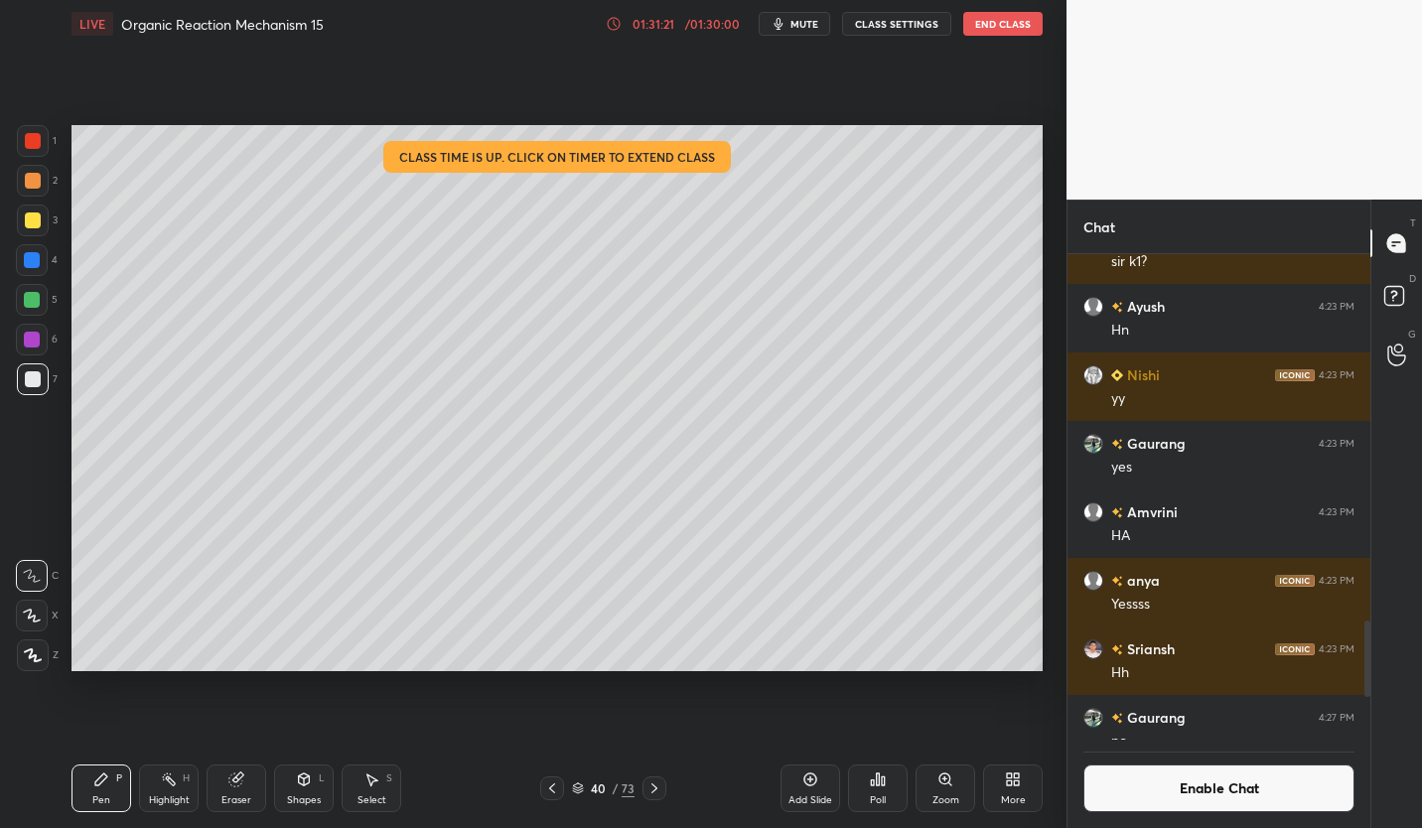
click at [548, 791] on icon at bounding box center [552, 788] width 16 height 16
click at [657, 785] on icon at bounding box center [654, 788] width 16 height 16
click at [552, 788] on icon at bounding box center [552, 788] width 16 height 16
click at [663, 789] on div at bounding box center [654, 788] width 24 height 24
click at [545, 795] on icon at bounding box center [552, 788] width 16 height 16
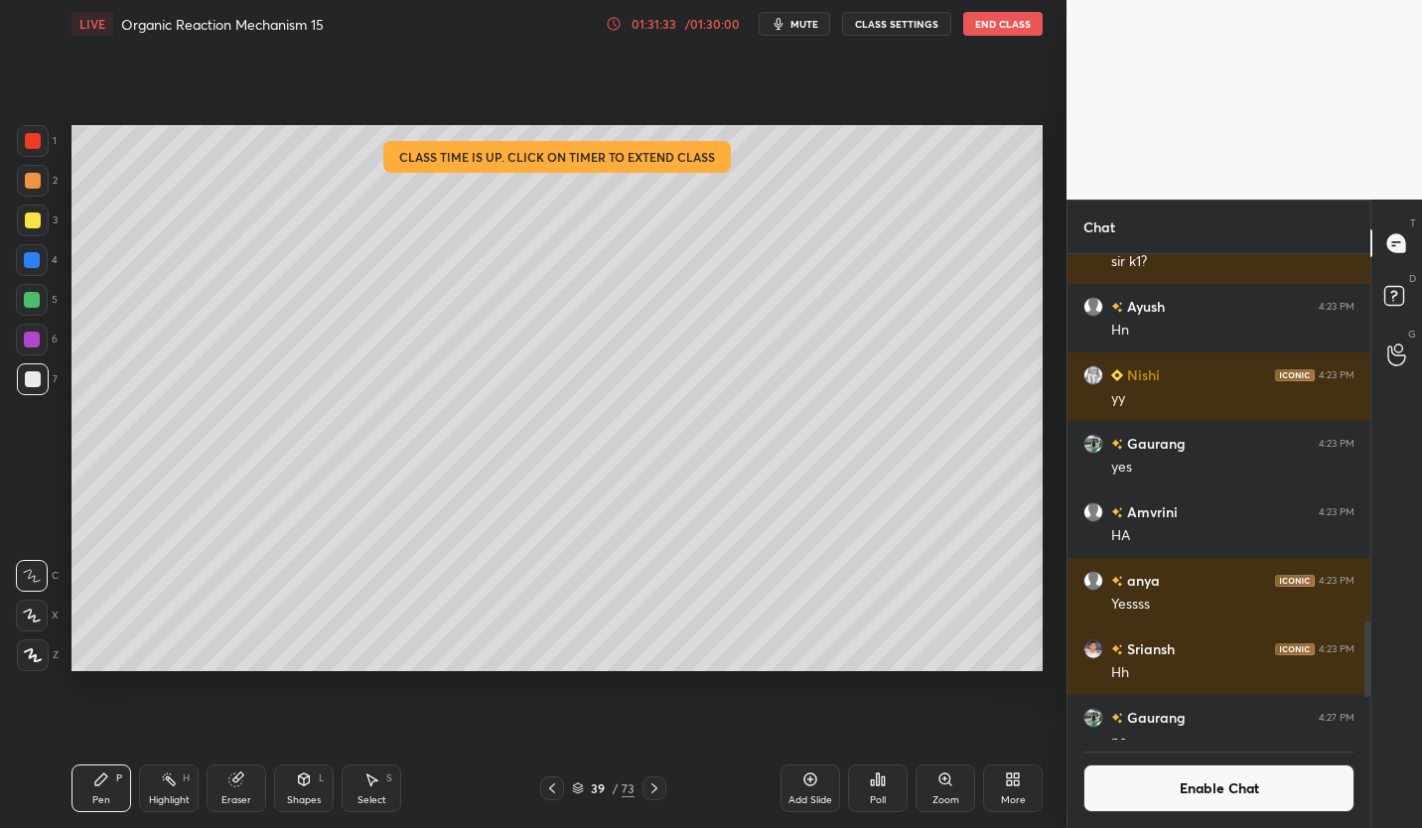
click at [554, 795] on icon at bounding box center [552, 788] width 16 height 16
click at [35, 223] on div at bounding box center [33, 220] width 16 height 16
click at [171, 795] on div "Highlight" at bounding box center [169, 800] width 41 height 10
click at [35, 304] on div at bounding box center [32, 300] width 16 height 16
click at [1102, 509] on div "grid" at bounding box center [1093, 512] width 20 height 20
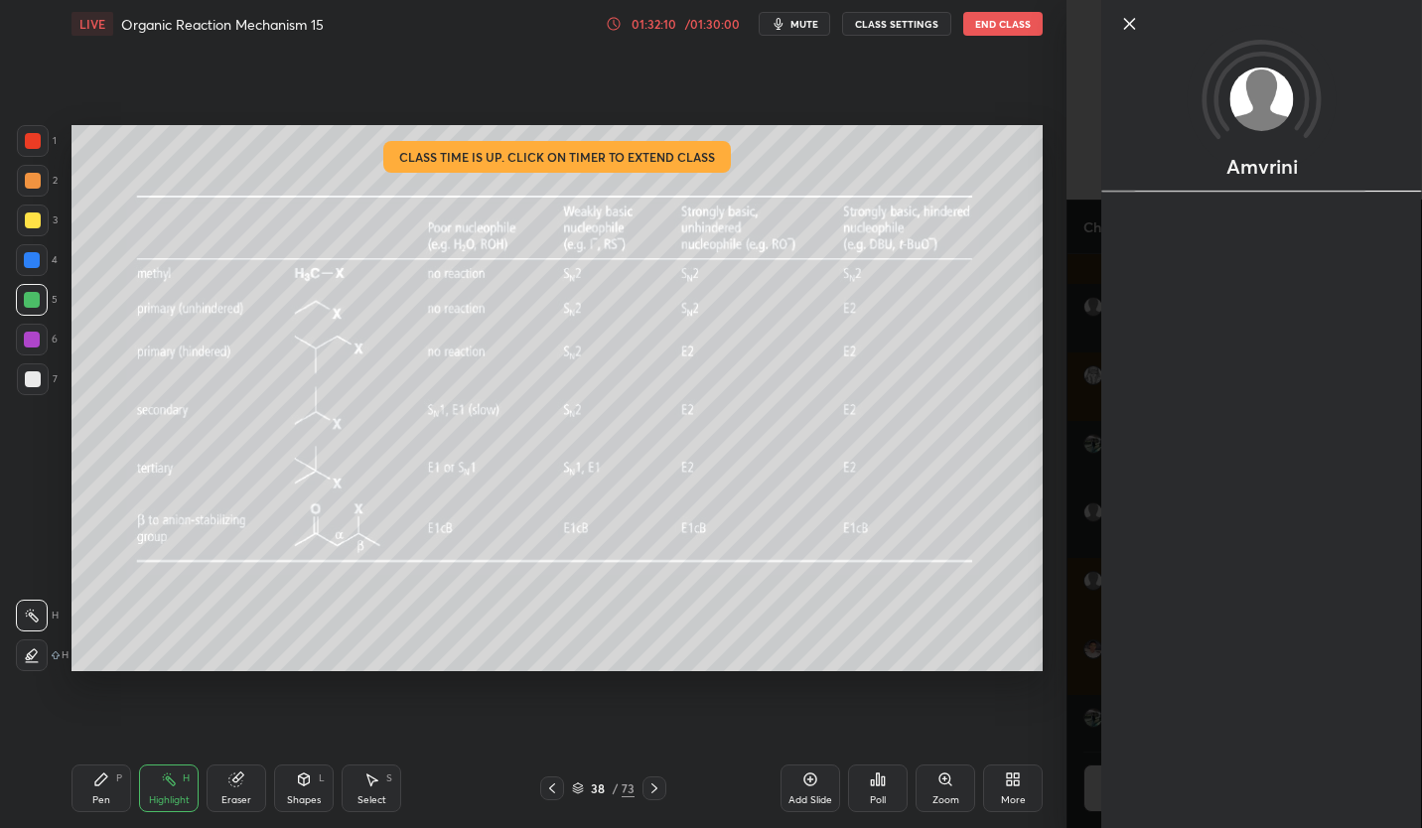
click at [106, 785] on icon at bounding box center [101, 779] width 16 height 16
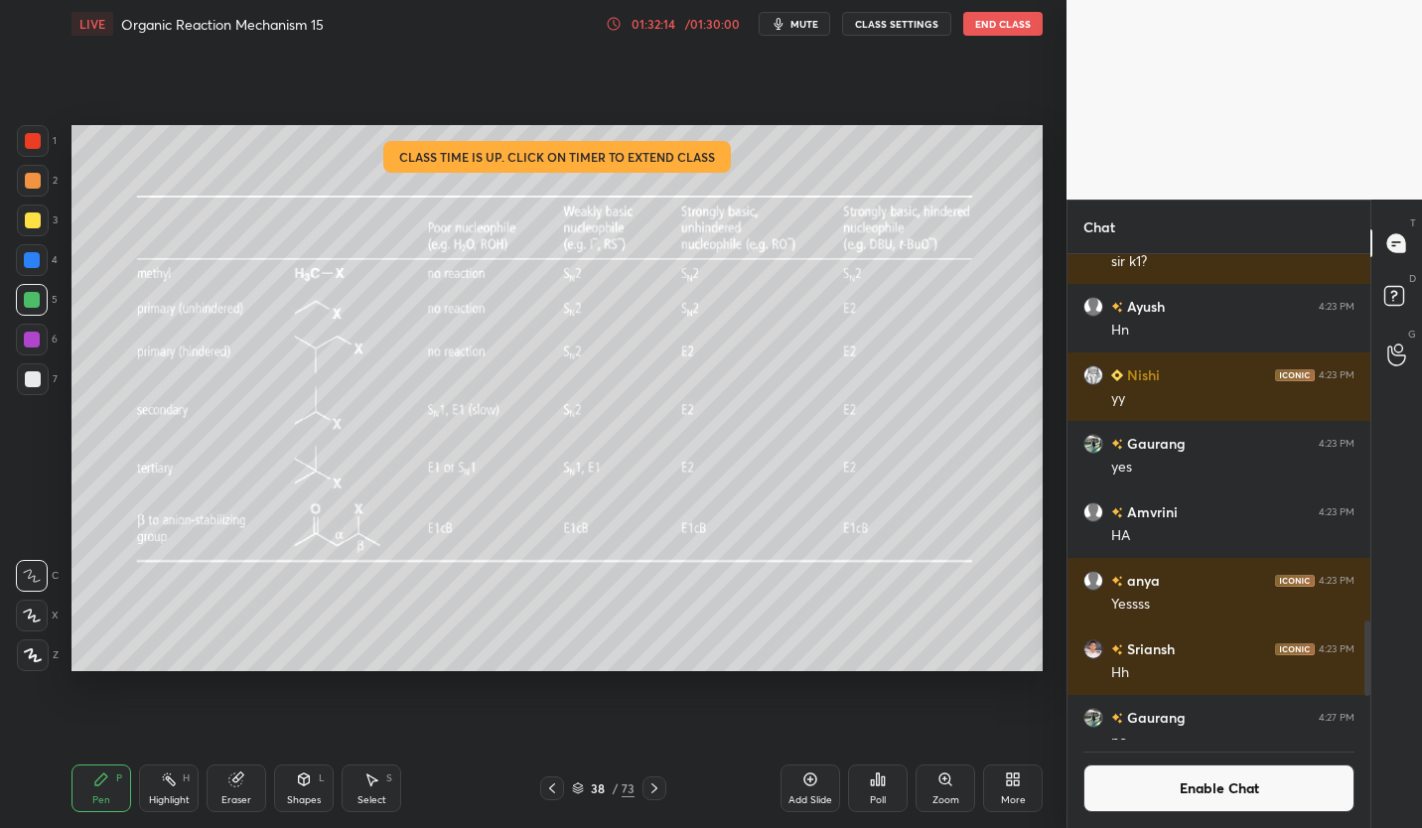
click at [1275, 791] on button "Enable Chat" at bounding box center [1218, 788] width 271 height 48
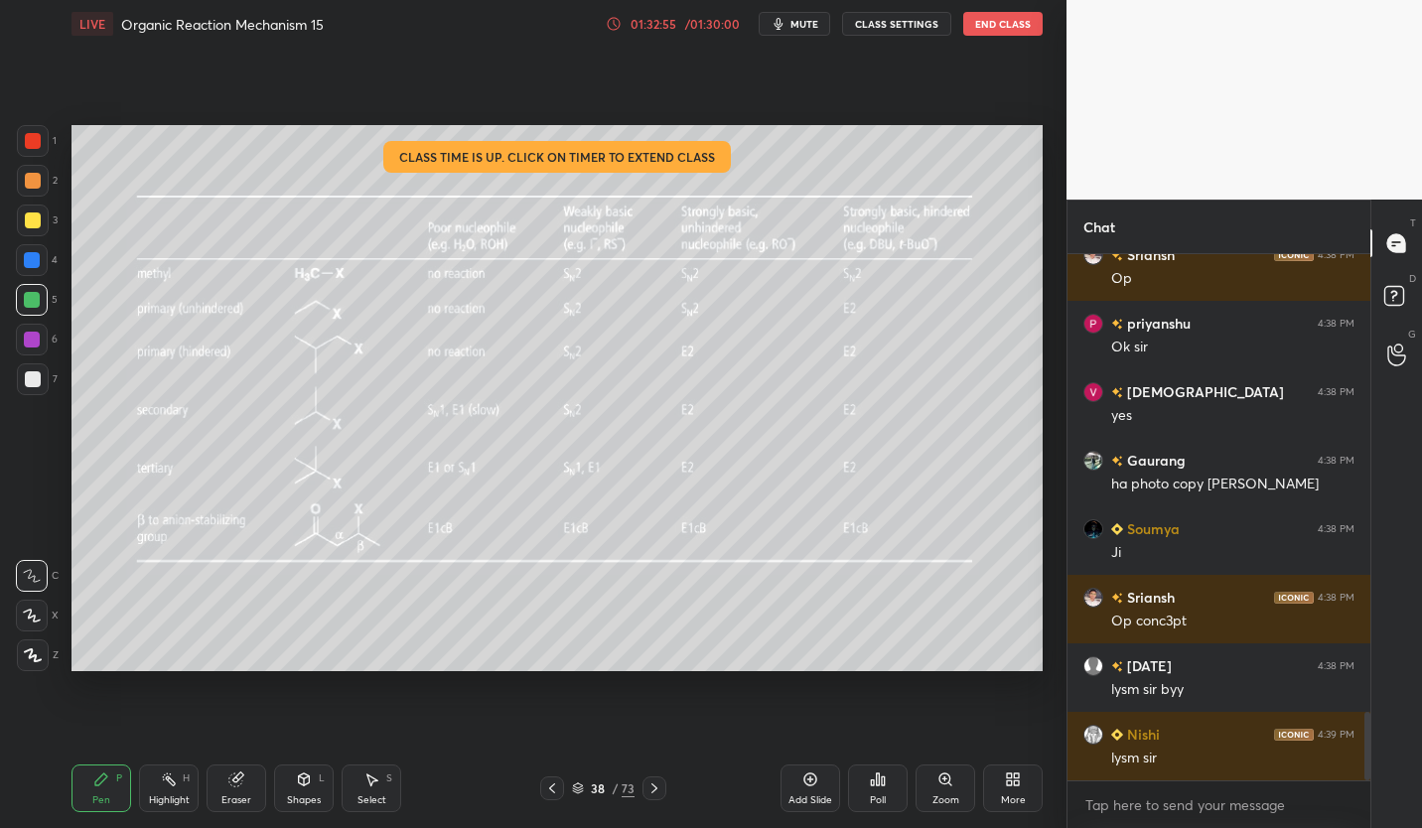
scroll to position [3489, 0]
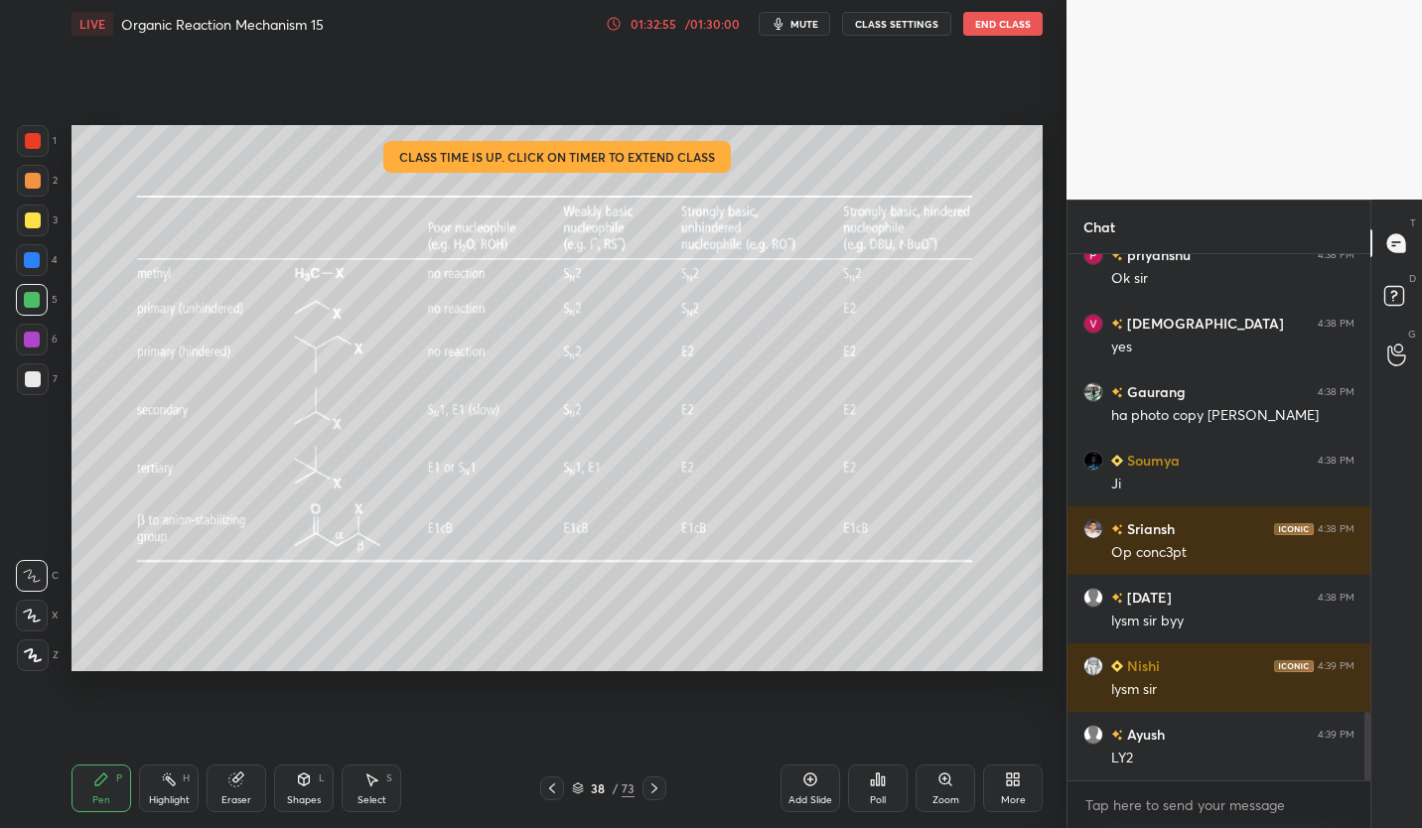
click at [1017, 21] on button "End Class" at bounding box center [1002, 24] width 79 height 24
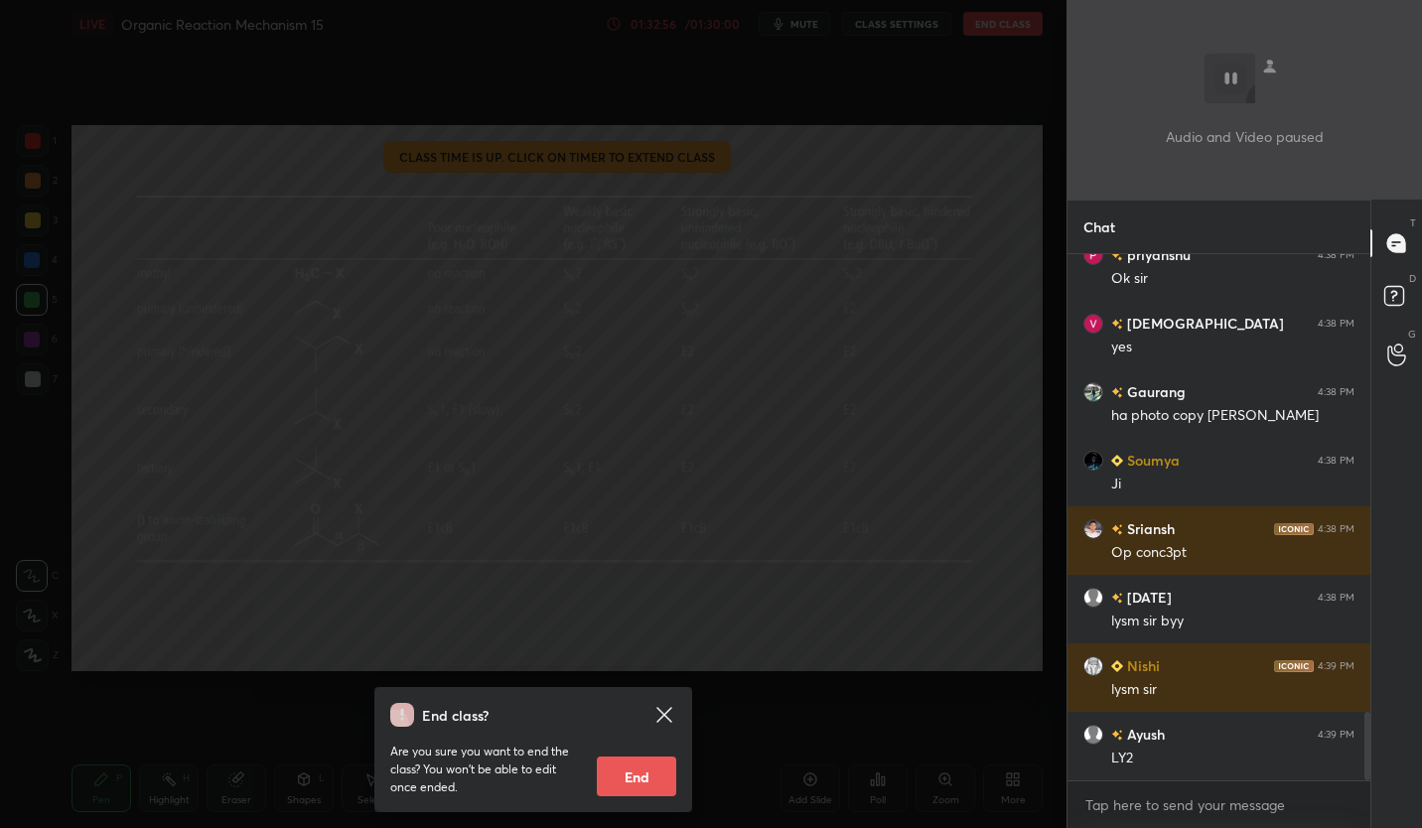
click at [651, 779] on button "End" at bounding box center [636, 777] width 79 height 40
type textarea "x"
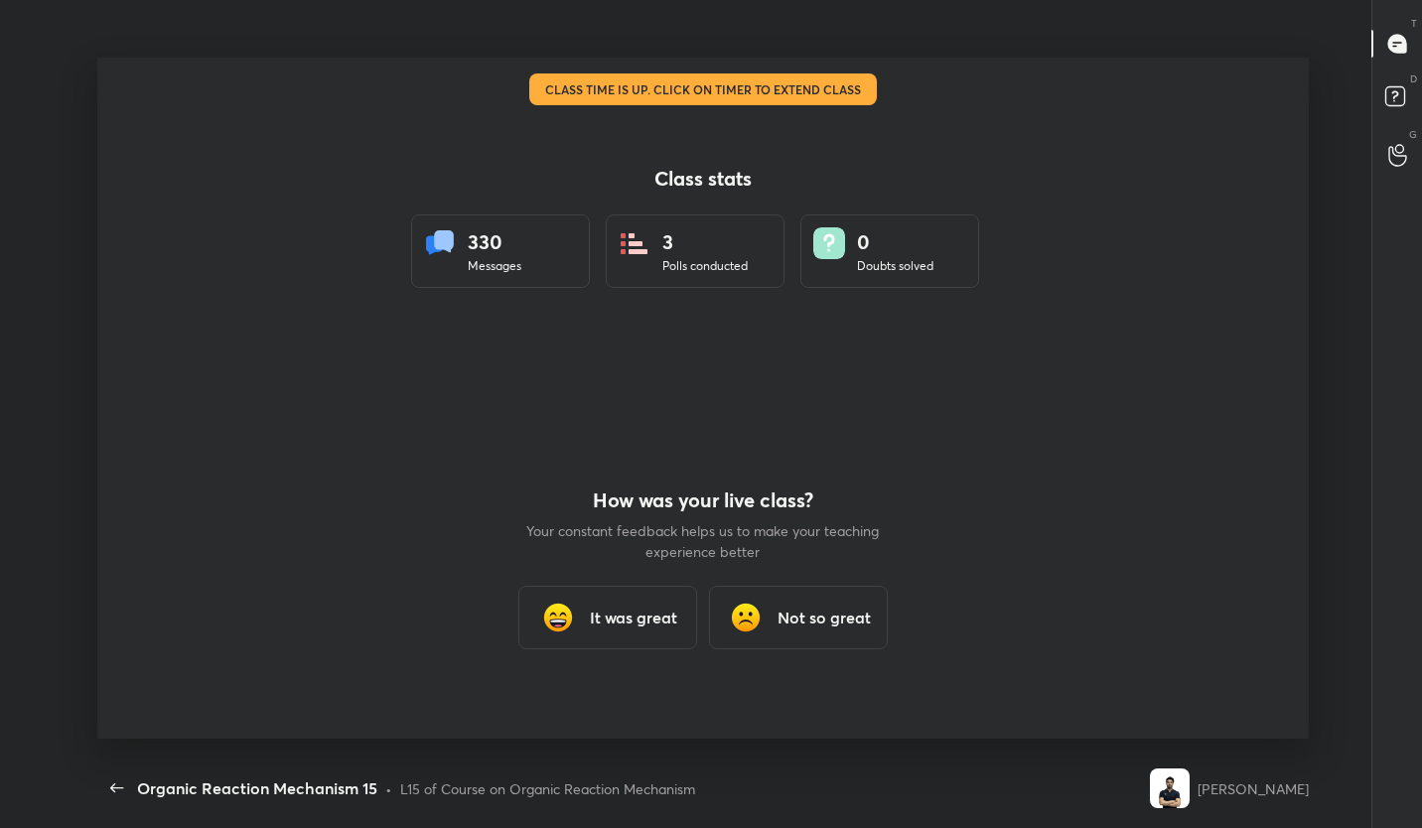
scroll to position [0, 0]
